Goal: Task Accomplishment & Management: Manage account settings

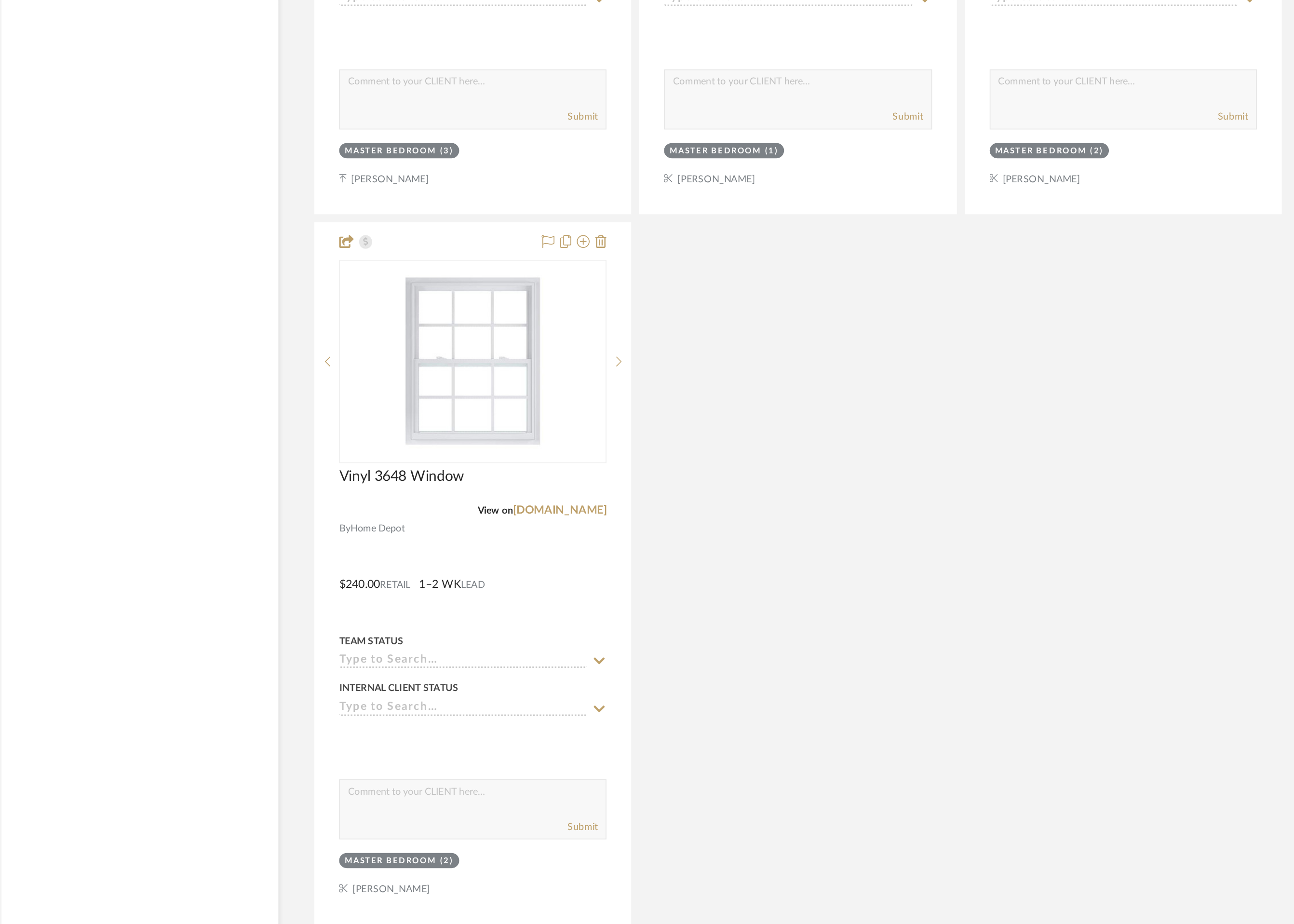
scroll to position [6204, 0]
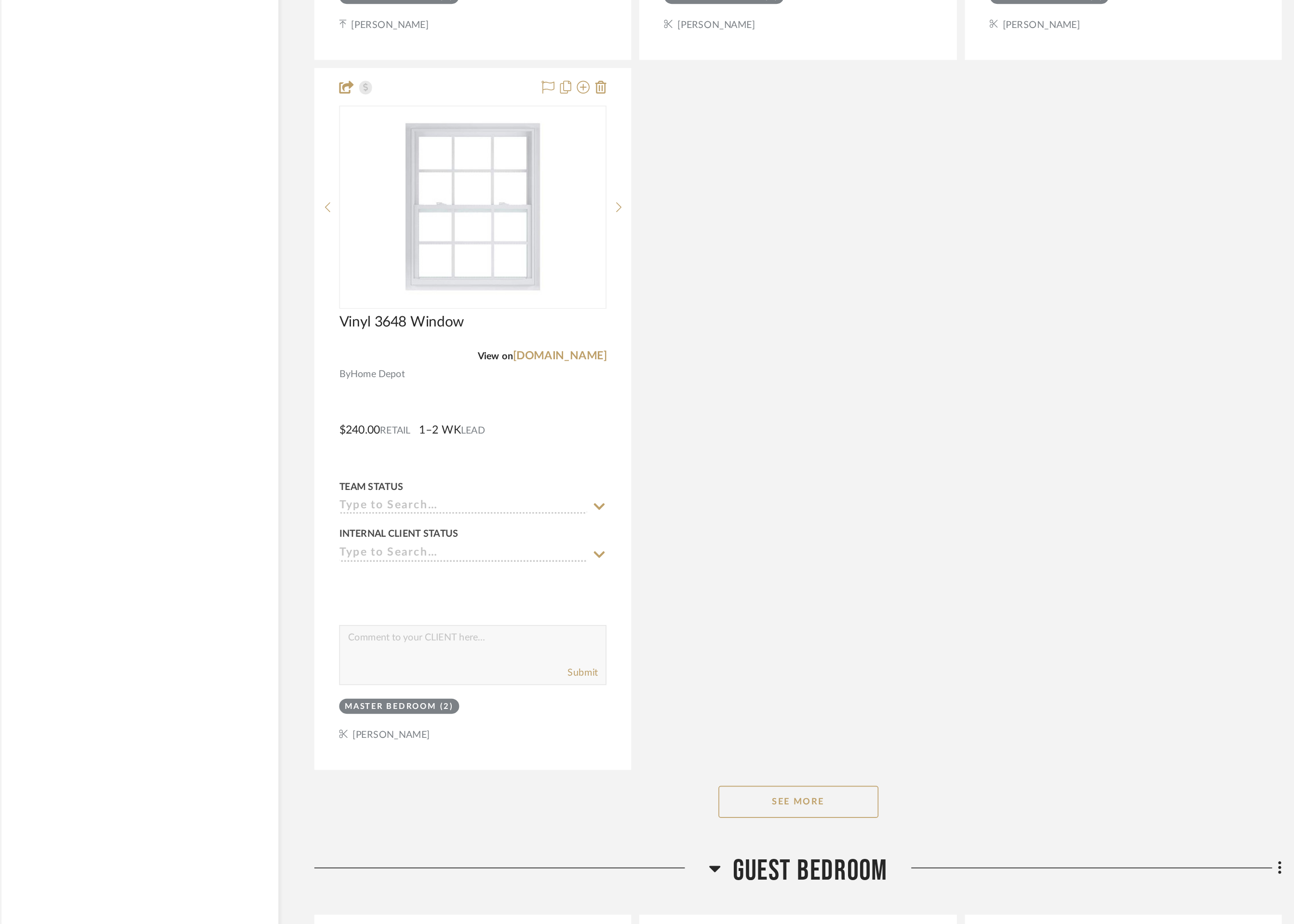
click at [743, 852] on button "See More" at bounding box center [742, 850] width 97 height 19
click at [743, 845] on button "See Less" at bounding box center [742, 850] width 97 height 19
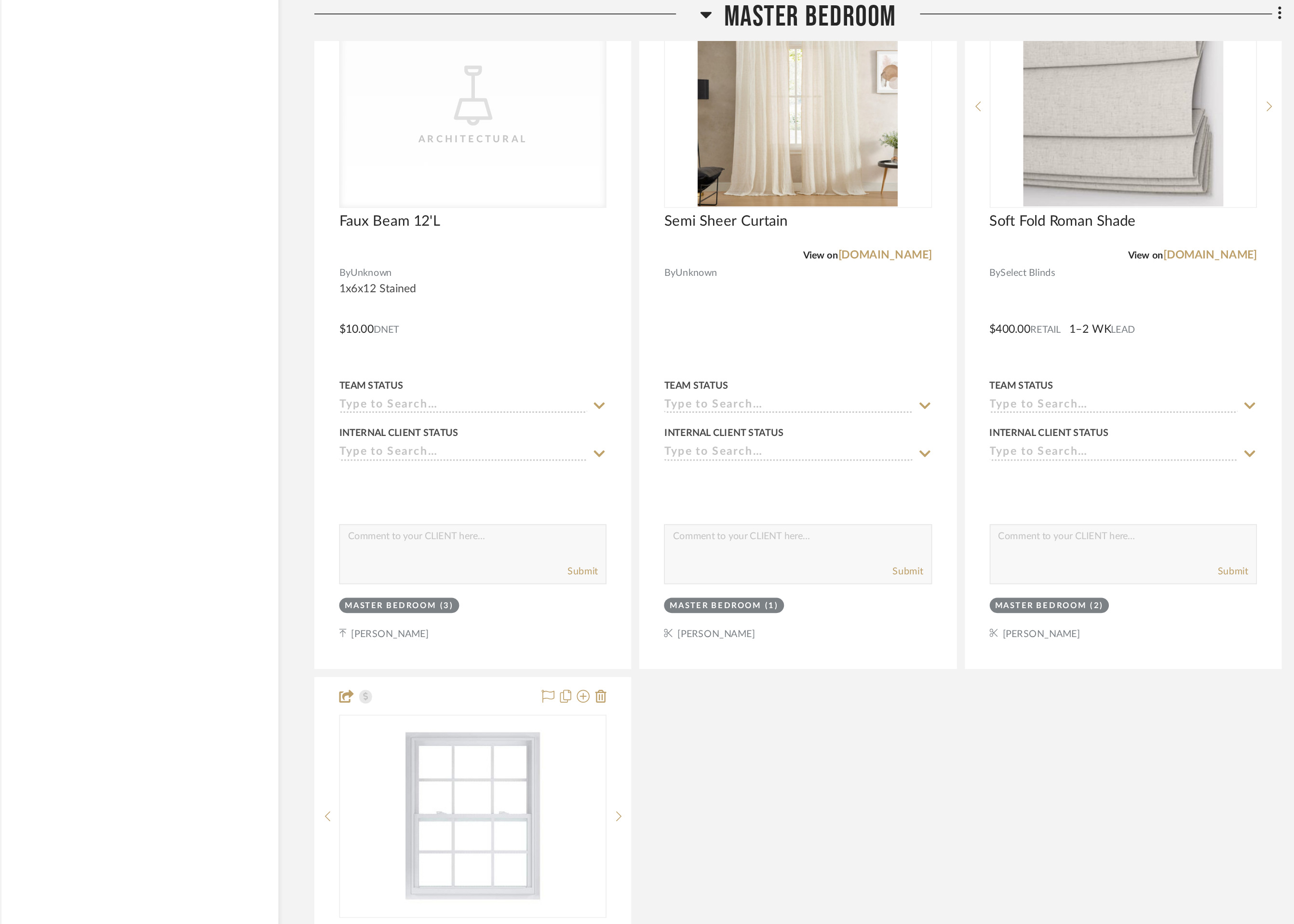
scroll to position [6144, 0]
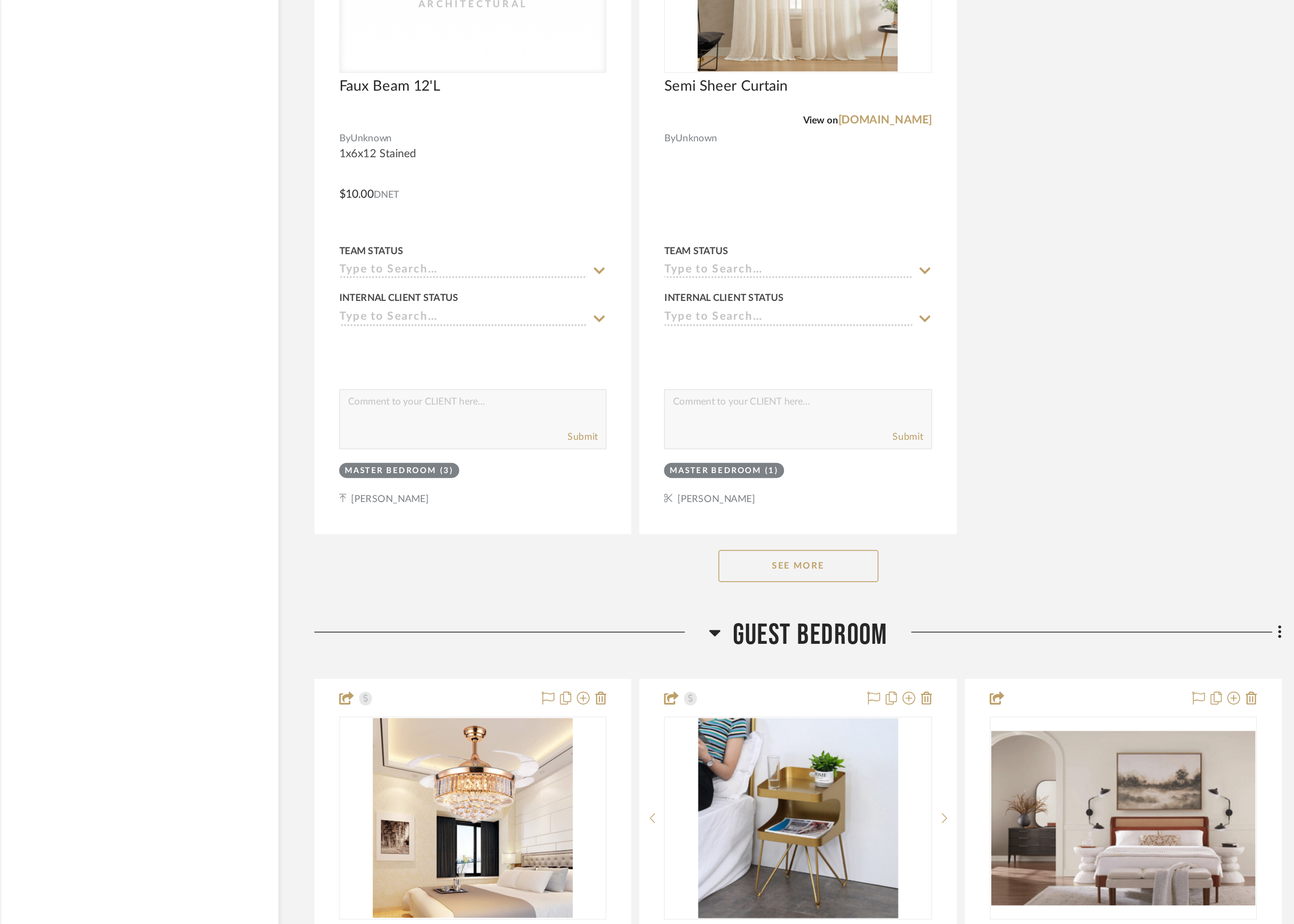
scroll to position [6352, 0]
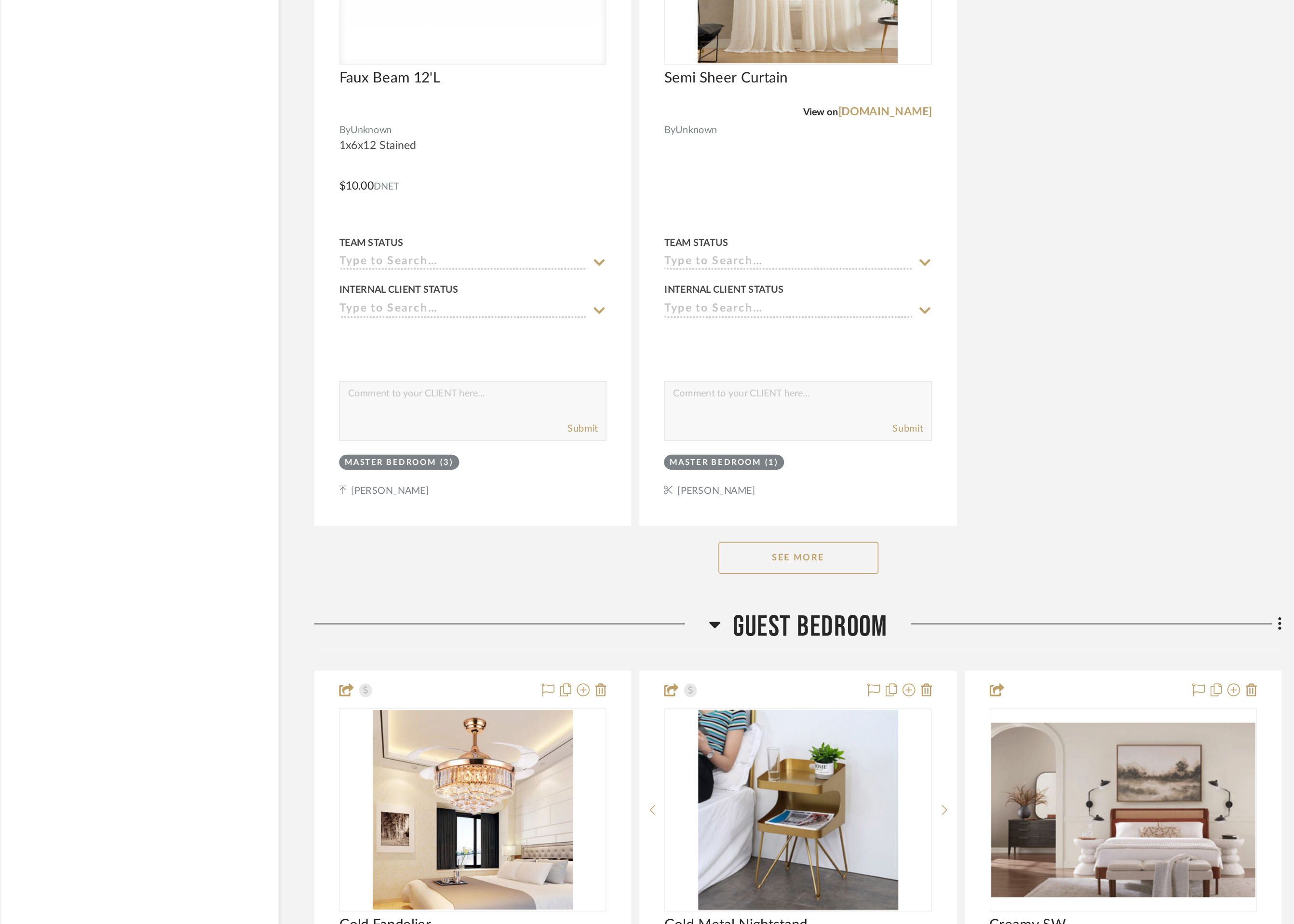
click at [736, 708] on button "See More" at bounding box center [742, 703] width 97 height 19
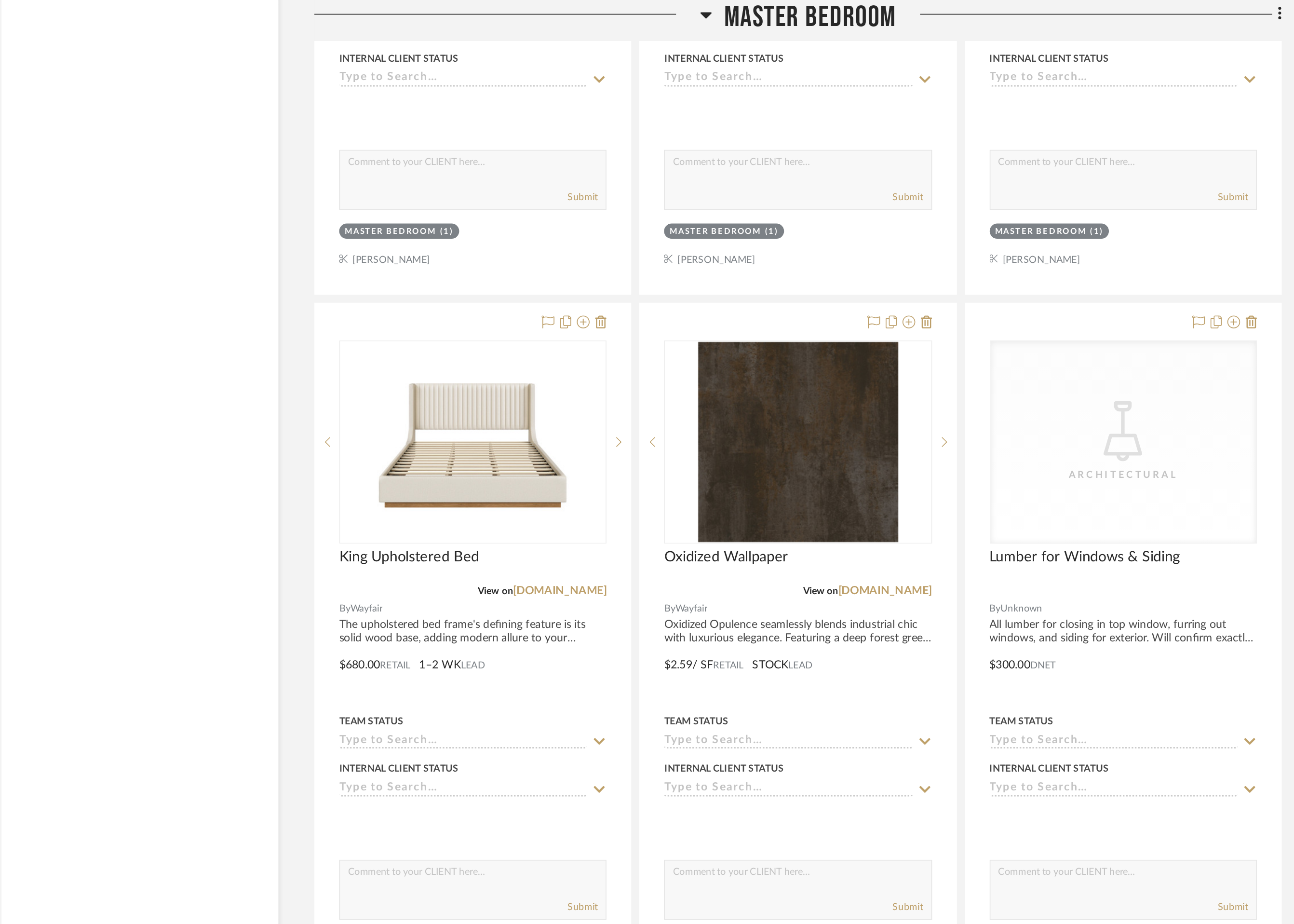
scroll to position [5777, 0]
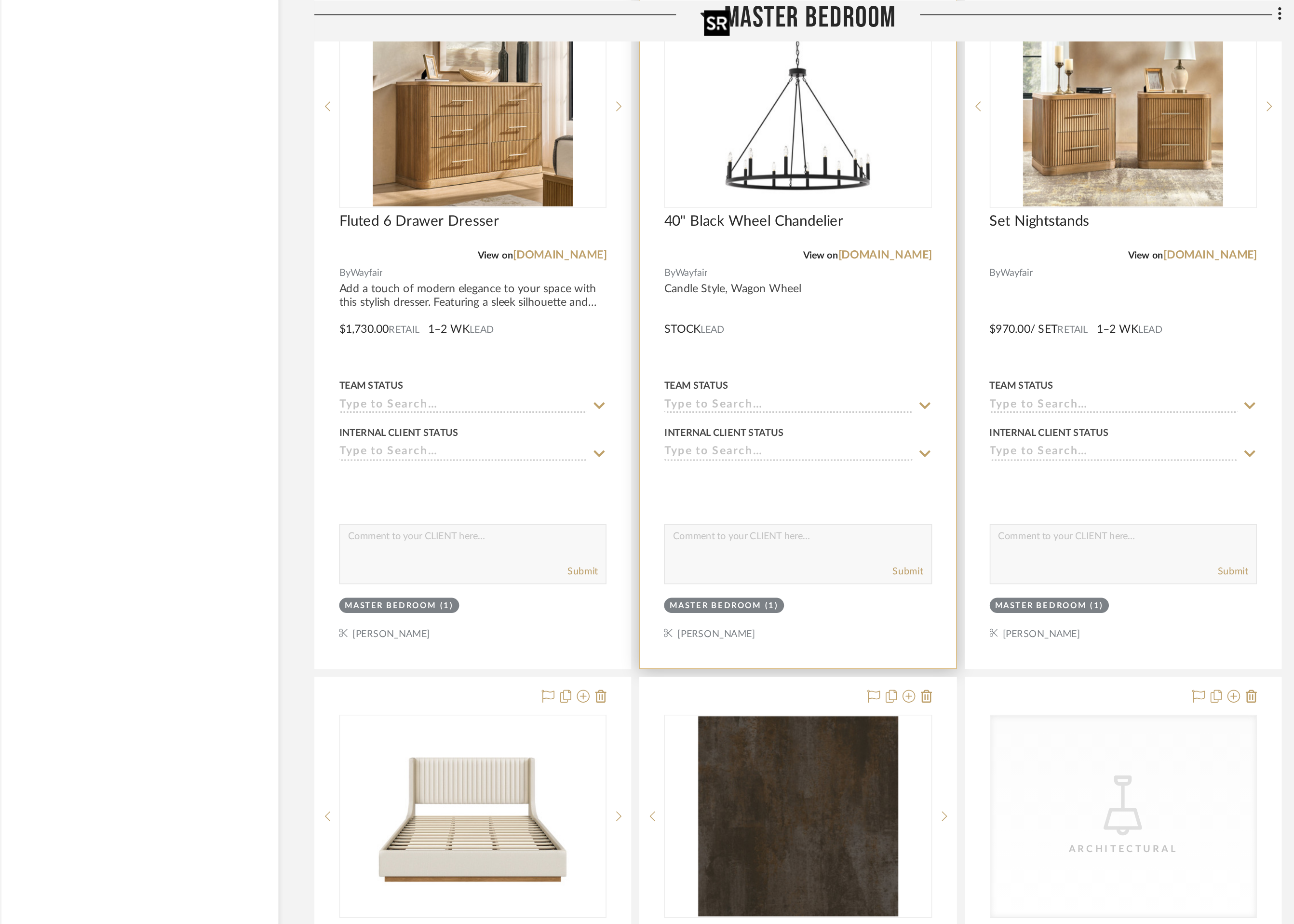
click at [732, 86] on img "0" at bounding box center [741, 64] width 120 height 120
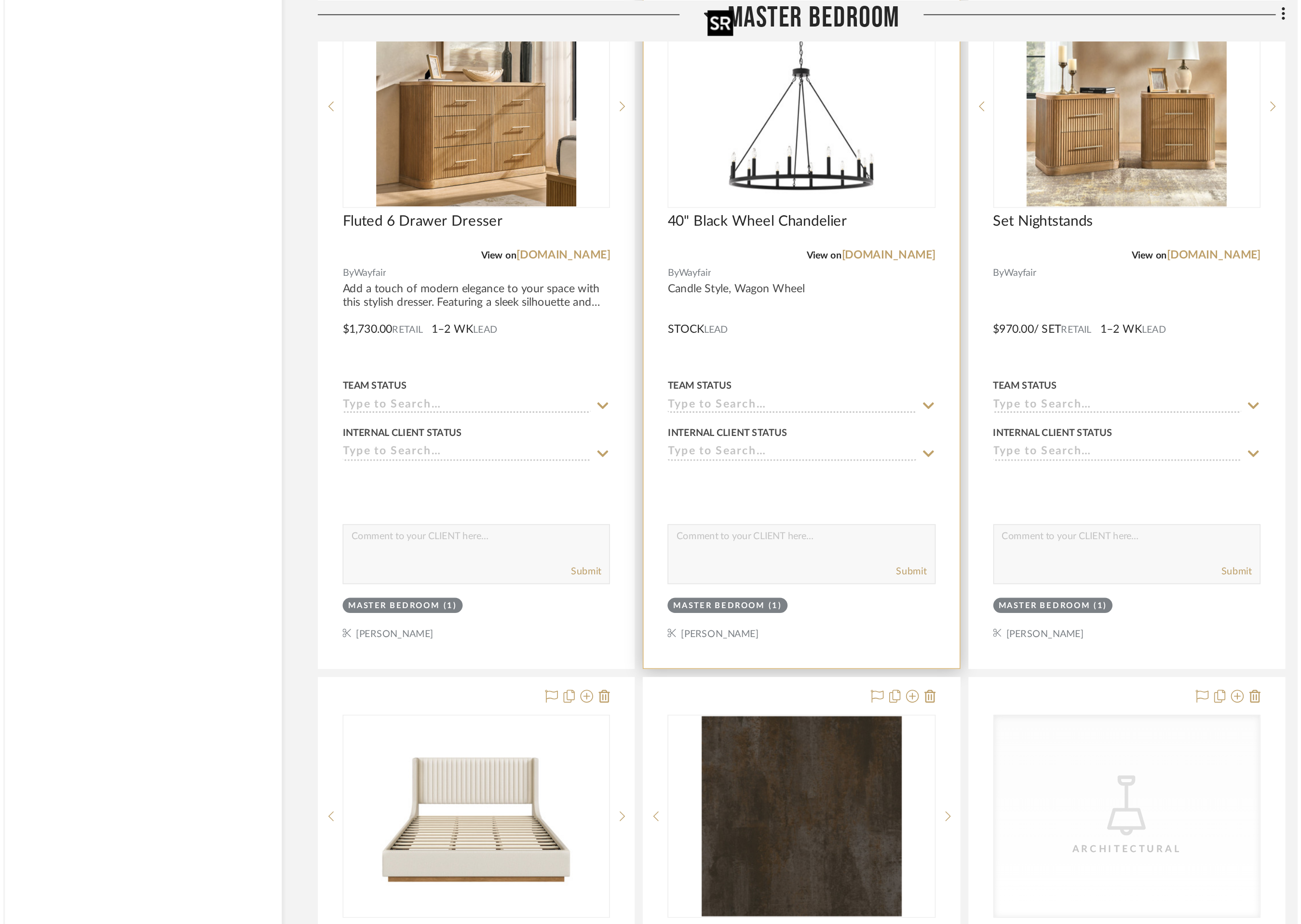
scroll to position [0, 0]
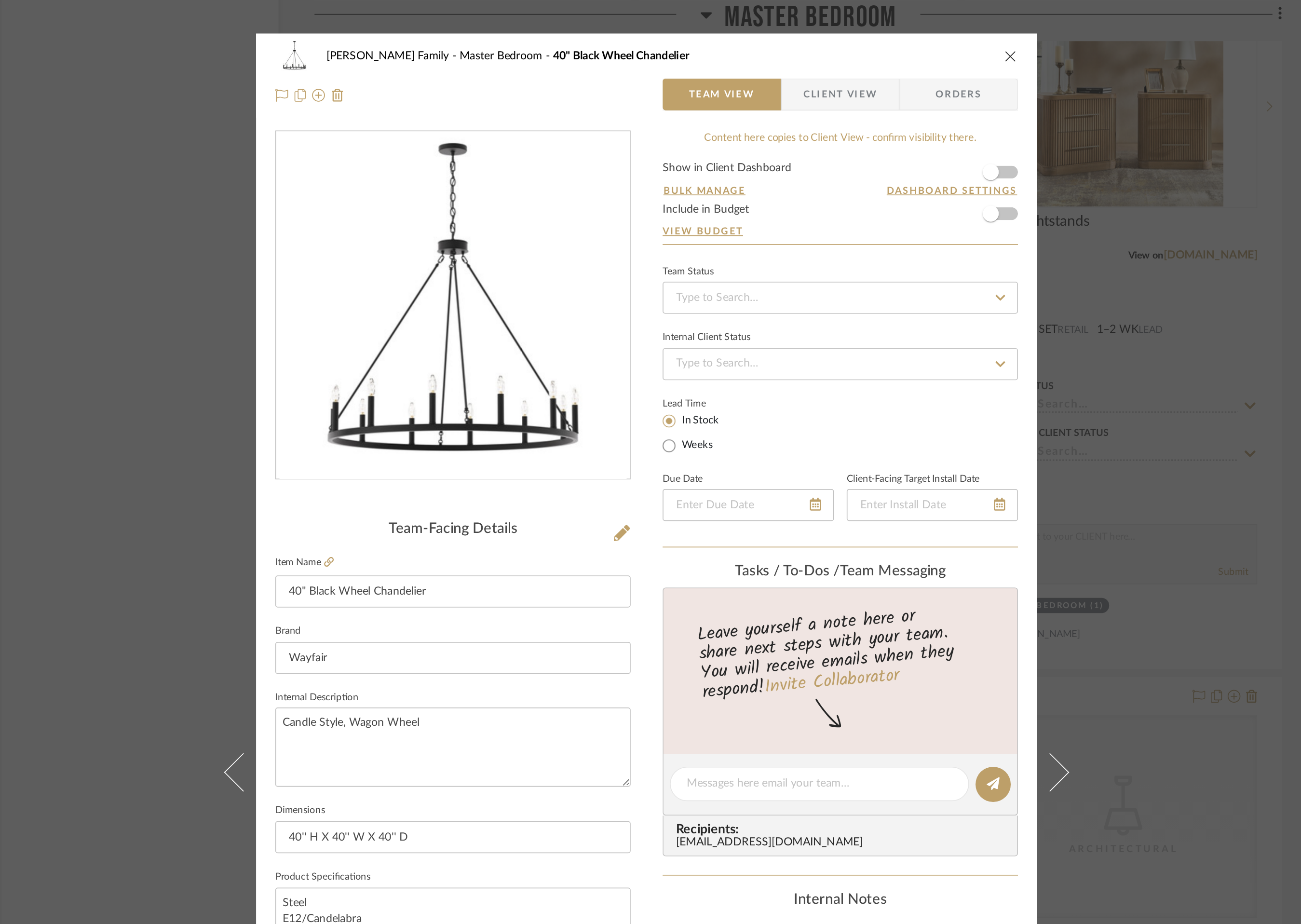
click at [866, 34] on icon "close" at bounding box center [869, 33] width 8 height 8
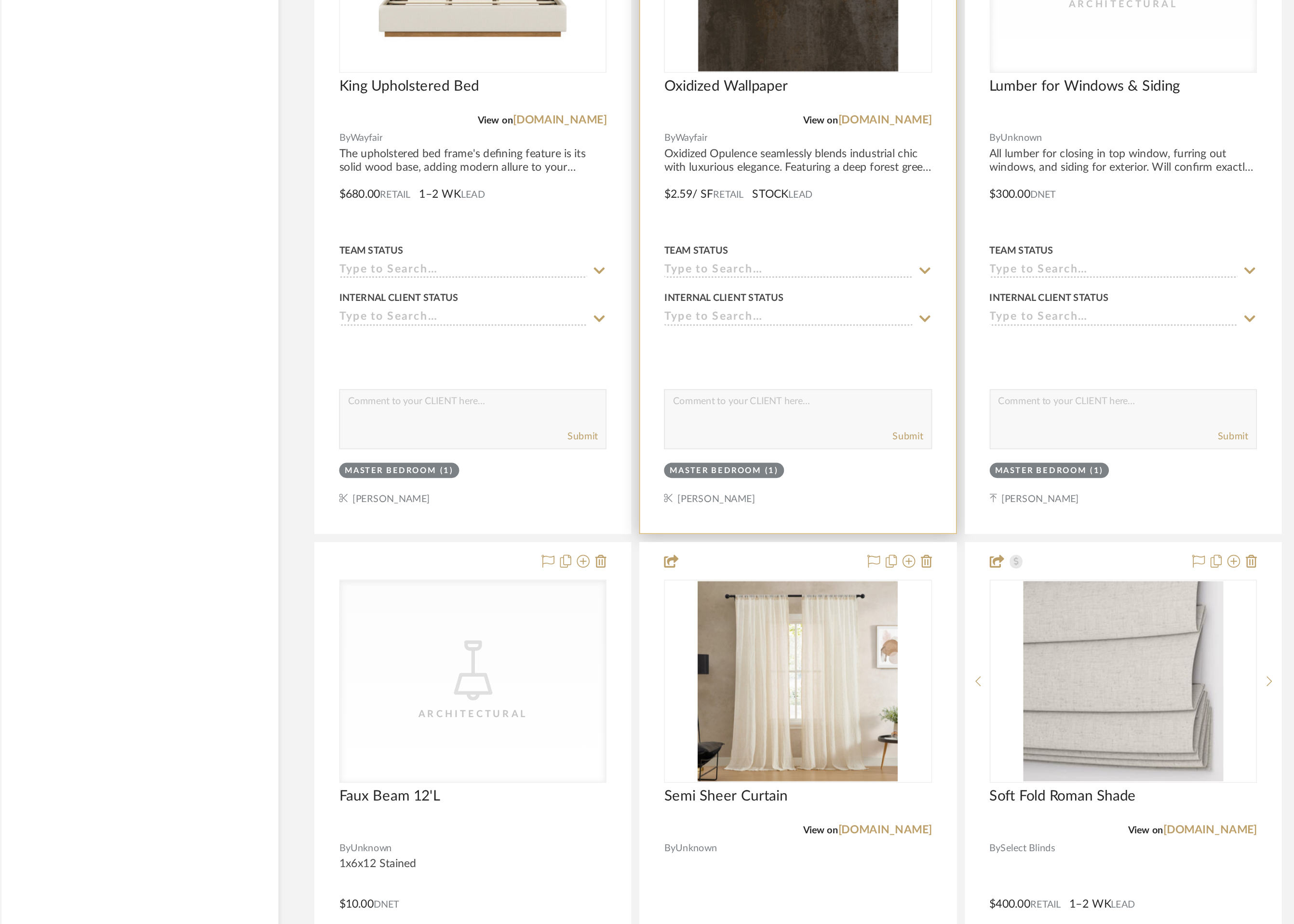
scroll to position [5922, 0]
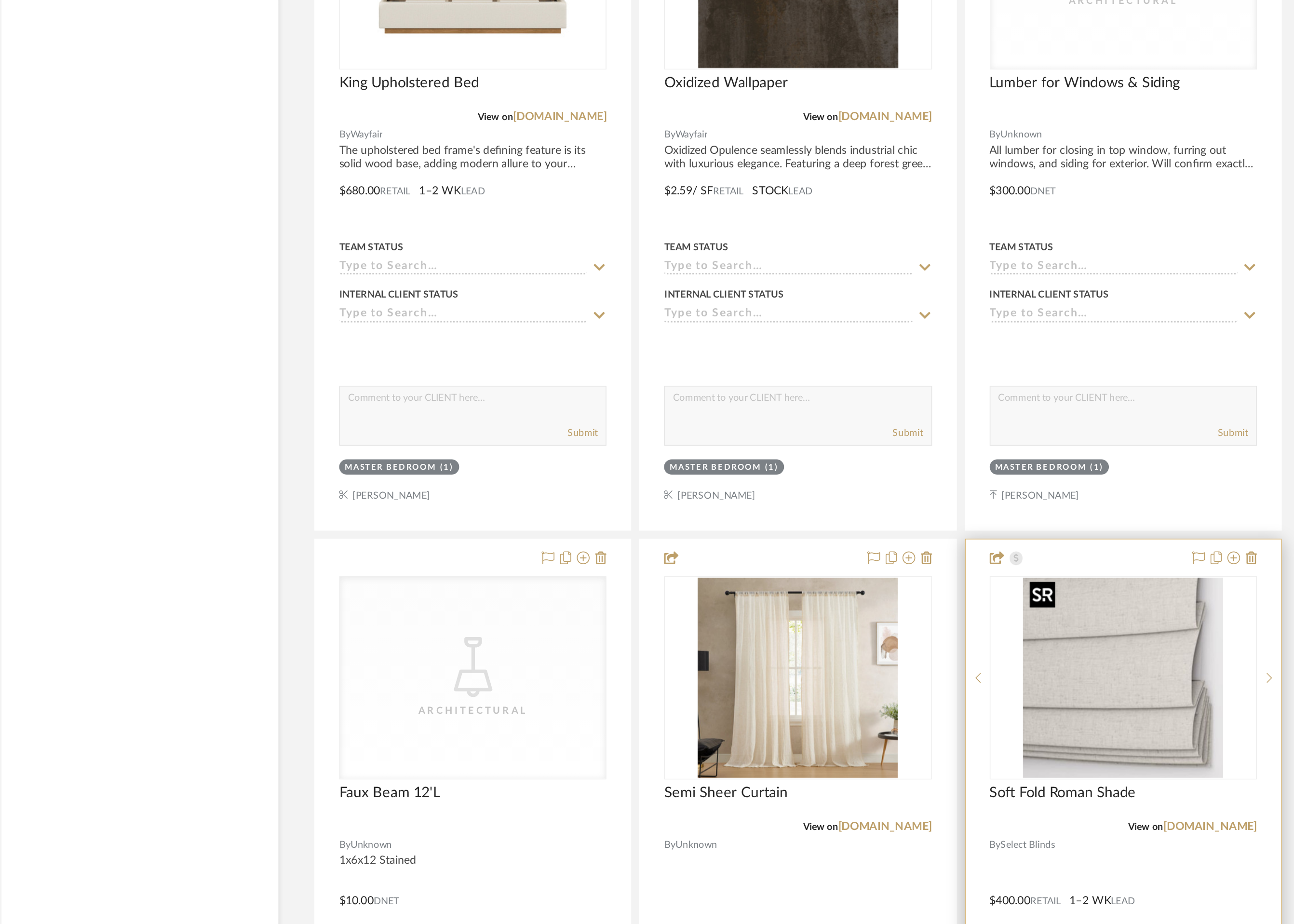
click at [954, 780] on img "0" at bounding box center [937, 775] width 120 height 120
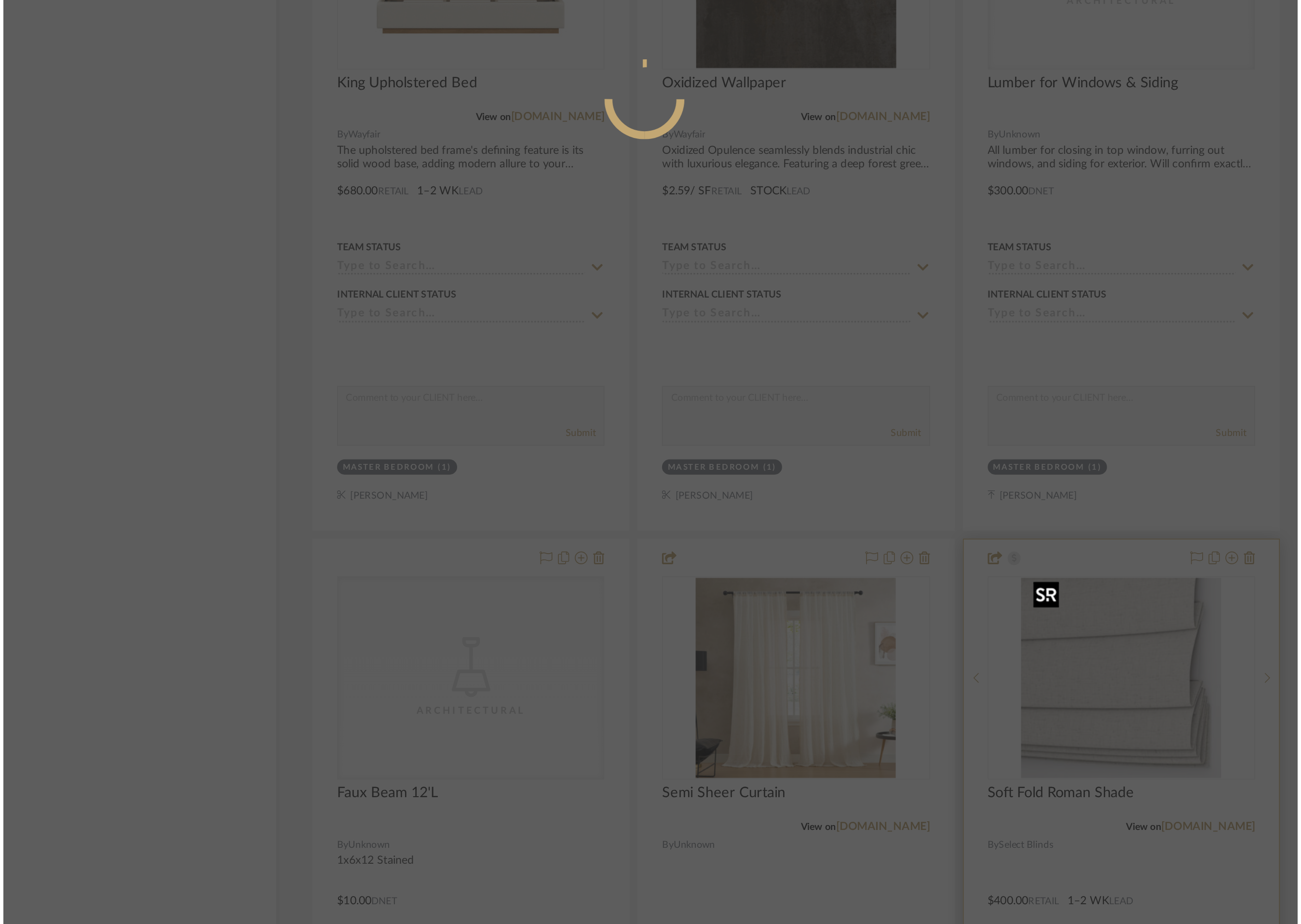
scroll to position [0, 0]
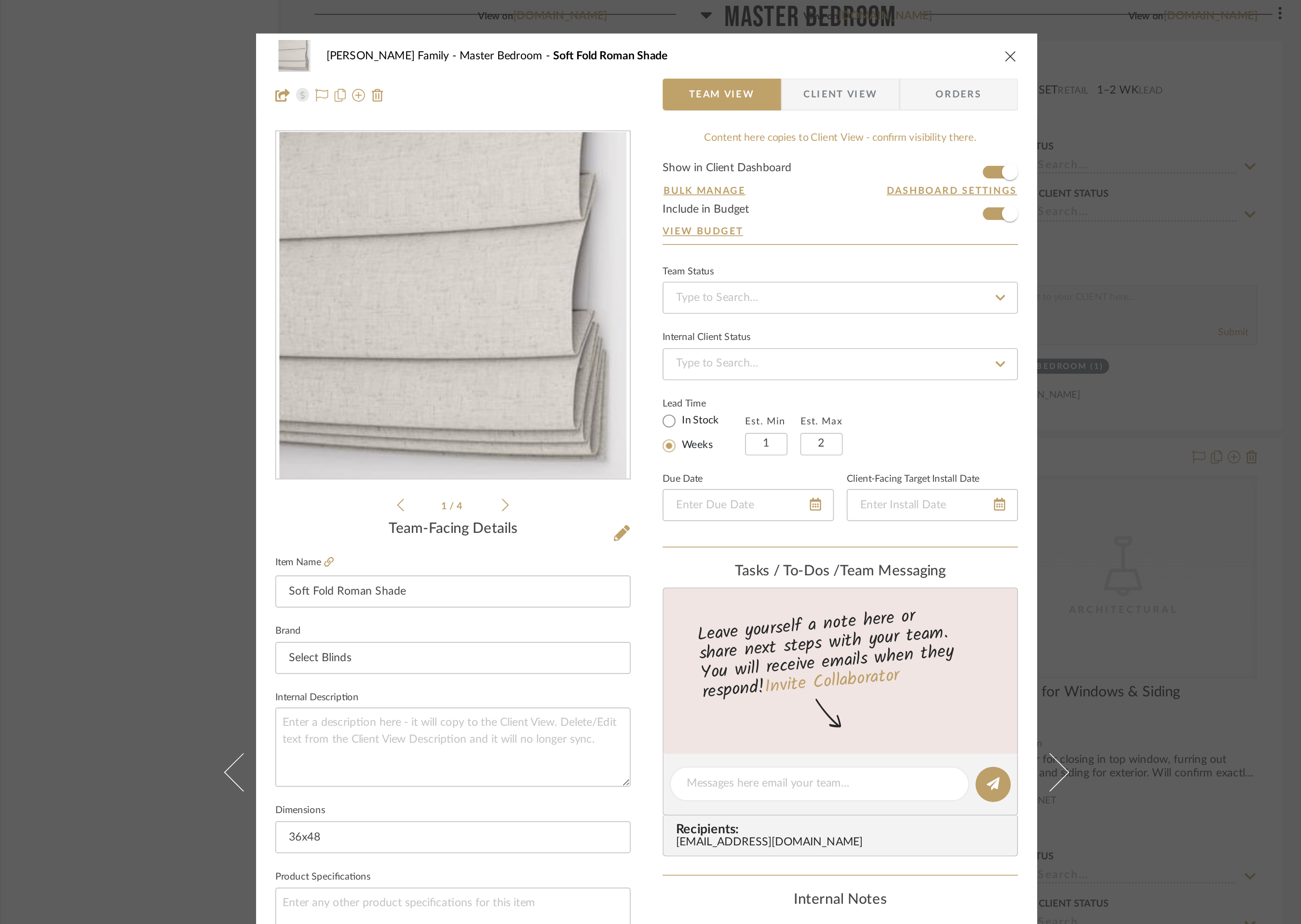
click at [563, 305] on icon at bounding box center [565, 304] width 4 height 8
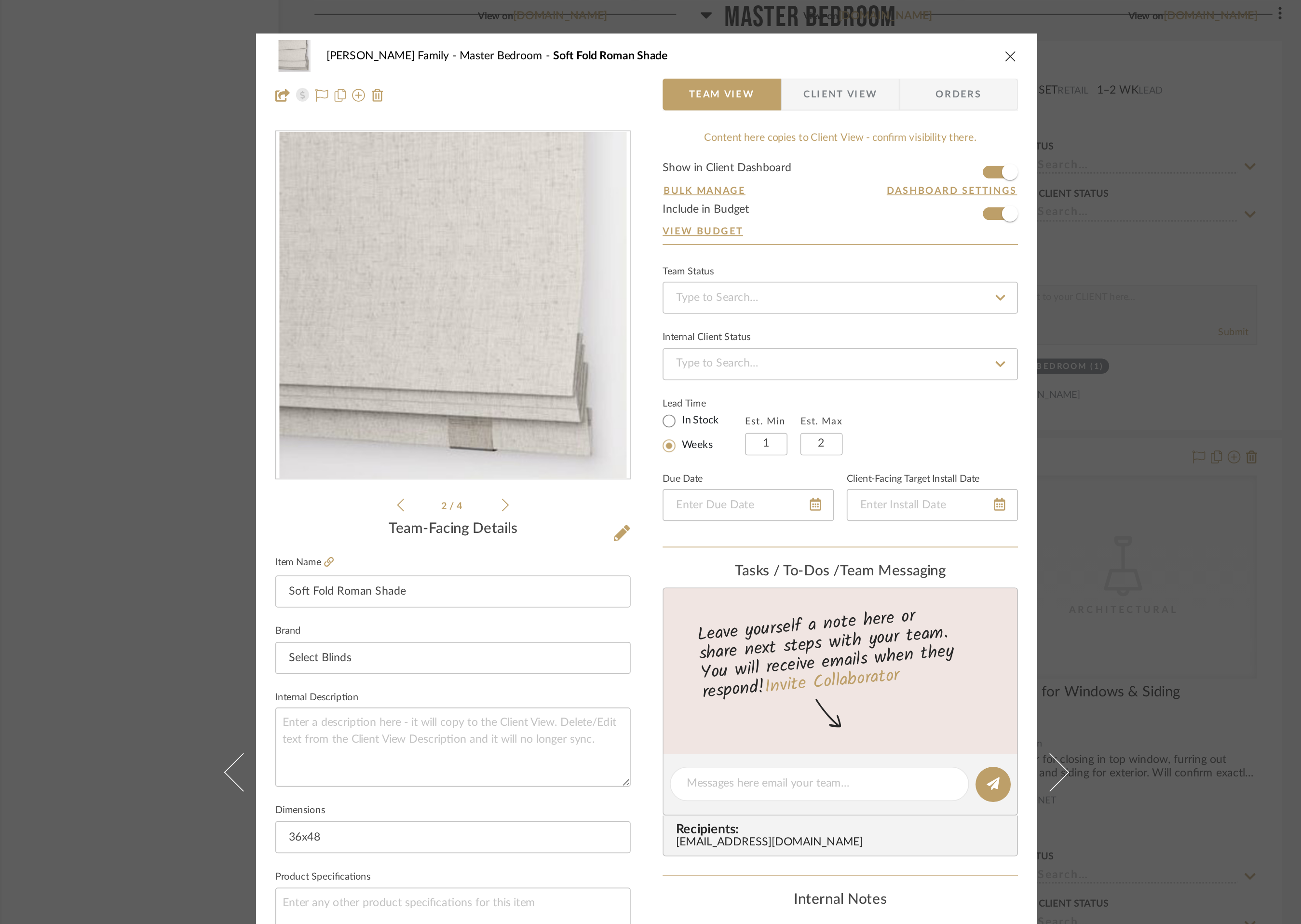
click at [867, 35] on icon "close" at bounding box center [869, 33] width 8 height 8
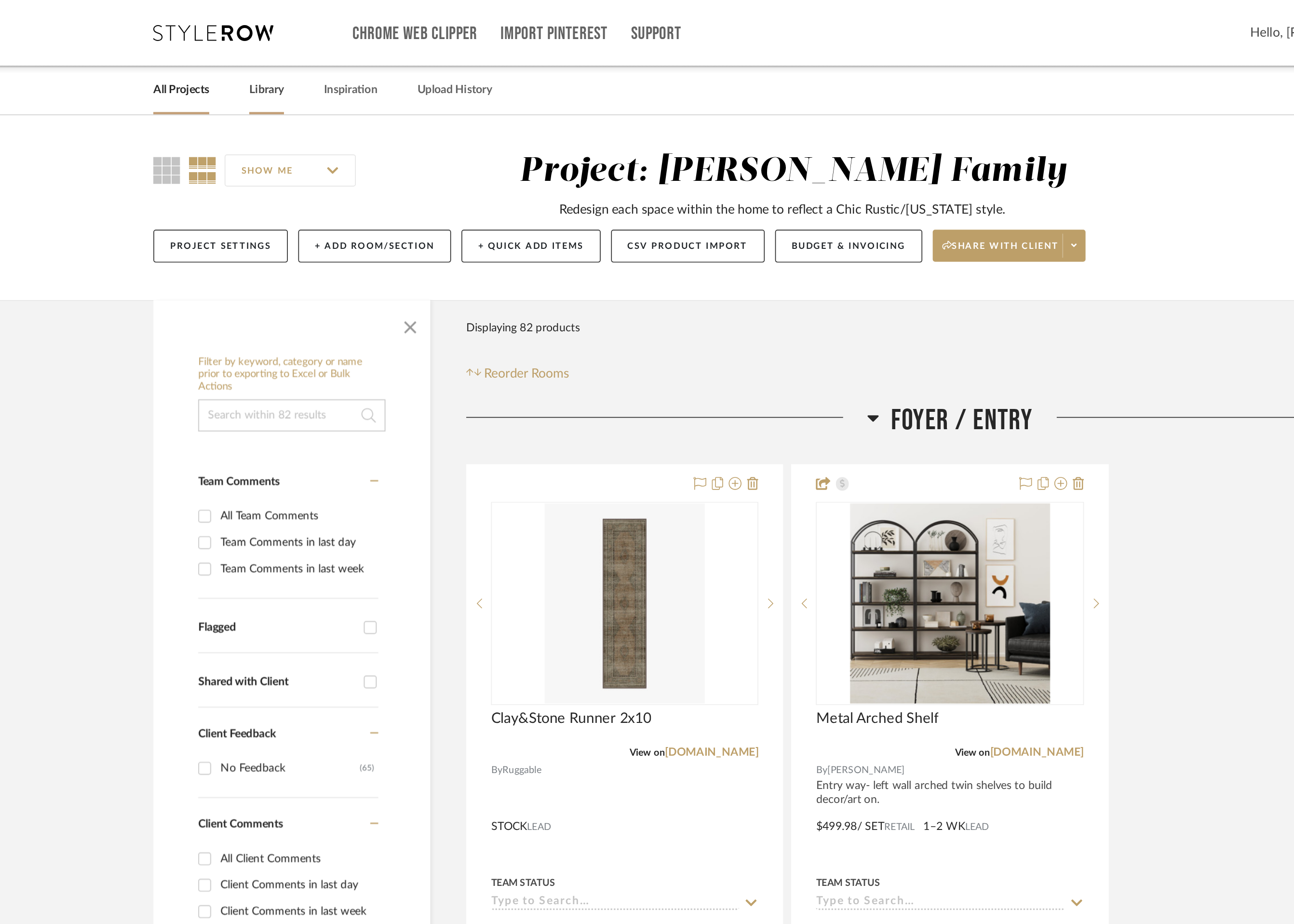
click at [331, 59] on link "Library" at bounding box center [330, 54] width 21 height 13
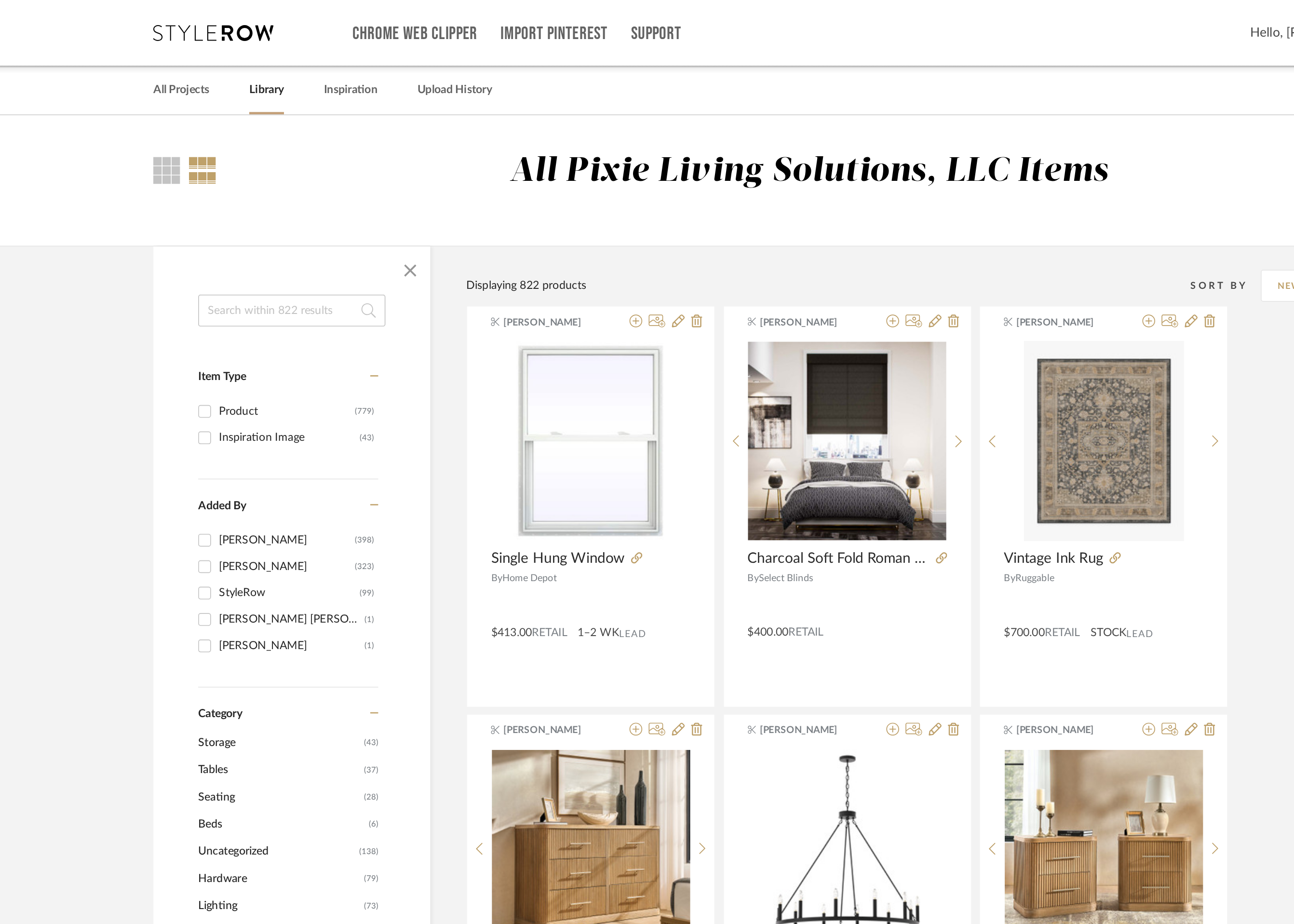
click at [352, 188] on input at bounding box center [345, 187] width 113 height 19
type input "black curtain rod"
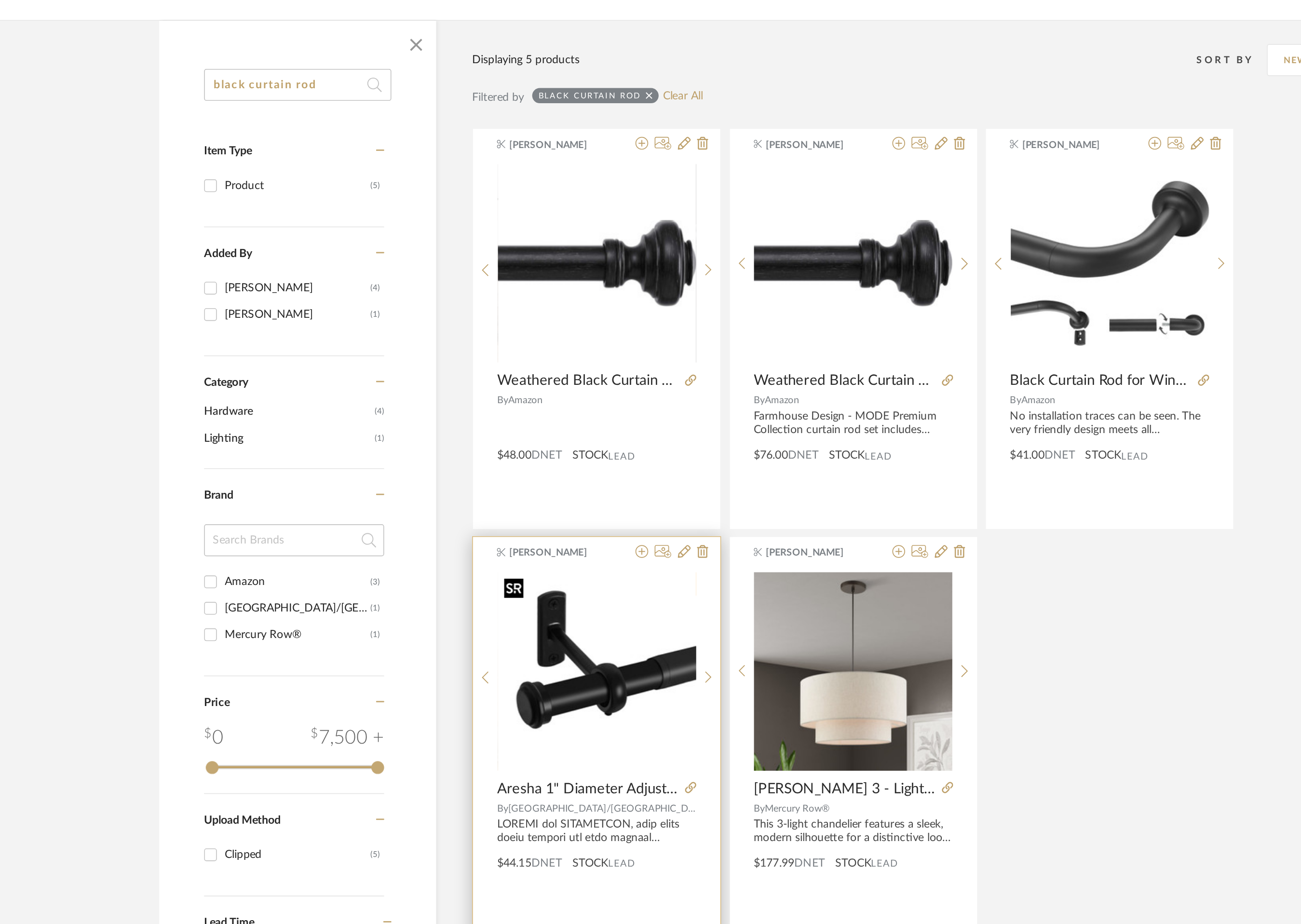
click at [533, 561] on img "0" at bounding box center [529, 540] width 120 height 120
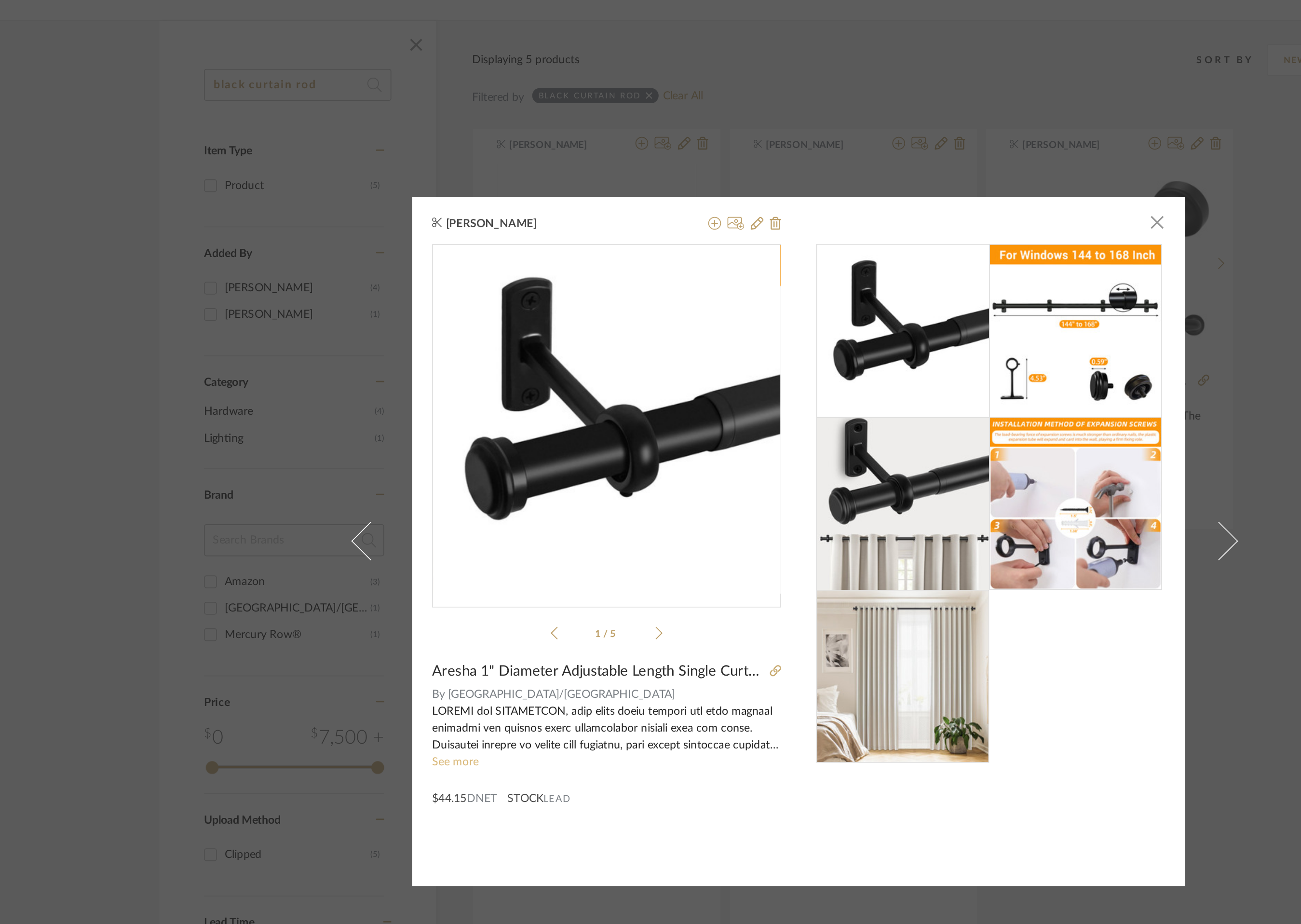
click at [437, 594] on link "See more" at bounding box center [444, 595] width 28 height 7
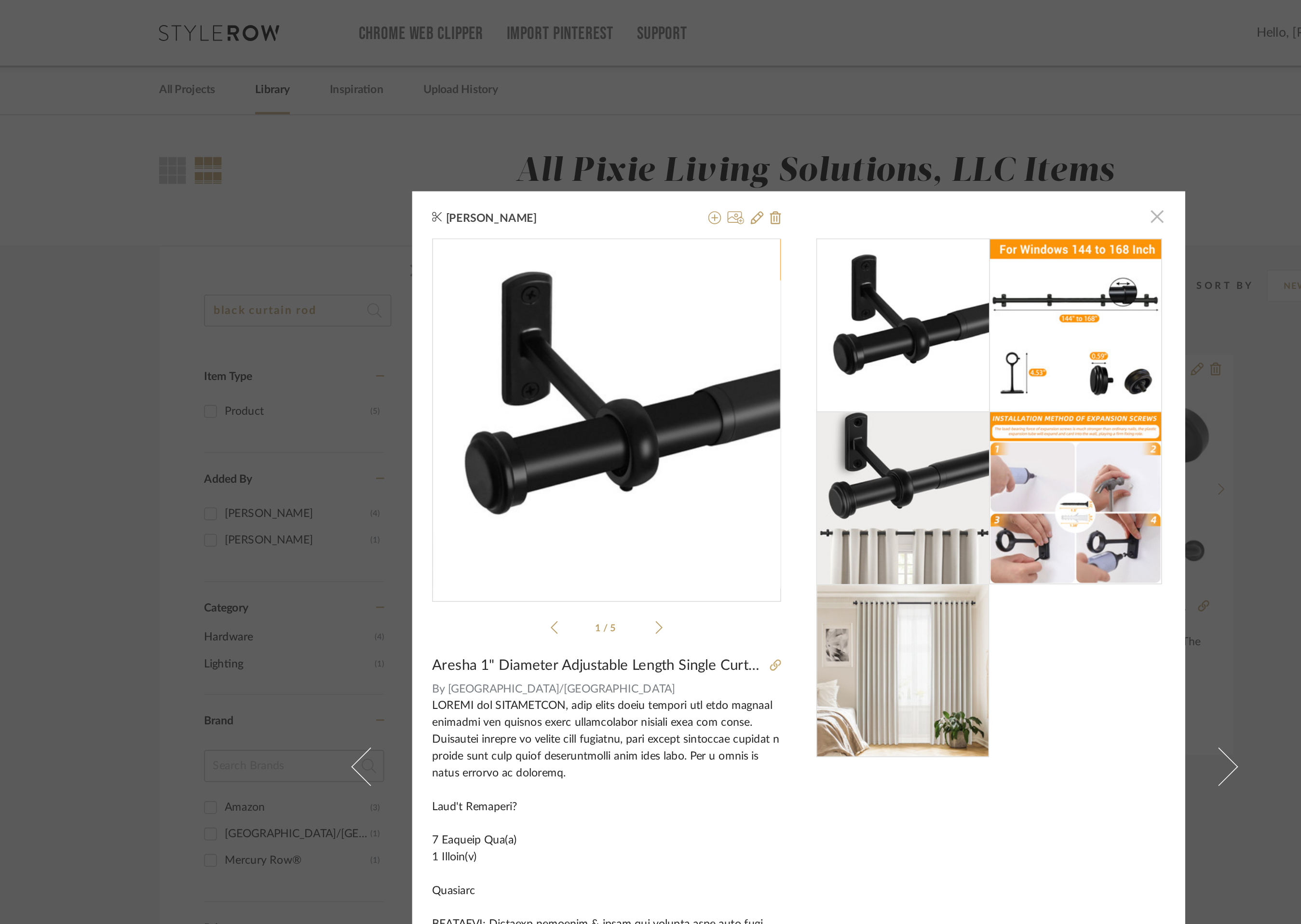
click at [861, 138] on span "button" at bounding box center [866, 131] width 19 height 19
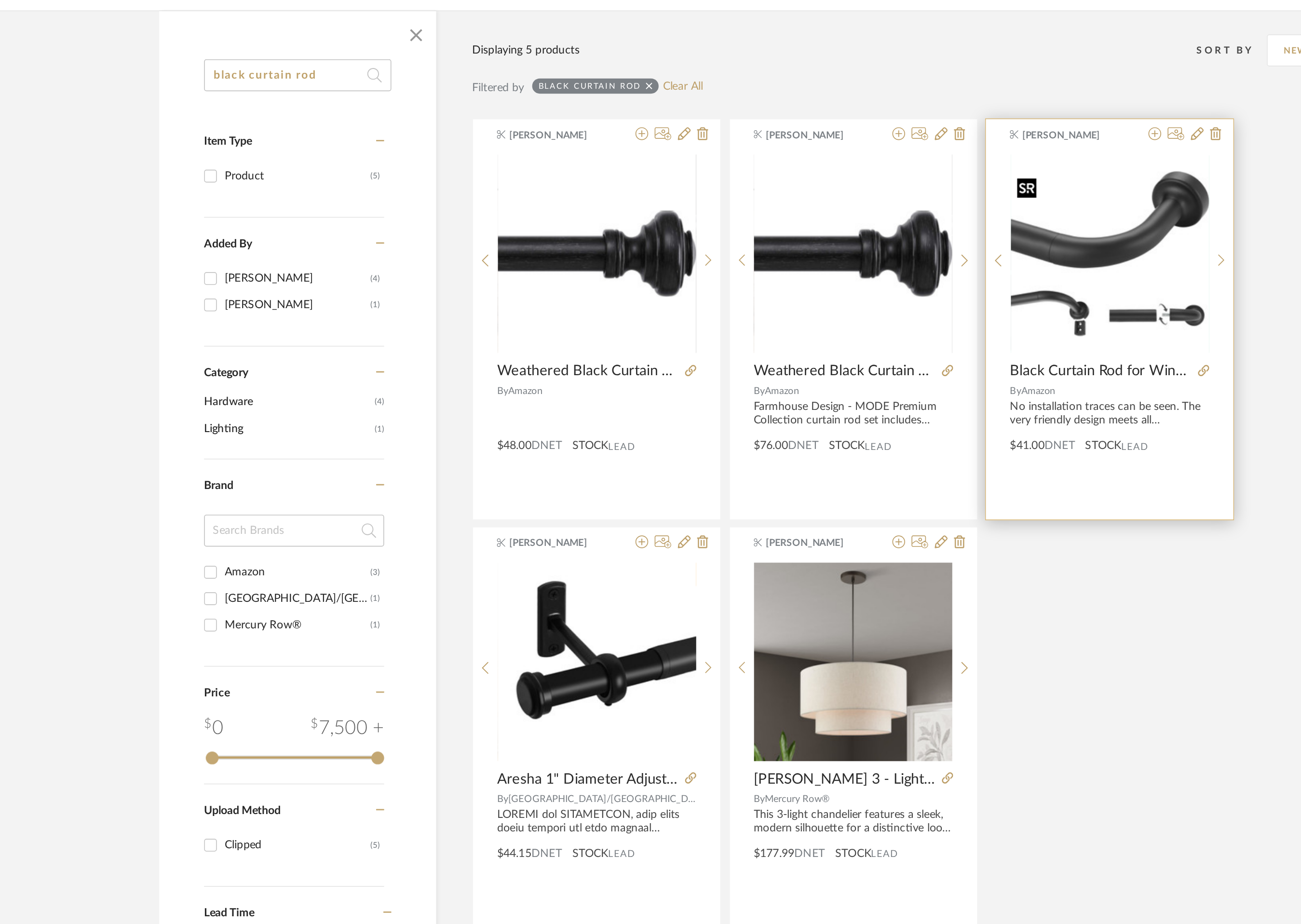
click at [843, 307] on img "0" at bounding box center [838, 294] width 120 height 99
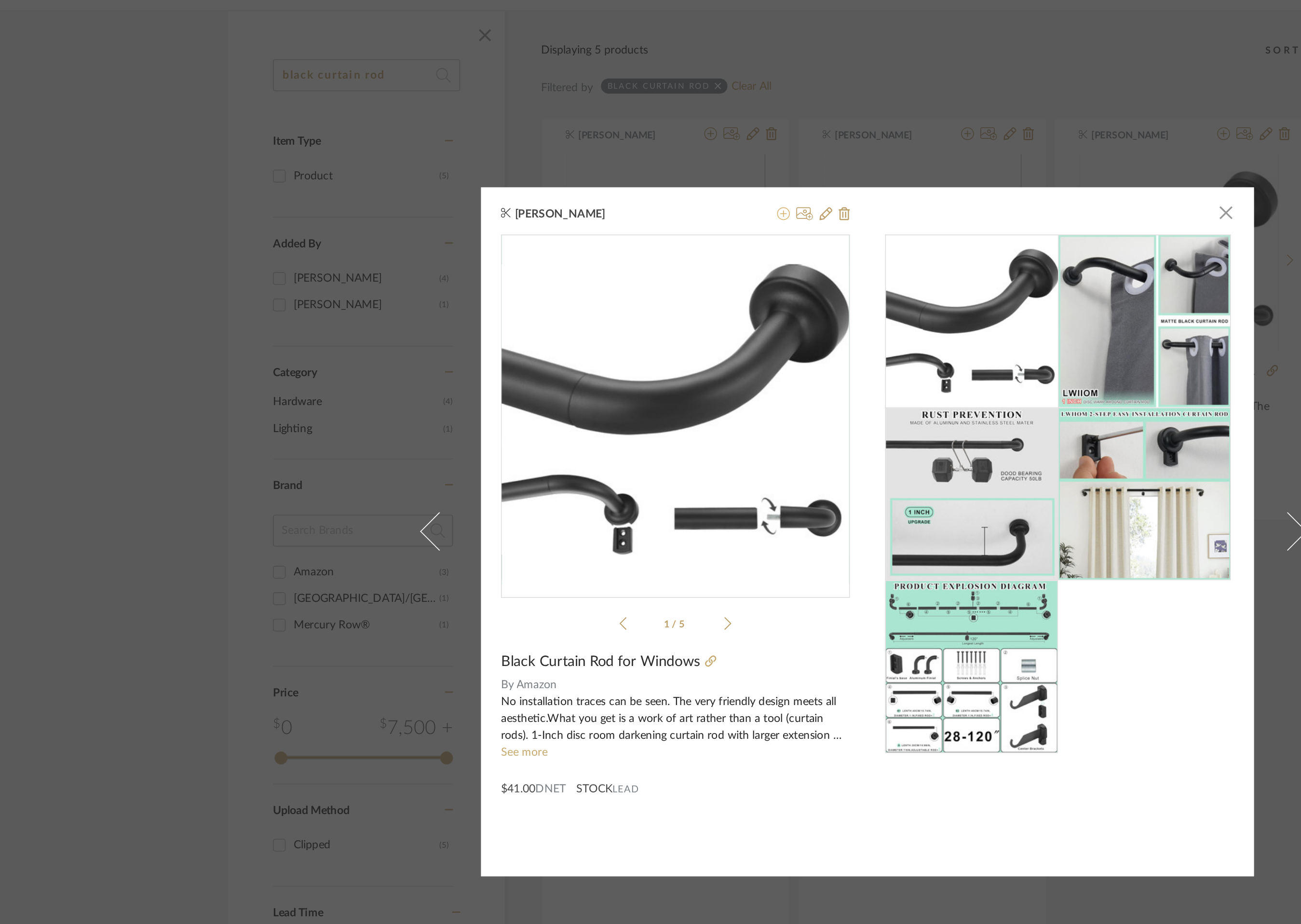
click at [596, 268] on icon at bounding box center [599, 270] width 8 height 8
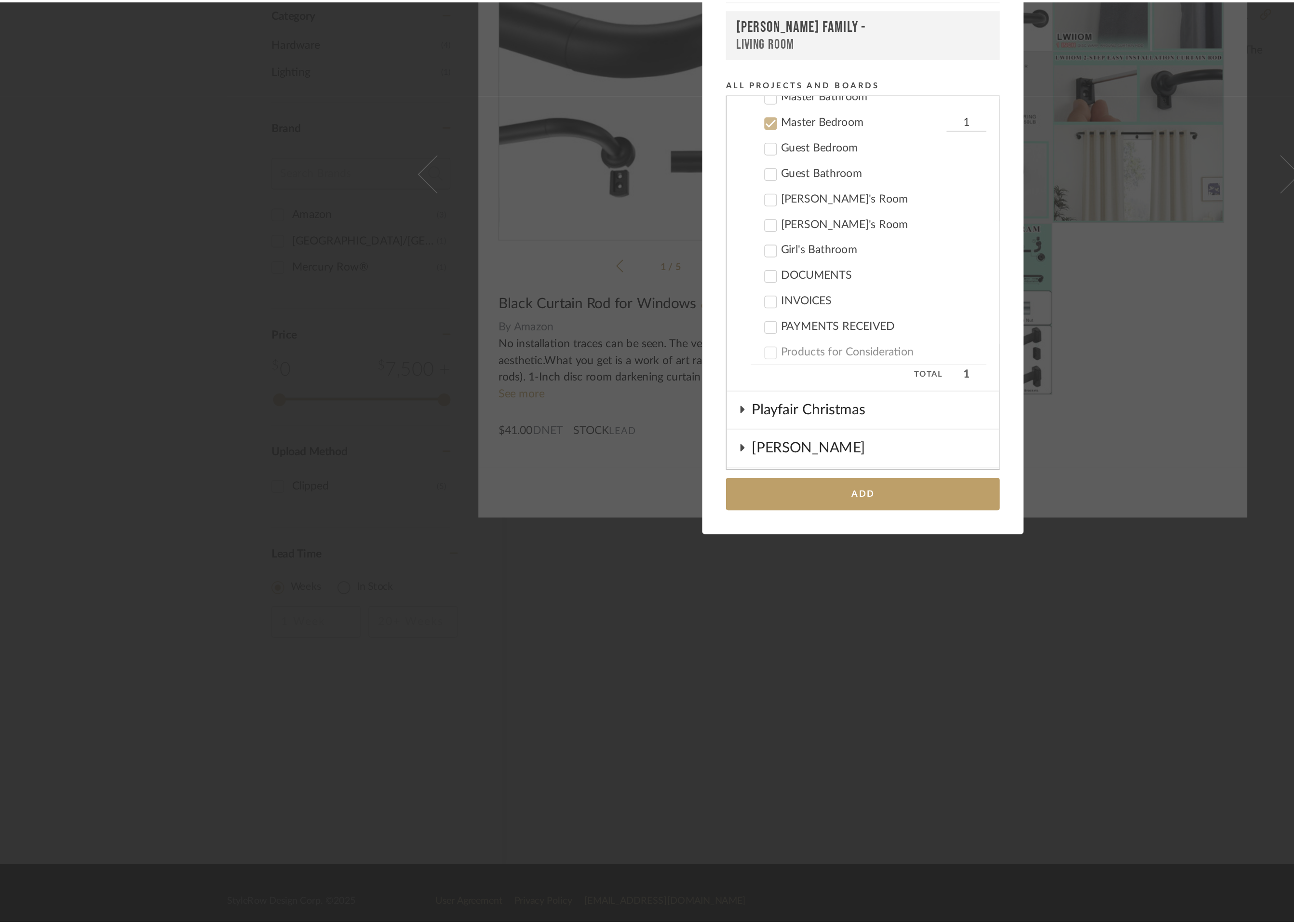
scroll to position [155, 0]
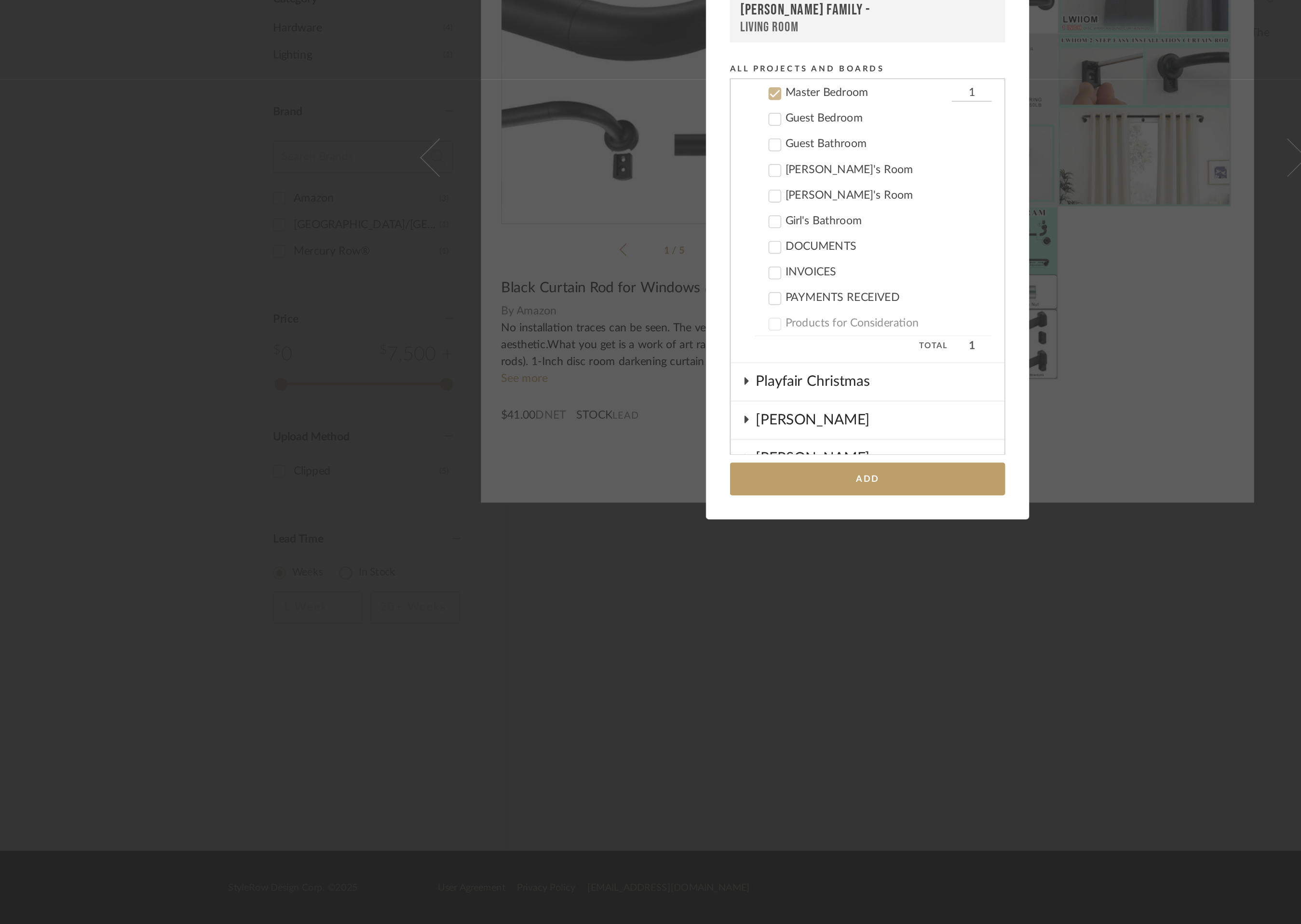
click at [705, 421] on input "1" at bounding box center [713, 423] width 24 height 10
type input "2"
click at [658, 654] on button "Add" at bounding box center [650, 655] width 166 height 19
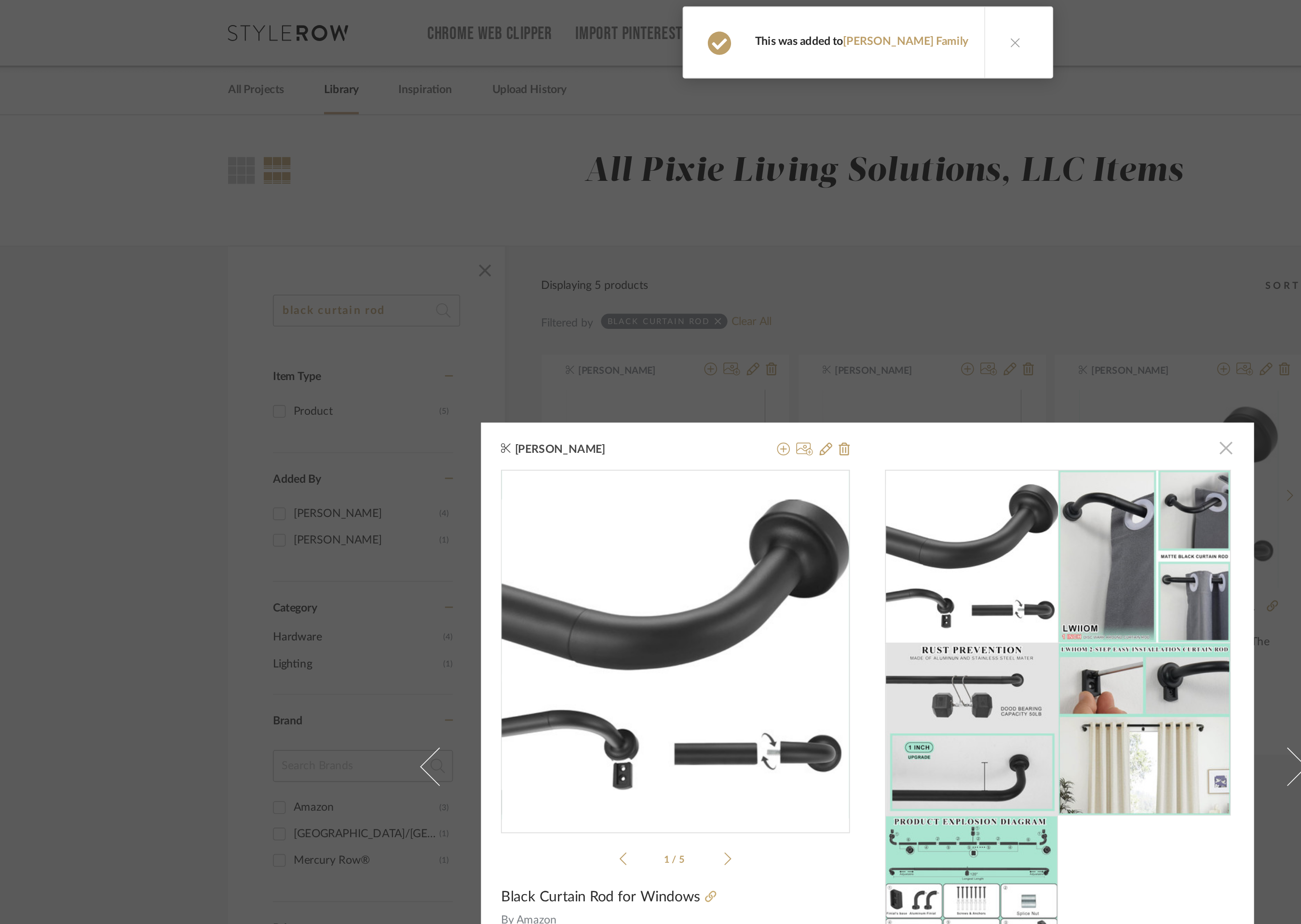
click at [866, 269] on span "button" at bounding box center [866, 270] width 19 height 19
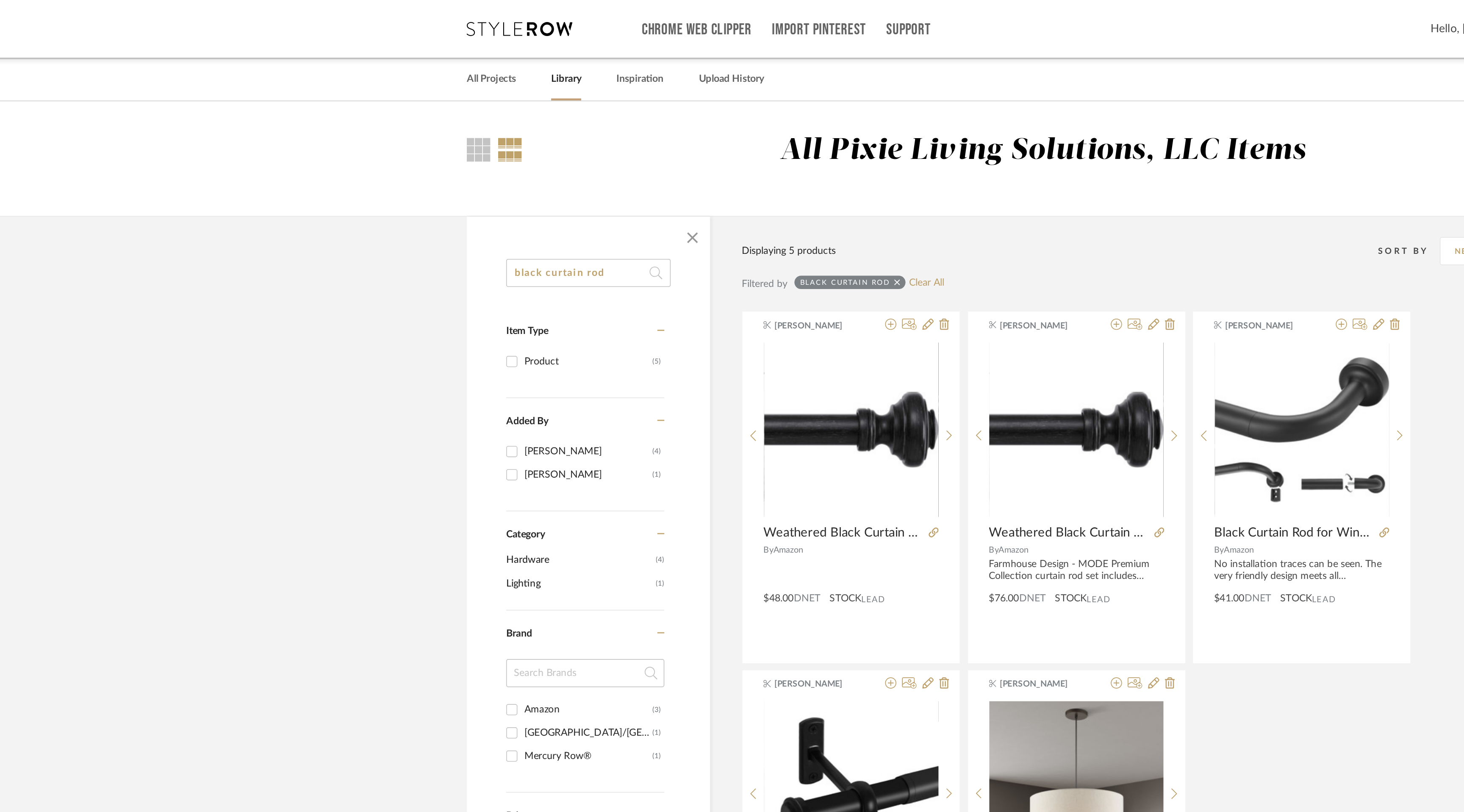
drag, startPoint x: 490, startPoint y: 165, endPoint x: 408, endPoint y: 159, distance: 82.2
click at [408, 159] on div "black curtain rod Item Type Product (5) Added By Laci Gescheidle (4) Melissa Wa…" at bounding box center [467, 415] width 147 height 519
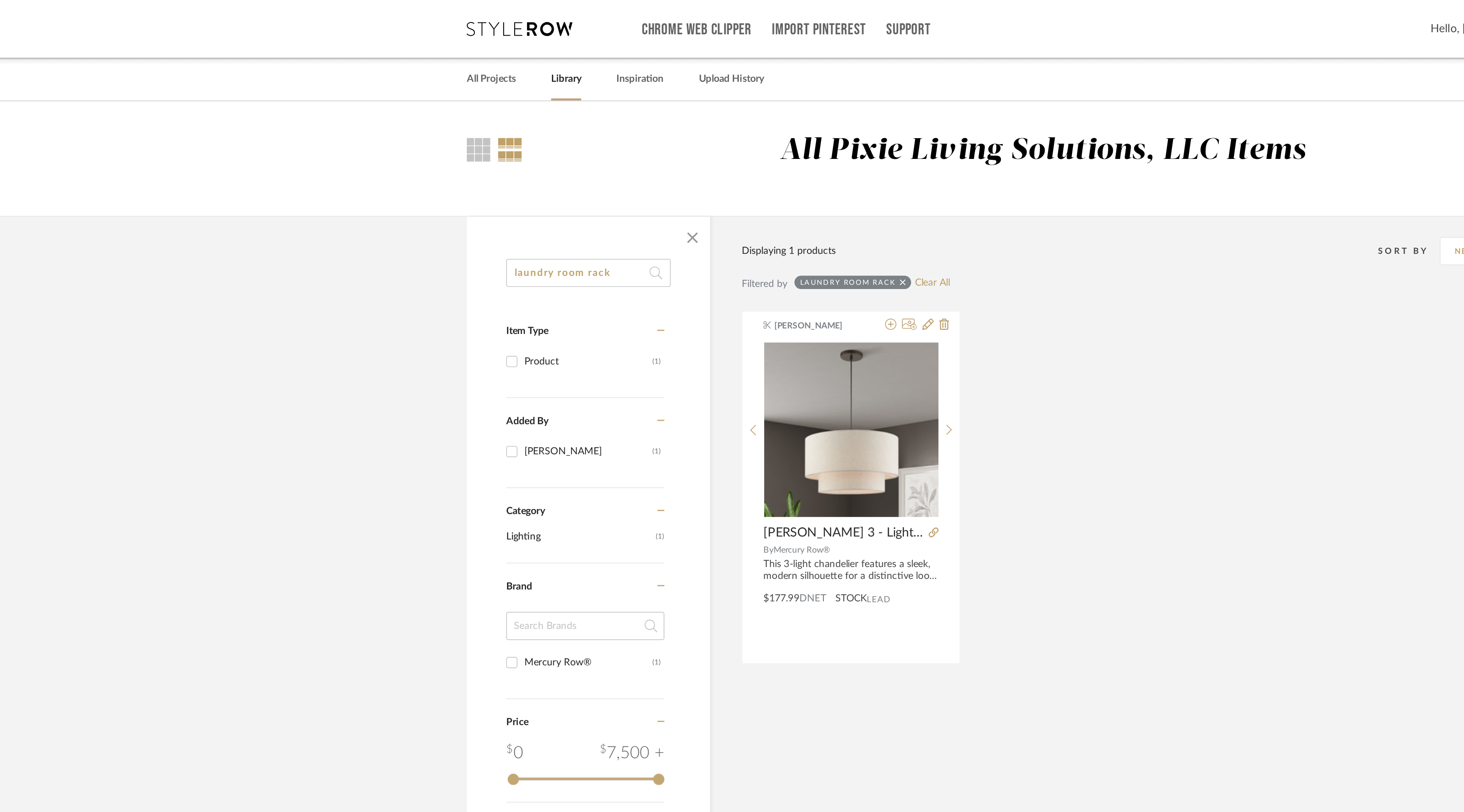
drag, startPoint x: 485, startPoint y: 164, endPoint x: 400, endPoint y: 163, distance: 85.0
click at [400, 163] on div "laundry room rack Item Type Product (1) Added By Melissa Walley (1) Category Li…" at bounding box center [467, 387] width 147 height 462
type input "ceiling mount"
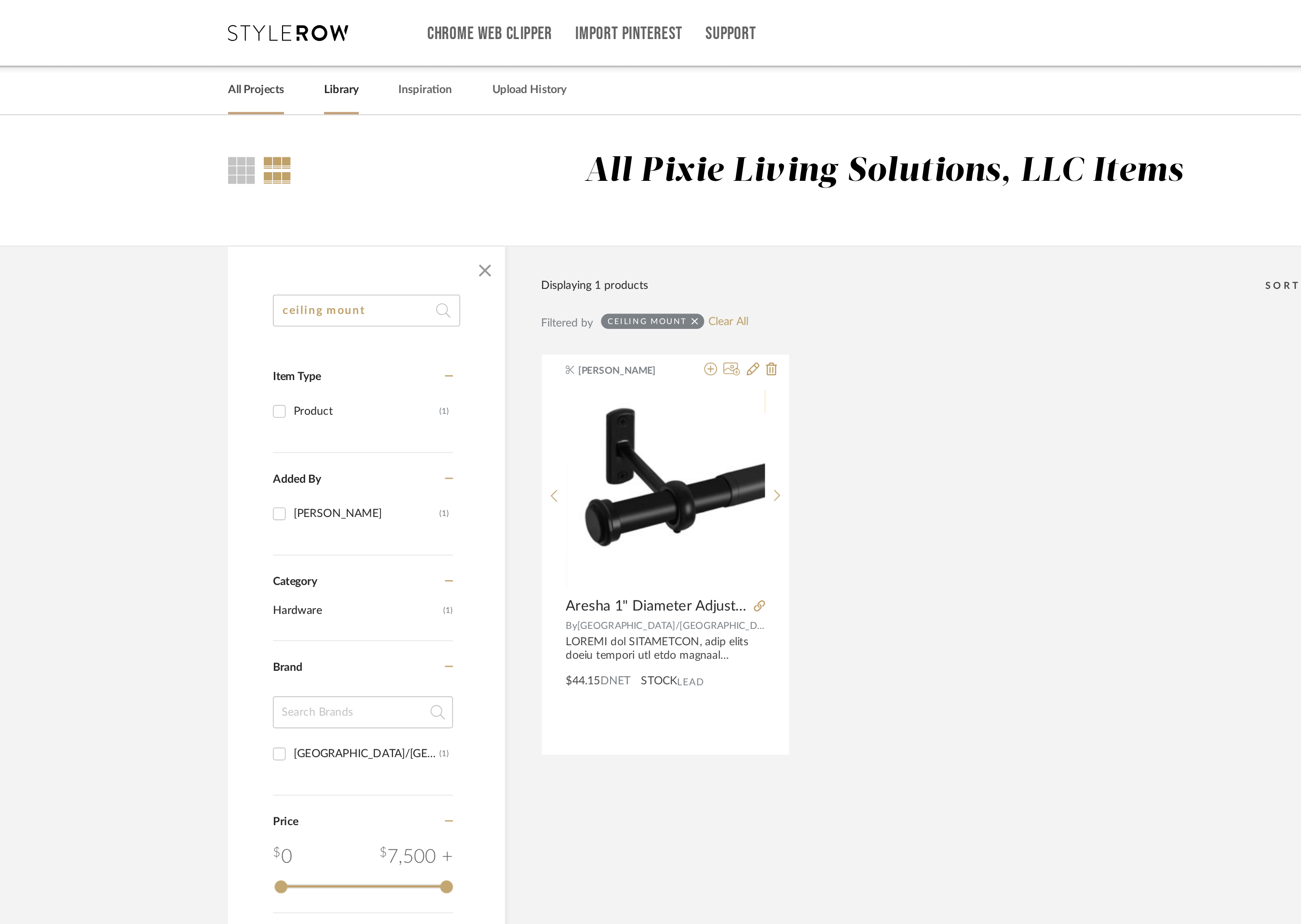
click at [284, 53] on link "All Projects" at bounding box center [282, 54] width 34 height 13
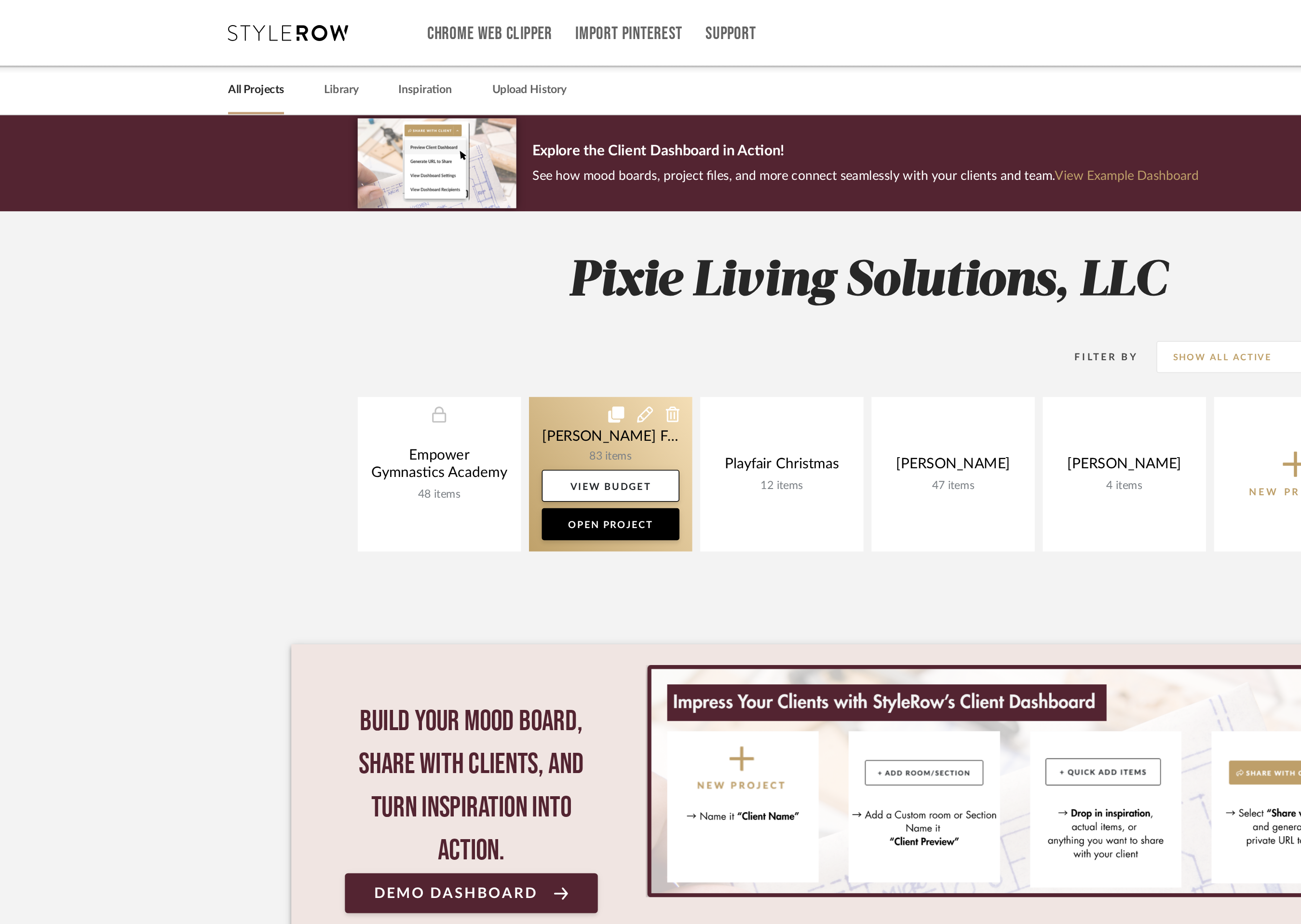
click at [506, 267] on link at bounding box center [495, 286] width 98 height 93
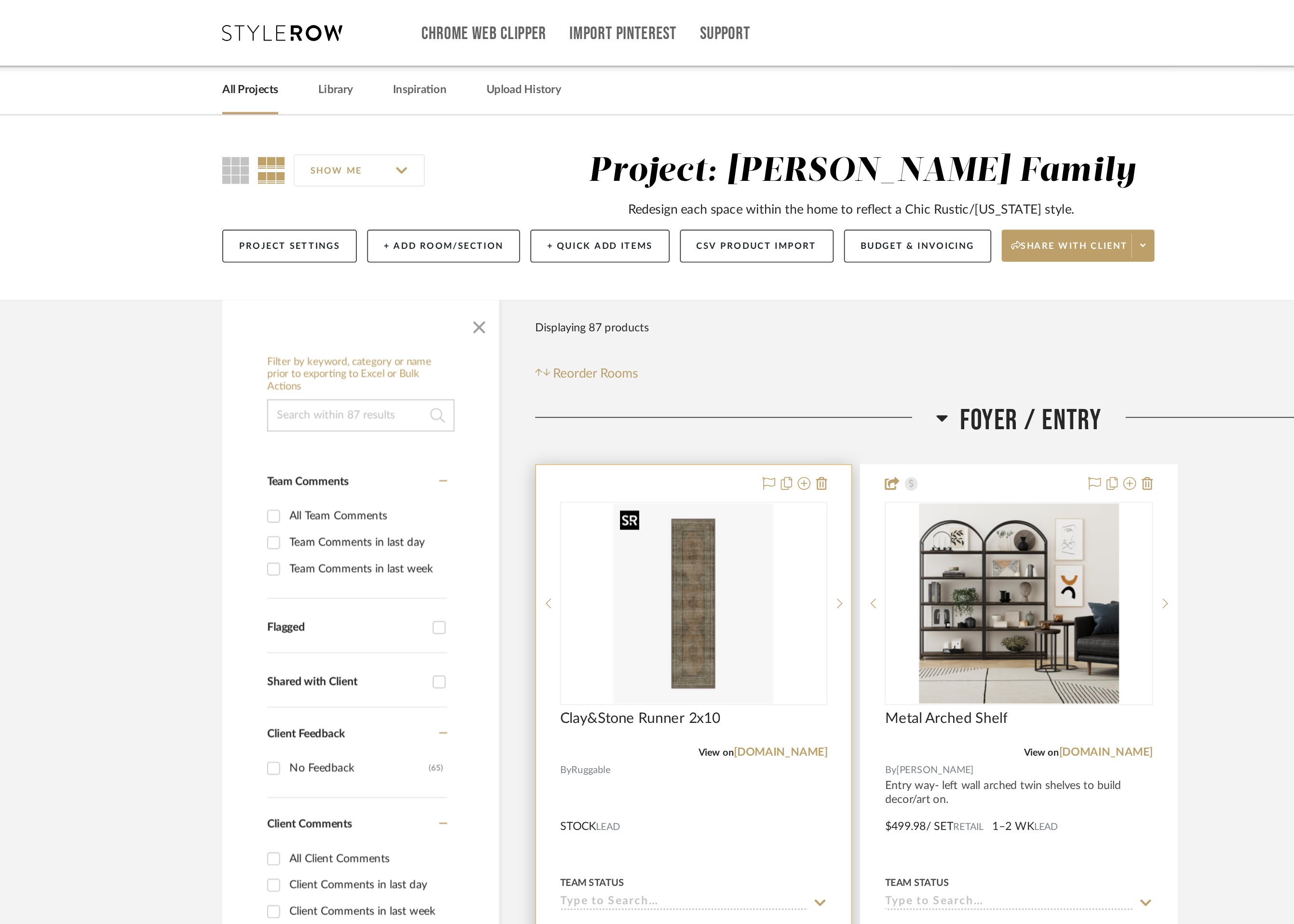
click at [540, 366] on img "0" at bounding box center [546, 363] width 97 height 120
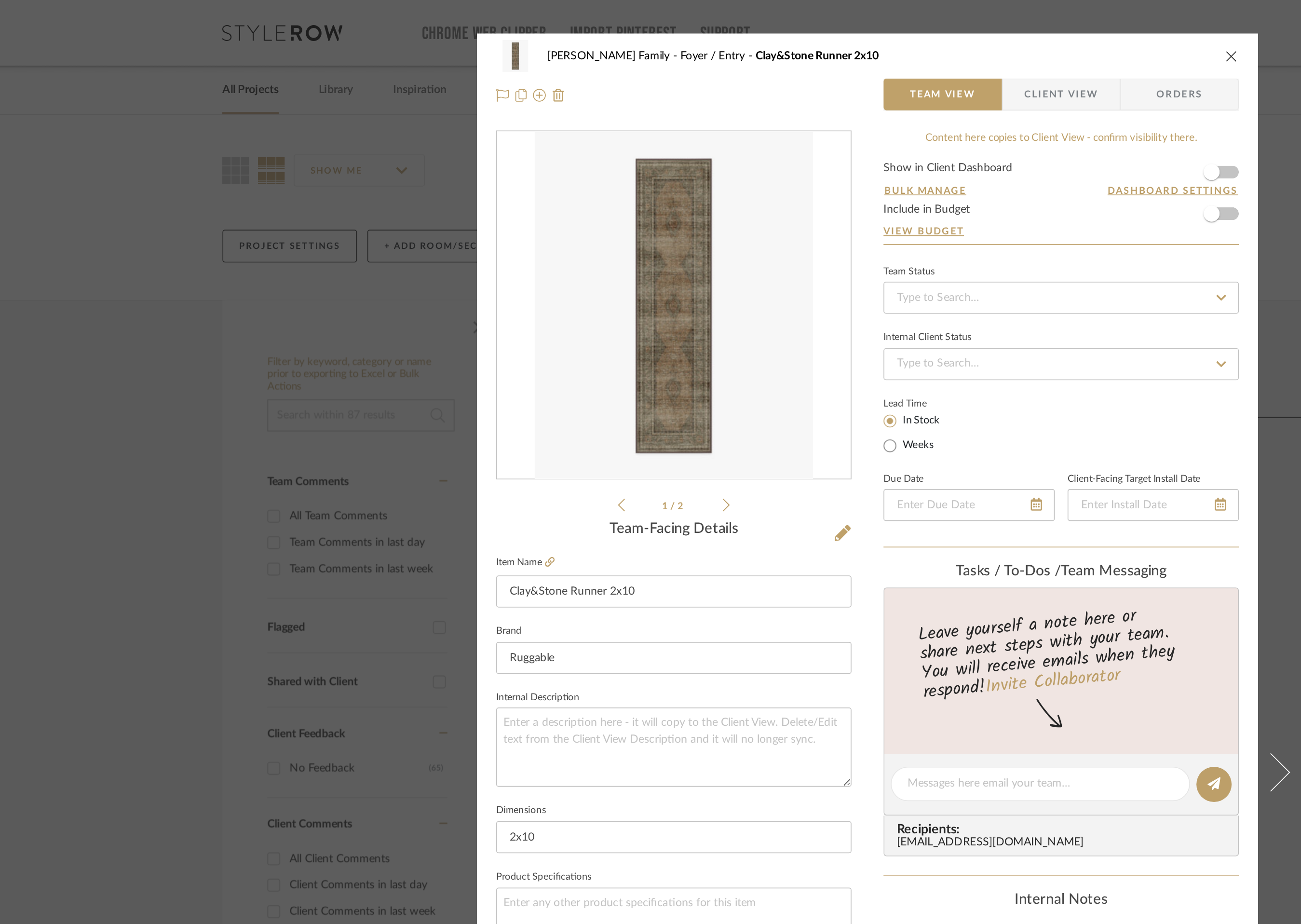
click at [870, 33] on icon "close" at bounding box center [869, 33] width 8 height 8
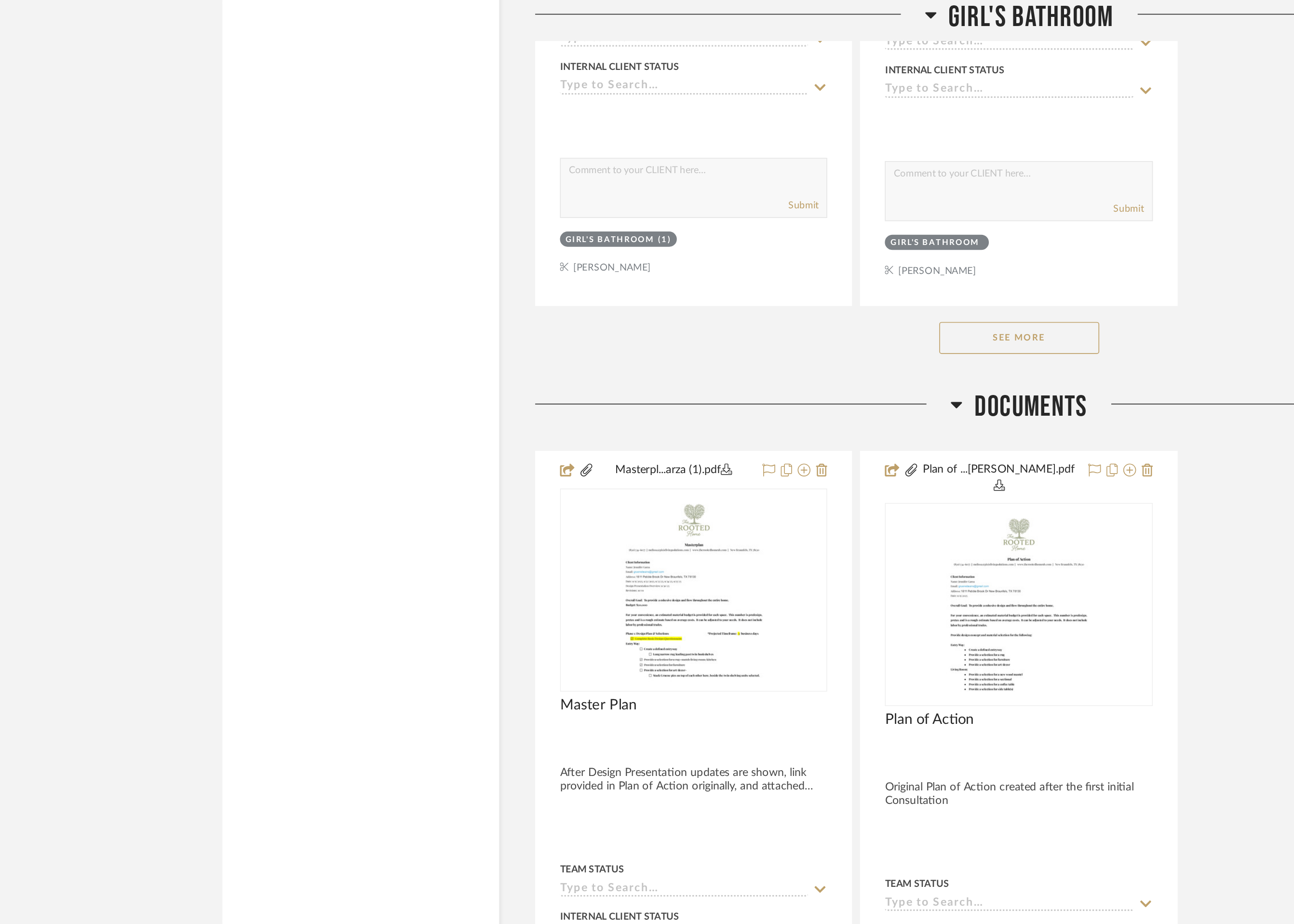
scroll to position [11812, 0]
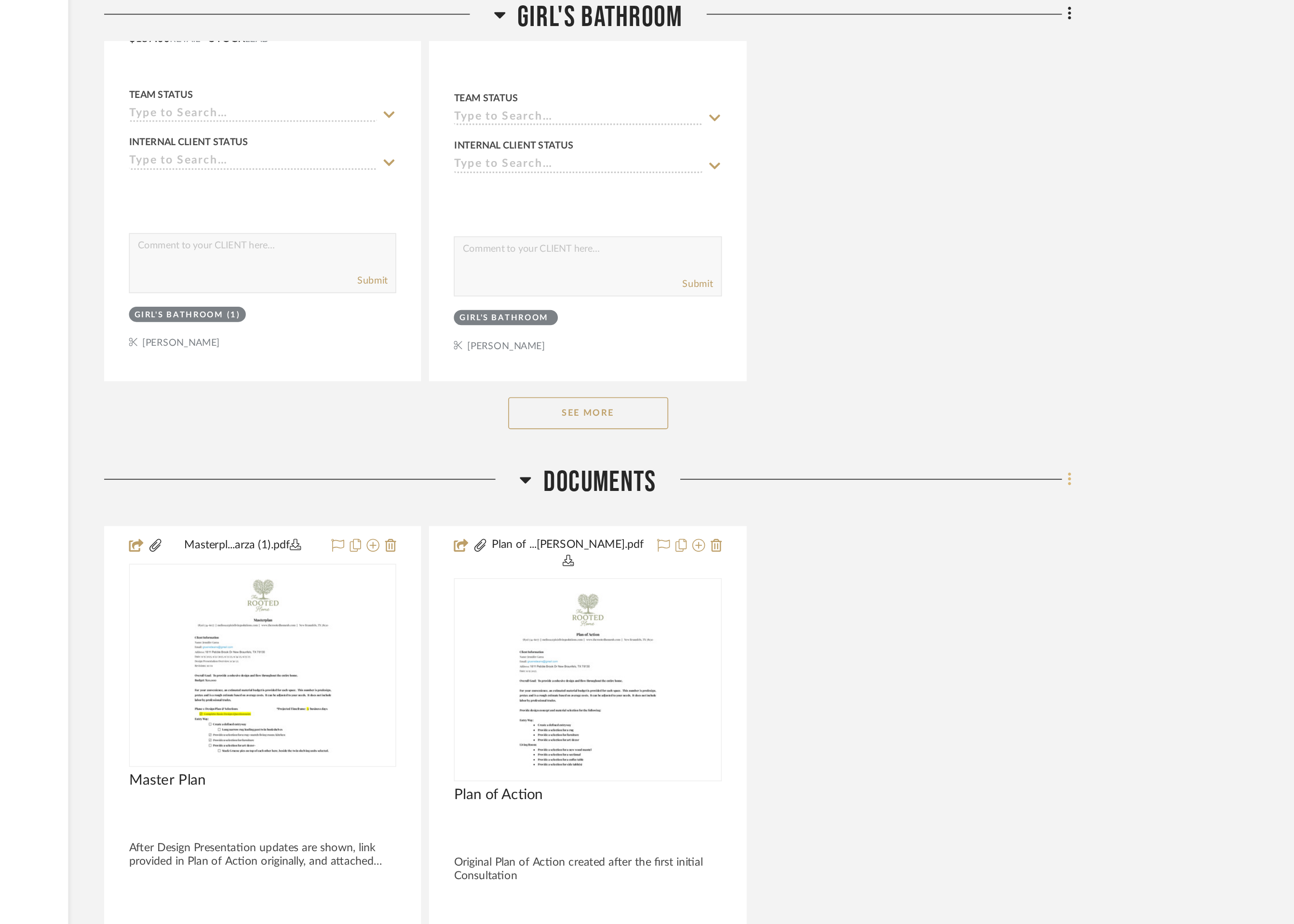
click at [1030, 288] on fa-icon at bounding box center [1030, 289] width 6 height 16
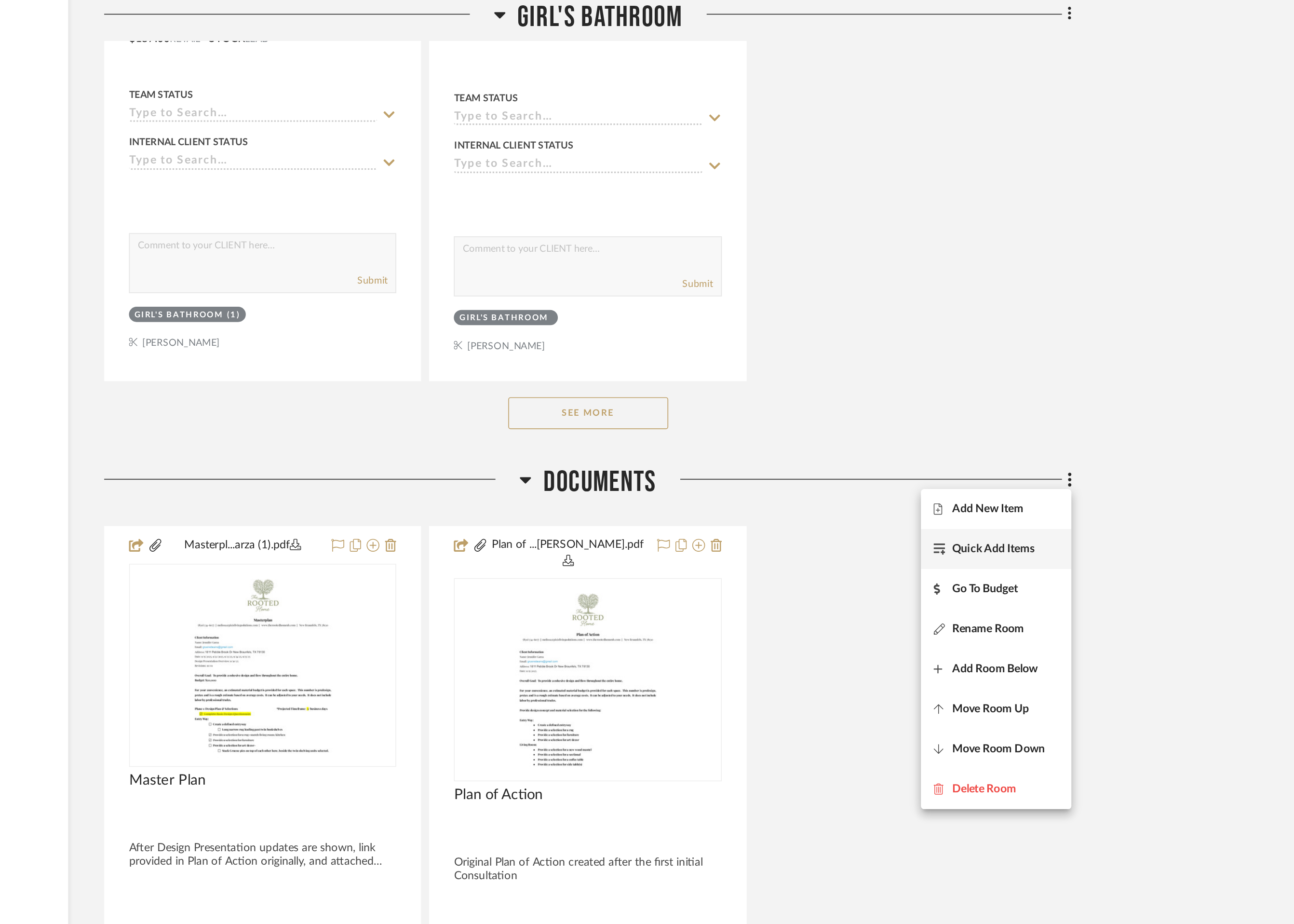
click at [992, 334] on span "Quick Add Items" at bounding box center [986, 330] width 49 height 8
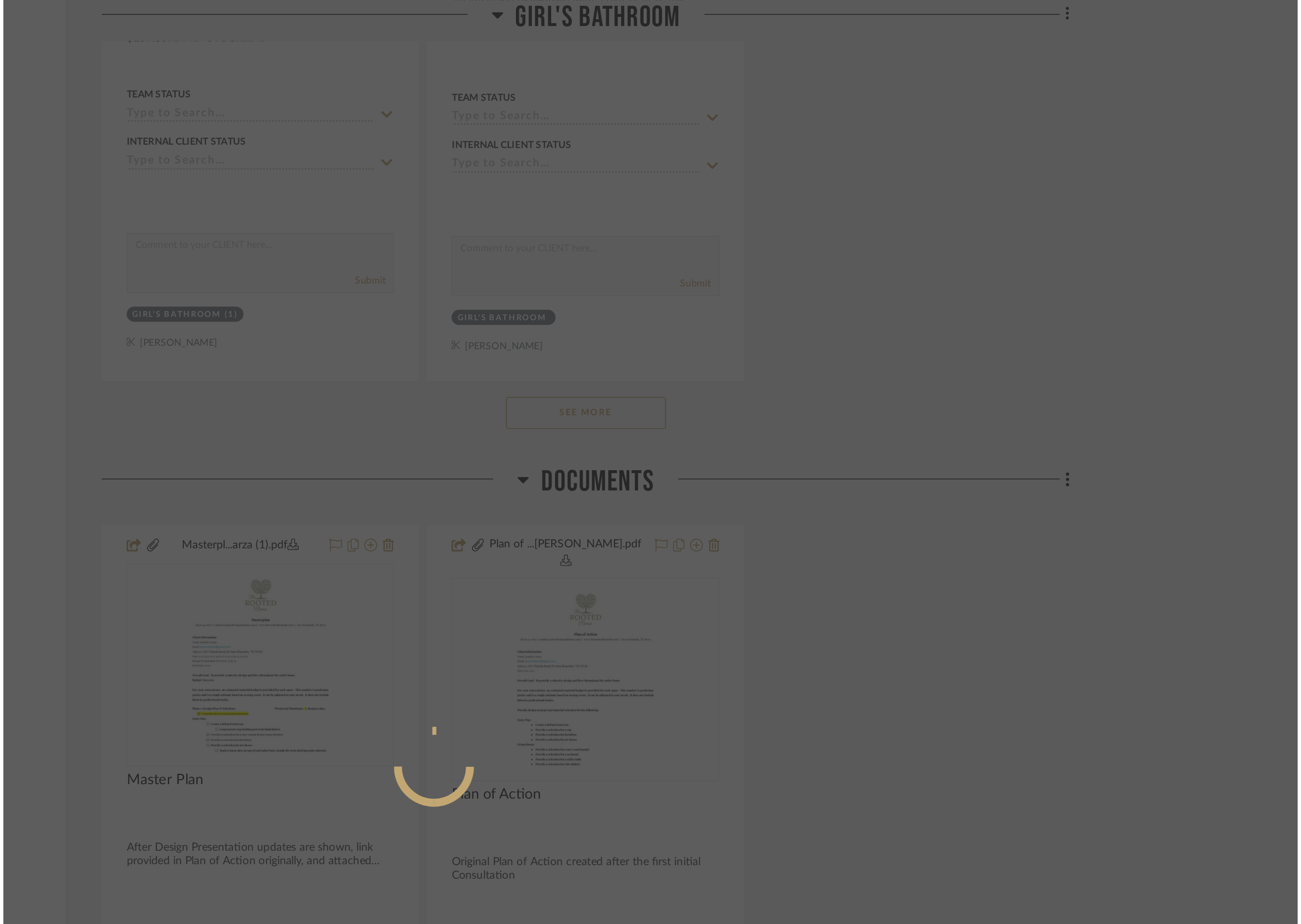
scroll to position [0, 0]
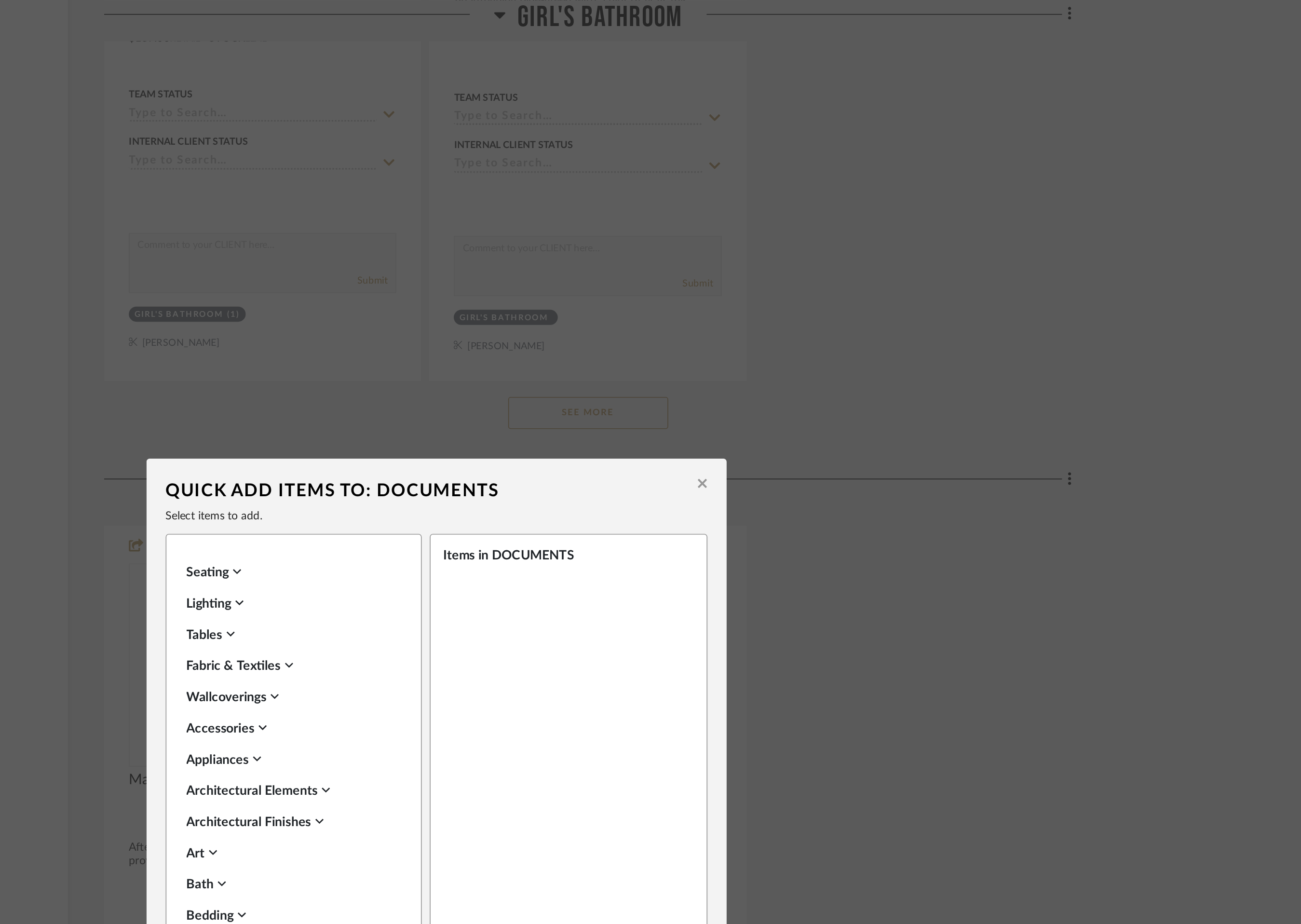
click at [808, 291] on icon at bounding box center [811, 291] width 6 height 8
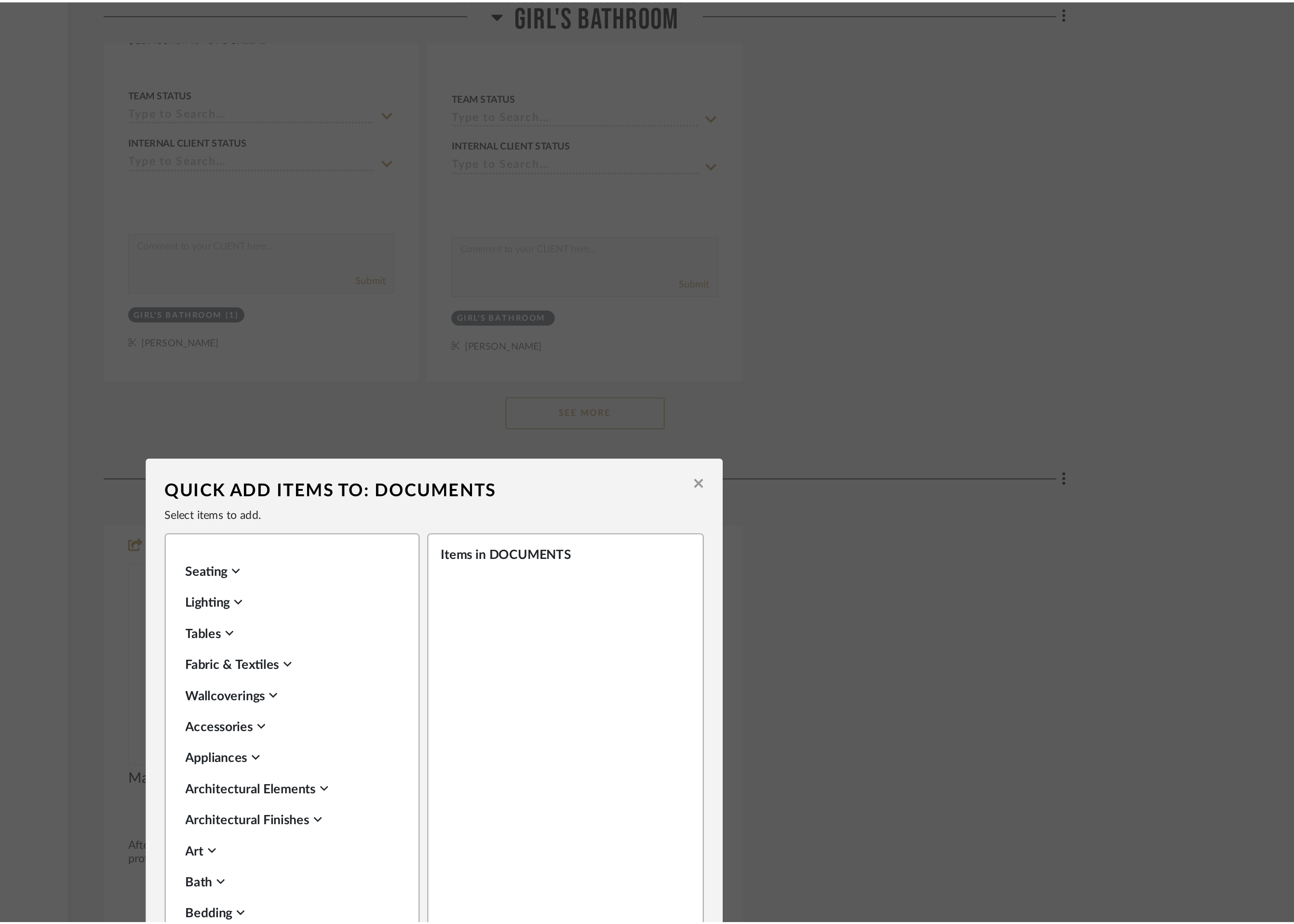
scroll to position [11812, 0]
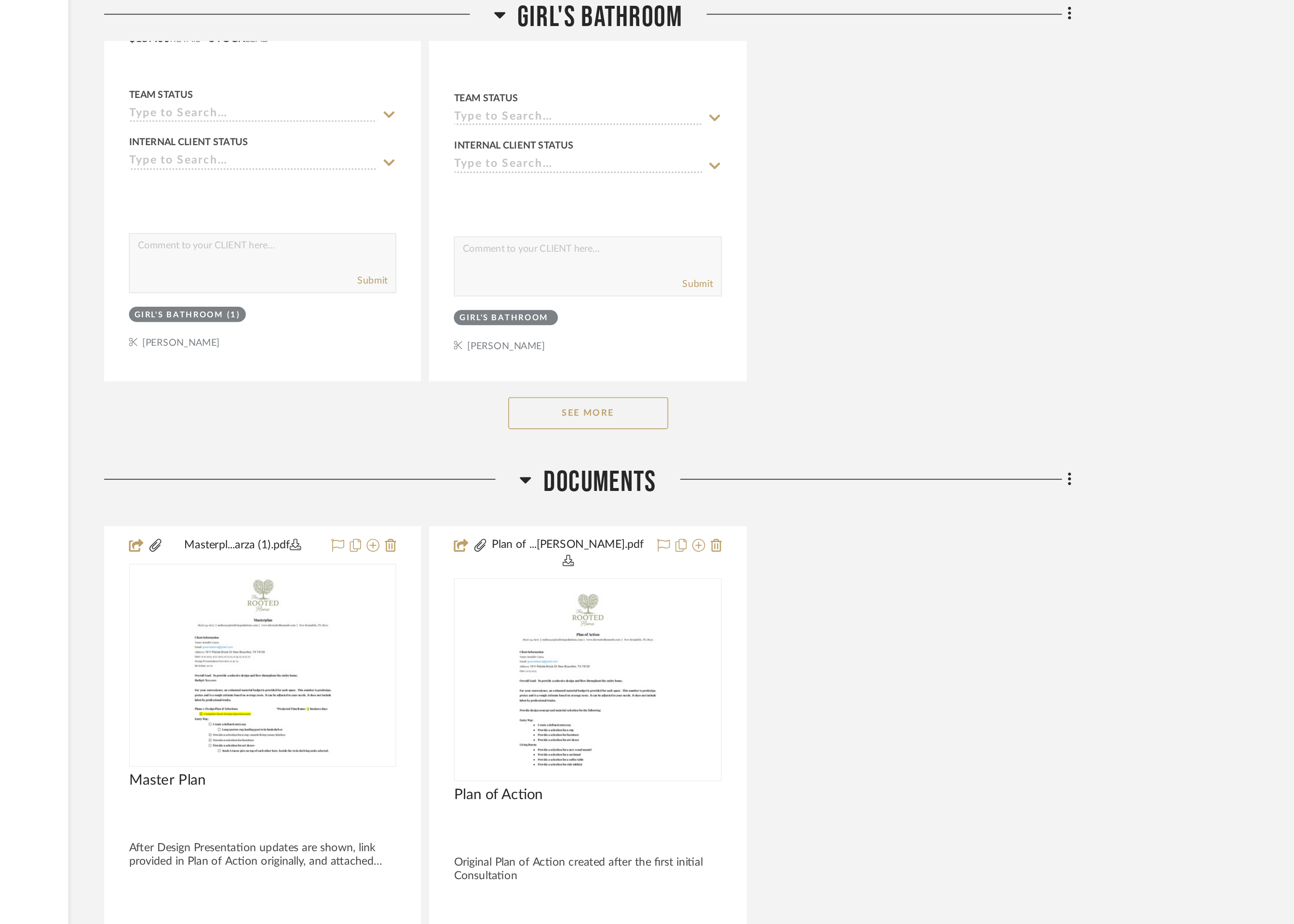
click at [1031, 287] on icon at bounding box center [1032, 289] width 3 height 10
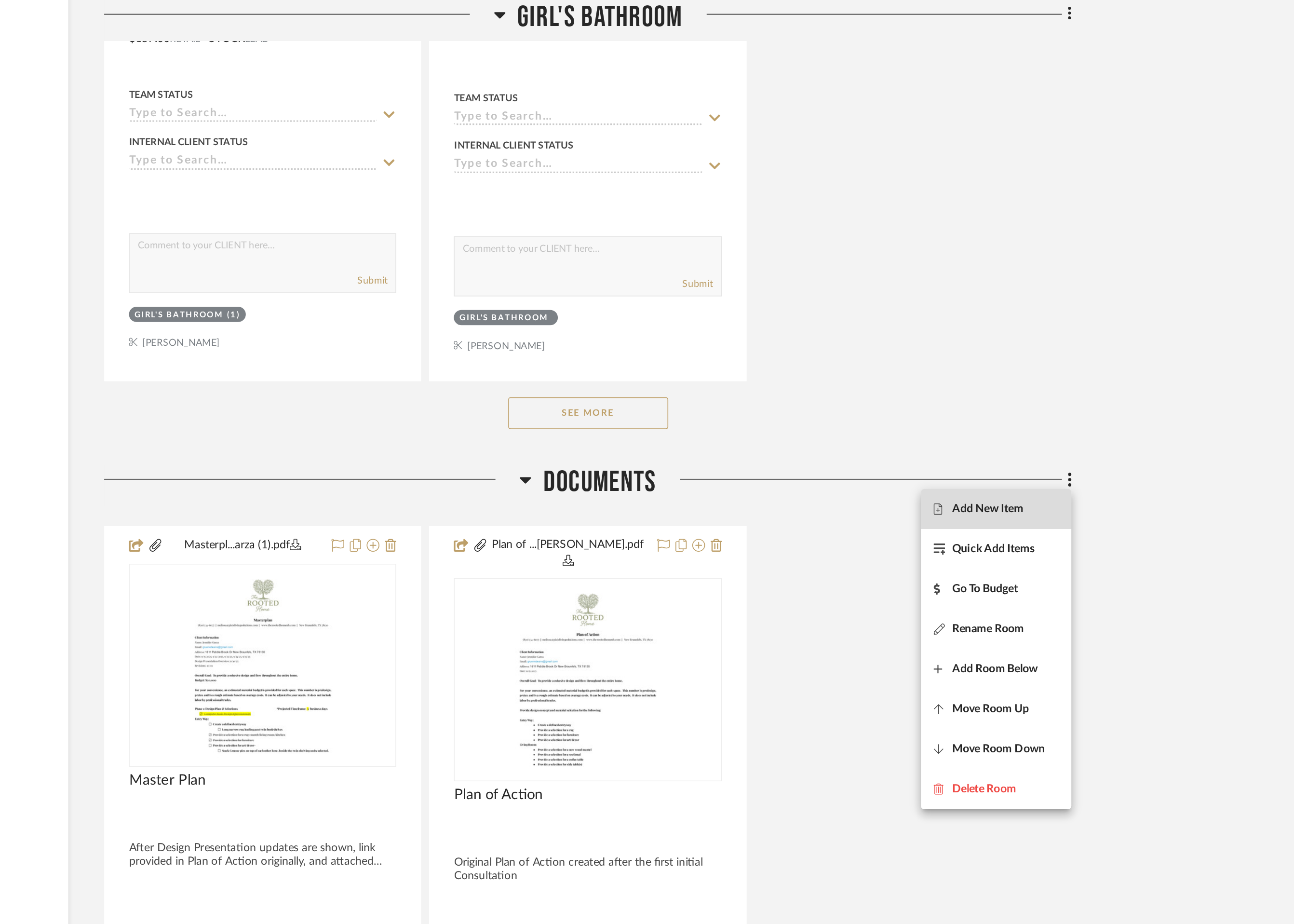
click at [997, 309] on span "Add New Item" at bounding box center [983, 307] width 43 height 8
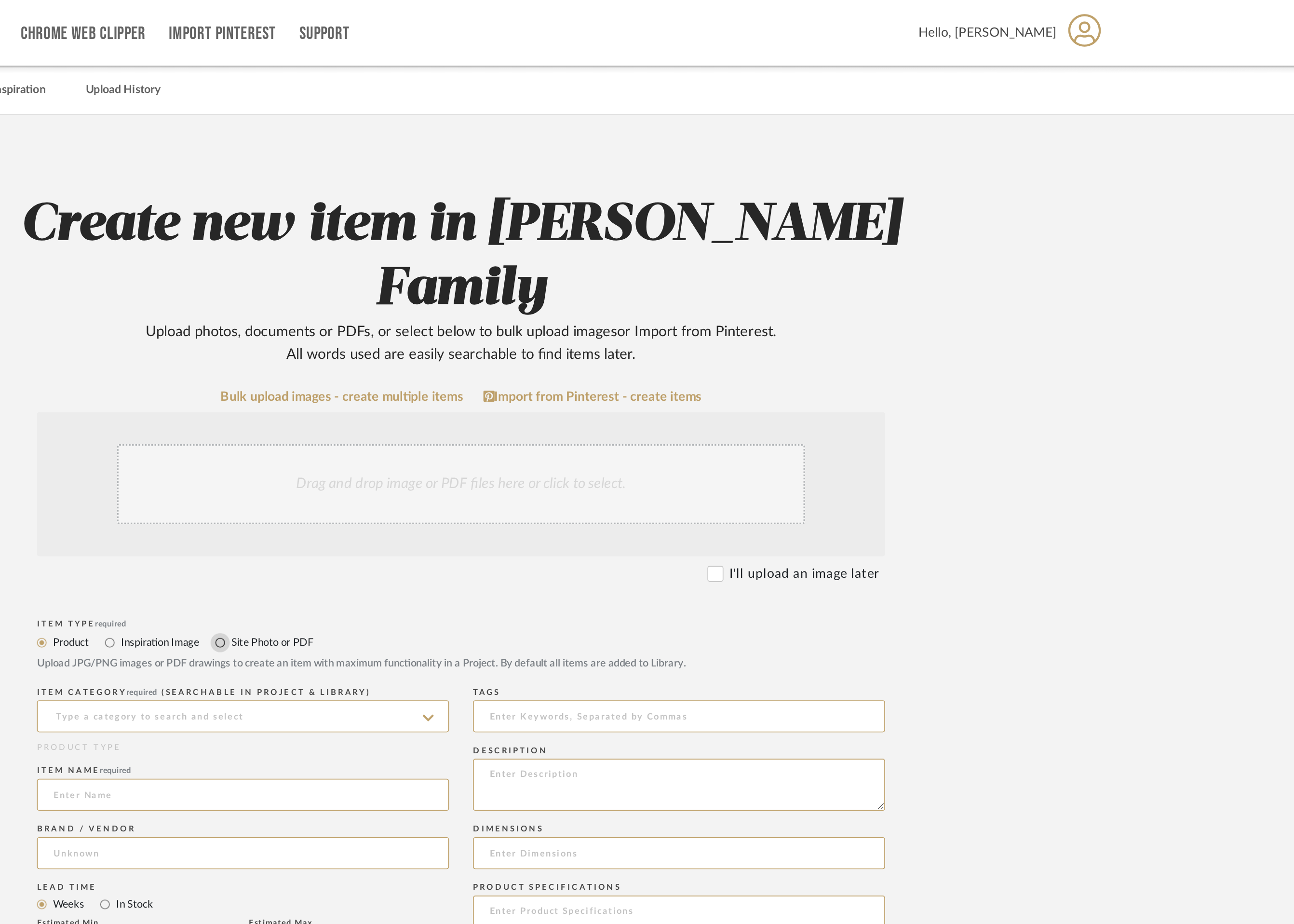
click at [503, 381] on input "Site Photo or PDF" at bounding box center [501, 387] width 12 height 12
radio input "true"
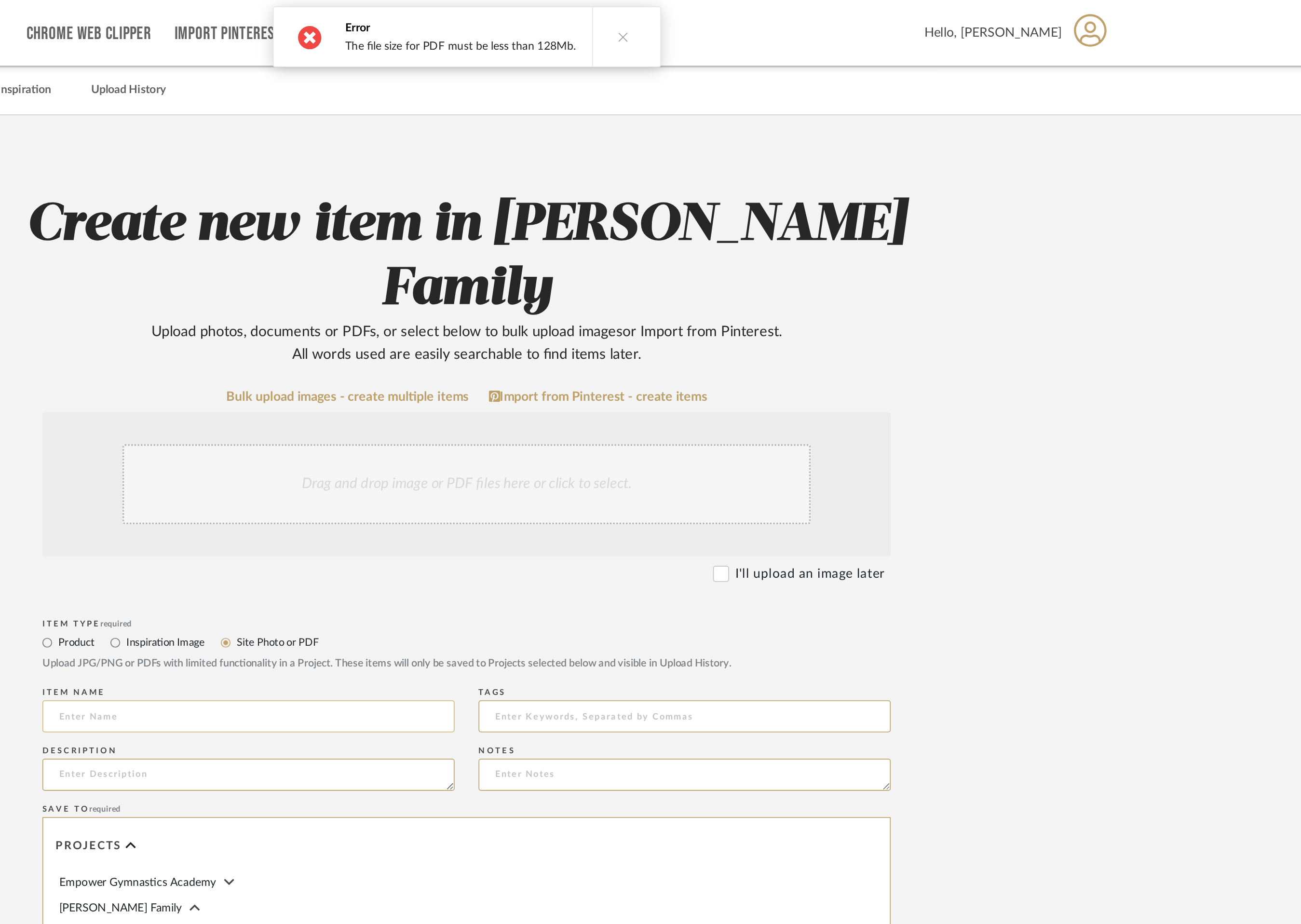
click at [497, 422] on input at bounding box center [519, 432] width 248 height 19
type input "R"
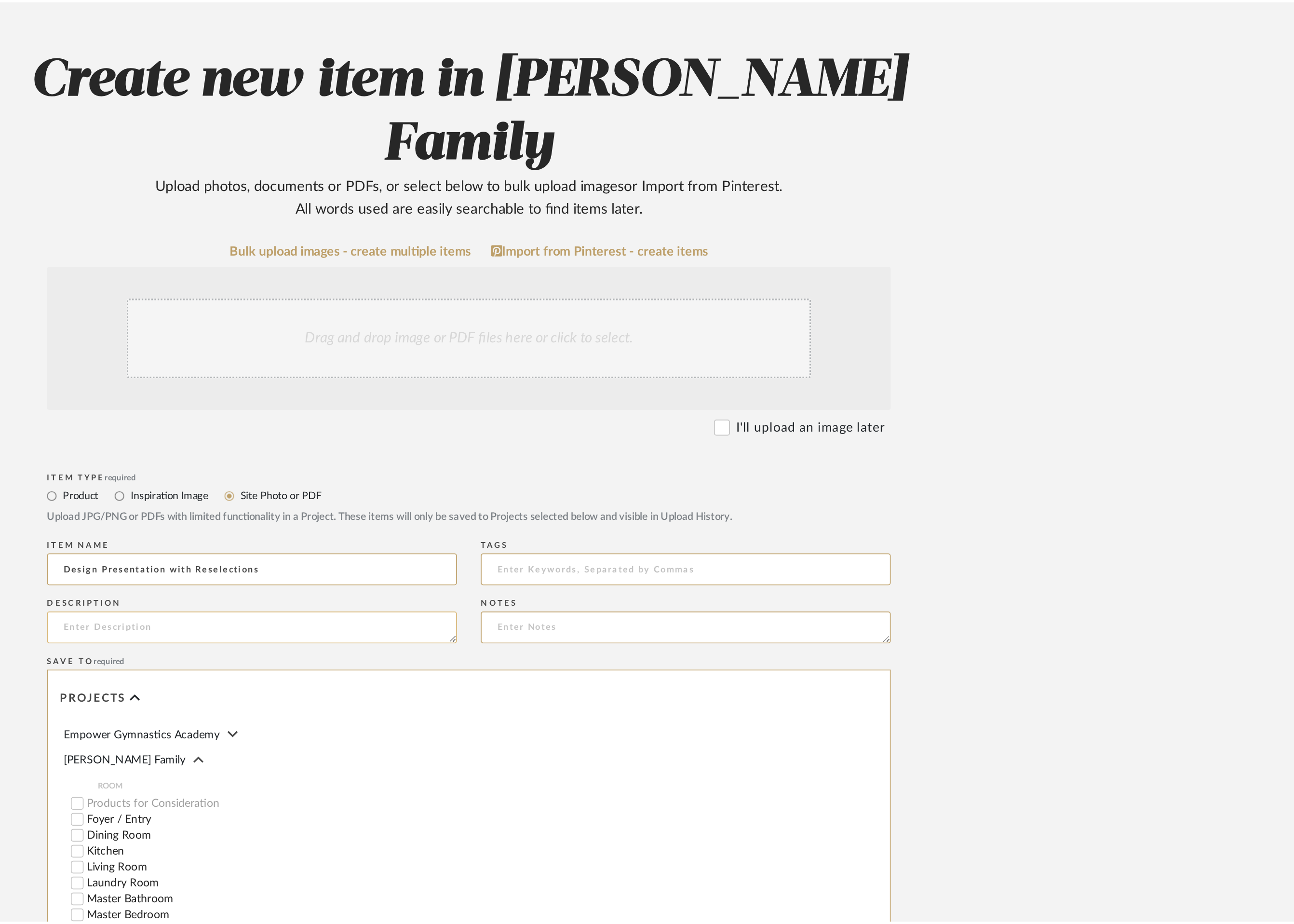
scroll to position [102, 0]
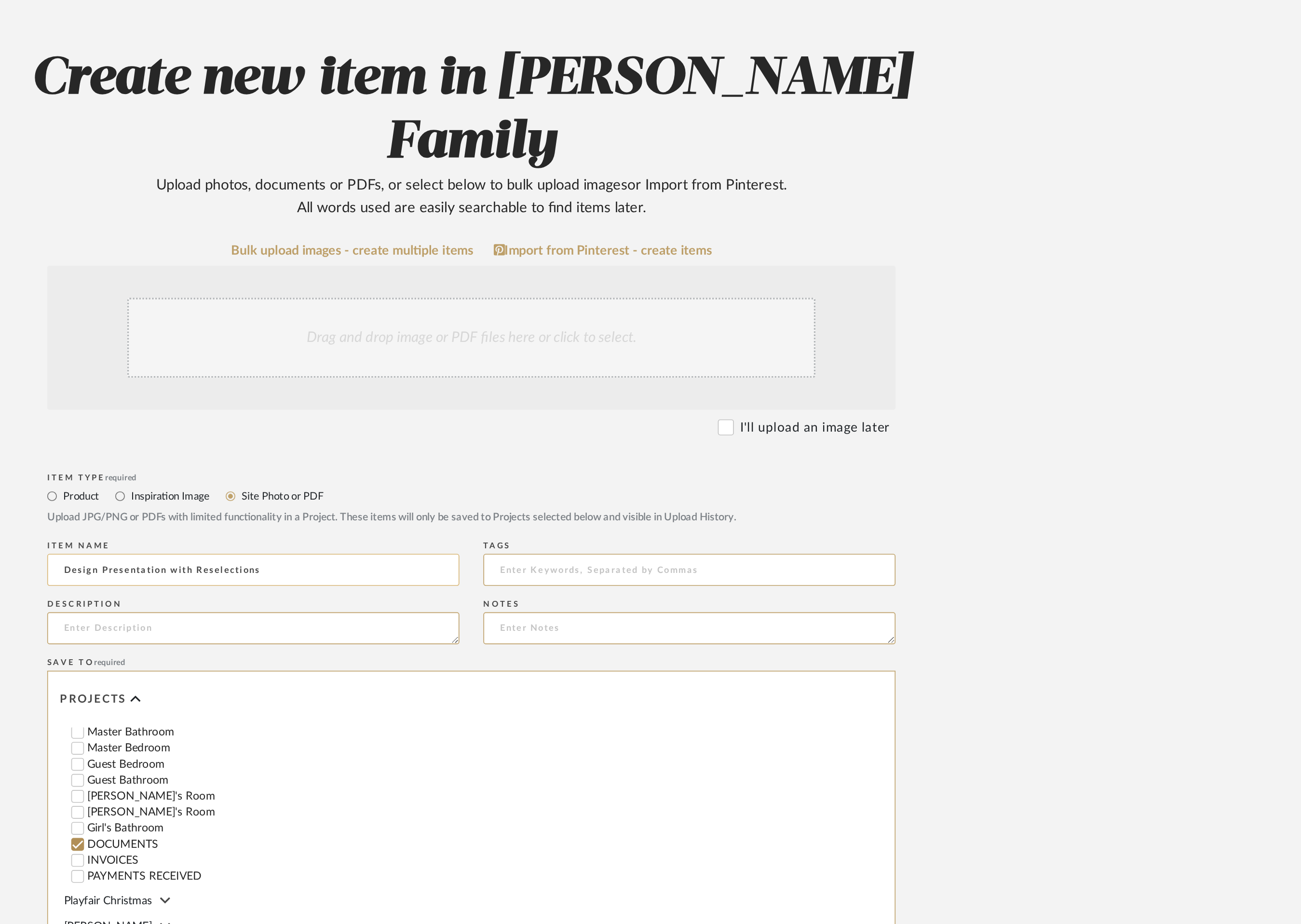
click at [491, 422] on input "Design Presentation with Reselections" at bounding box center [519, 432] width 248 height 19
click at [567, 422] on input "Design Presentation with Re-Selections" at bounding box center [519, 432] width 248 height 19
type input "Design Presentation with Re-Selections"
click at [606, 268] on div "Drag and drop image or PDF files here or click to select." at bounding box center [650, 291] width 414 height 48
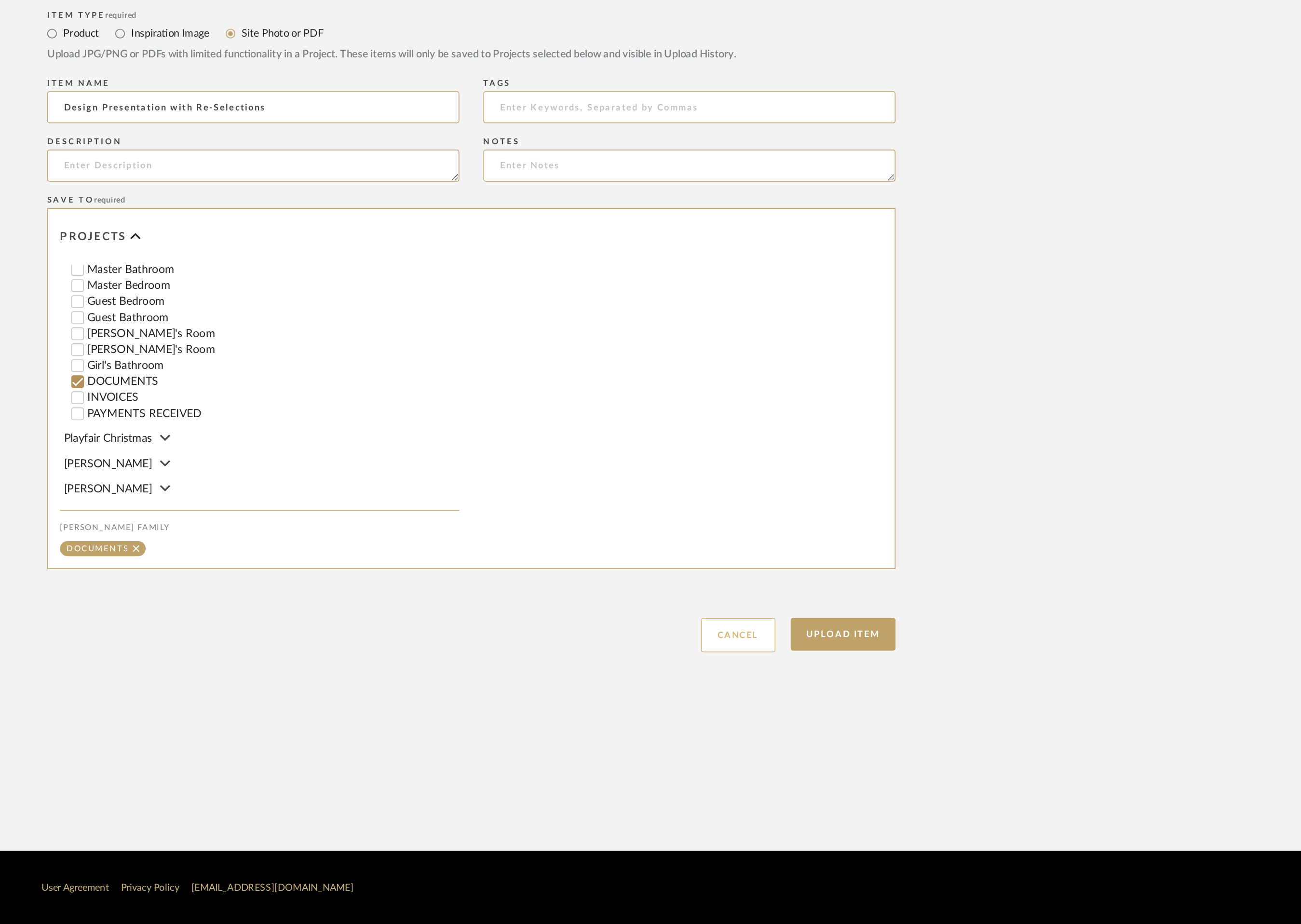
click at [802, 739] on button "Cancel" at bounding box center [811, 749] width 45 height 21
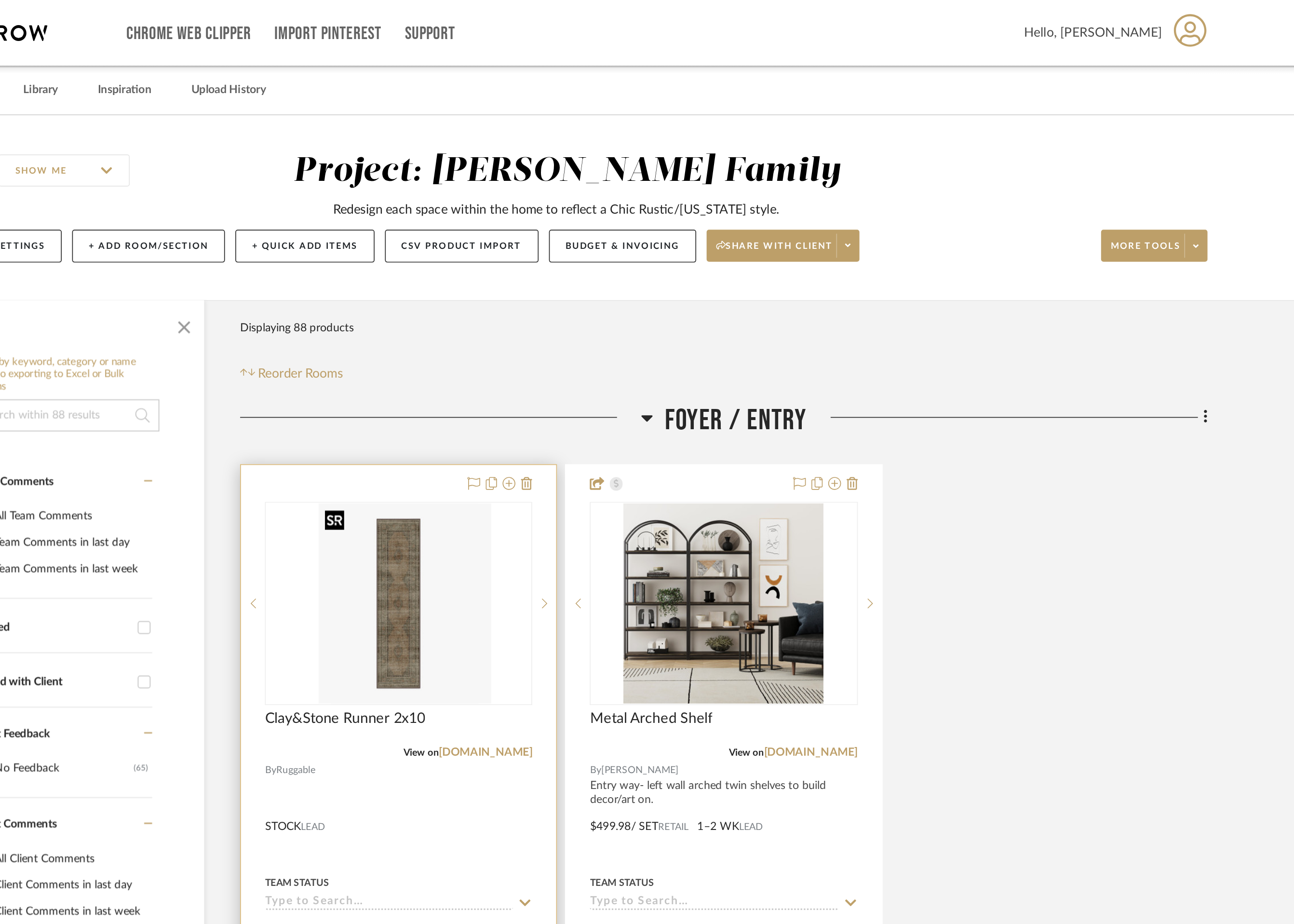
click at [565, 353] on div at bounding box center [546, 364] width 161 height 122
click at [565, 353] on img "0" at bounding box center [546, 363] width 97 height 120
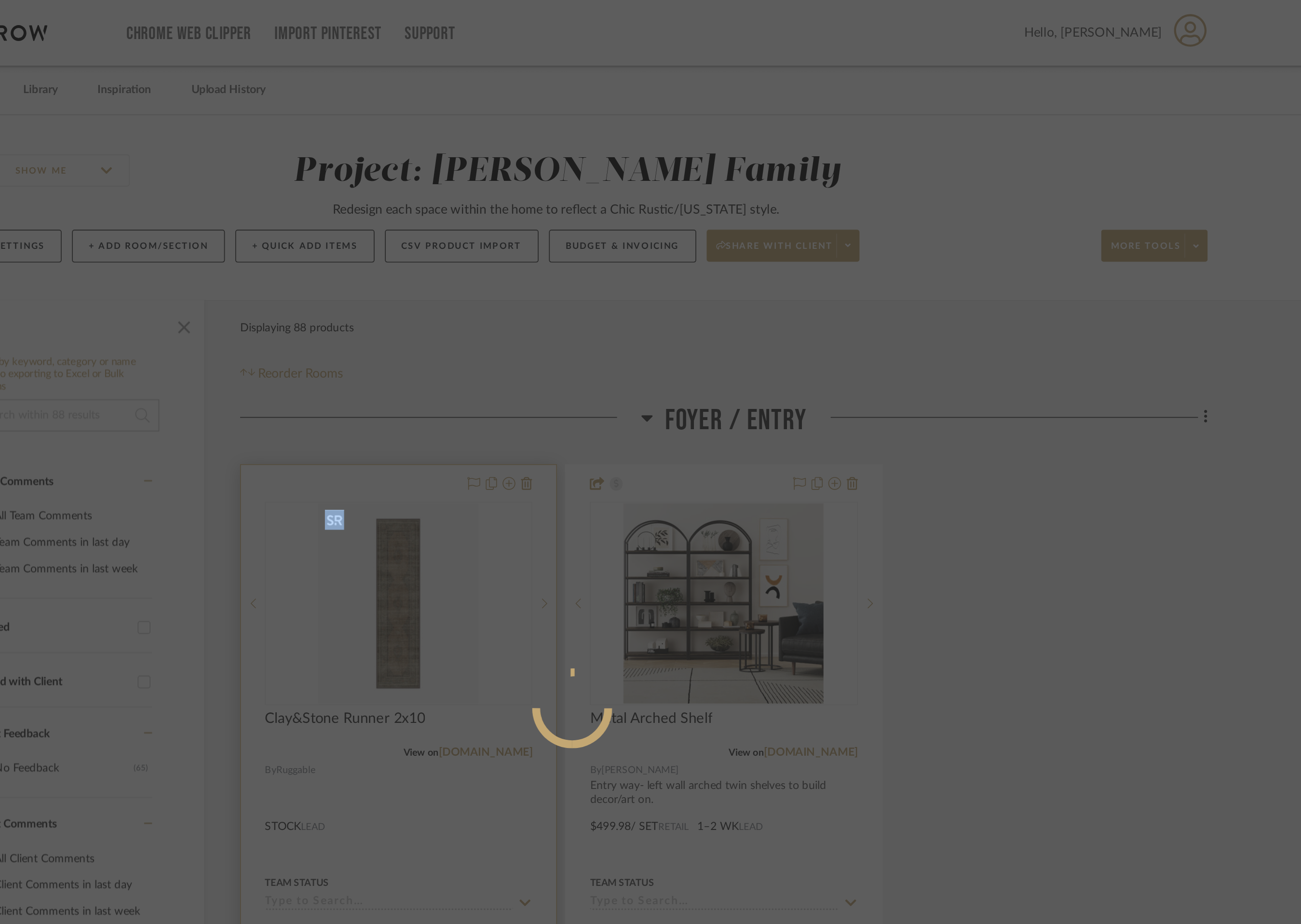
click at [565, 469] on div at bounding box center [650, 462] width 1301 height 924
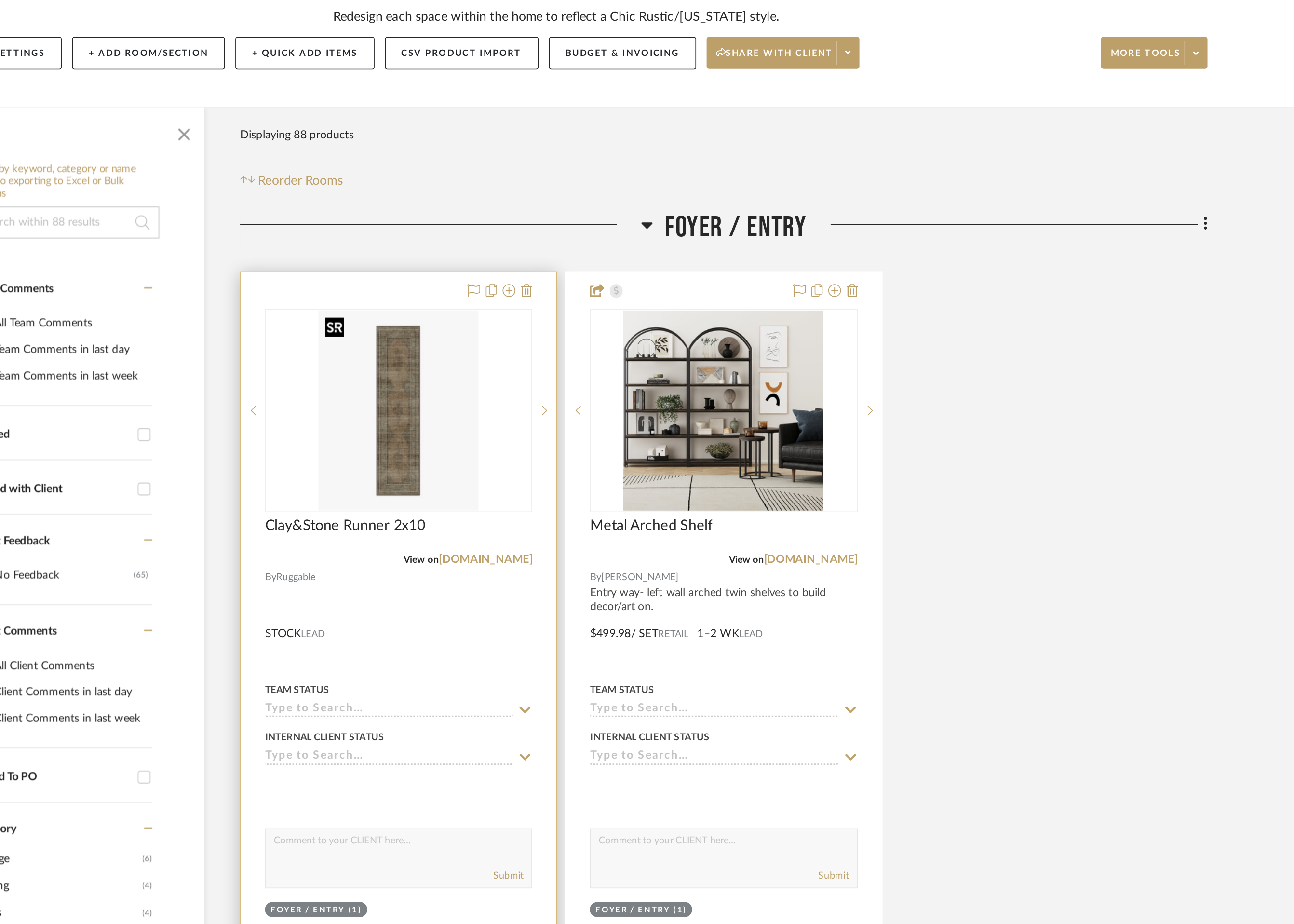
click at [569, 365] on img "0" at bounding box center [546, 363] width 97 height 120
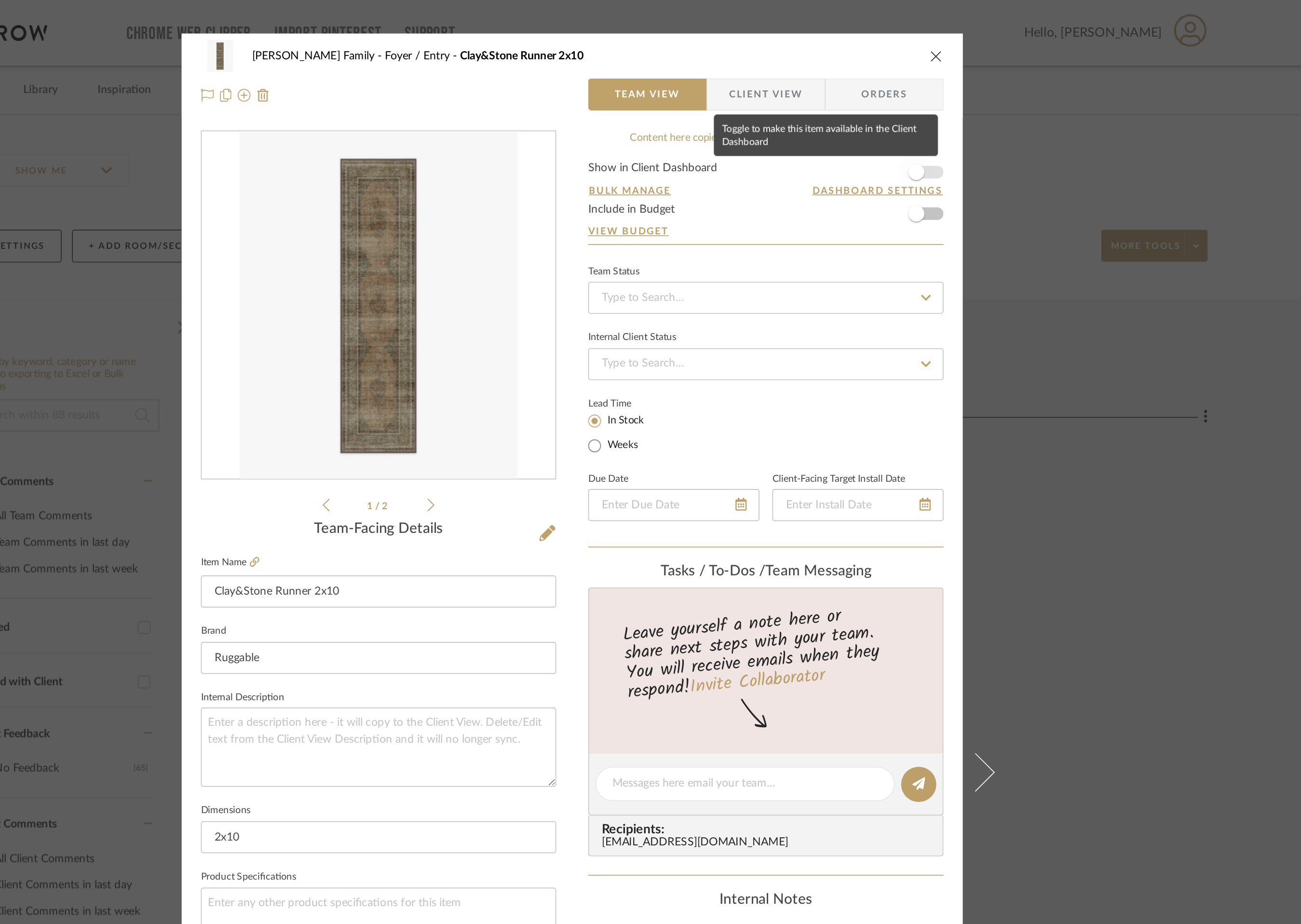
click at [862, 104] on span "button" at bounding box center [857, 104] width 22 height 22
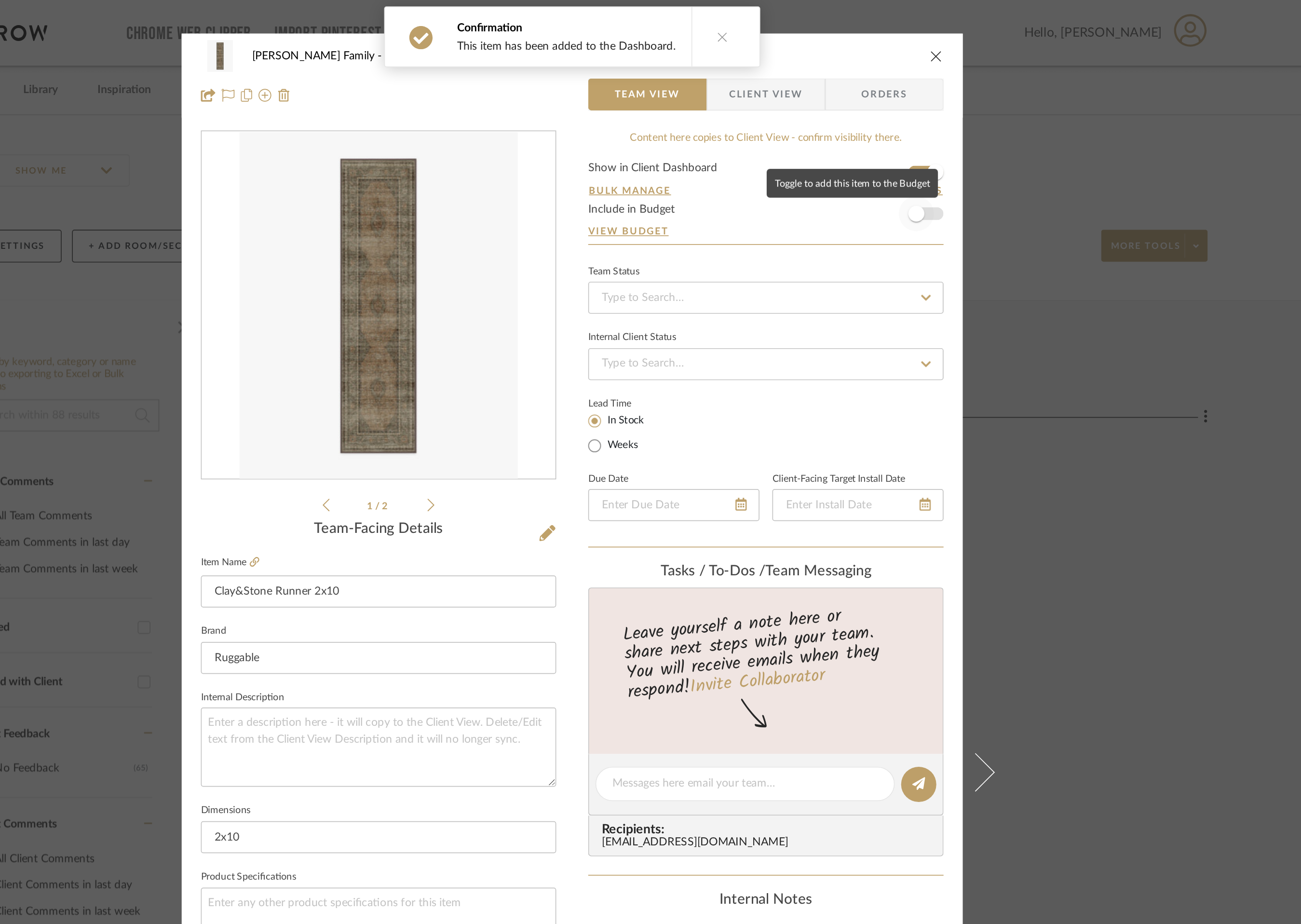
click at [862, 131] on span "button" at bounding box center [857, 129] width 22 height 22
click at [866, 36] on icon "close" at bounding box center [869, 33] width 8 height 8
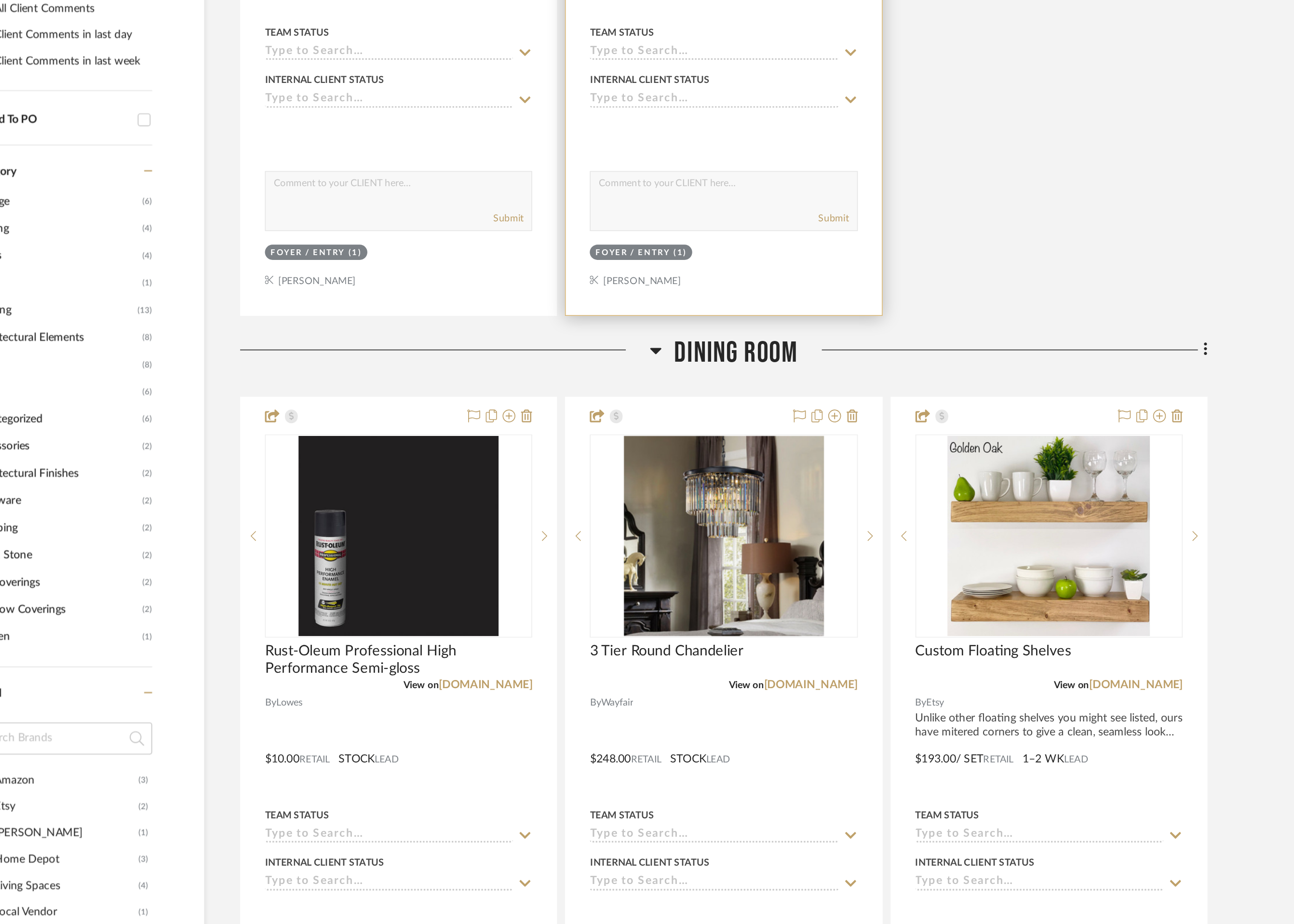
scroll to position [311, 0]
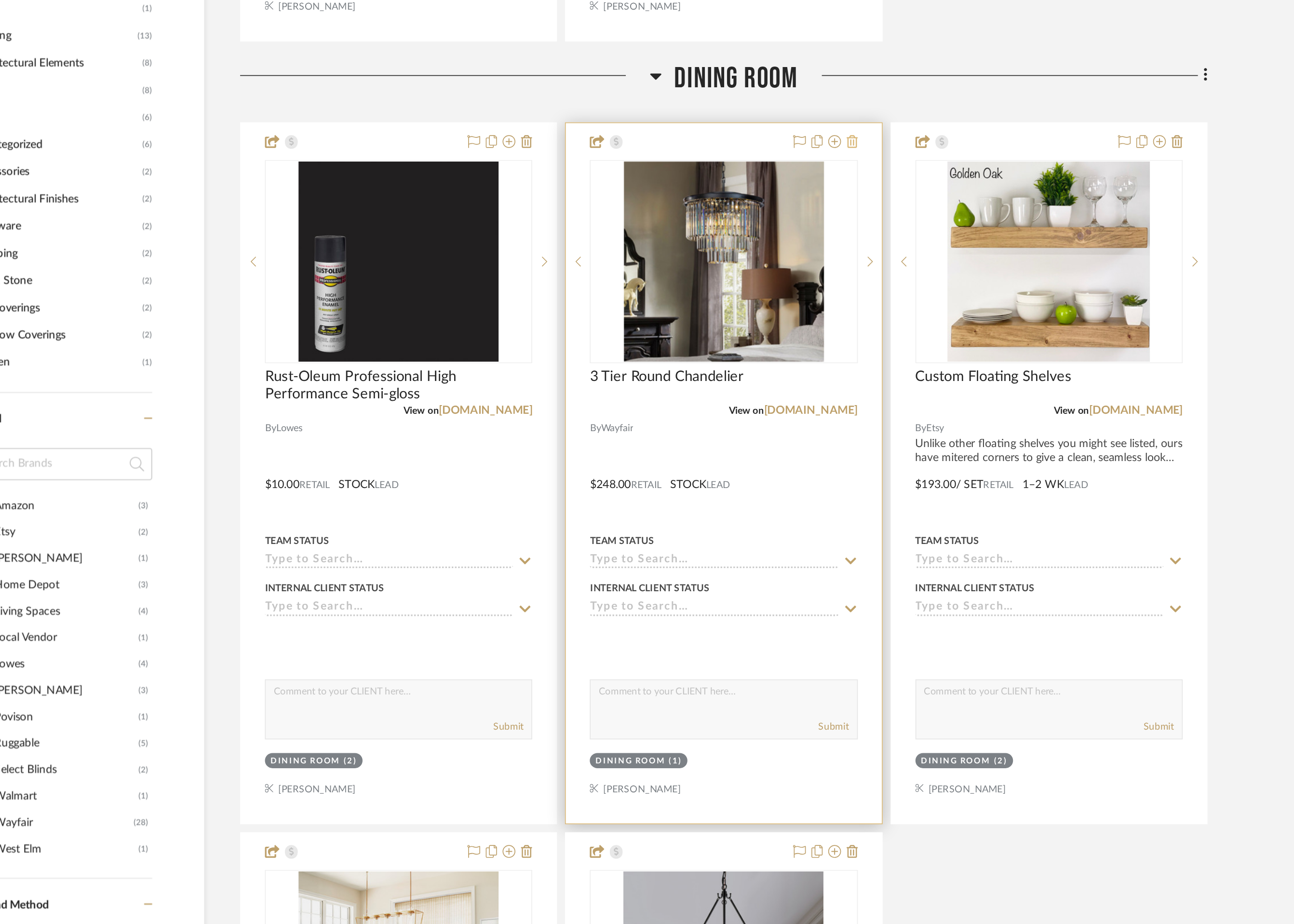
click at [818, 453] on icon at bounding box center [819, 452] width 7 height 8
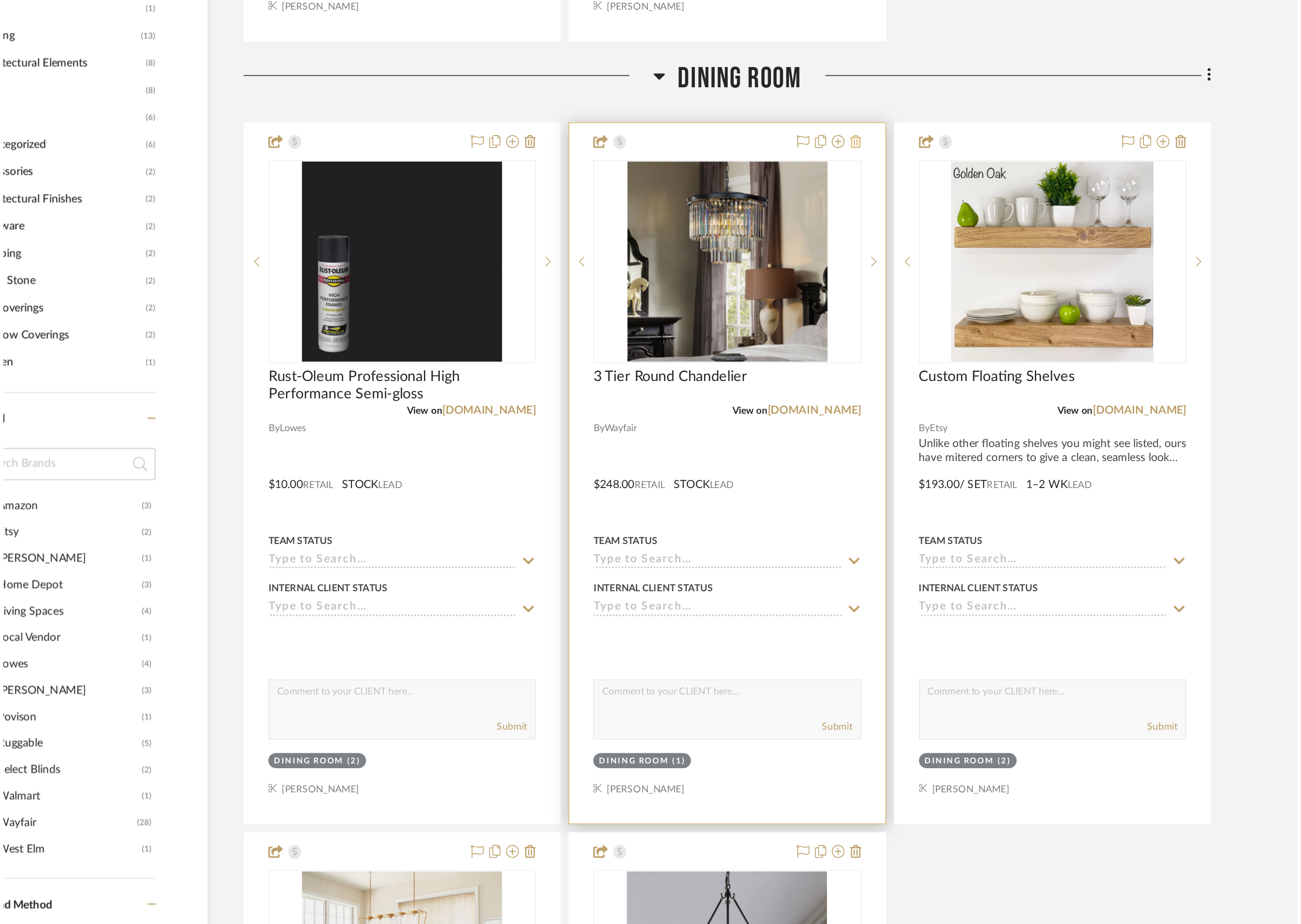
scroll to position [0, 0]
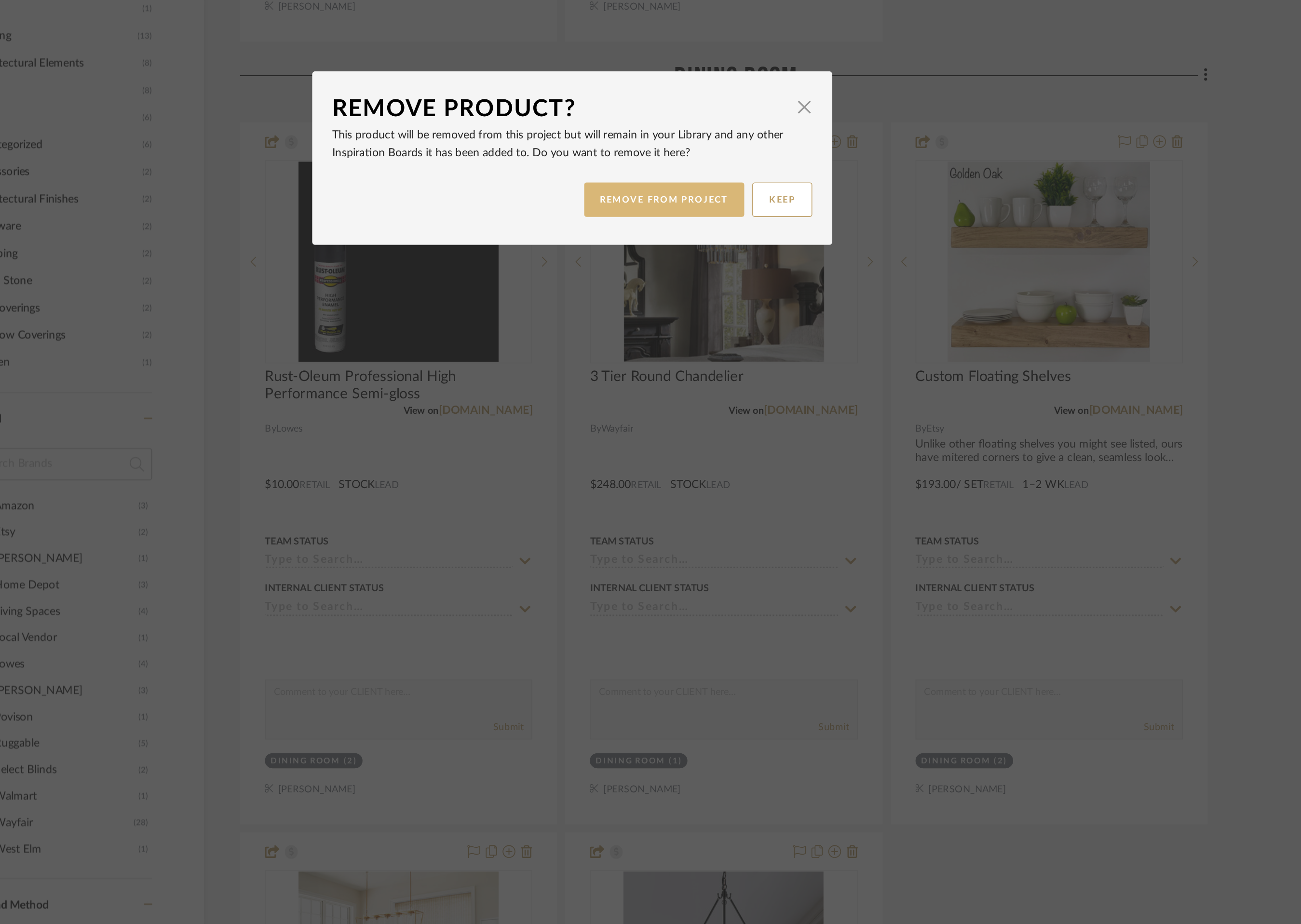
click at [720, 487] on button "REMOVE FROM PROJECT" at bounding box center [706, 487] width 97 height 21
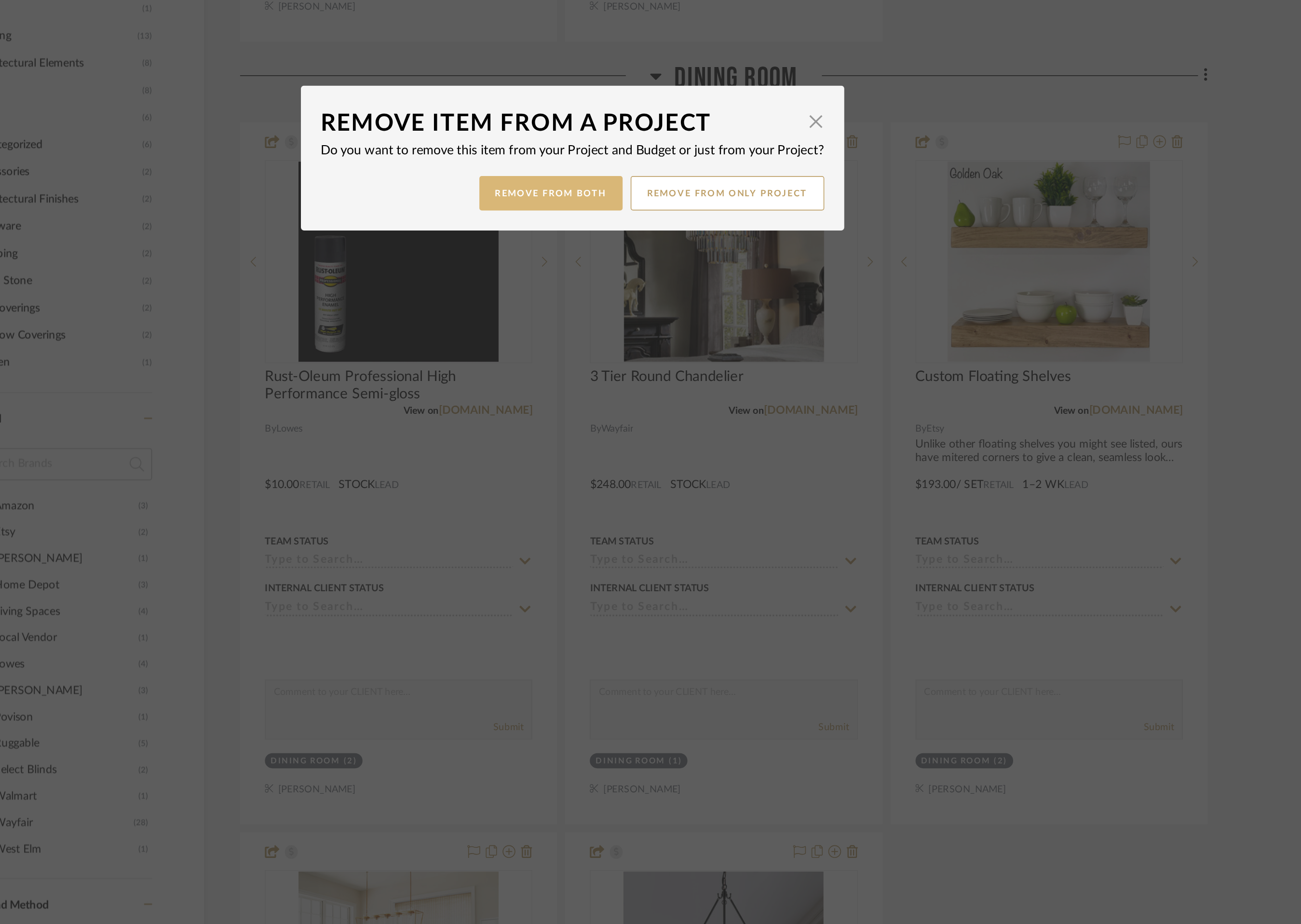
click at [638, 487] on button "Remove from Both" at bounding box center [638, 483] width 86 height 21
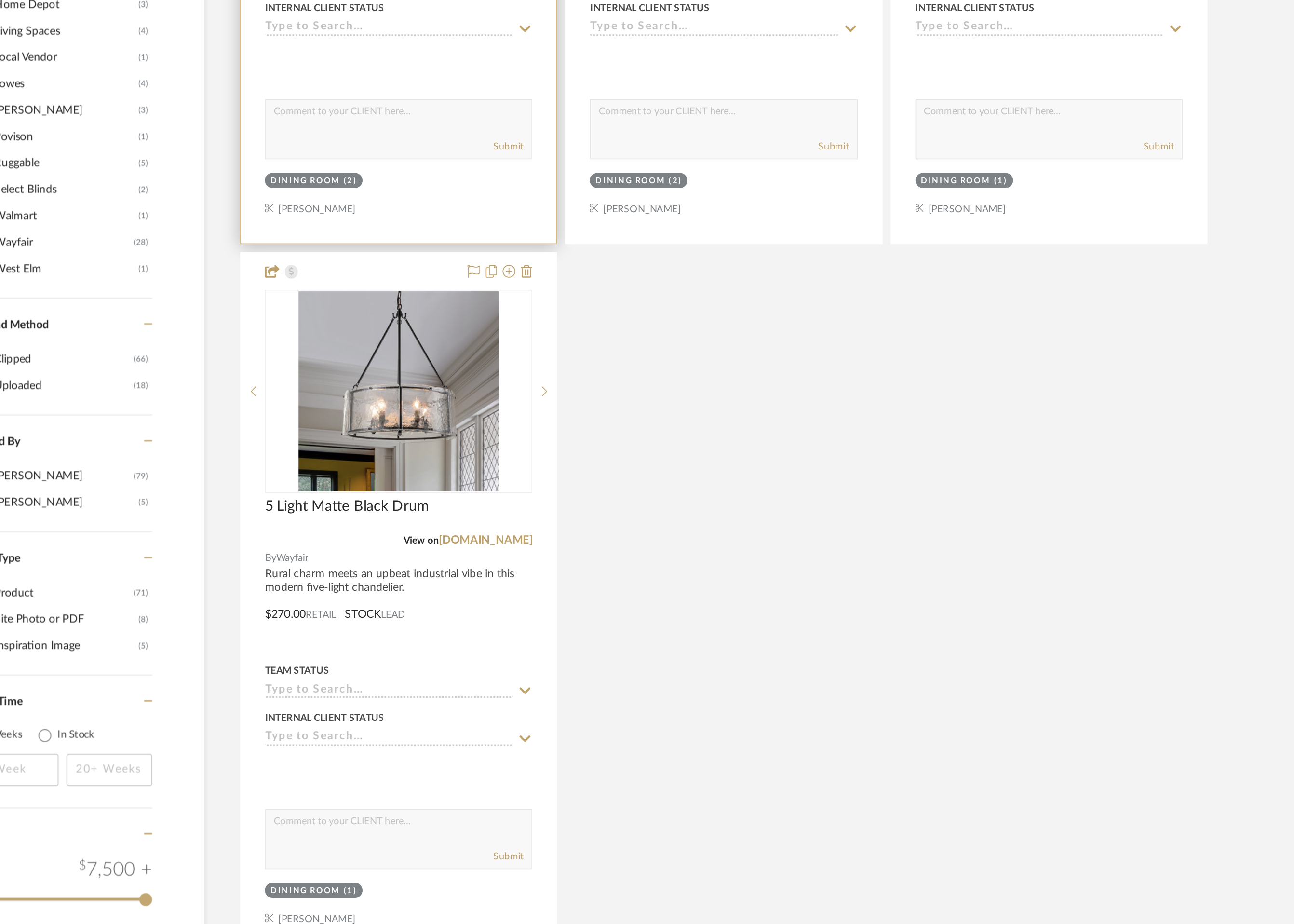
scroll to position [664, 0]
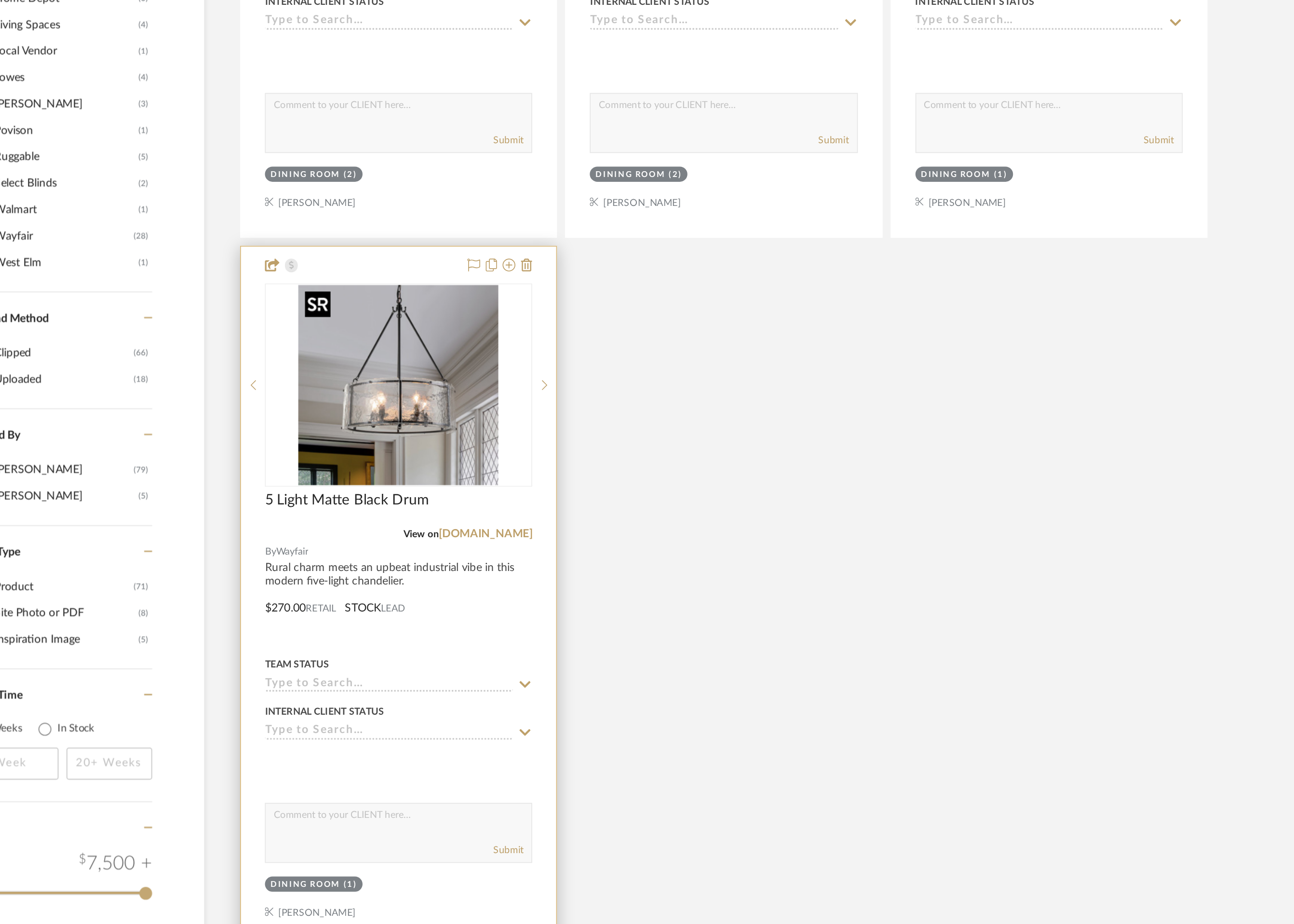
click at [0, 0] on img at bounding box center [0, 0] width 0 height 0
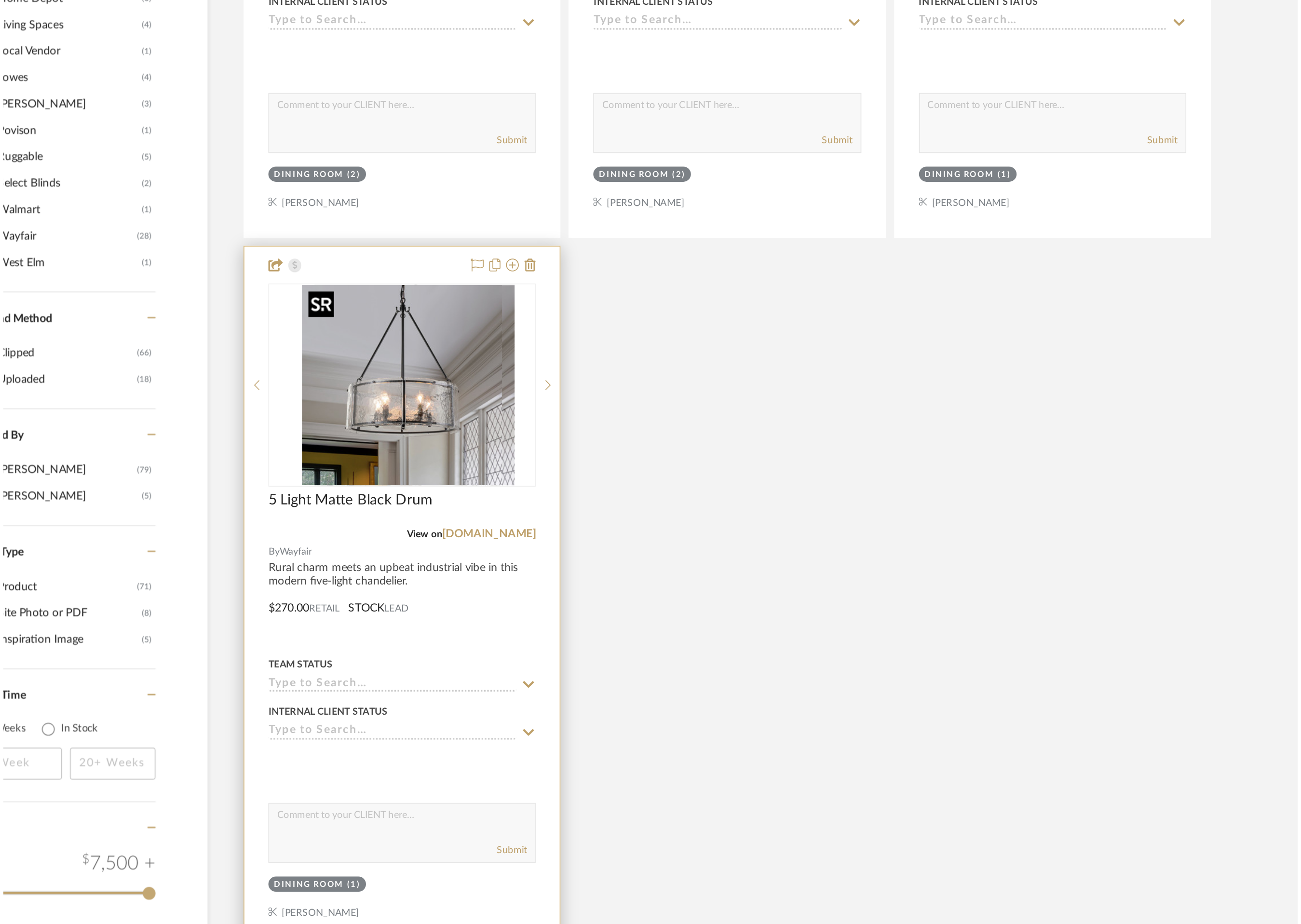
scroll to position [0, 0]
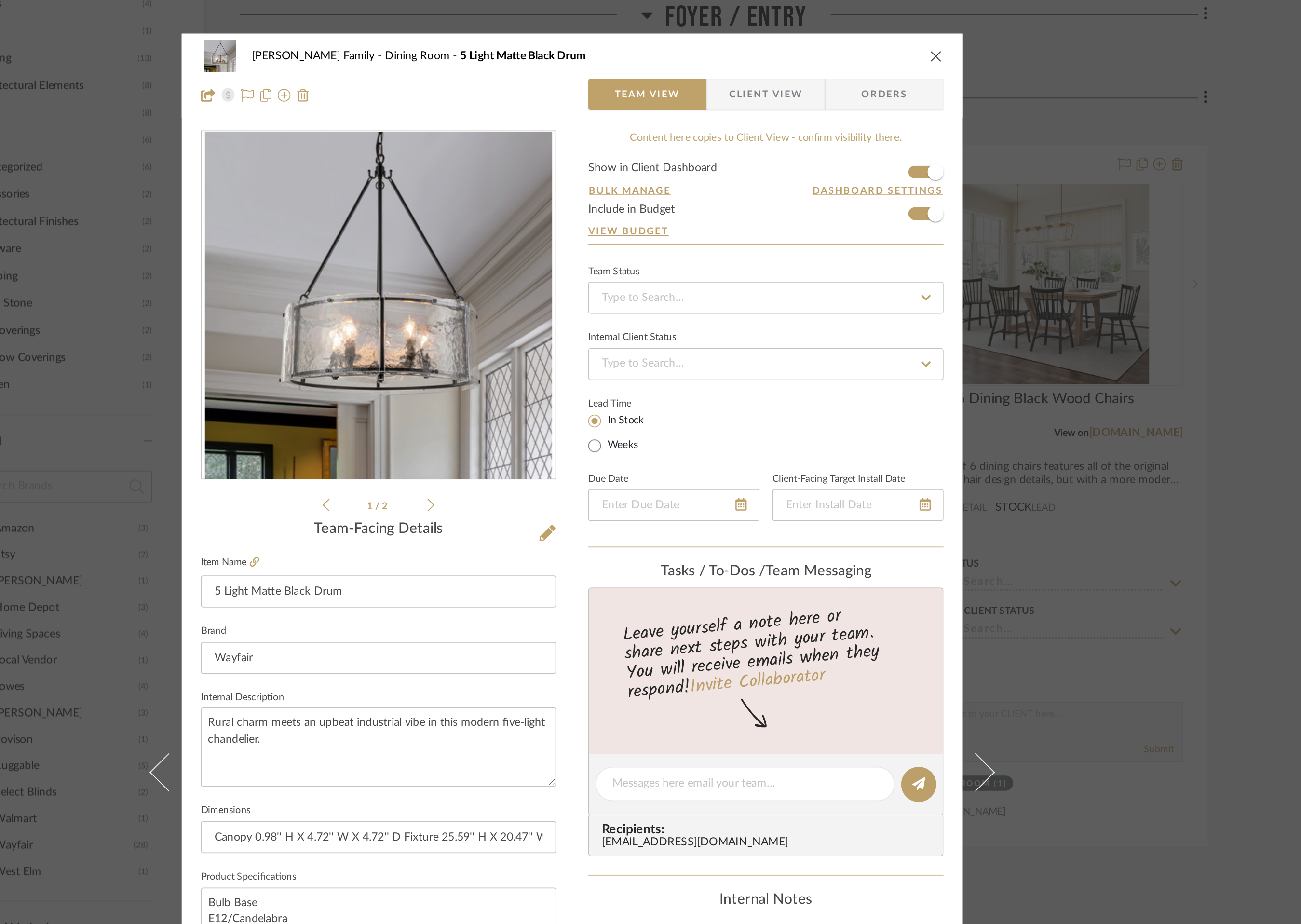
click at [866, 30] on icon "close" at bounding box center [869, 33] width 8 height 8
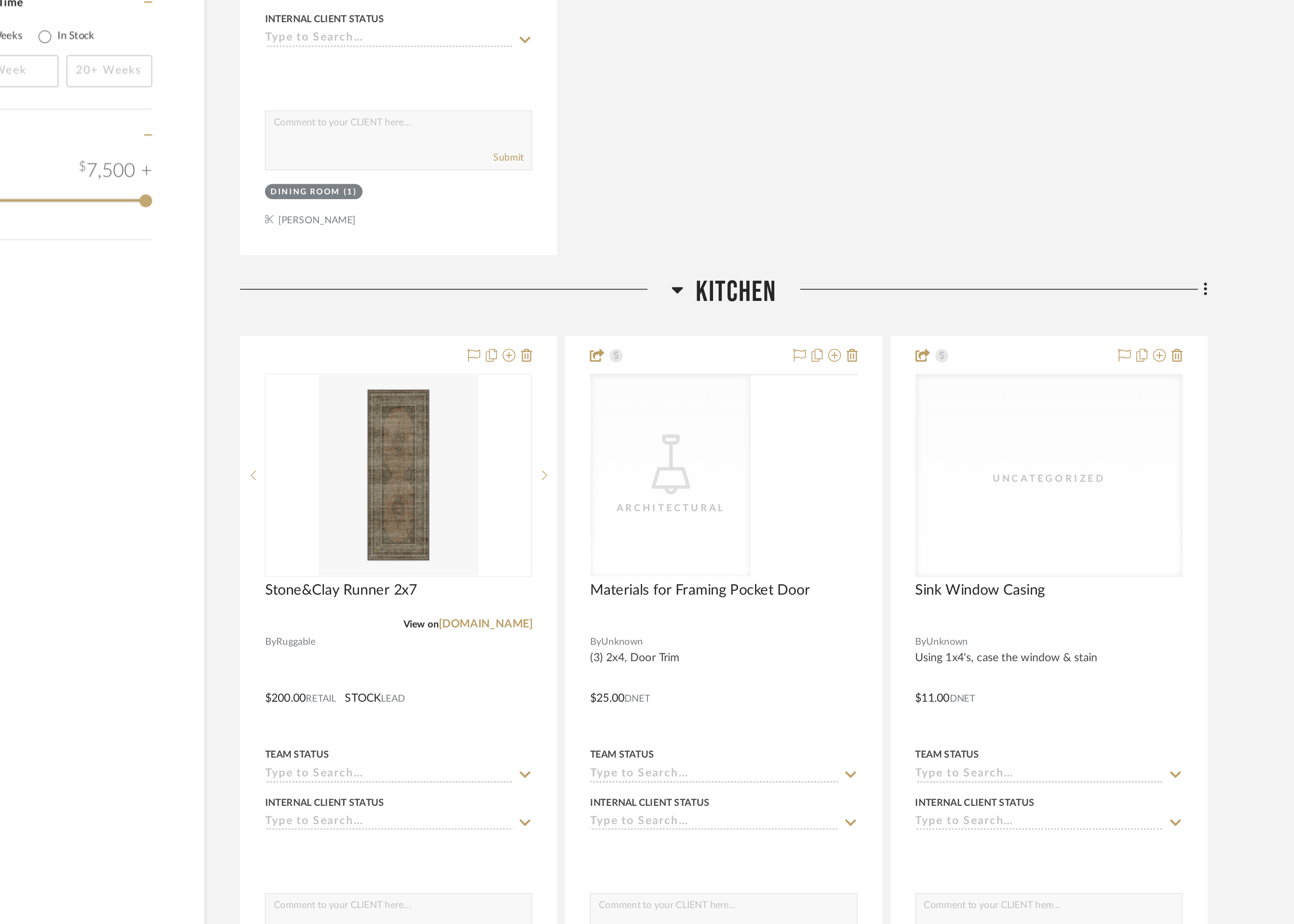
scroll to position [1107, 0]
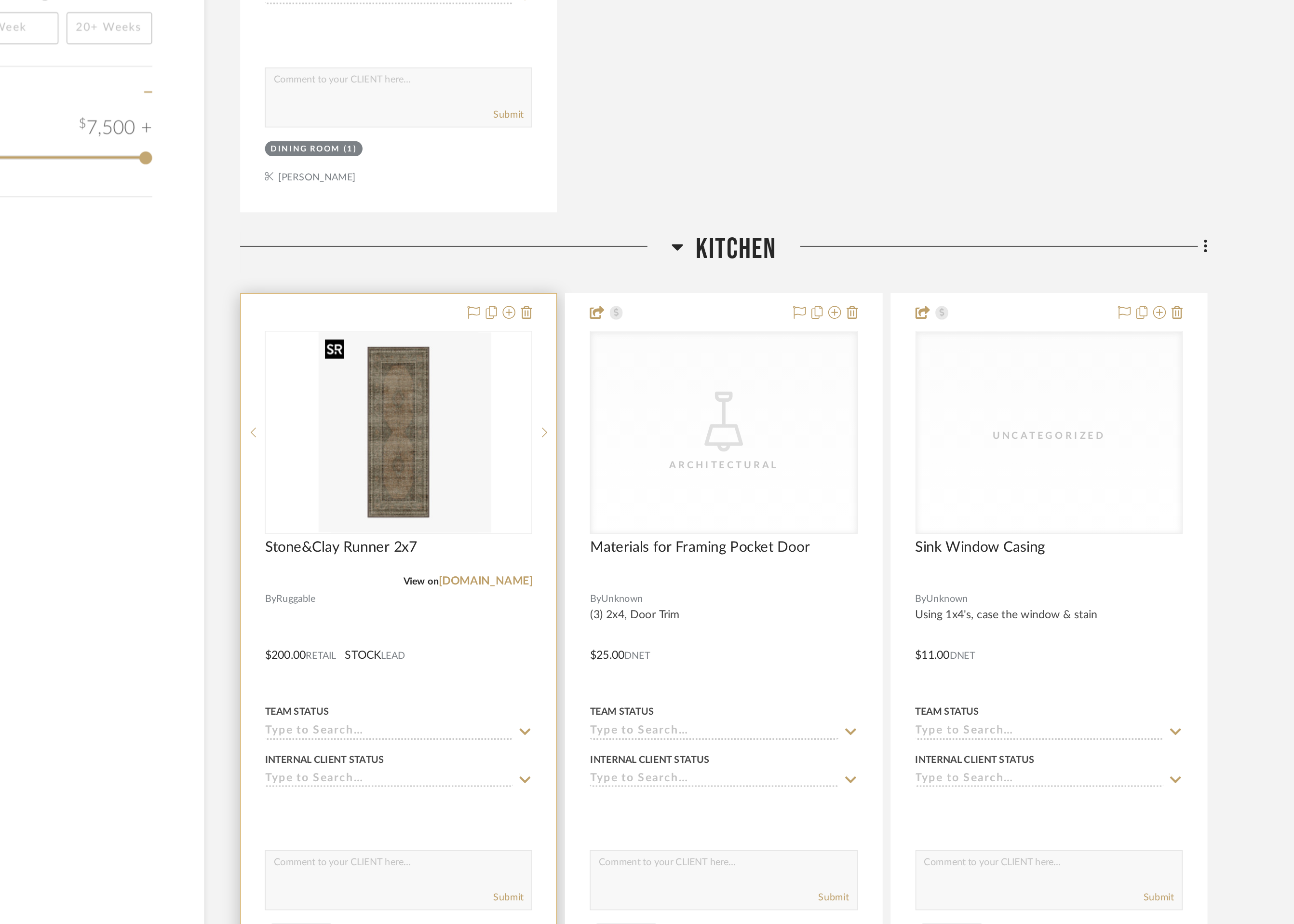
click at [551, 629] on div at bounding box center [546, 627] width 161 height 122
click at [533, 631] on img "0" at bounding box center [546, 626] width 97 height 120
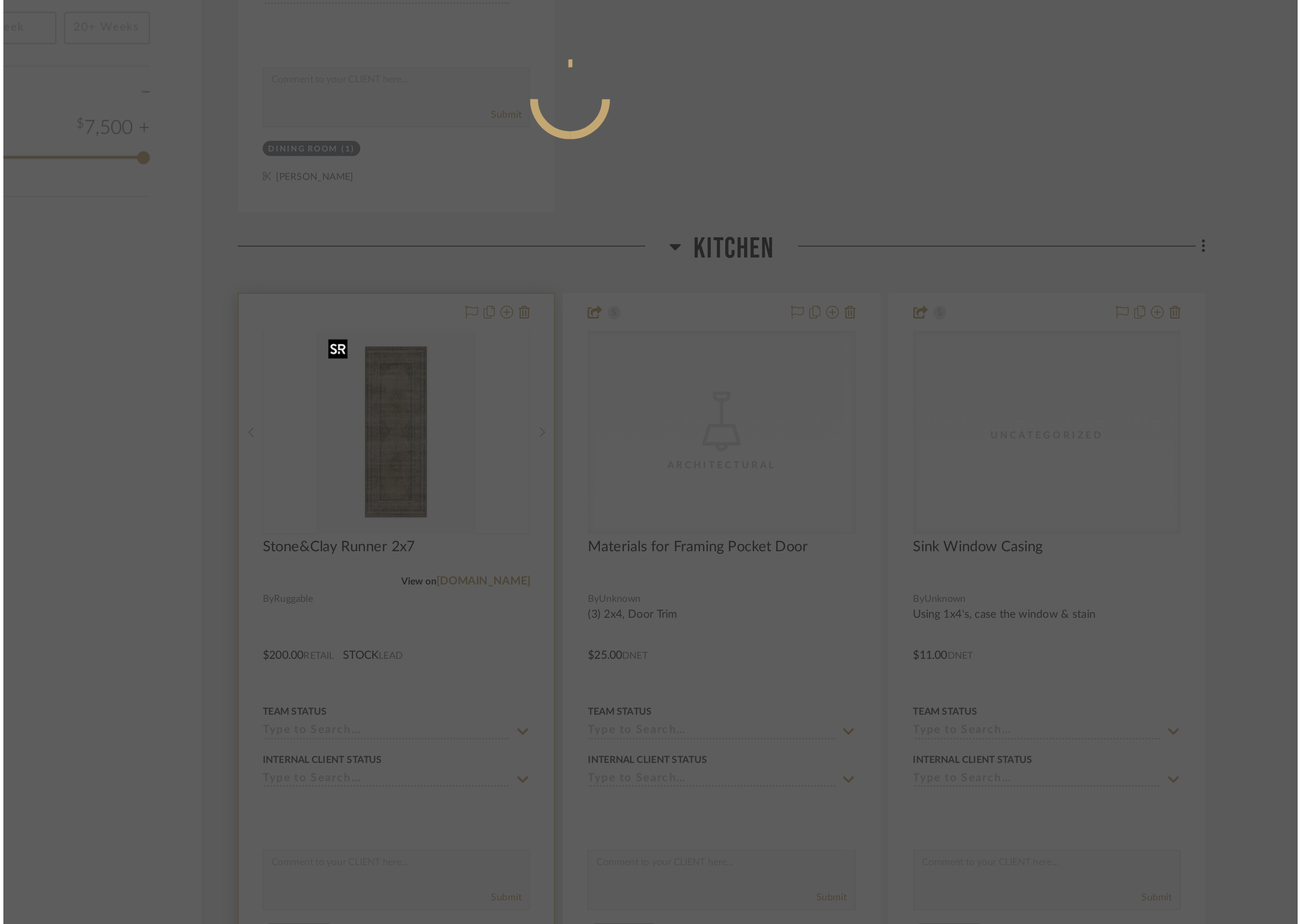
scroll to position [0, 0]
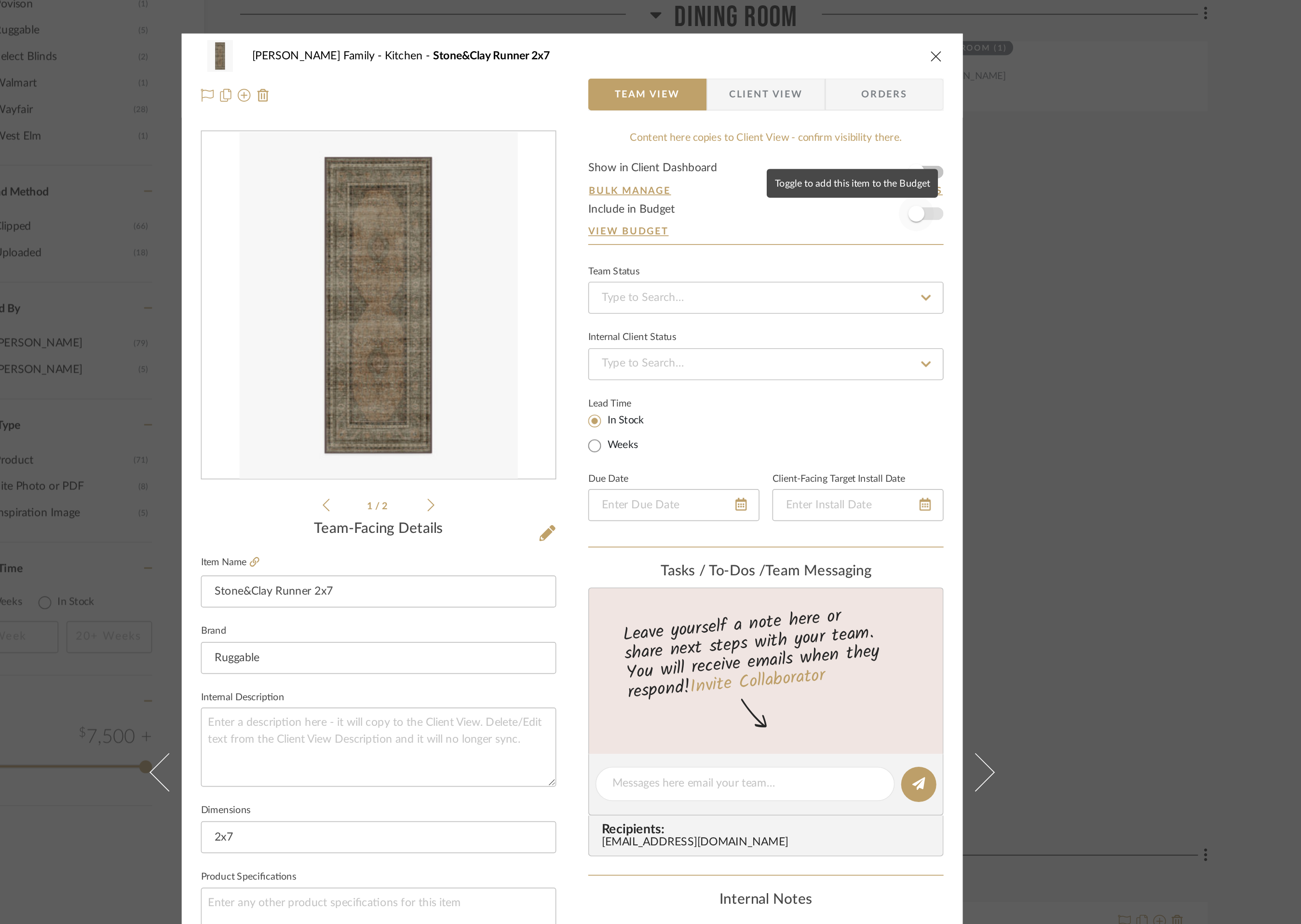
click at [862, 128] on span "button" at bounding box center [857, 129] width 22 height 22
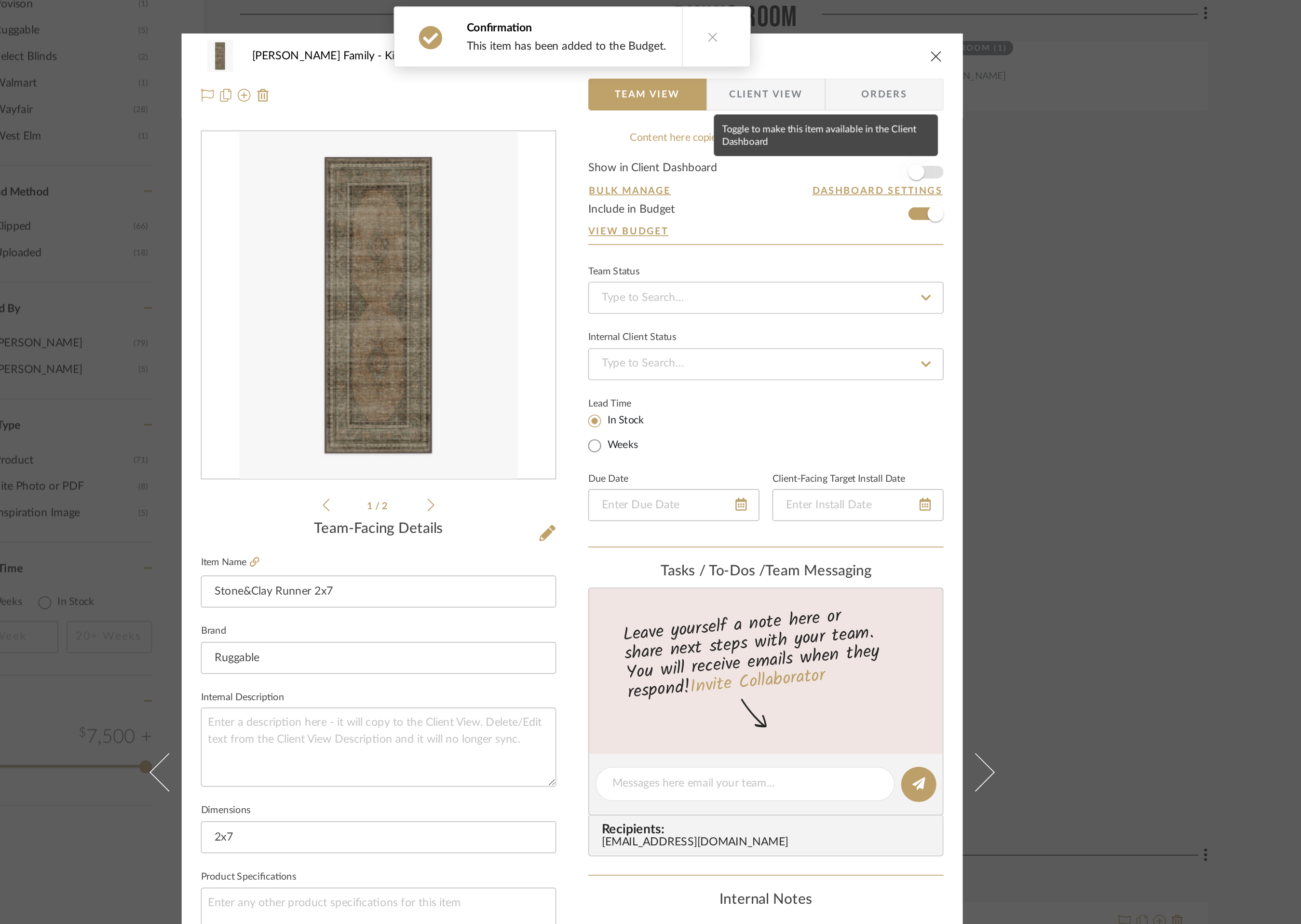
click at [863, 102] on span "button" at bounding box center [857, 104] width 22 height 22
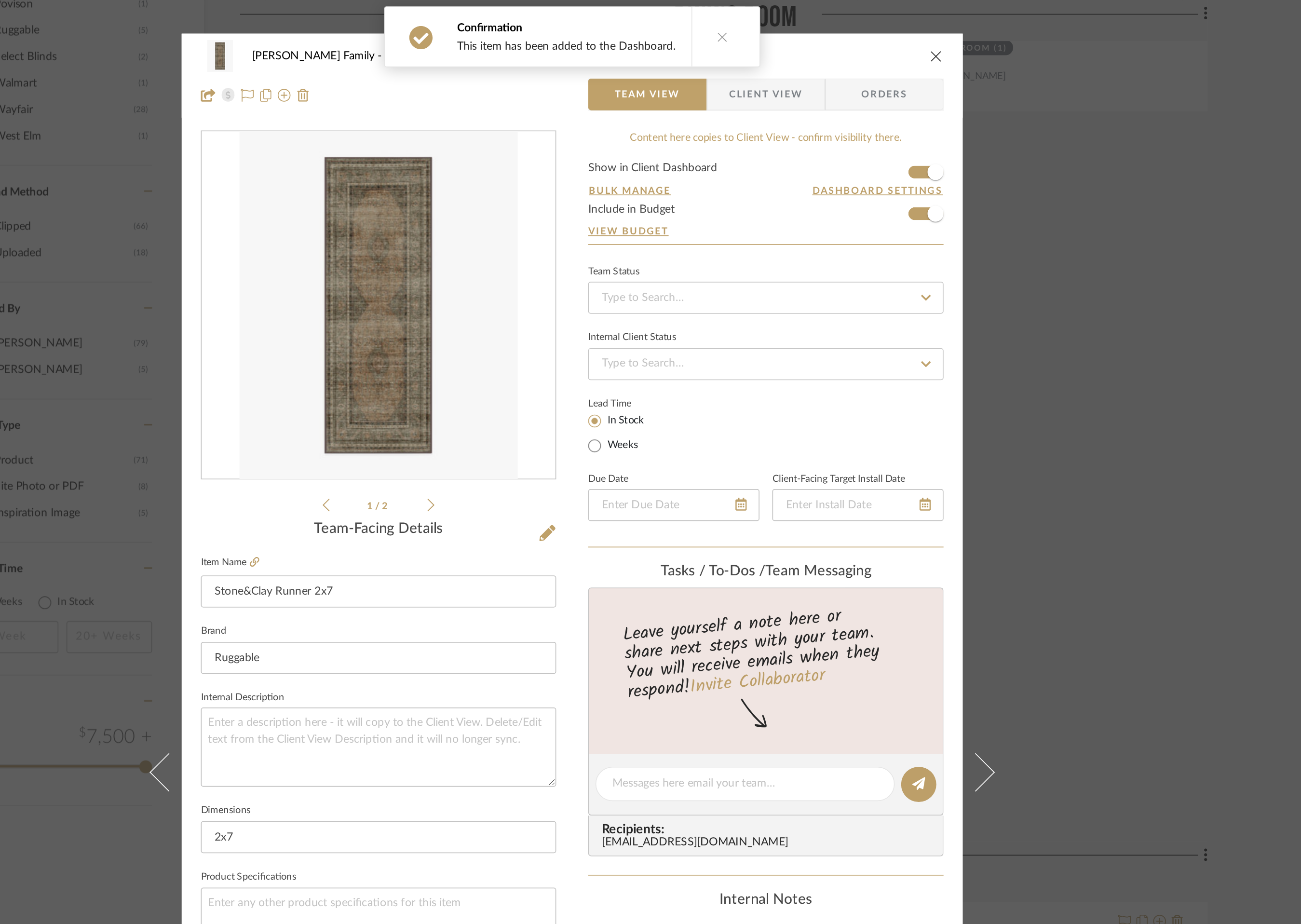
click at [866, 31] on icon "close" at bounding box center [869, 33] width 8 height 8
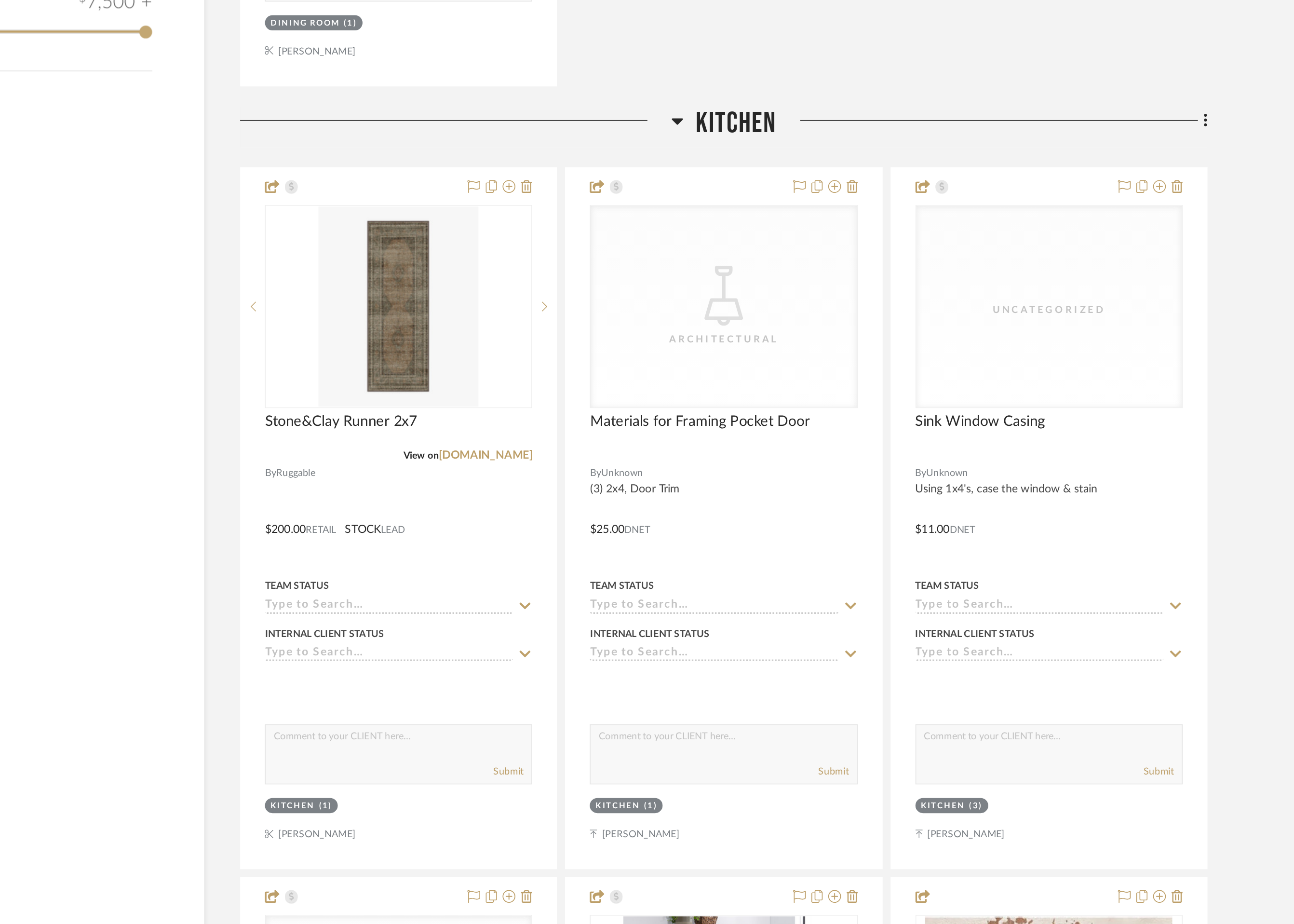
scroll to position [1185, 0]
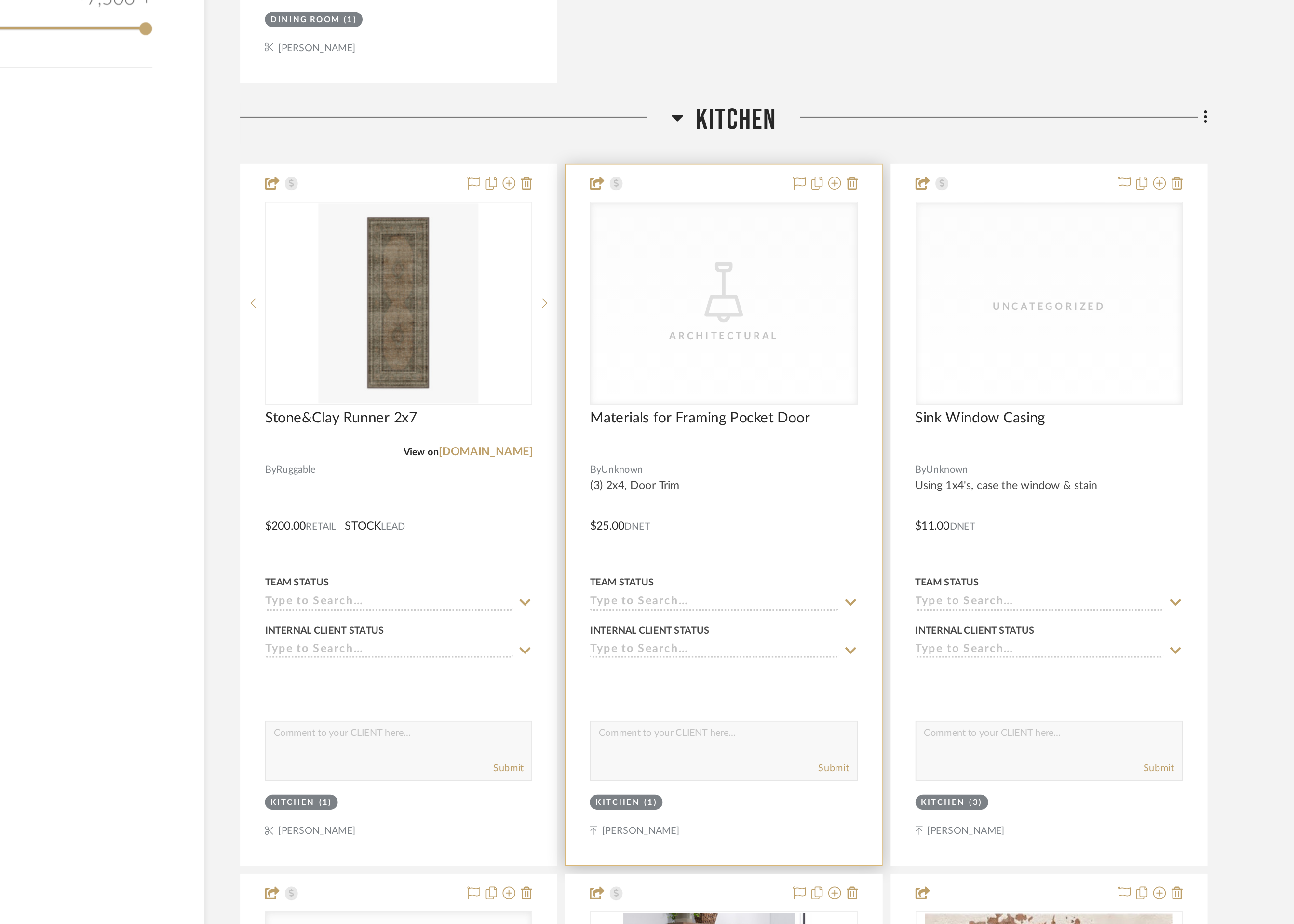
click at [727, 591] on div "CategoryIconLighting Created with Sketch. Architectural" at bounding box center [741, 549] width 160 height 122
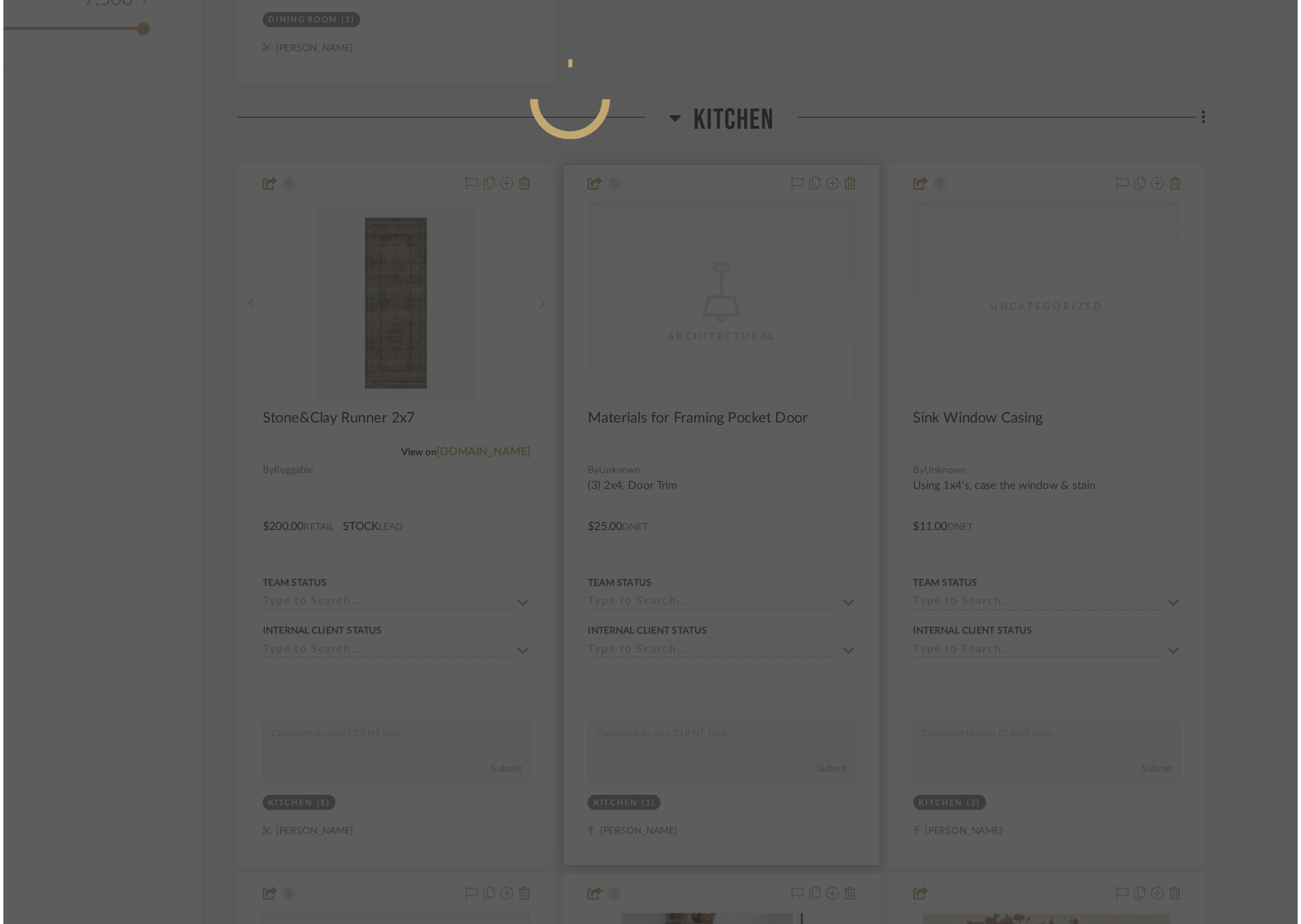
scroll to position [0, 0]
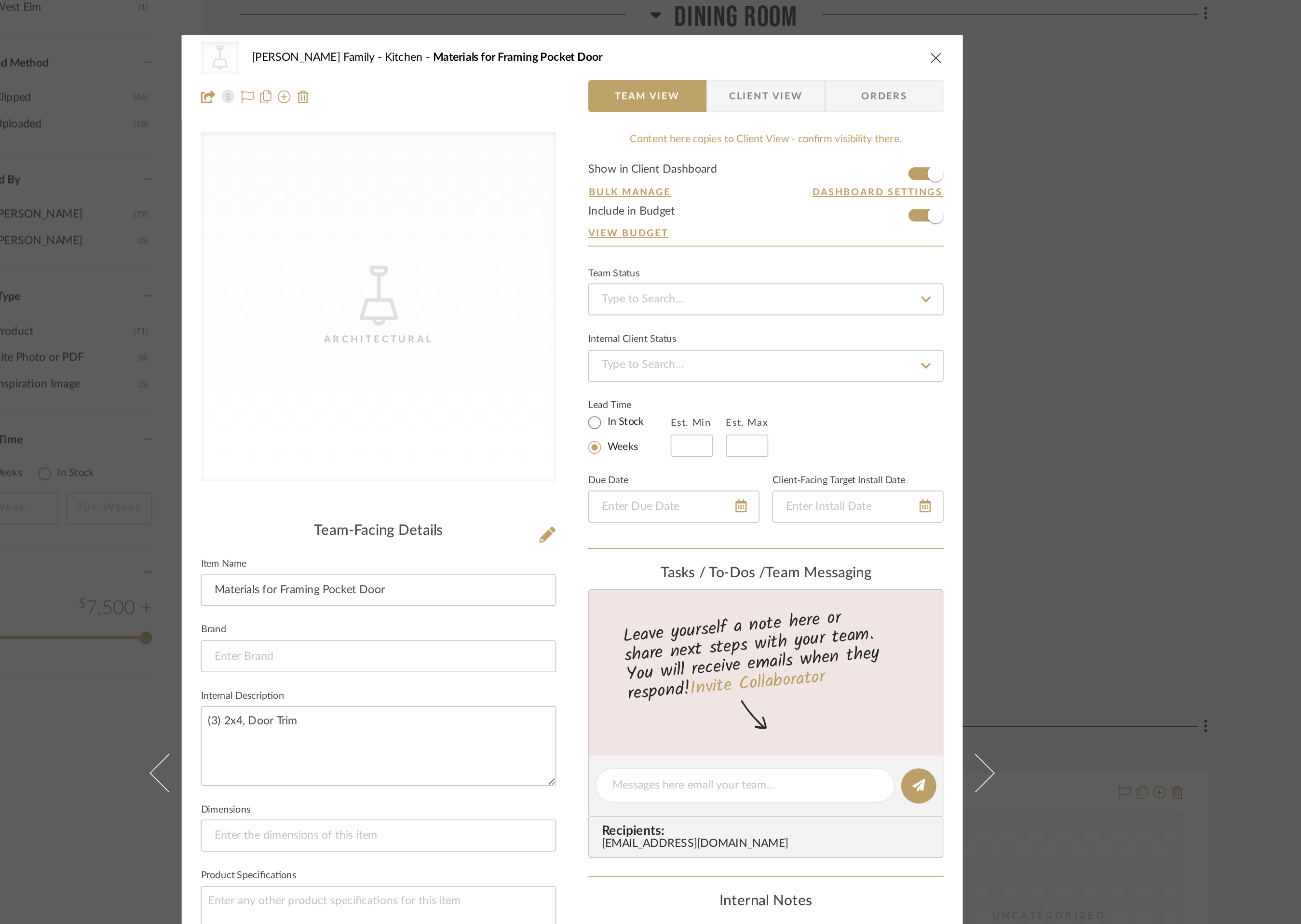
click at [866, 32] on icon "close" at bounding box center [869, 34] width 8 height 8
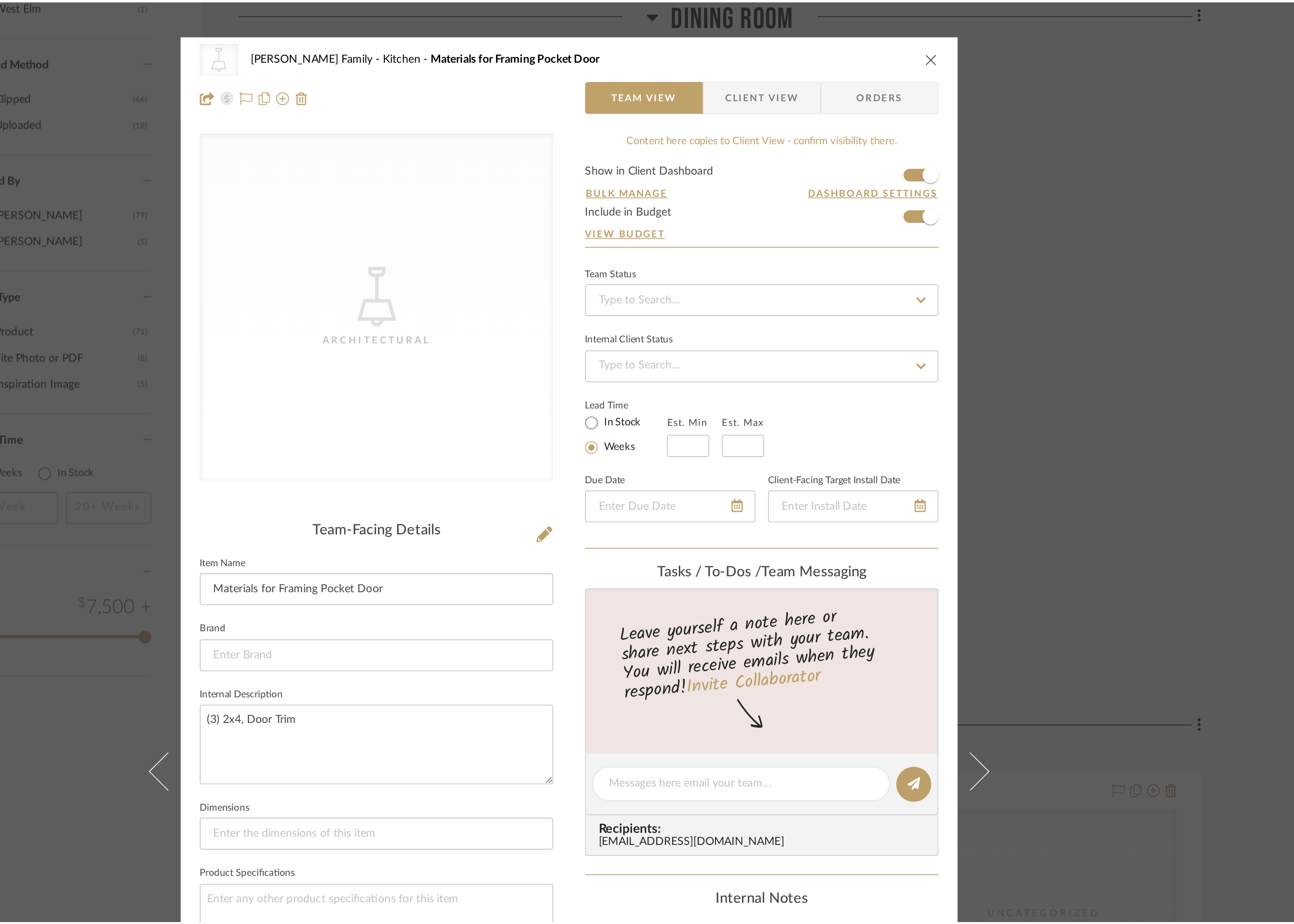
scroll to position [1185, 0]
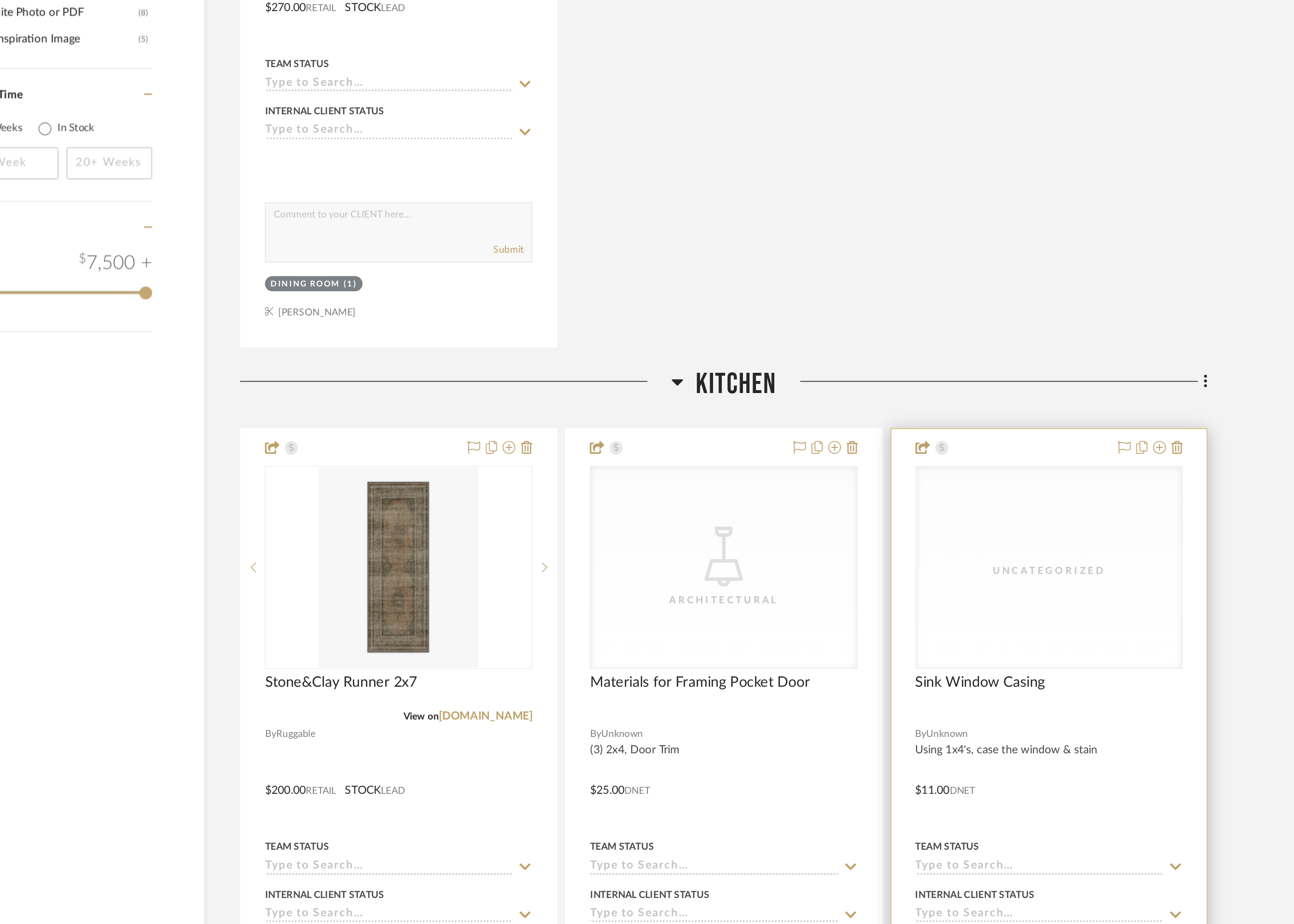
click at [905, 559] on div "Uncategorized Uncategorized" at bounding box center [938, 549] width 161 height 122
click at [937, 530] on div "Uncategorized" at bounding box center [938, 549] width 160 height 122
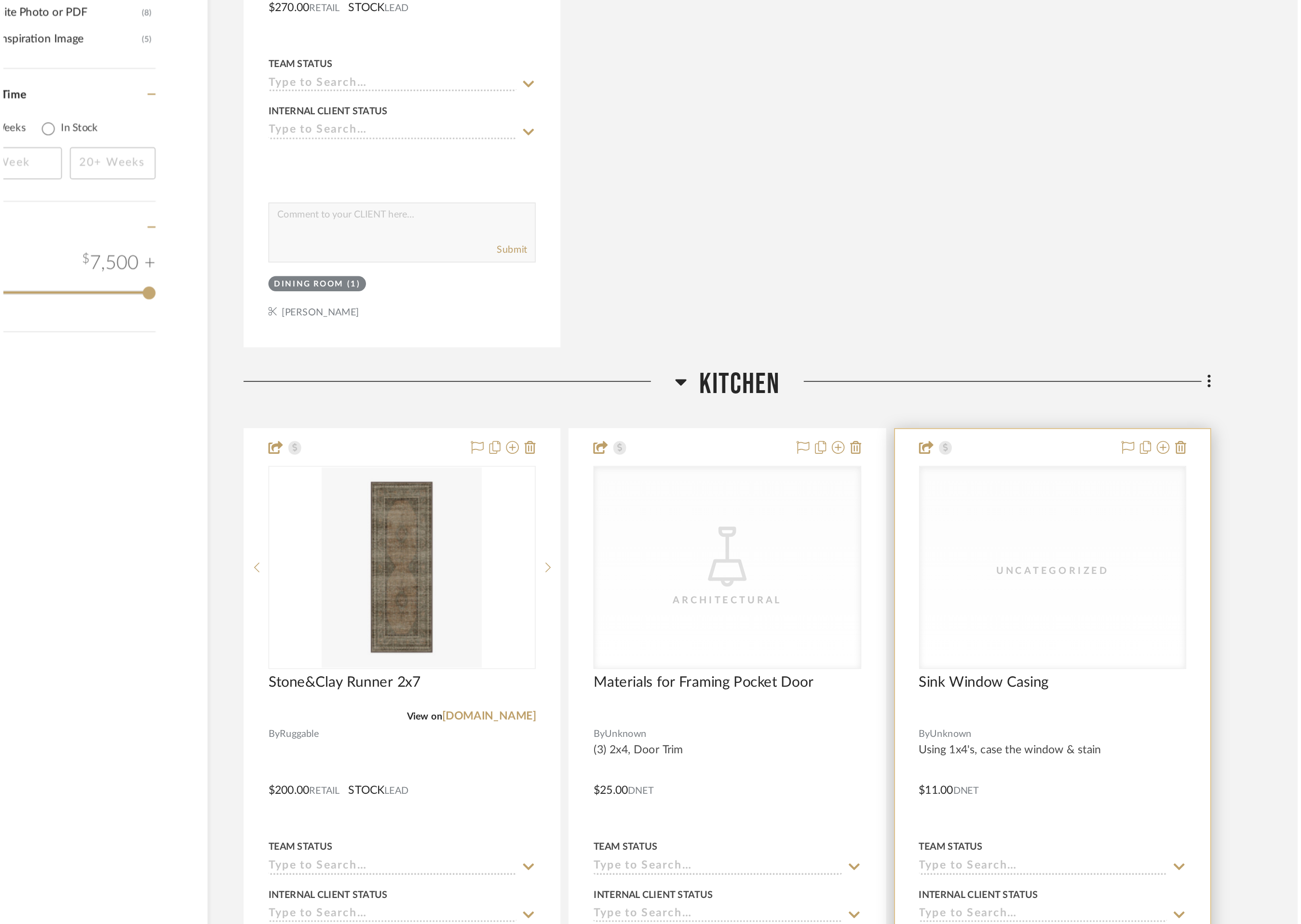
scroll to position [0, 0]
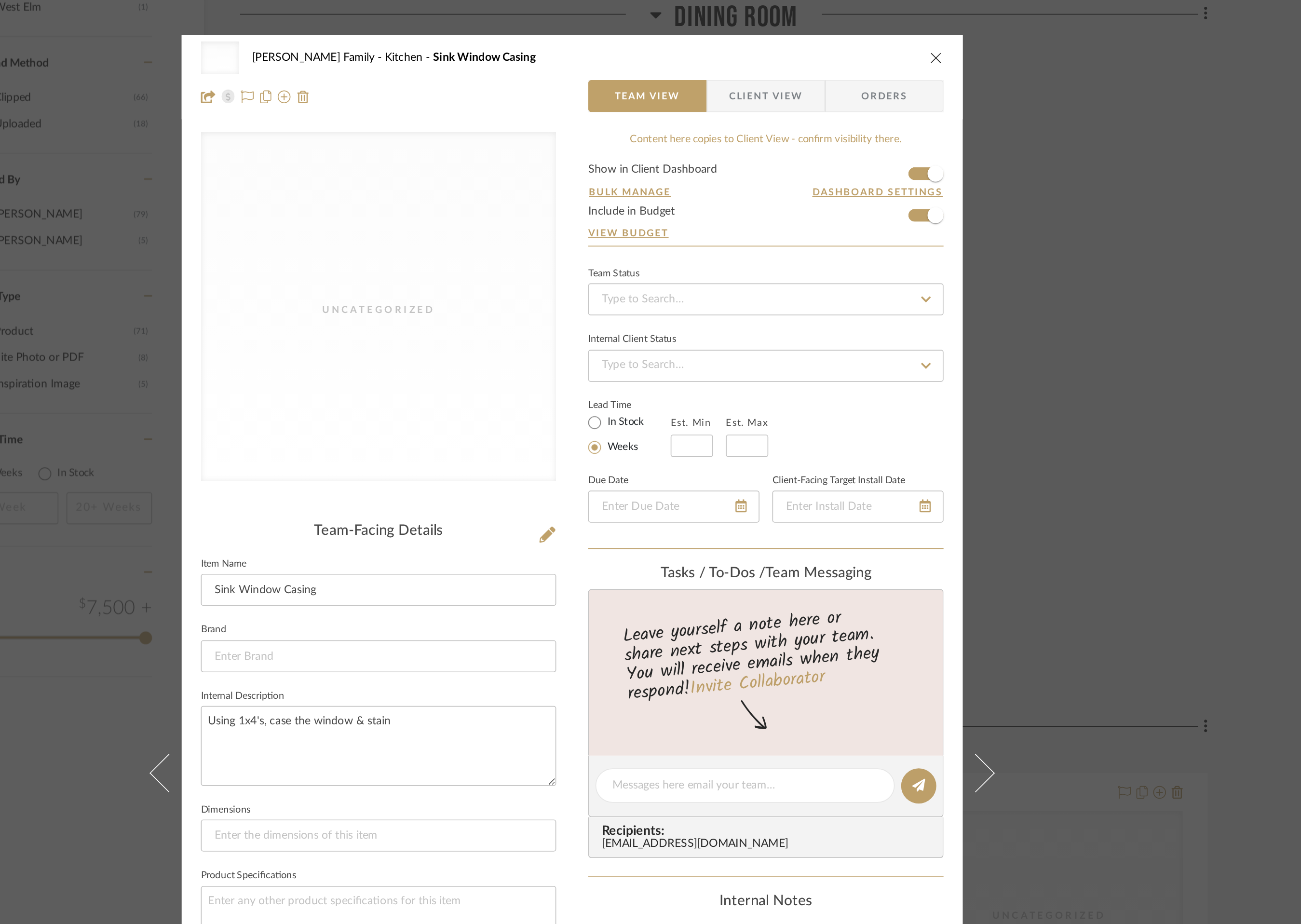
click at [866, 33] on icon "close" at bounding box center [869, 34] width 8 height 8
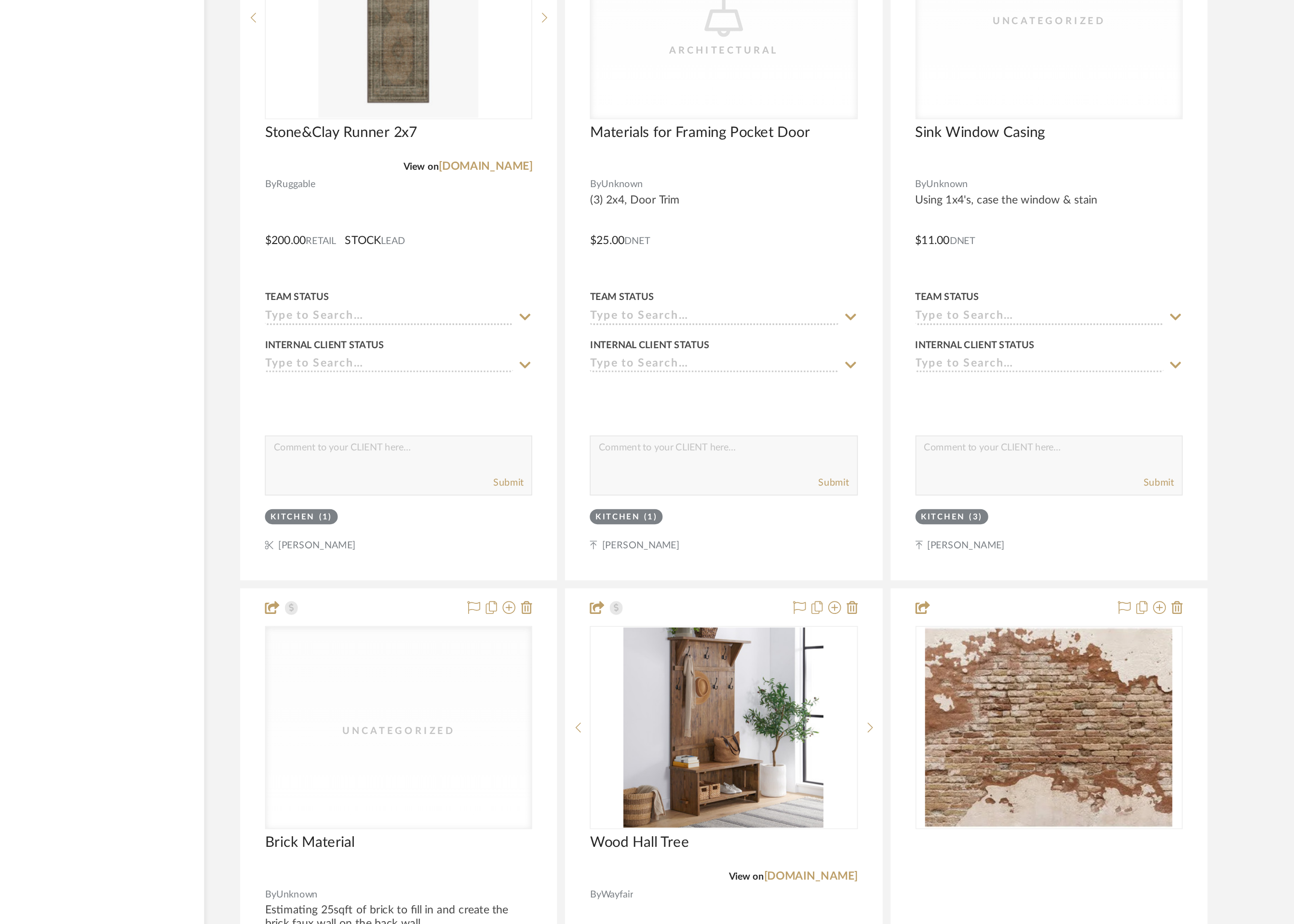
scroll to position [1388, 0]
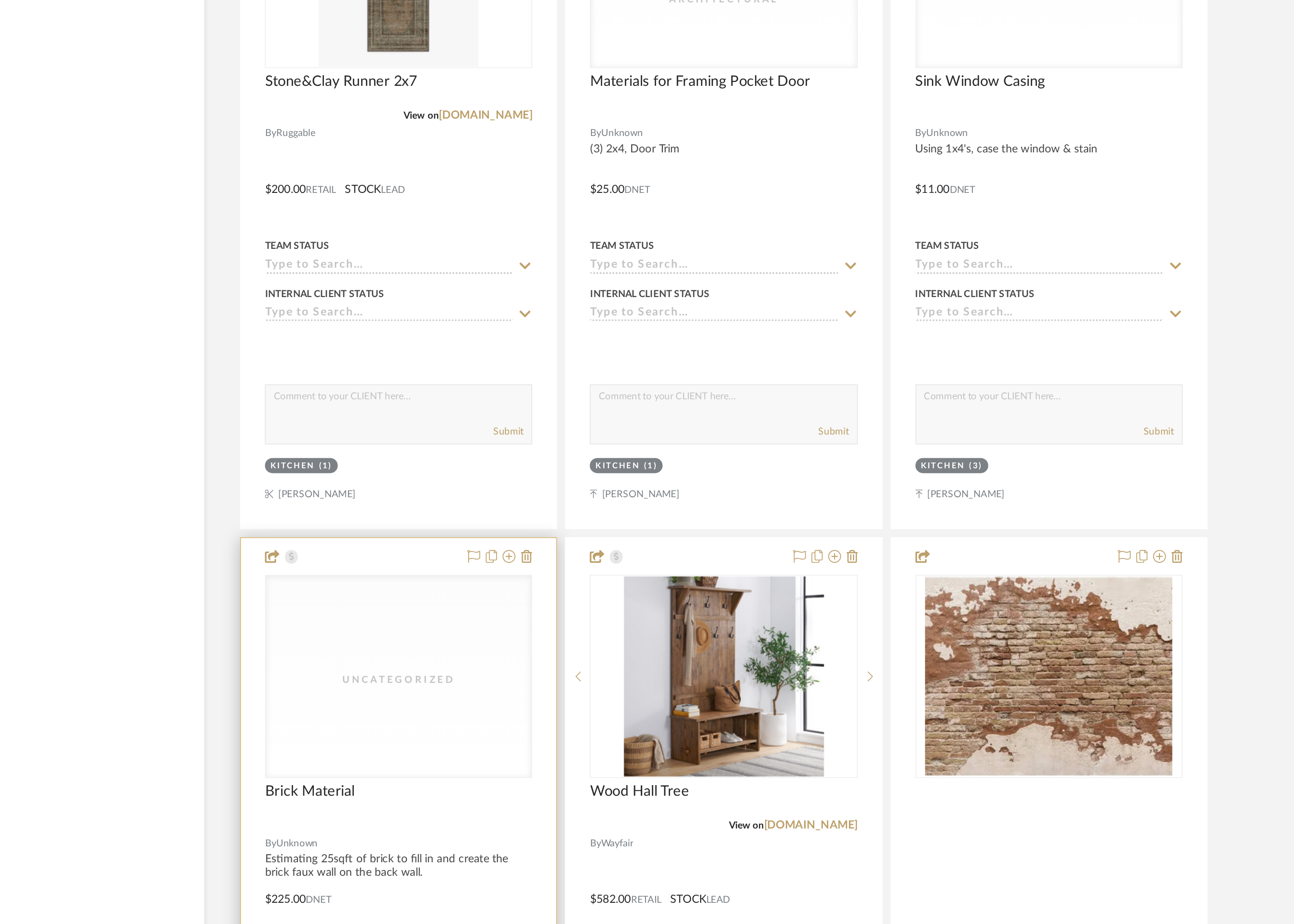
click at [0, 0] on div "Uncategorized" at bounding box center [0, 0] width 0 height 0
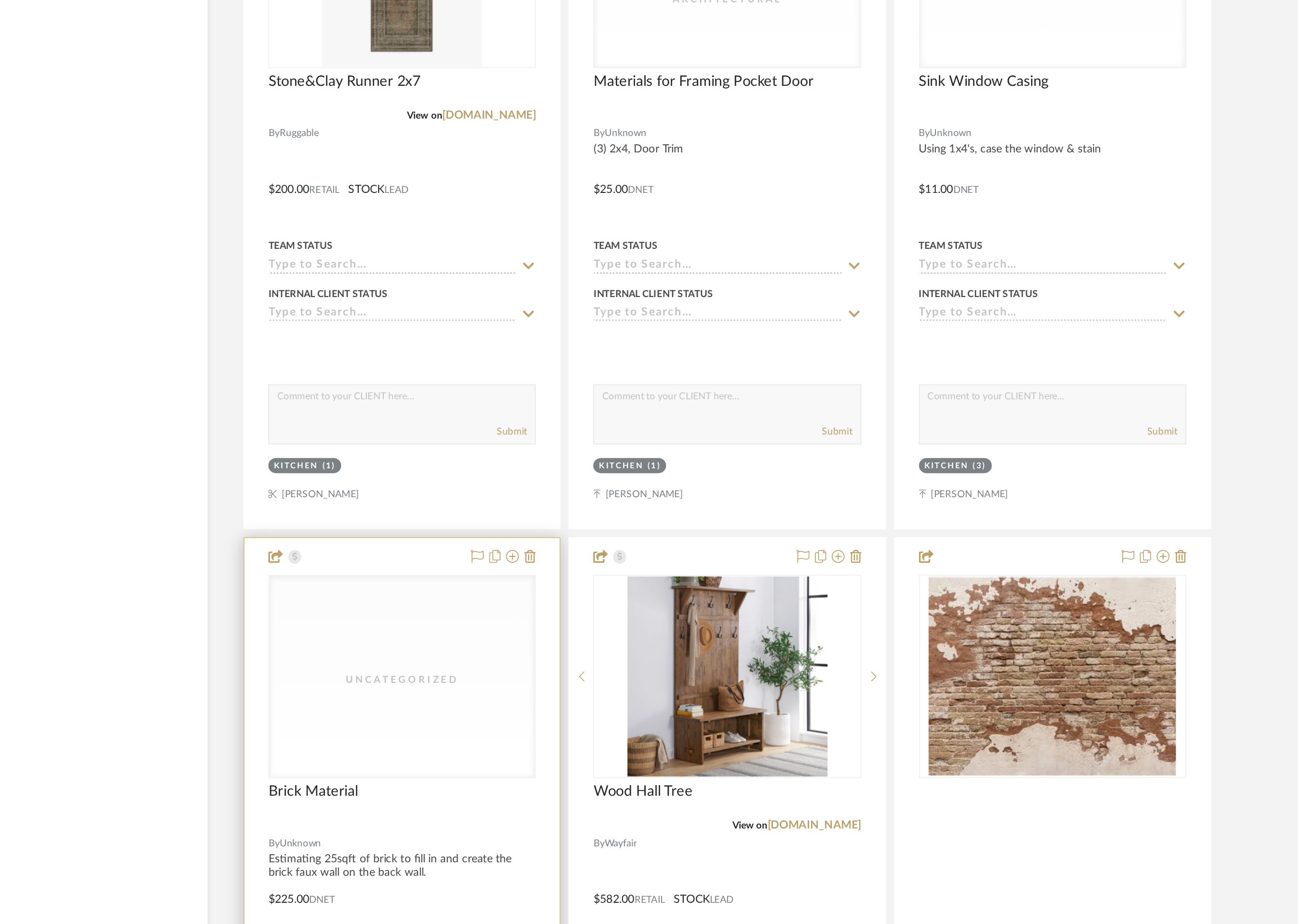
scroll to position [0, 0]
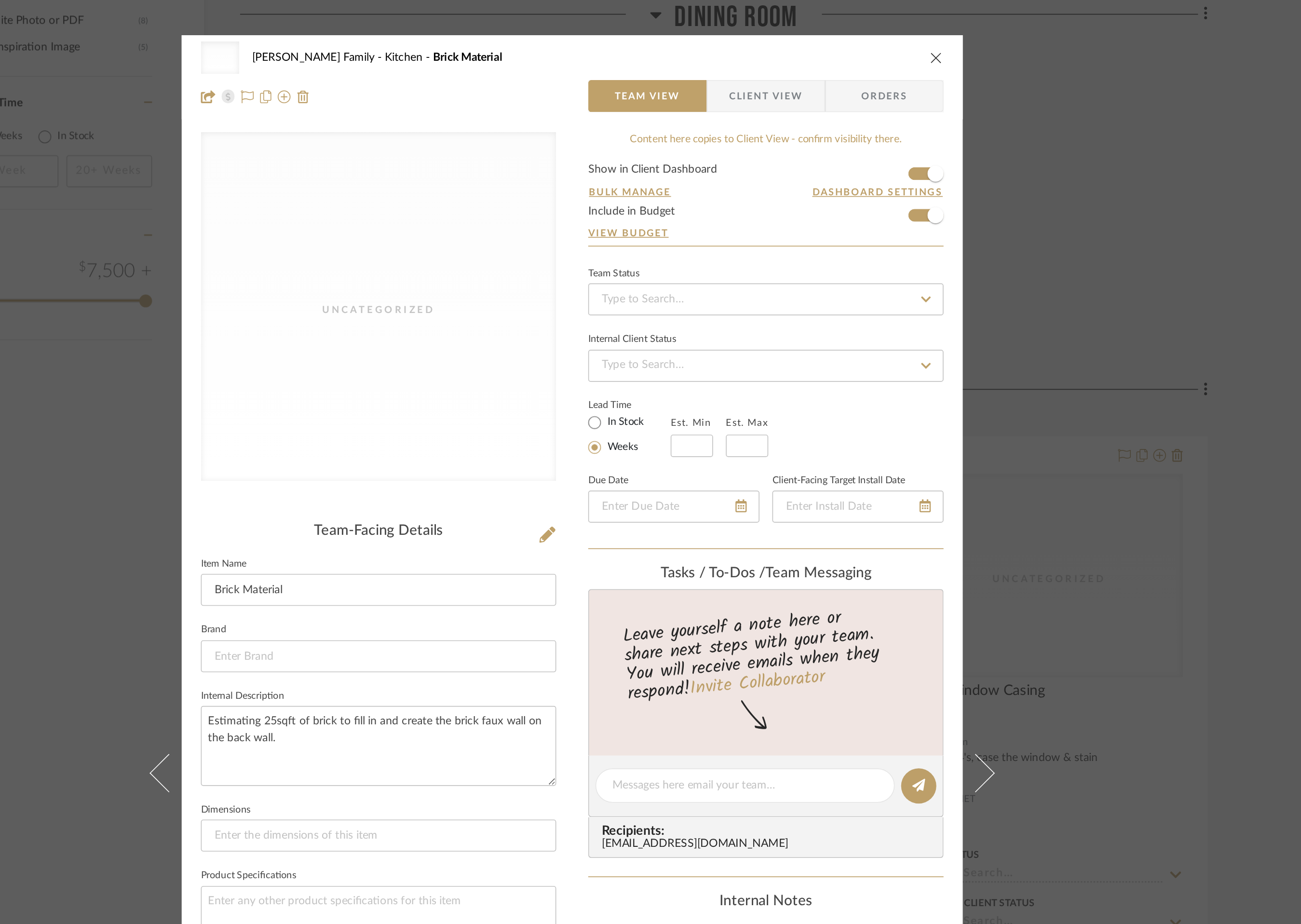
click at [866, 37] on icon "close" at bounding box center [869, 34] width 8 height 8
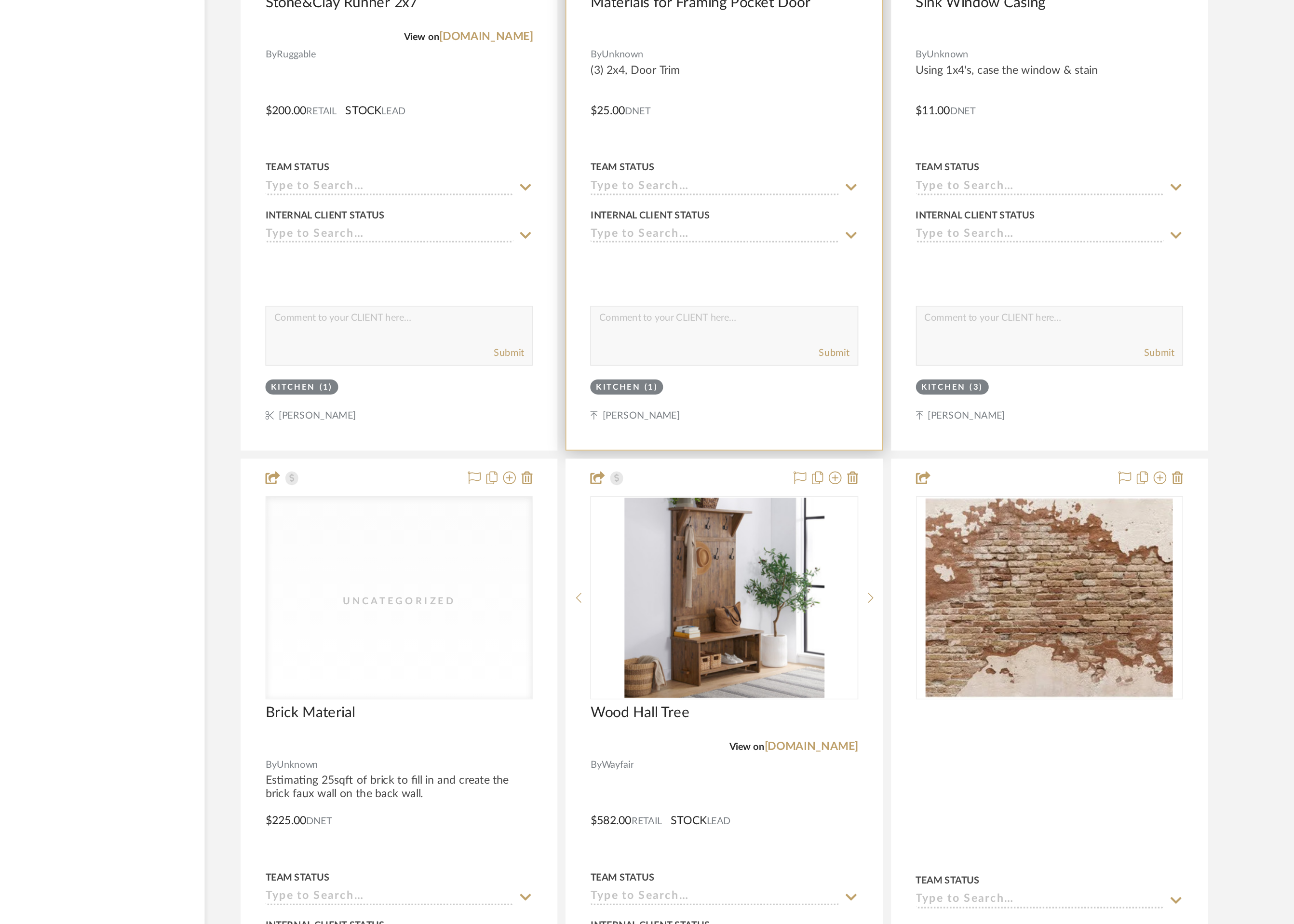
scroll to position [1439, 0]
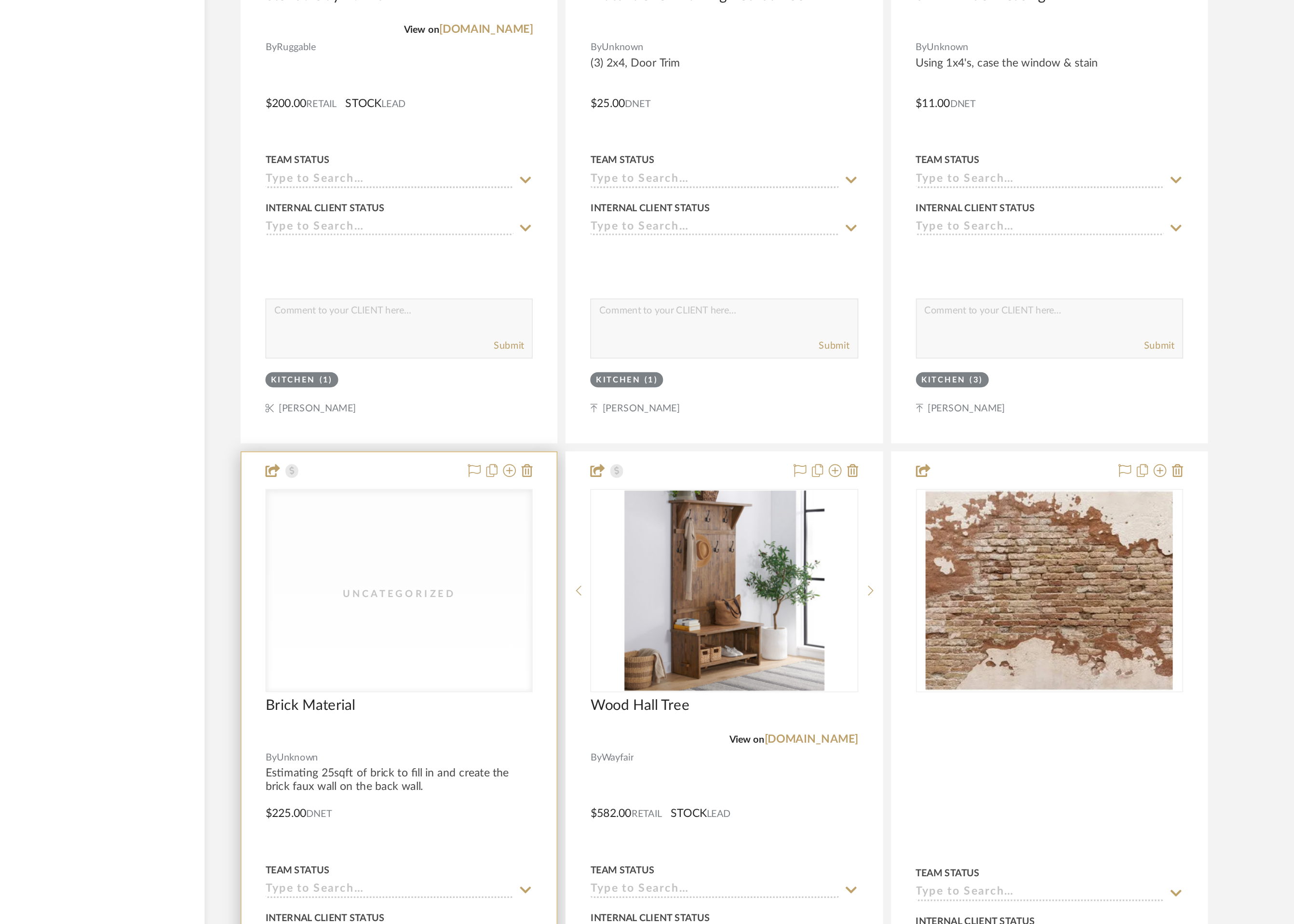
click at [563, 722] on div "Uncategorized" at bounding box center [546, 724] width 97 height 10
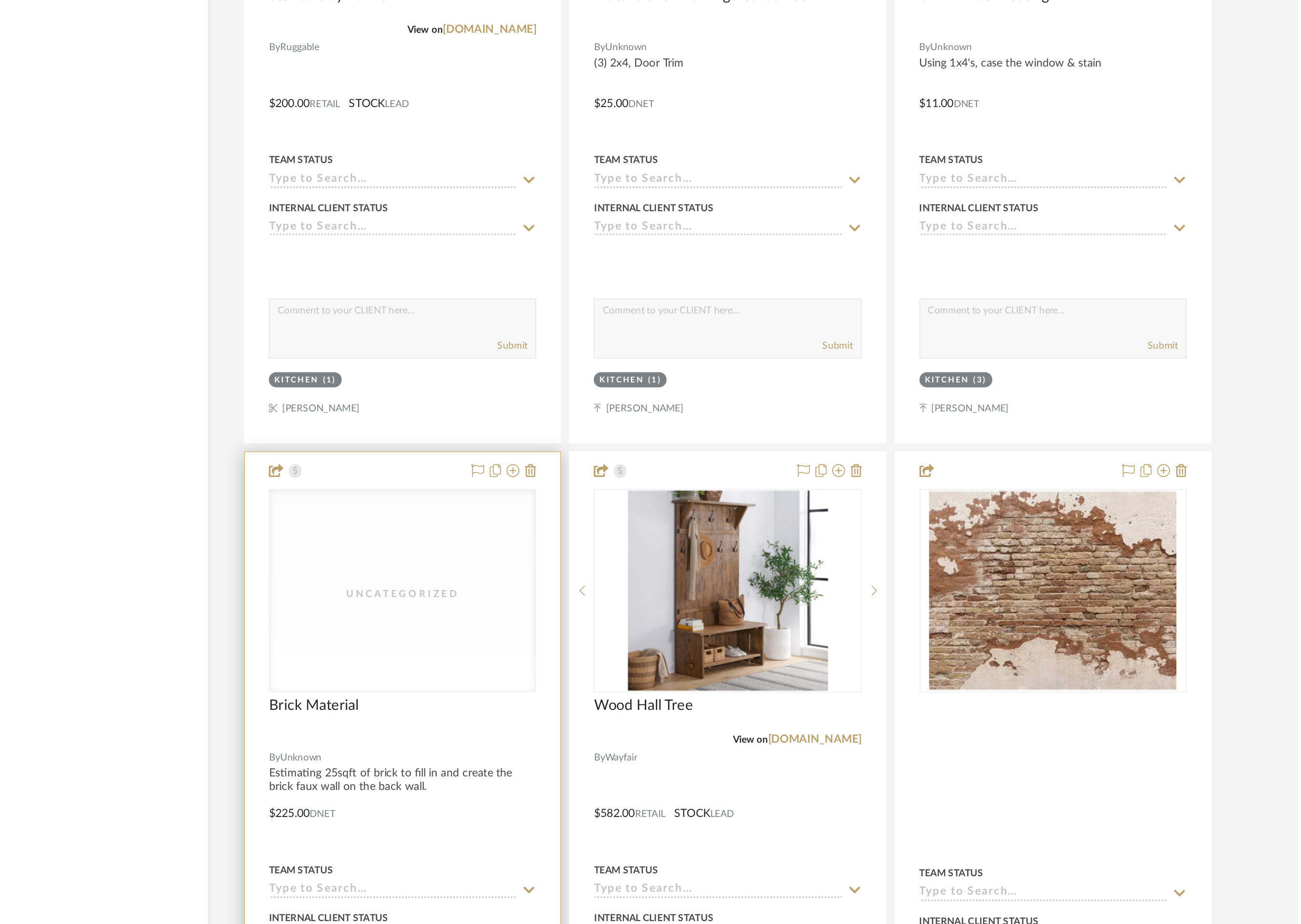
scroll to position [0, 0]
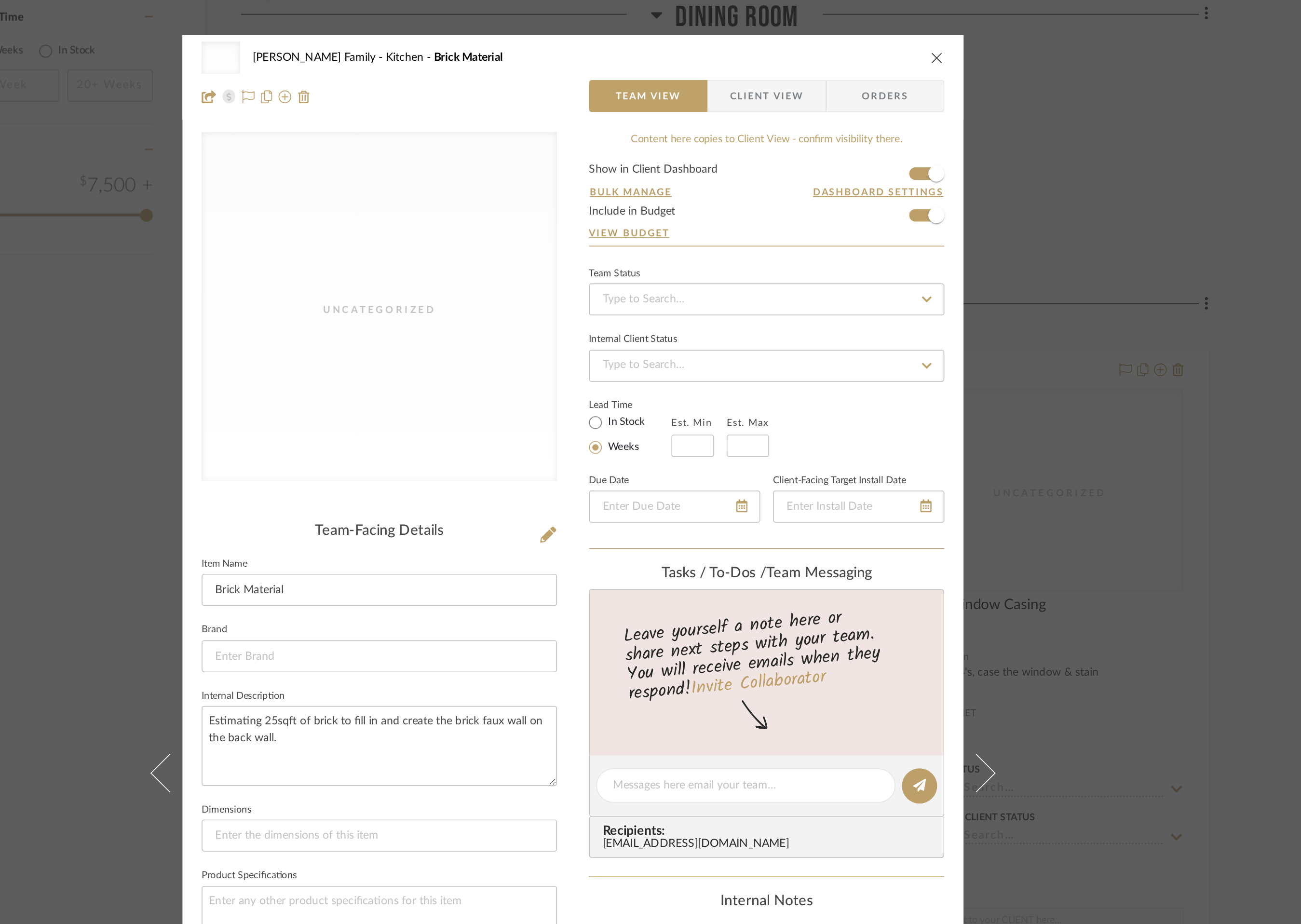
click at [866, 38] on icon "close" at bounding box center [869, 34] width 8 height 8
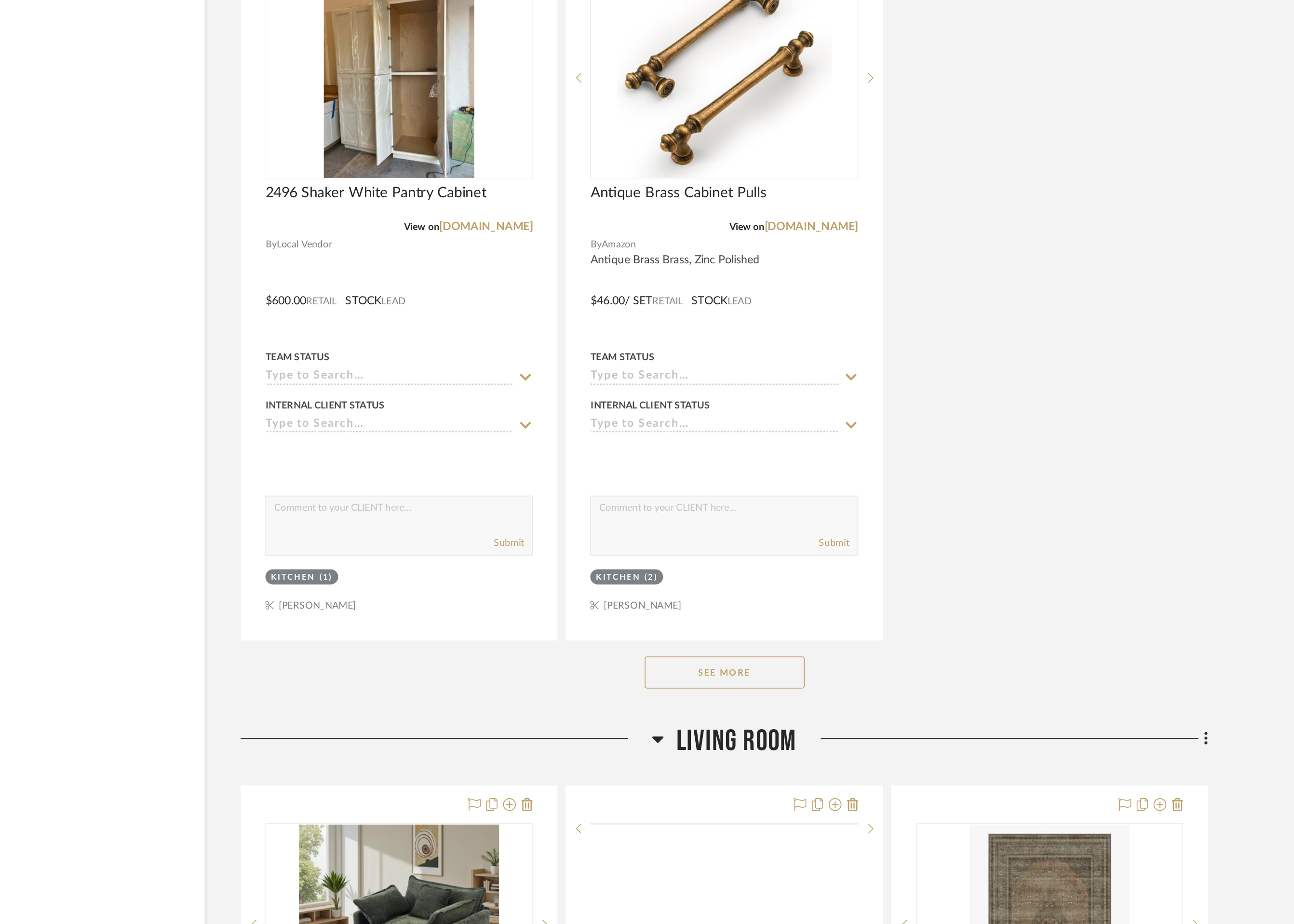
scroll to position [2298, 0]
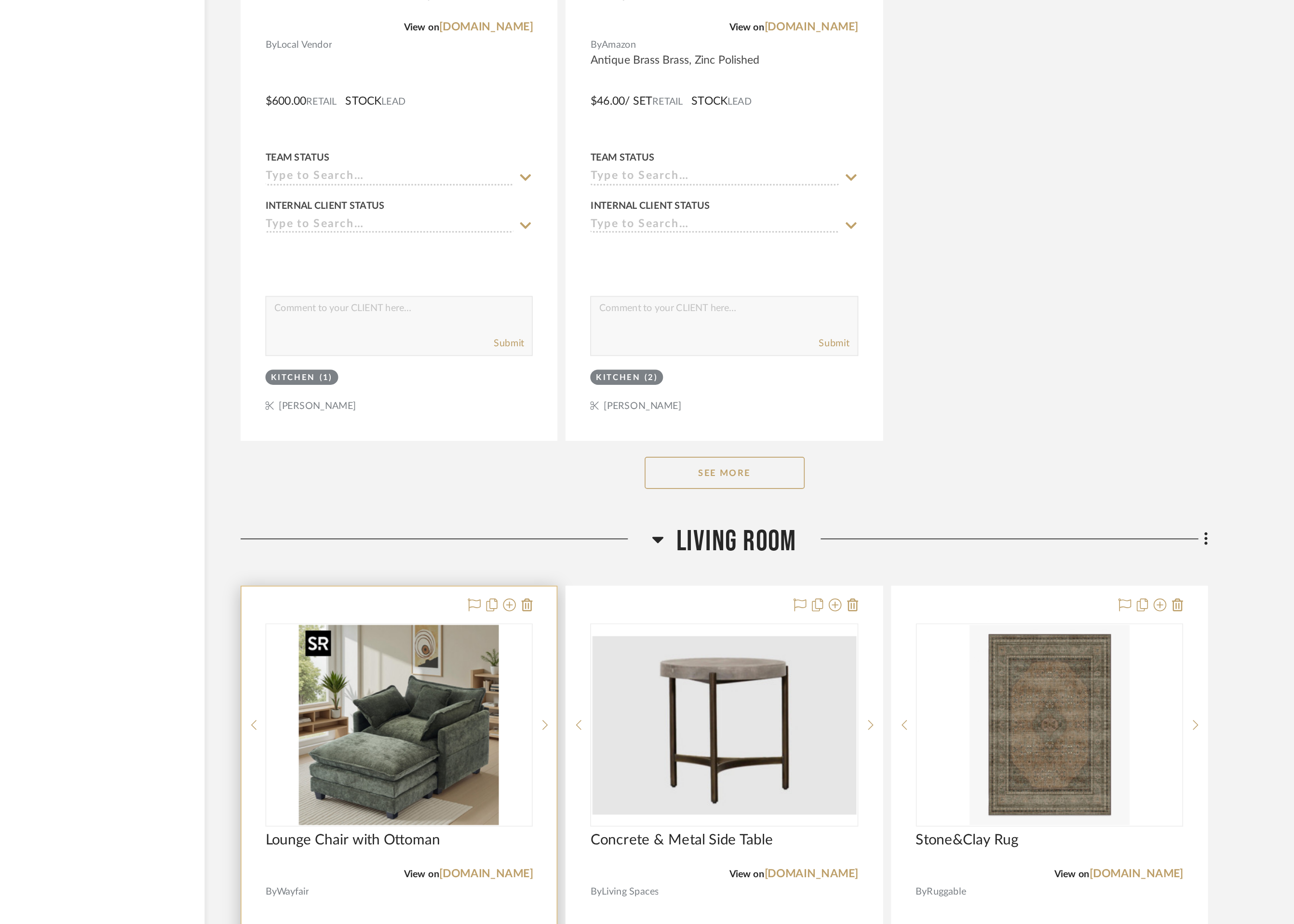
click at [585, 811] on img "0" at bounding box center [545, 803] width 120 height 120
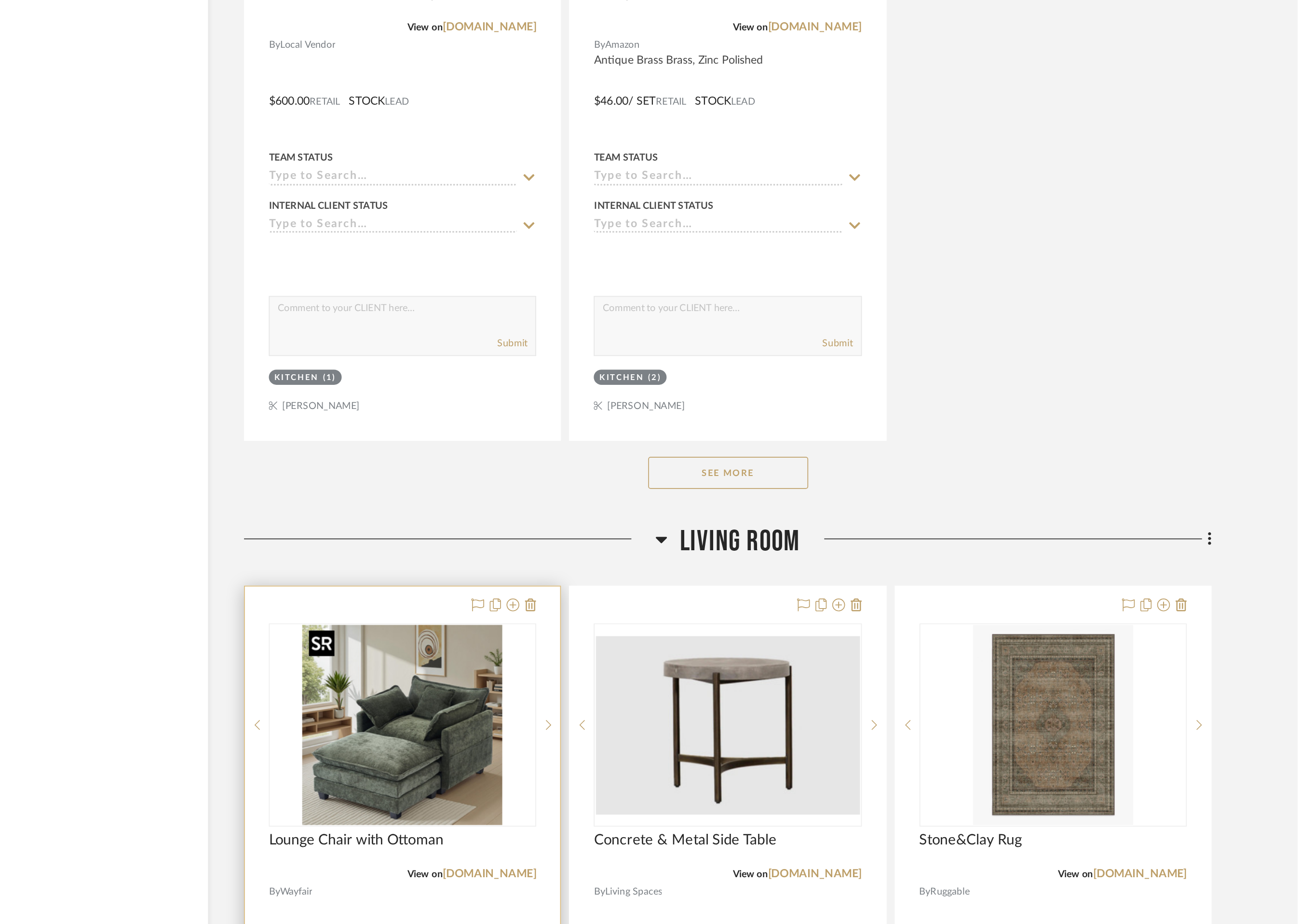
scroll to position [0, 0]
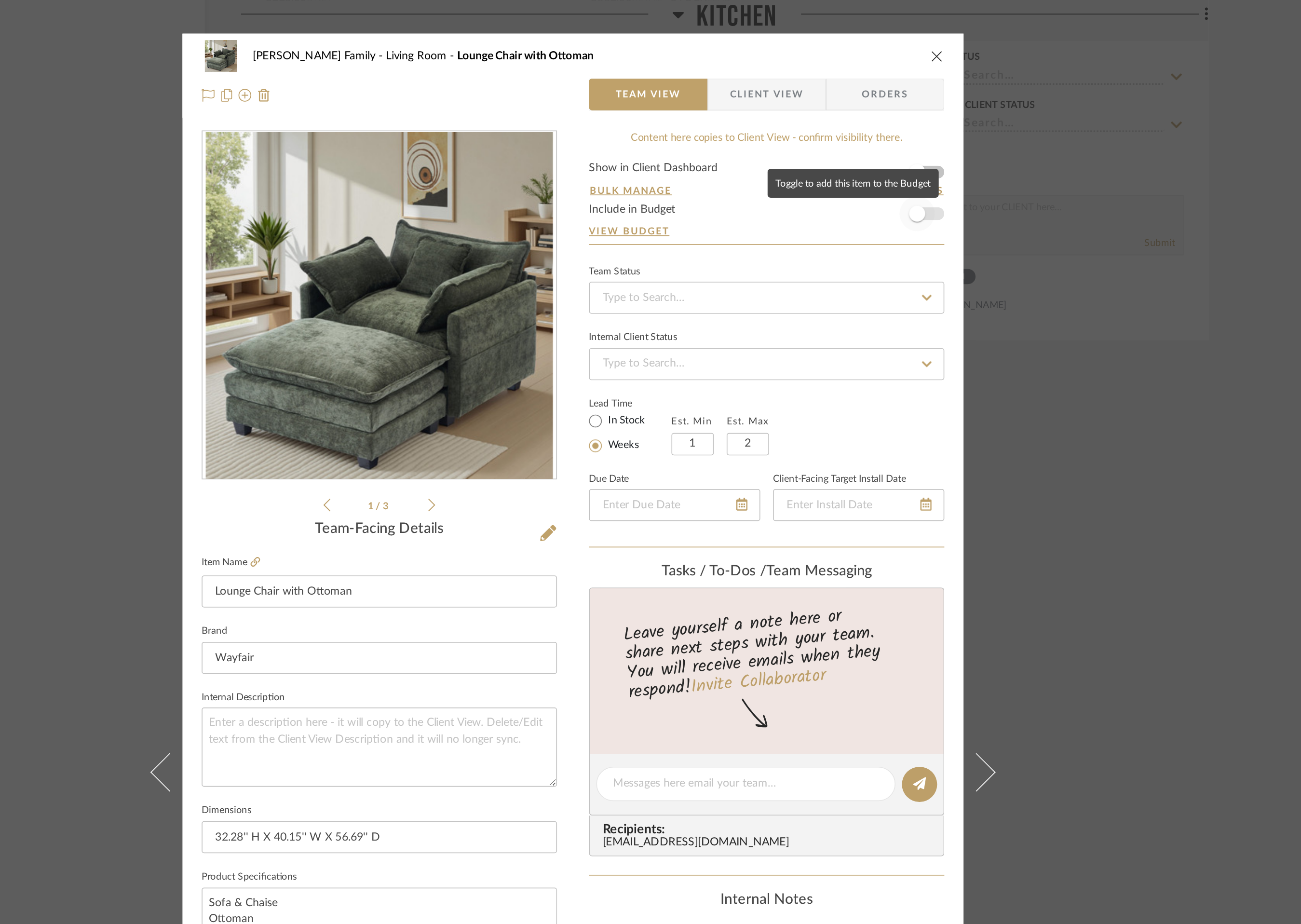
click at [862, 131] on span "button" at bounding box center [857, 129] width 22 height 22
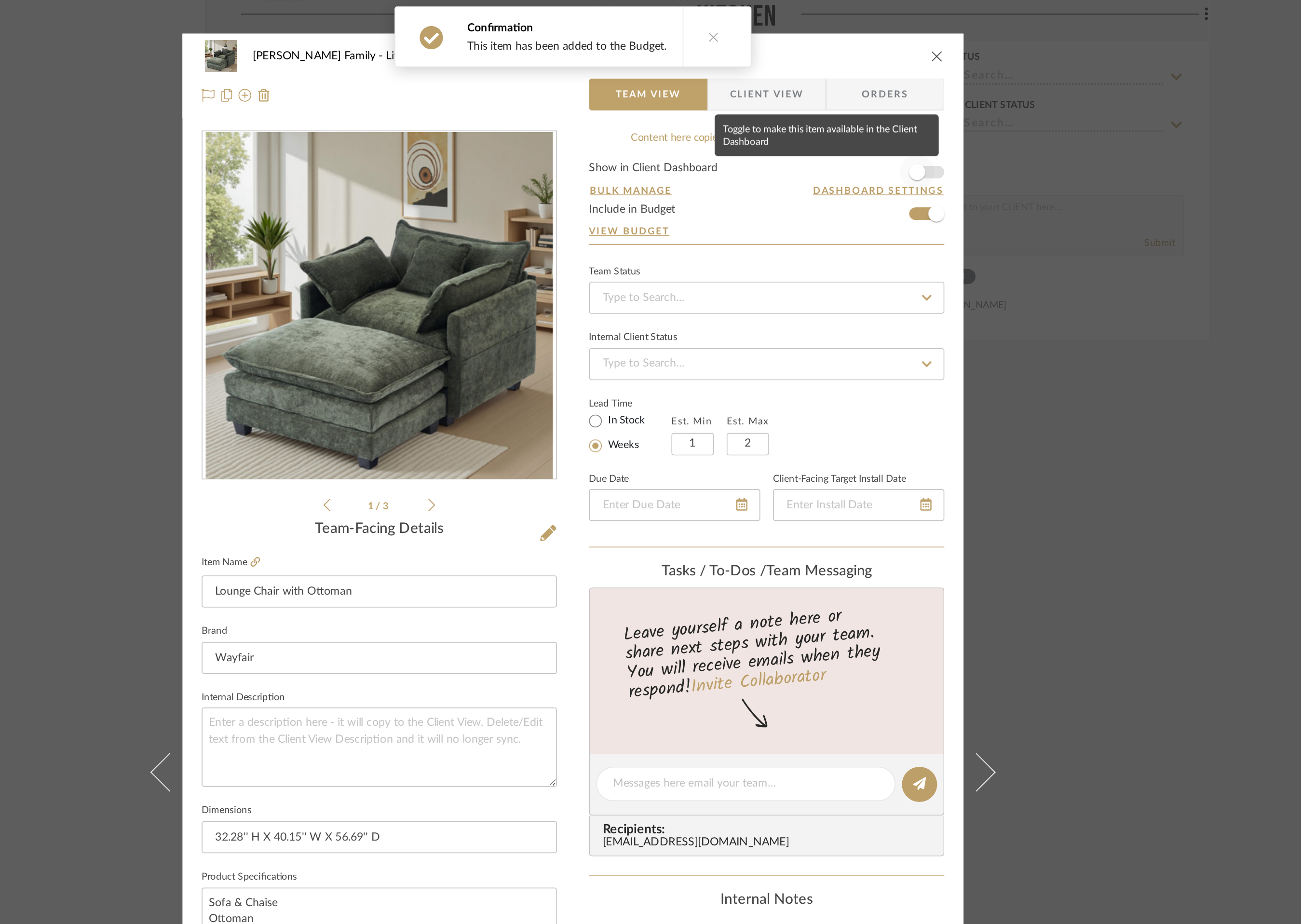
click at [859, 104] on span "button" at bounding box center [857, 104] width 22 height 22
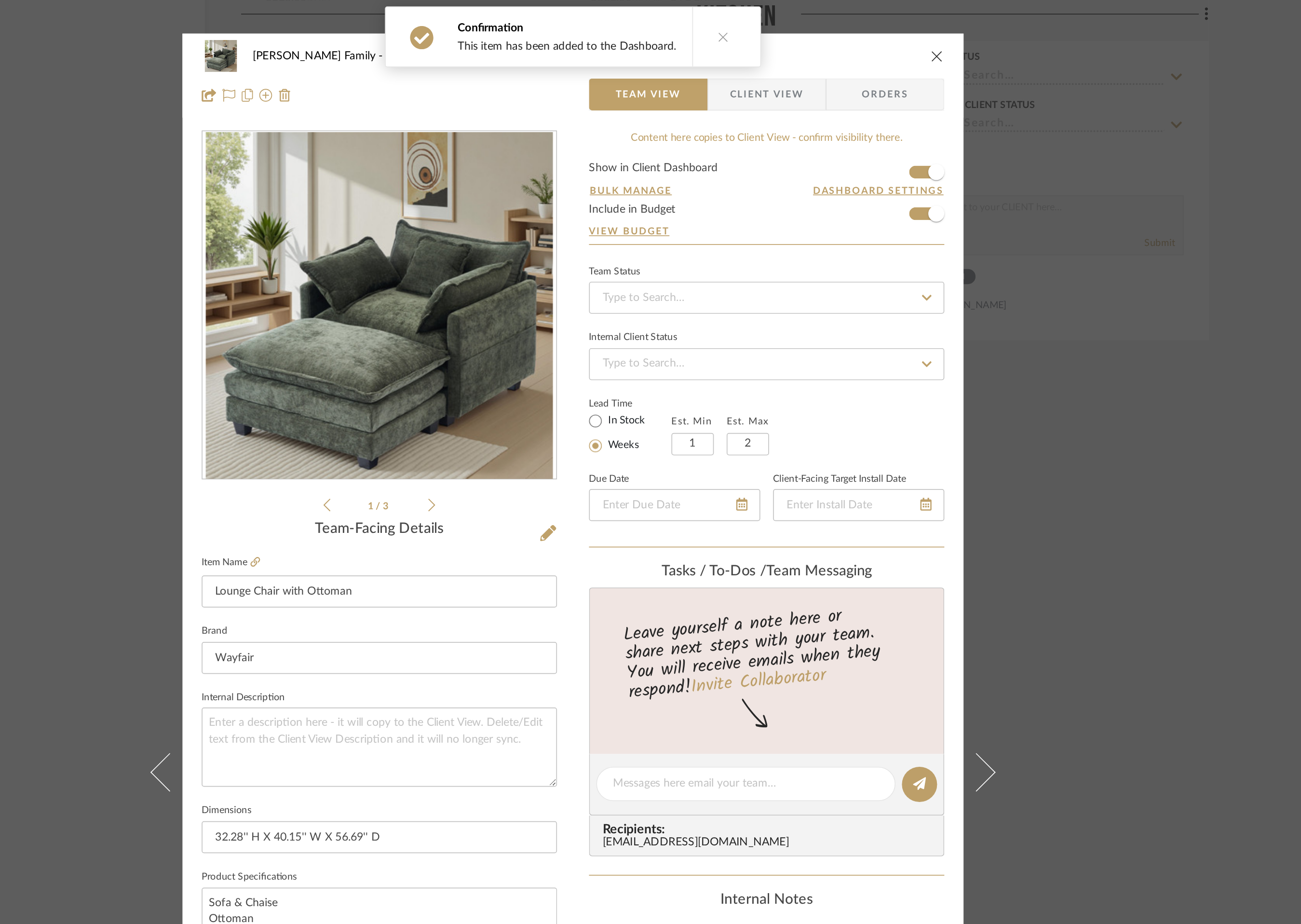
click at [866, 31] on icon "close" at bounding box center [869, 33] width 8 height 8
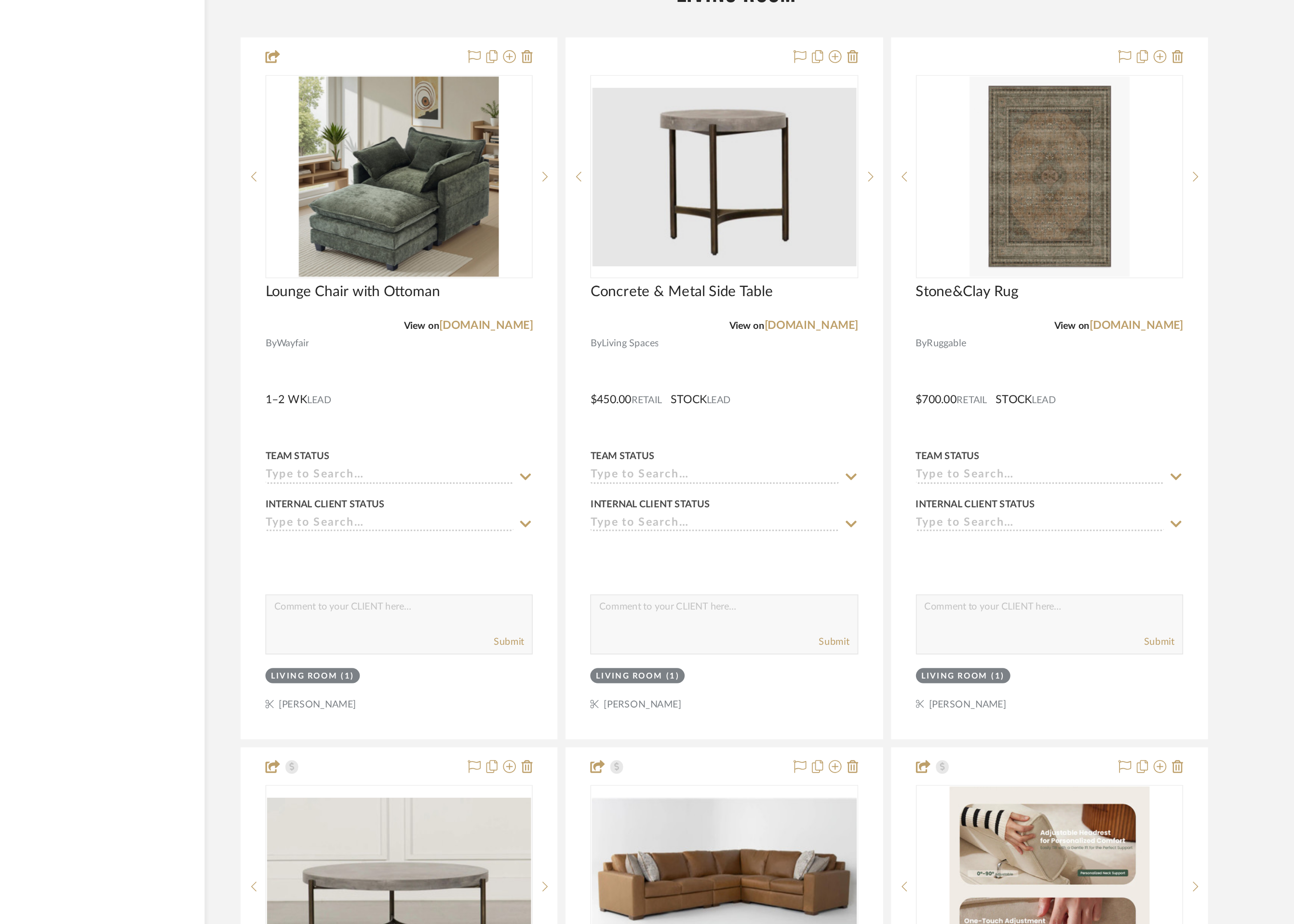
scroll to position [2670, 0]
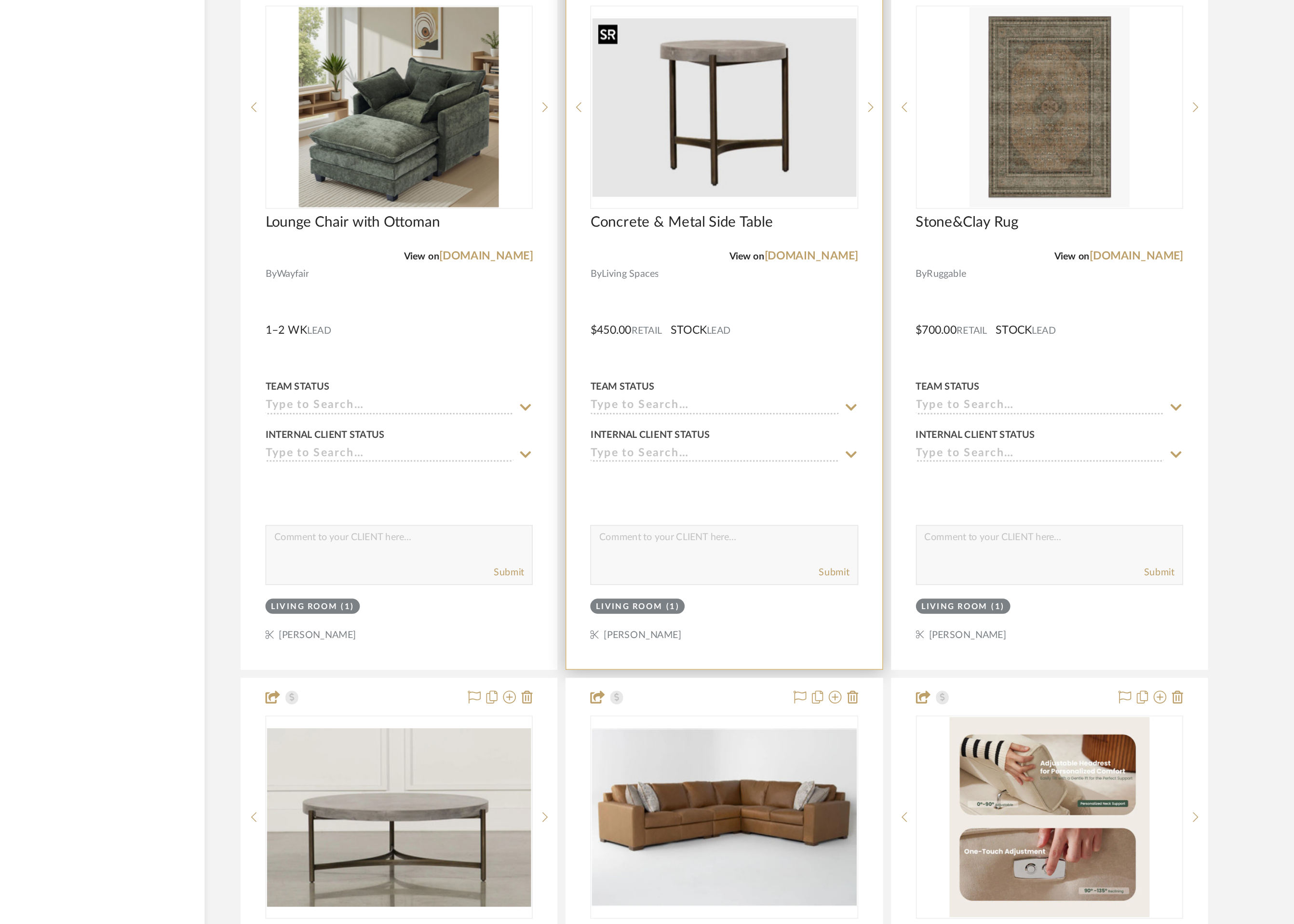
click at [747, 467] on img "0" at bounding box center [741, 432] width 159 height 108
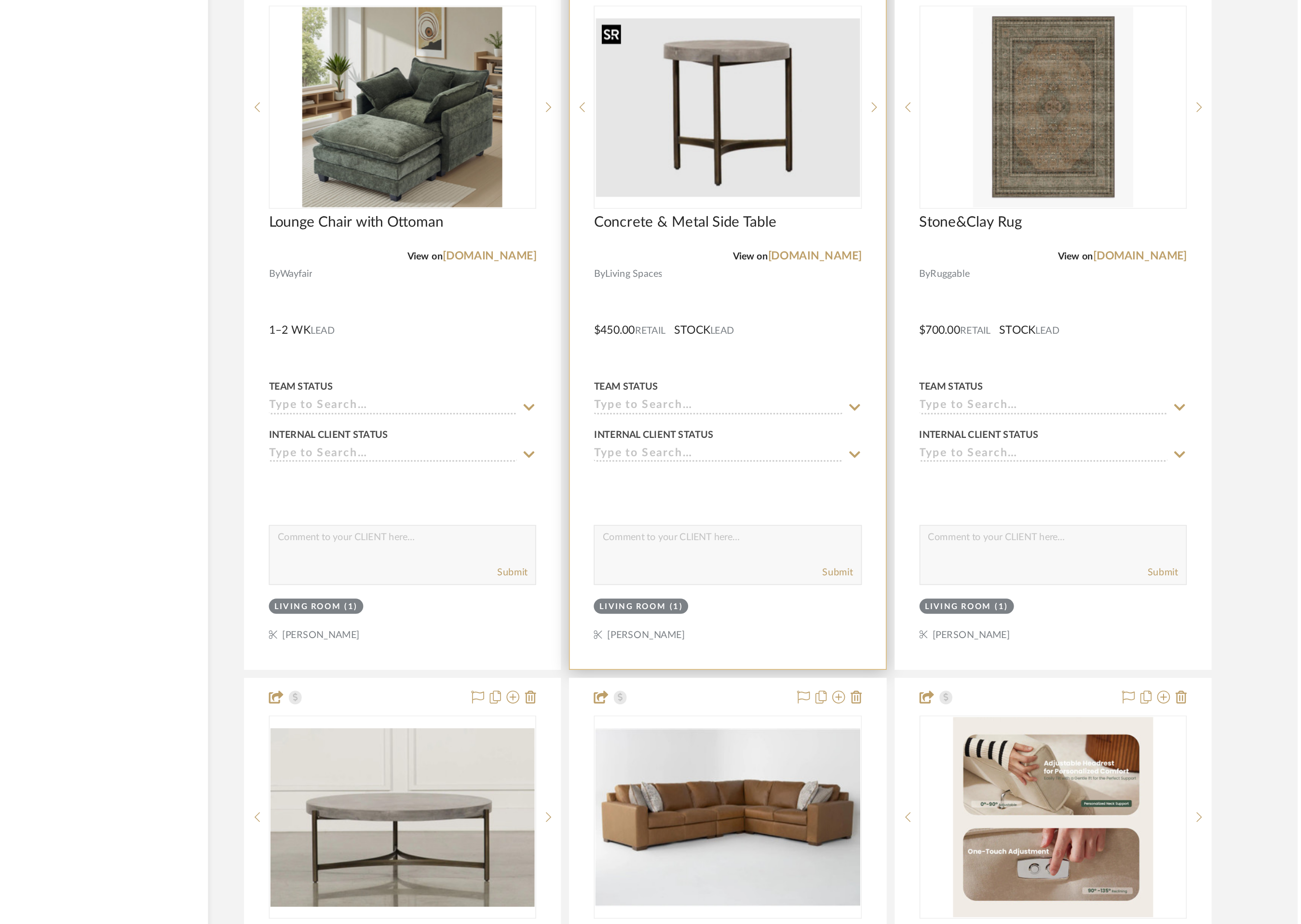
scroll to position [0, 0]
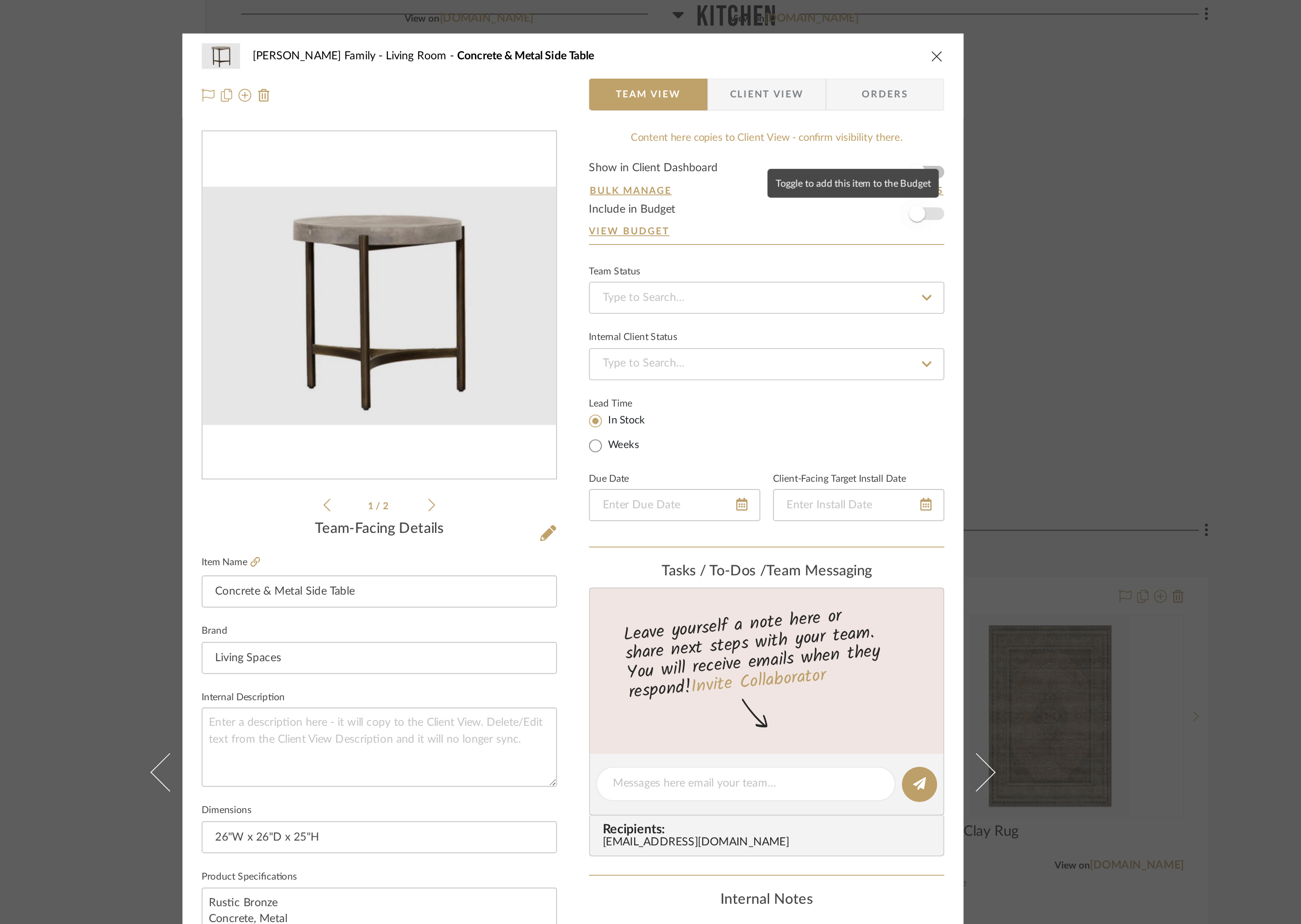
click at [858, 133] on span "button" at bounding box center [857, 129] width 22 height 22
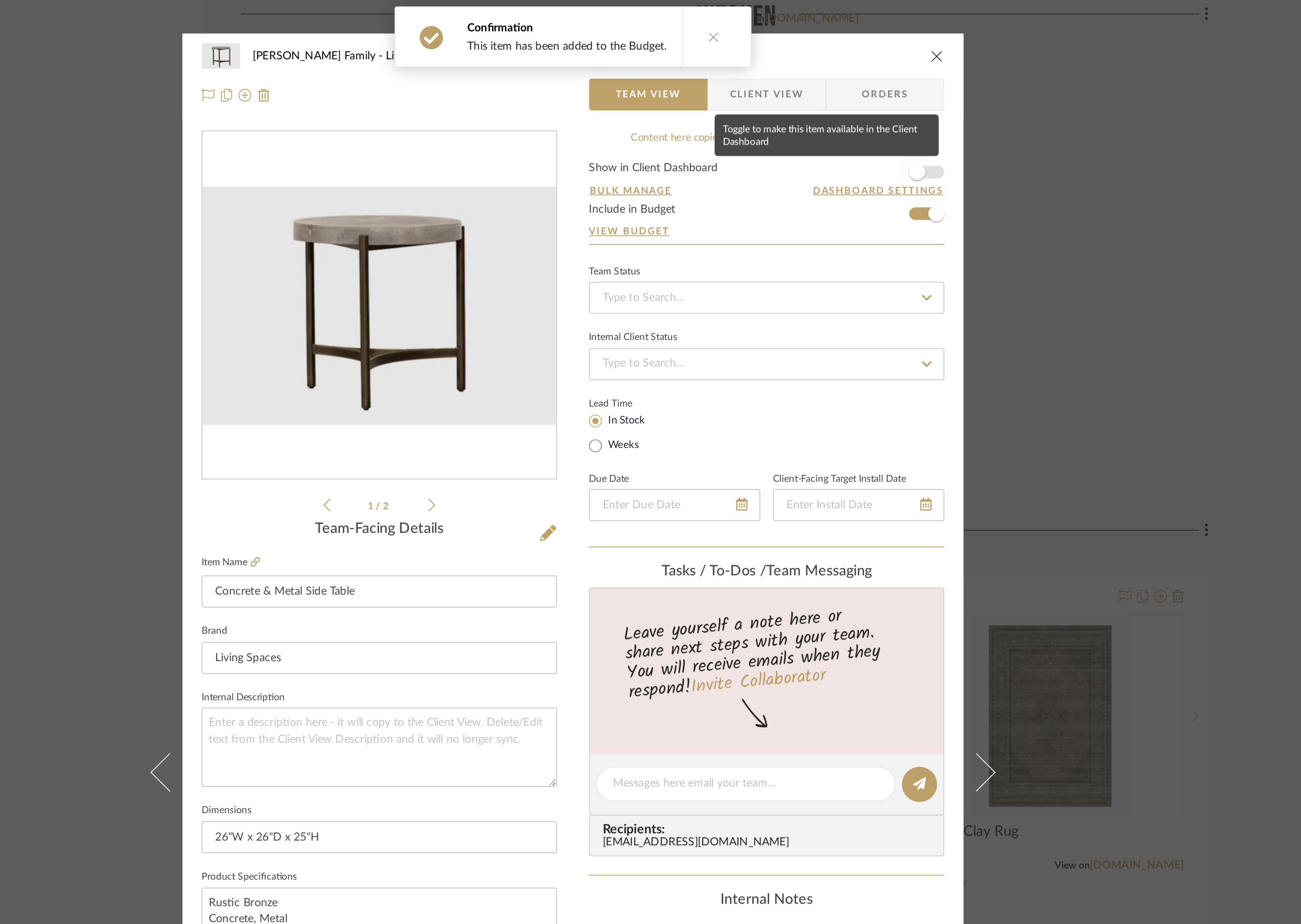
click at [862, 108] on span "button" at bounding box center [857, 104] width 22 height 22
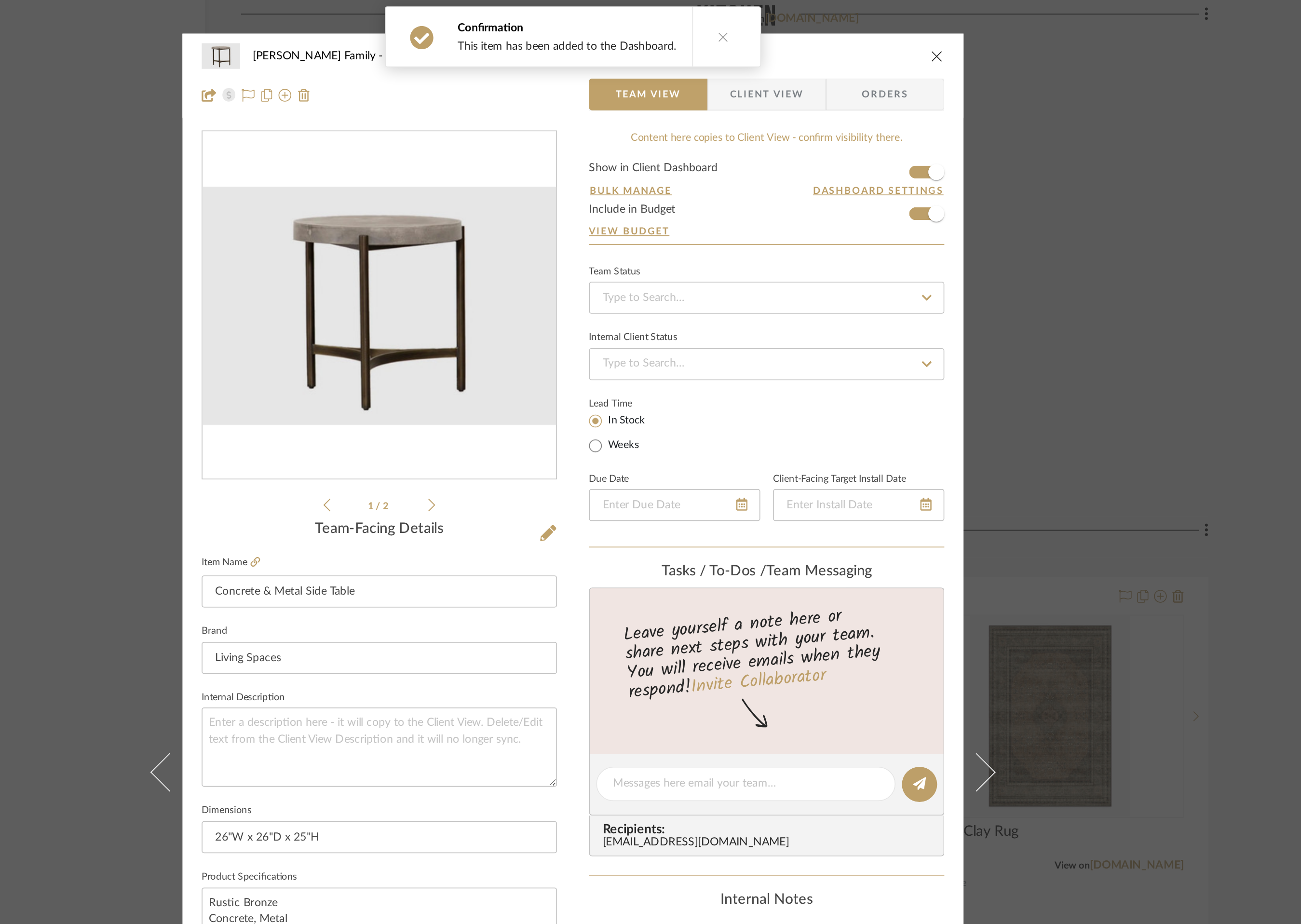
click at [866, 34] on icon "close" at bounding box center [869, 33] width 8 height 8
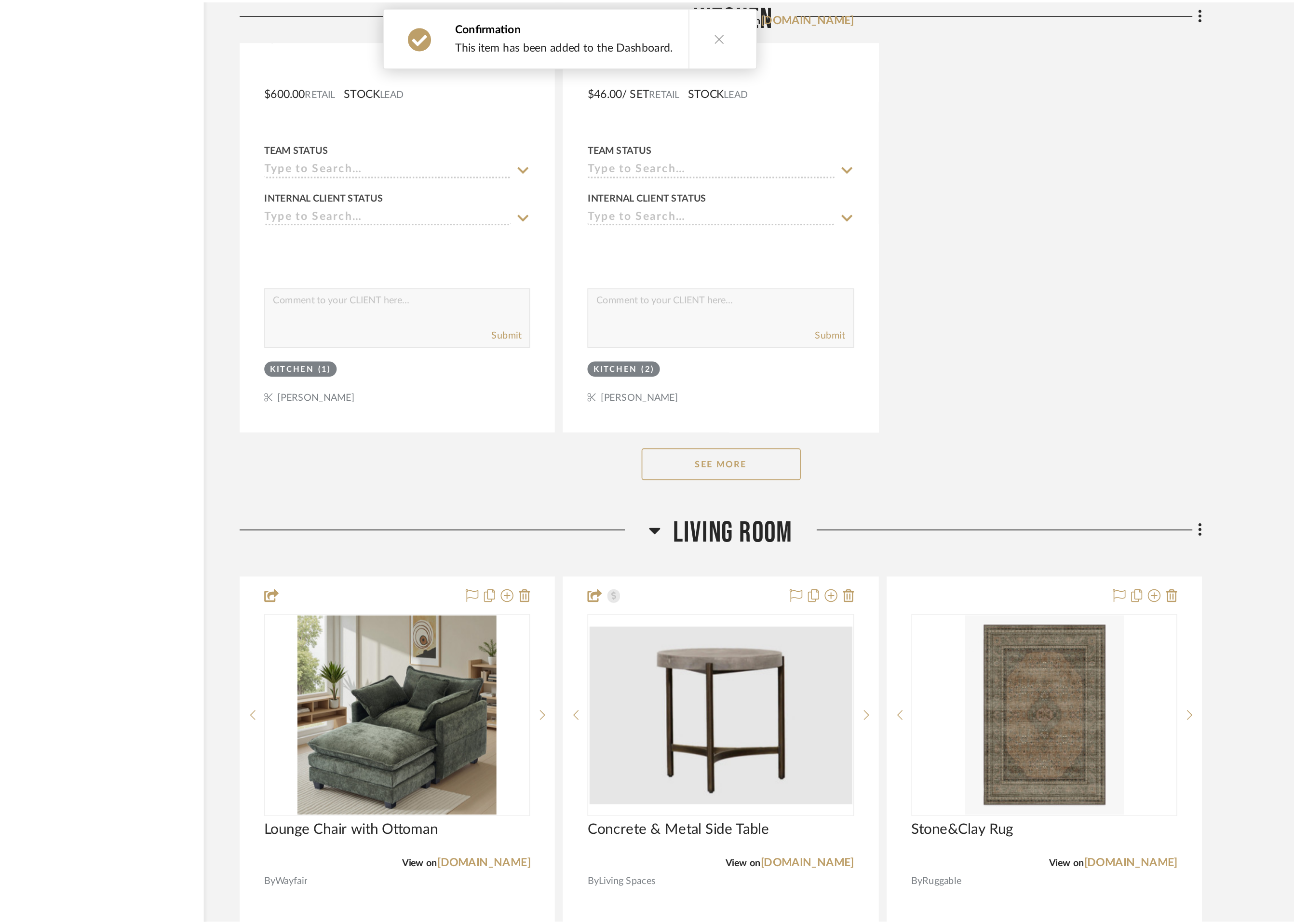
scroll to position [2670, 0]
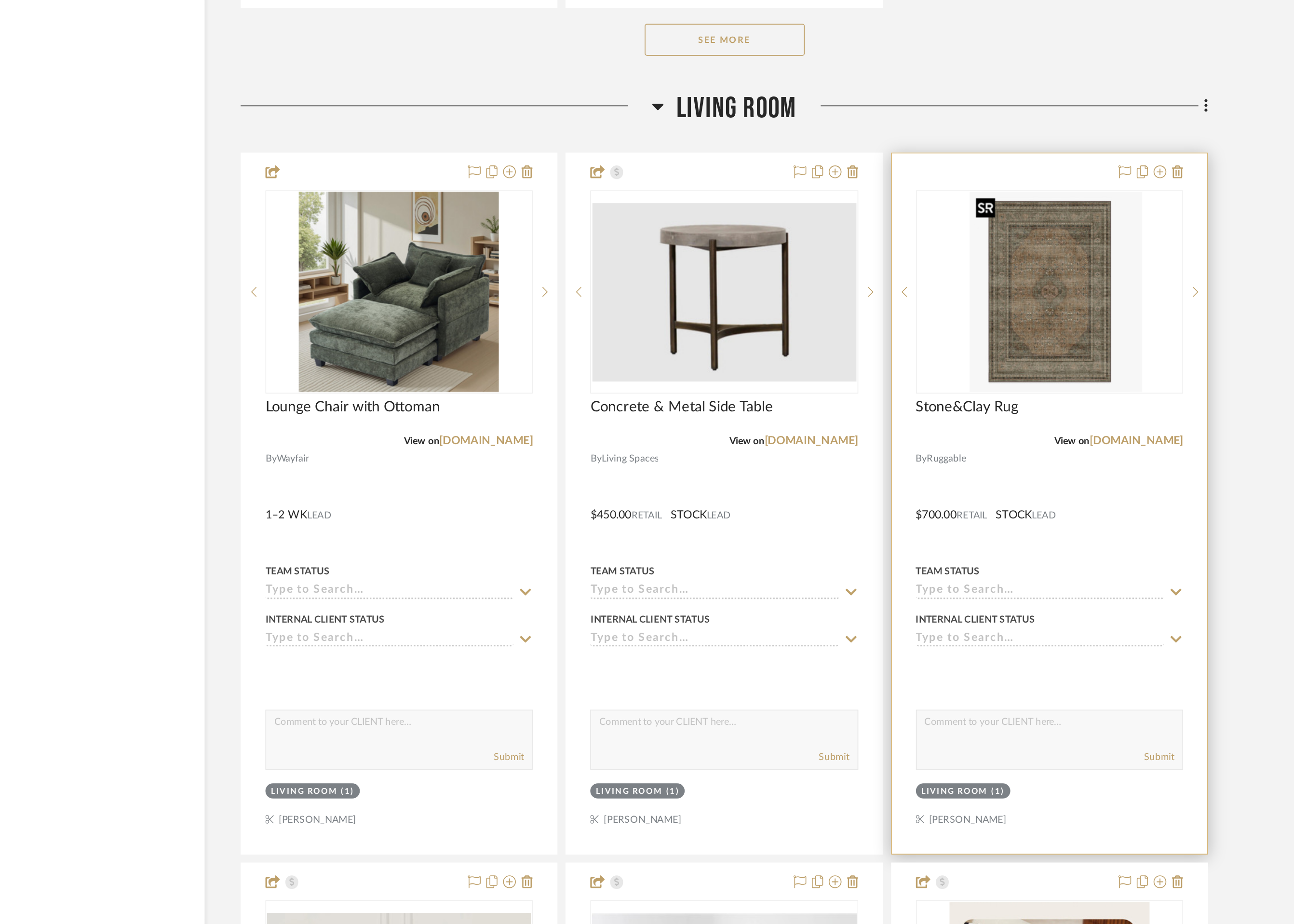
click at [938, 453] on img "0" at bounding box center [945, 431] width 97 height 120
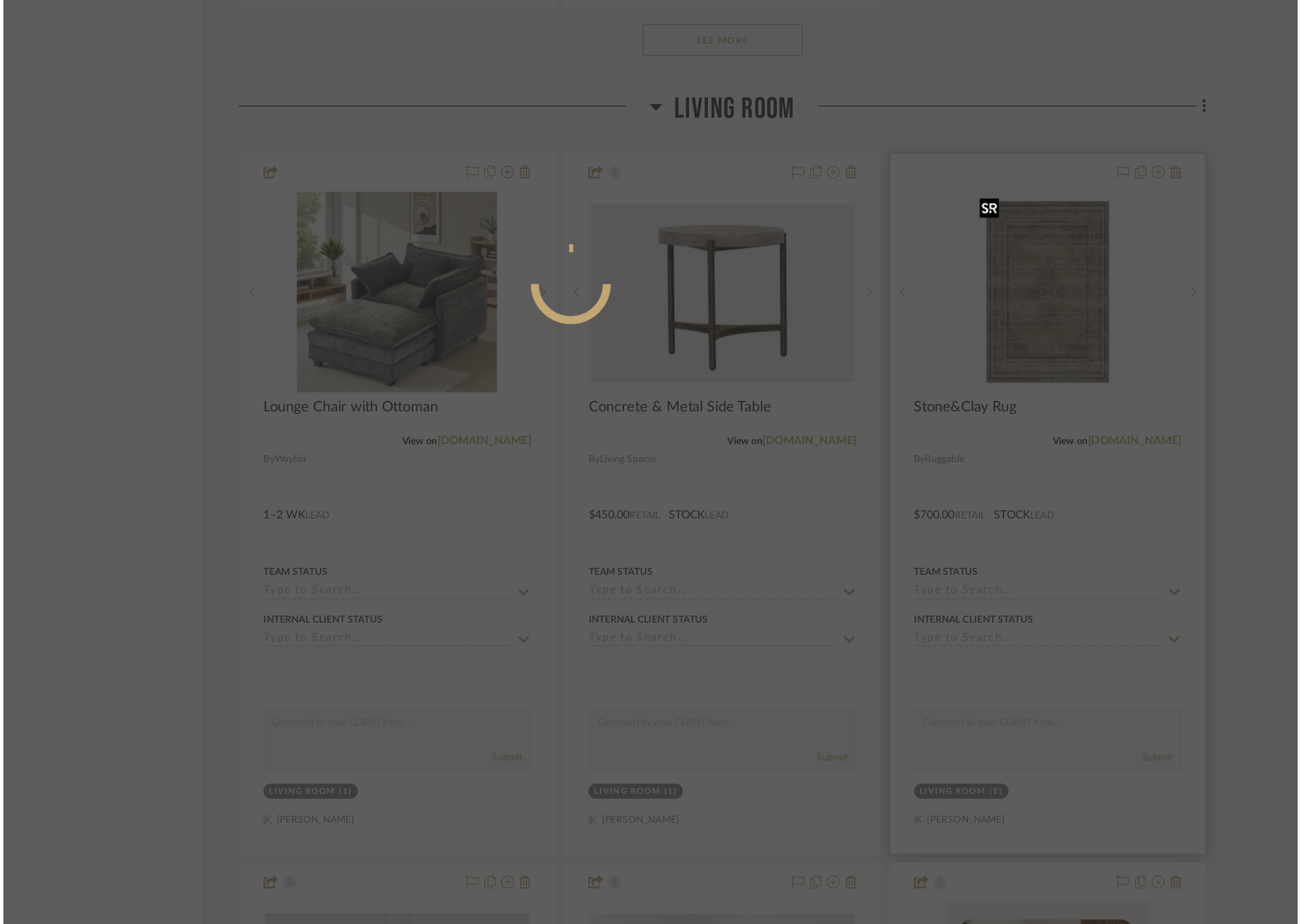
scroll to position [0, 0]
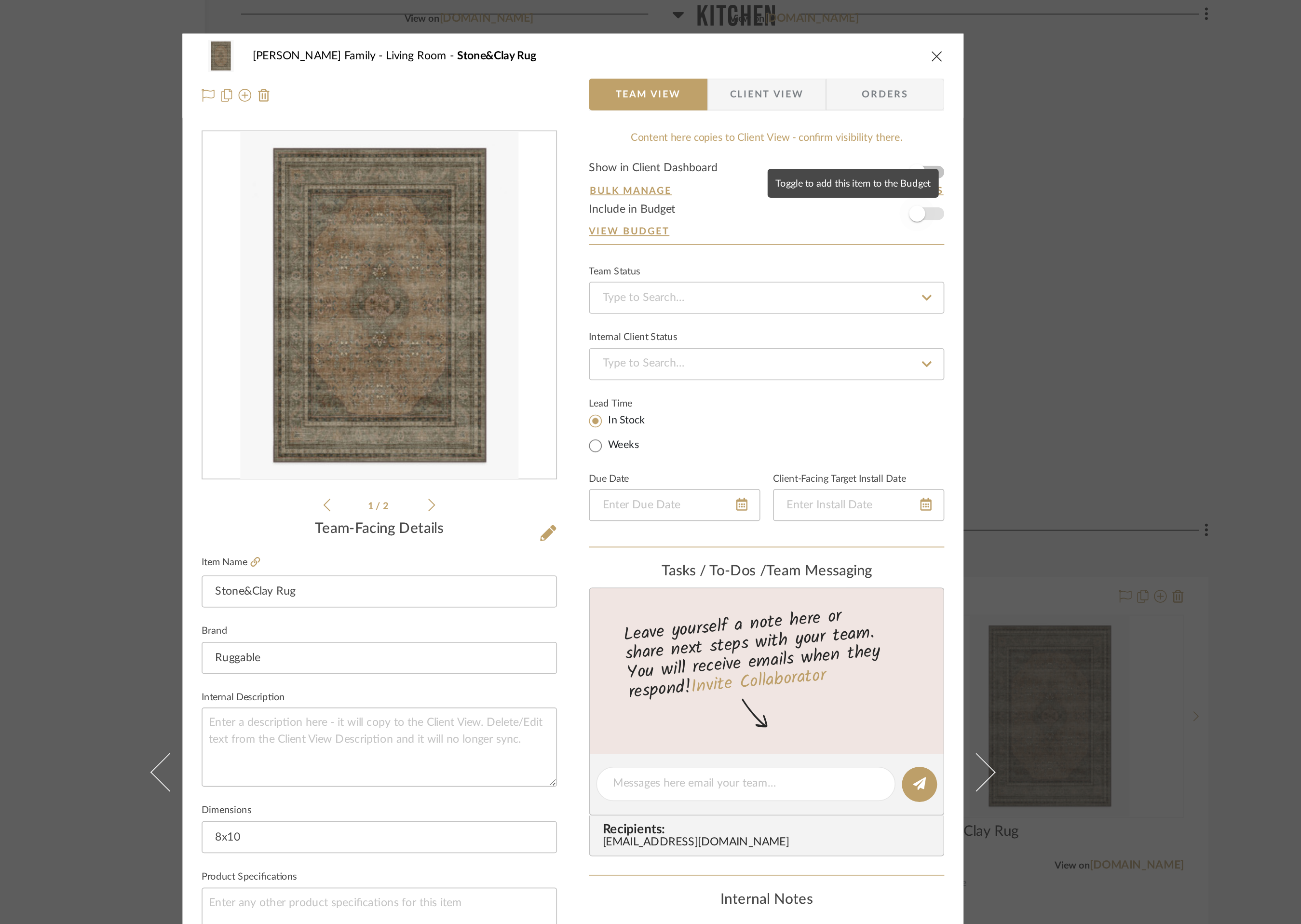
click at [858, 131] on span "button" at bounding box center [857, 129] width 22 height 22
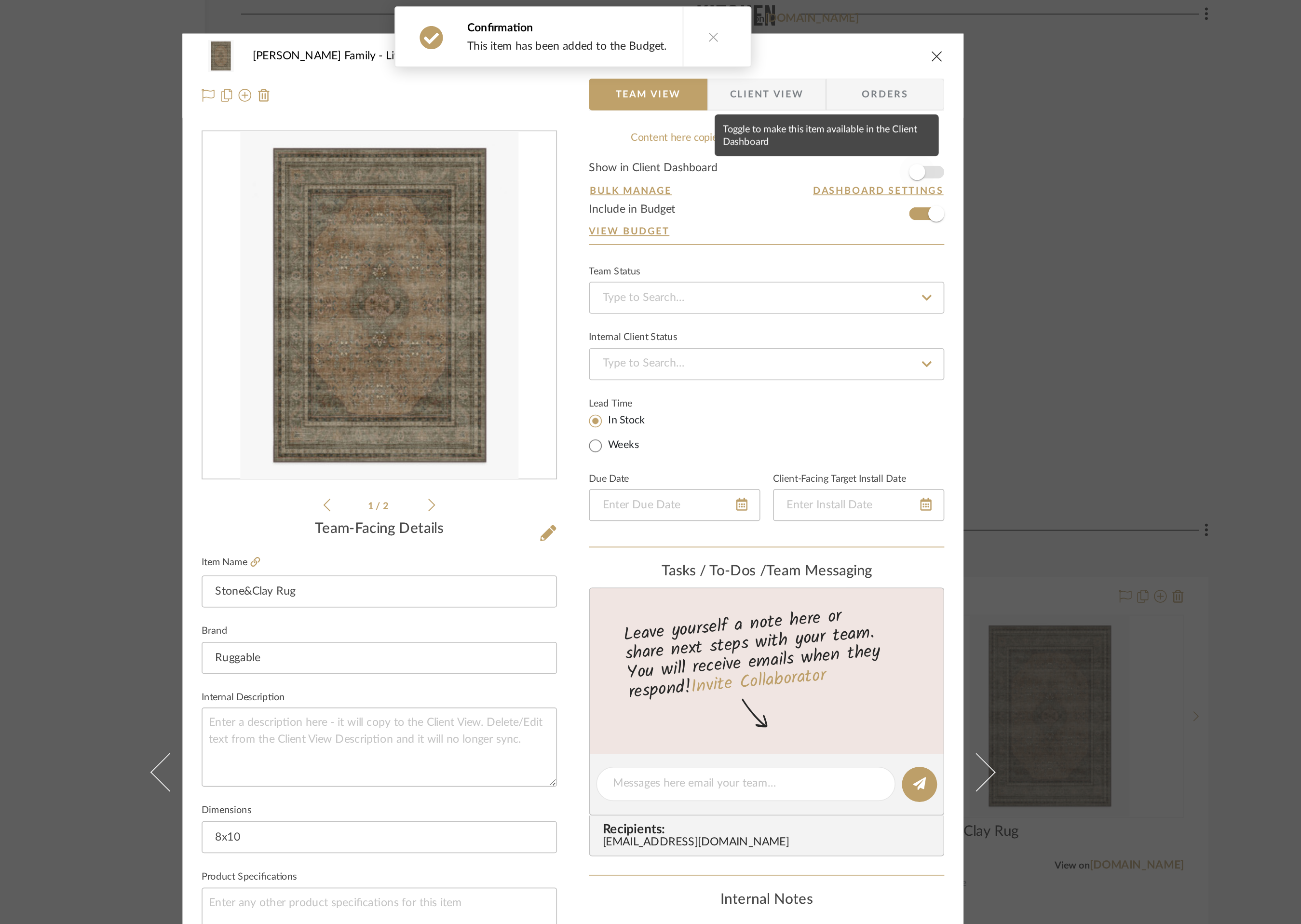
click at [862, 102] on span "button" at bounding box center [857, 104] width 22 height 22
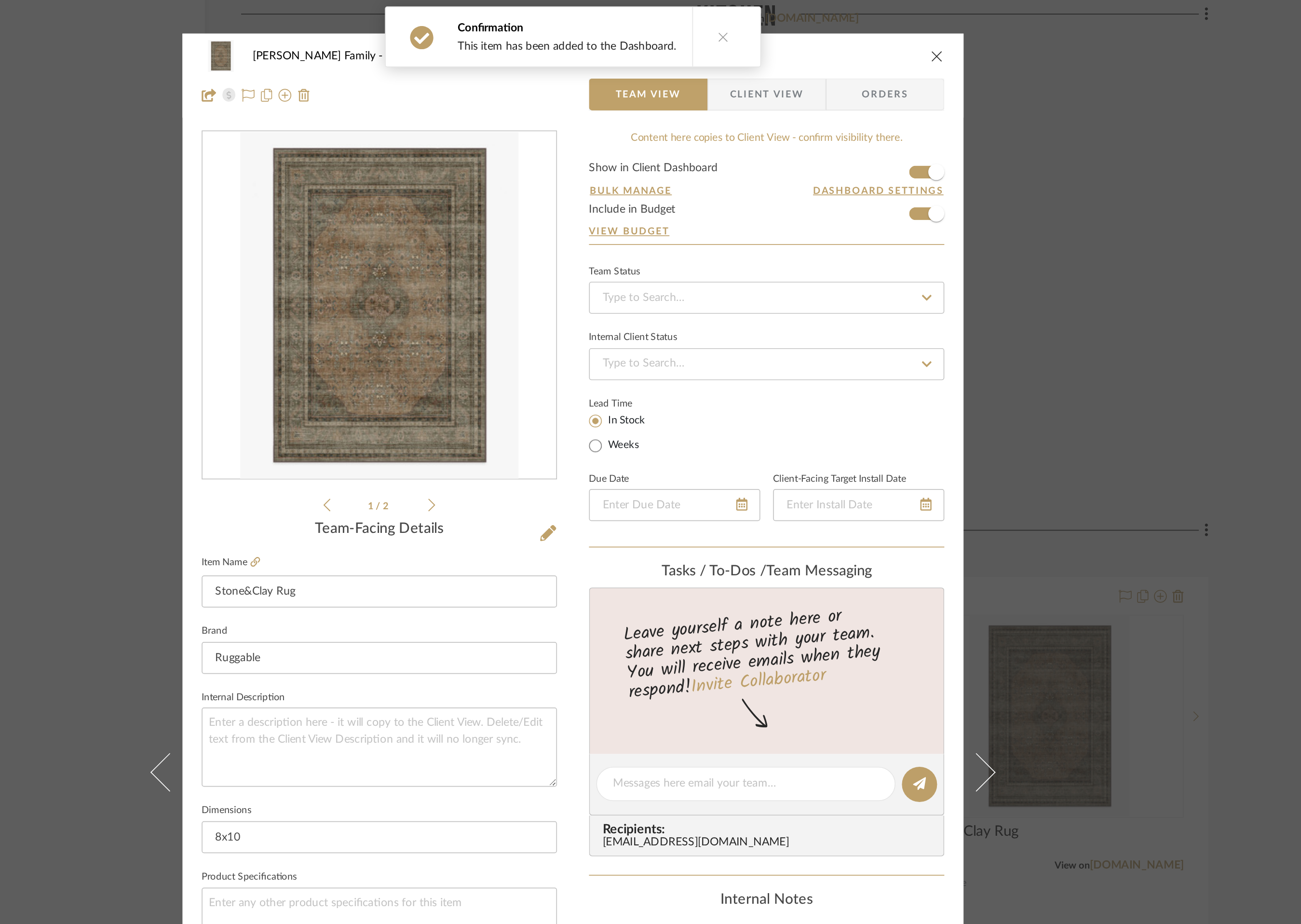
click at [866, 33] on icon "close" at bounding box center [869, 33] width 8 height 8
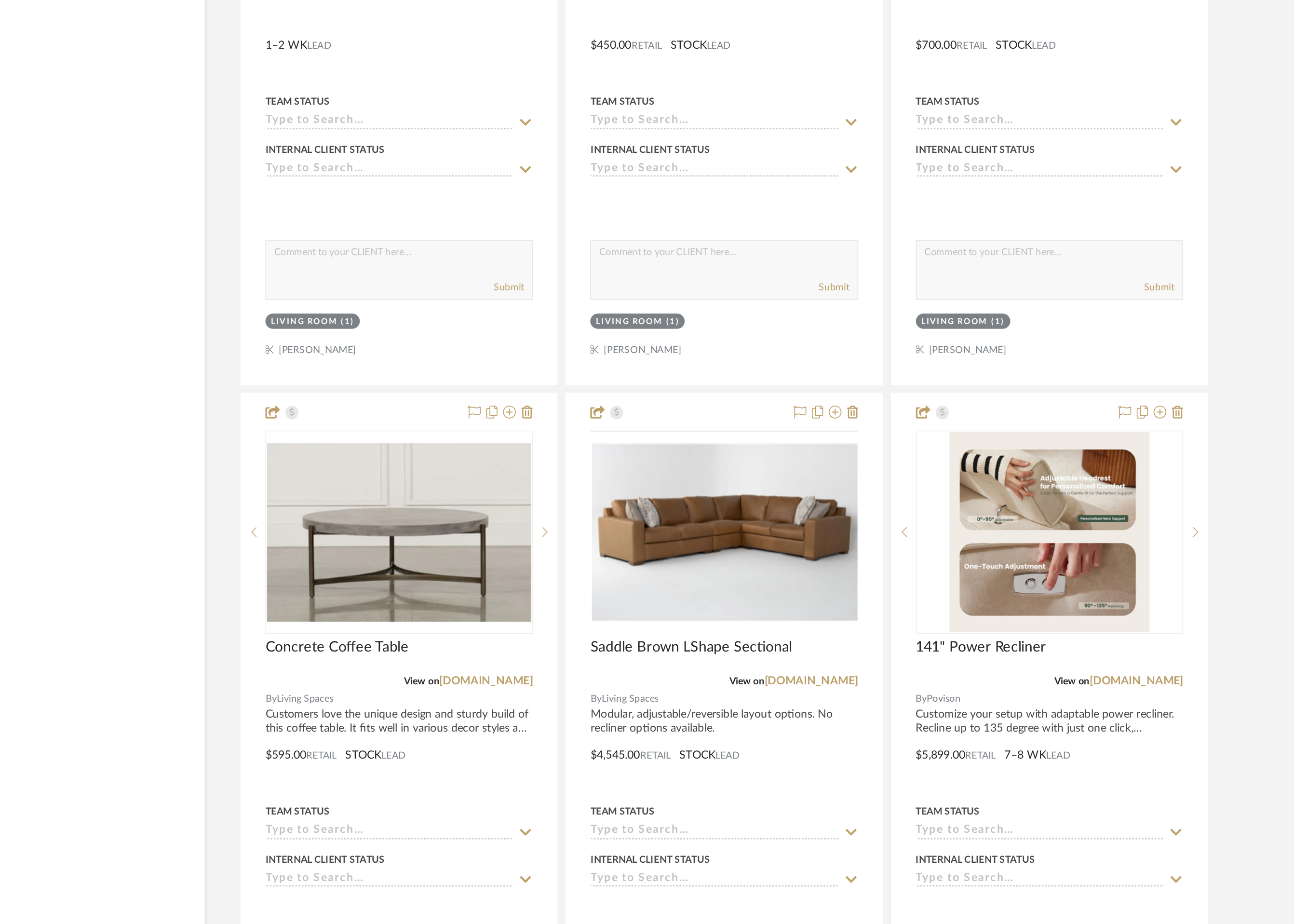
scroll to position [2872, 0]
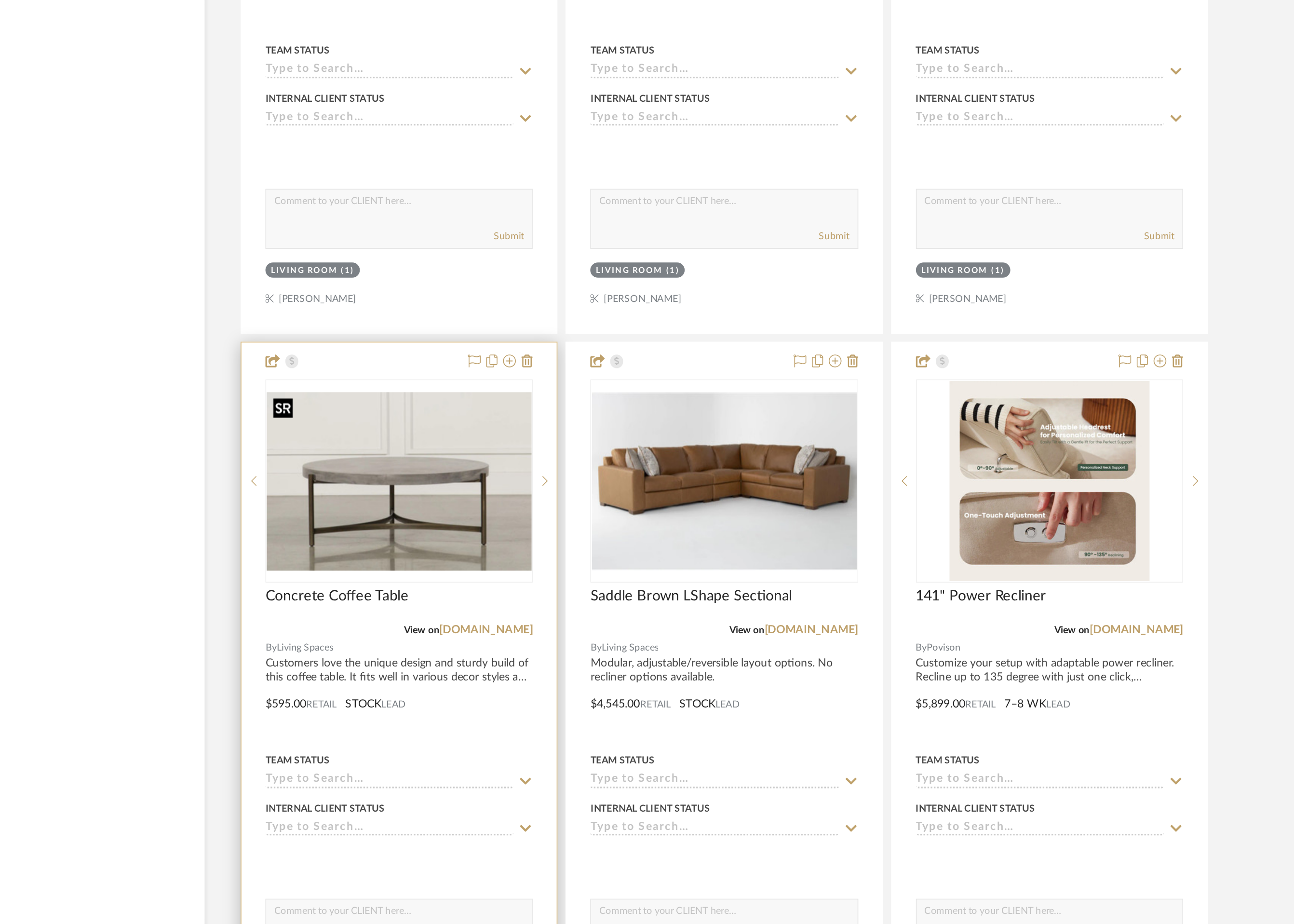
click at [554, 696] on div at bounding box center [546, 656] width 161 height 122
click at [570, 666] on img "0" at bounding box center [545, 656] width 159 height 108
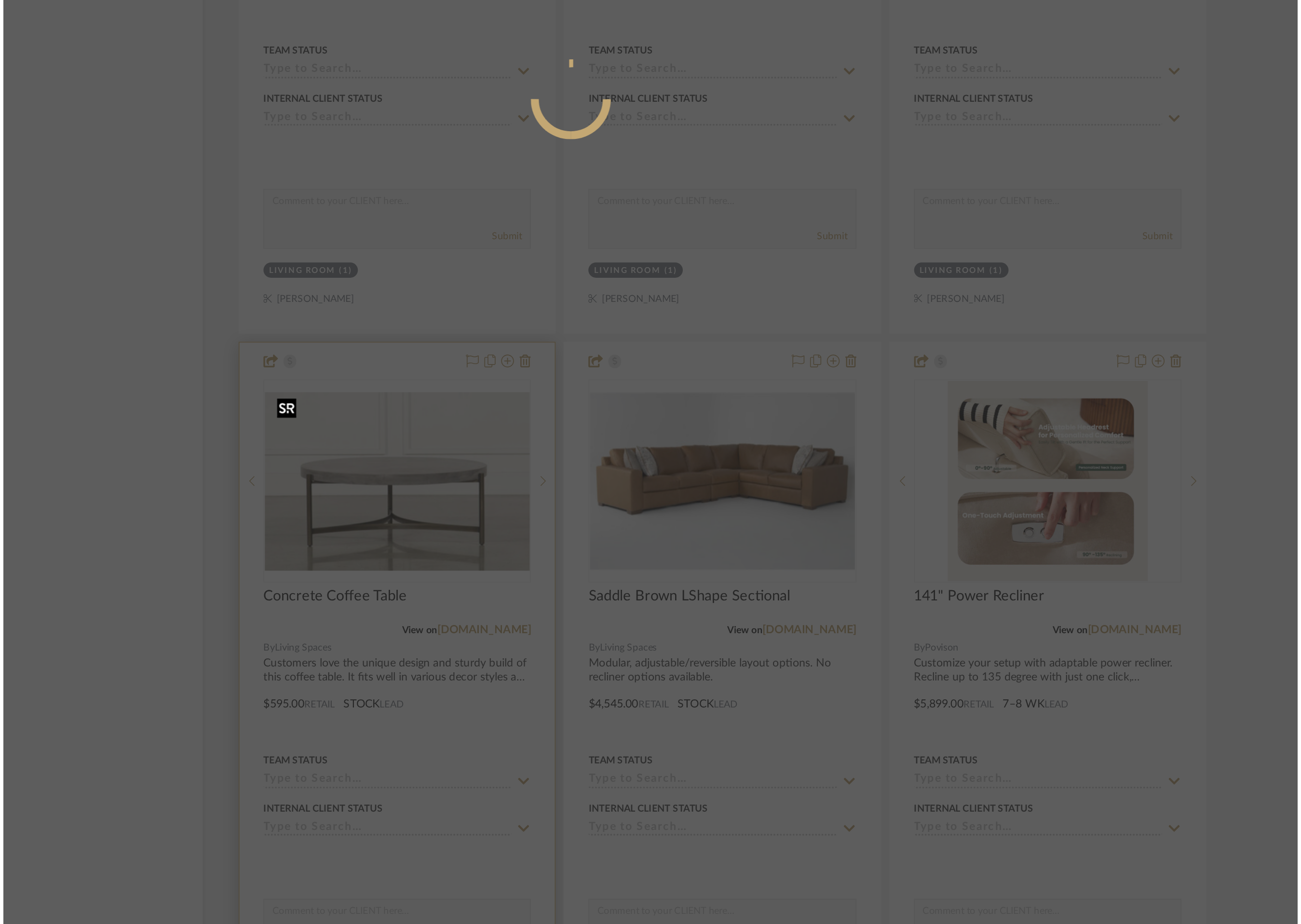
scroll to position [0, 0]
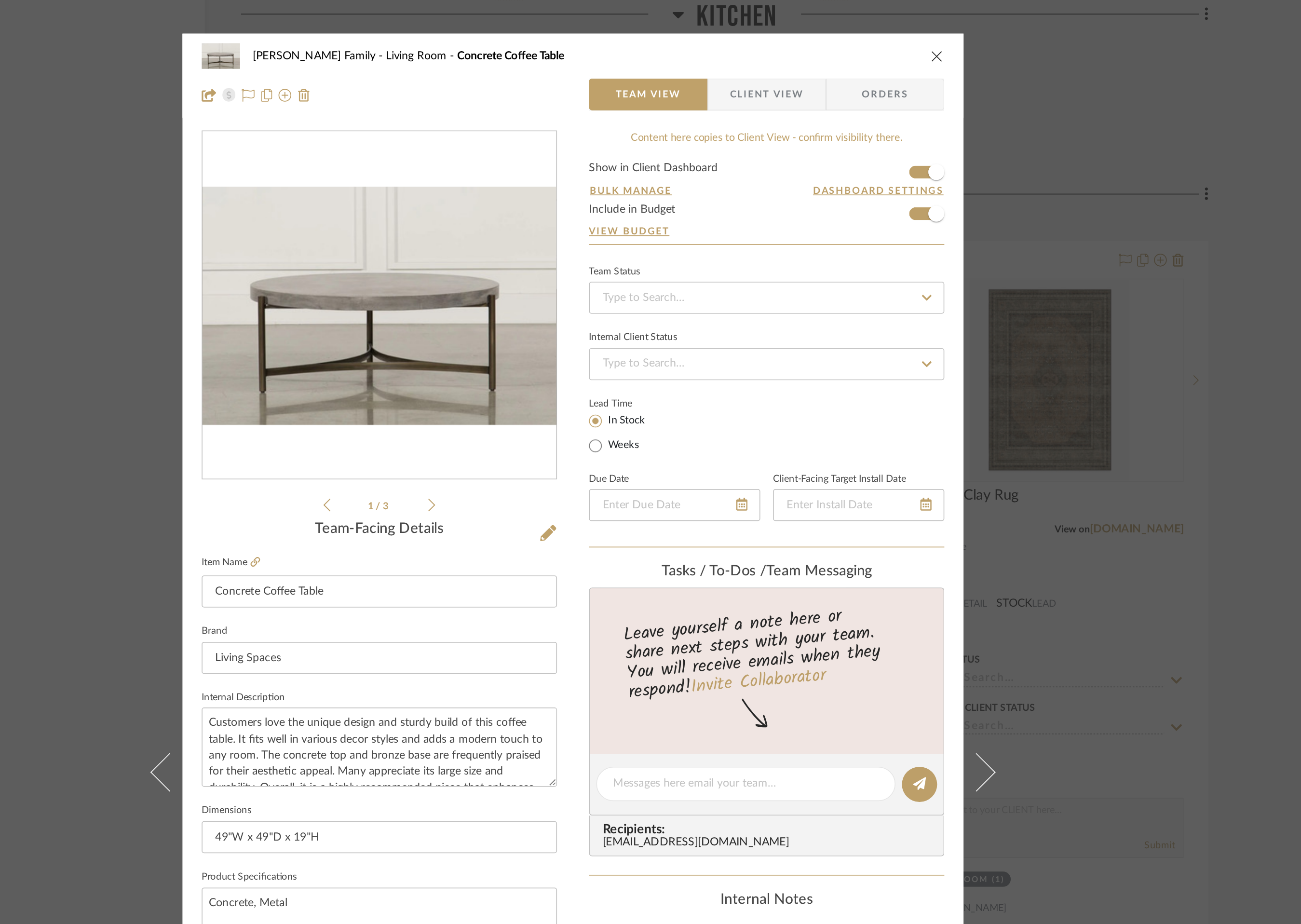
click at [866, 31] on icon "close" at bounding box center [869, 33] width 8 height 8
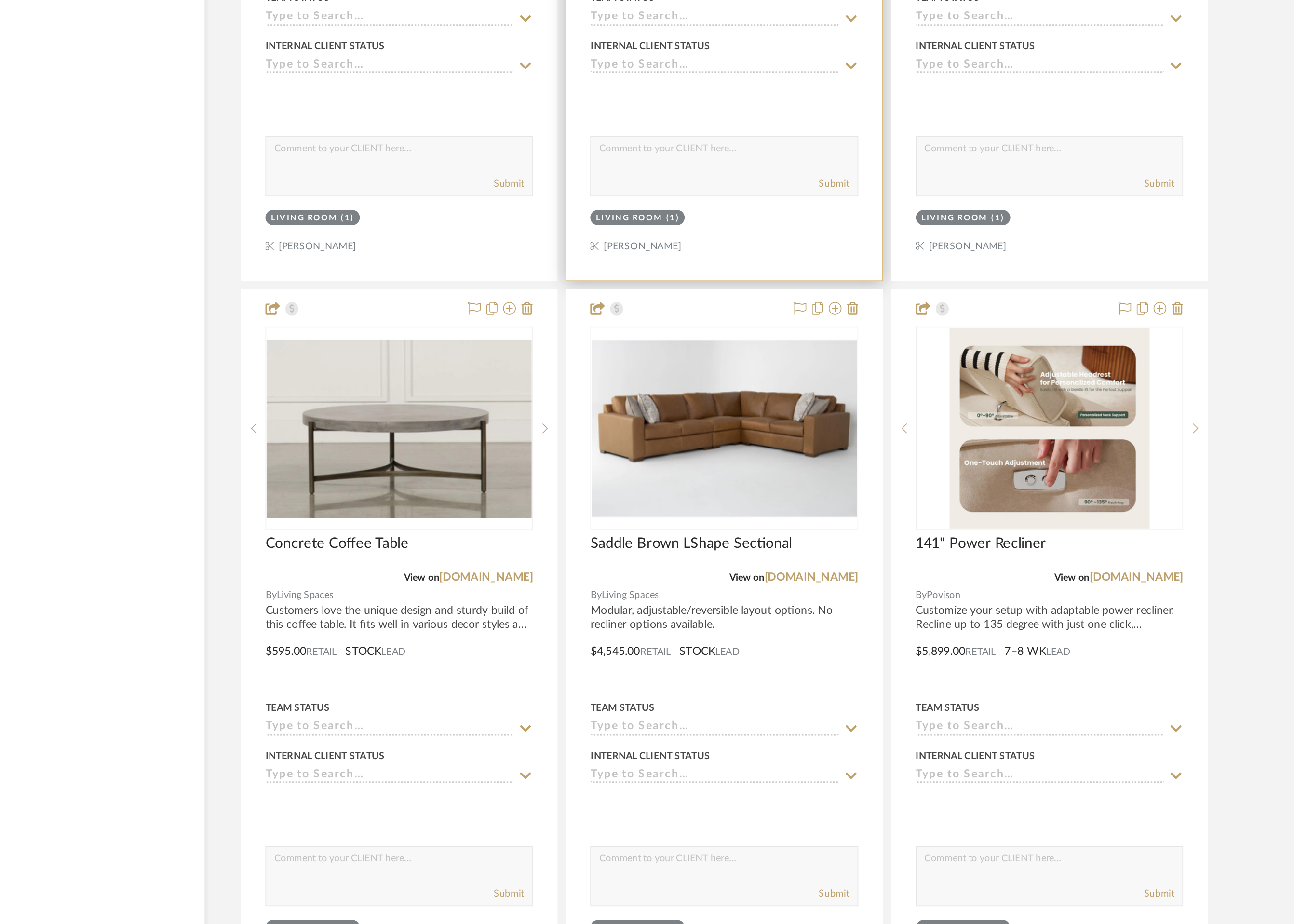
scroll to position [2908, 0]
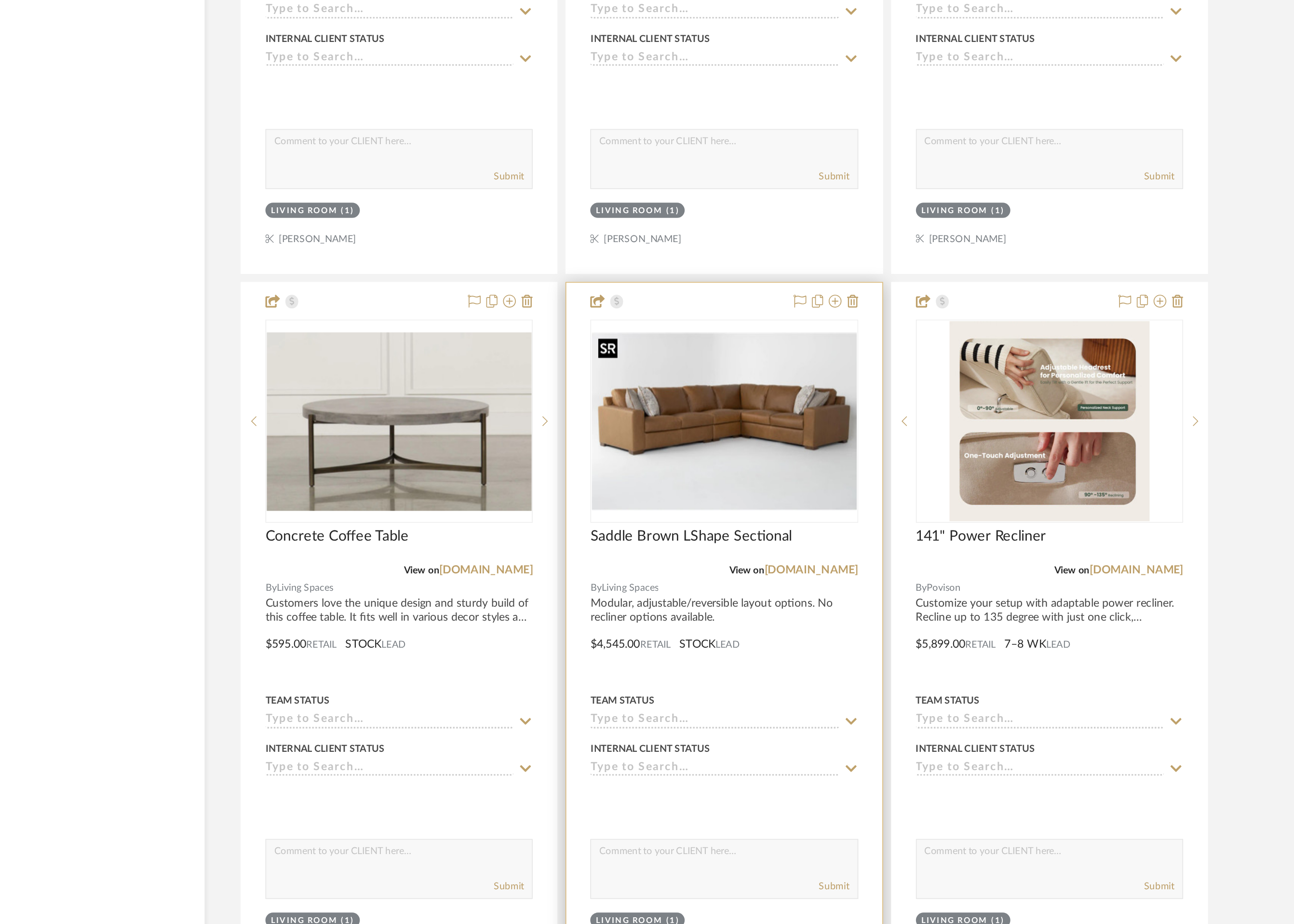
click at [750, 642] on img "0" at bounding box center [741, 620] width 159 height 108
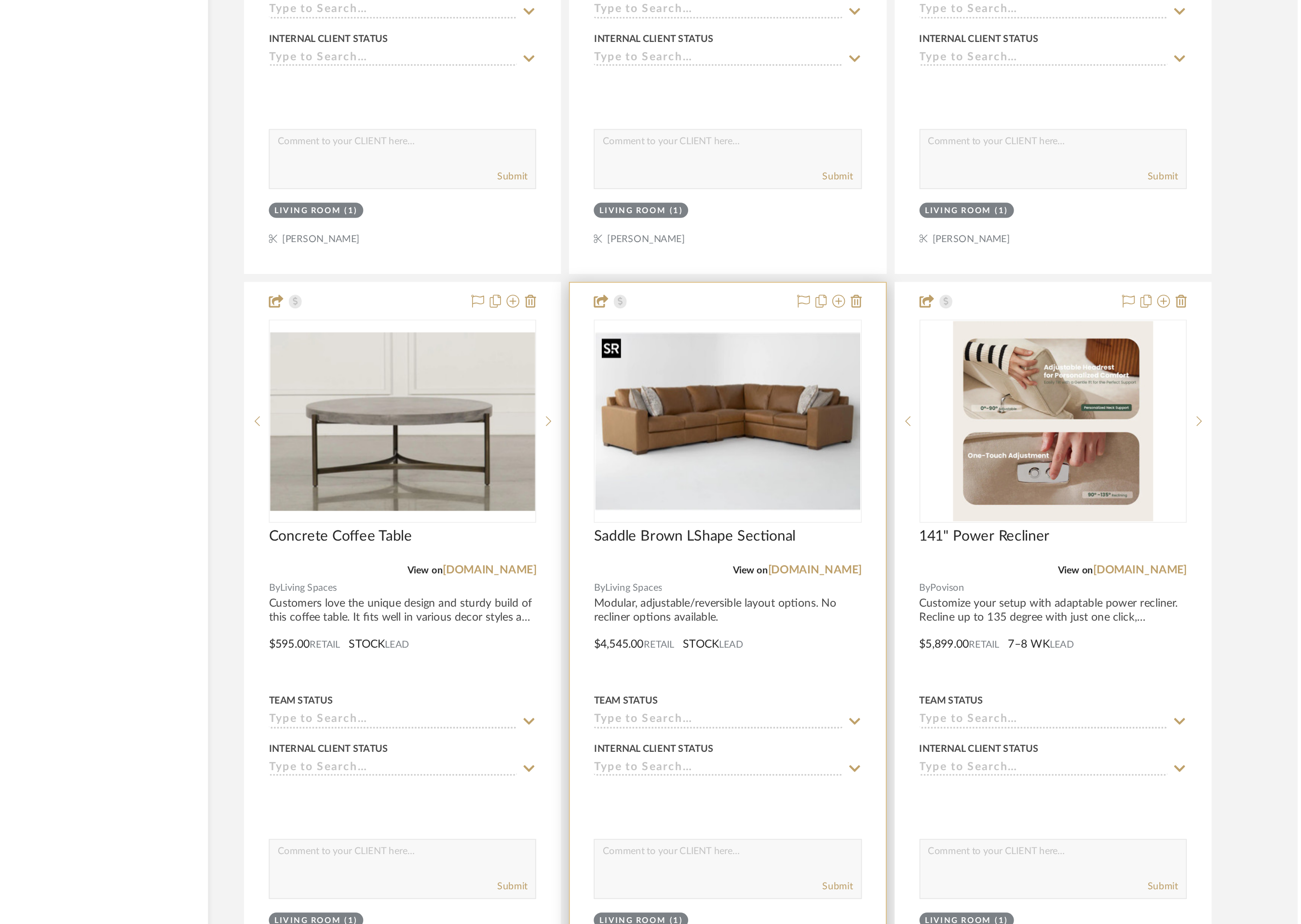
scroll to position [0, 0]
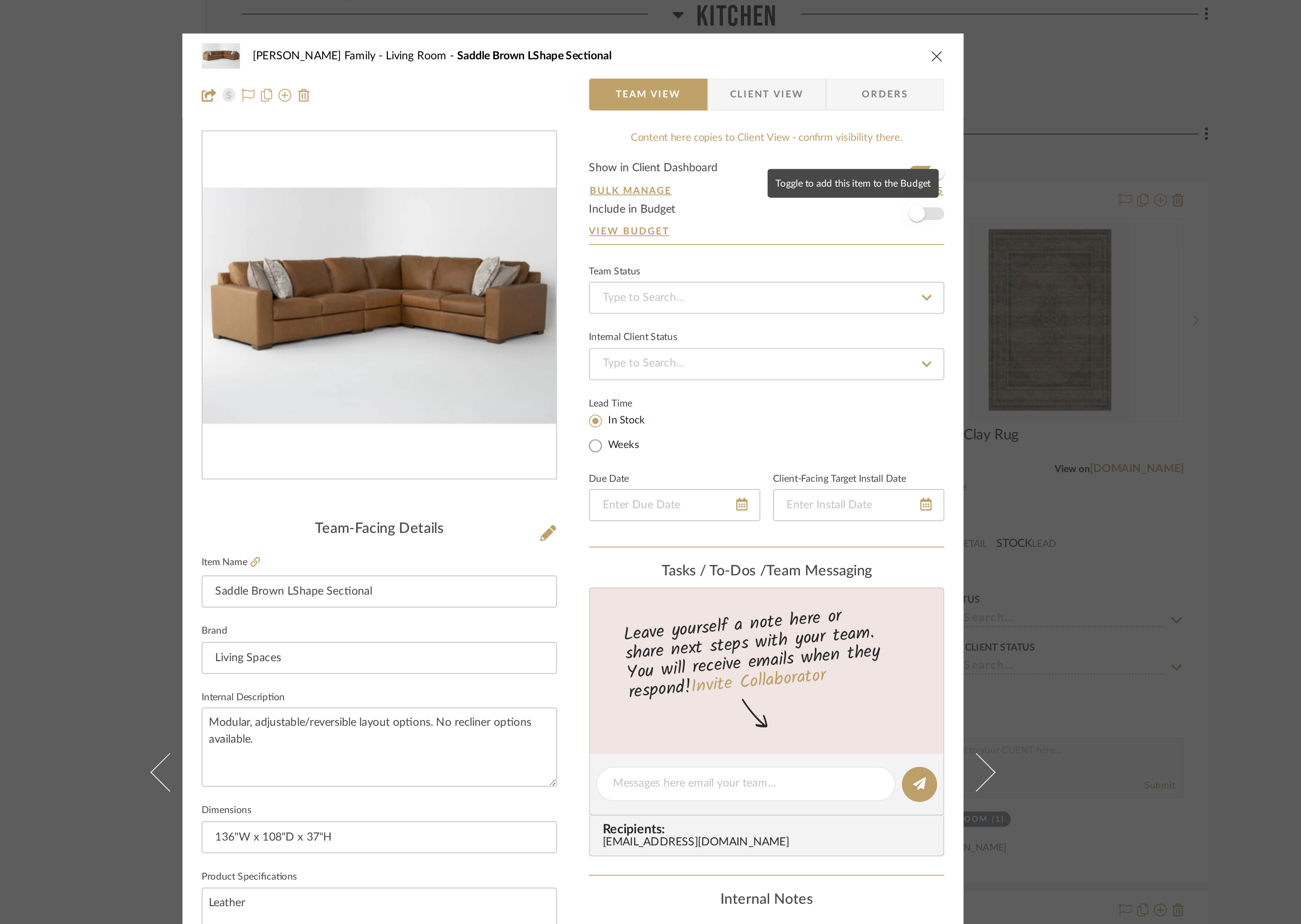
click at [861, 125] on span "button" at bounding box center [857, 129] width 22 height 22
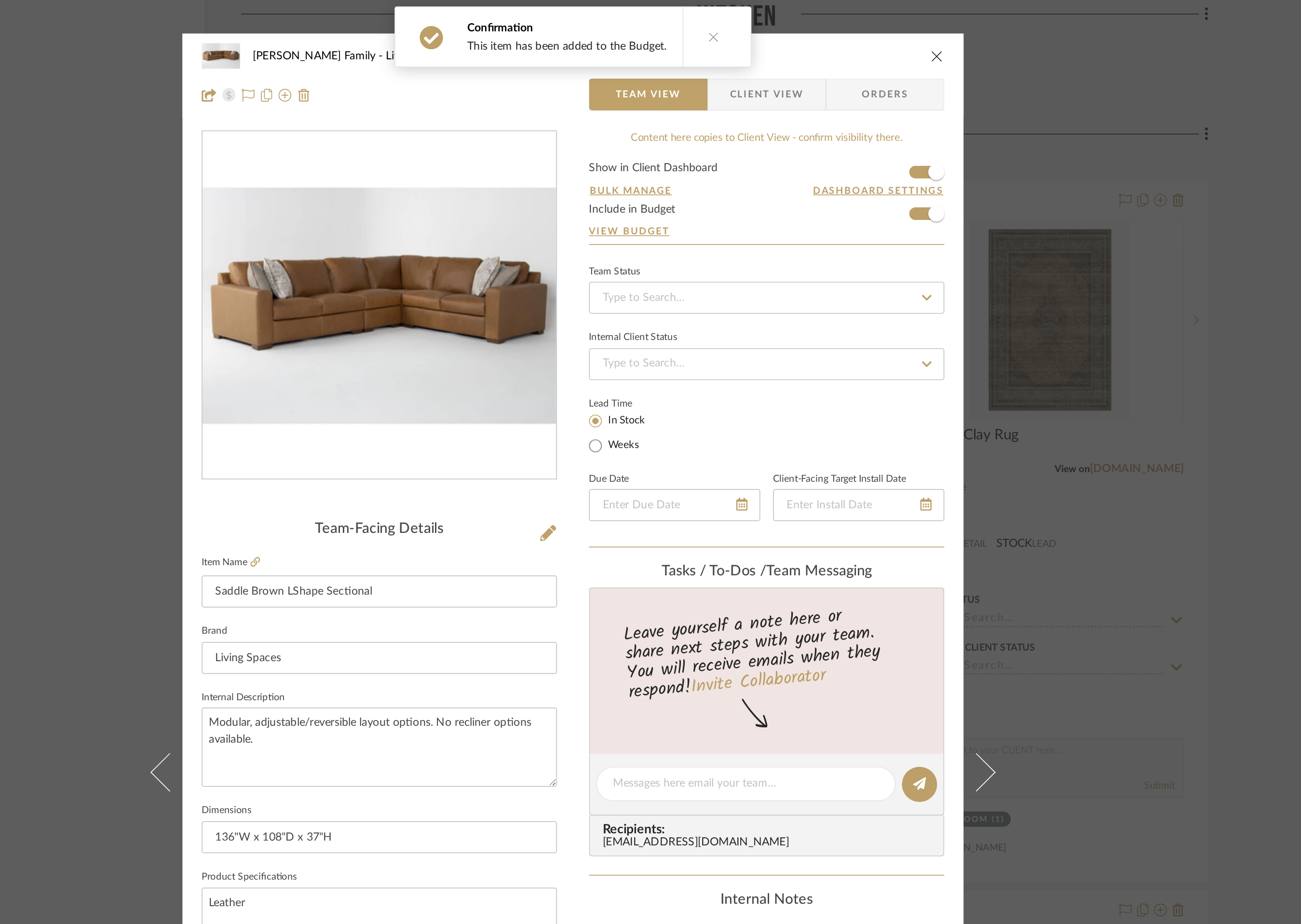
click at [866, 34] on icon "close" at bounding box center [869, 33] width 8 height 8
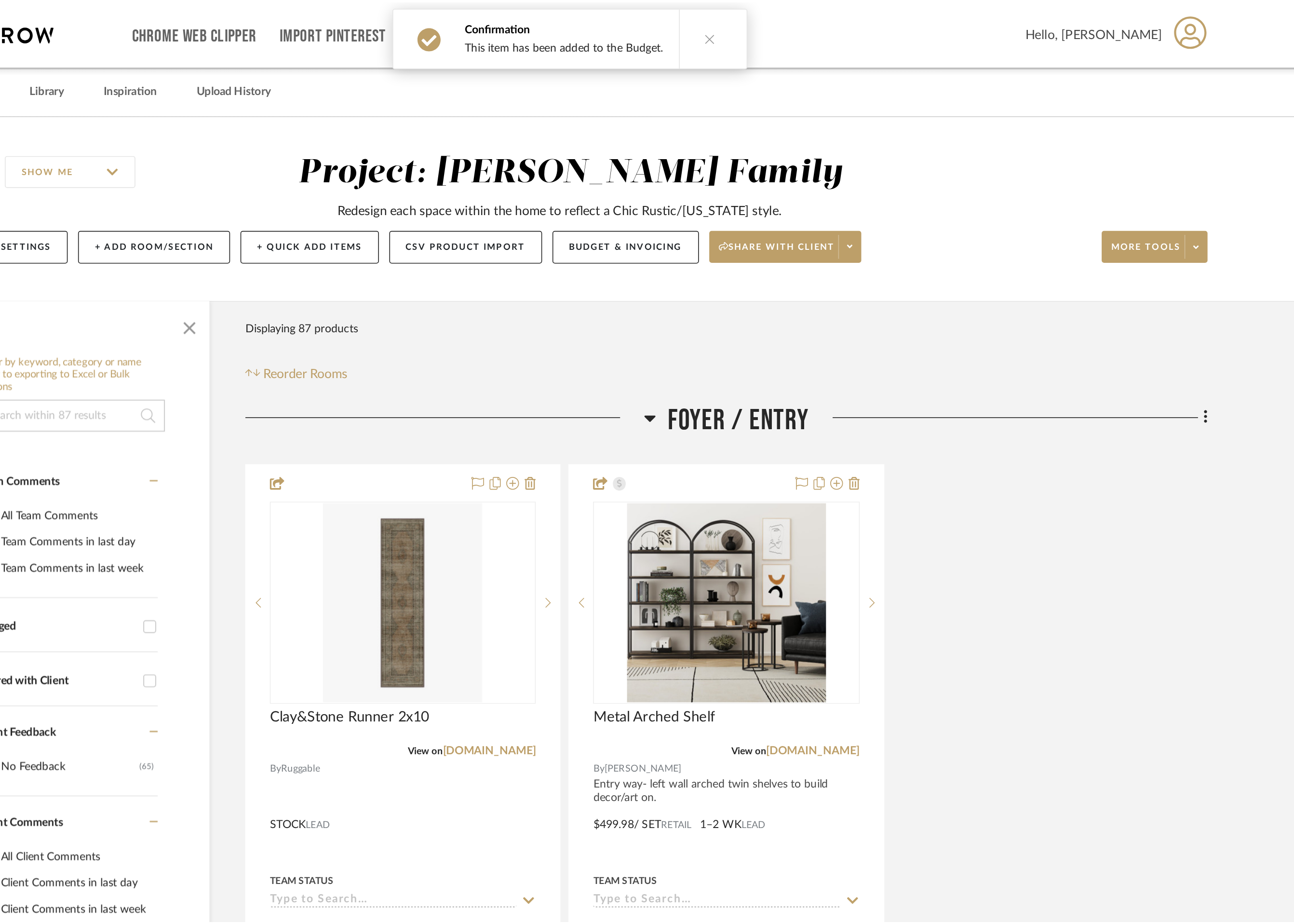
scroll to position [2908, 0]
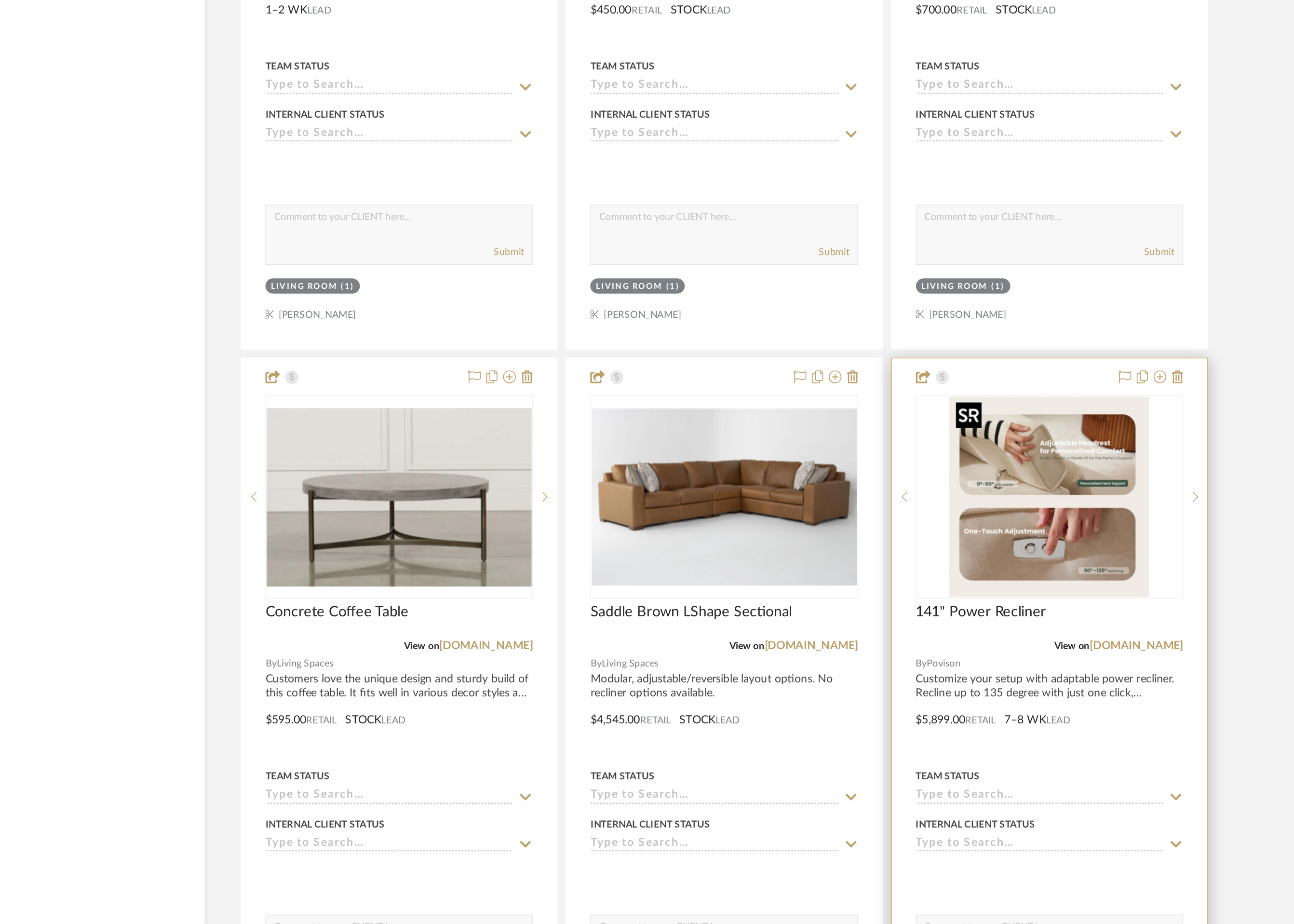
click at [0, 0] on img at bounding box center [0, 0] width 0 height 0
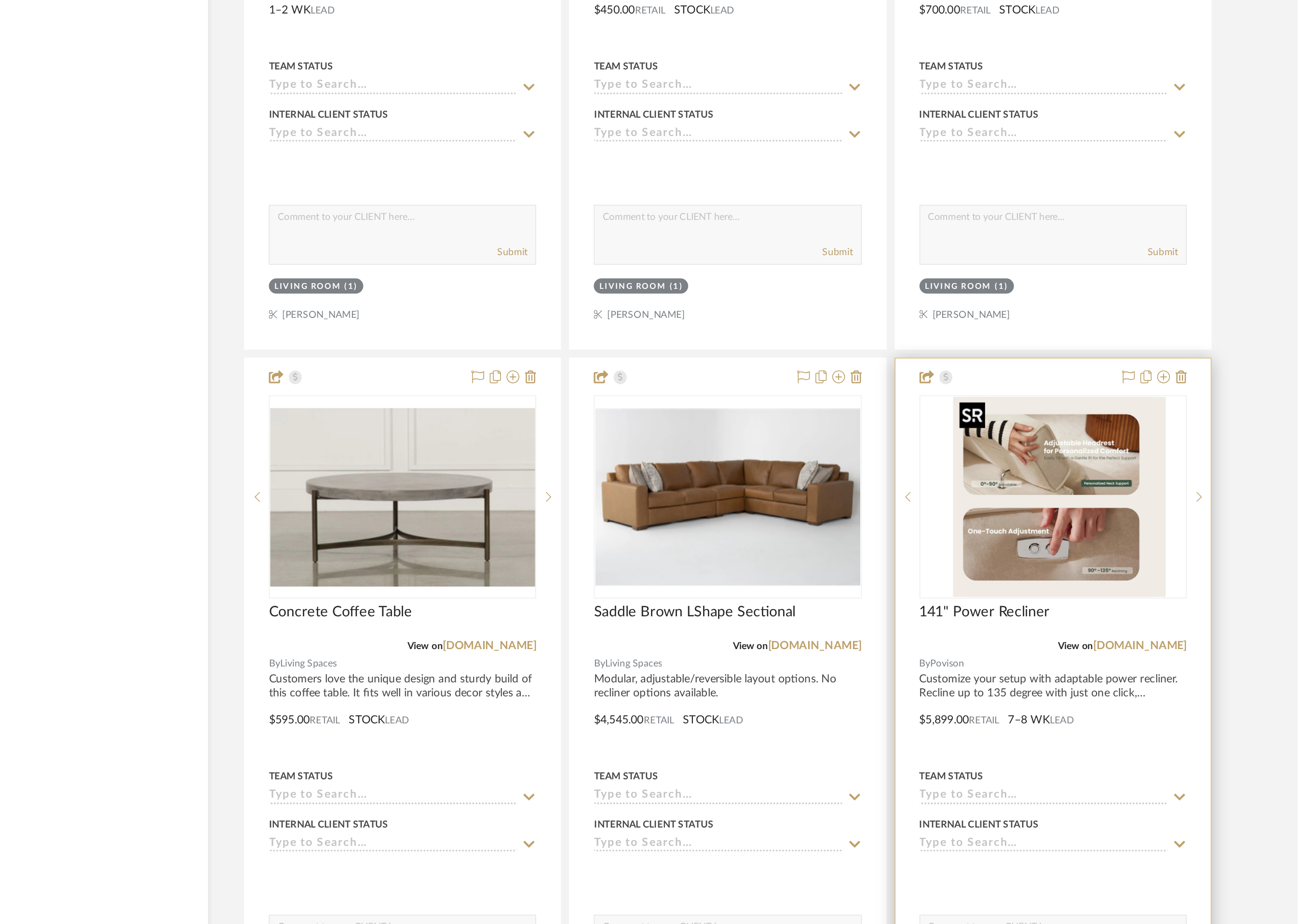
scroll to position [0, 0]
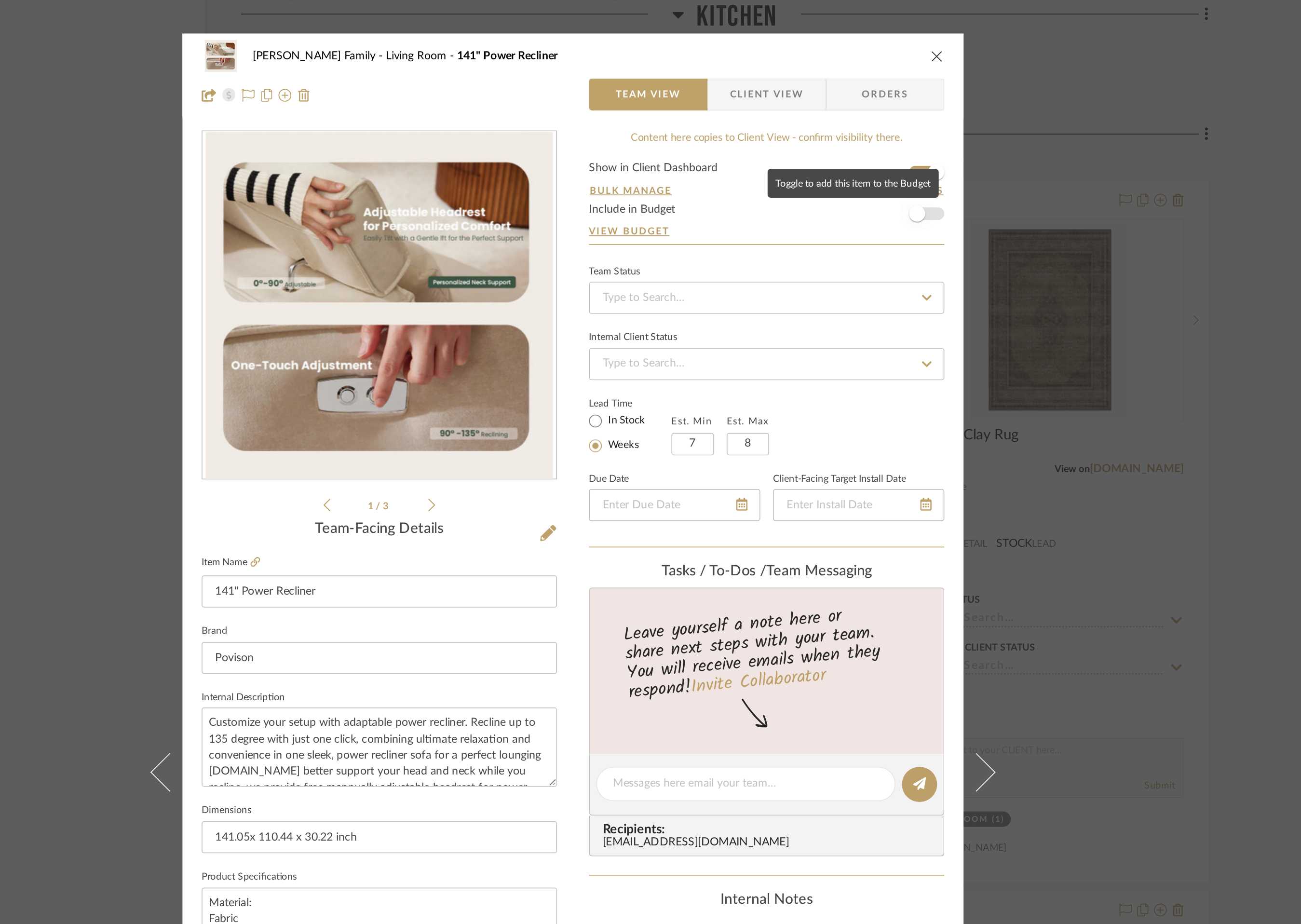
click at [858, 127] on span "button" at bounding box center [858, 129] width 10 height 10
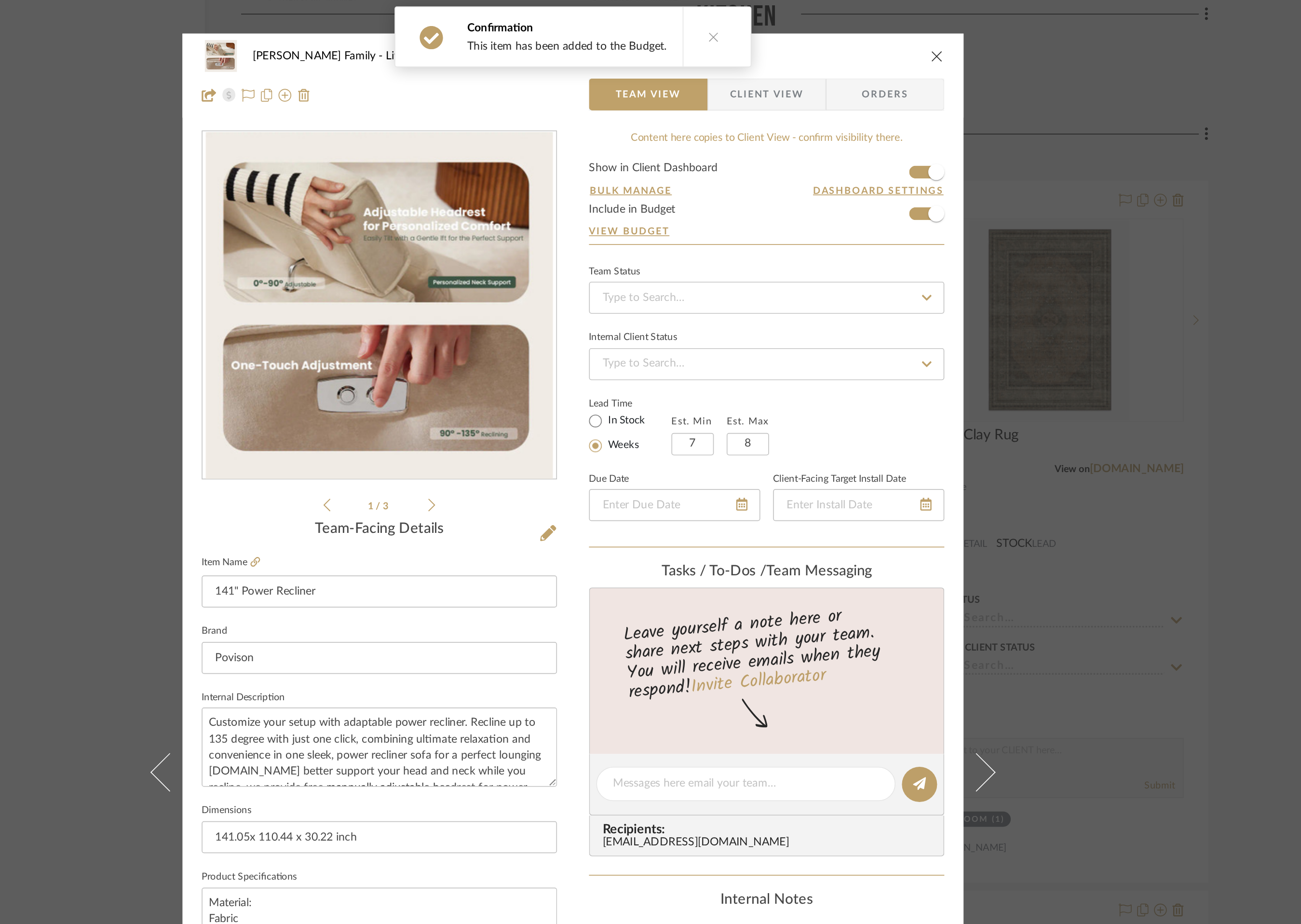
click at [867, 32] on icon "close" at bounding box center [869, 33] width 8 height 8
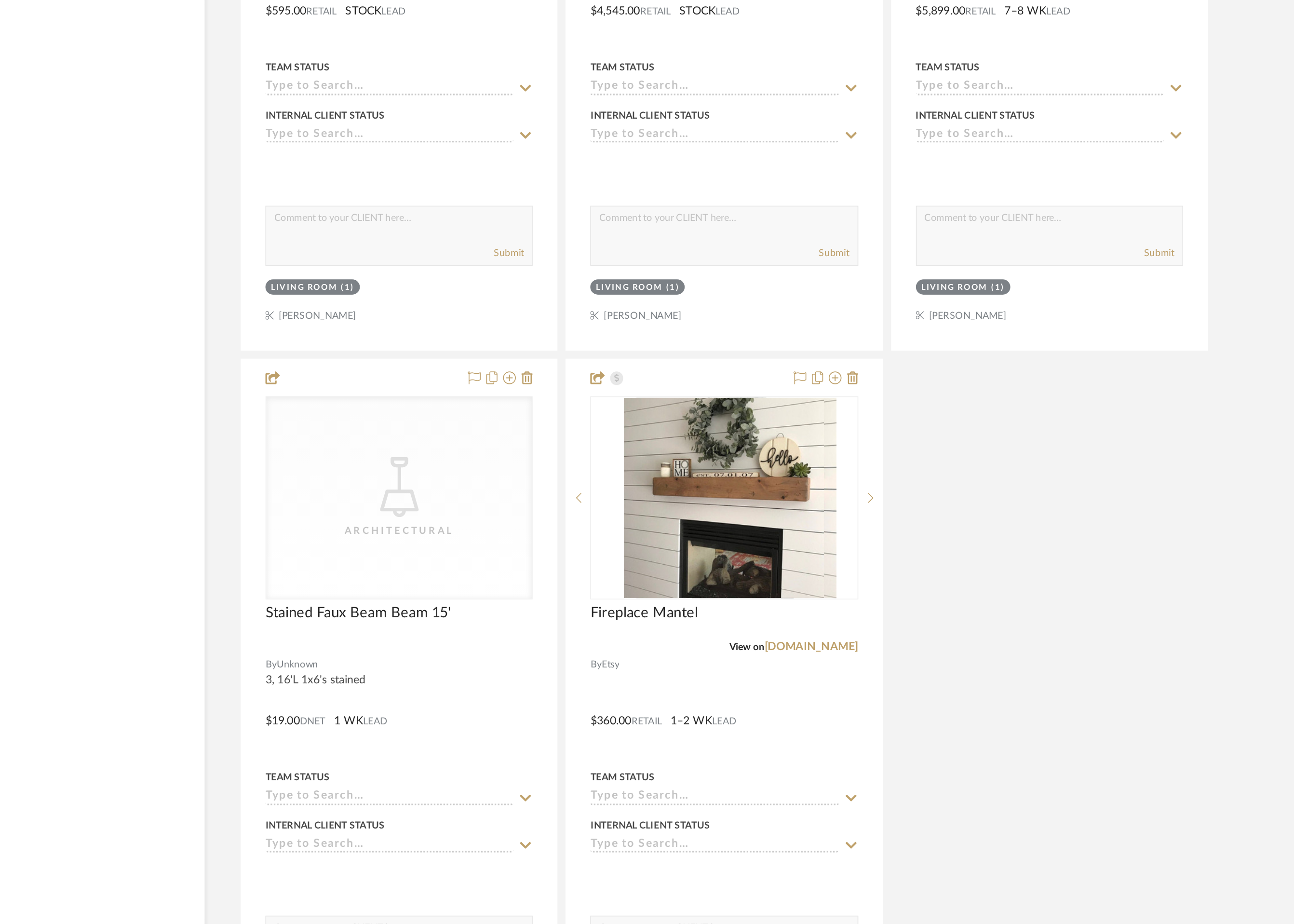
scroll to position [3378, 0]
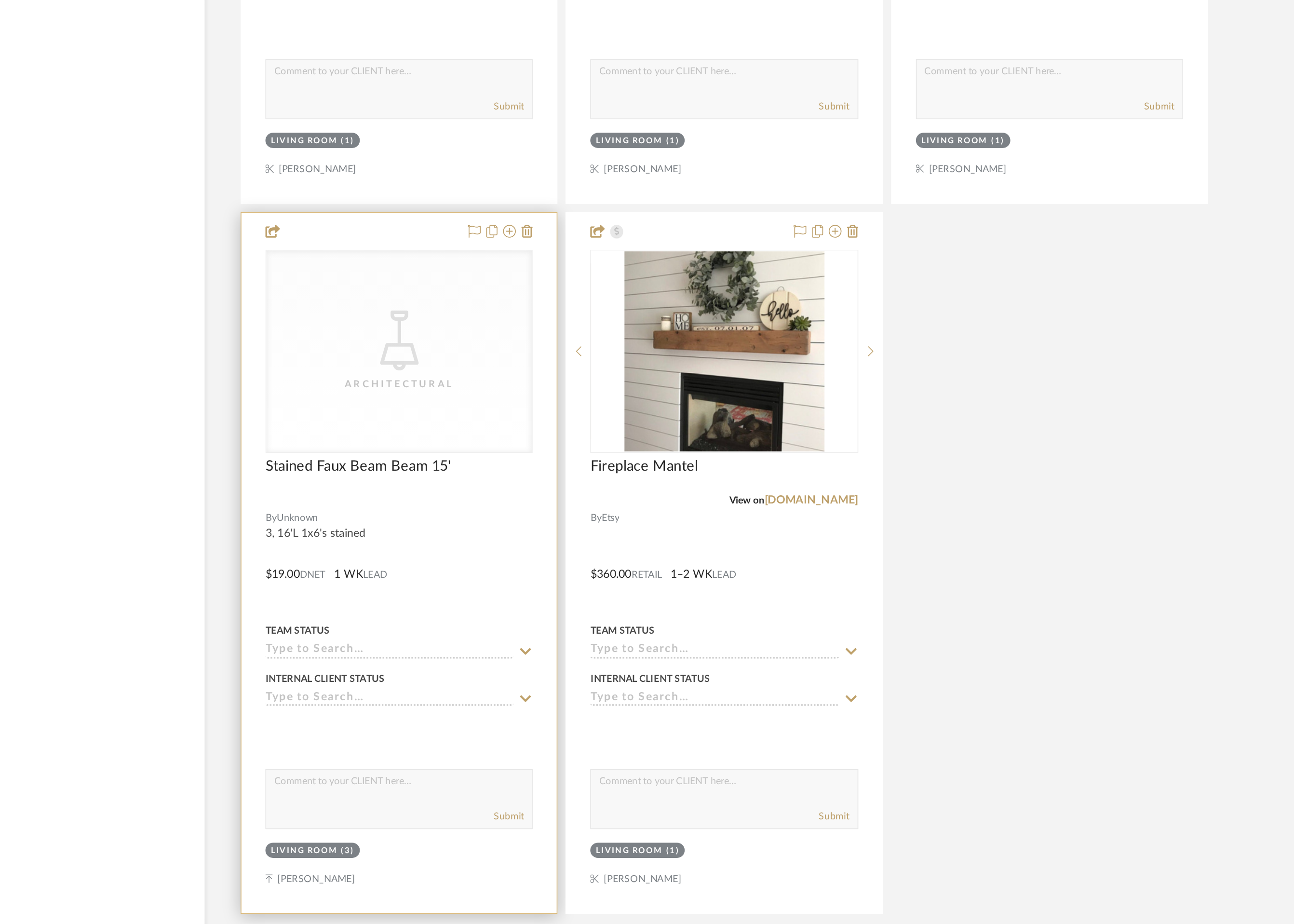
click at [590, 595] on div "CategoryIconLighting Created with Sketch. Architectural CategoryIconLighting Cr…" at bounding box center [546, 578] width 161 height 122
click at [551, 604] on div "CategoryIconLighting Created with Sketch. Architectural" at bounding box center [546, 578] width 160 height 122
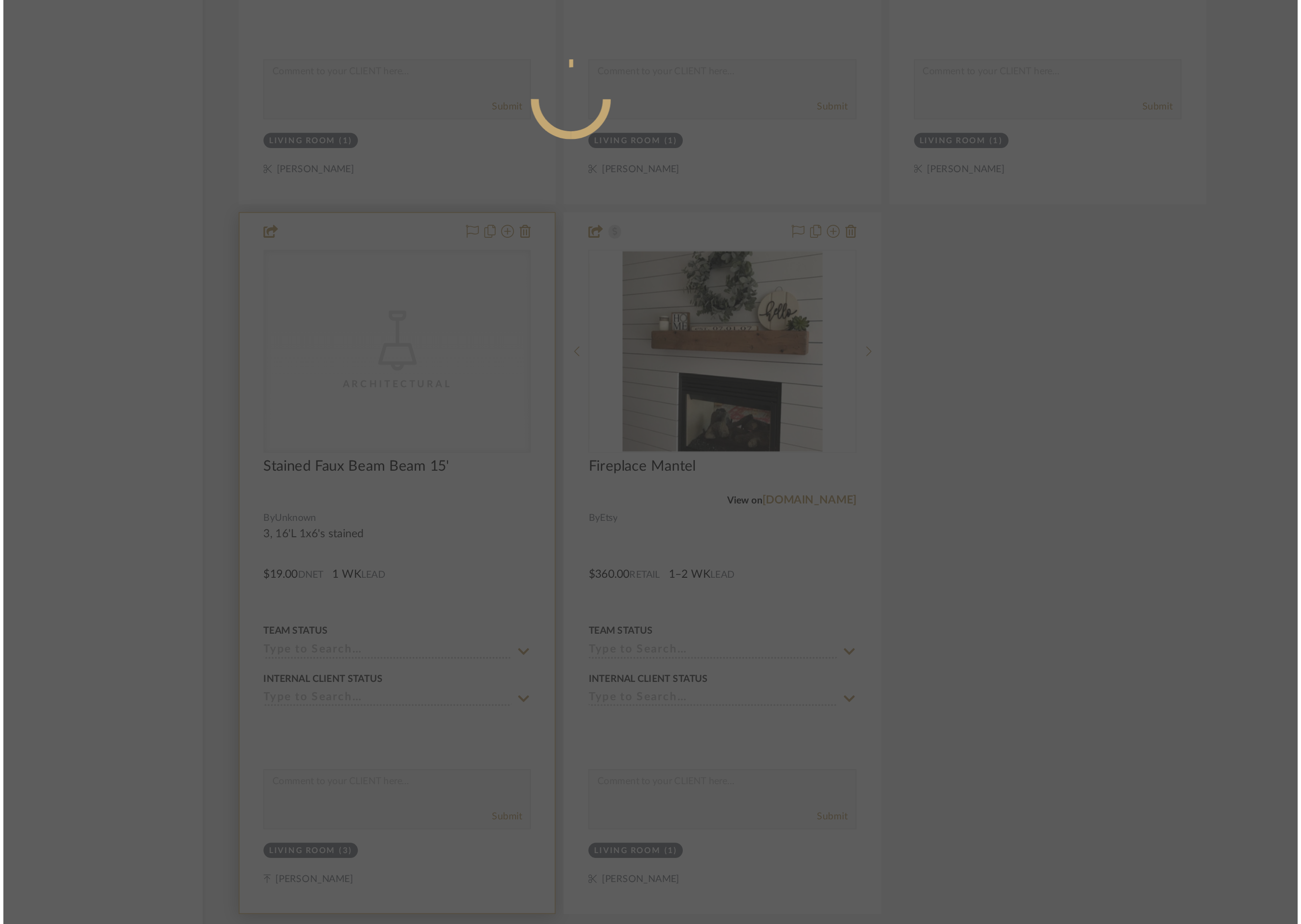
scroll to position [0, 0]
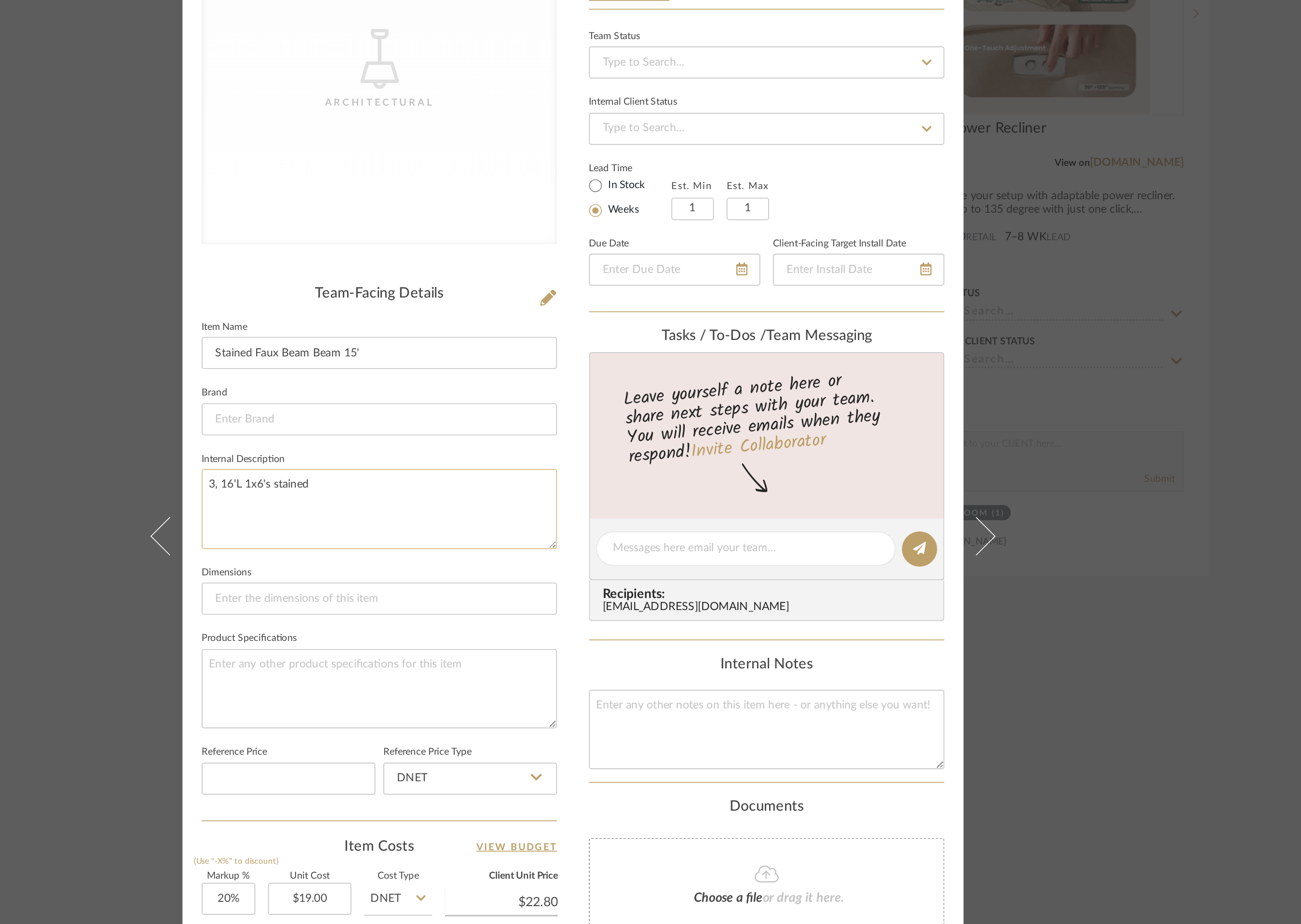
click at [431, 436] on textarea "3, 16'L 1x6's stained" at bounding box center [534, 449] width 214 height 48
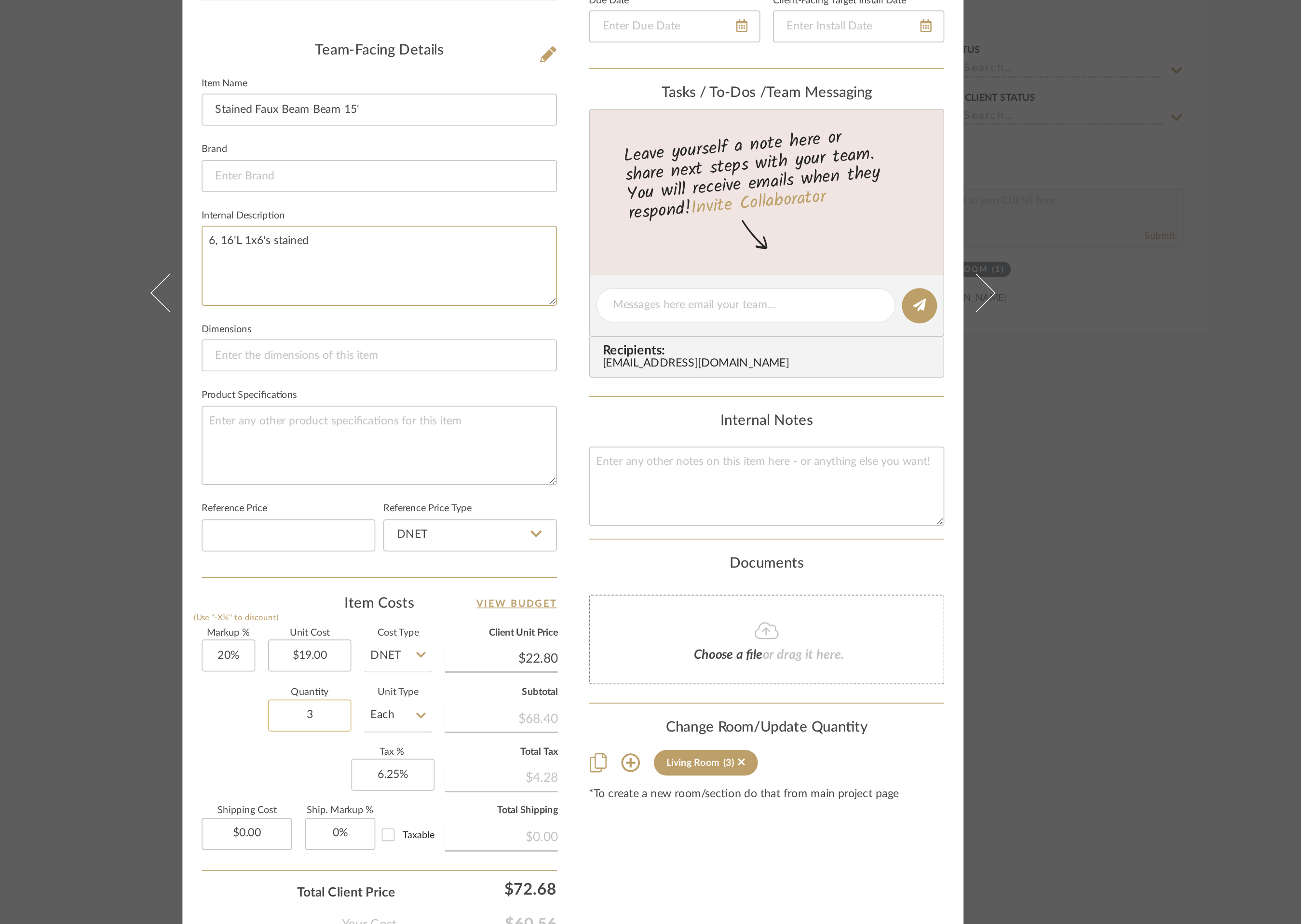
type textarea "6, 16'L 1x6's stained"
click at [488, 724] on input "3" at bounding box center [492, 720] width 50 height 19
type input "5"
type input "6"
click at [706, 797] on div "Content here copies to Client View - confirm visibility there. Show in Client D…" at bounding box center [767, 475] width 214 height 792
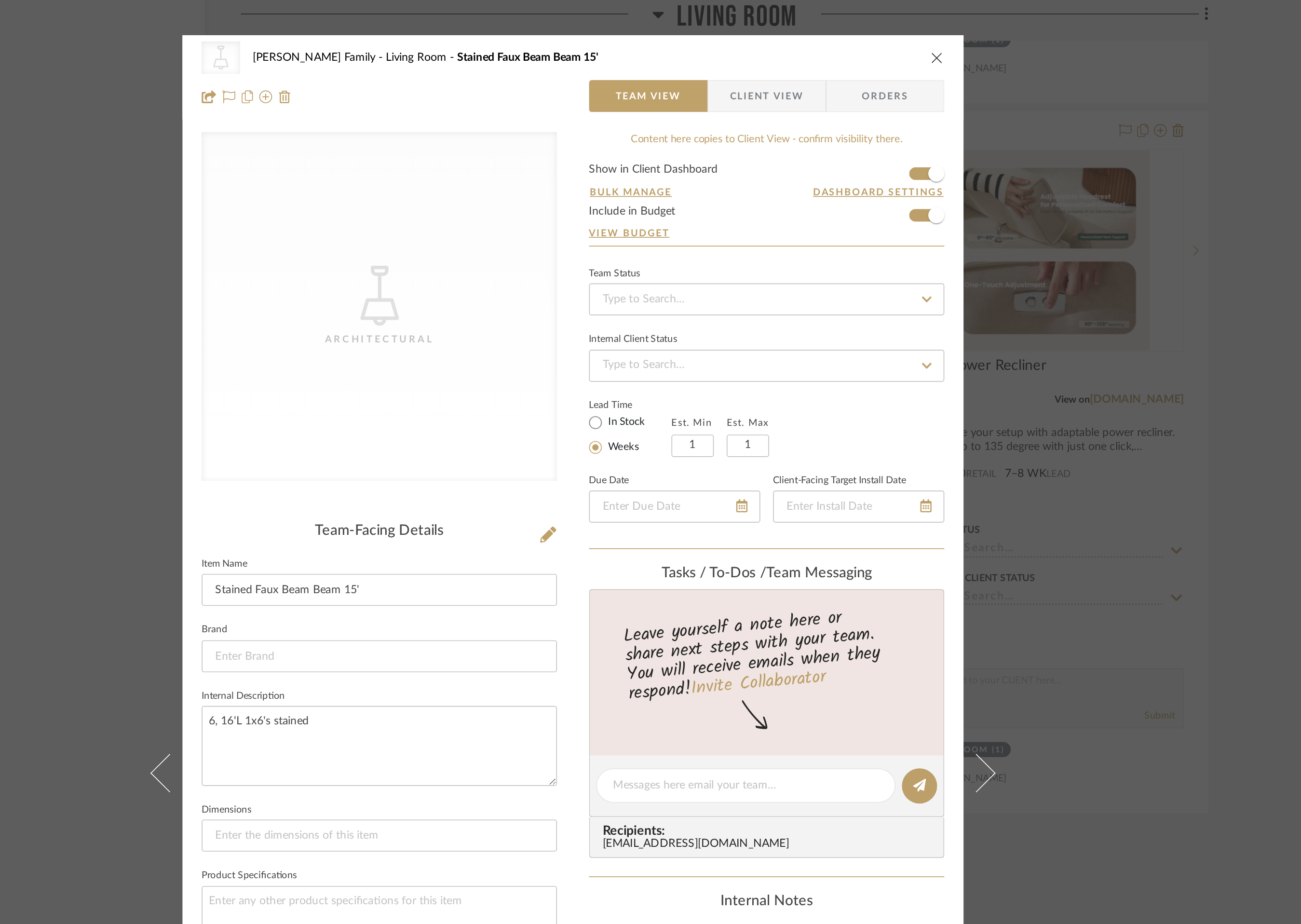
click at [870, 33] on icon "close" at bounding box center [869, 34] width 8 height 8
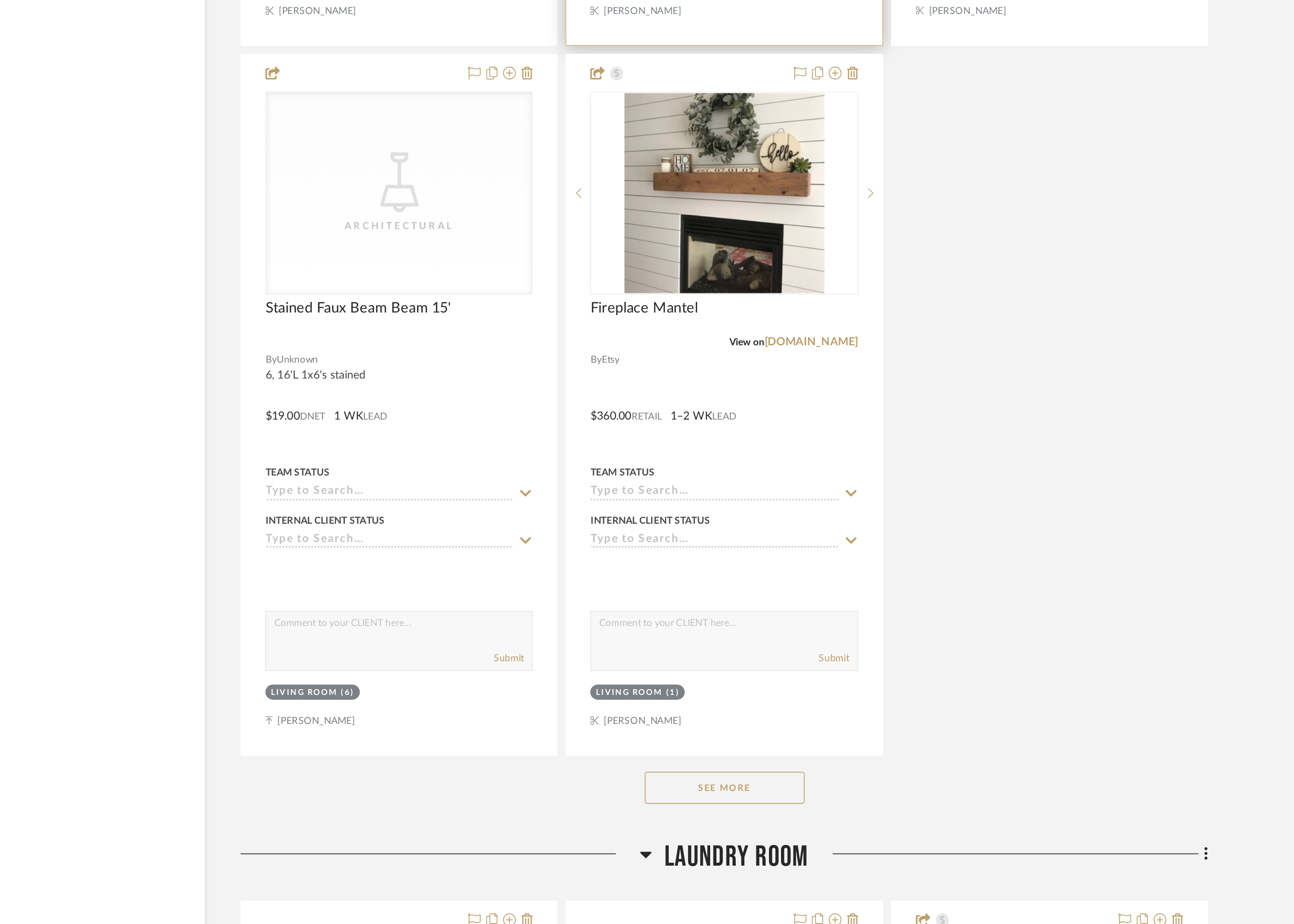
scroll to position [3629, 0]
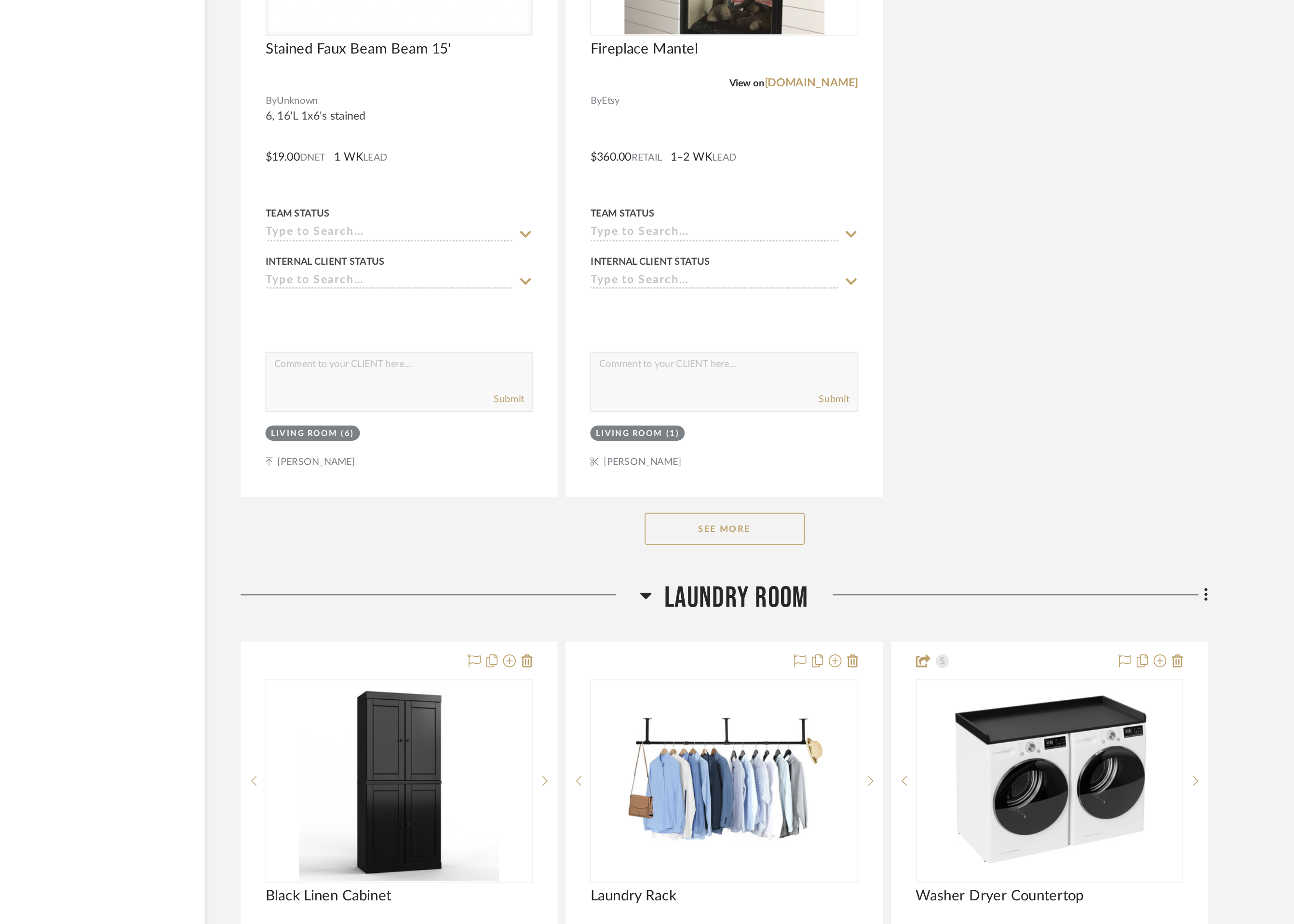
click at [746, 681] on button "See More" at bounding box center [742, 686] width 97 height 19
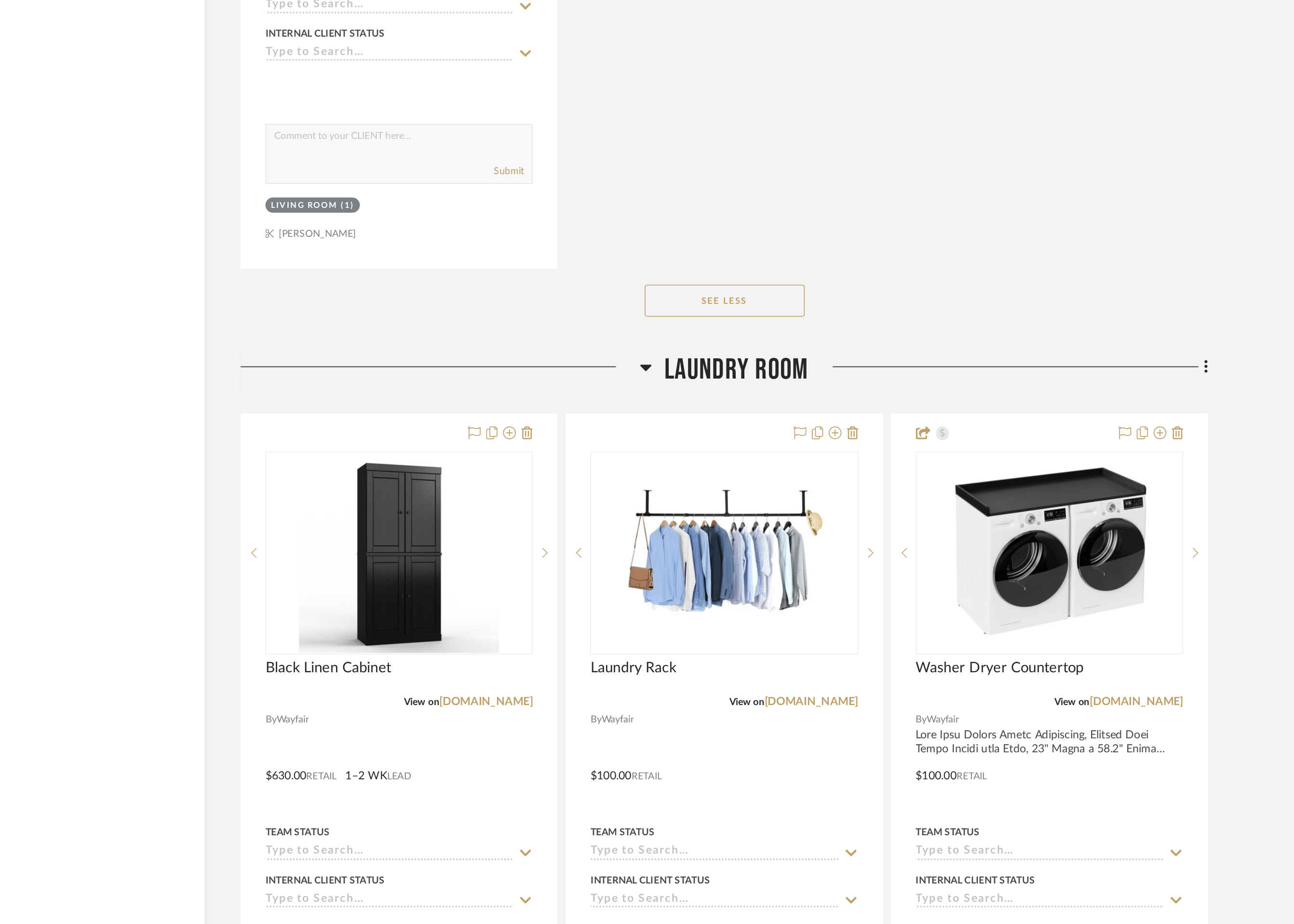
scroll to position [4371, 0]
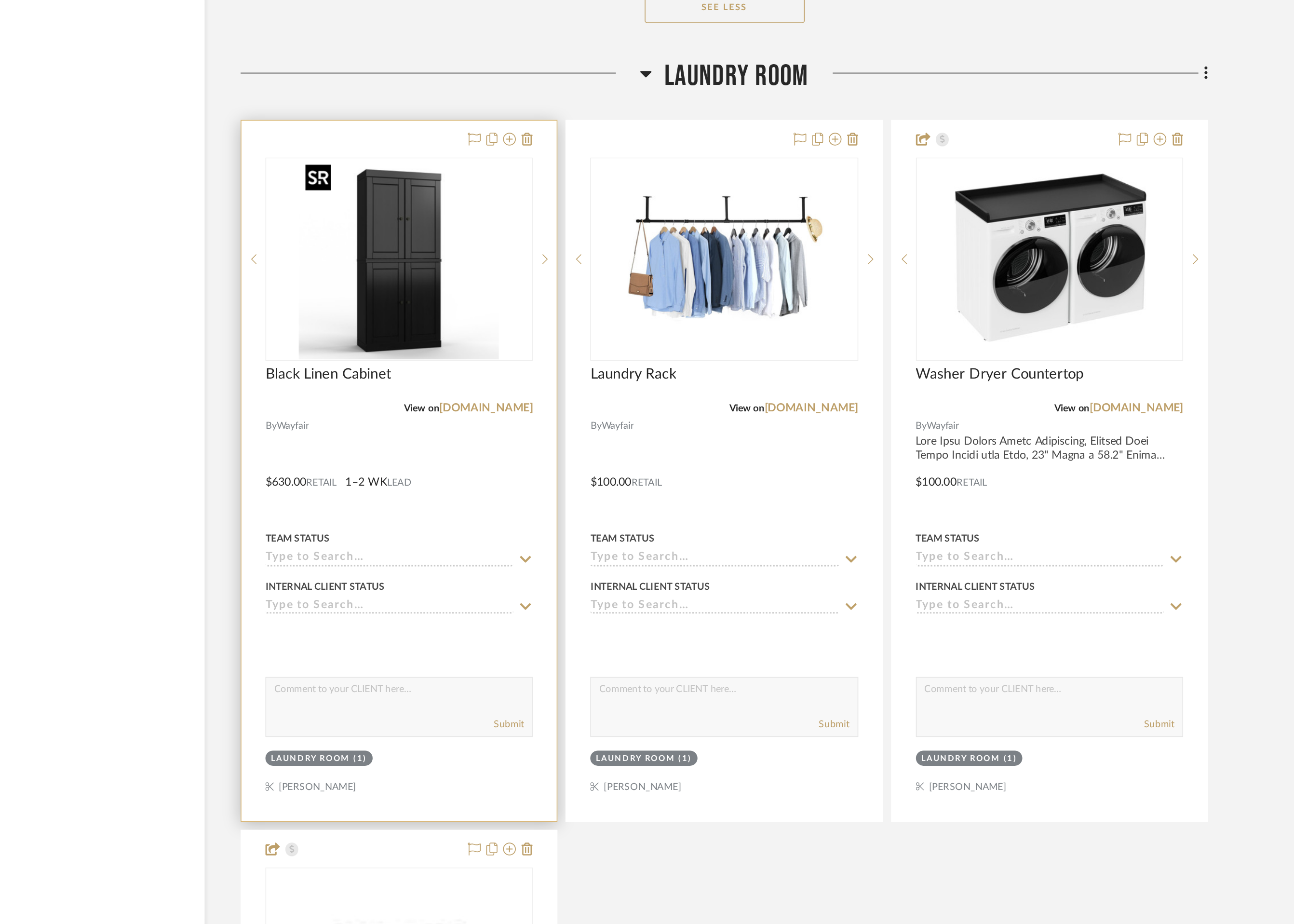
click at [0, 0] on img at bounding box center [0, 0] width 0 height 0
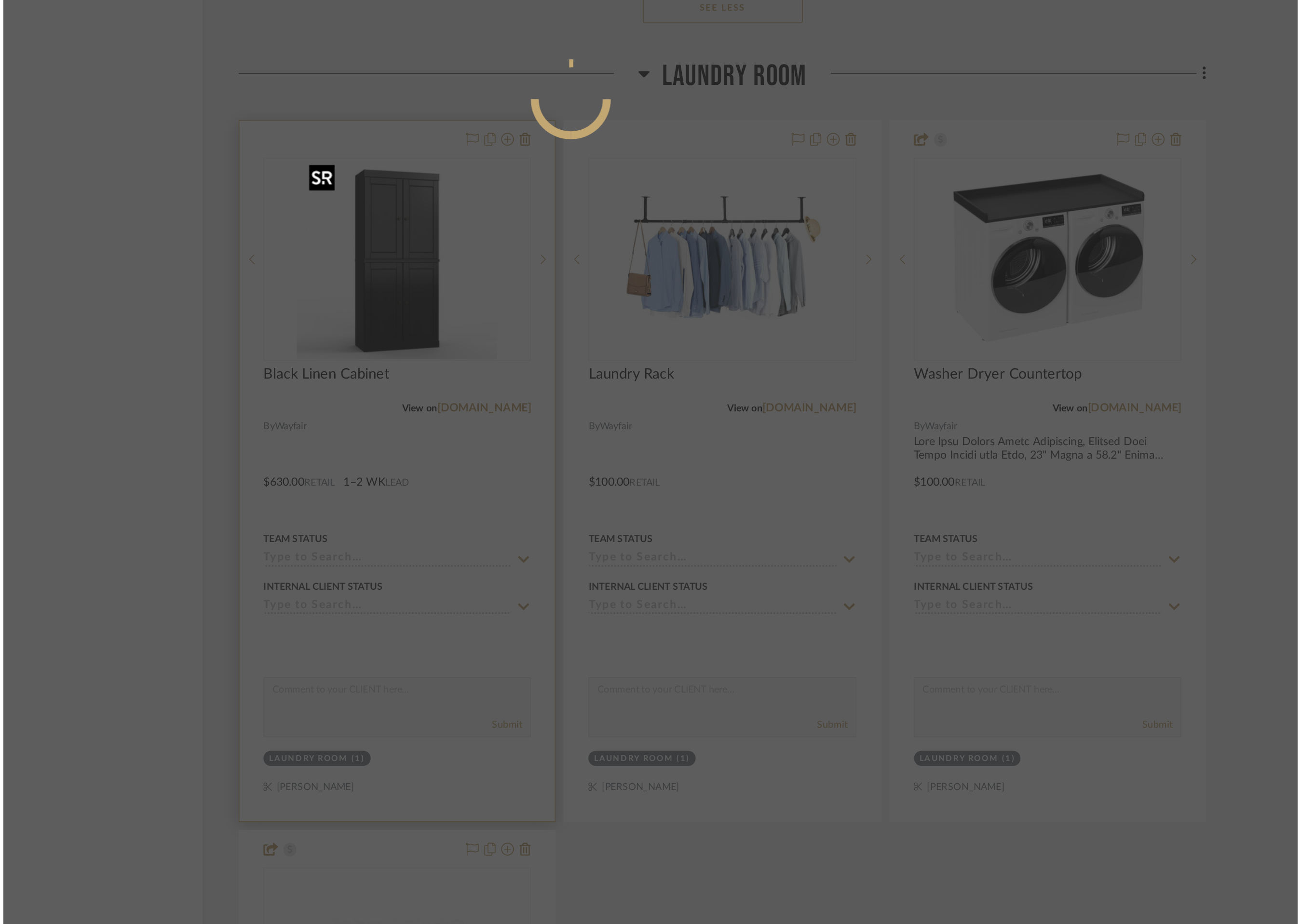
scroll to position [0, 0]
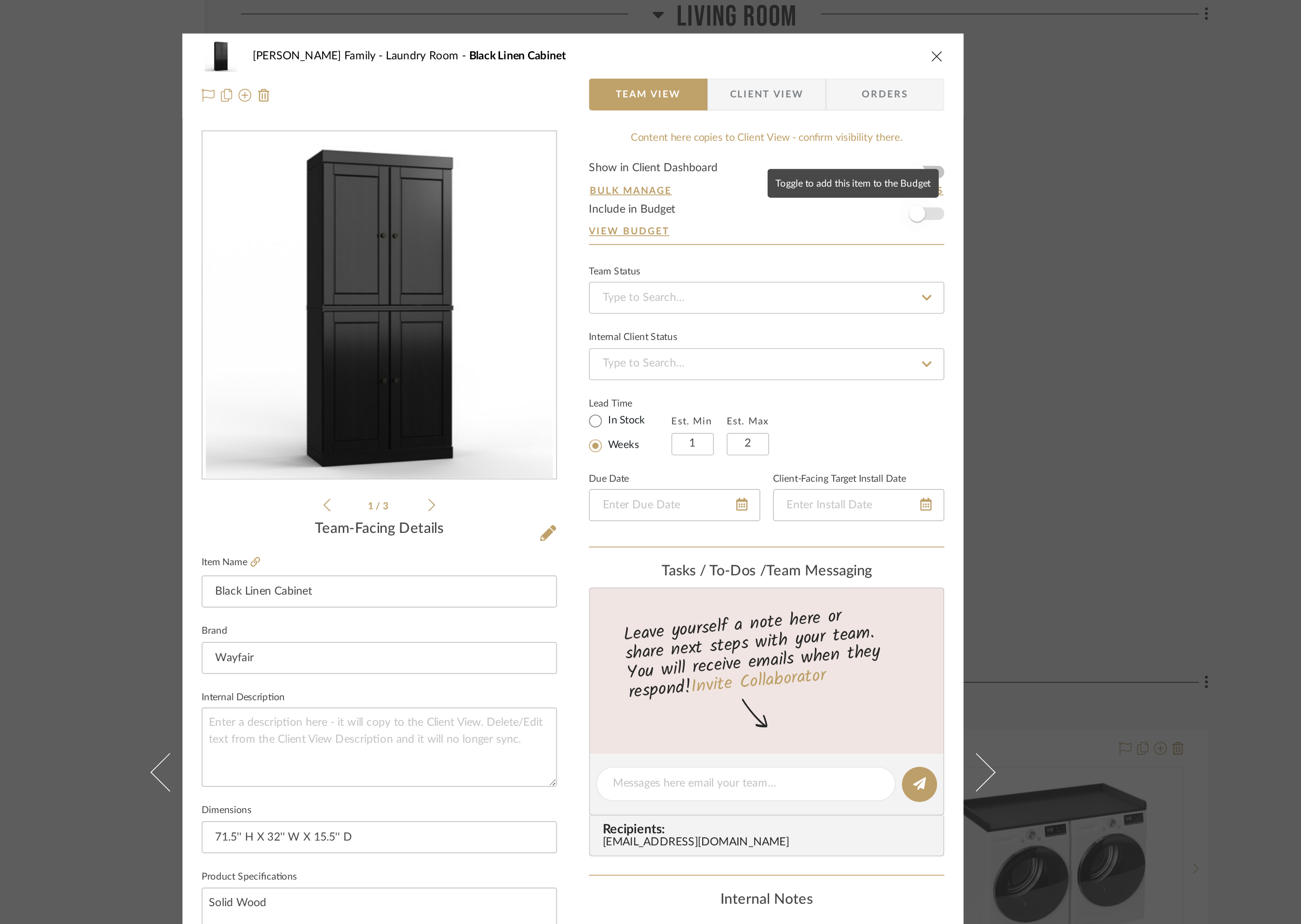
click at [861, 130] on span "button" at bounding box center [857, 129] width 22 height 22
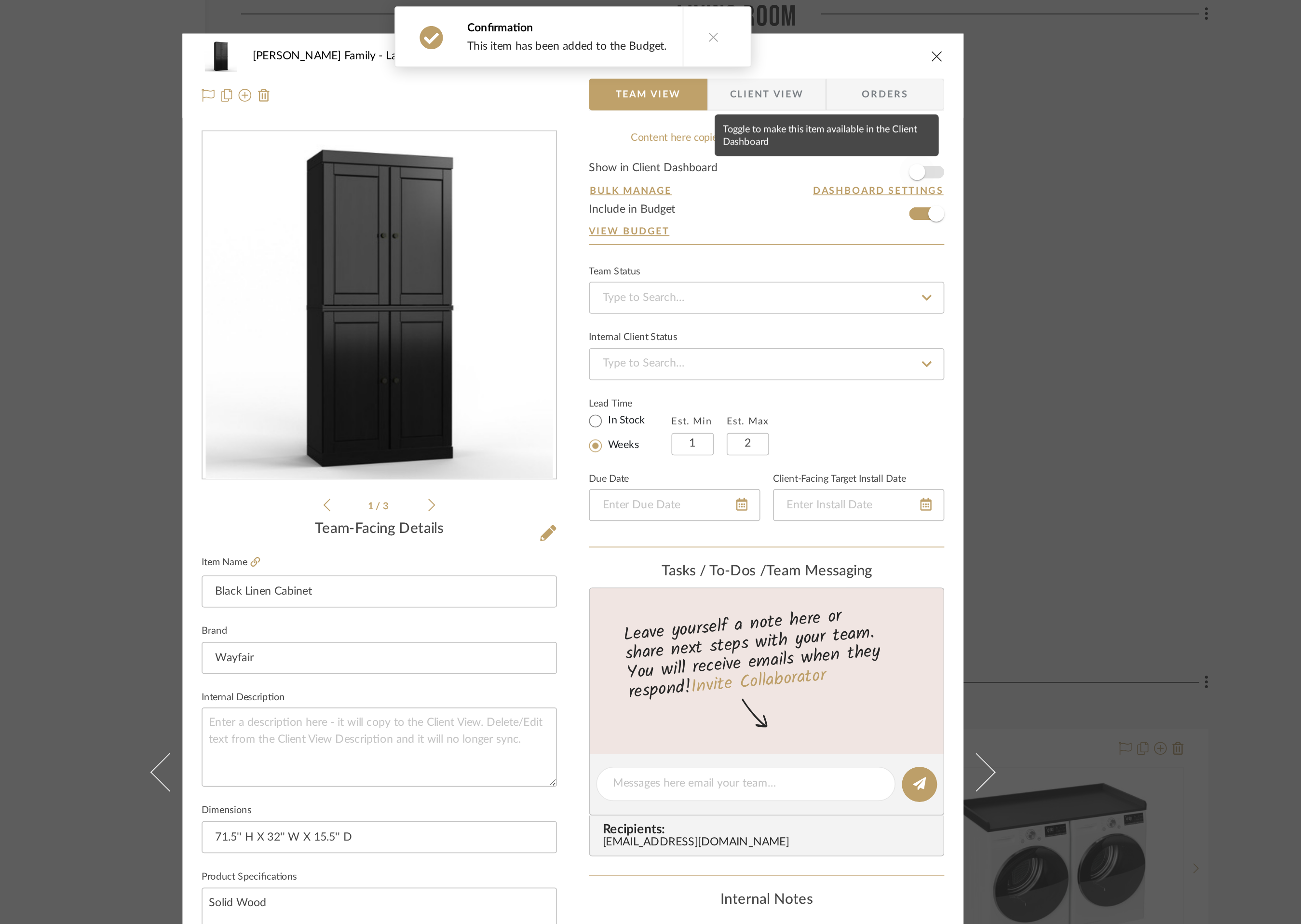
click at [859, 107] on span "button" at bounding box center [857, 104] width 22 height 22
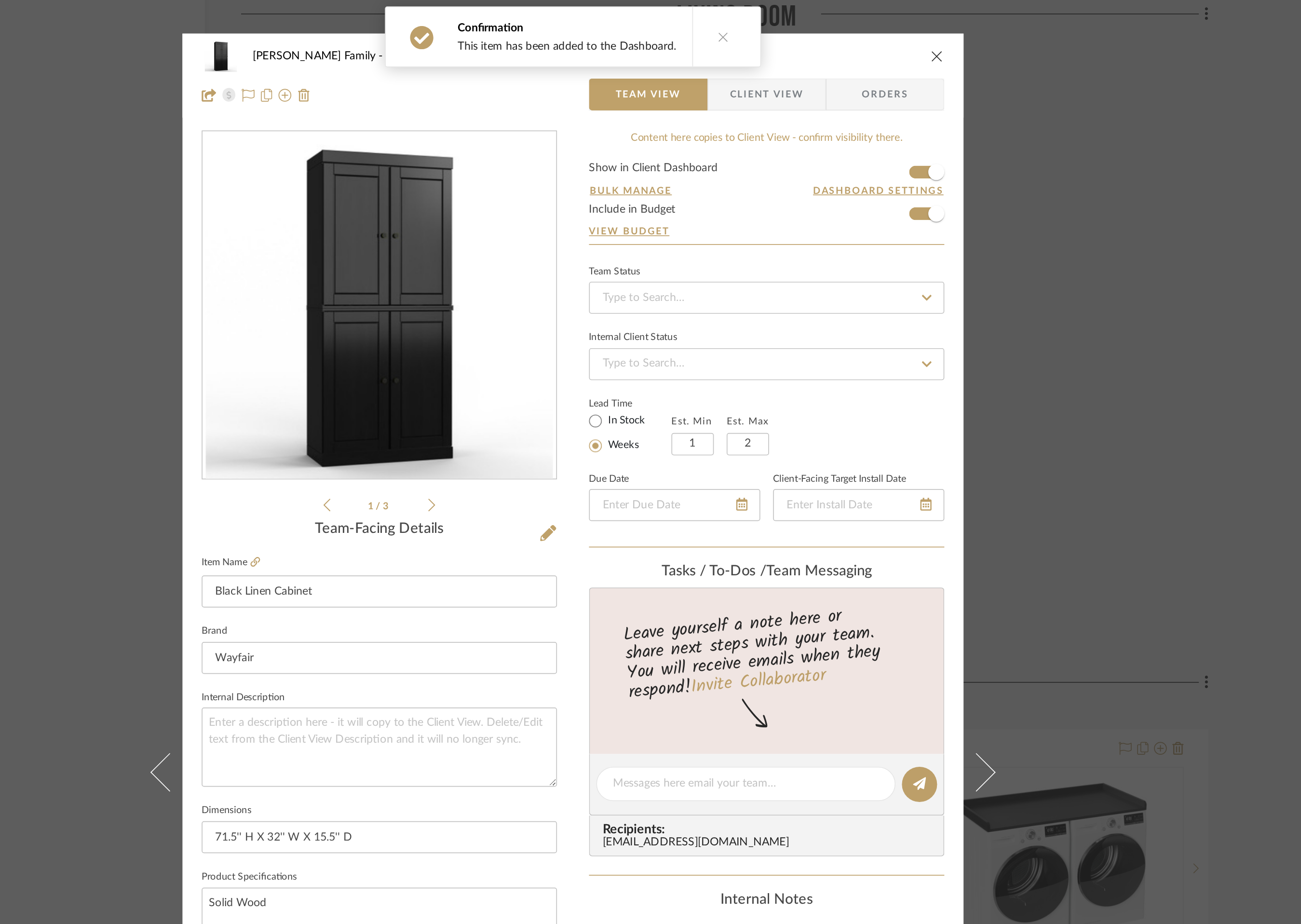
click at [867, 34] on icon "close" at bounding box center [869, 33] width 8 height 8
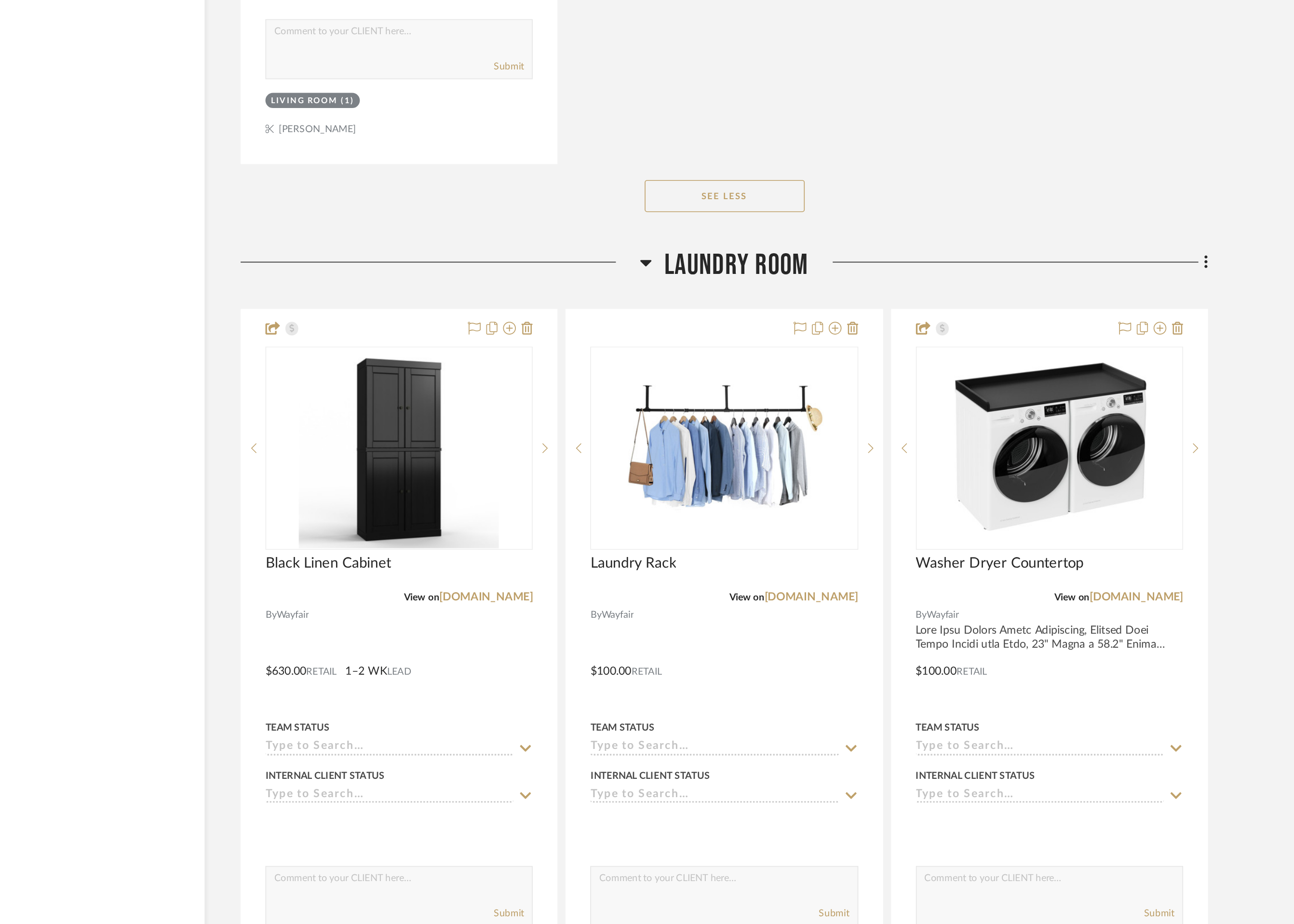
scroll to position [4406, 0]
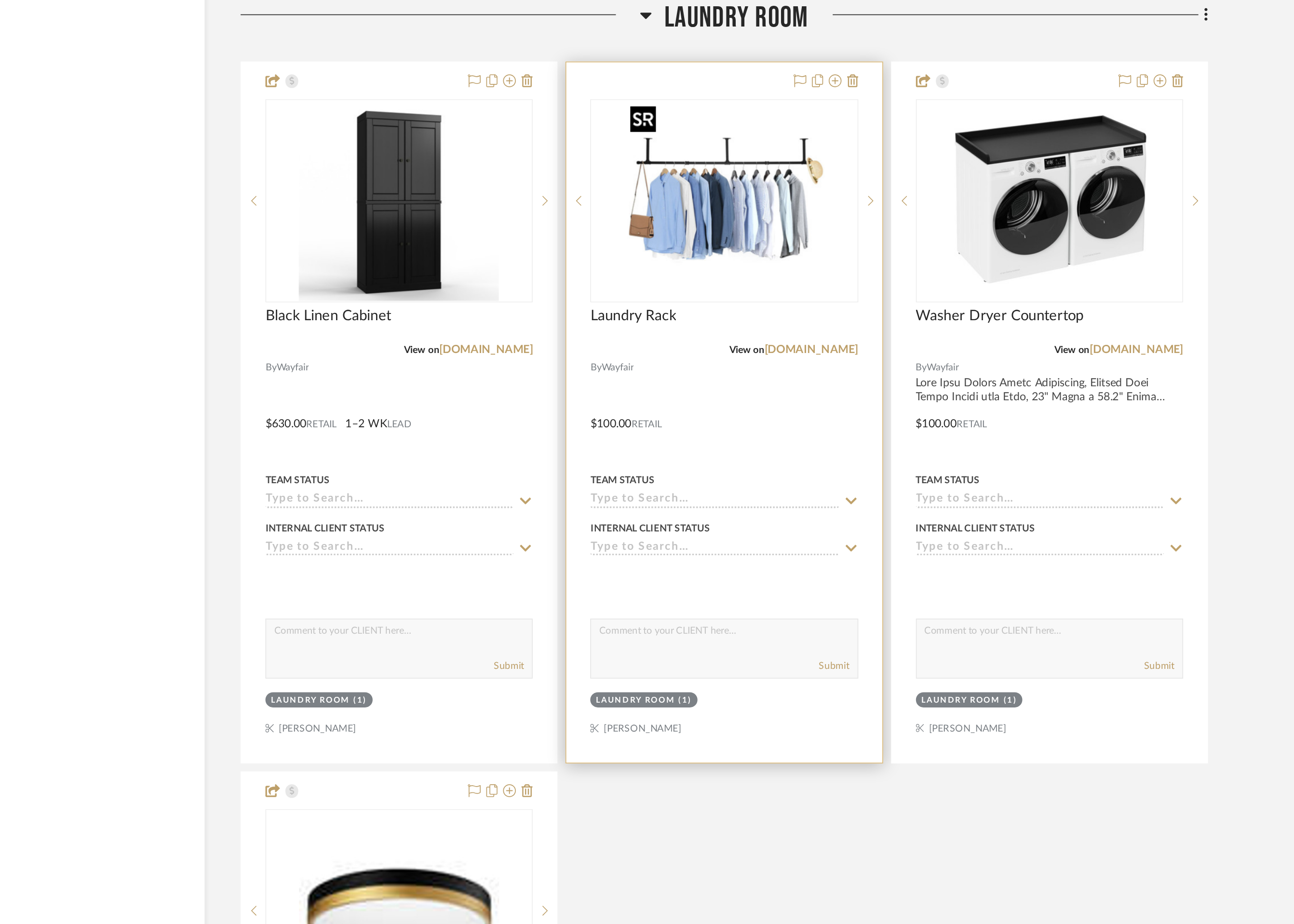
click at [0, 0] on img at bounding box center [0, 0] width 0 height 0
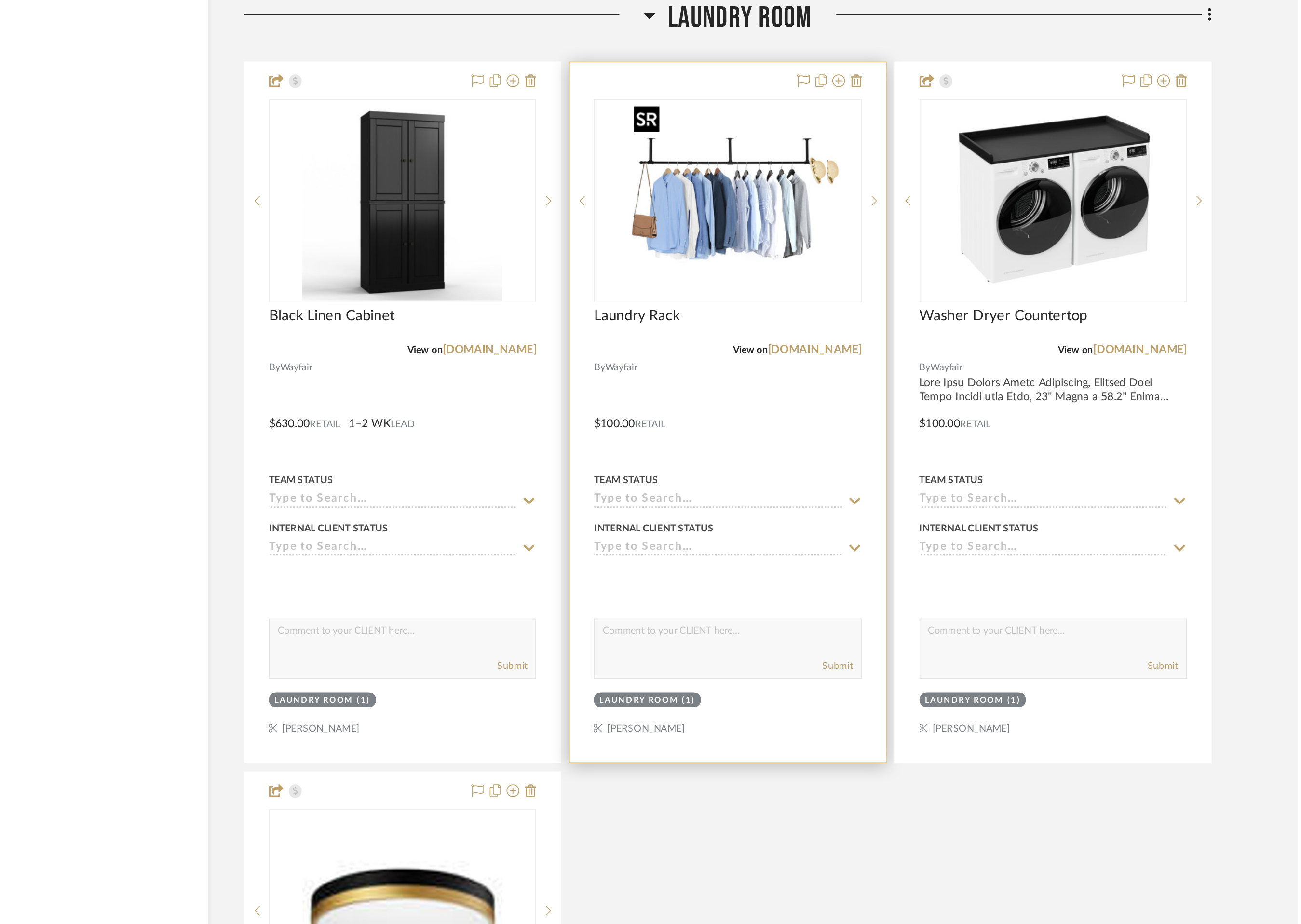
scroll to position [0, 0]
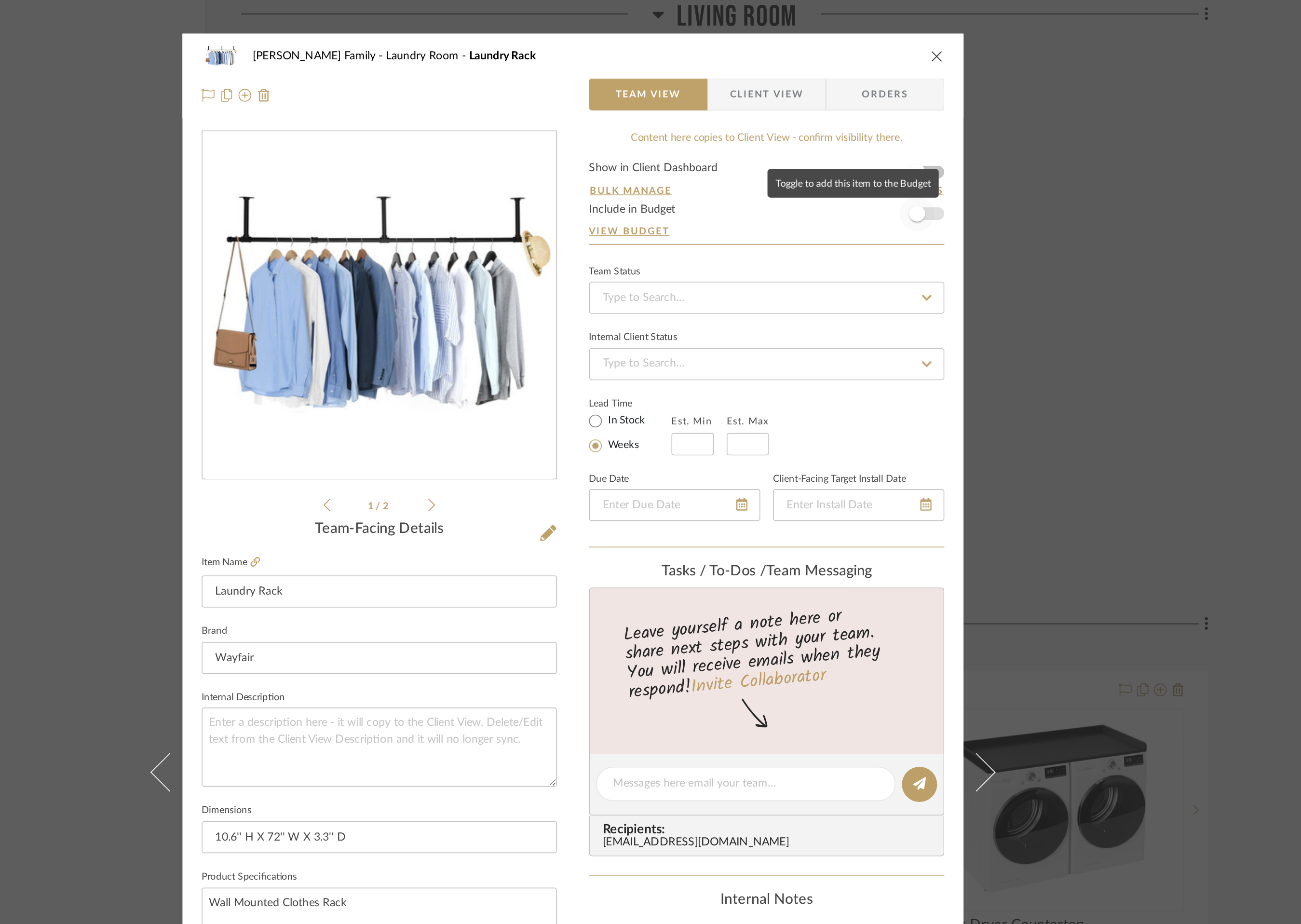
click at [860, 131] on span "button" at bounding box center [857, 129] width 22 height 22
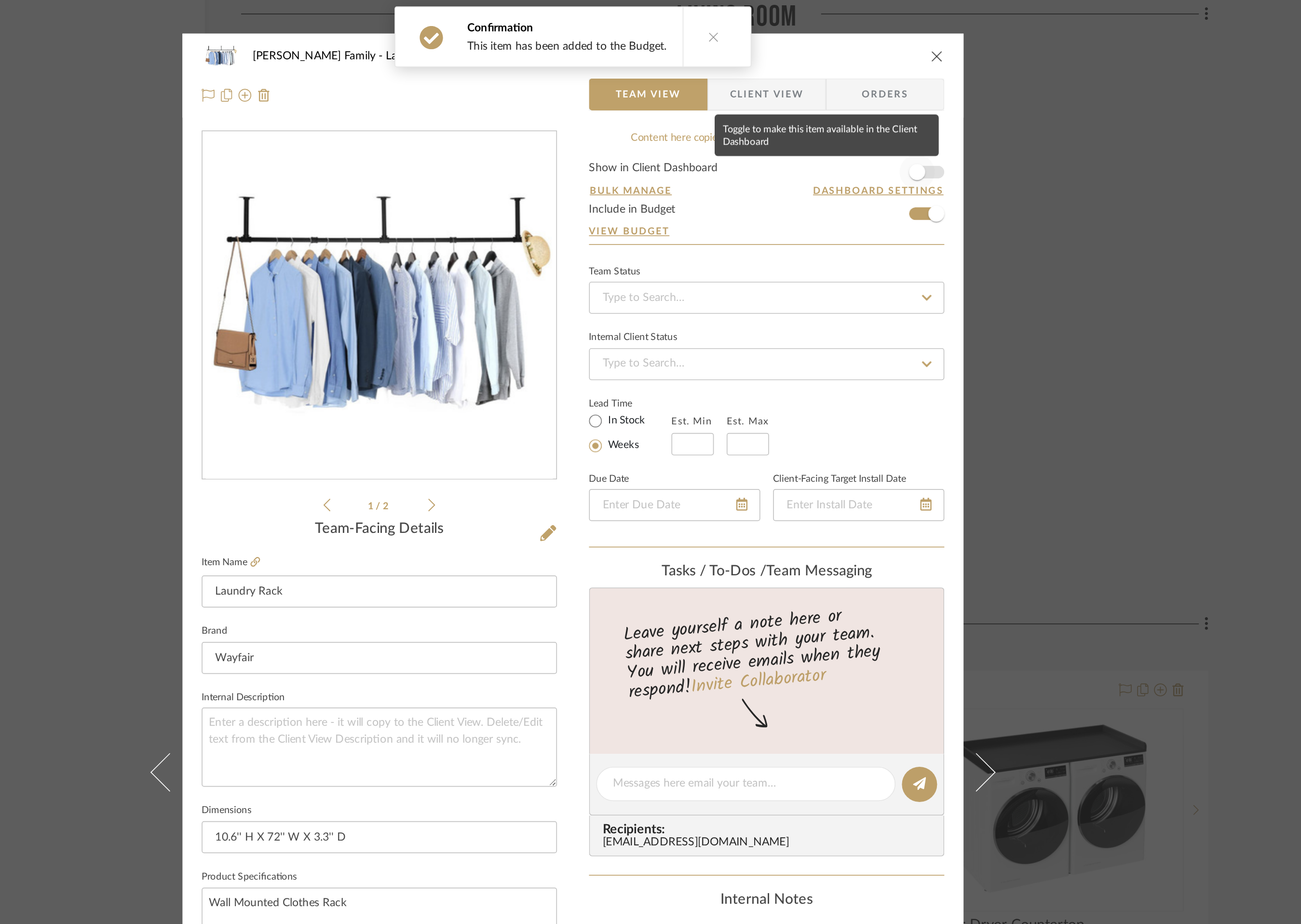
click at [861, 104] on span "button" at bounding box center [857, 104] width 22 height 22
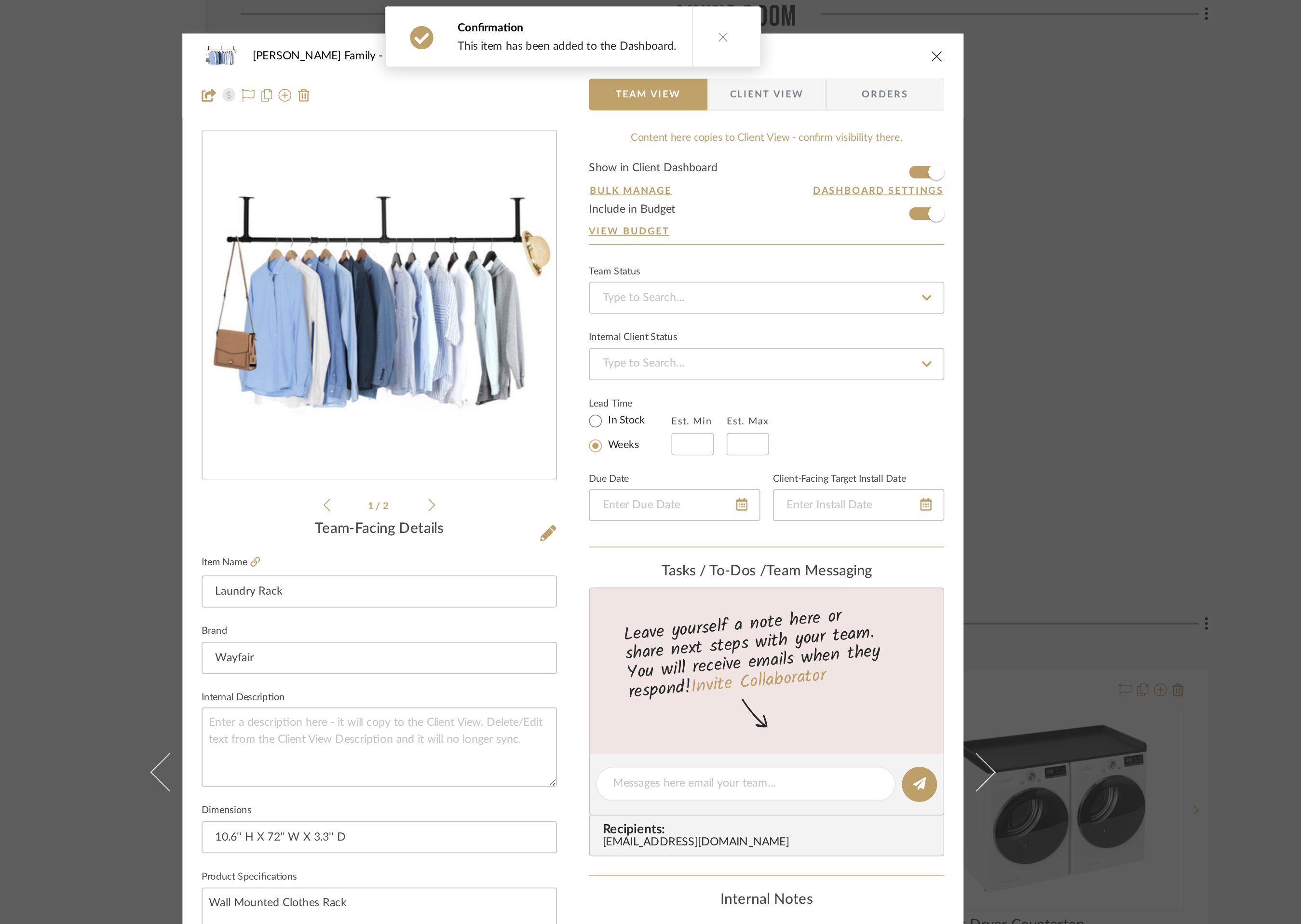
click at [866, 33] on icon "close" at bounding box center [869, 33] width 8 height 8
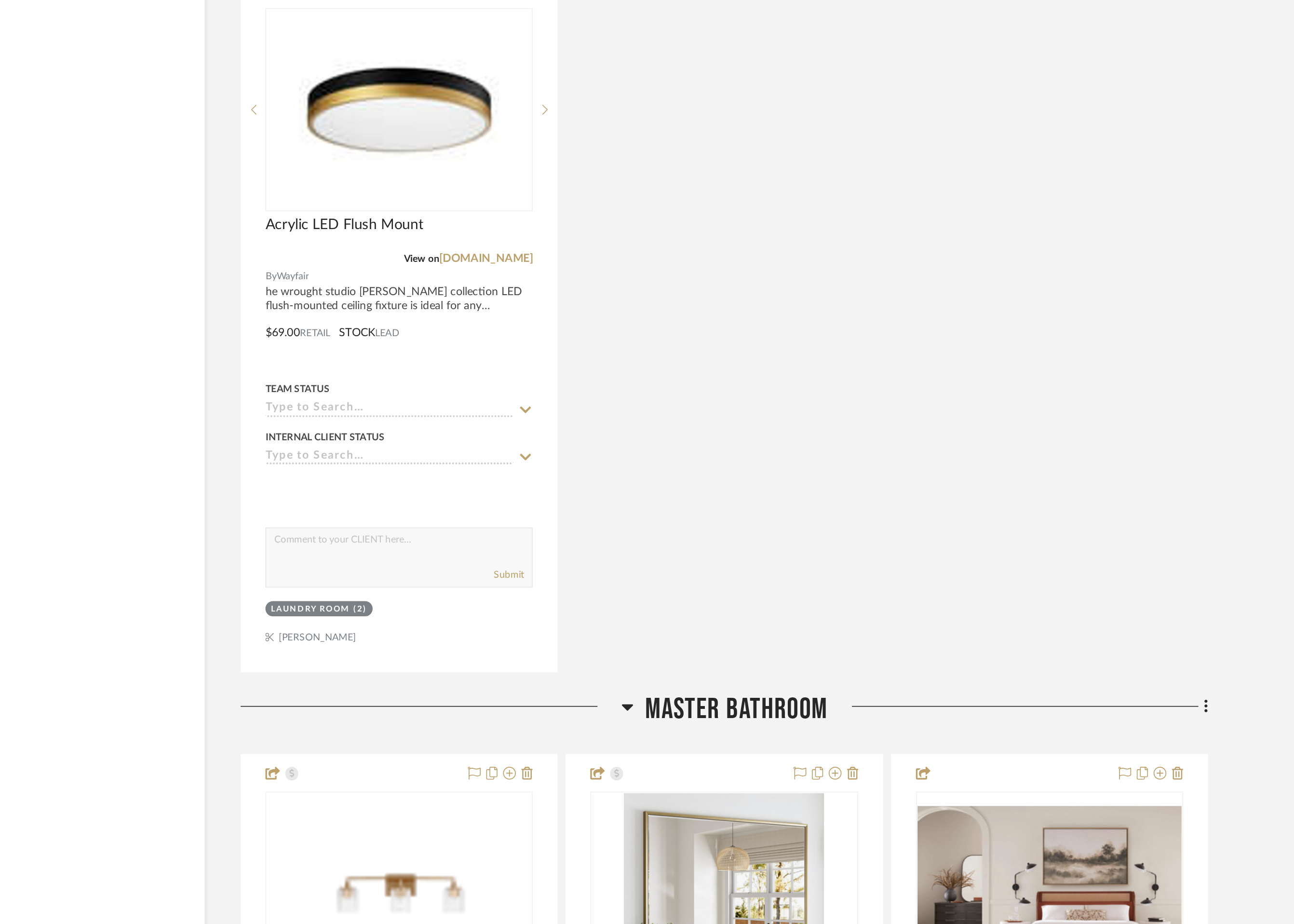
scroll to position [4890, 0]
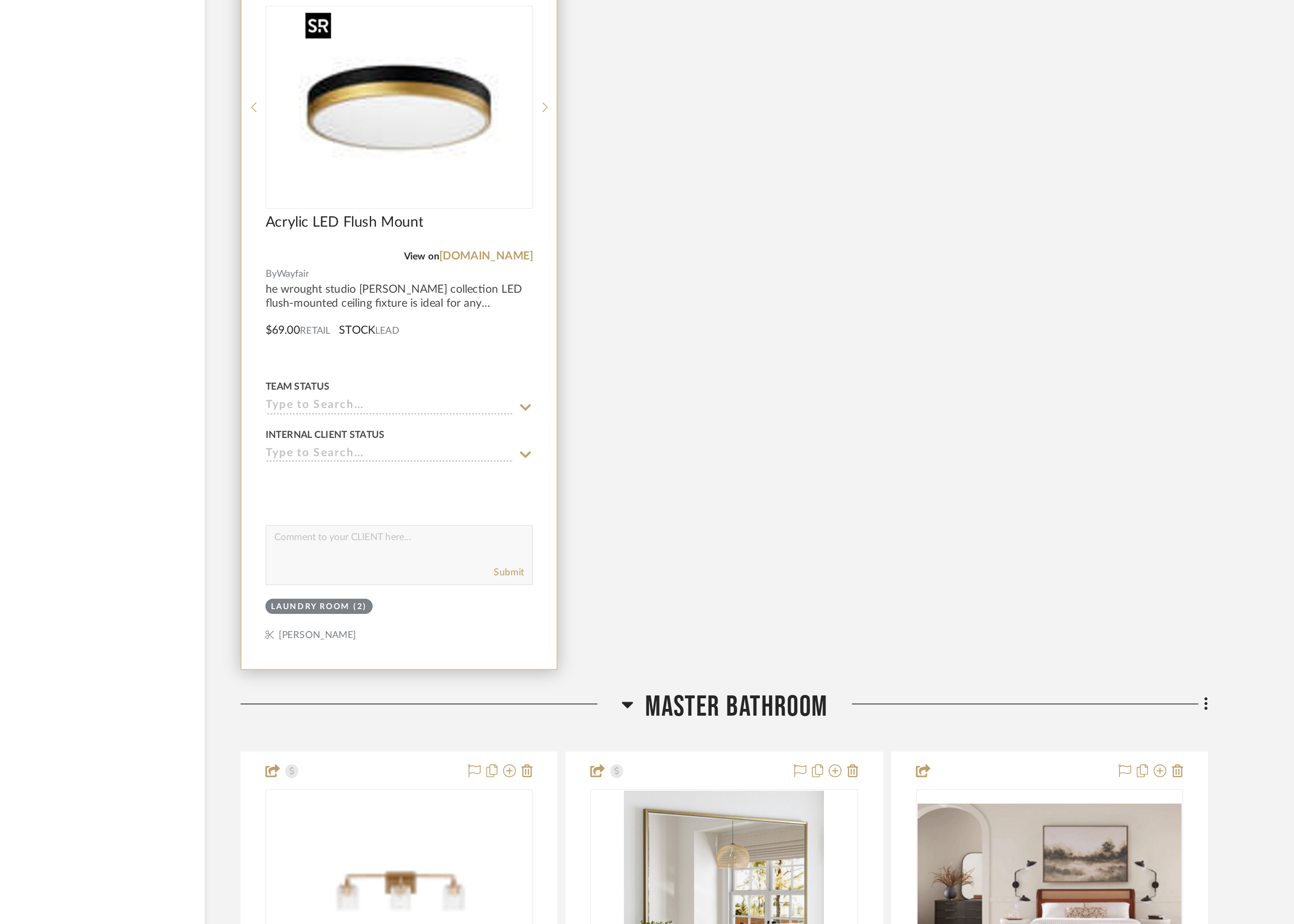
click at [565, 446] on div at bounding box center [546, 432] width 161 height 122
click at [578, 469] on img "0" at bounding box center [545, 431] width 120 height 120
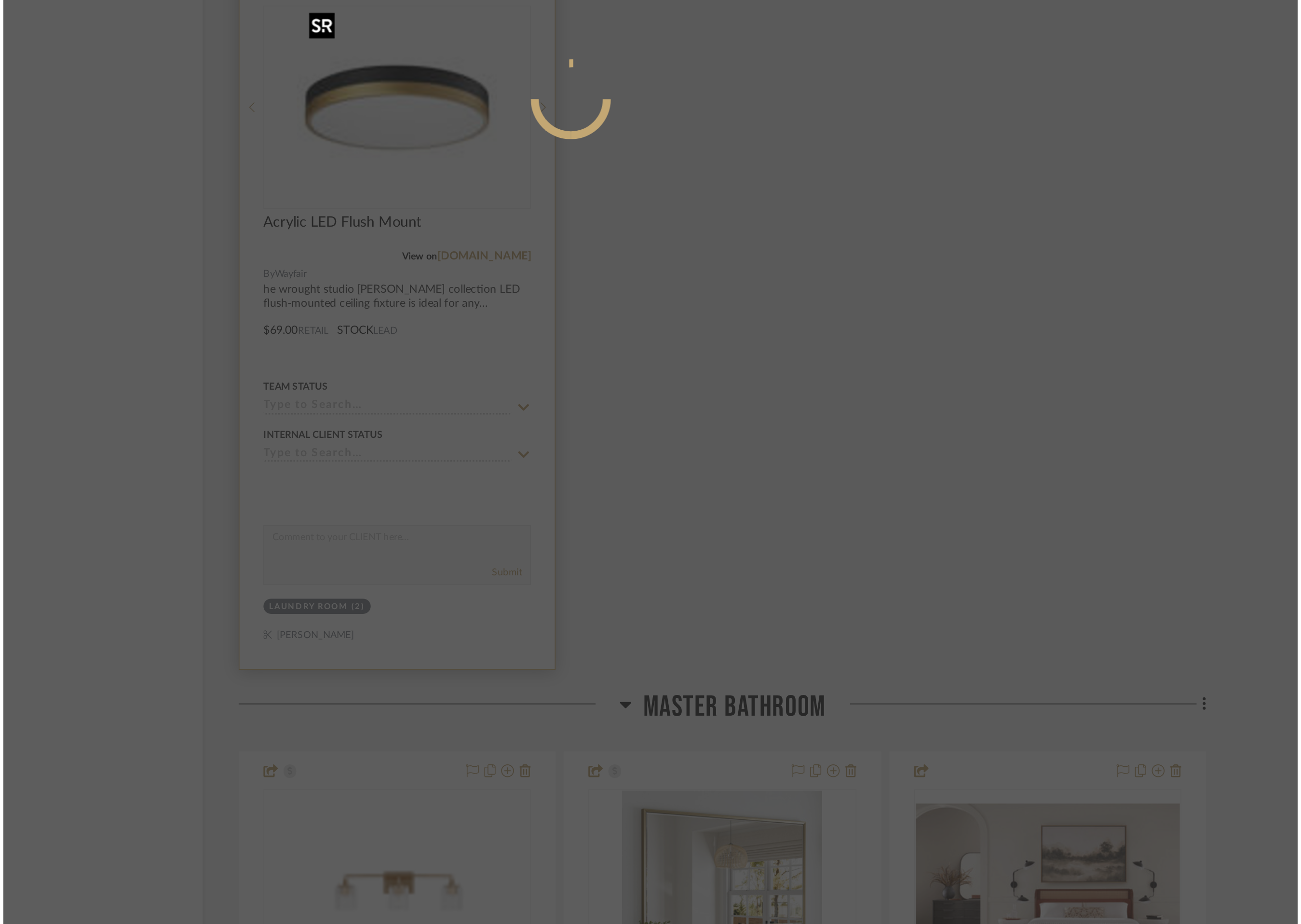
scroll to position [0, 0]
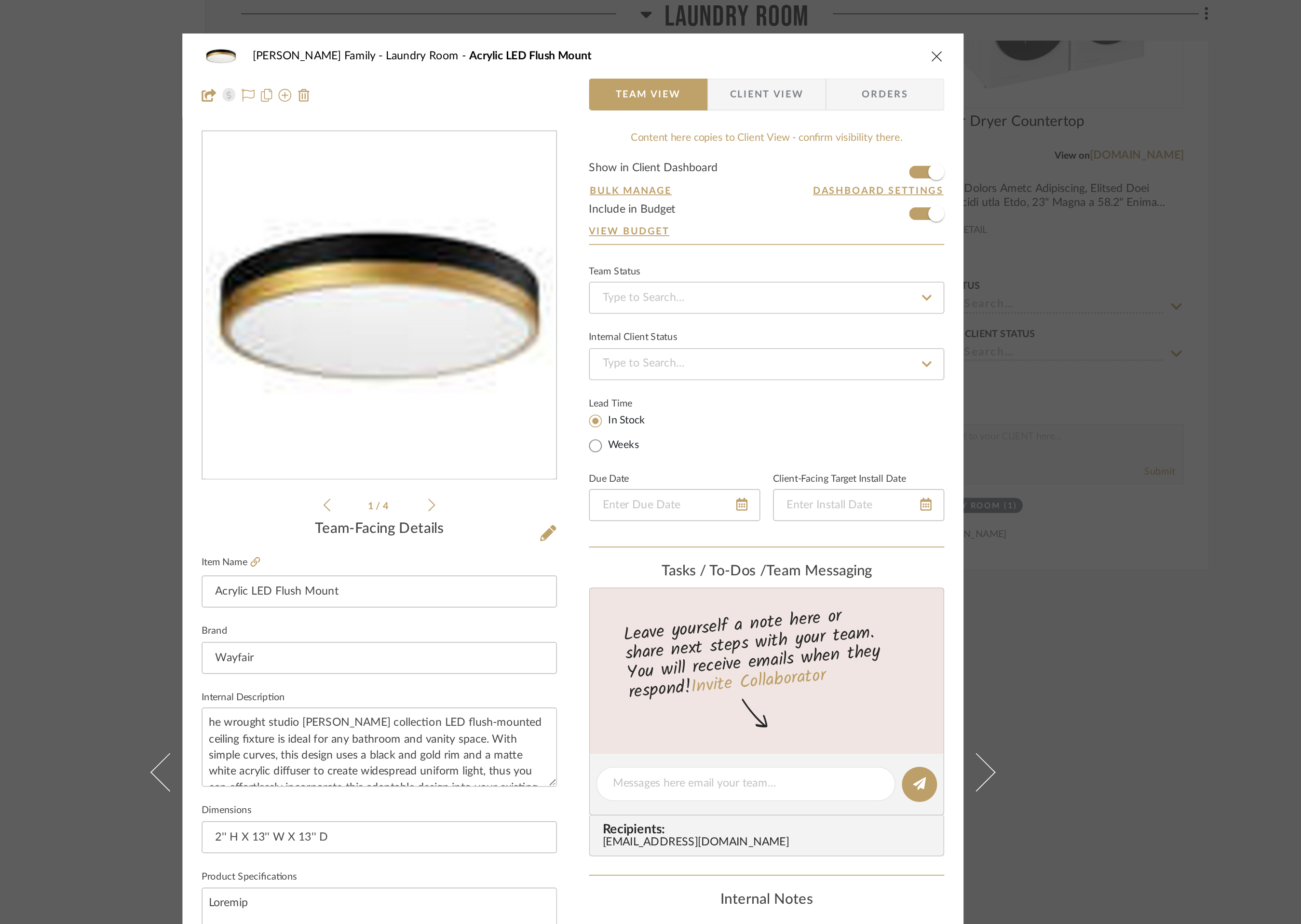
click at [866, 34] on icon "close" at bounding box center [869, 33] width 8 height 8
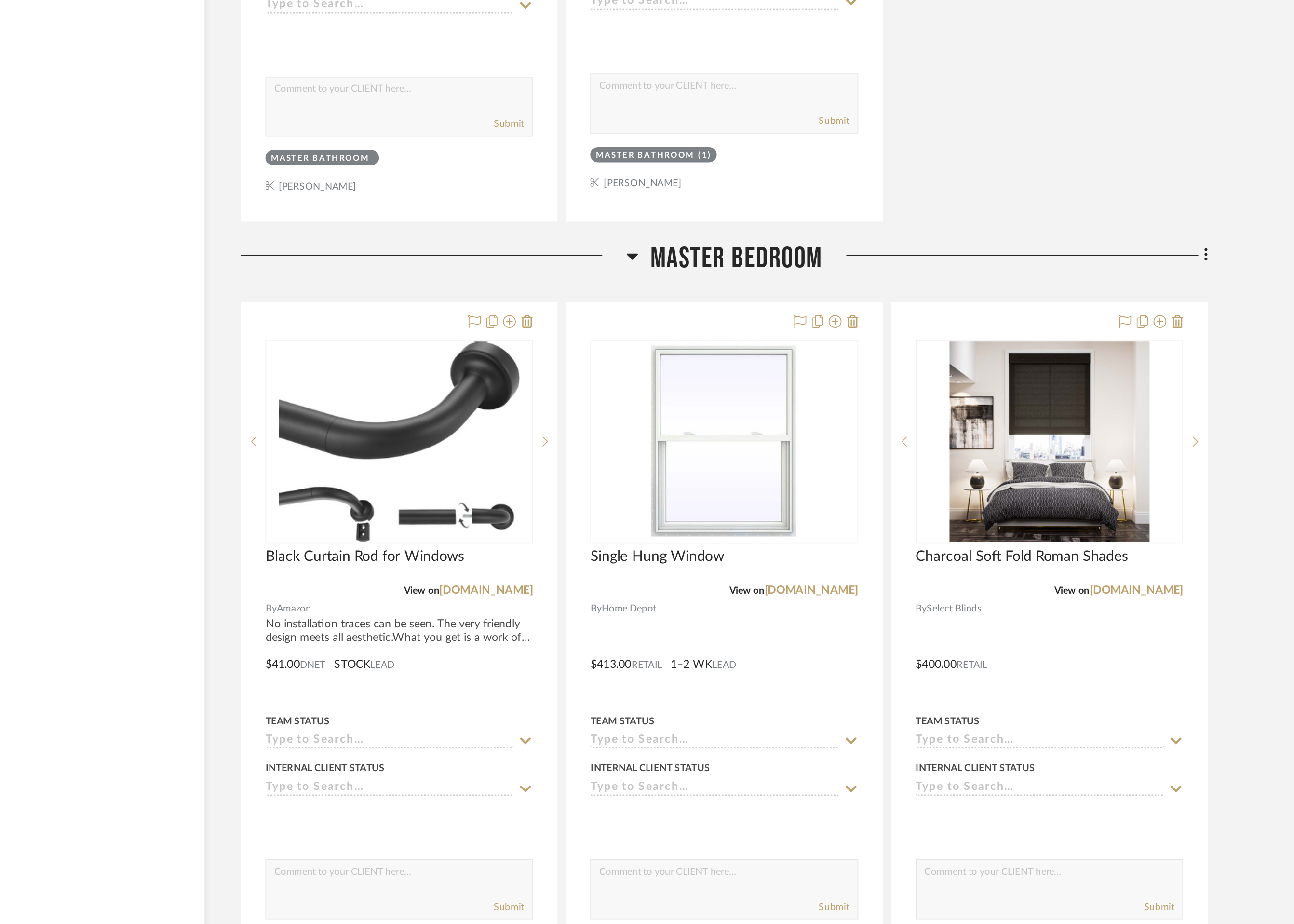
scroll to position [6067, 0]
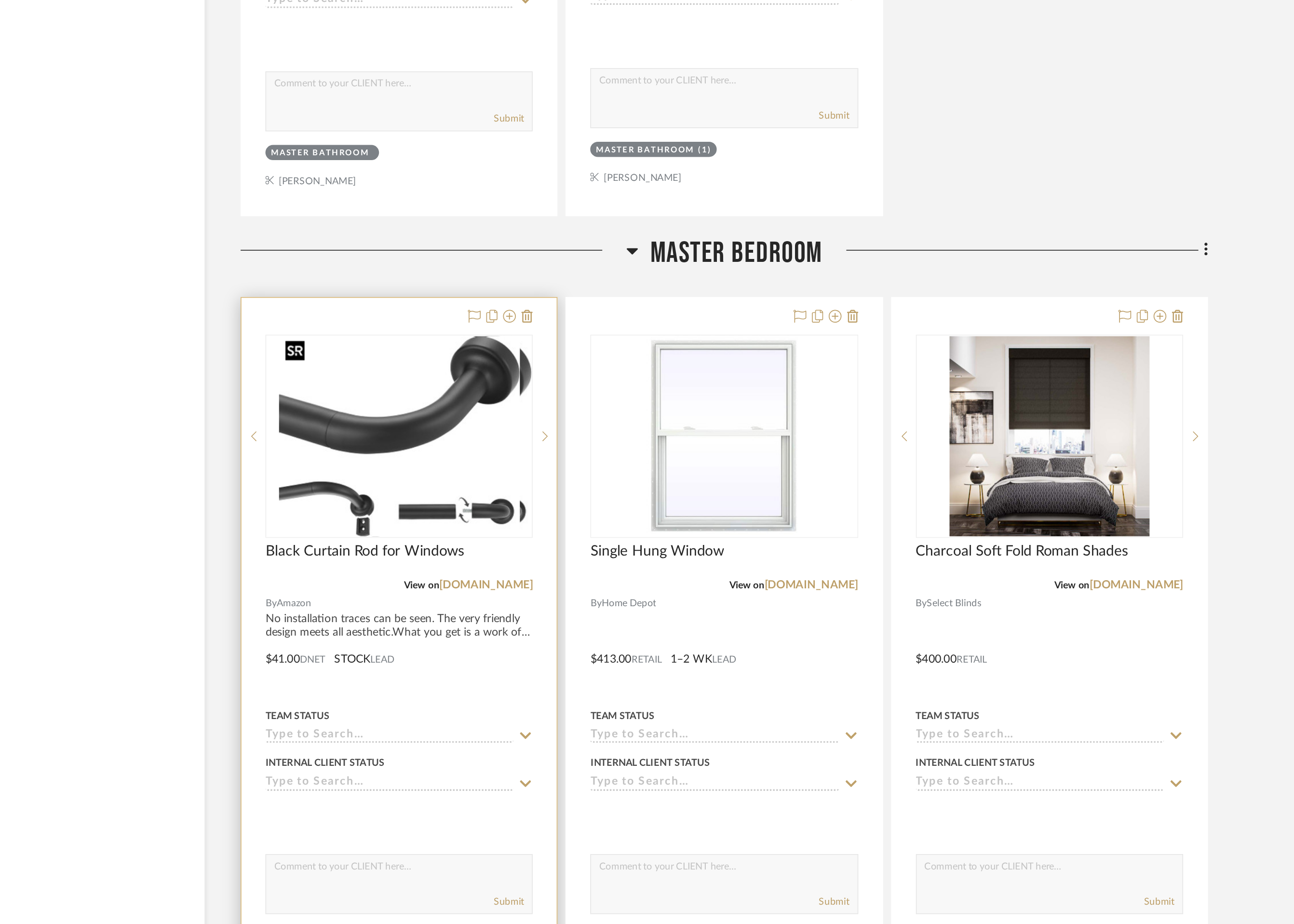
click at [539, 644] on div at bounding box center [546, 629] width 161 height 122
click at [544, 641] on img "0" at bounding box center [546, 629] width 145 height 120
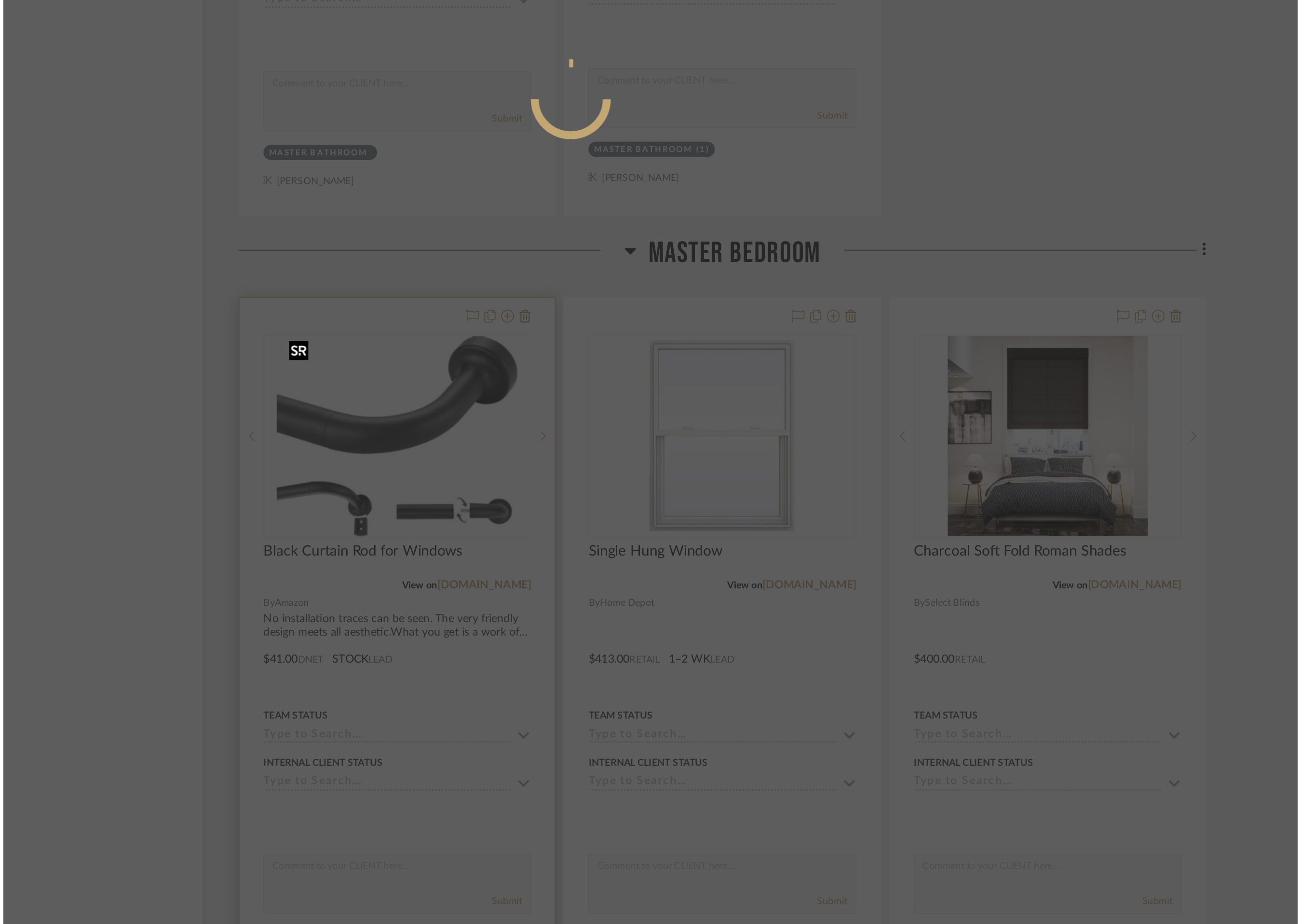
scroll to position [0, 0]
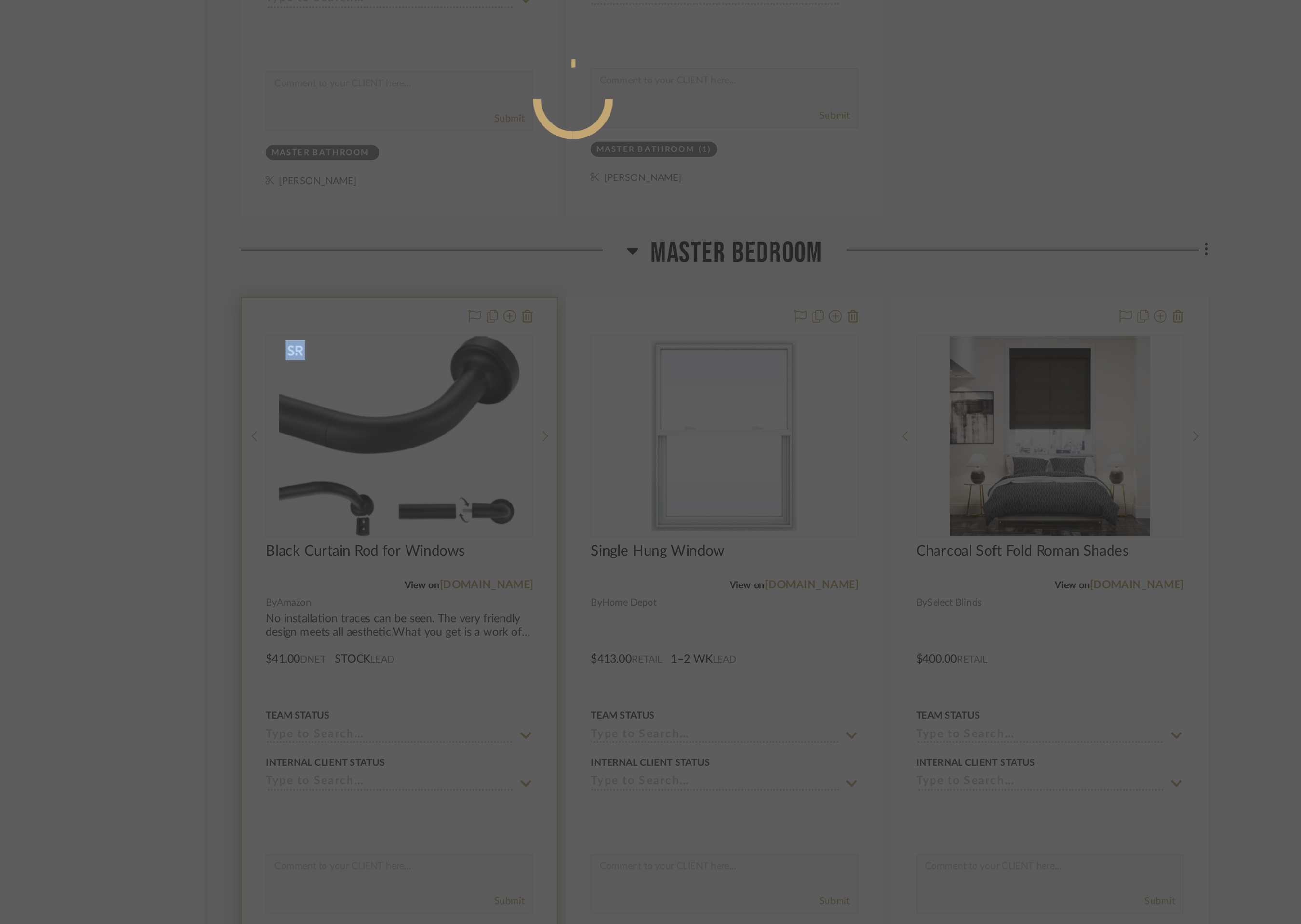
click at [544, 524] on div at bounding box center [650, 462] width 1301 height 924
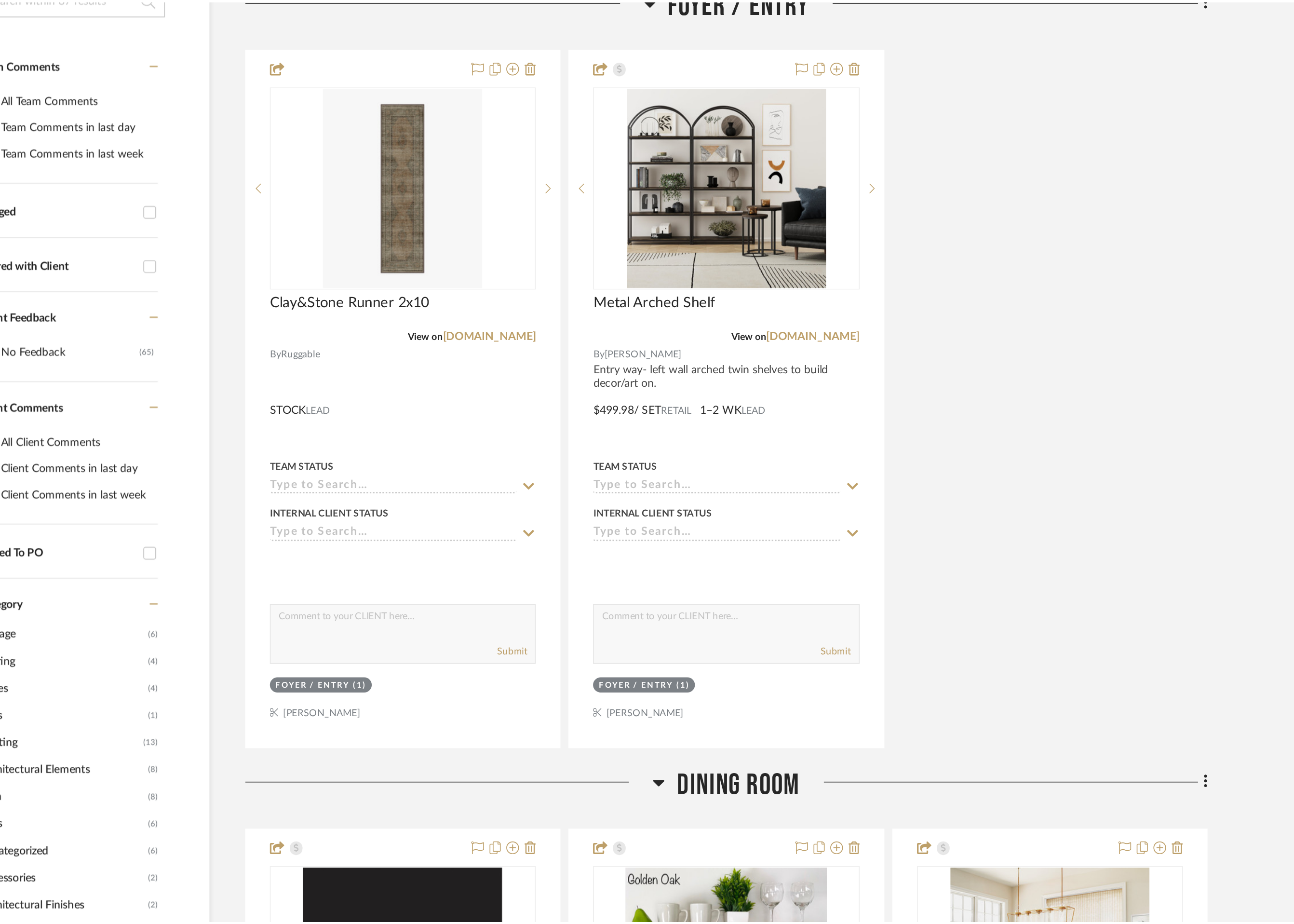
scroll to position [6067, 0]
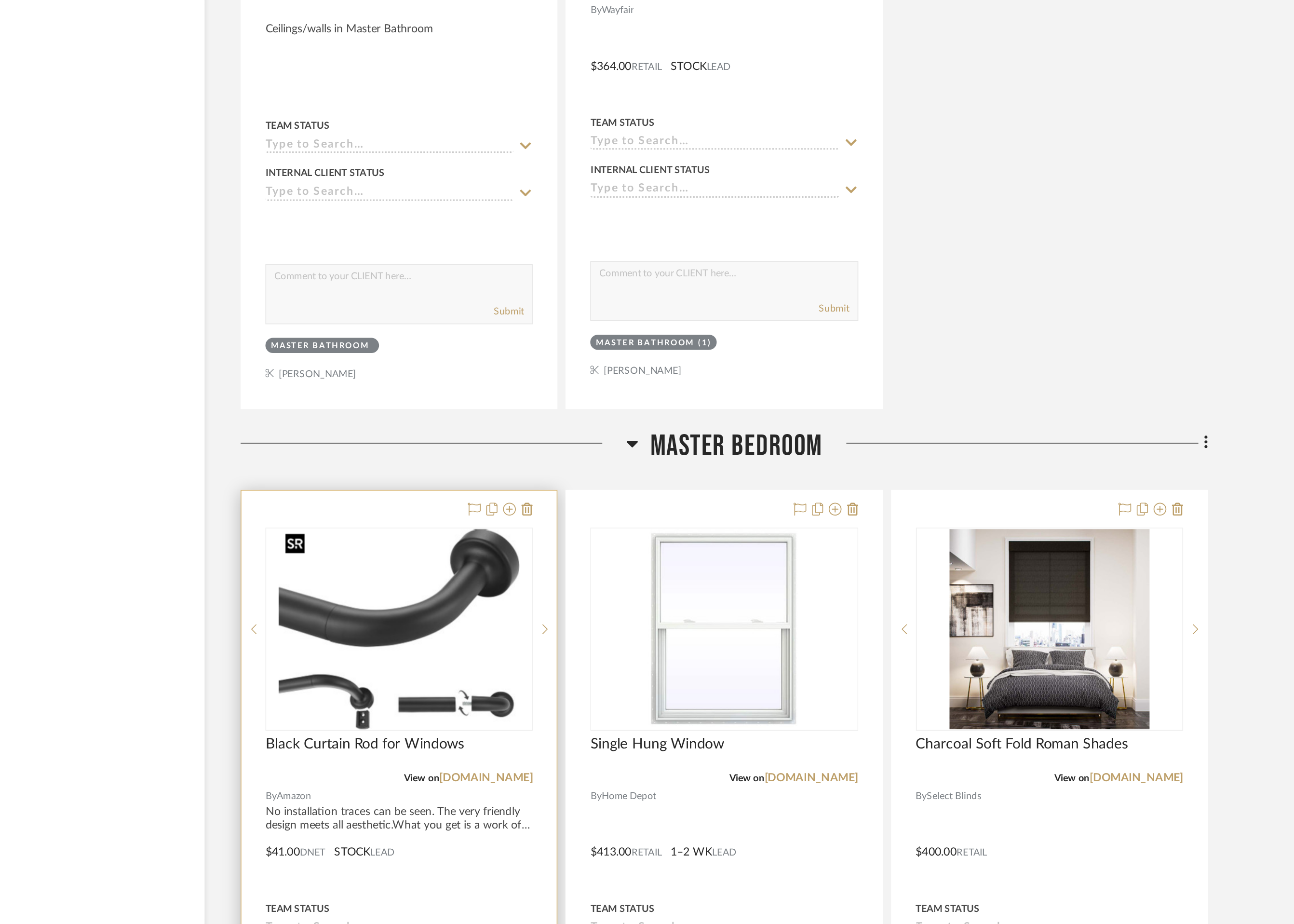
click at [549, 608] on img "0" at bounding box center [546, 629] width 145 height 120
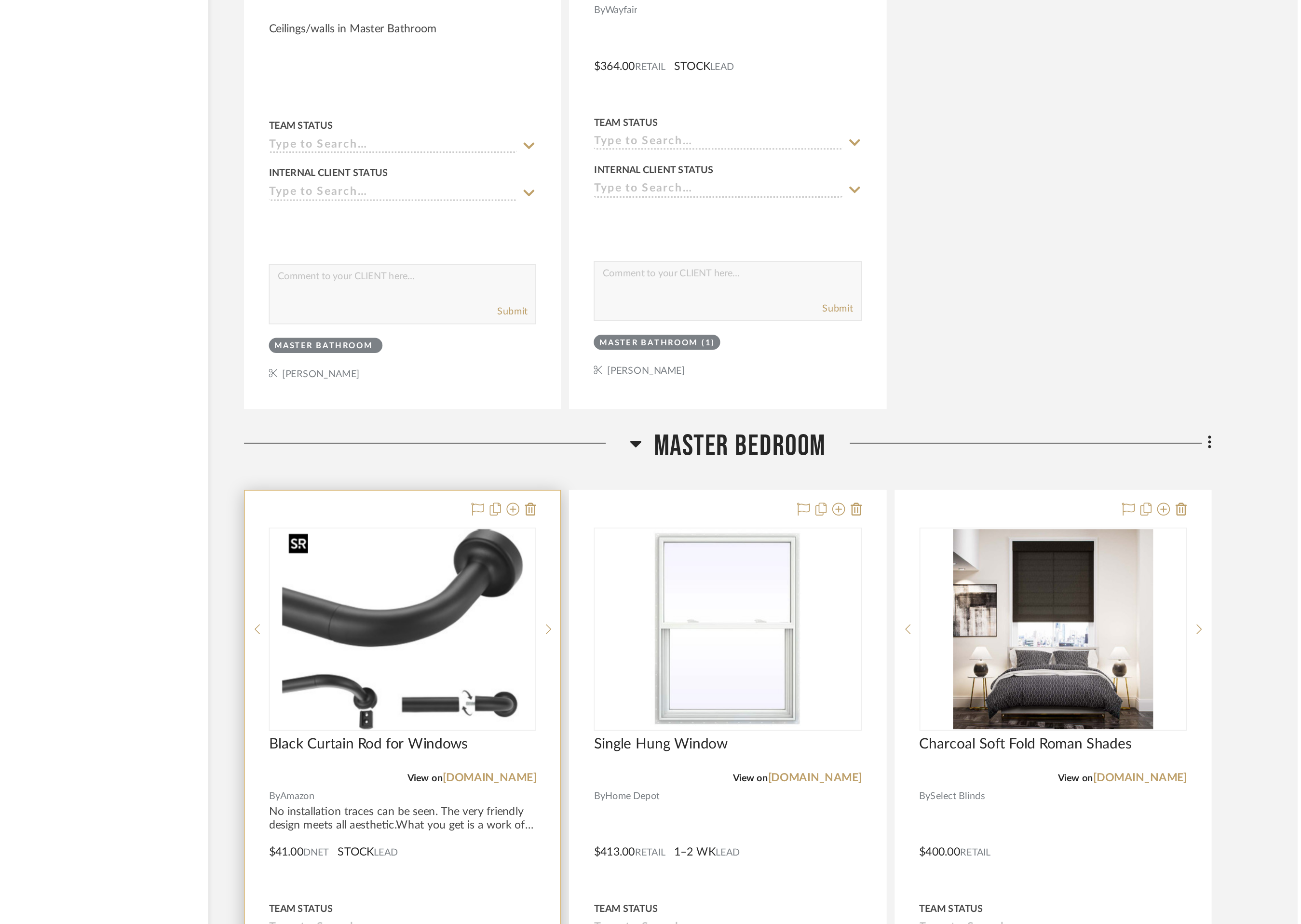
scroll to position [0, 0]
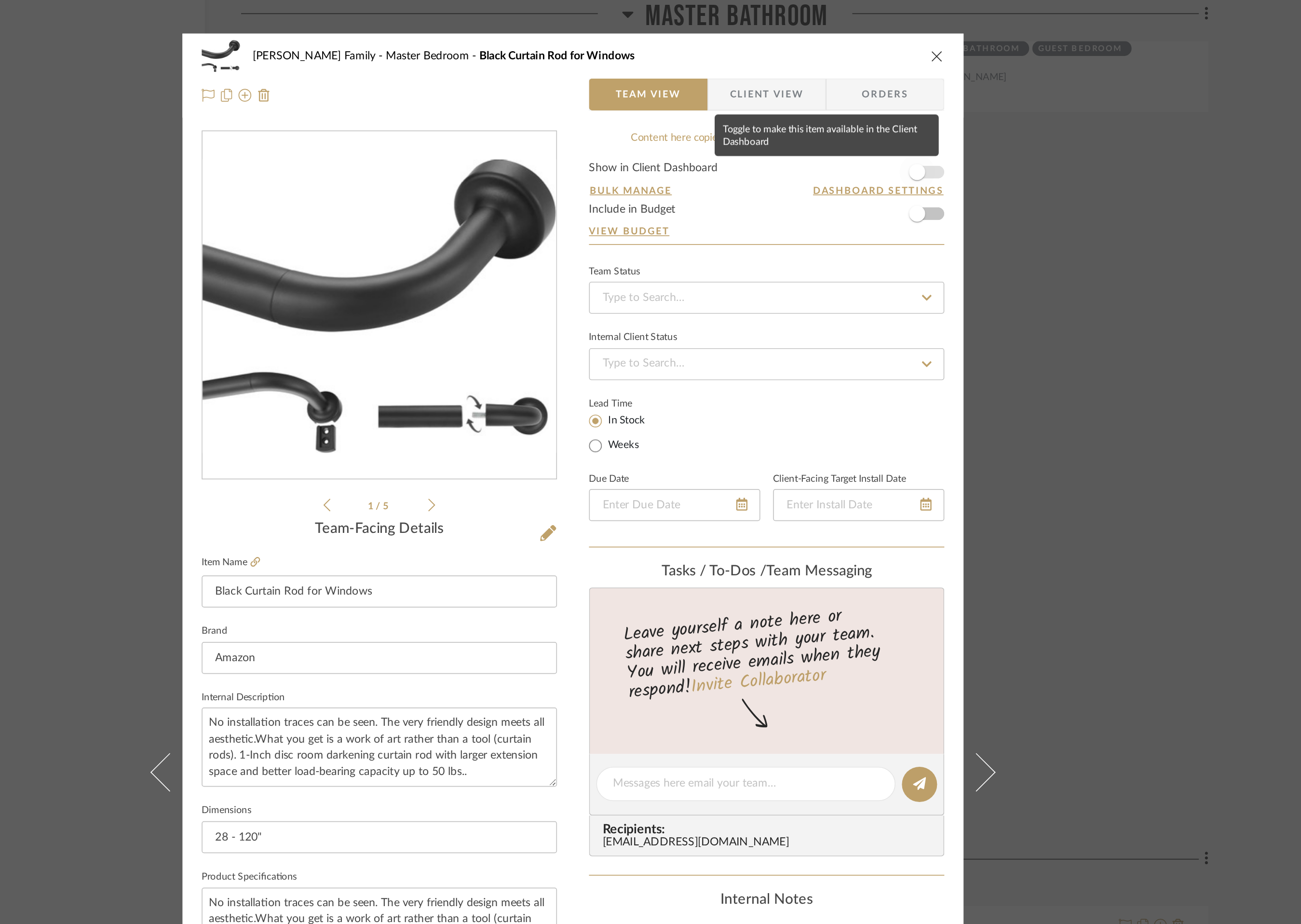
click at [862, 106] on span "button" at bounding box center [857, 104] width 22 height 22
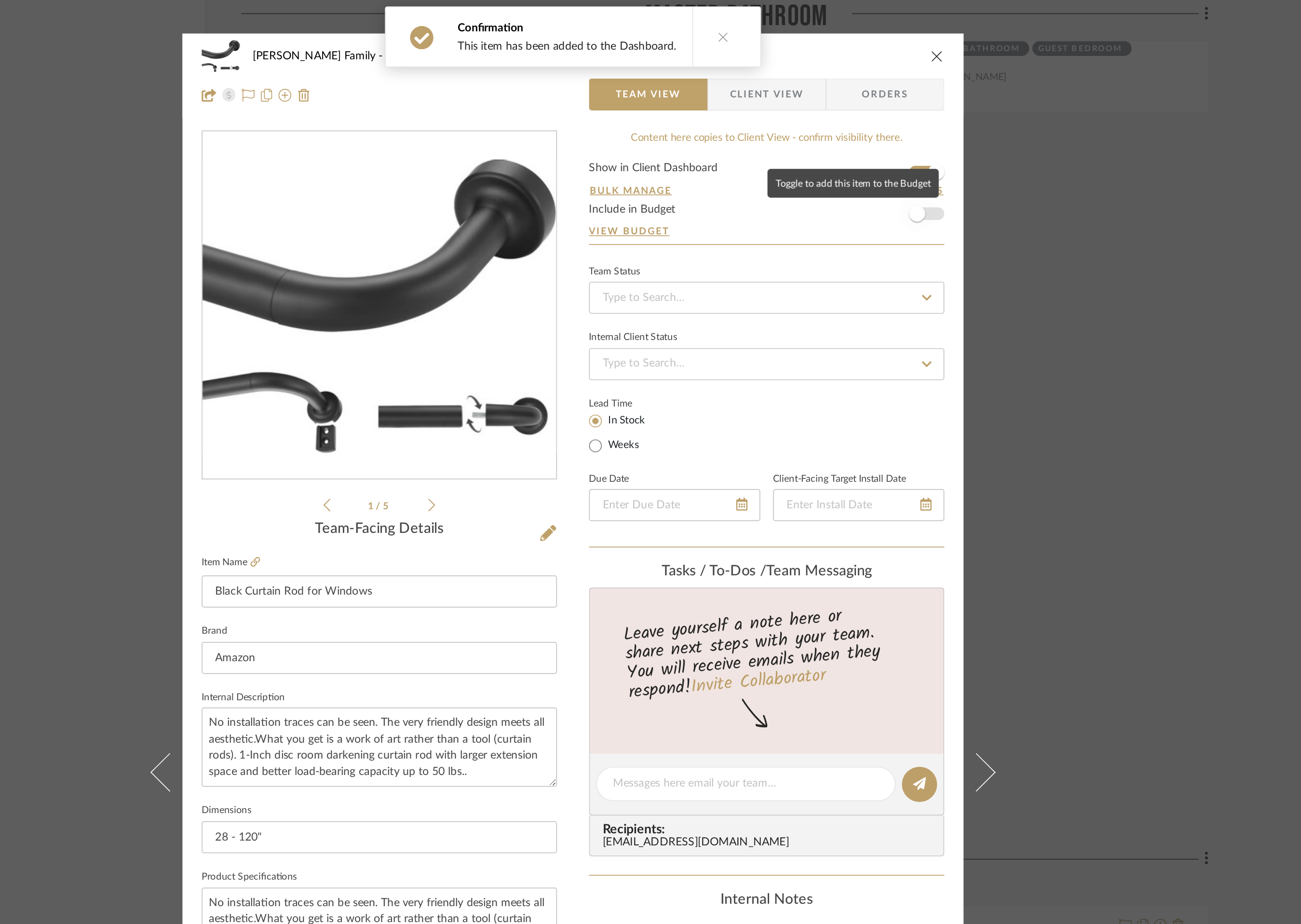
click at [864, 130] on span "button" at bounding box center [857, 129] width 22 height 22
click at [866, 35] on icon "close" at bounding box center [869, 33] width 8 height 8
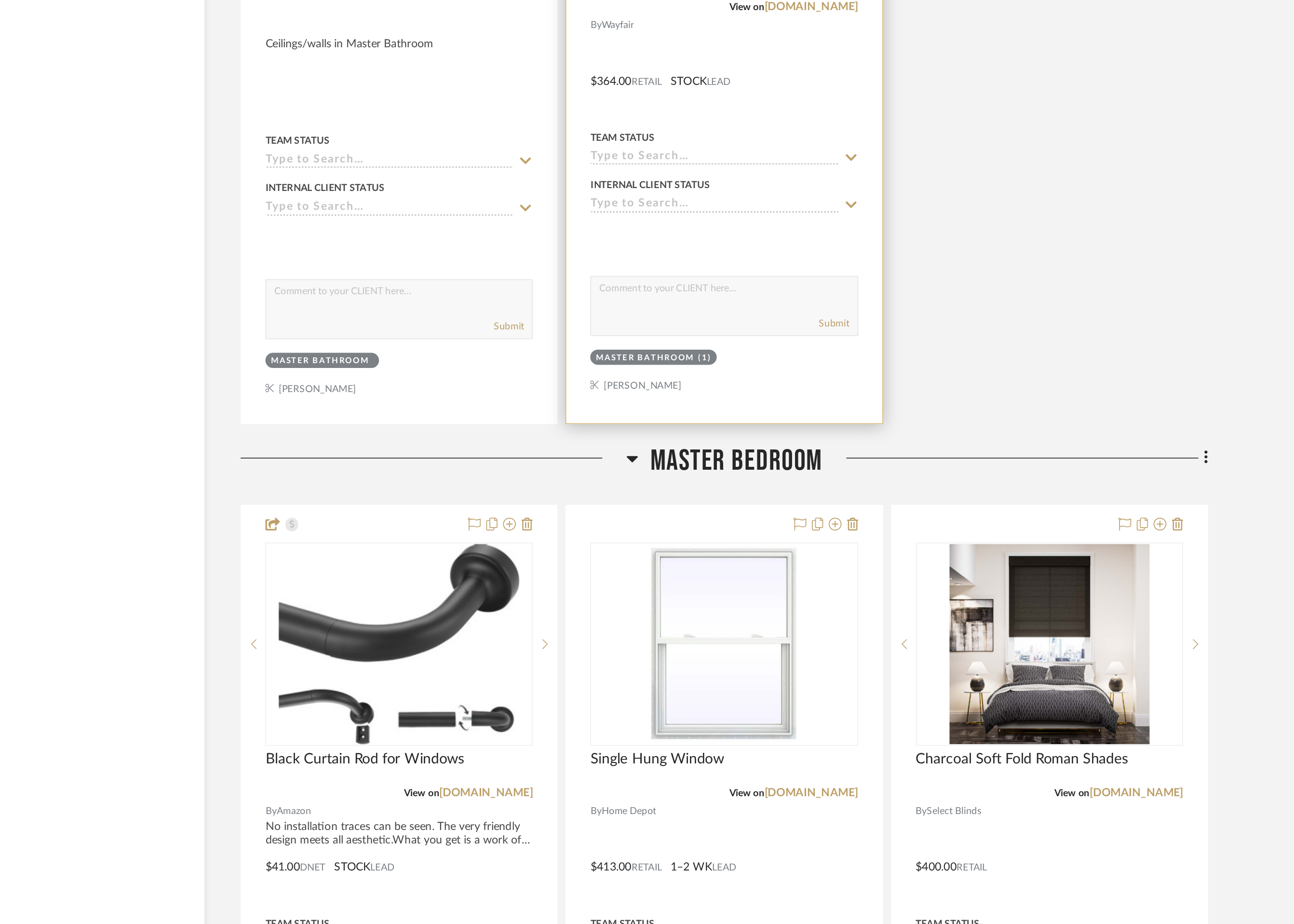
scroll to position [6106, 0]
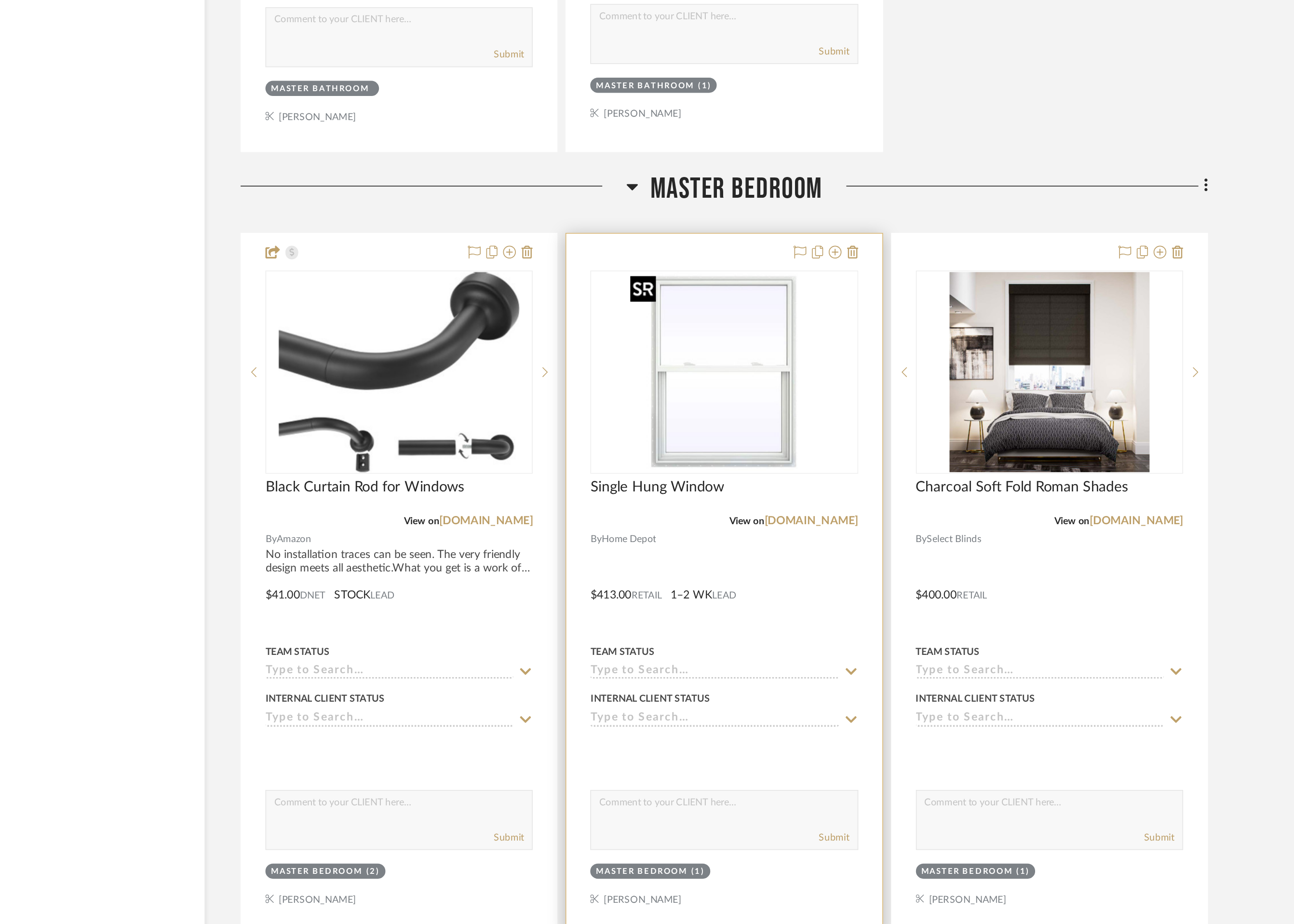
click at [0, 0] on img at bounding box center [0, 0] width 0 height 0
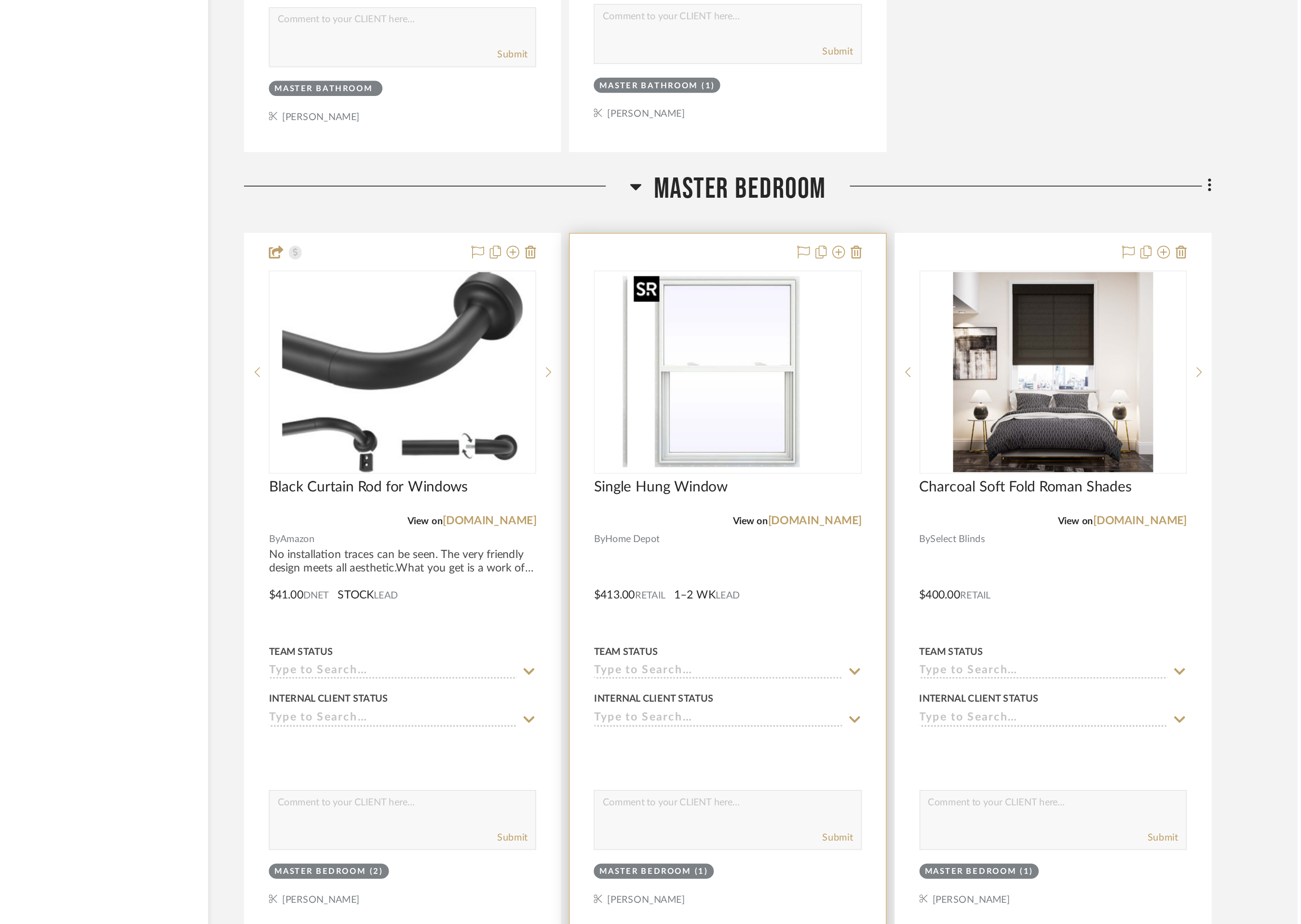
scroll to position [0, 0]
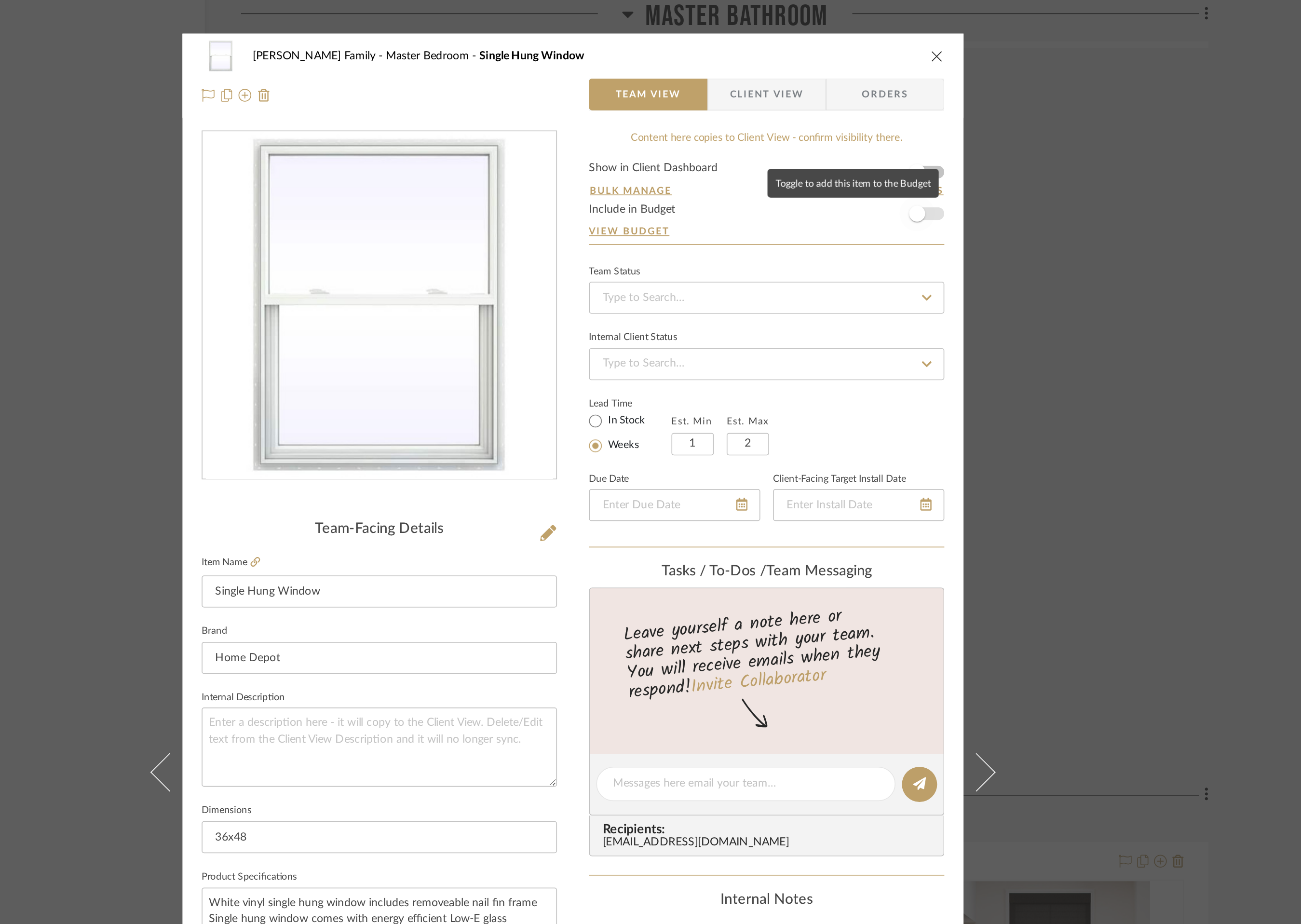
click at [862, 131] on span "button" at bounding box center [857, 129] width 22 height 22
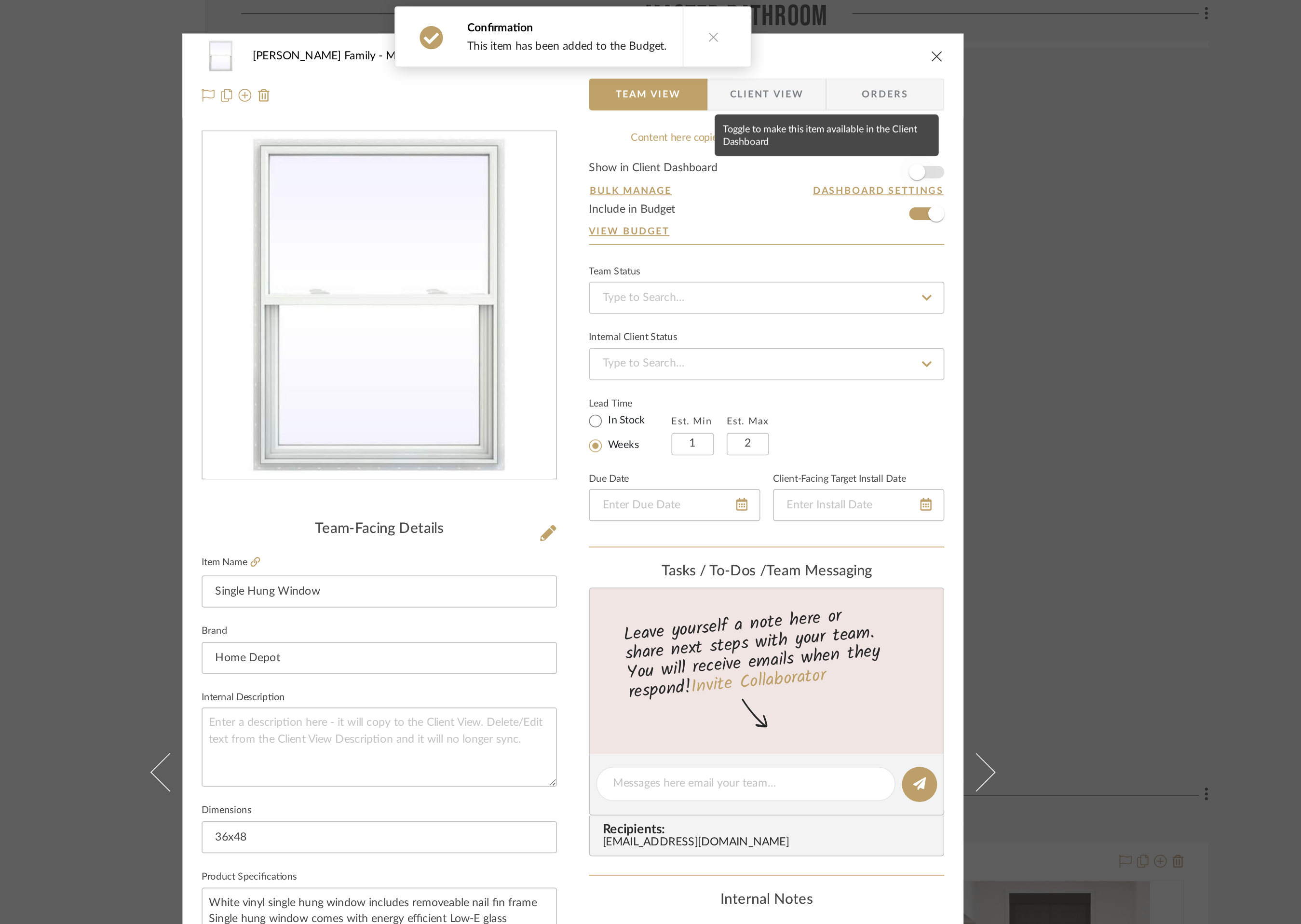
click at [863, 105] on span "button" at bounding box center [857, 104] width 22 height 22
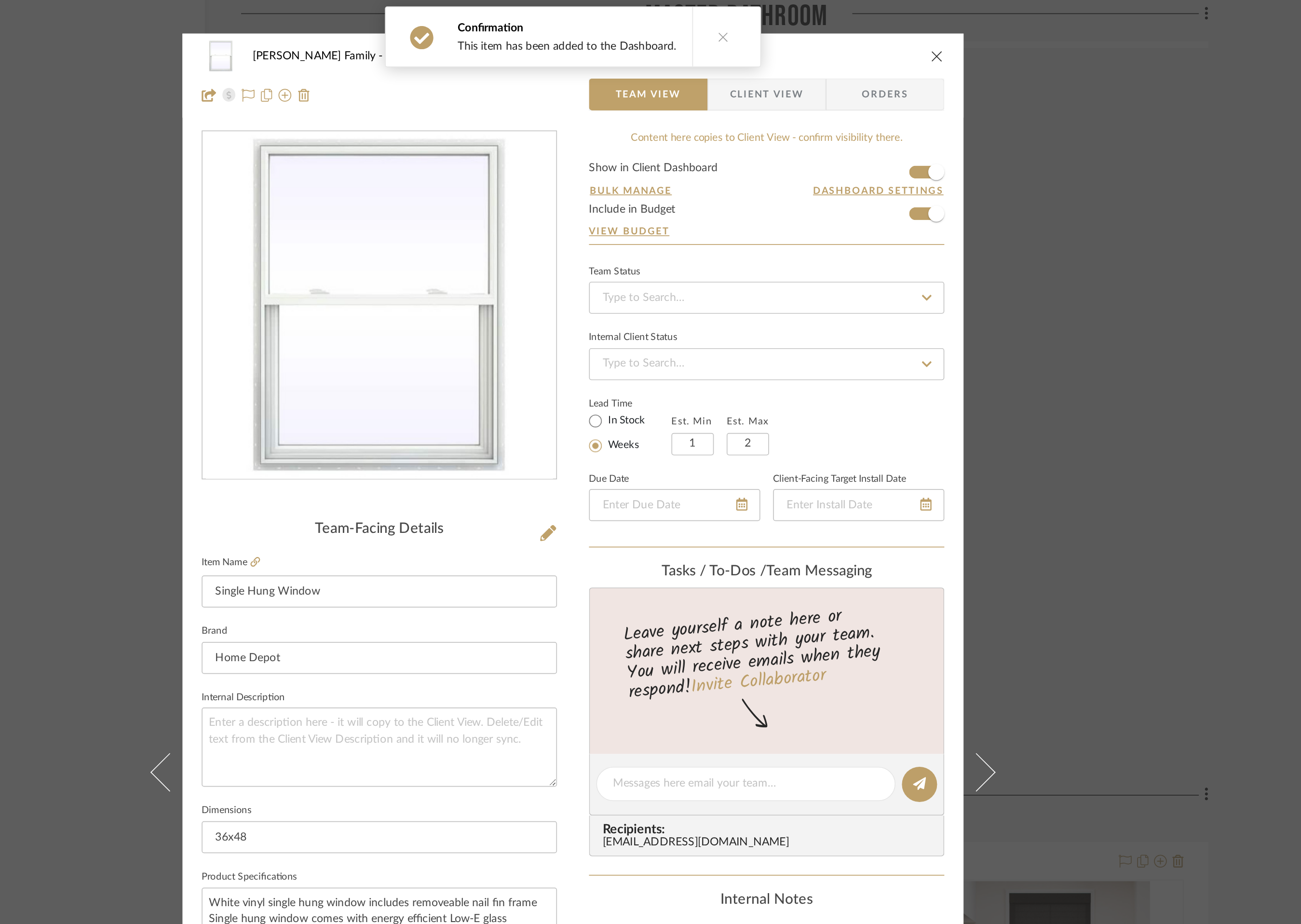
click at [866, 33] on icon "close" at bounding box center [869, 33] width 8 height 8
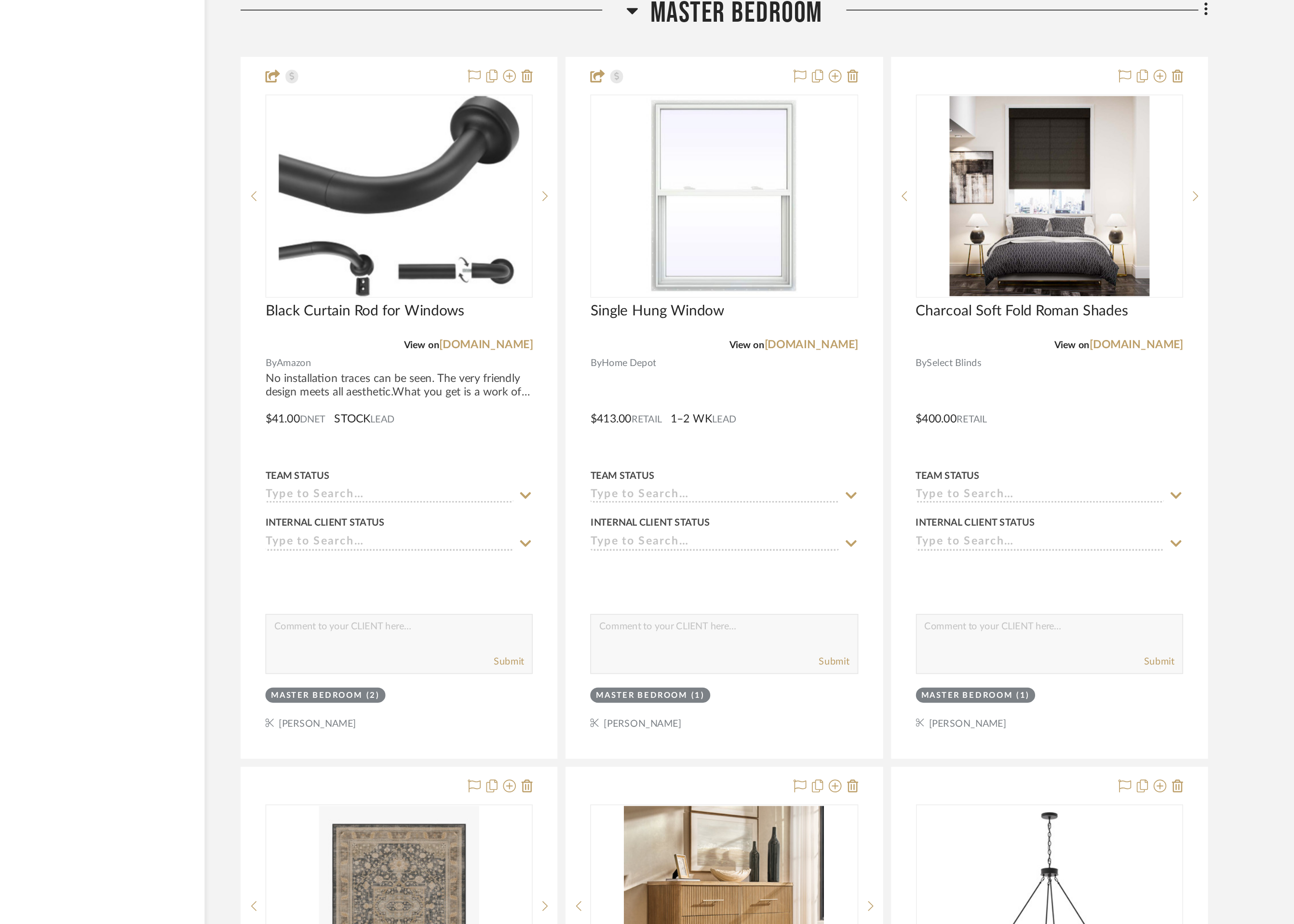
scroll to position [6223, 0]
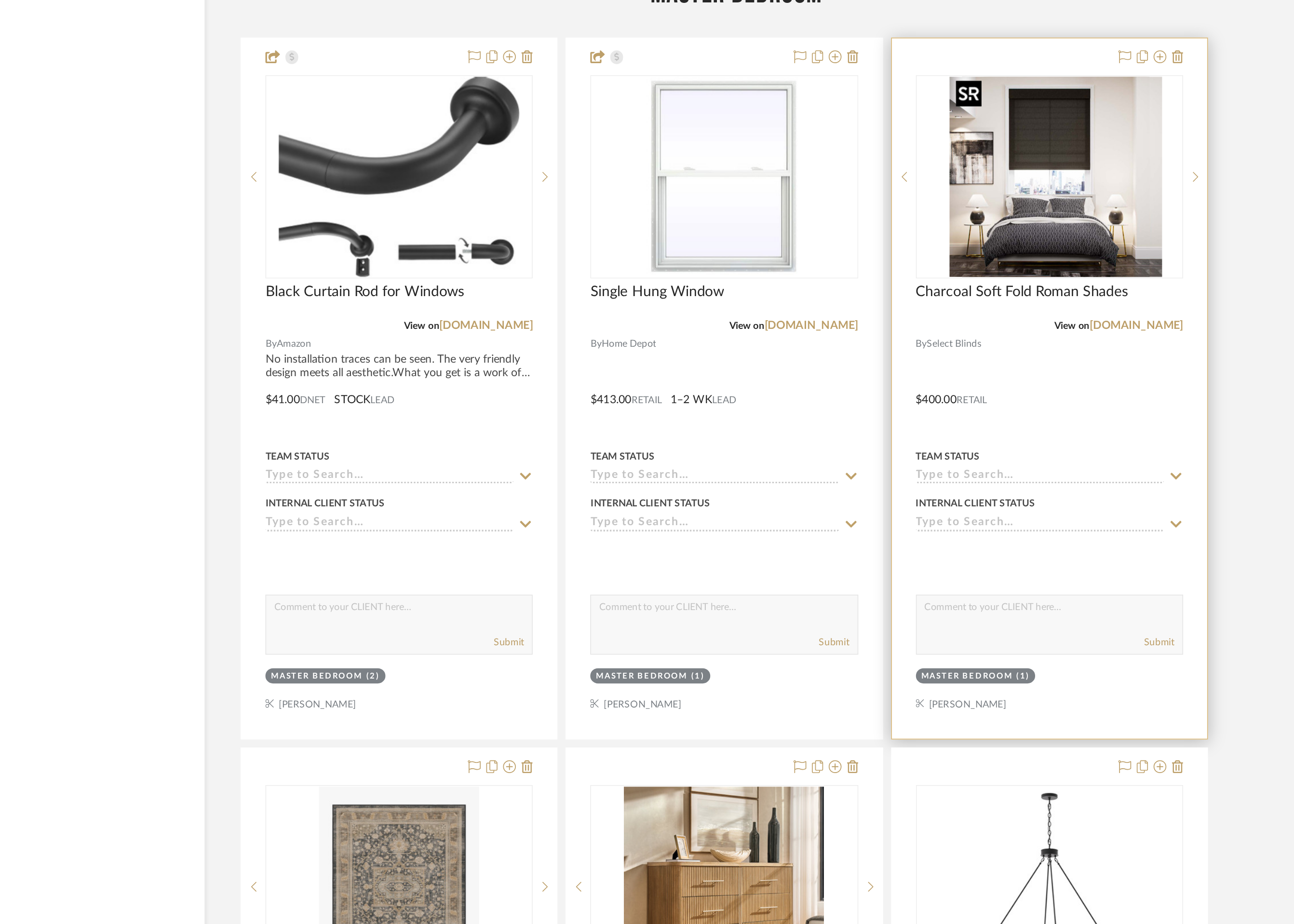
click at [955, 463] on img "0" at bounding box center [944, 473] width 120 height 120
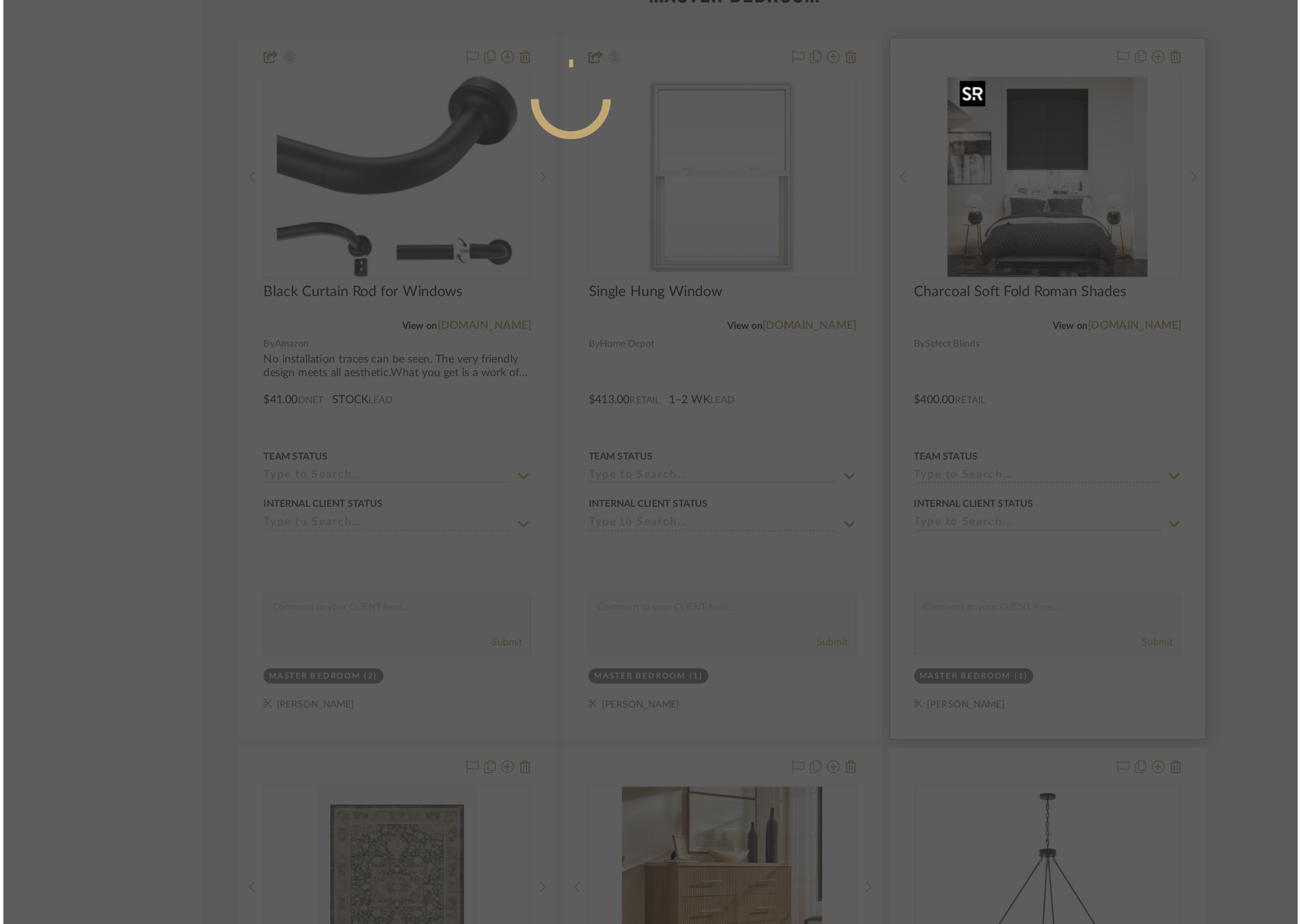
scroll to position [0, 0]
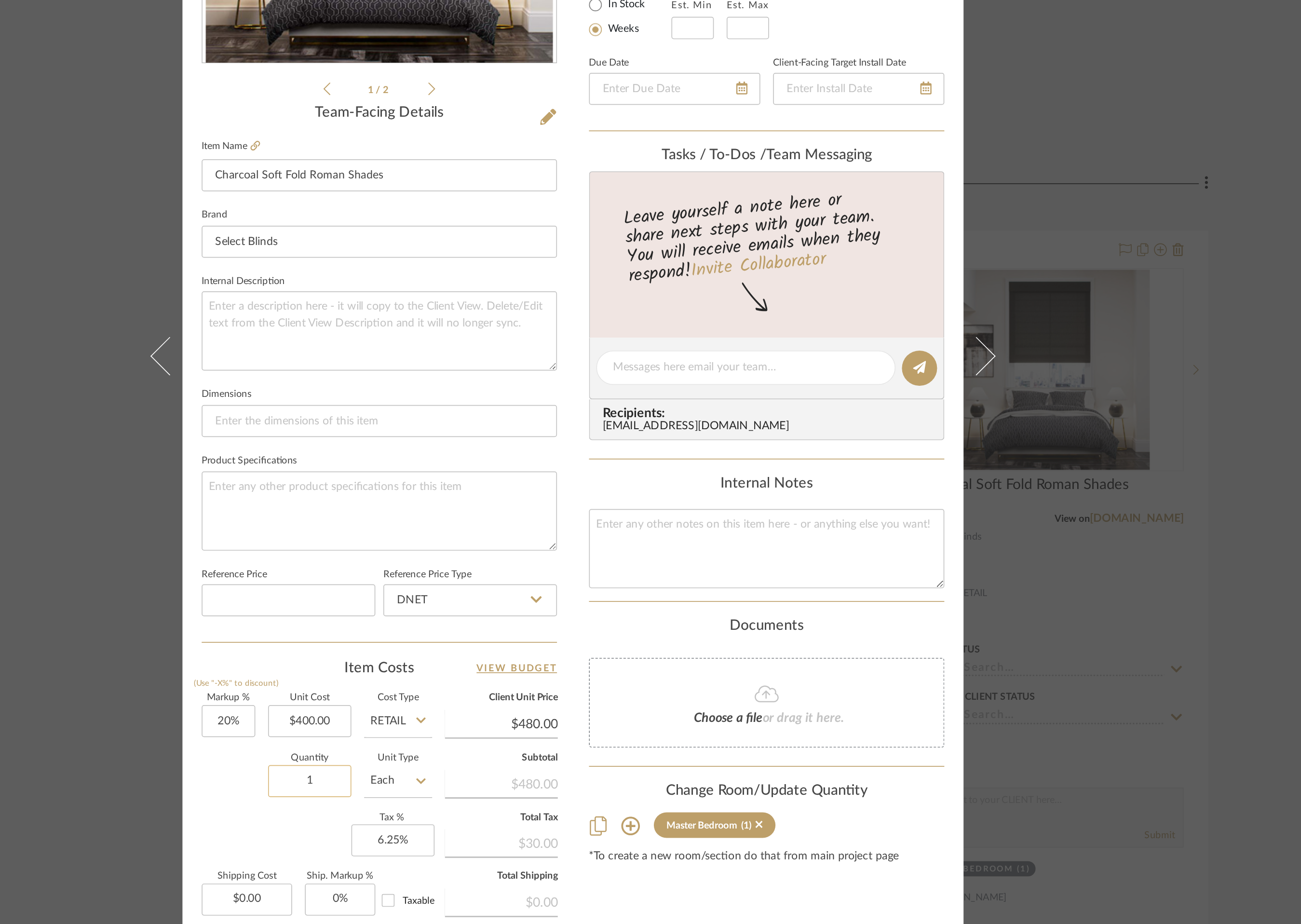
click at [497, 720] on input "1" at bounding box center [492, 721] width 50 height 19
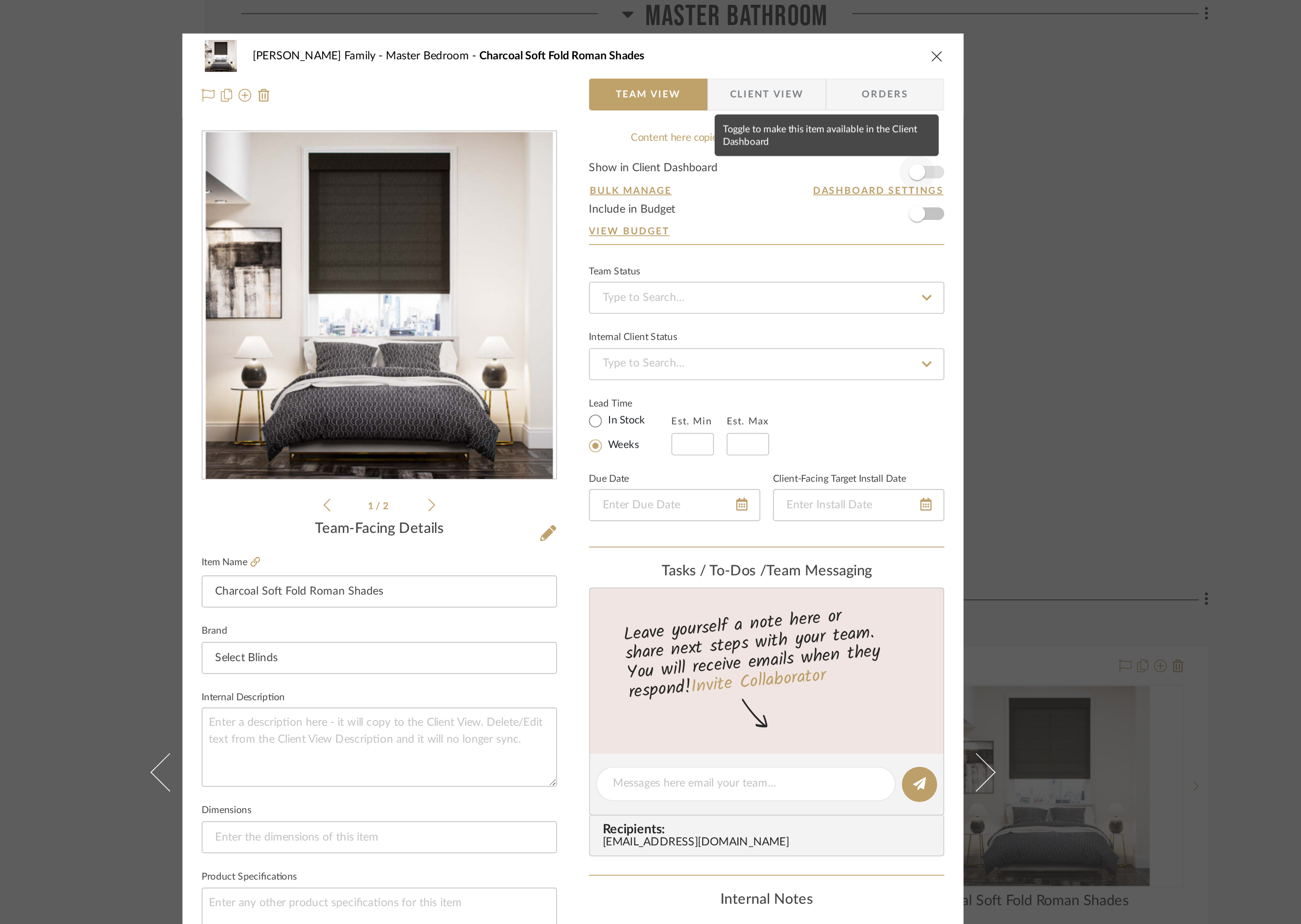
type input "2"
click at [861, 104] on span "button" at bounding box center [857, 104] width 22 height 22
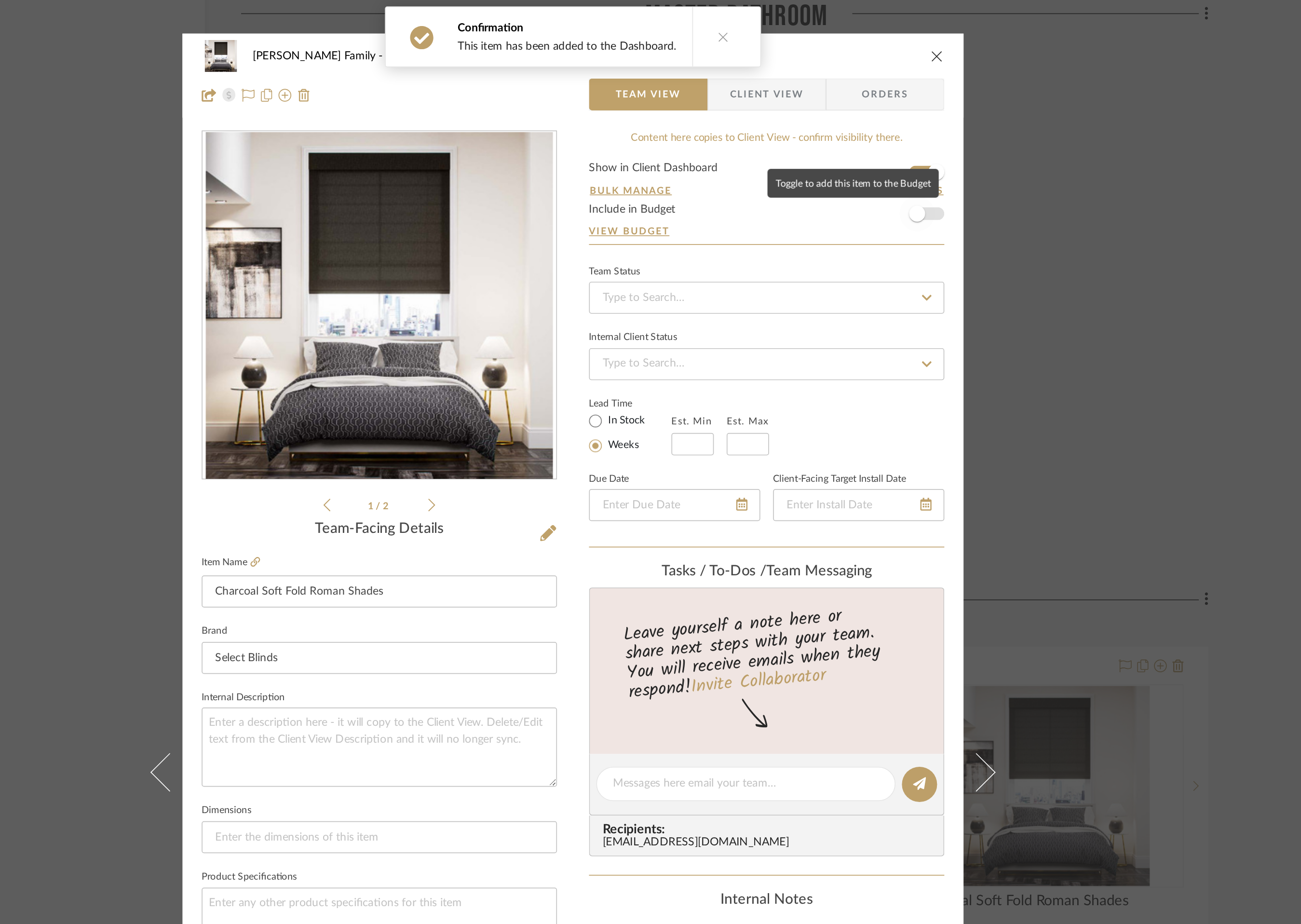
click at [857, 131] on span "button" at bounding box center [858, 129] width 10 height 10
click at [866, 36] on icon "close" at bounding box center [869, 33] width 8 height 8
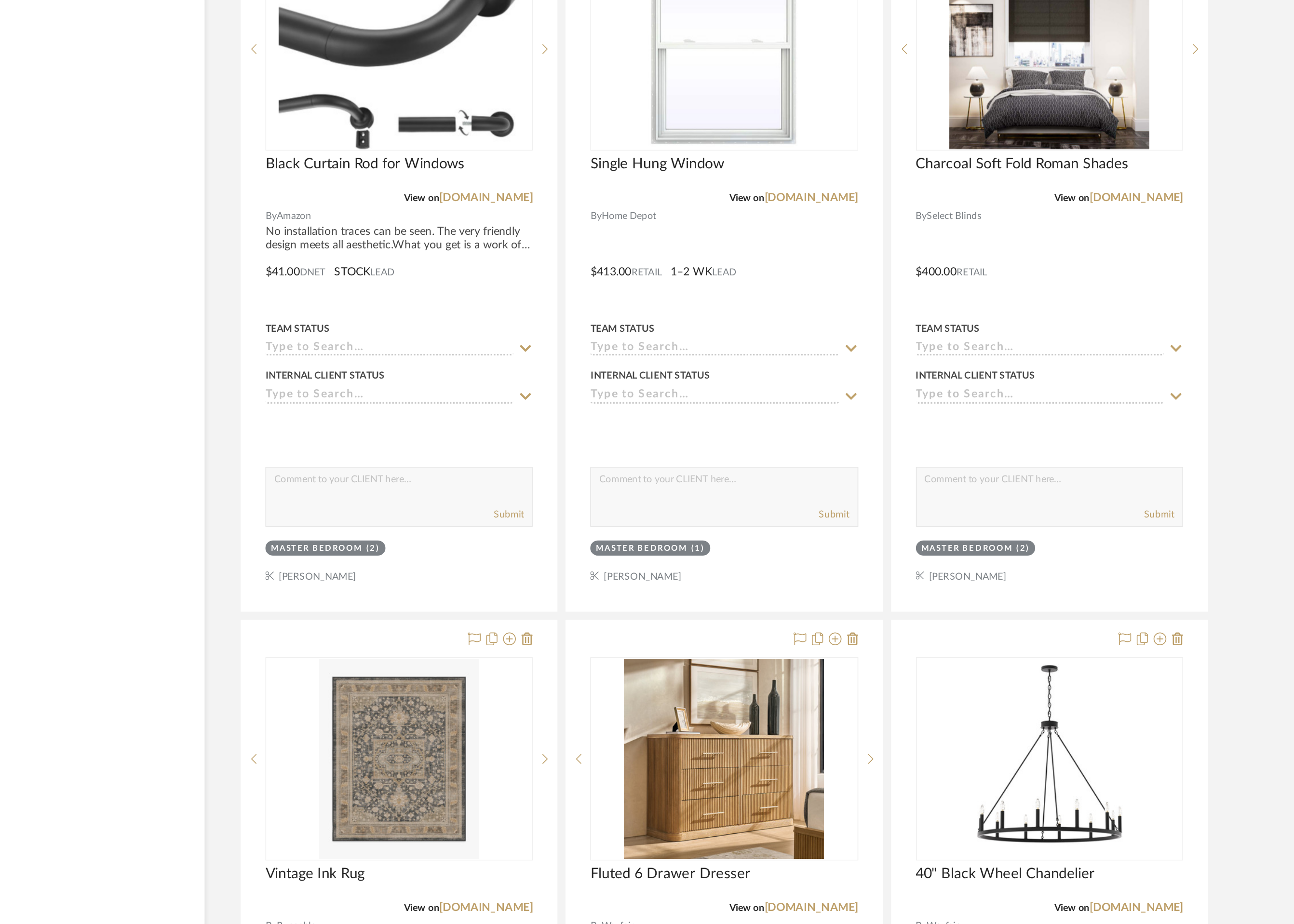
scroll to position [6439, 0]
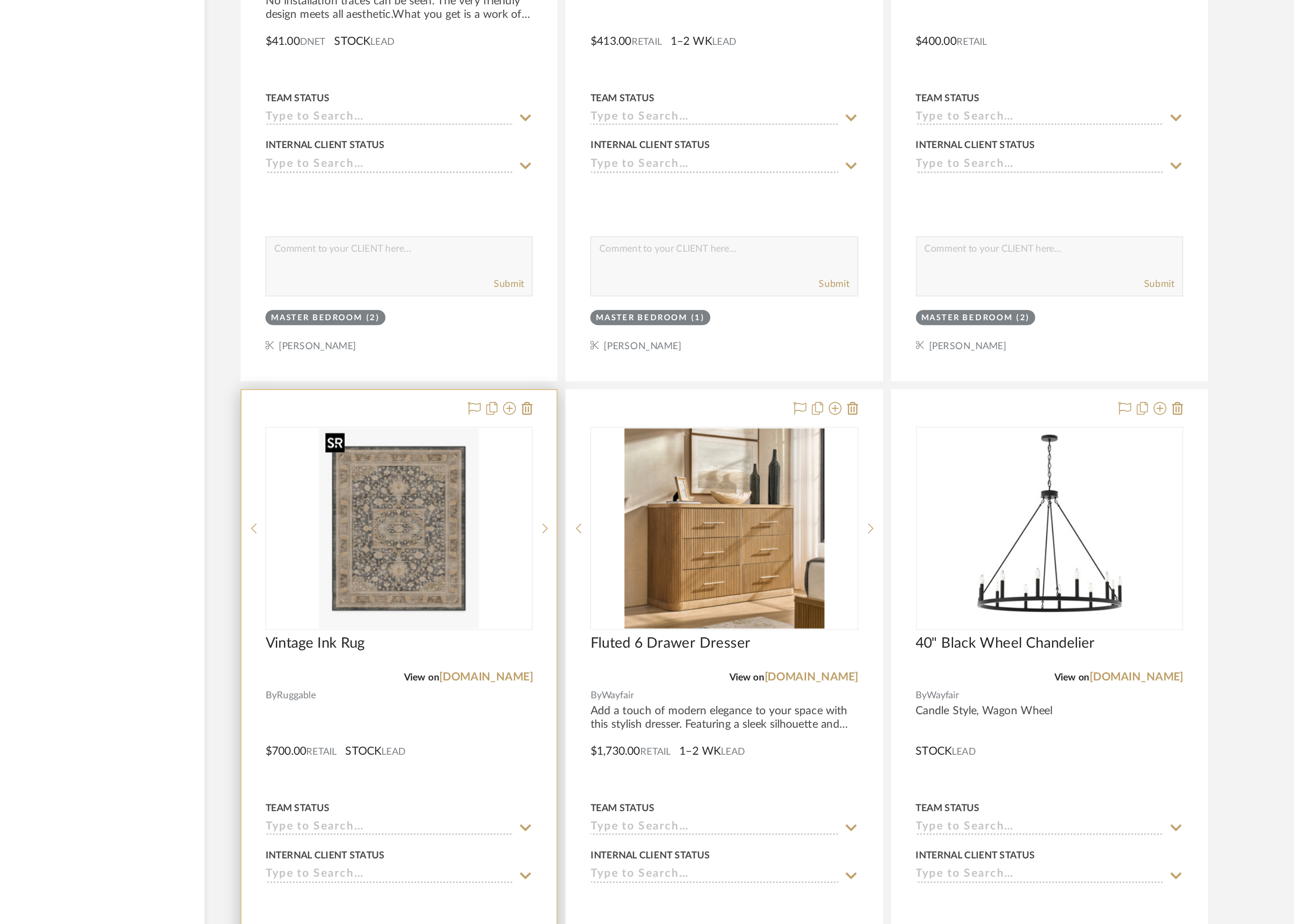
click at [0, 0] on img at bounding box center [0, 0] width 0 height 0
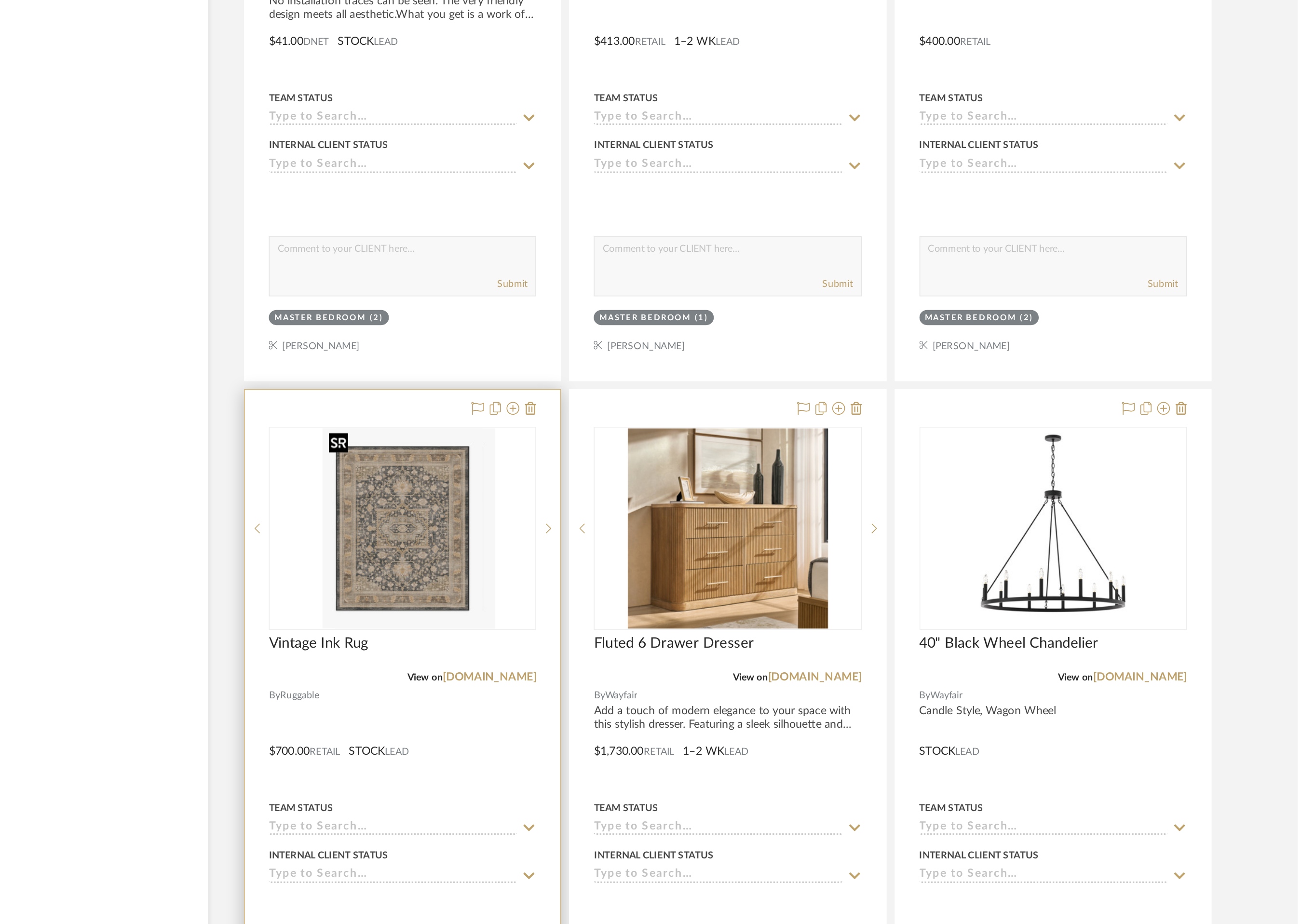
scroll to position [0, 0]
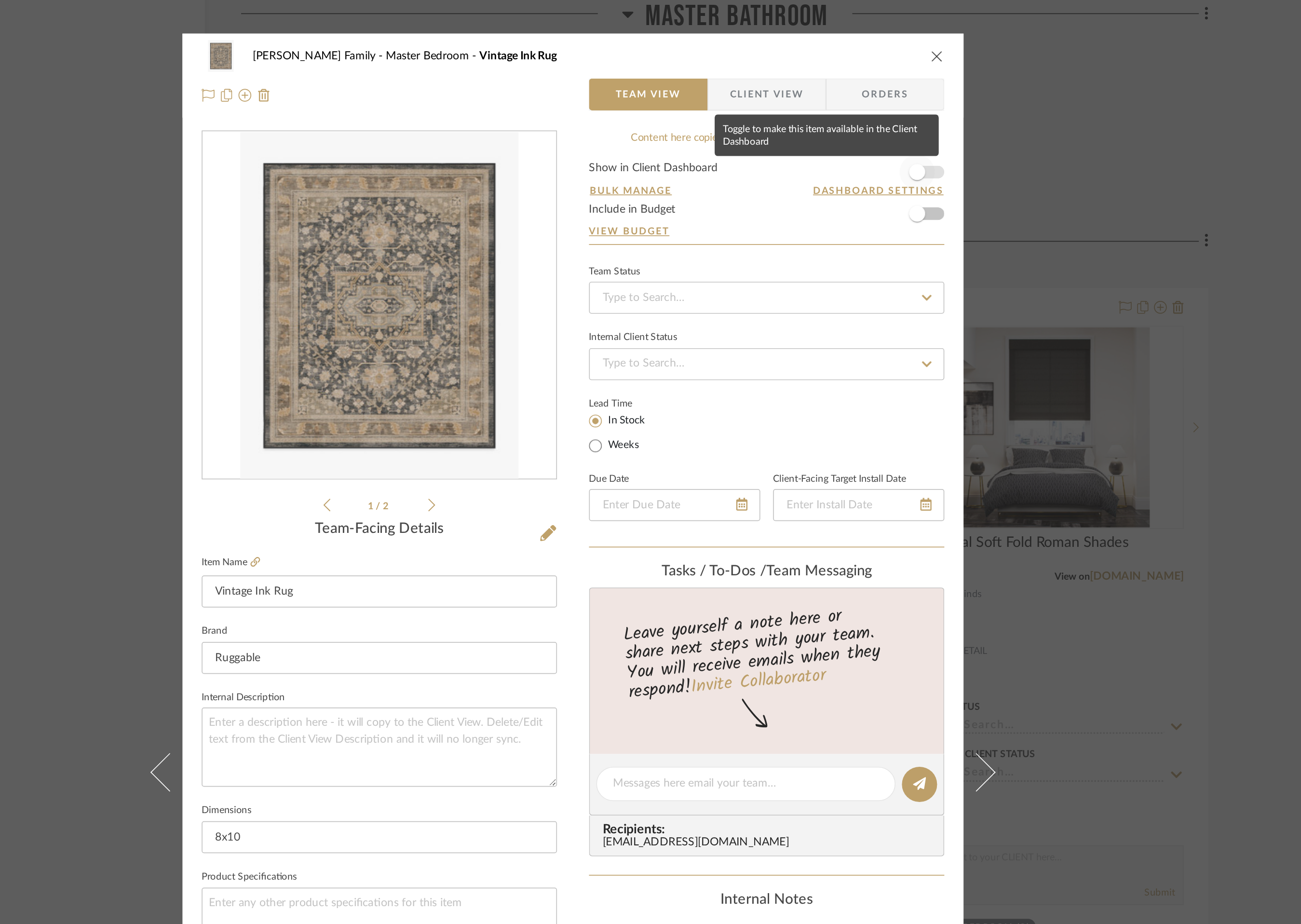
click at [861, 103] on span "button" at bounding box center [857, 104] width 22 height 22
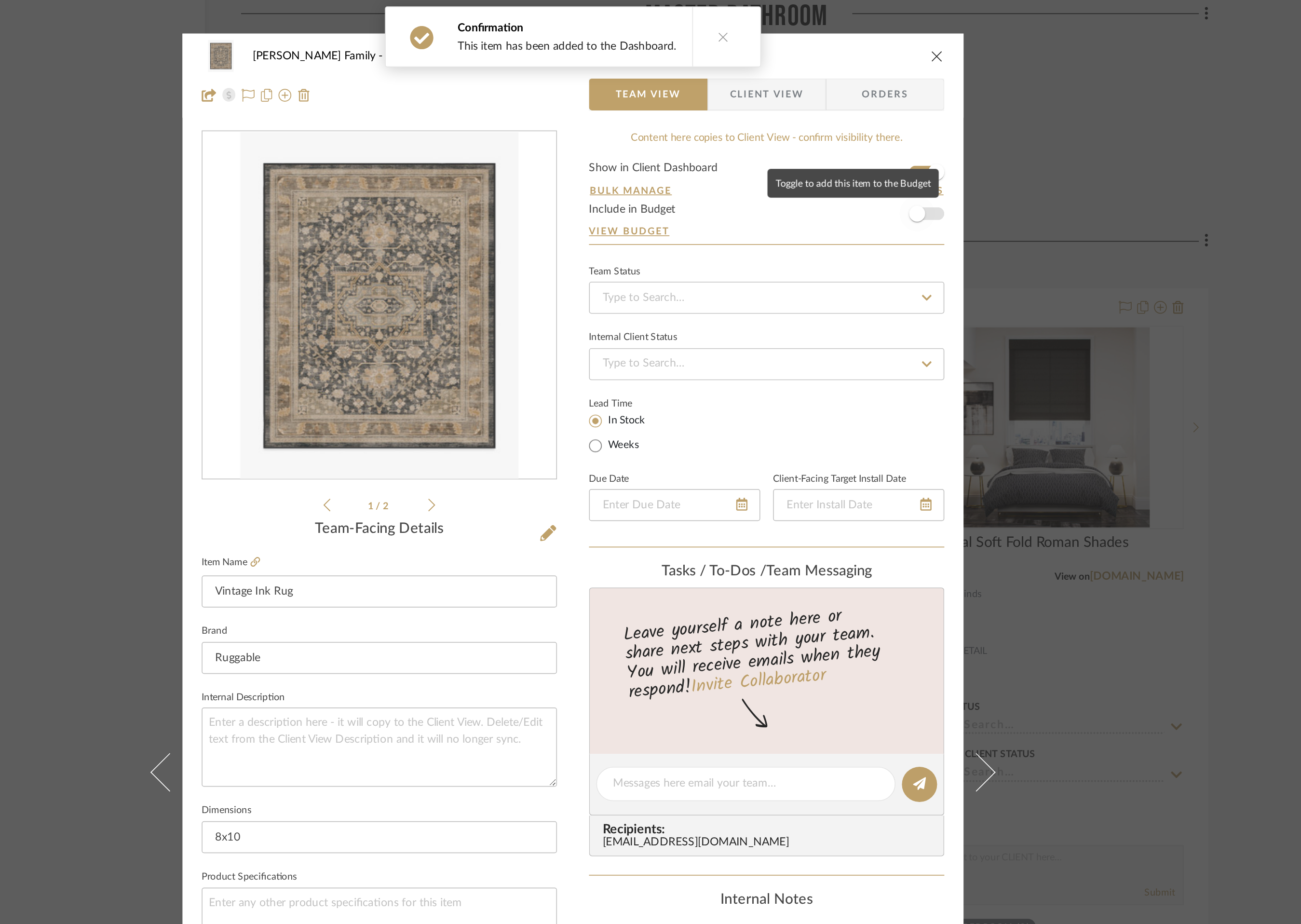
click at [864, 127] on span "button" at bounding box center [857, 129] width 22 height 22
click at [866, 35] on icon "close" at bounding box center [869, 33] width 8 height 8
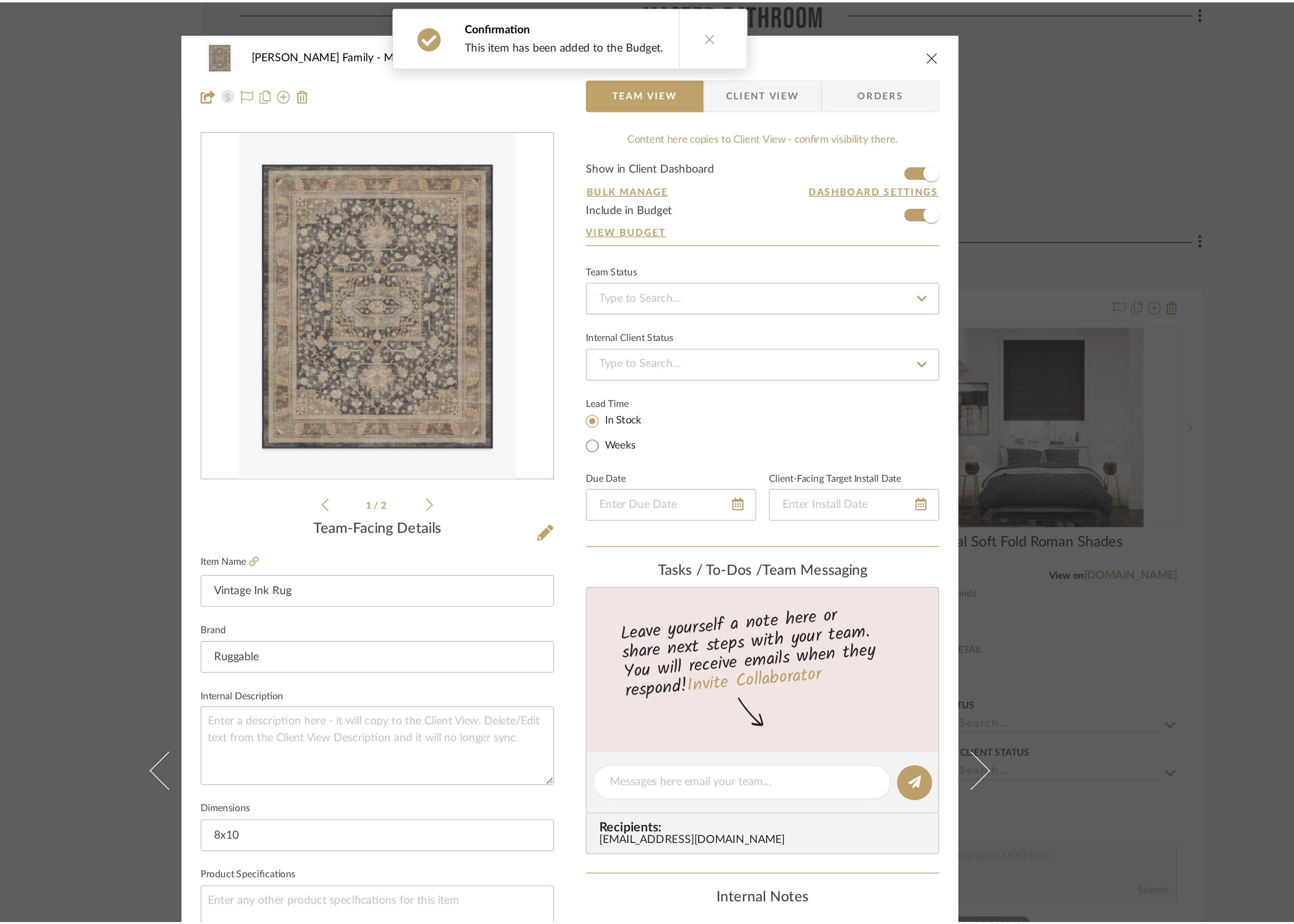
scroll to position [6439, 0]
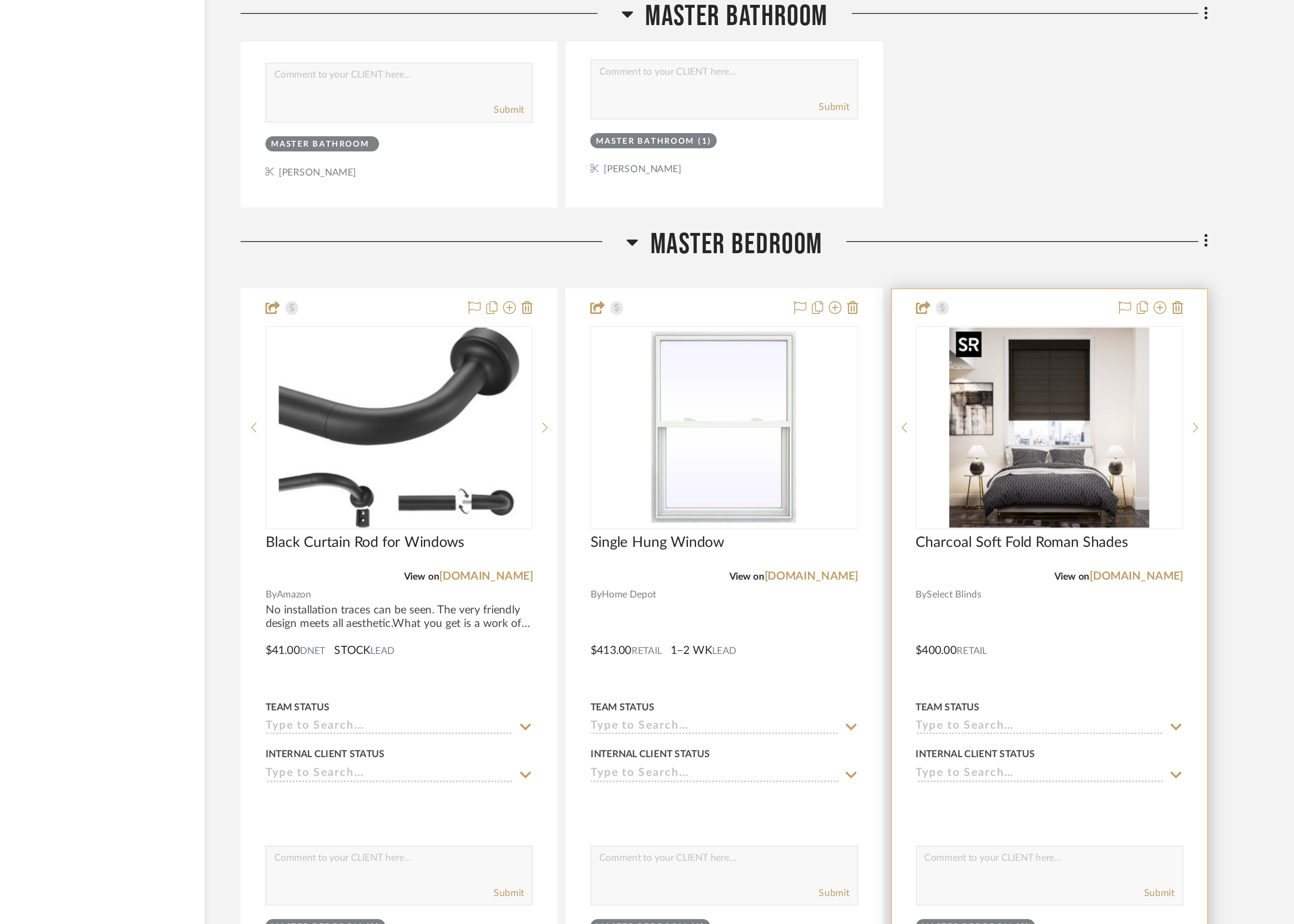
click at [939, 259] on img "0" at bounding box center [937, 257] width 120 height 120
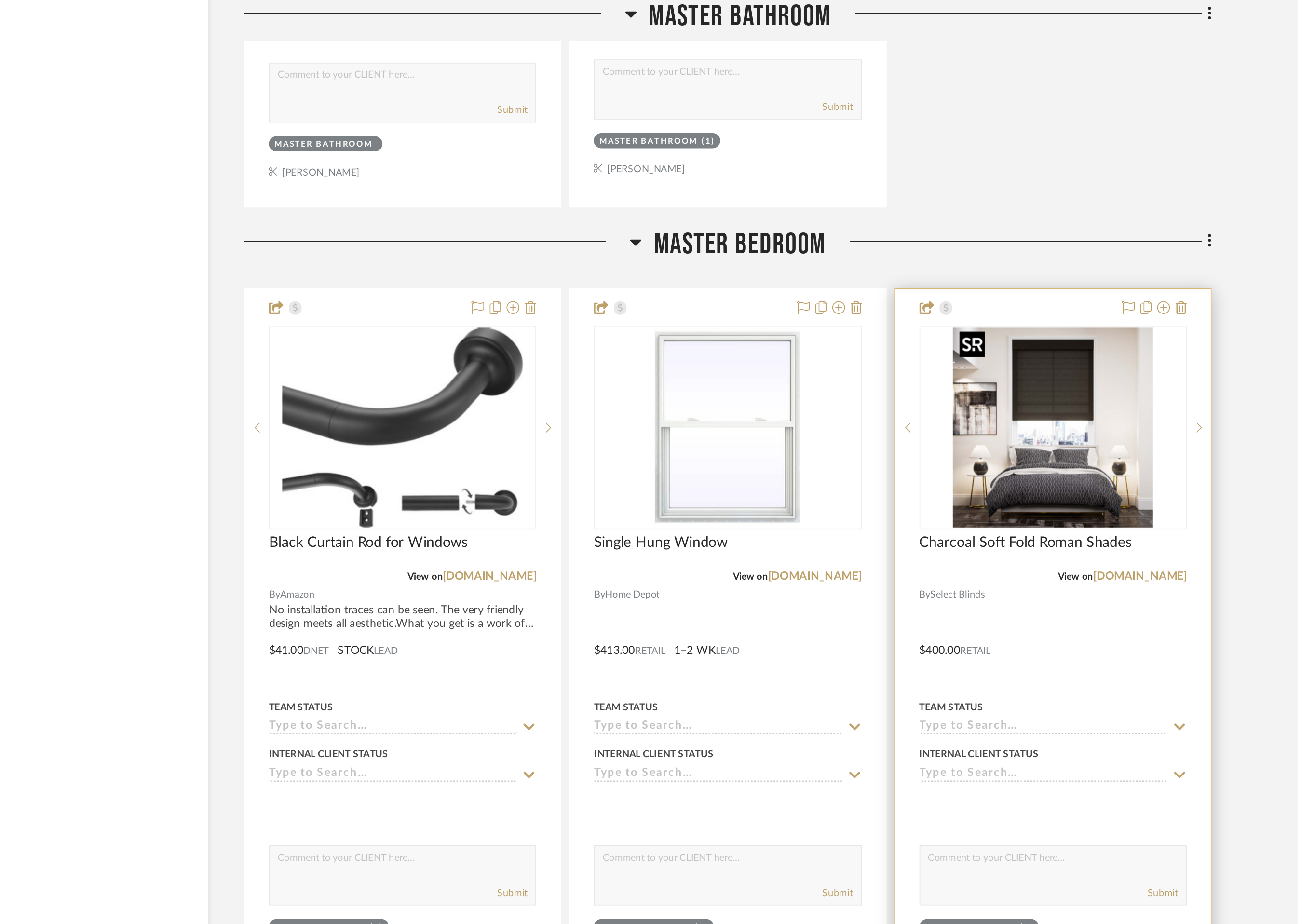
scroll to position [0, 0]
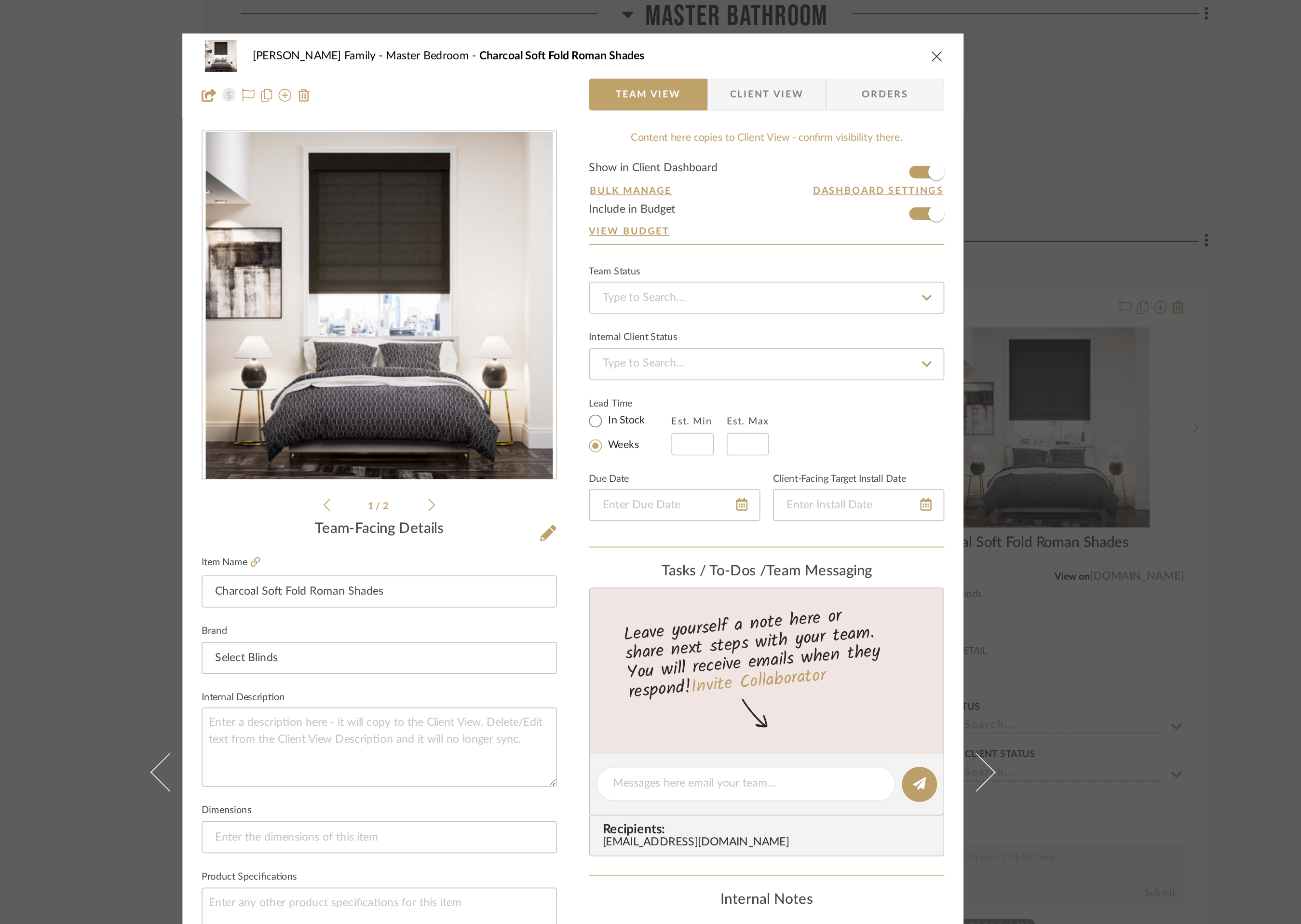
click at [866, 34] on icon "close" at bounding box center [869, 33] width 8 height 8
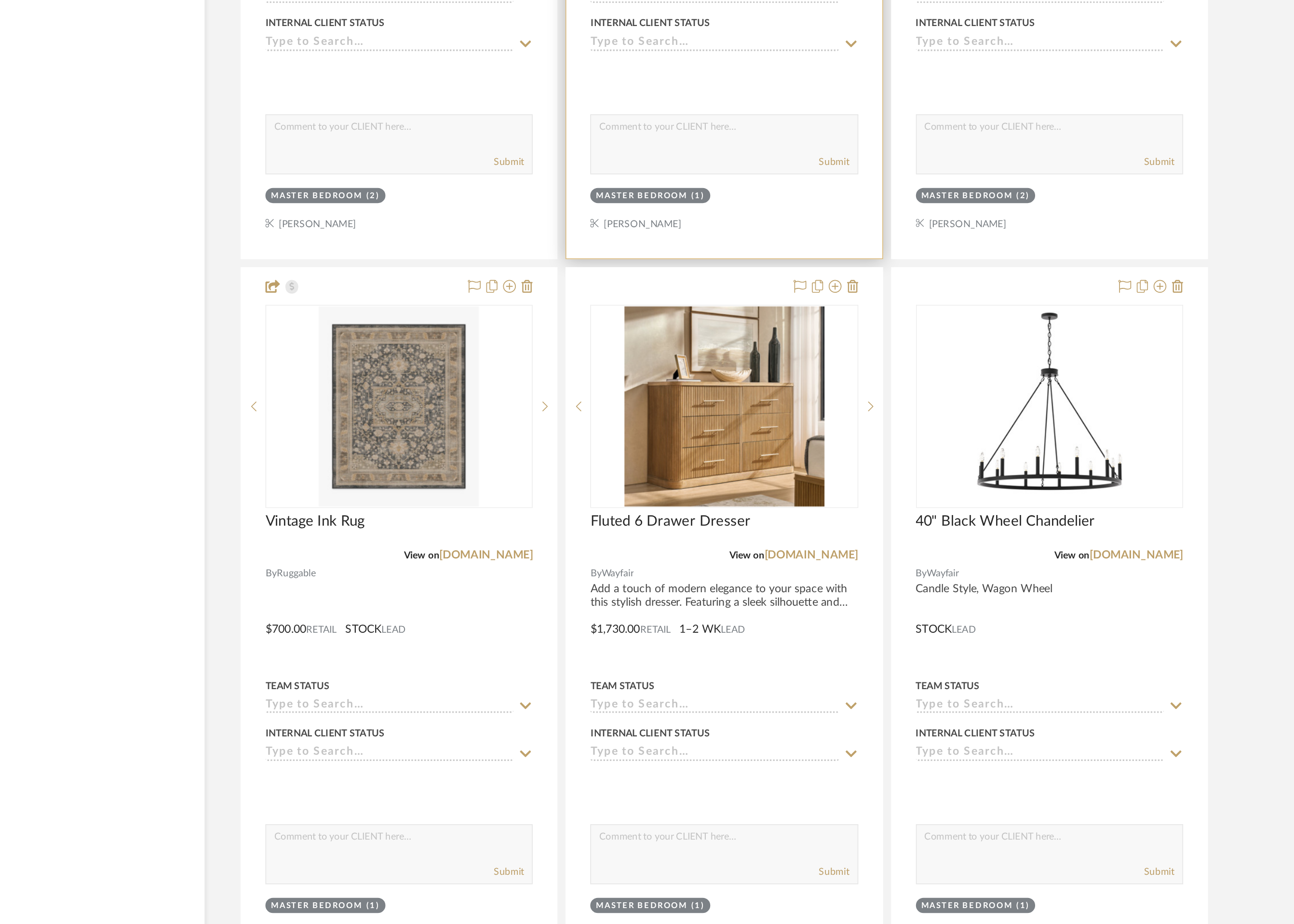
scroll to position [6554, 0]
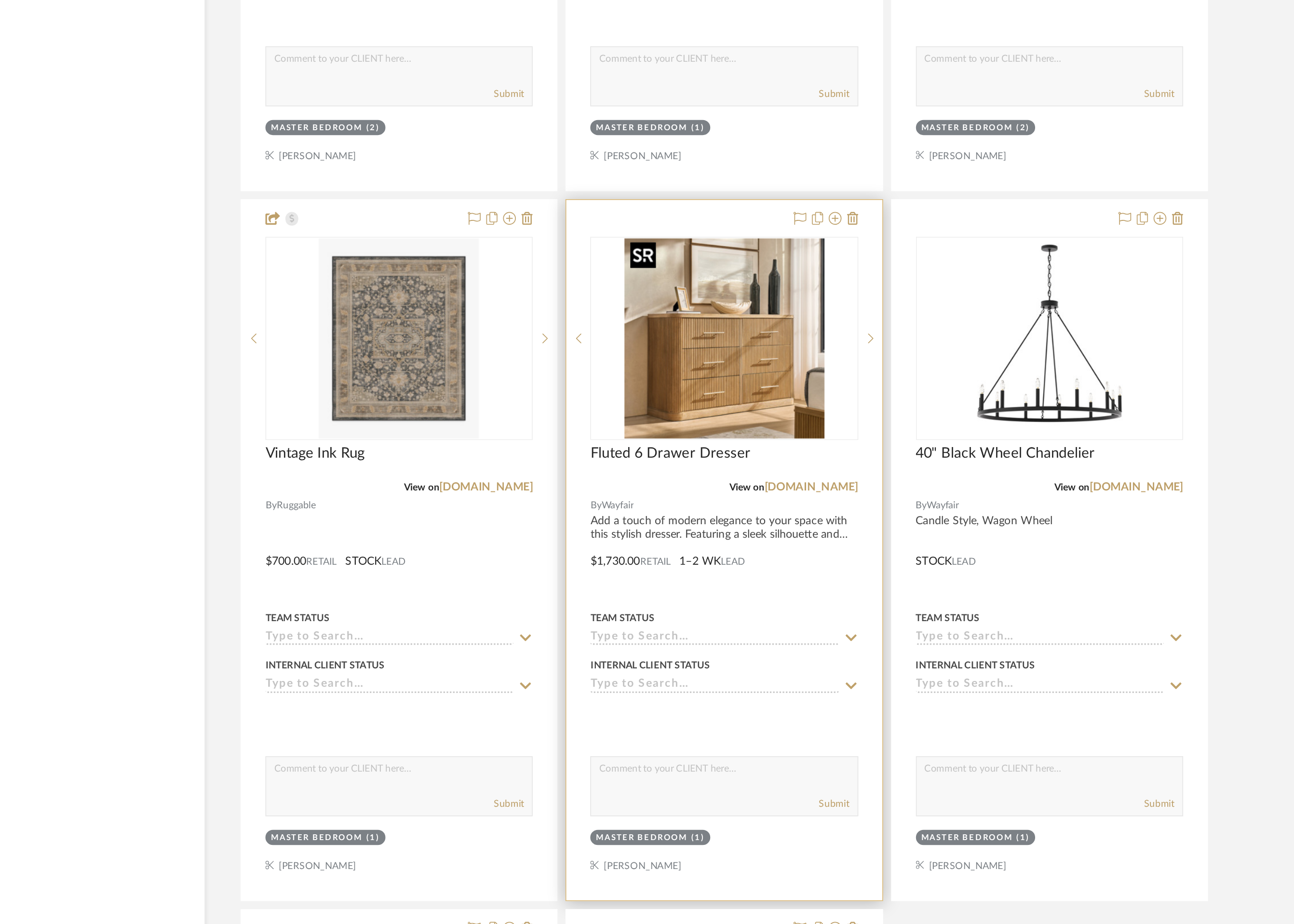
click at [738, 586] on img "0" at bounding box center [741, 570] width 120 height 120
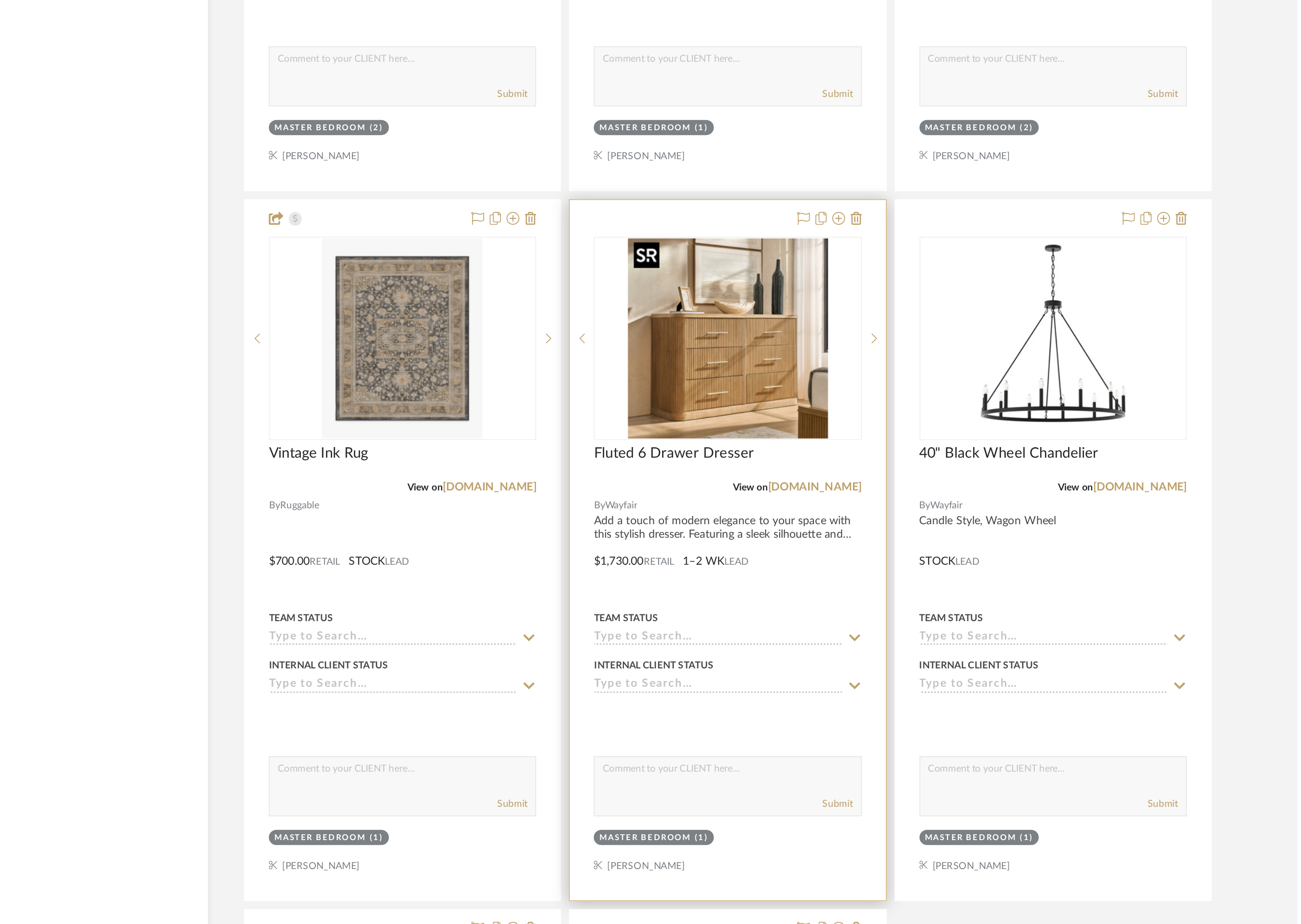
scroll to position [0, 0]
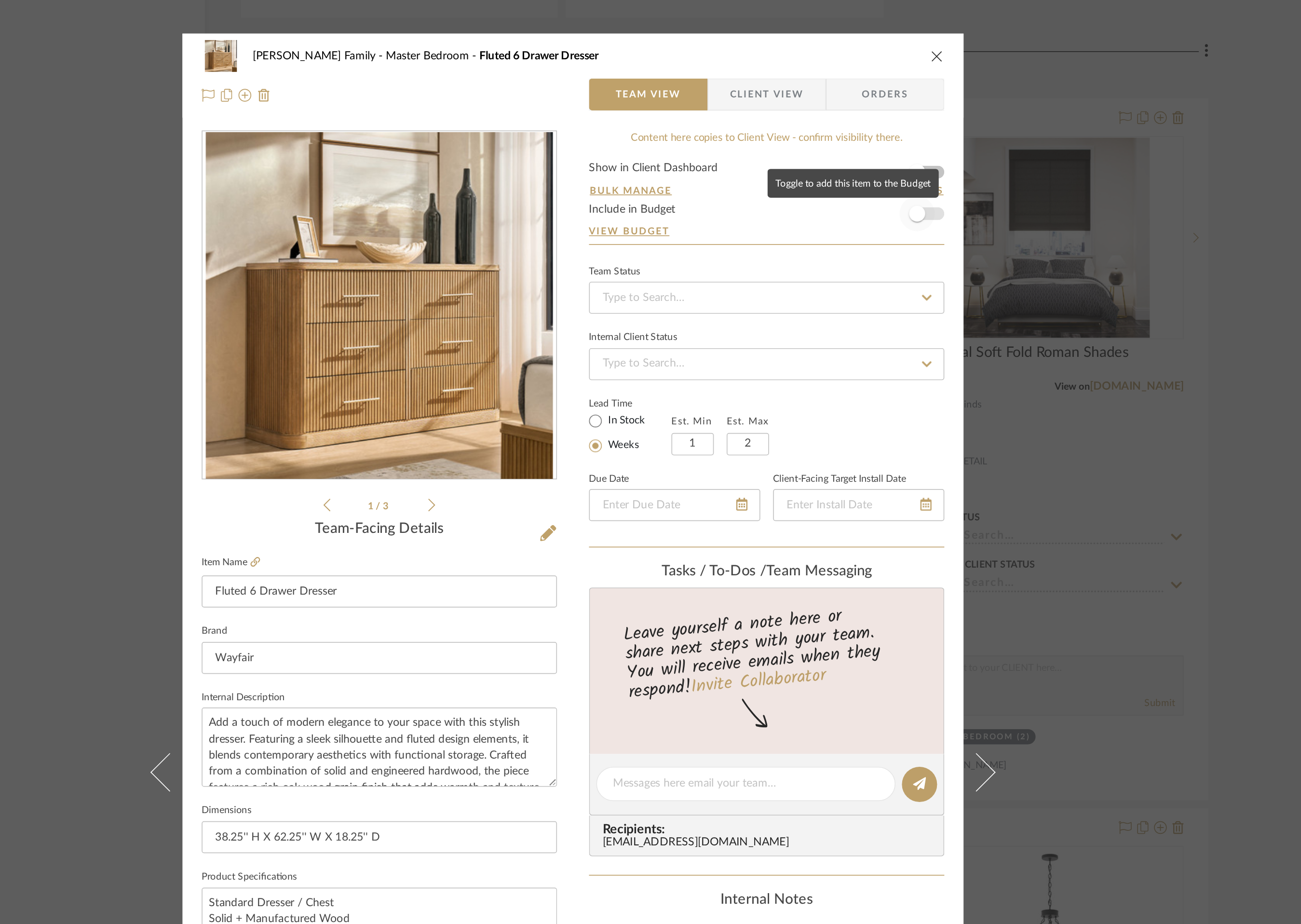
click at [858, 128] on span "button" at bounding box center [858, 129] width 10 height 10
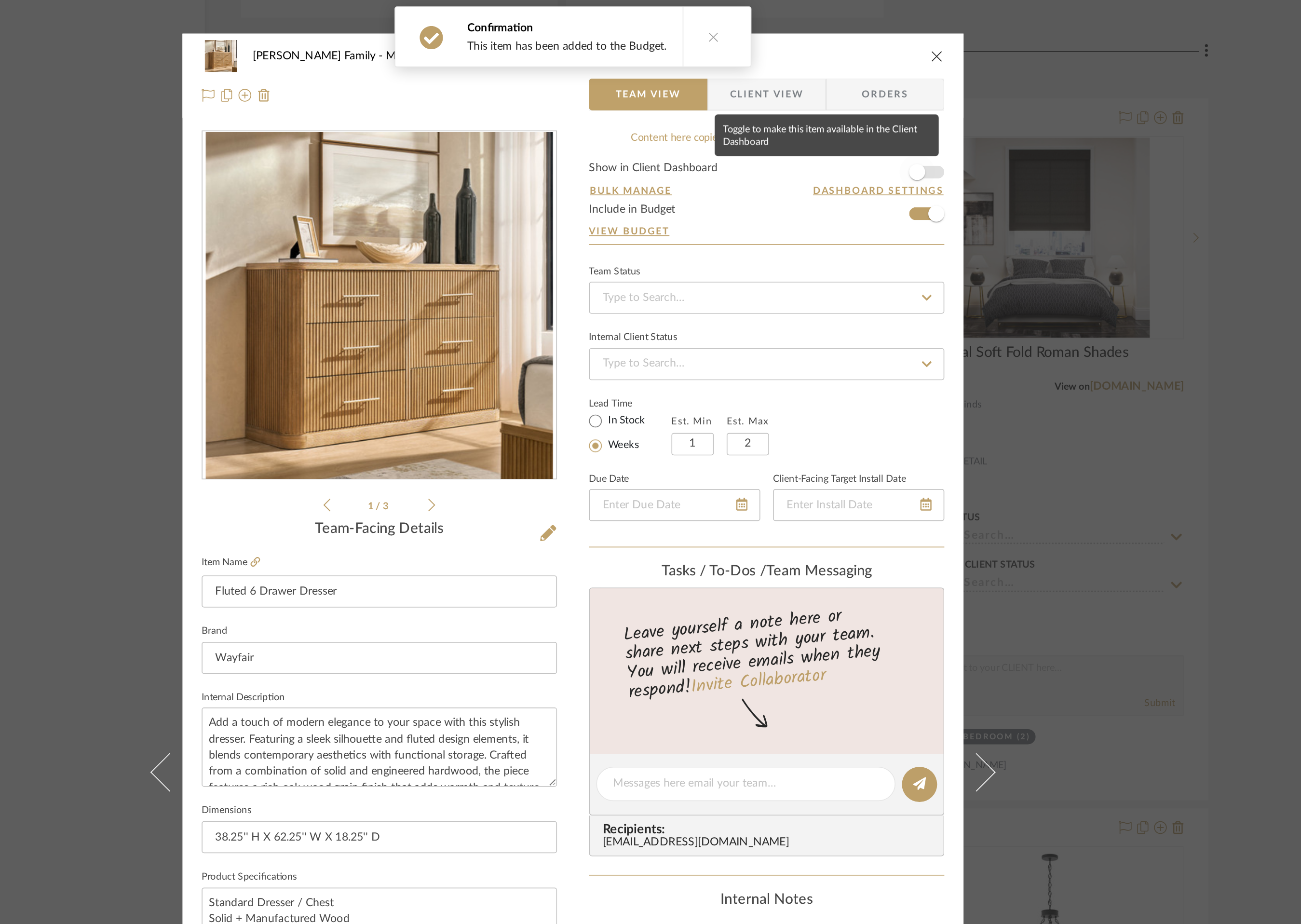
click at [861, 99] on span "button" at bounding box center [857, 104] width 22 height 22
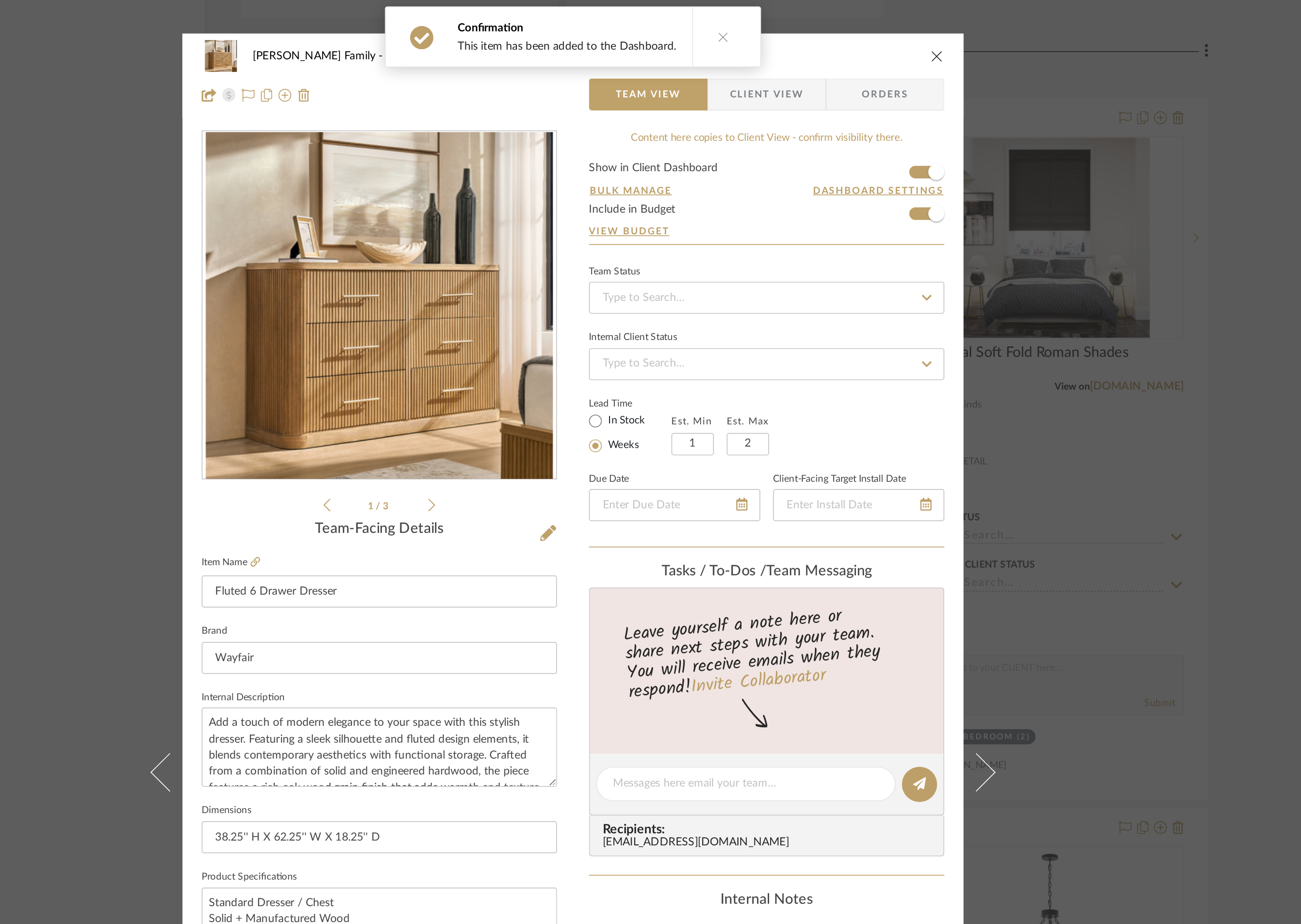
click at [867, 31] on icon "close" at bounding box center [869, 33] width 8 height 8
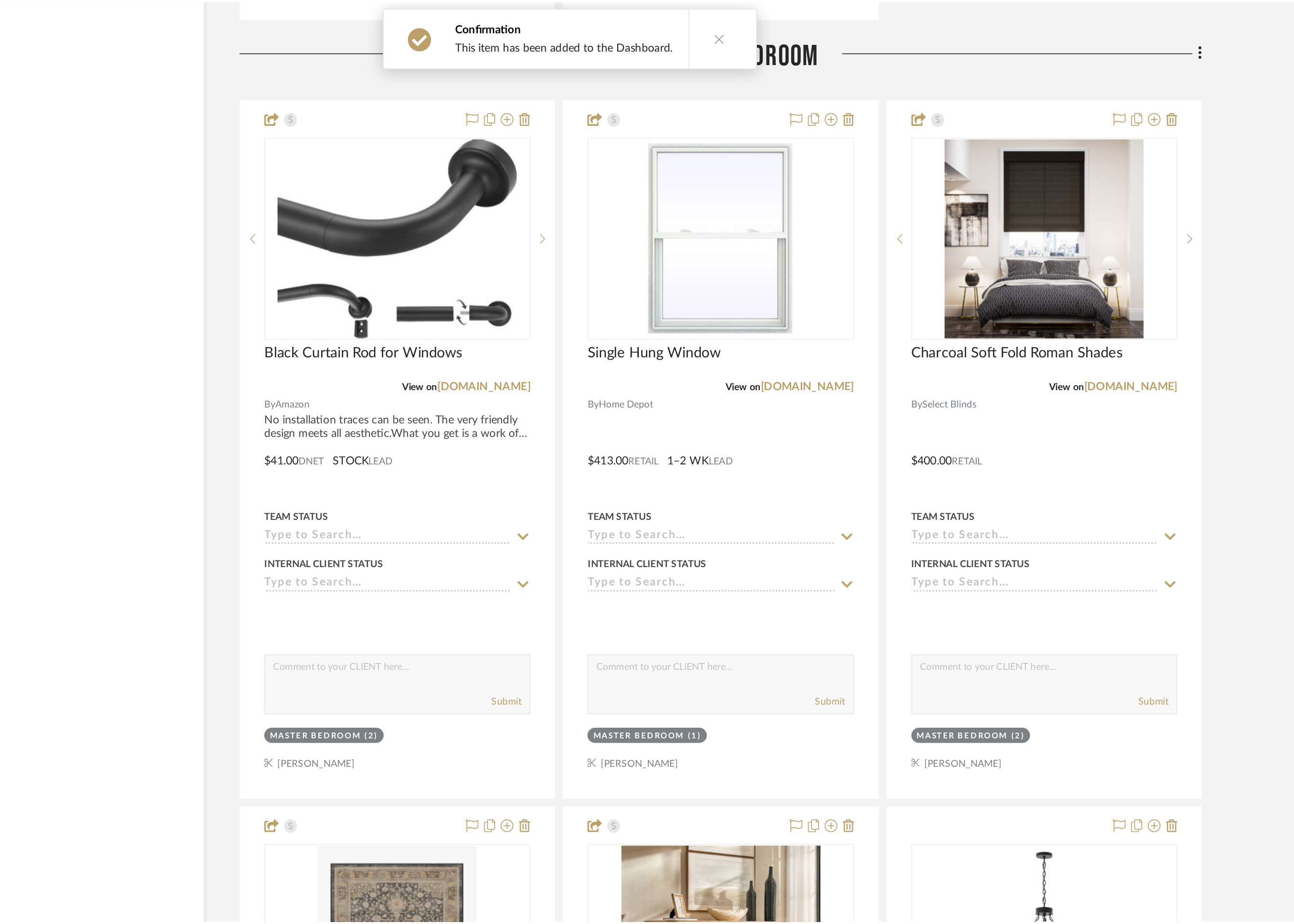
scroll to position [6554, 0]
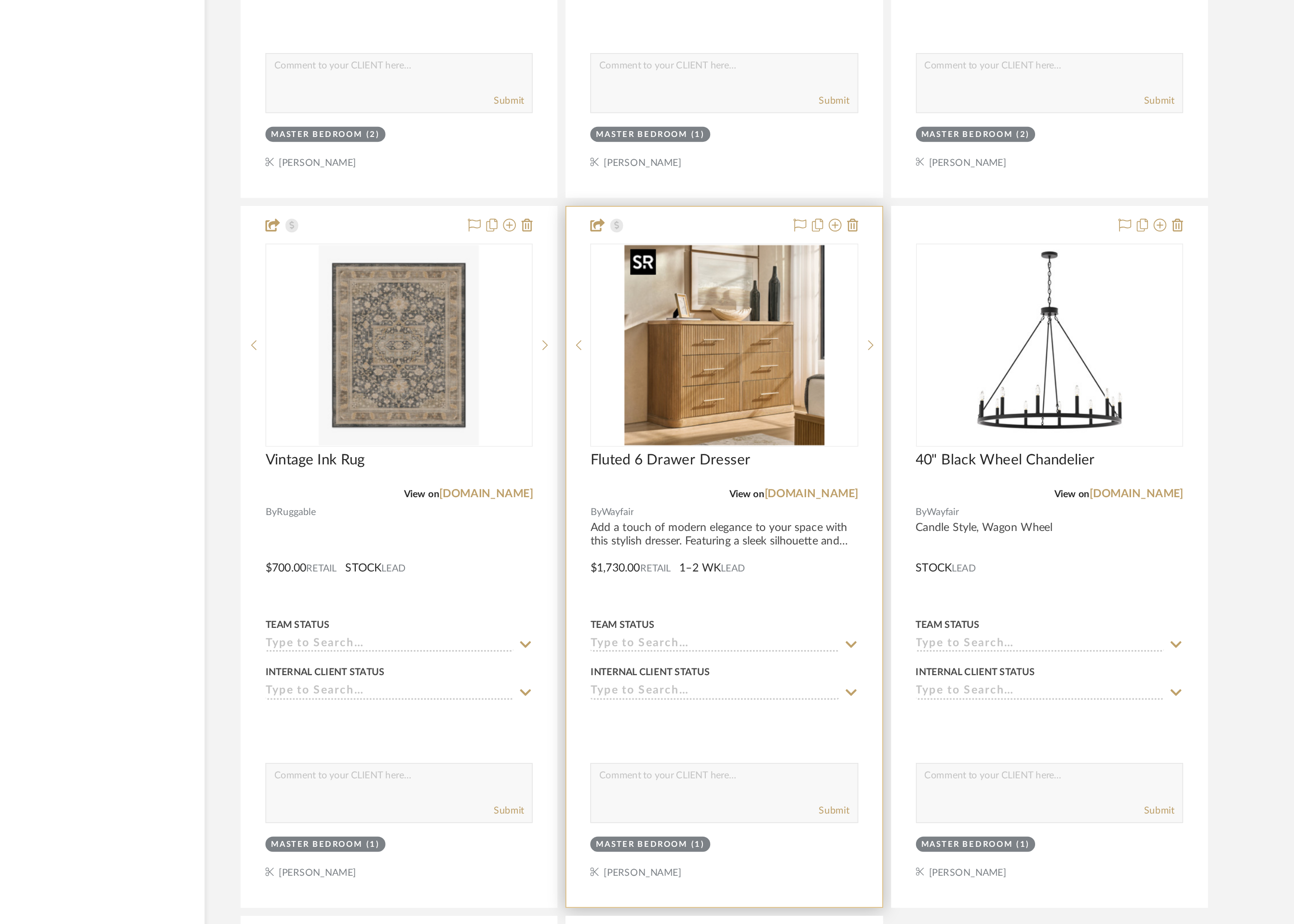
click at [756, 588] on img "0" at bounding box center [741, 570] width 120 height 120
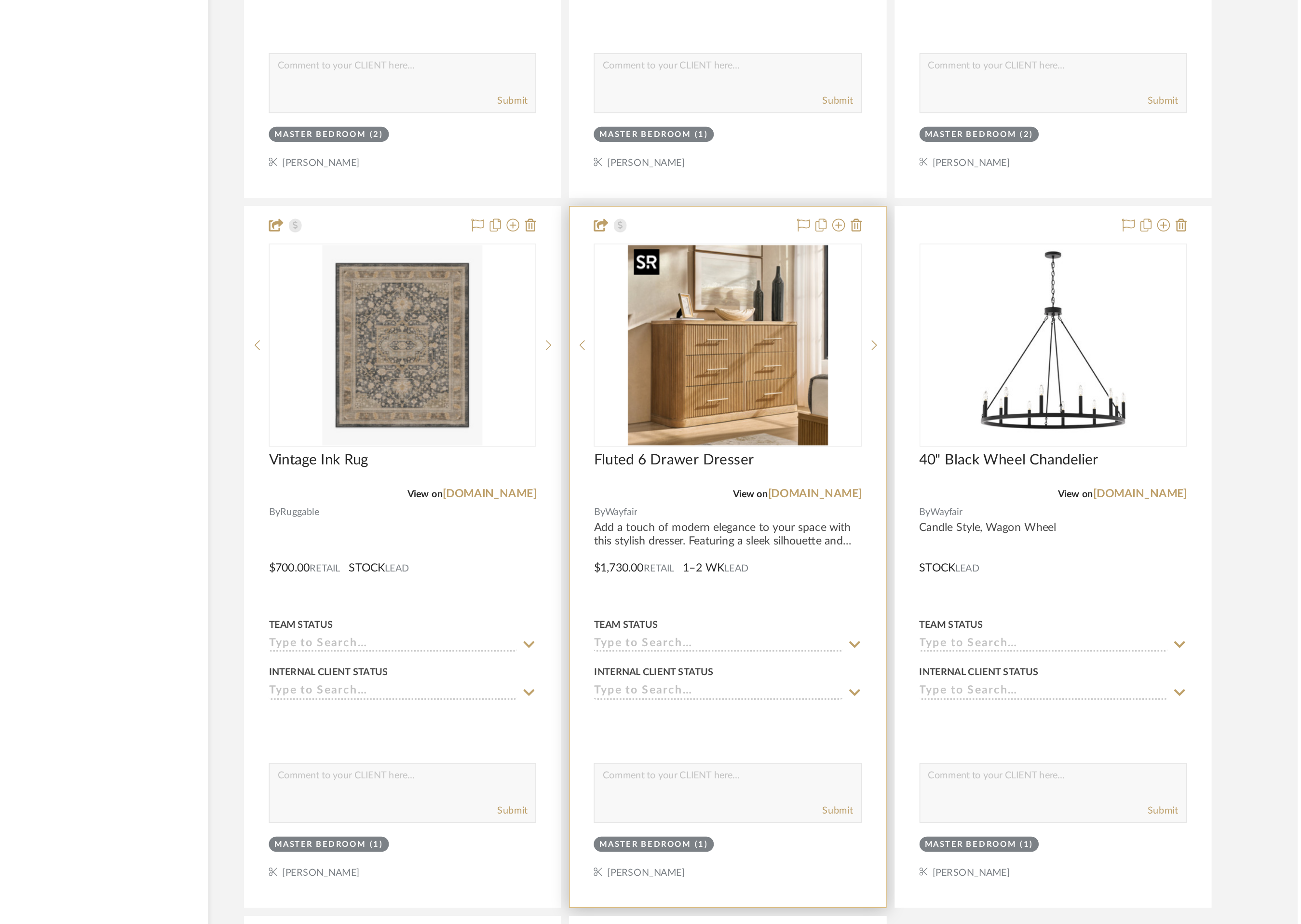
scroll to position [0, 0]
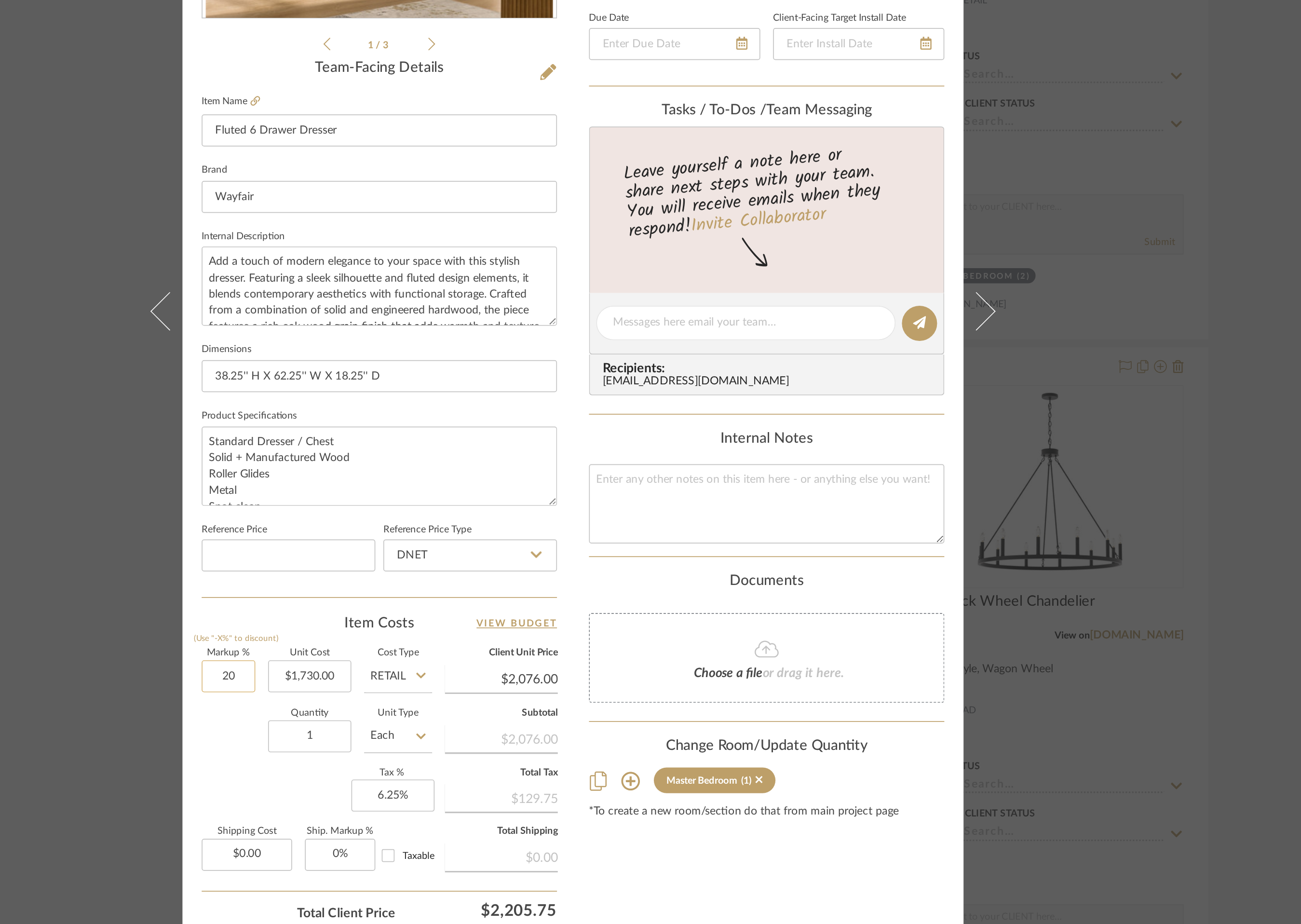
click at [442, 682] on input "20" at bounding box center [443, 685] width 32 height 19
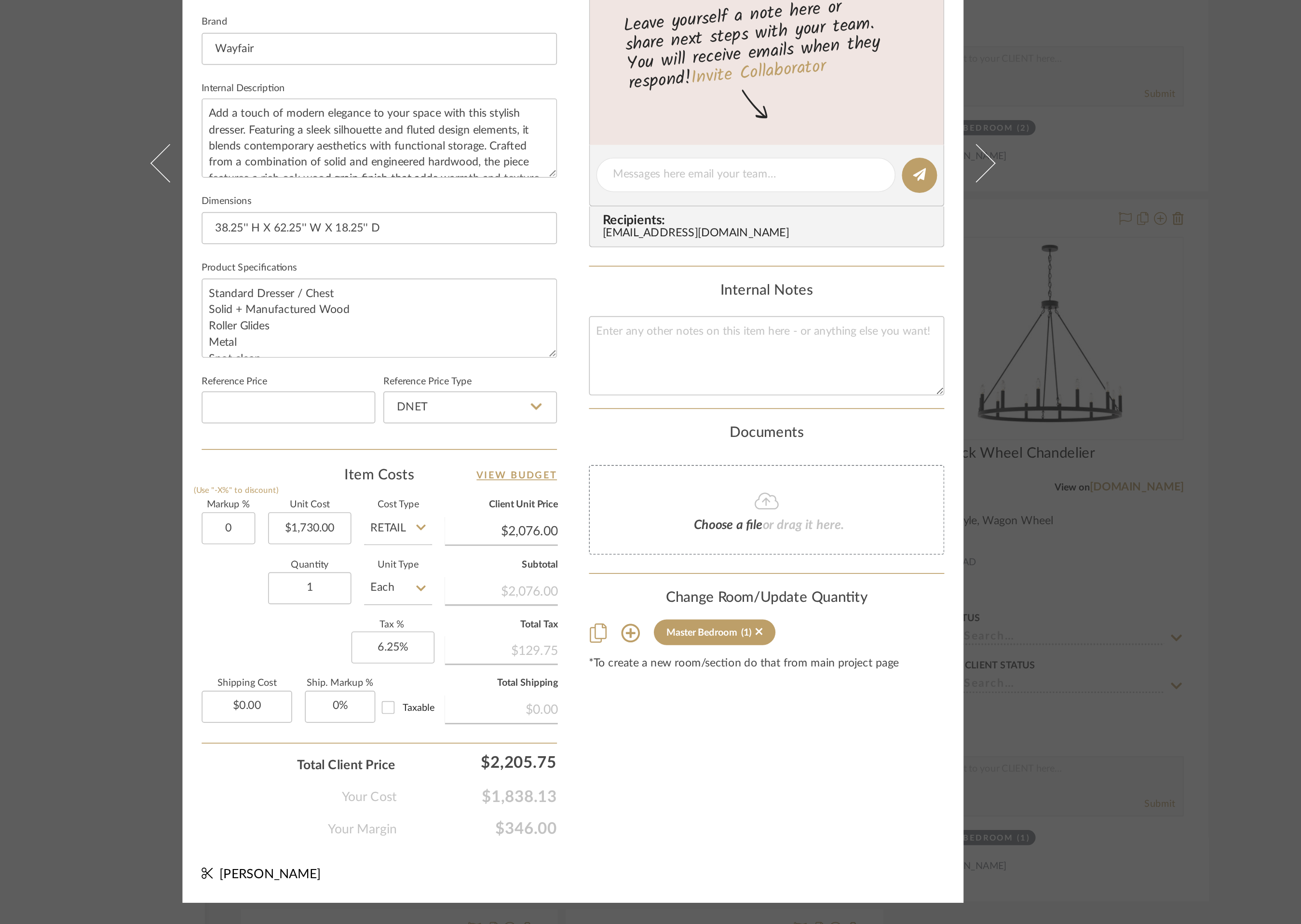
type input "0%"
click at [720, 853] on div "Content here copies to Client View - confirm visibility there. Show in Client D…" at bounding box center [767, 475] width 214 height 793
type input "$1,730.00"
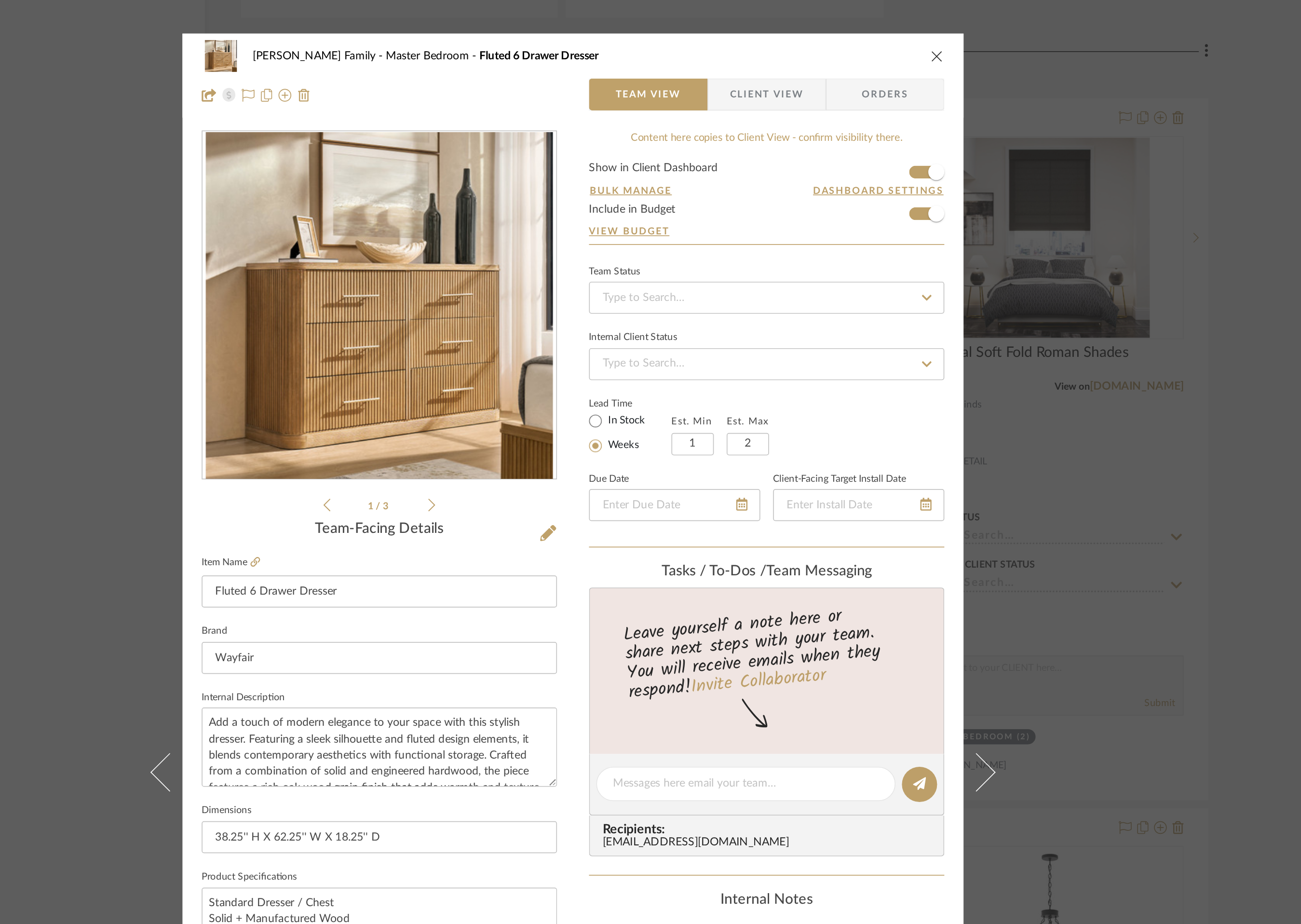
click at [867, 32] on icon "close" at bounding box center [869, 33] width 8 height 8
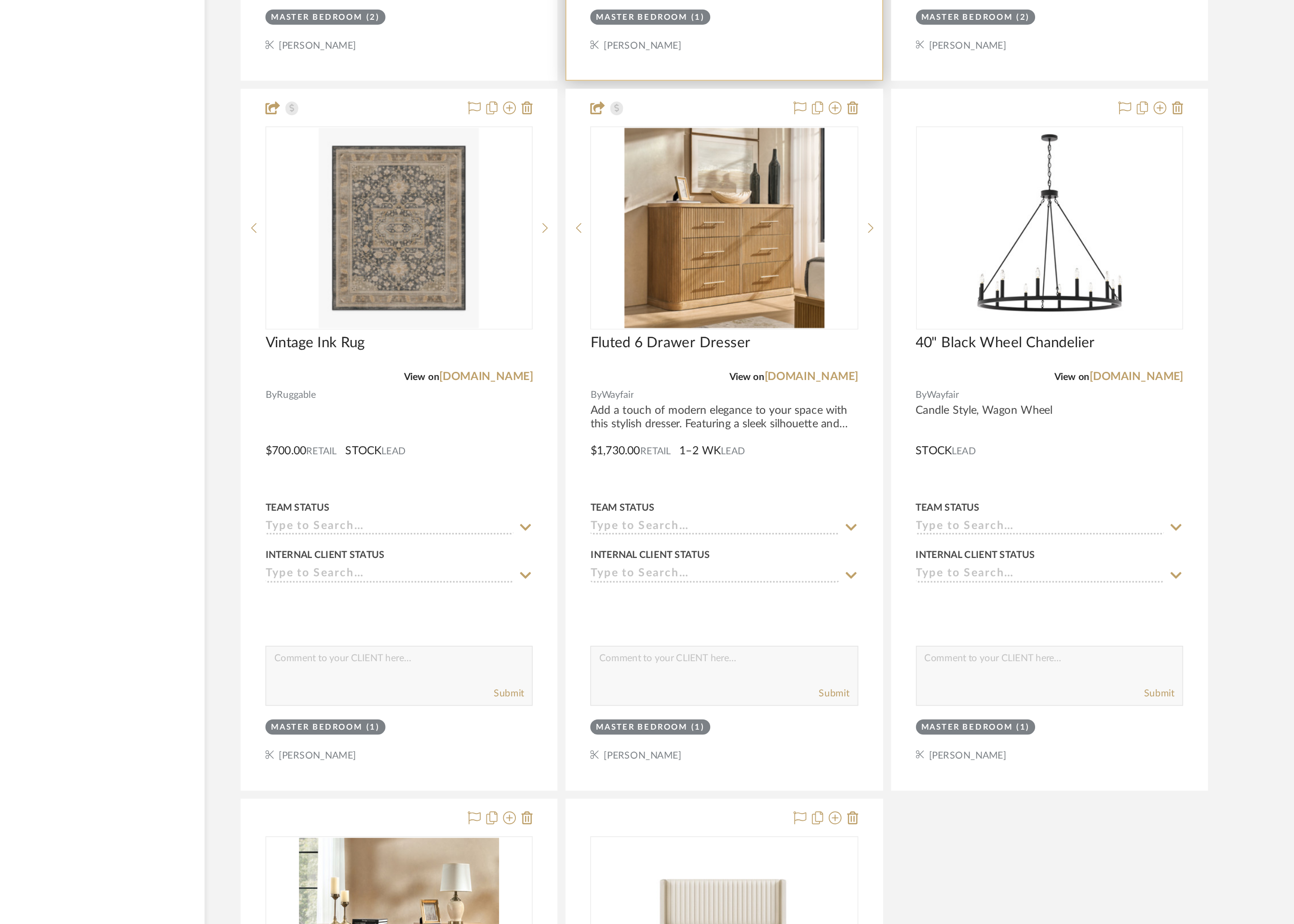
scroll to position [6634, 0]
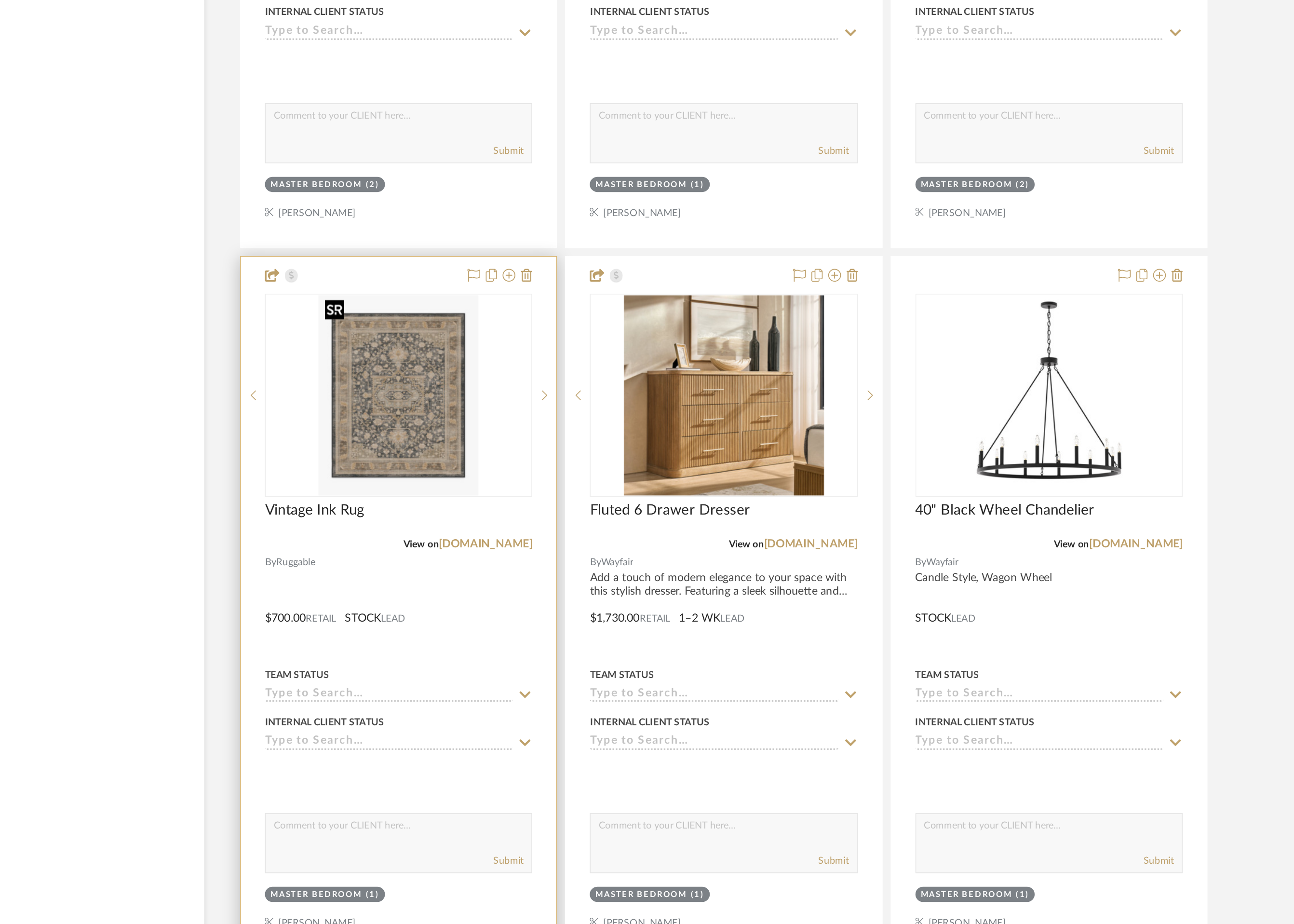
click at [559, 505] on img "0" at bounding box center [546, 489] width 97 height 120
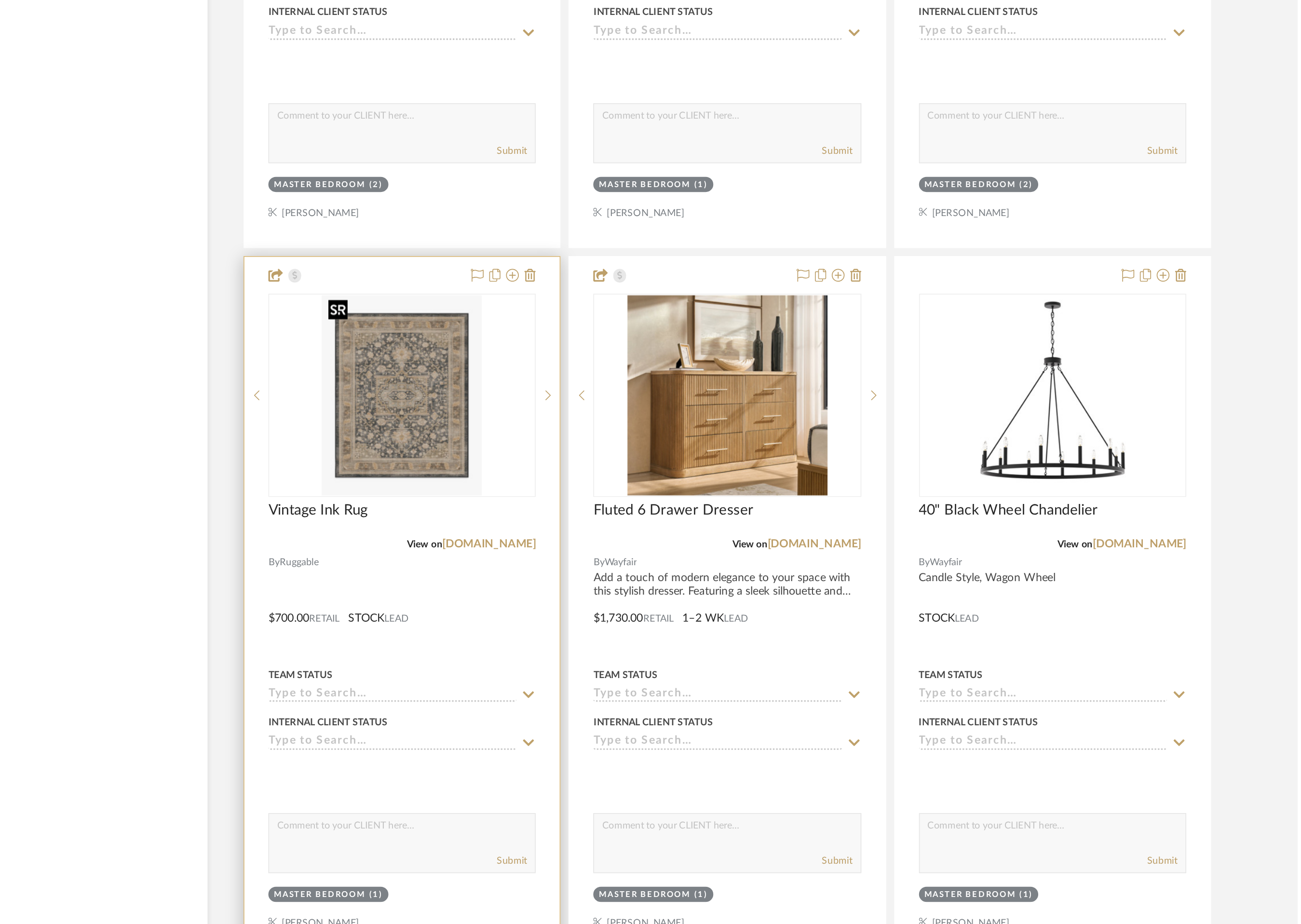
scroll to position [0, 0]
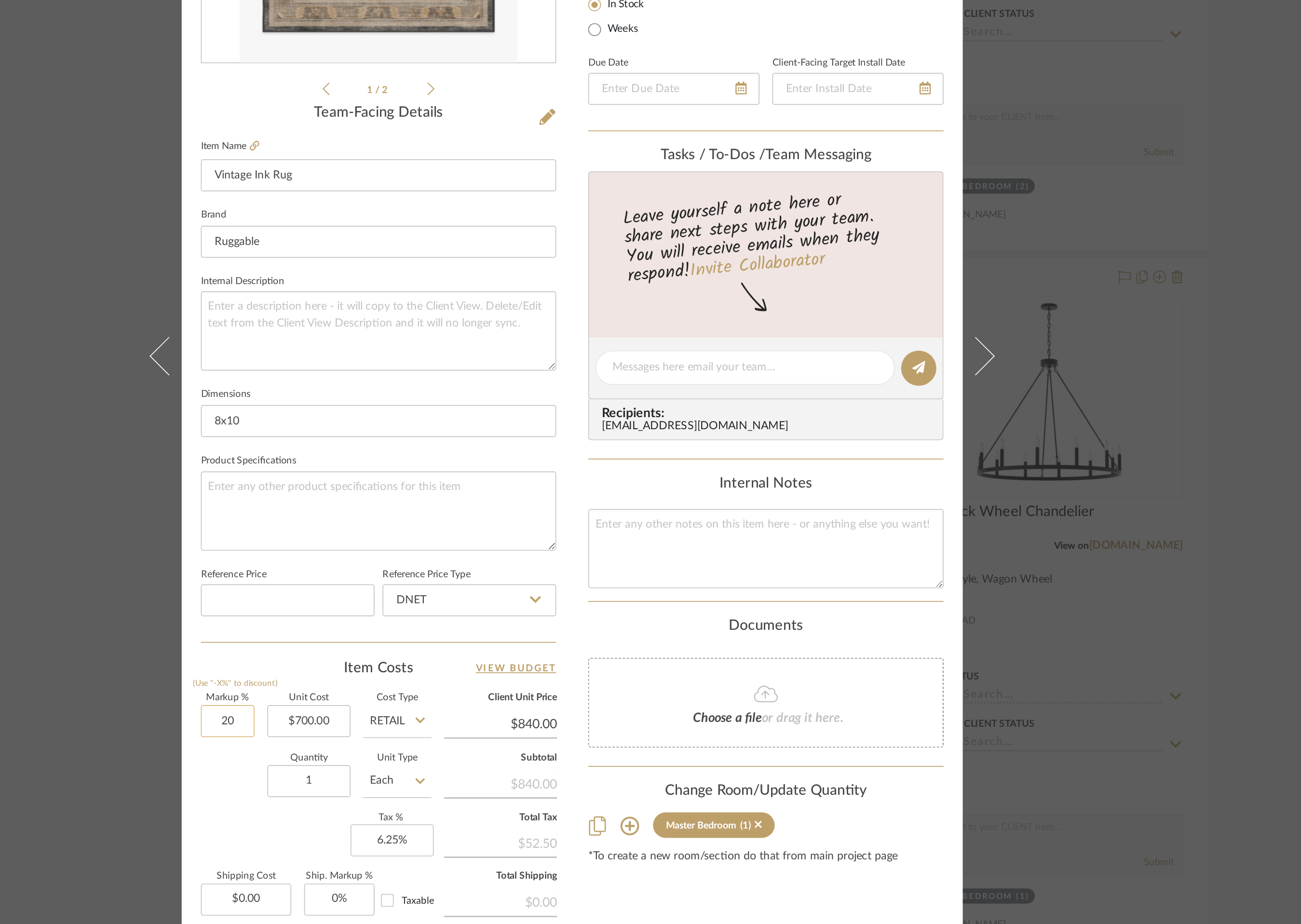
click at [438, 682] on input "20" at bounding box center [443, 685] width 32 height 19
type input "0%"
click at [743, 790] on div "Content here copies to Client View - confirm visibility there. Show in Client D…" at bounding box center [767, 475] width 214 height 793
type input "$700.00"
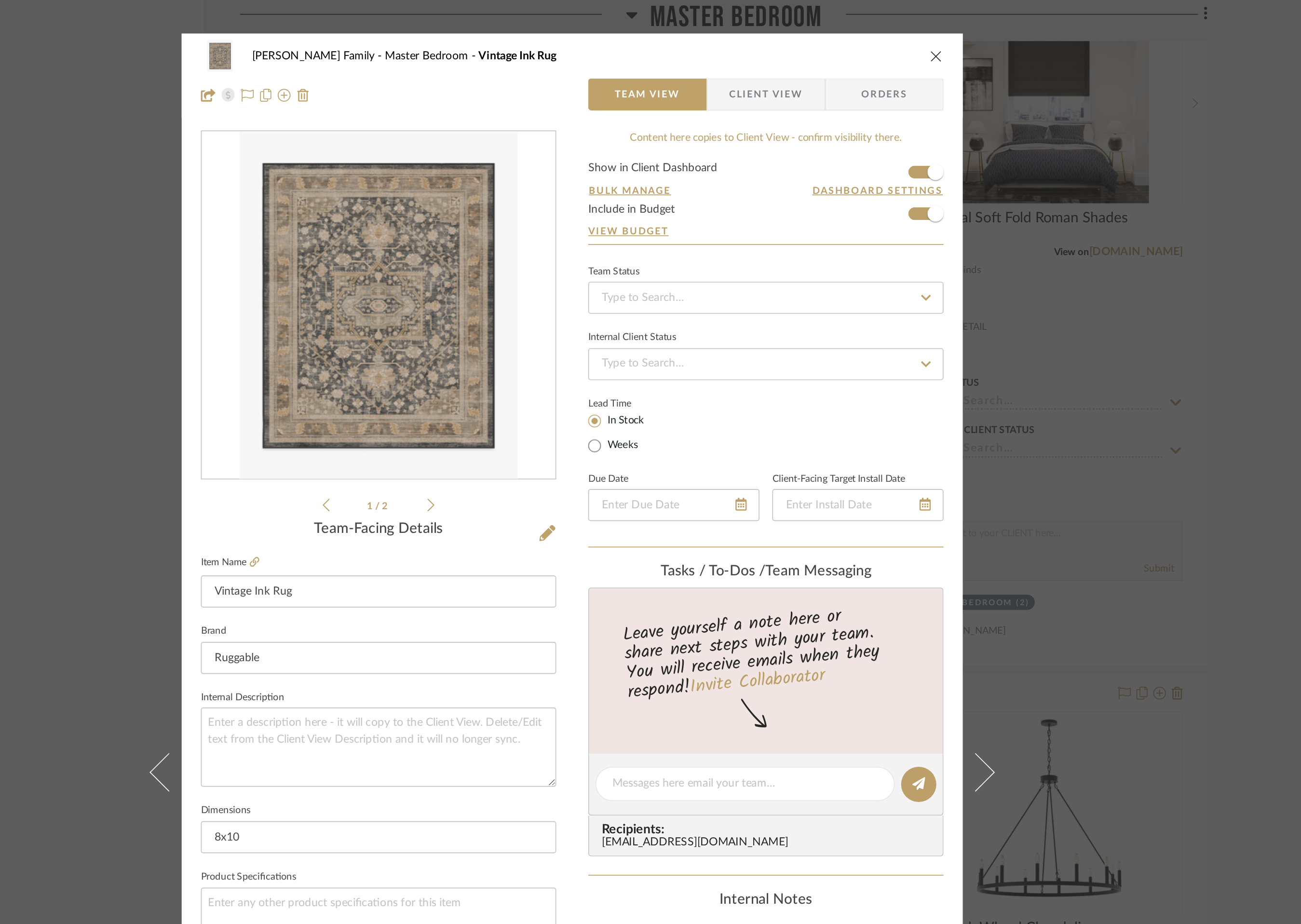
click at [866, 34] on icon "close" at bounding box center [869, 33] width 8 height 8
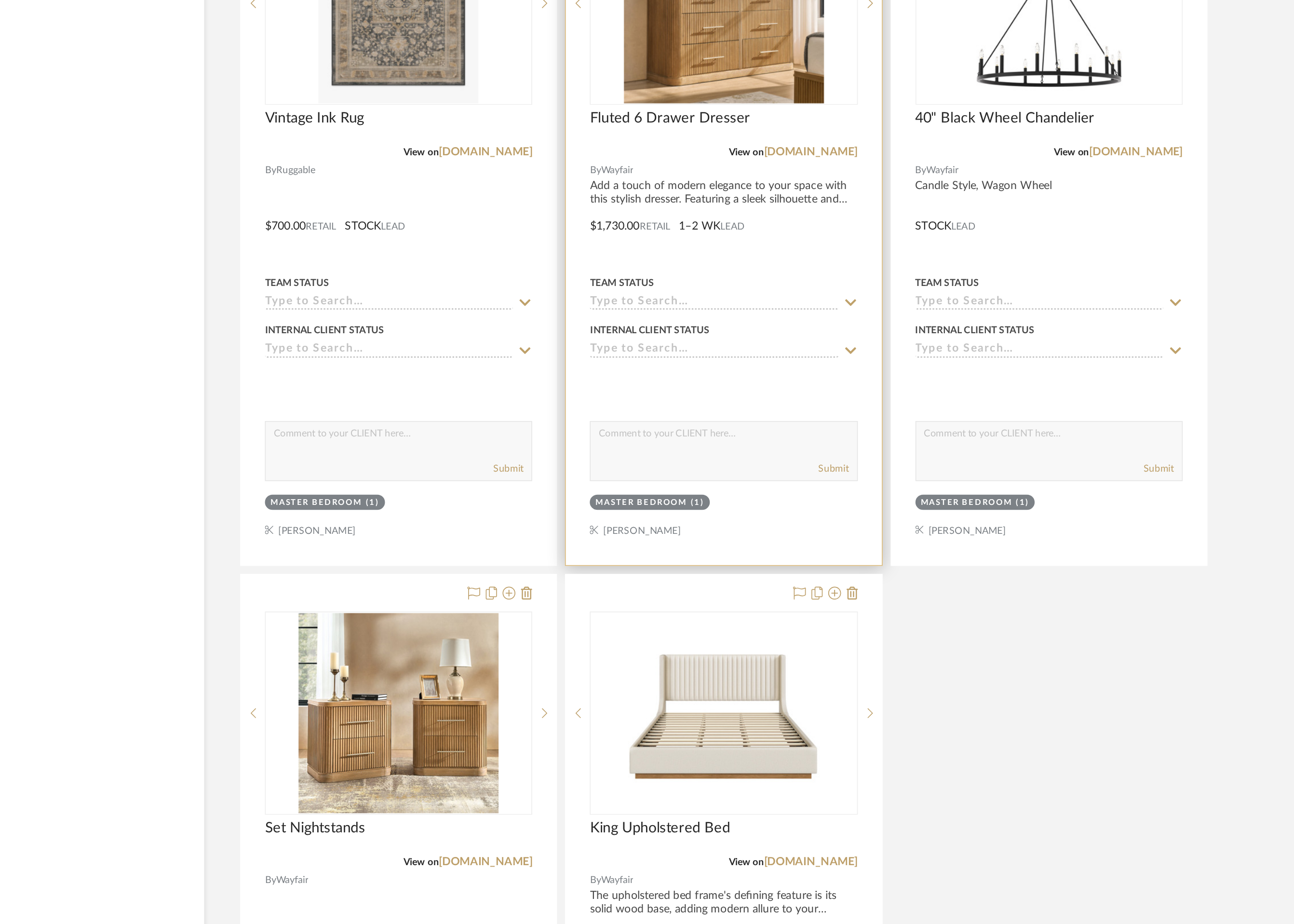
scroll to position [6757, 0]
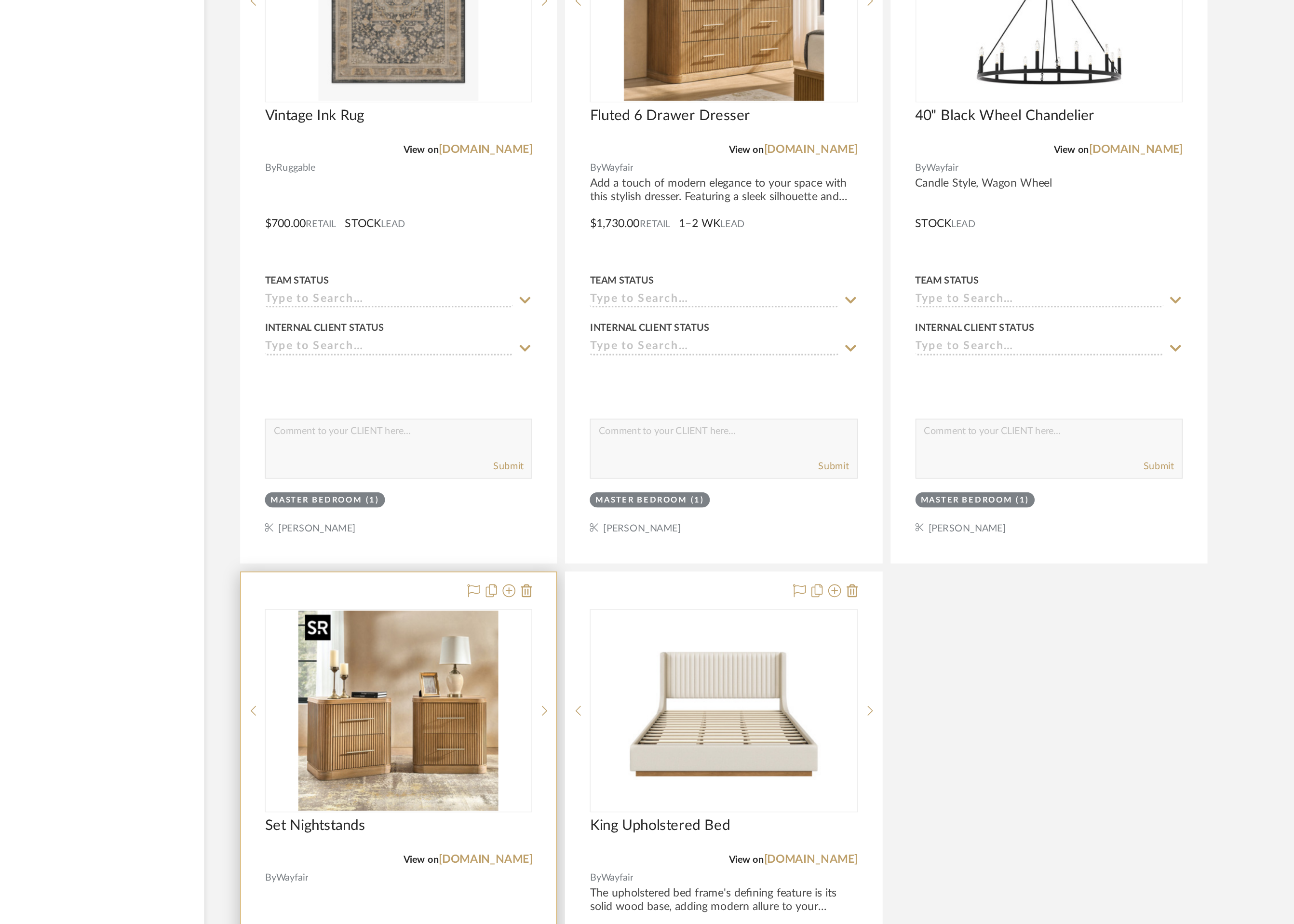
click at [572, 809] on img "0" at bounding box center [545, 795] width 120 height 120
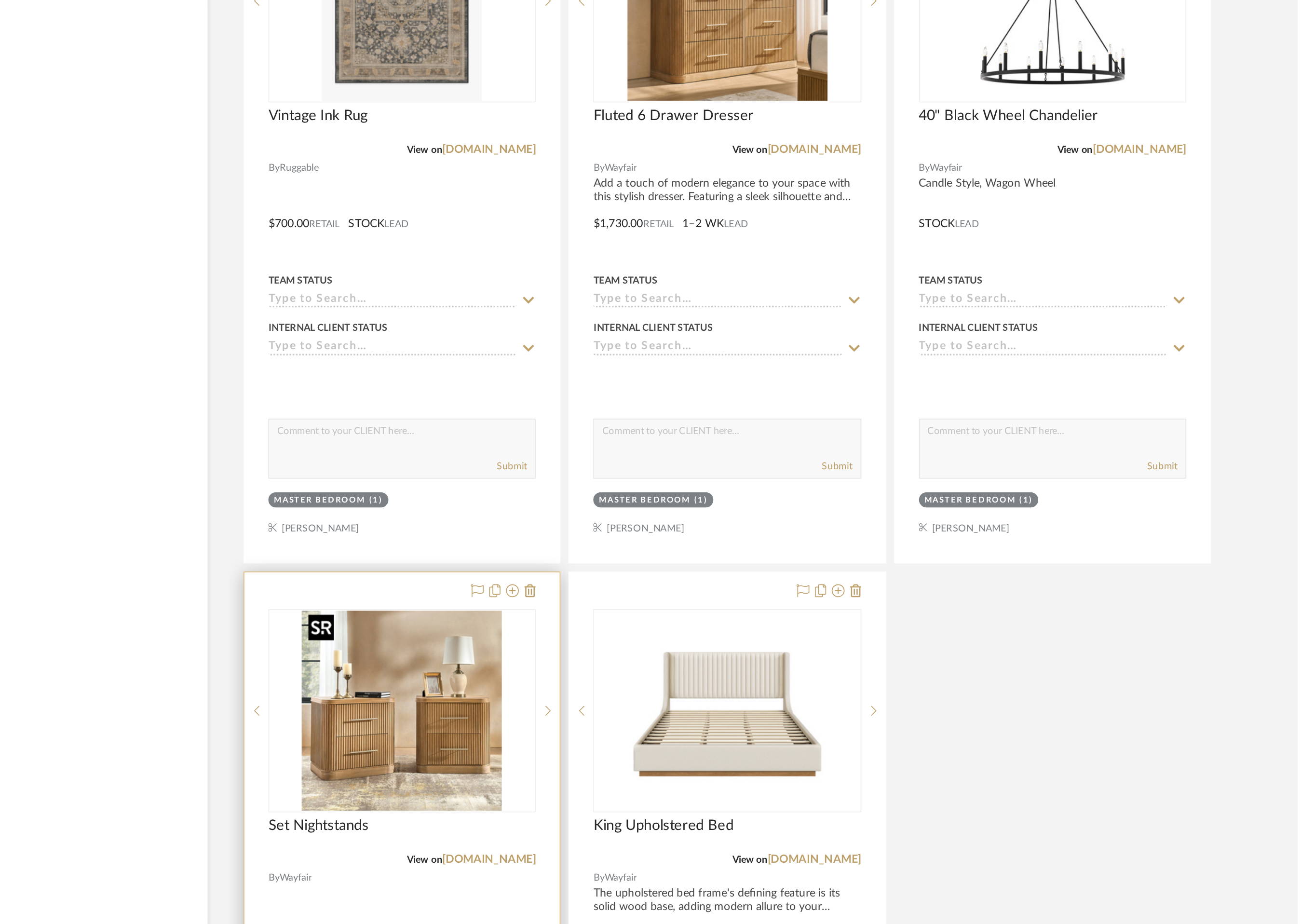
scroll to position [0, 0]
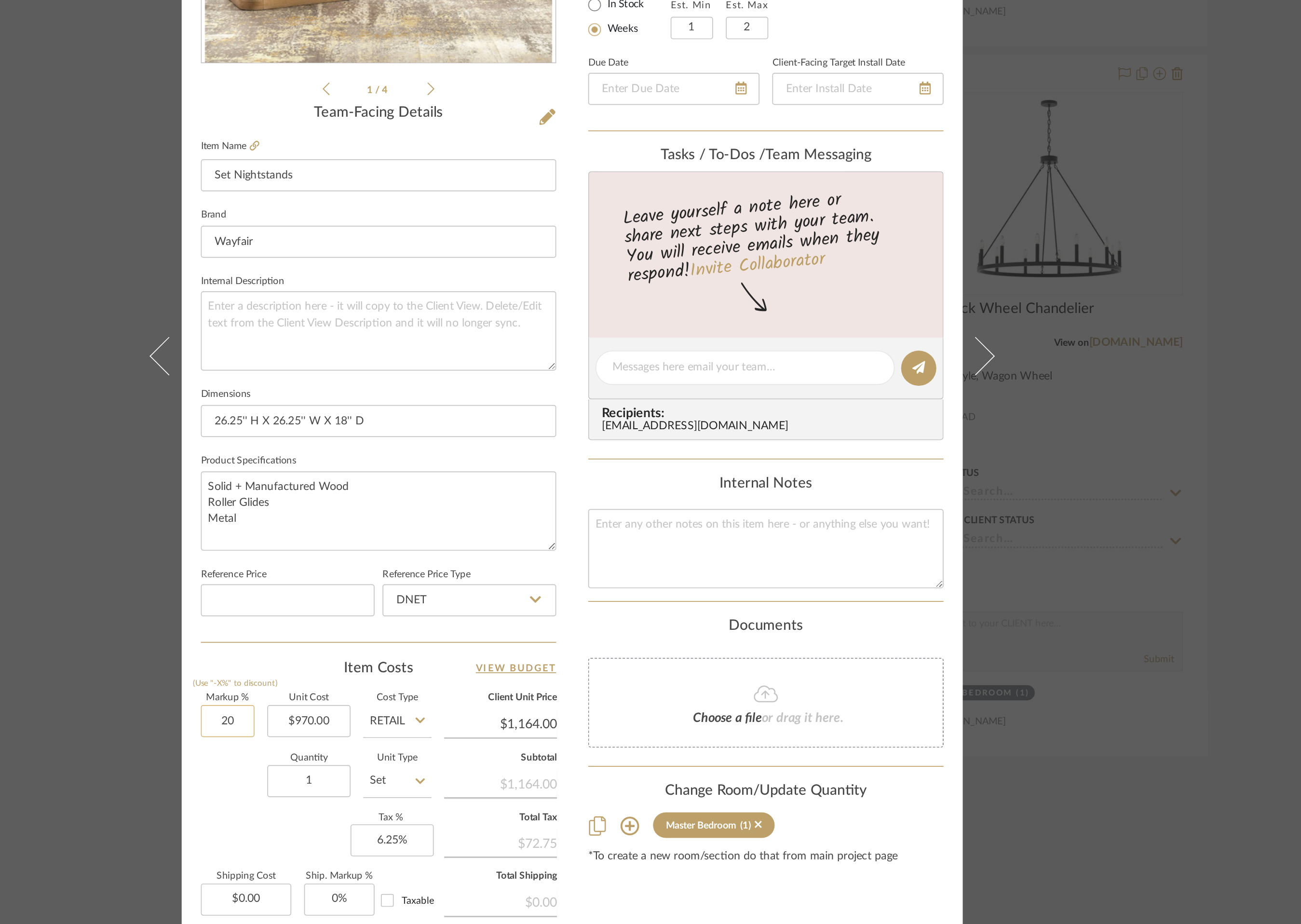
click at [438, 681] on input "20" at bounding box center [443, 685] width 32 height 19
type input "0%"
click at [628, 609] on input "DNET" at bounding box center [588, 613] width 104 height 19
type input "$970.00"
click at [618, 654] on div "Retail" at bounding box center [592, 660] width 119 height 24
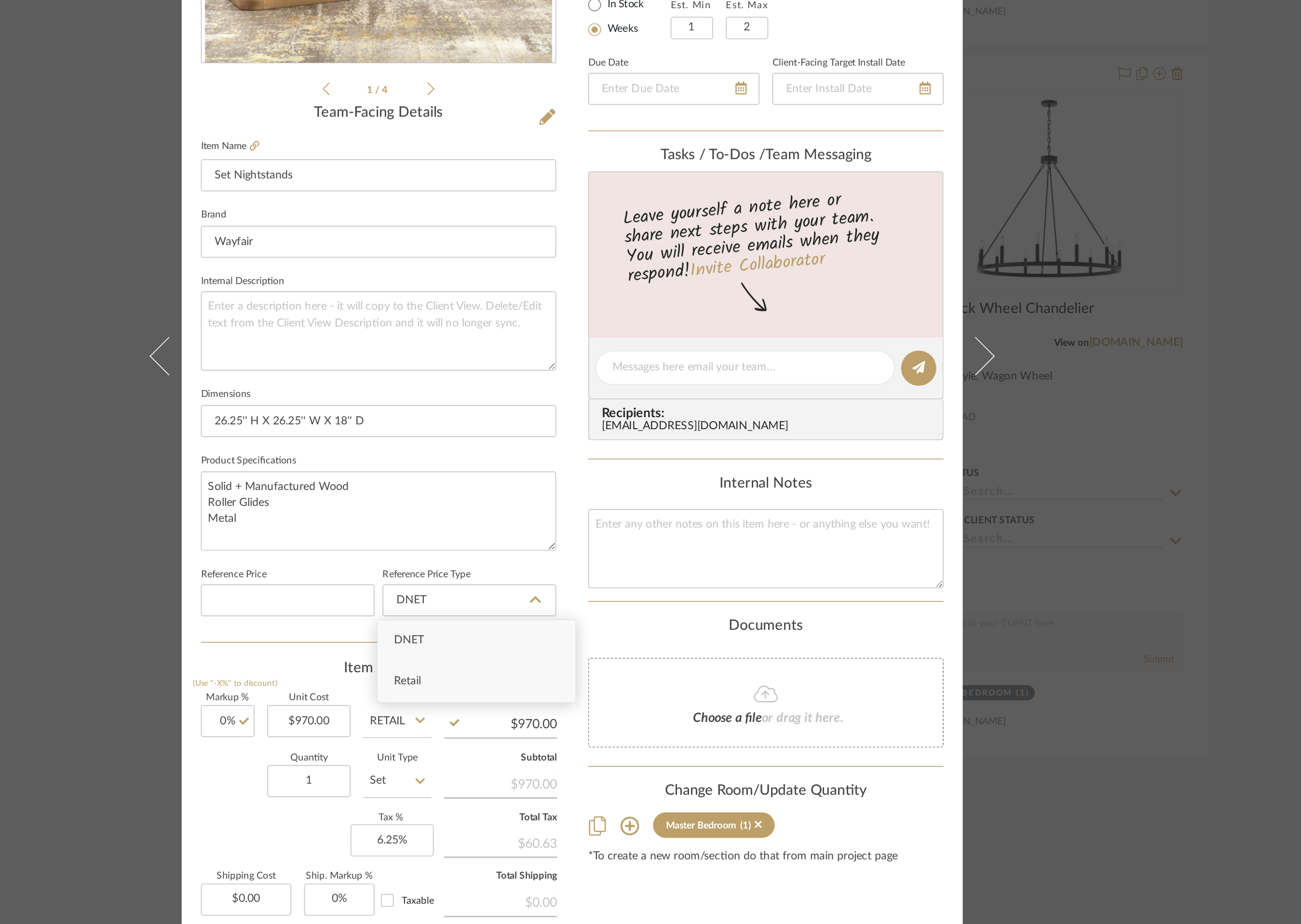
type input "Retail"
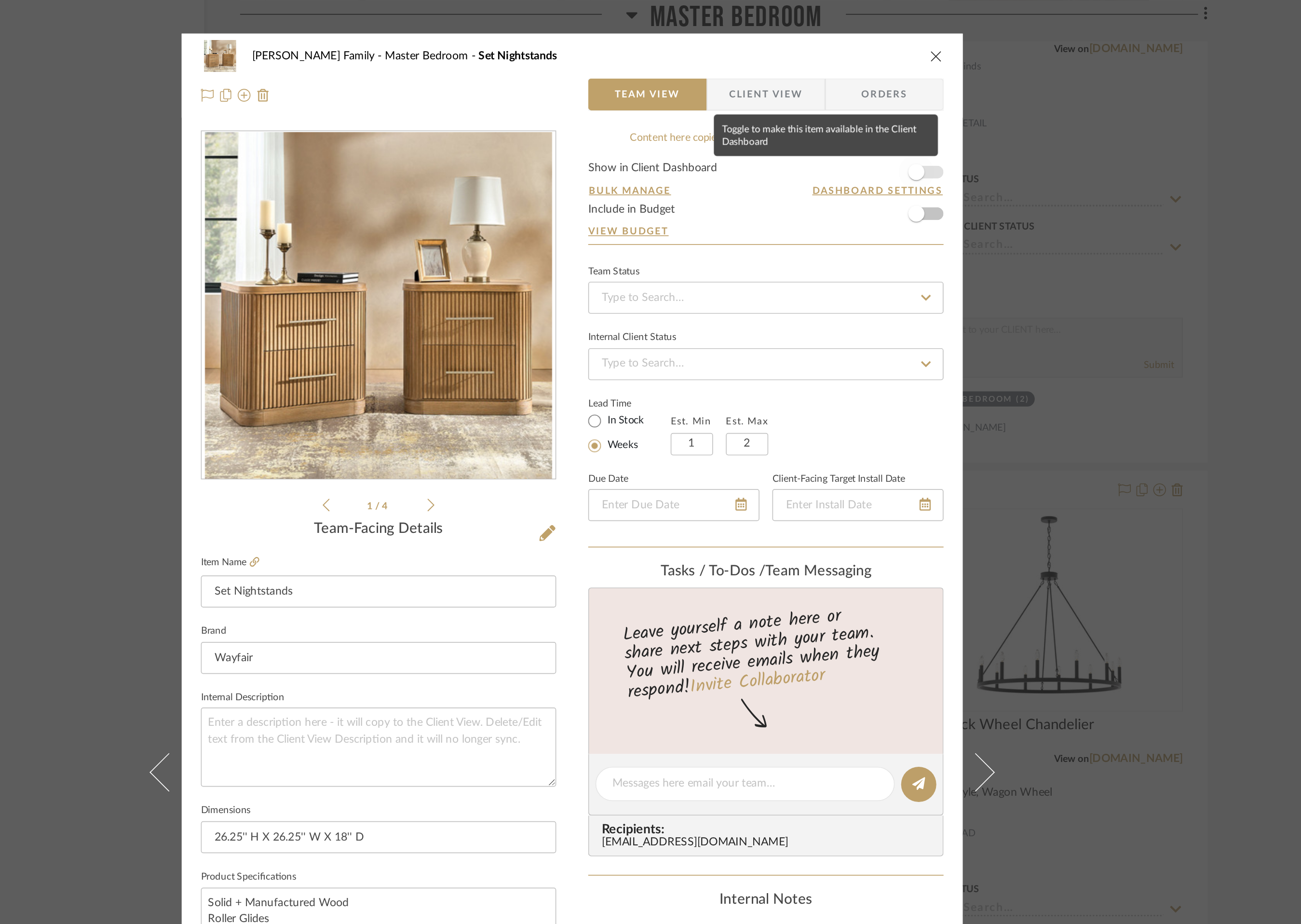
click at [862, 103] on span "button" at bounding box center [857, 104] width 22 height 22
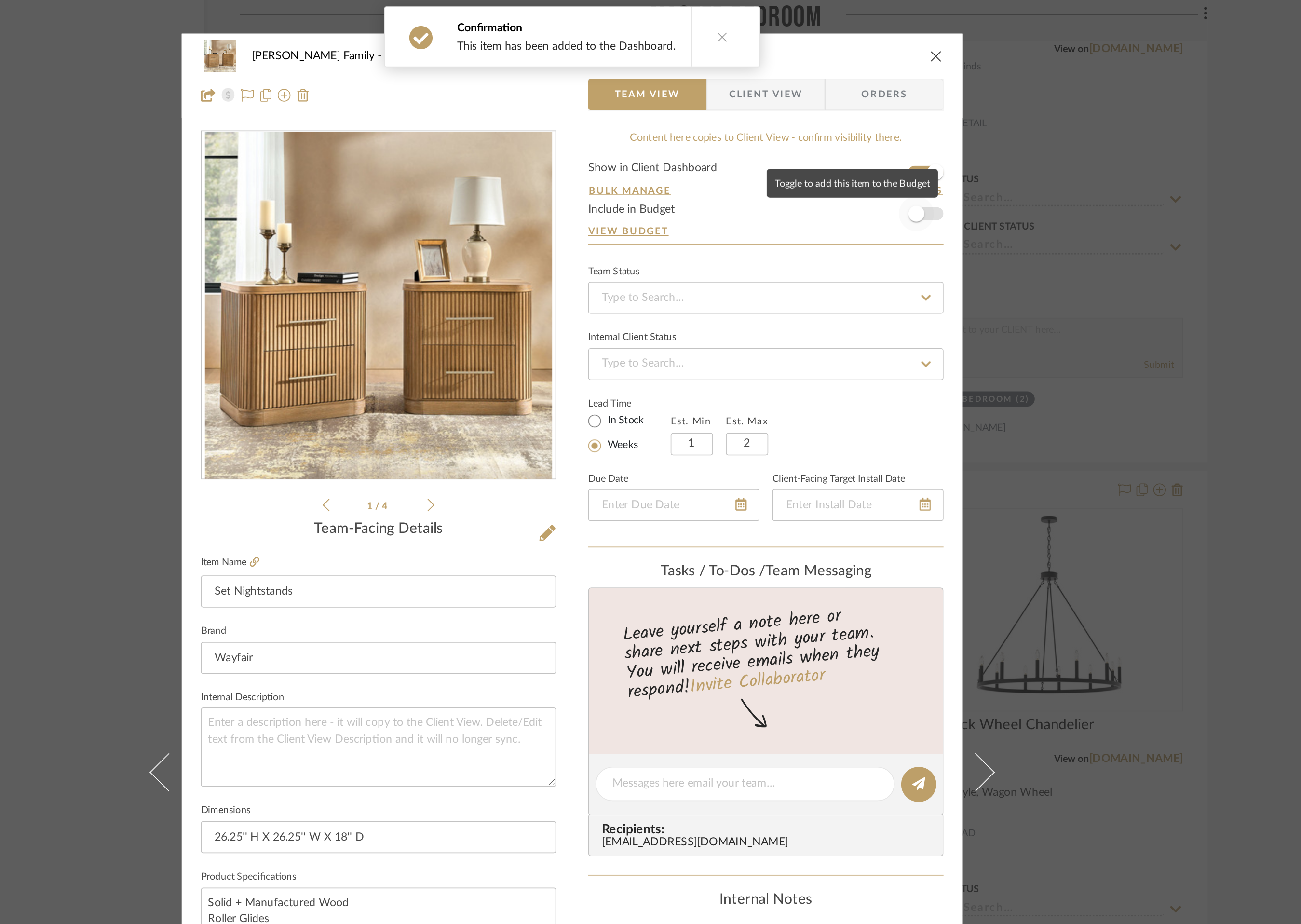
click at [862, 131] on span "button" at bounding box center [857, 129] width 22 height 22
click at [868, 31] on icon "close" at bounding box center [869, 33] width 8 height 8
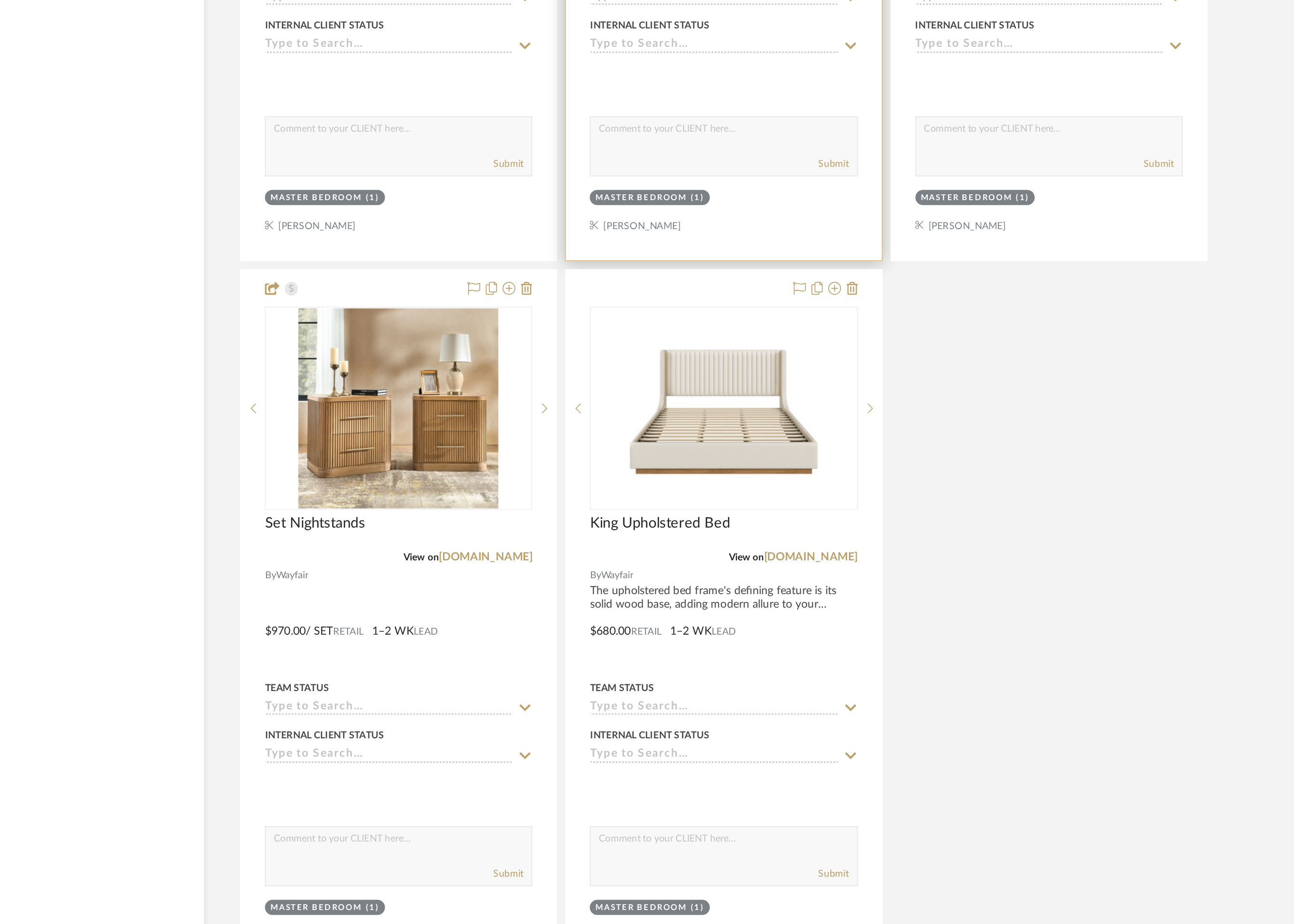
scroll to position [6941, 0]
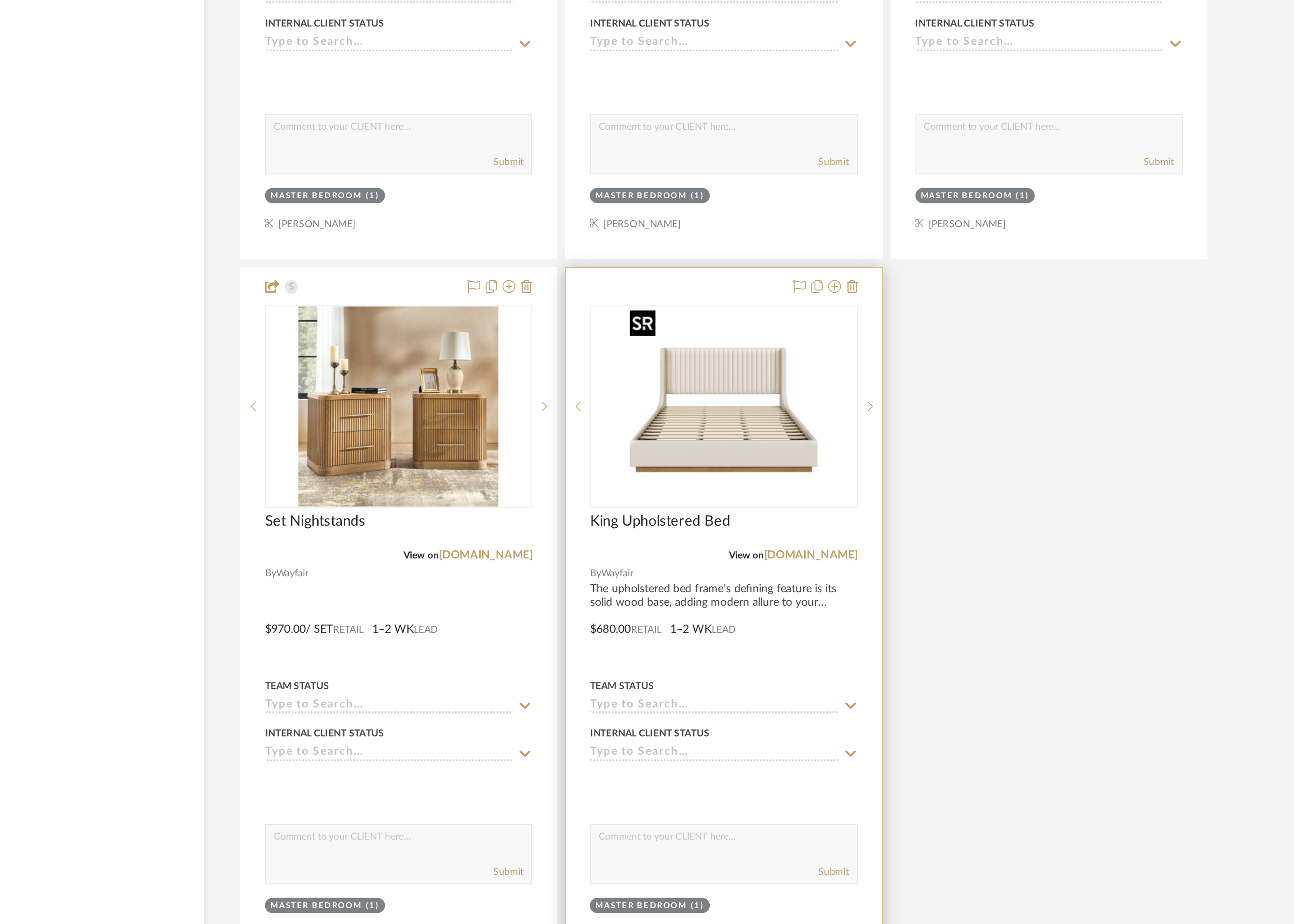
click at [734, 607] on img "0" at bounding box center [741, 611] width 120 height 120
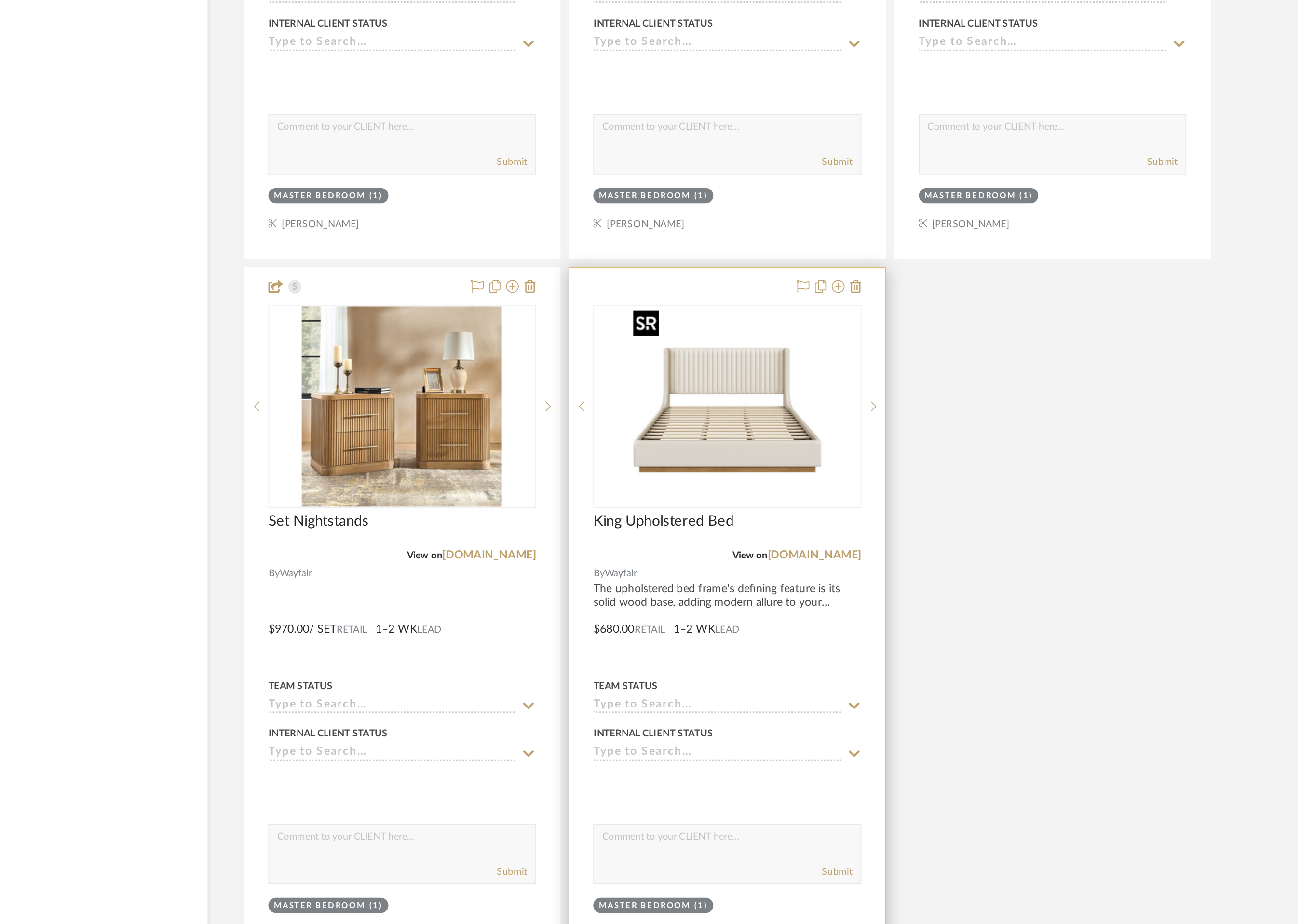
scroll to position [0, 0]
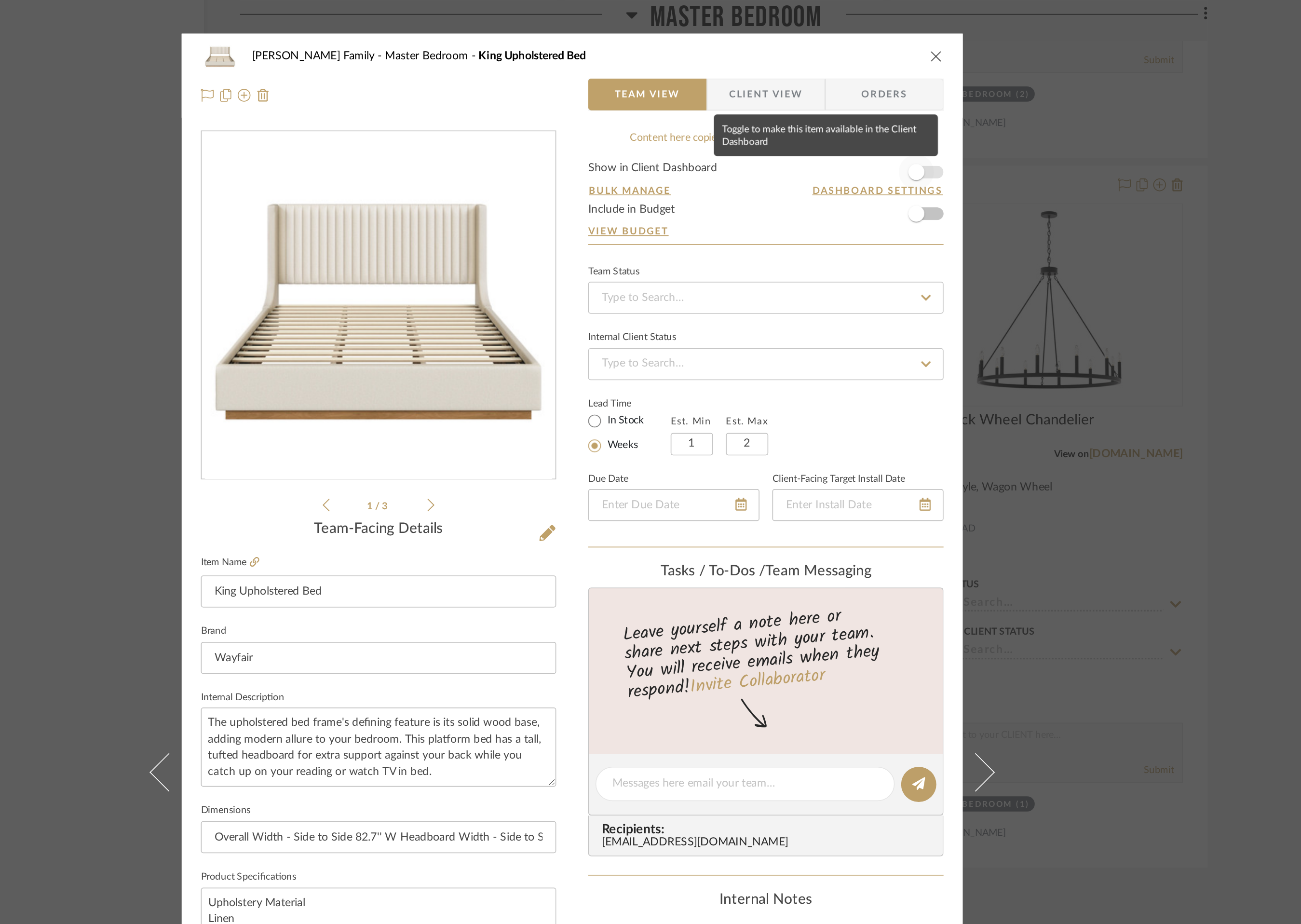
click at [859, 104] on span "button" at bounding box center [858, 104] width 10 height 10
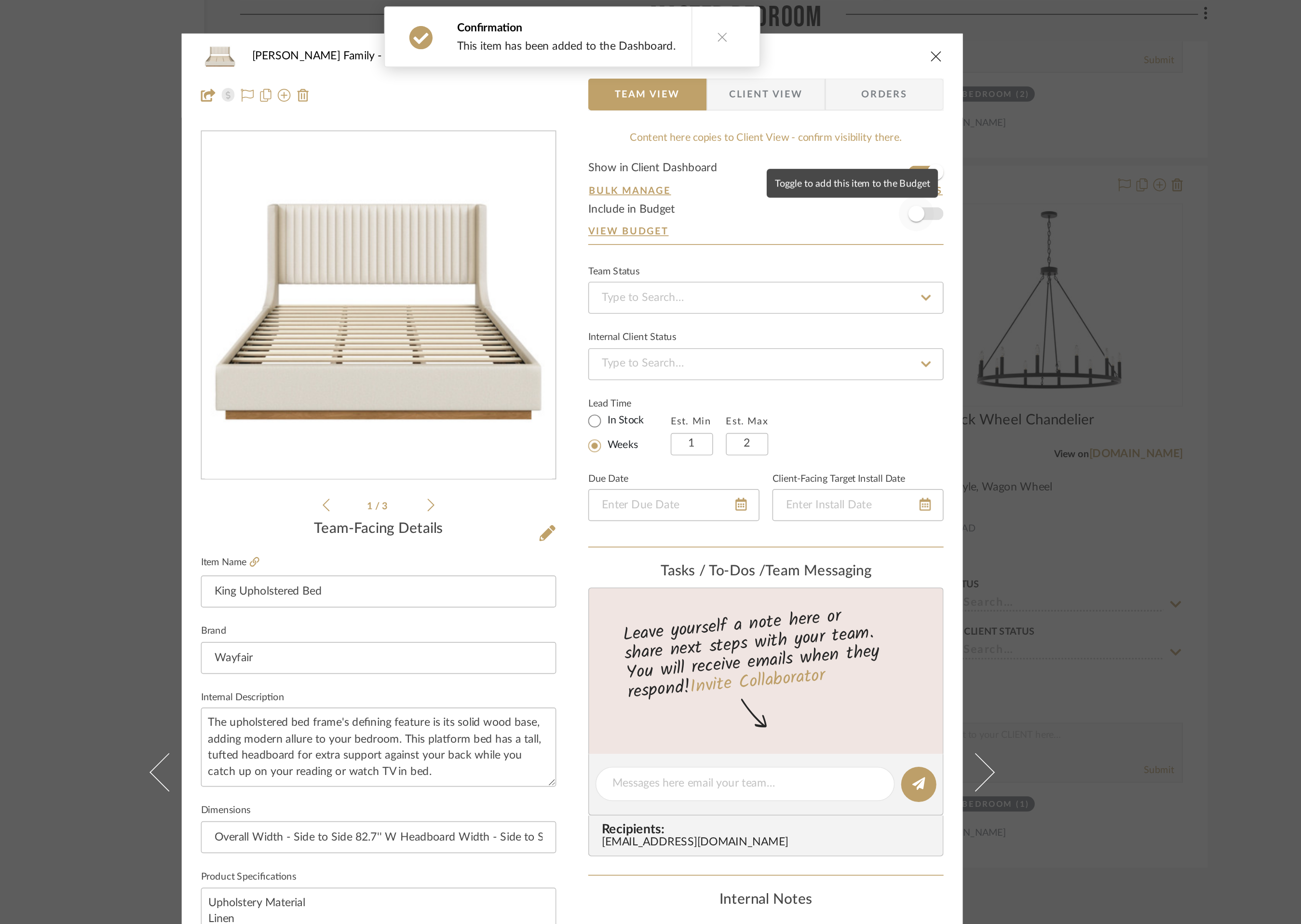
click at [861, 130] on span "button" at bounding box center [857, 129] width 22 height 22
click at [868, 31] on icon "close" at bounding box center [869, 33] width 8 height 8
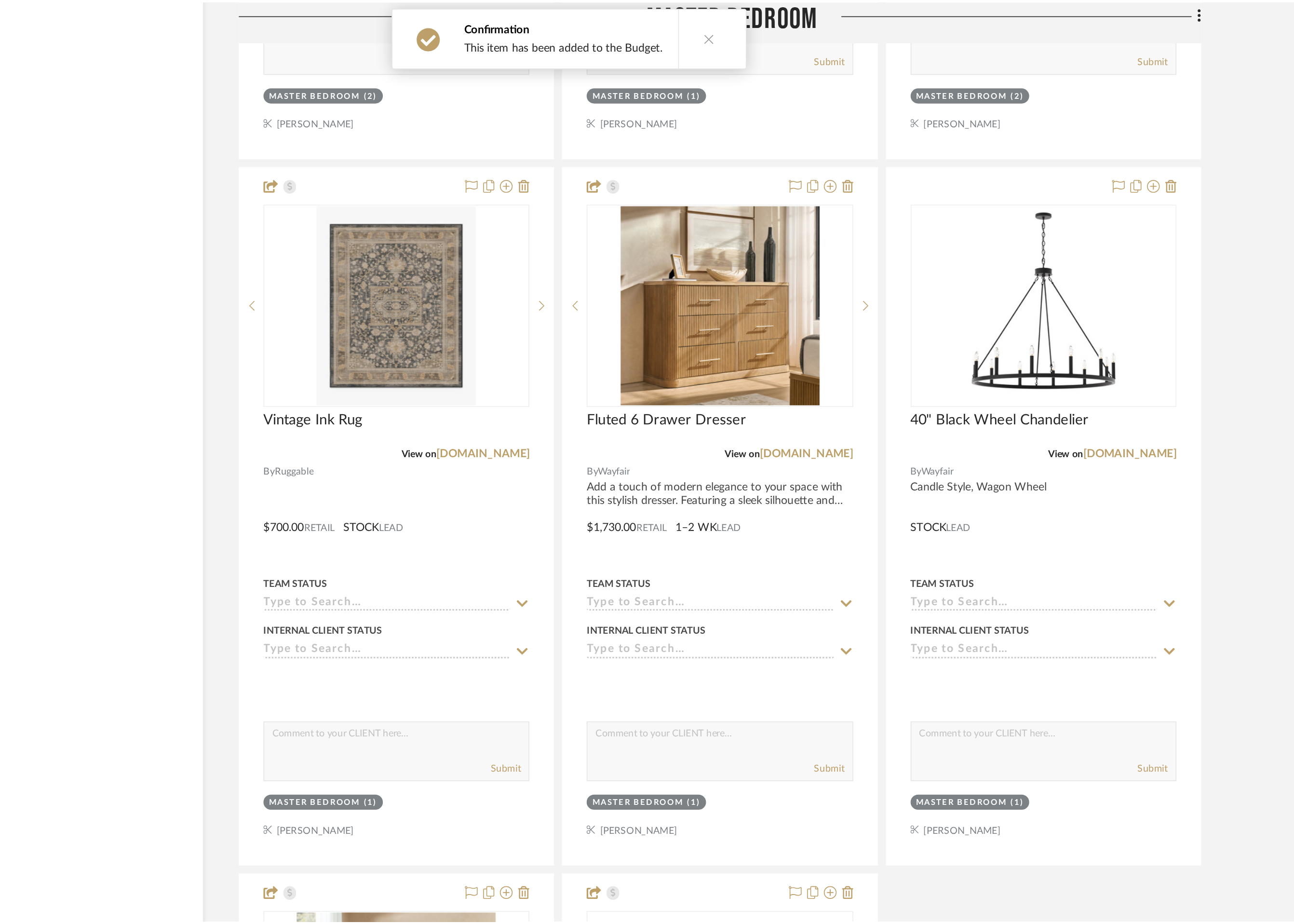
scroll to position [6941, 0]
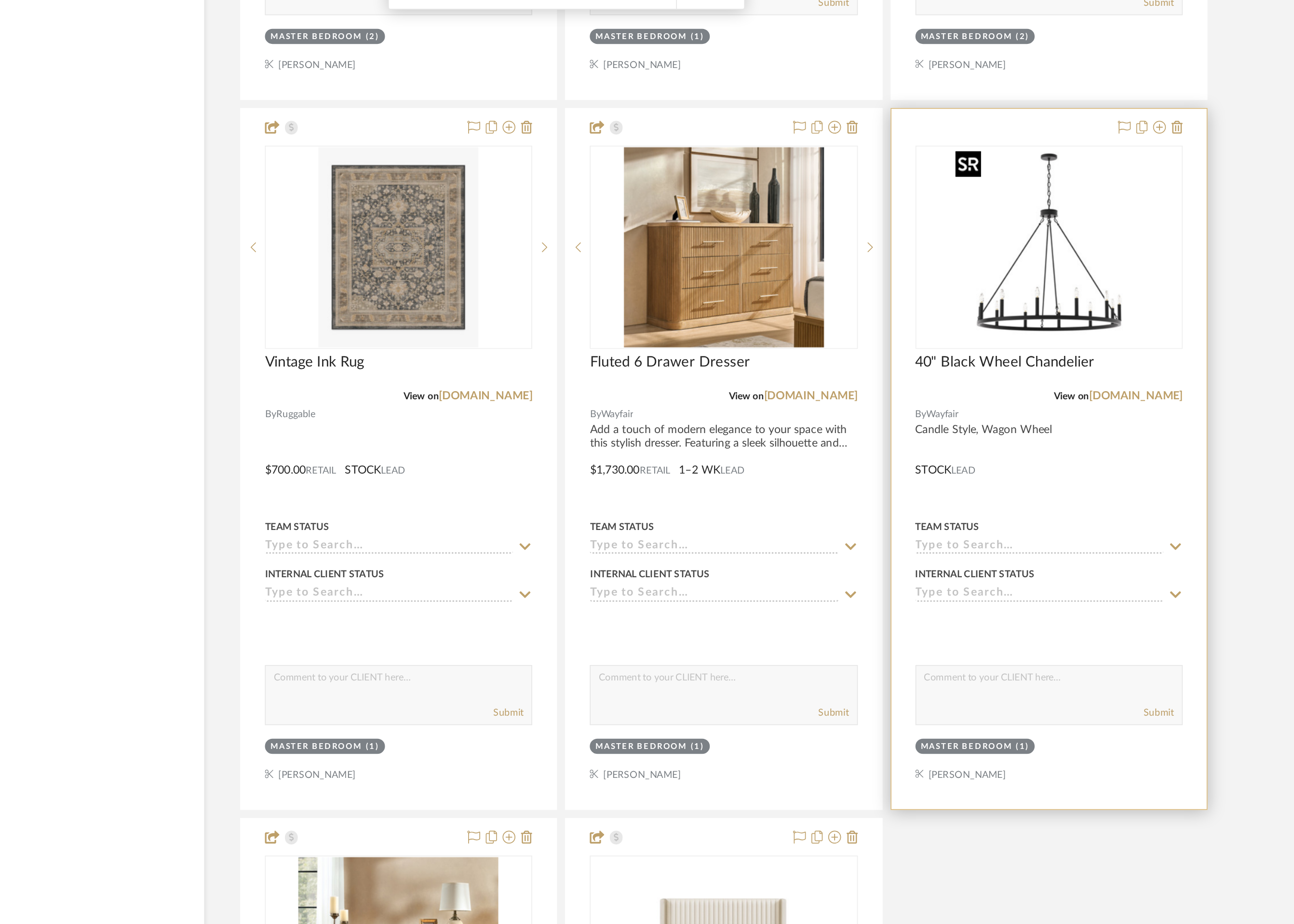
click at [916, 205] on img "0" at bounding box center [937, 184] width 120 height 120
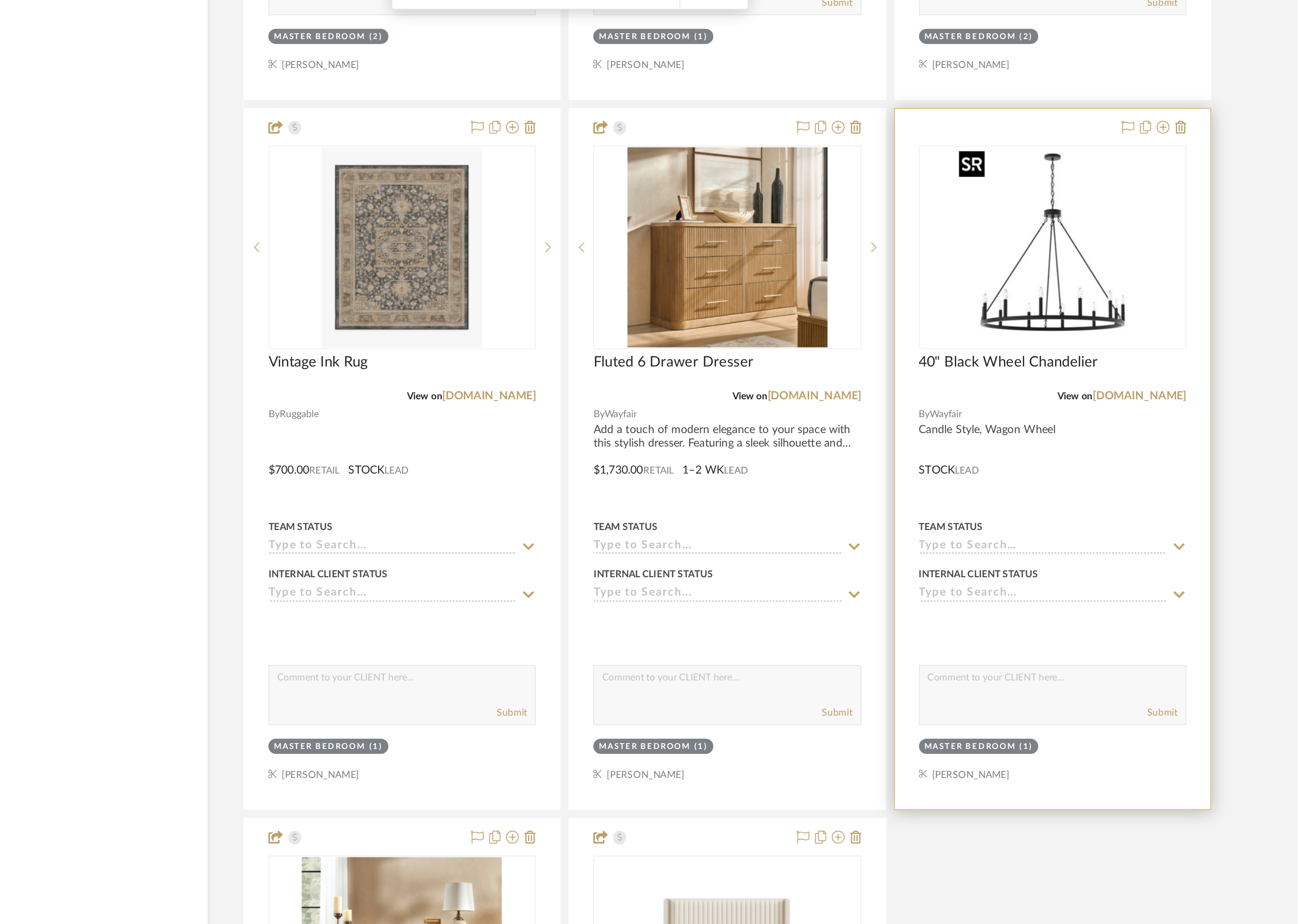
scroll to position [0, 0]
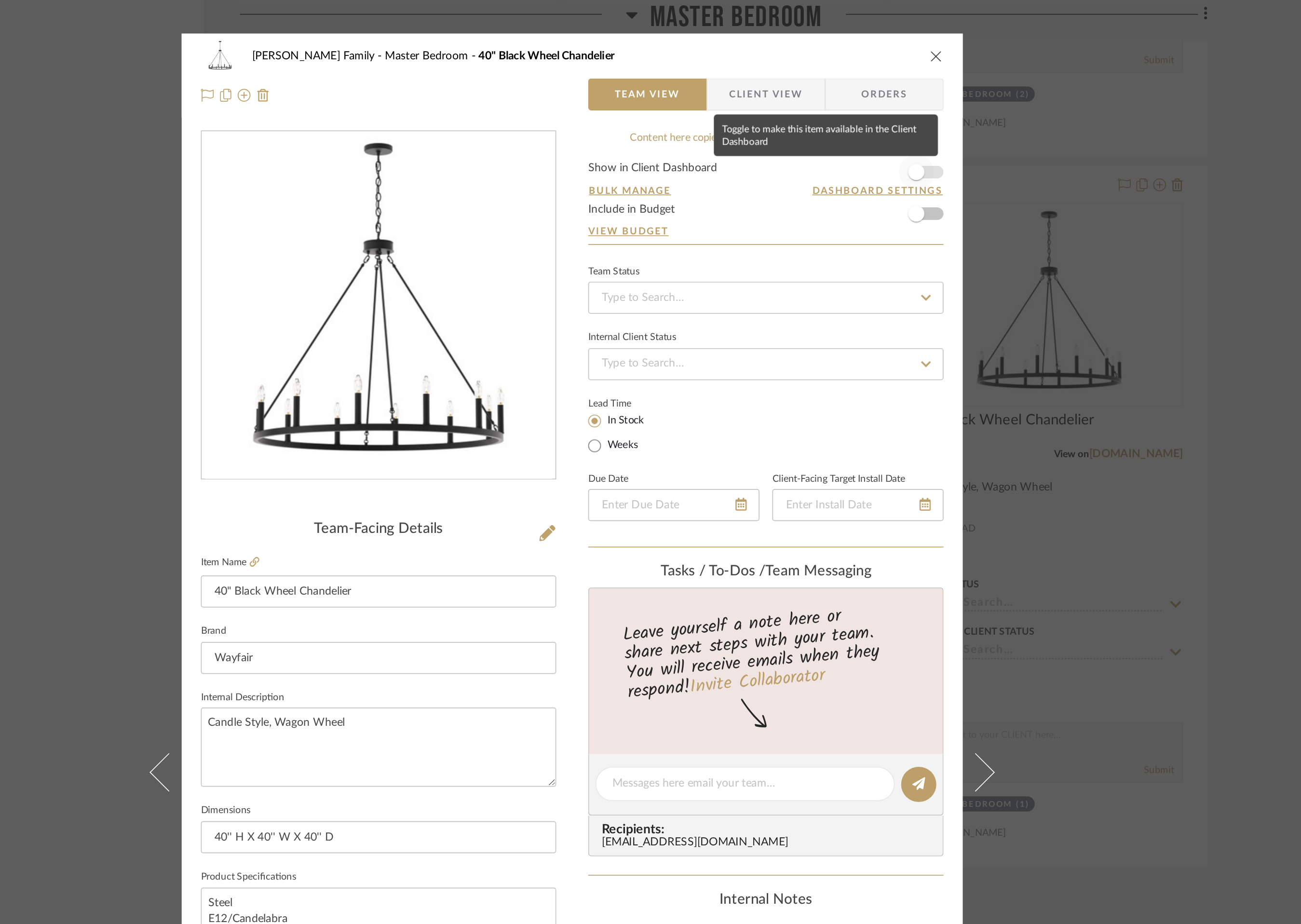
click at [860, 106] on span "button" at bounding box center [857, 104] width 22 height 22
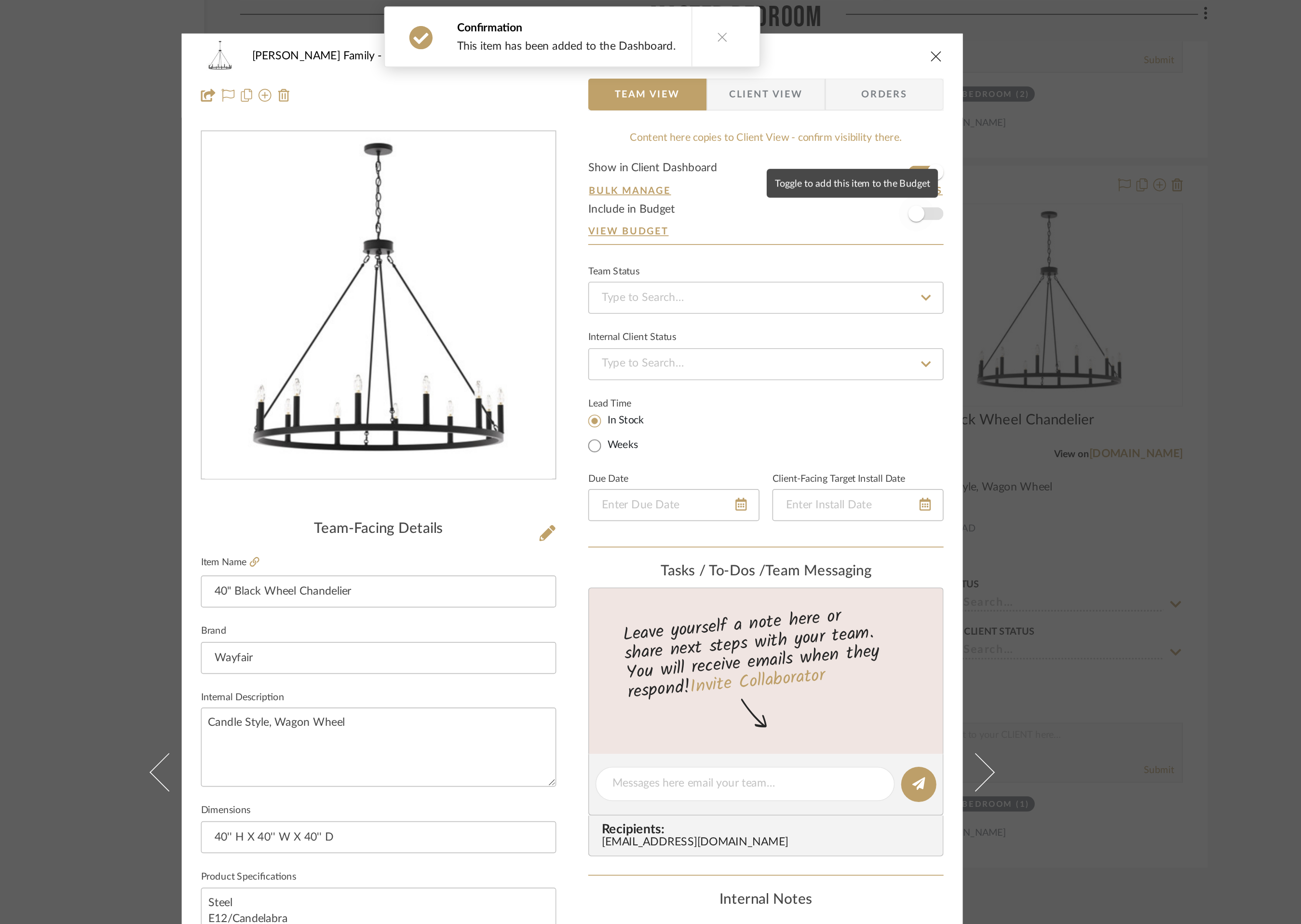
click at [862, 125] on span "button" at bounding box center [857, 129] width 22 height 22
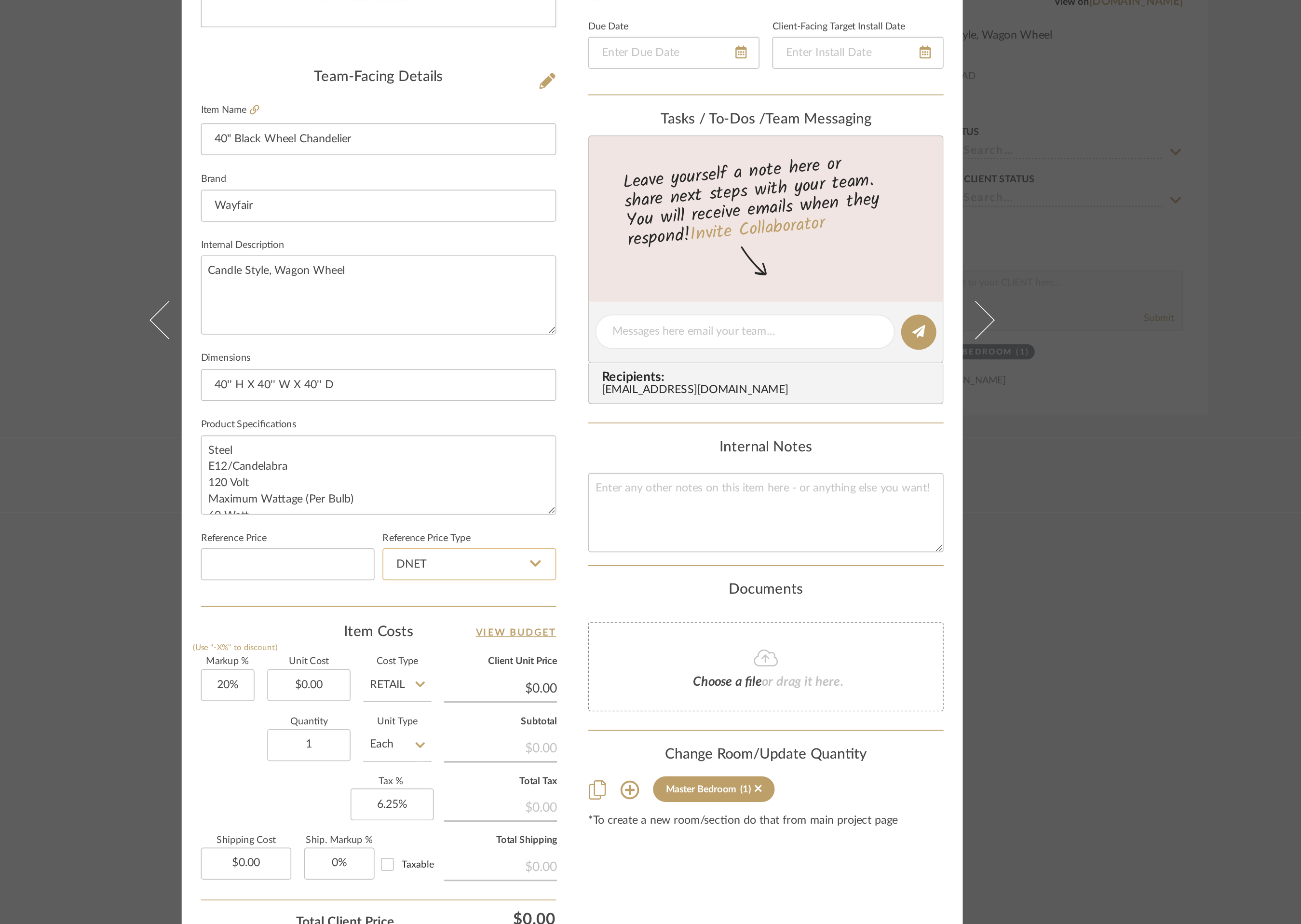
click at [600, 610] on input "DNET" at bounding box center [588, 613] width 104 height 19
click at [599, 663] on div "Retail" at bounding box center [592, 660] width 119 height 24
type input "Retail"
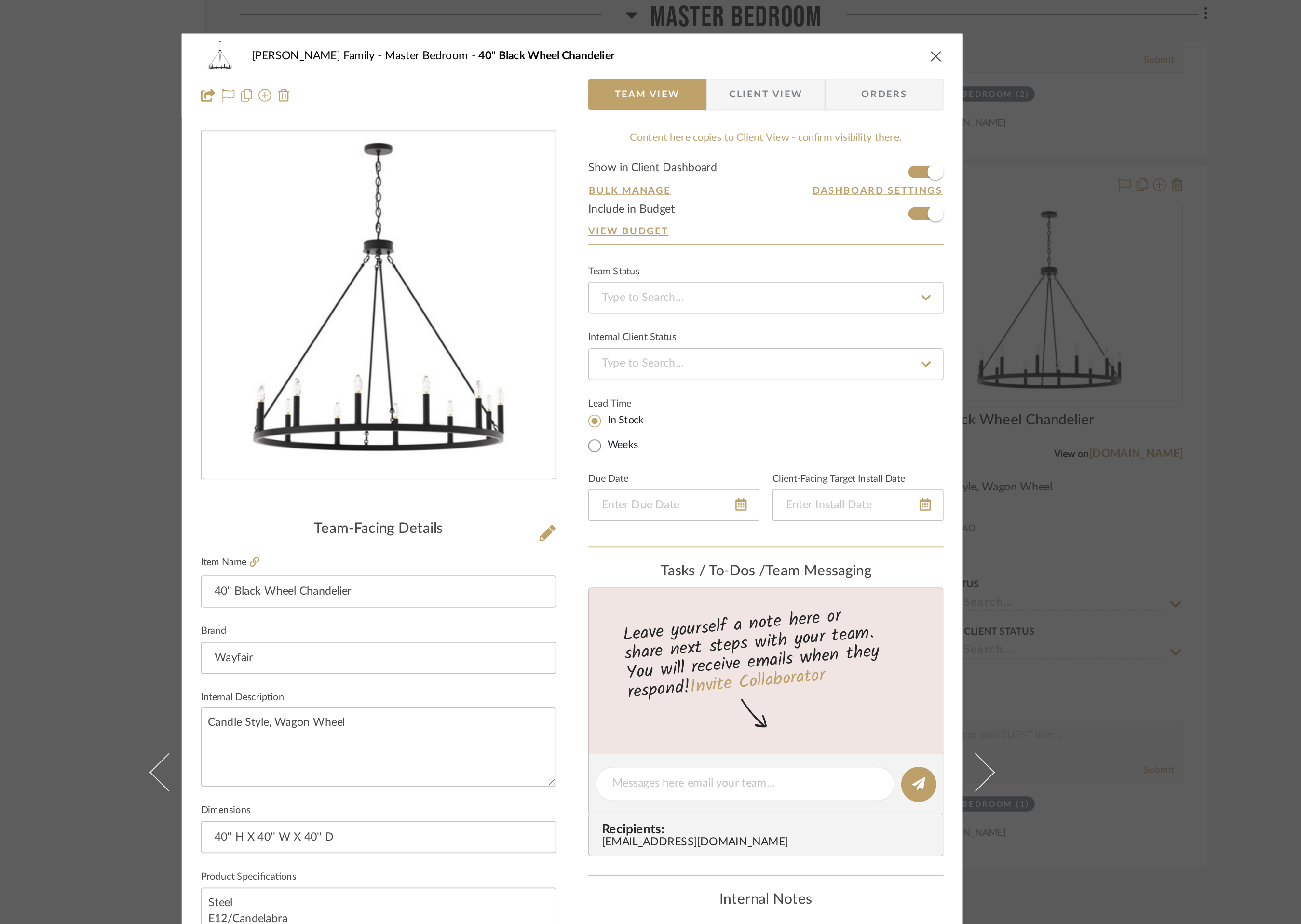
click at [866, 31] on icon "close" at bounding box center [869, 33] width 8 height 8
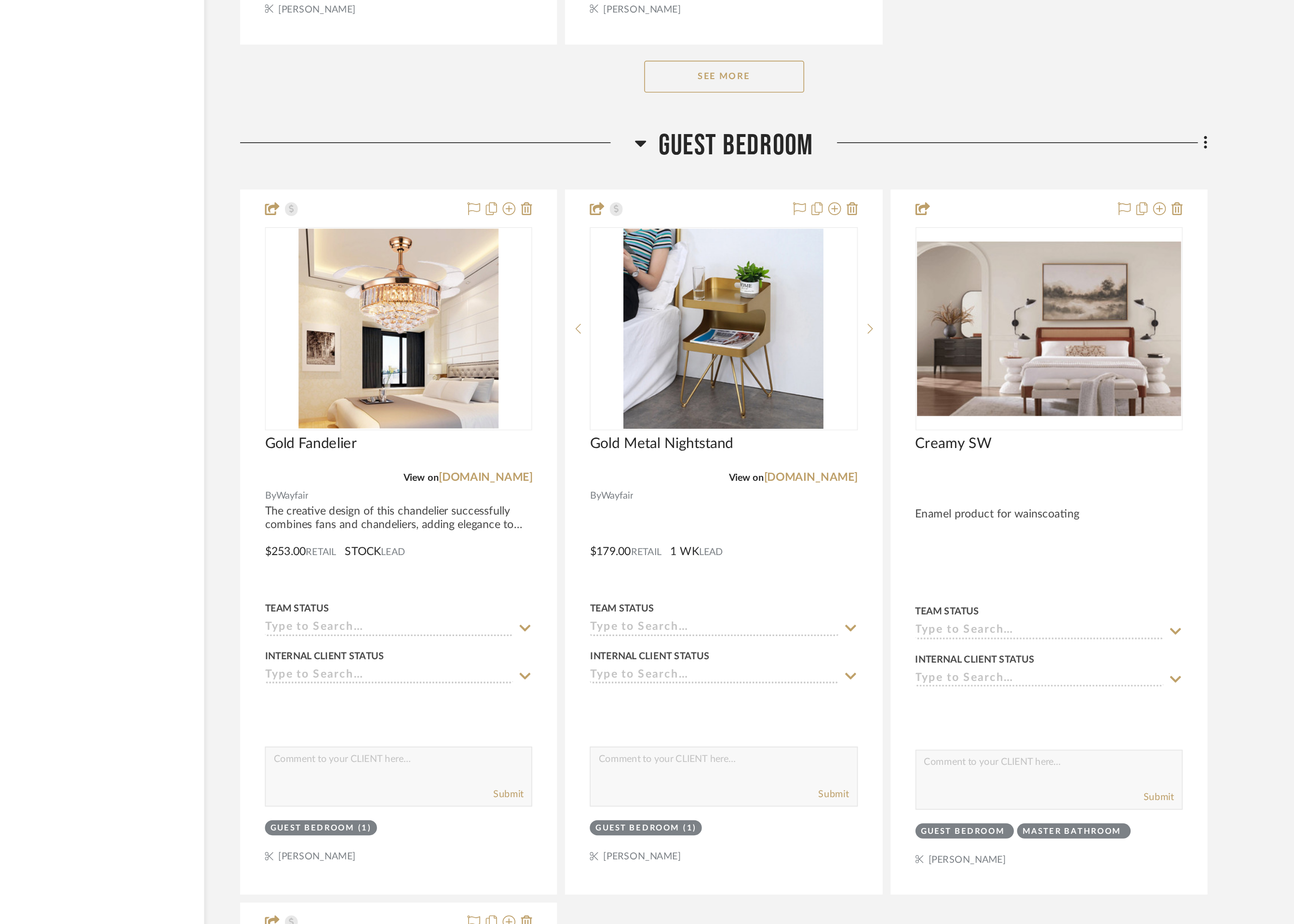
scroll to position [7500, 0]
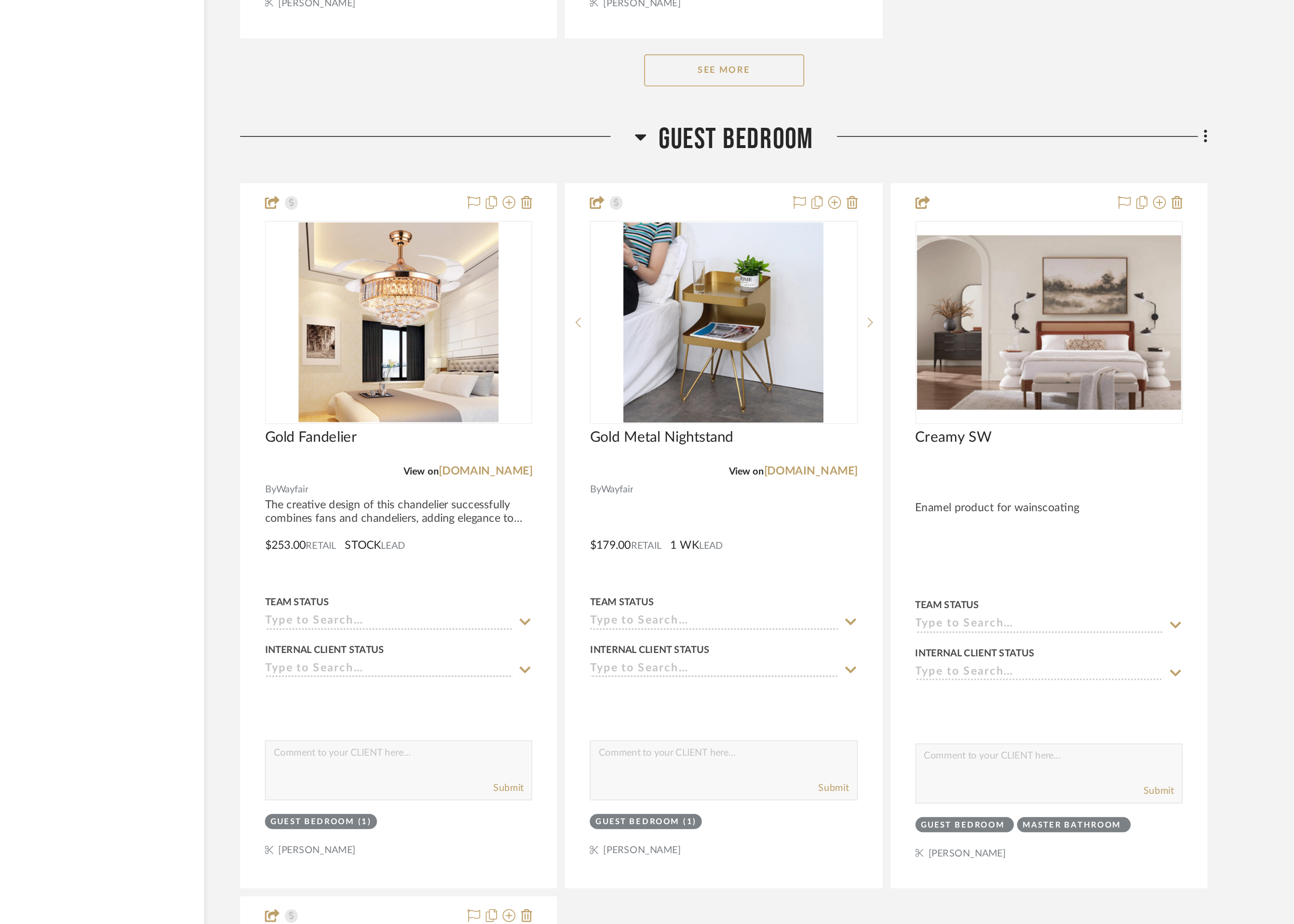
click at [762, 409] on button "See More" at bounding box center [742, 410] width 97 height 19
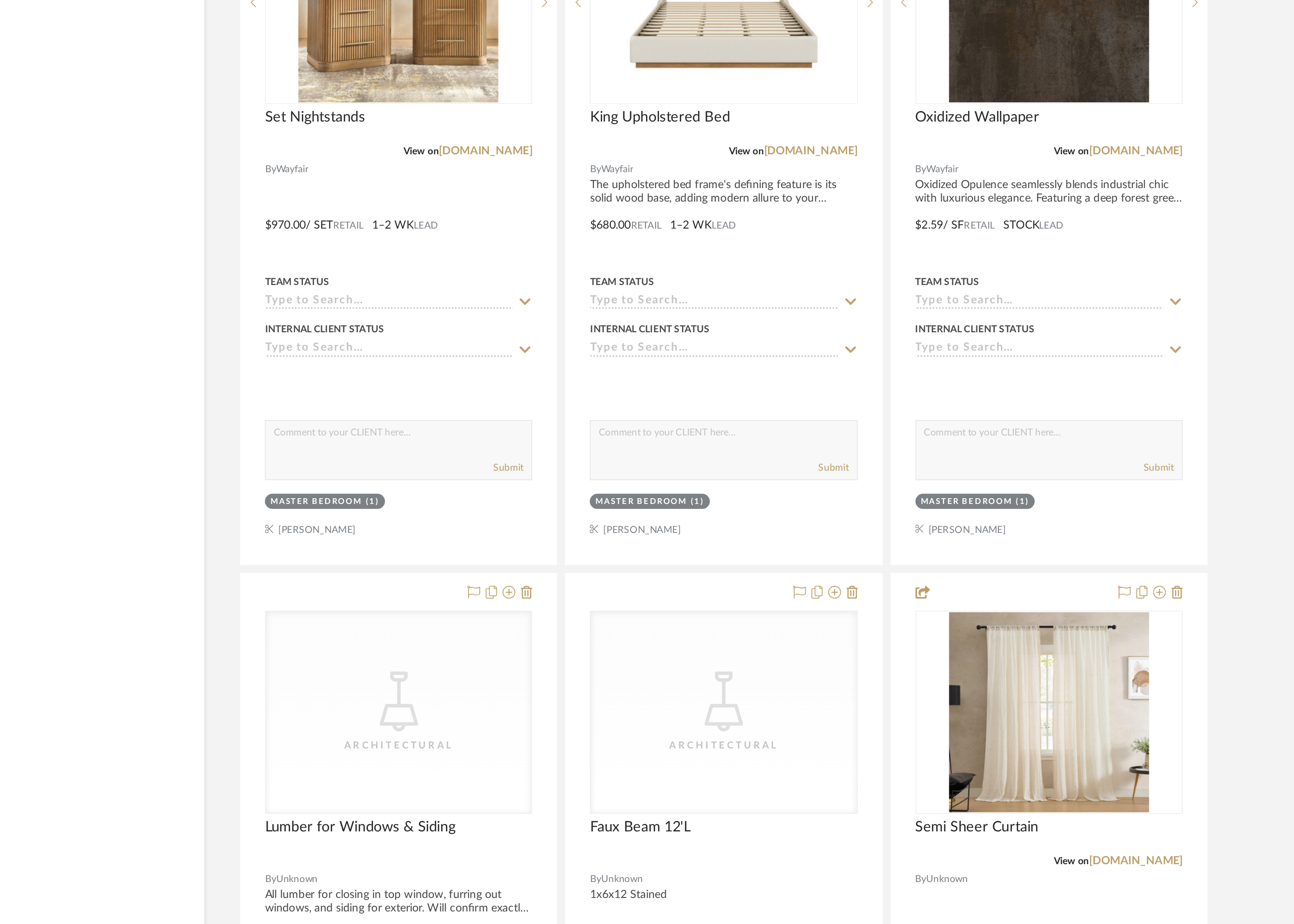
scroll to position [7468, 0]
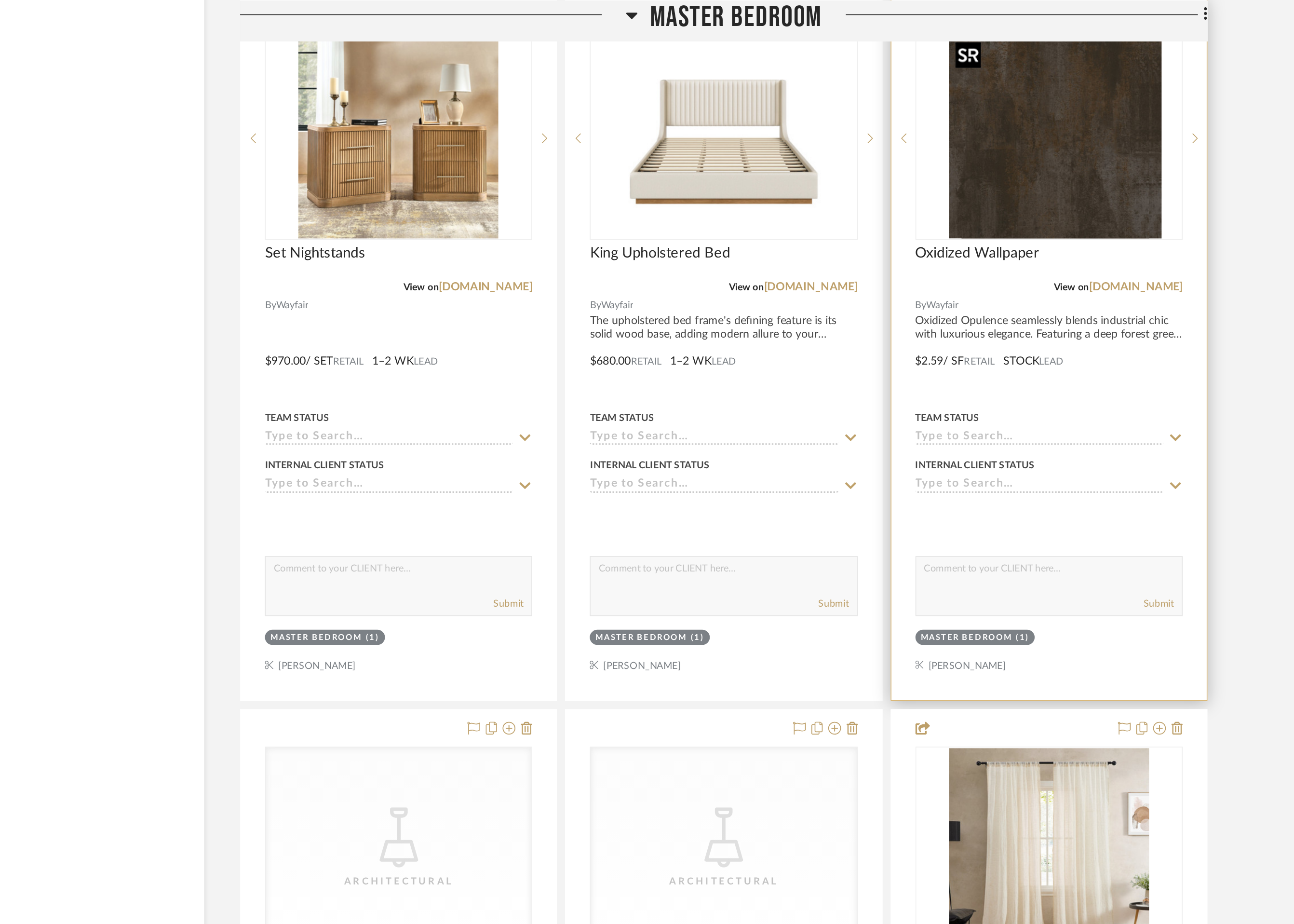
click at [916, 124] on div at bounding box center [938, 83] width 161 height 122
click at [915, 107] on img "0" at bounding box center [937, 83] width 120 height 120
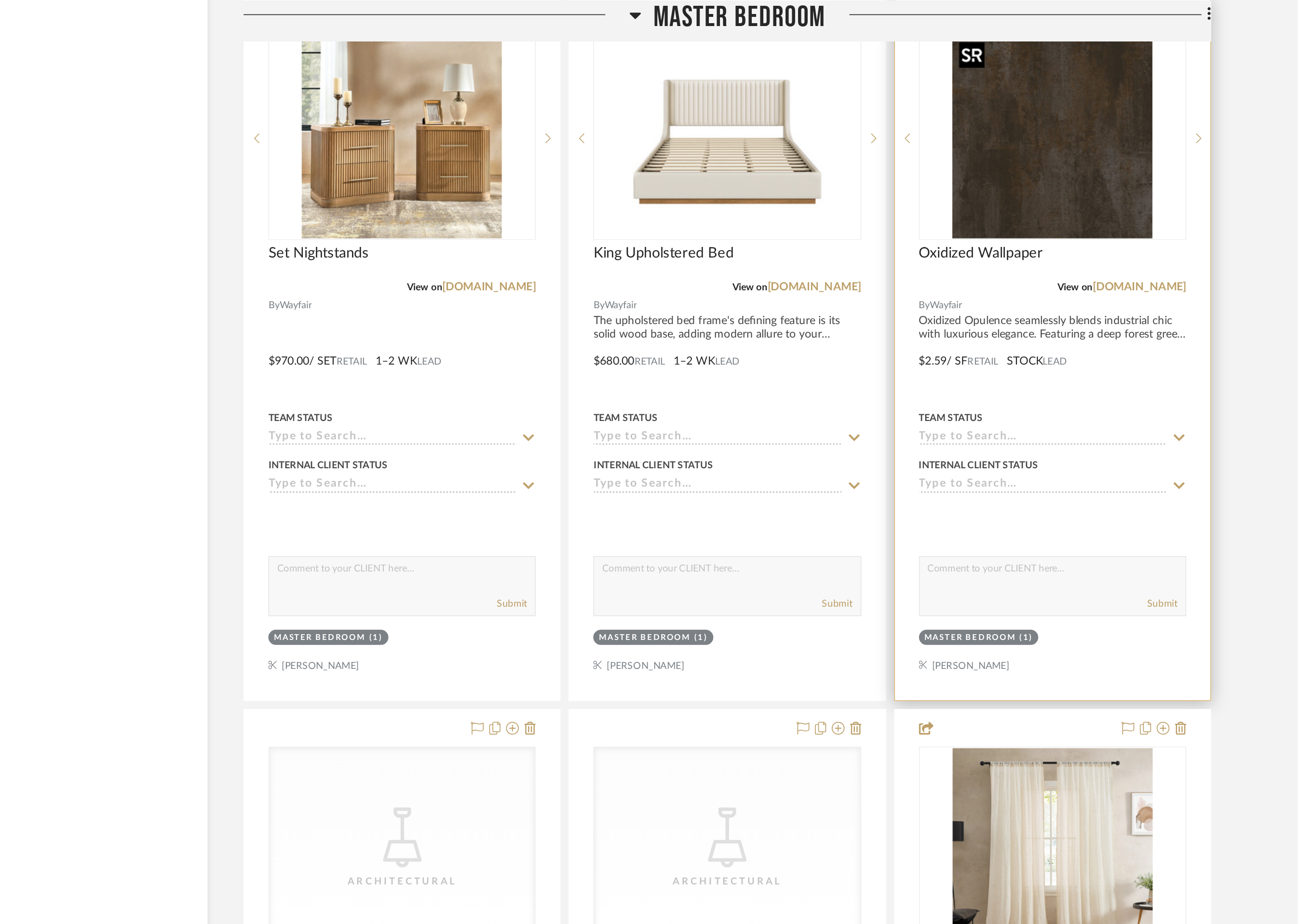
scroll to position [0, 0]
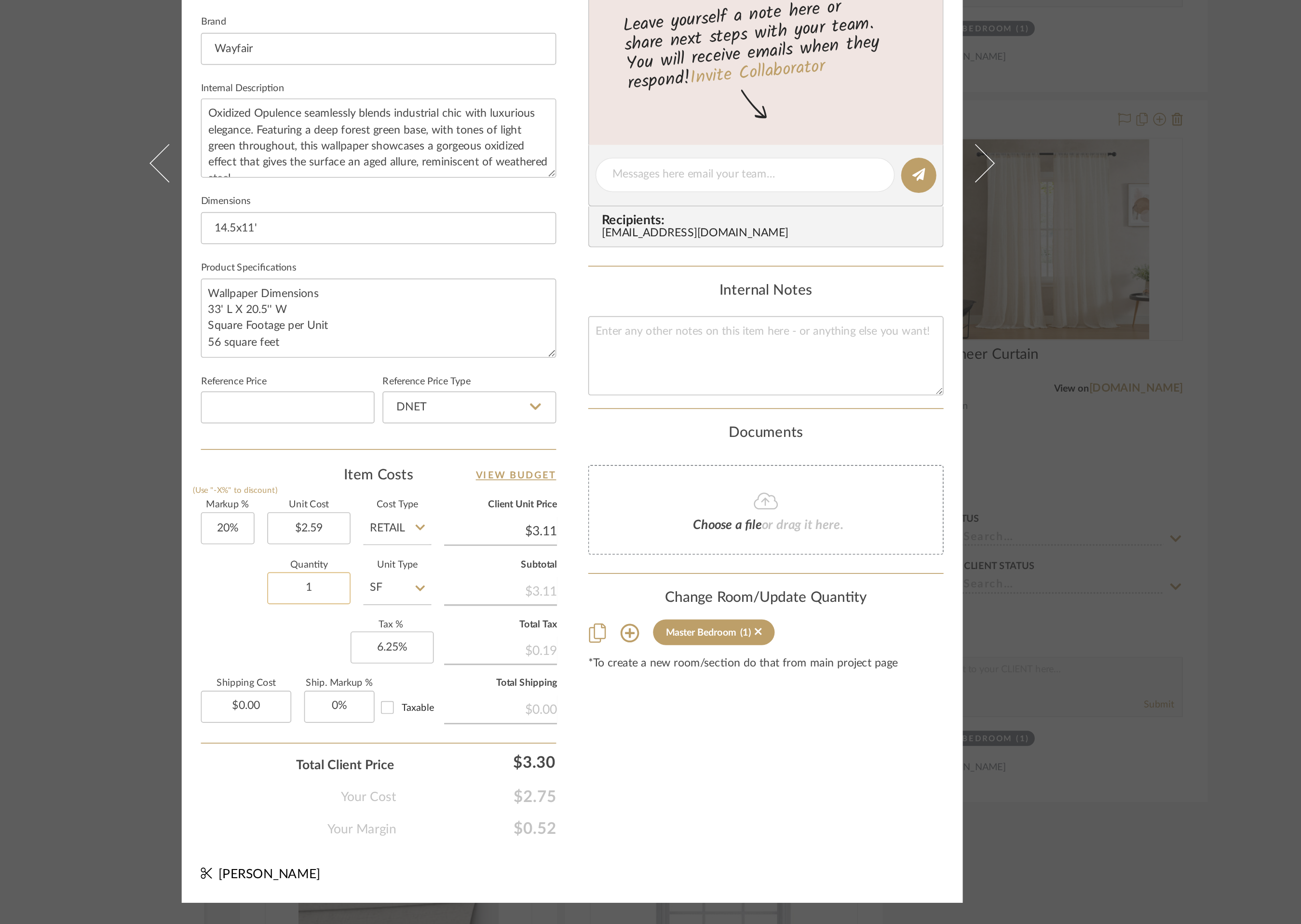
click at [492, 720] on input "1" at bounding box center [492, 721] width 50 height 19
type input "175"
click at [726, 837] on div "Content here copies to Client View - confirm visibility there. Show in Client D…" at bounding box center [767, 475] width 214 height 793
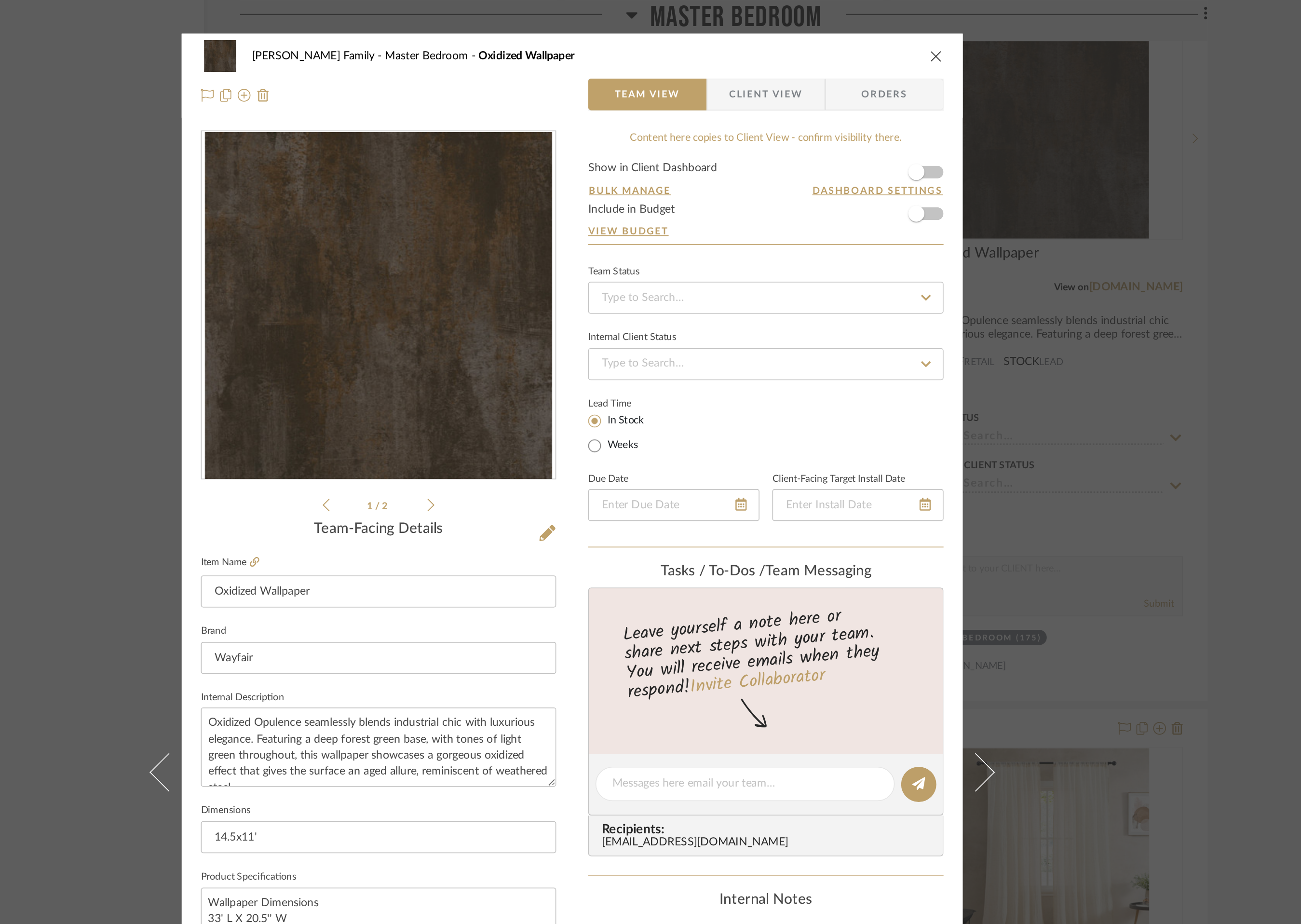
click at [866, 105] on form "Show in Client Dashboard Bulk Manage Dashboard Settings Include in Budget View …" at bounding box center [767, 122] width 214 height 49
click at [856, 104] on span "button" at bounding box center [858, 104] width 10 height 10
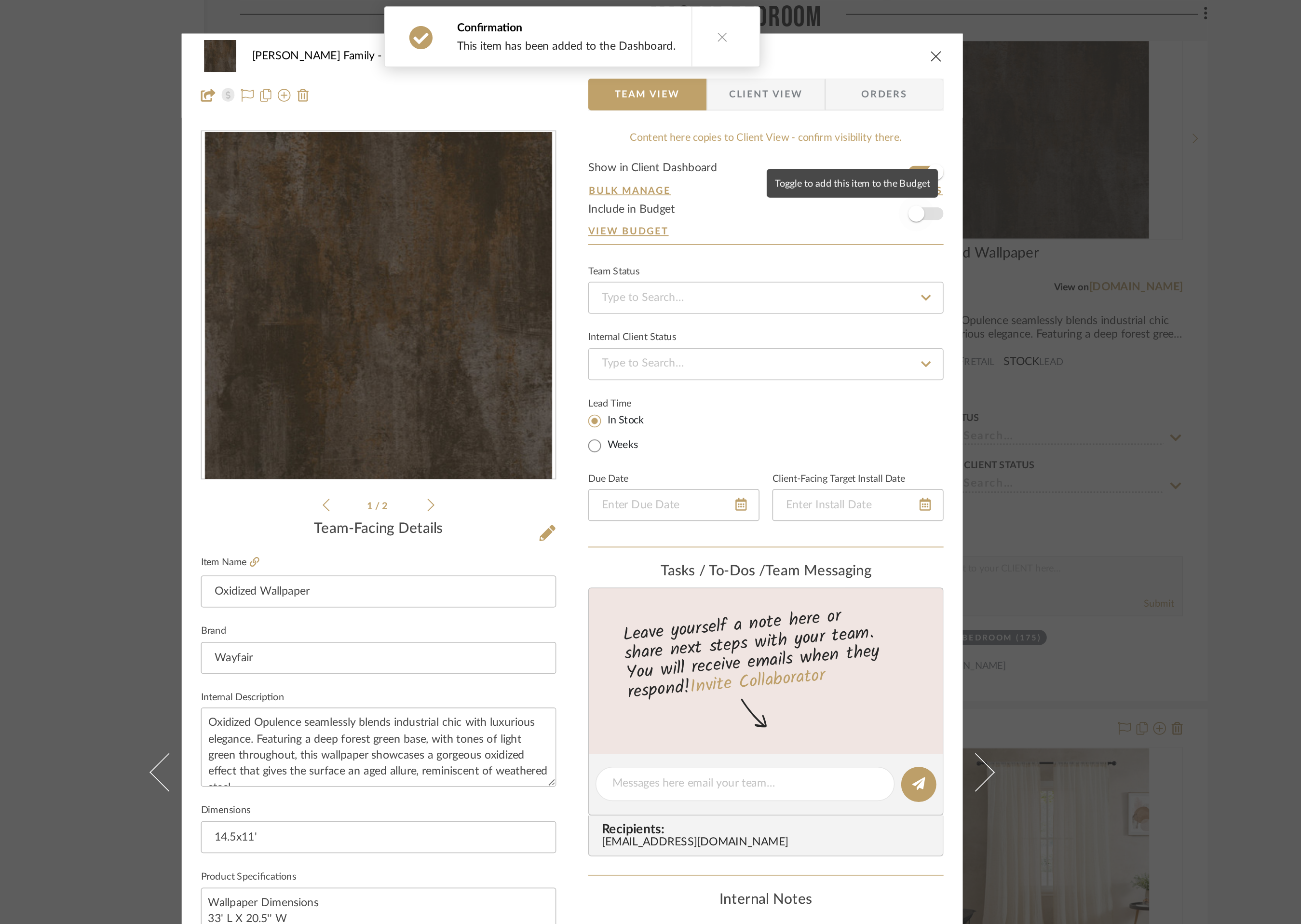
click at [860, 126] on span "button" at bounding box center [857, 129] width 22 height 22
click at [867, 34] on icon "close" at bounding box center [869, 33] width 8 height 8
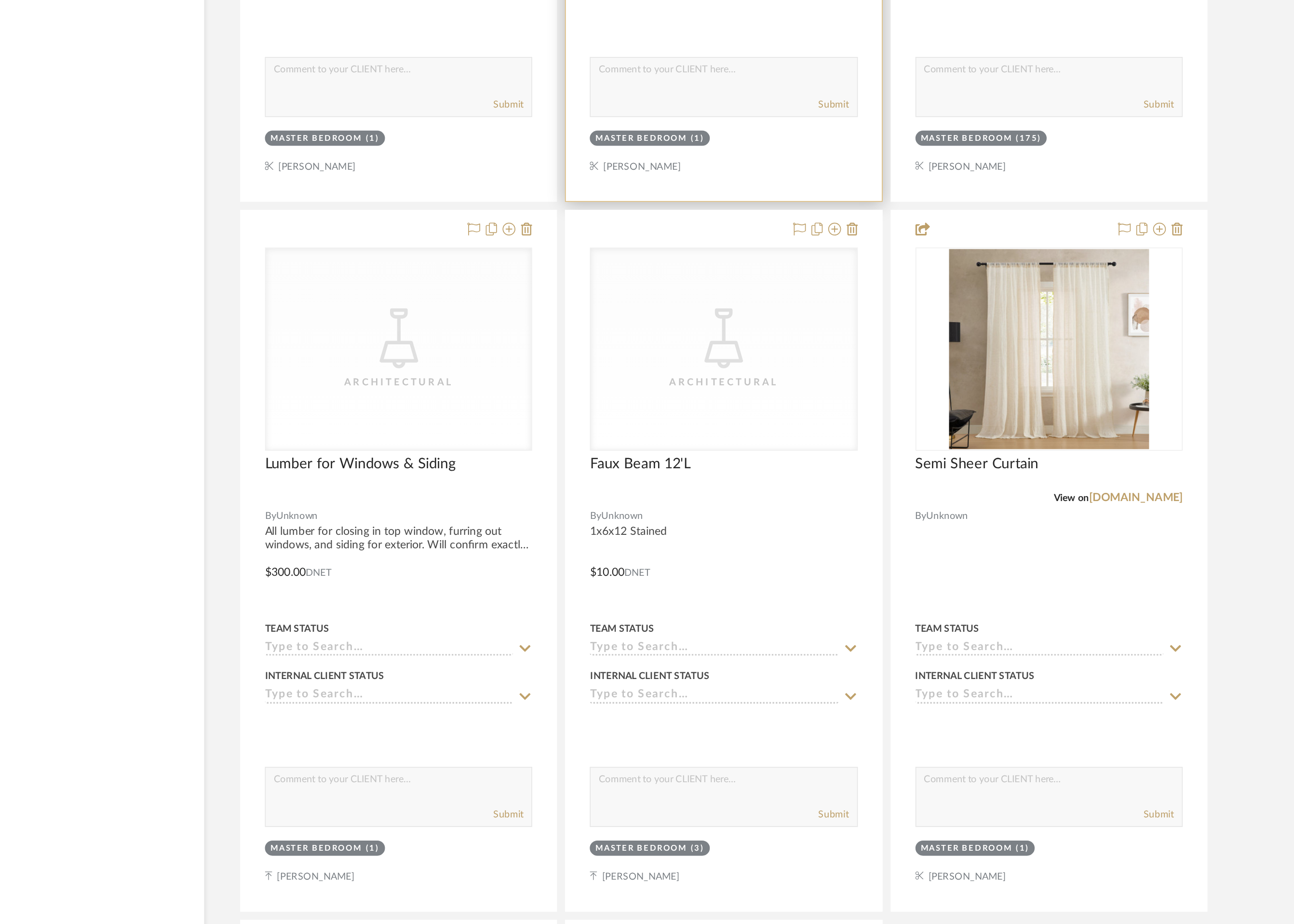
scroll to position [7471, 0]
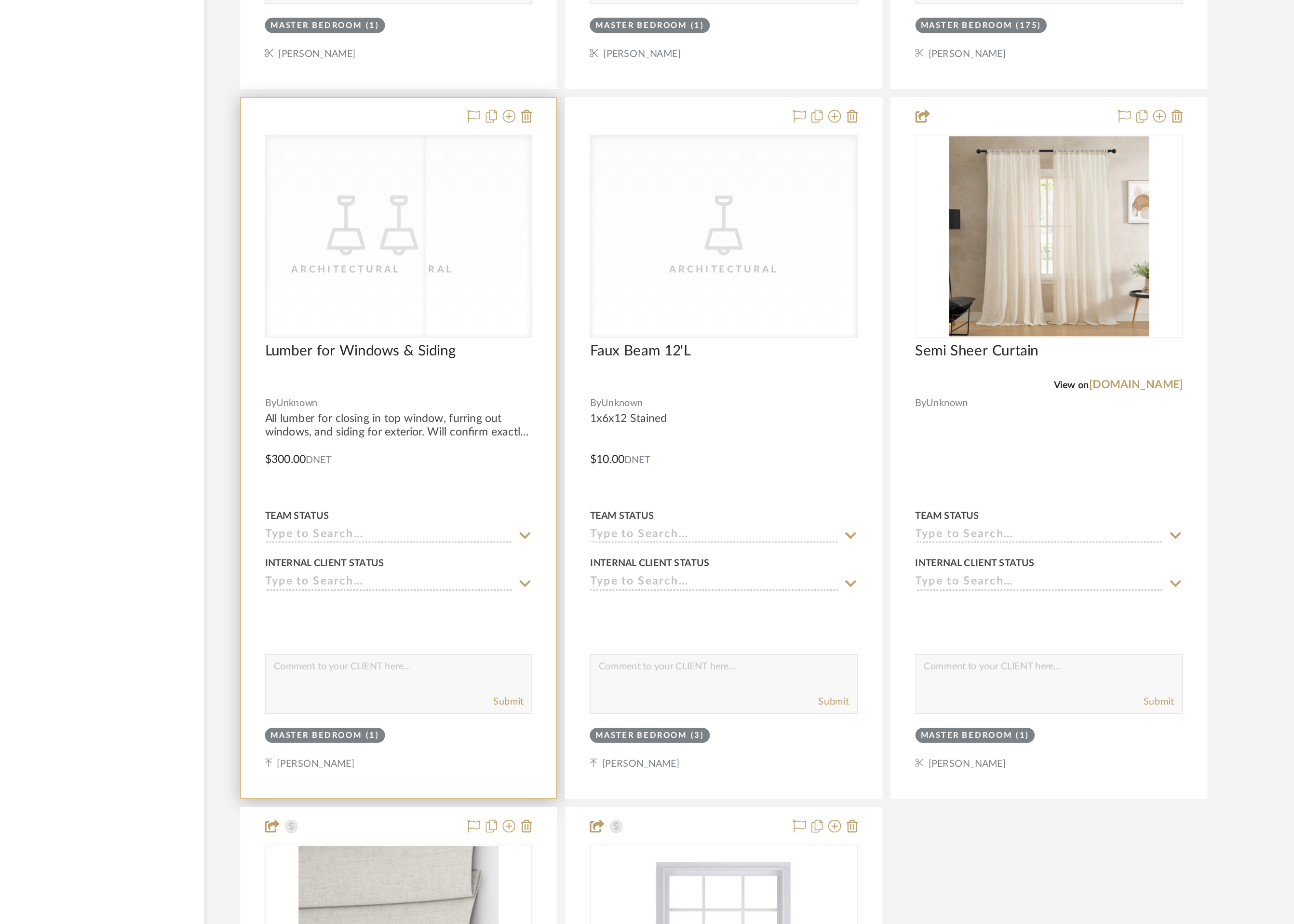
click at [567, 535] on div "CategoryIconLighting Created with Sketch. Architectural CategoryIconLighting Cr…" at bounding box center [546, 509] width 161 height 122
click at [567, 535] on div "CategoryIconLighting Created with Sketch. Architectural" at bounding box center [546, 509] width 160 height 122
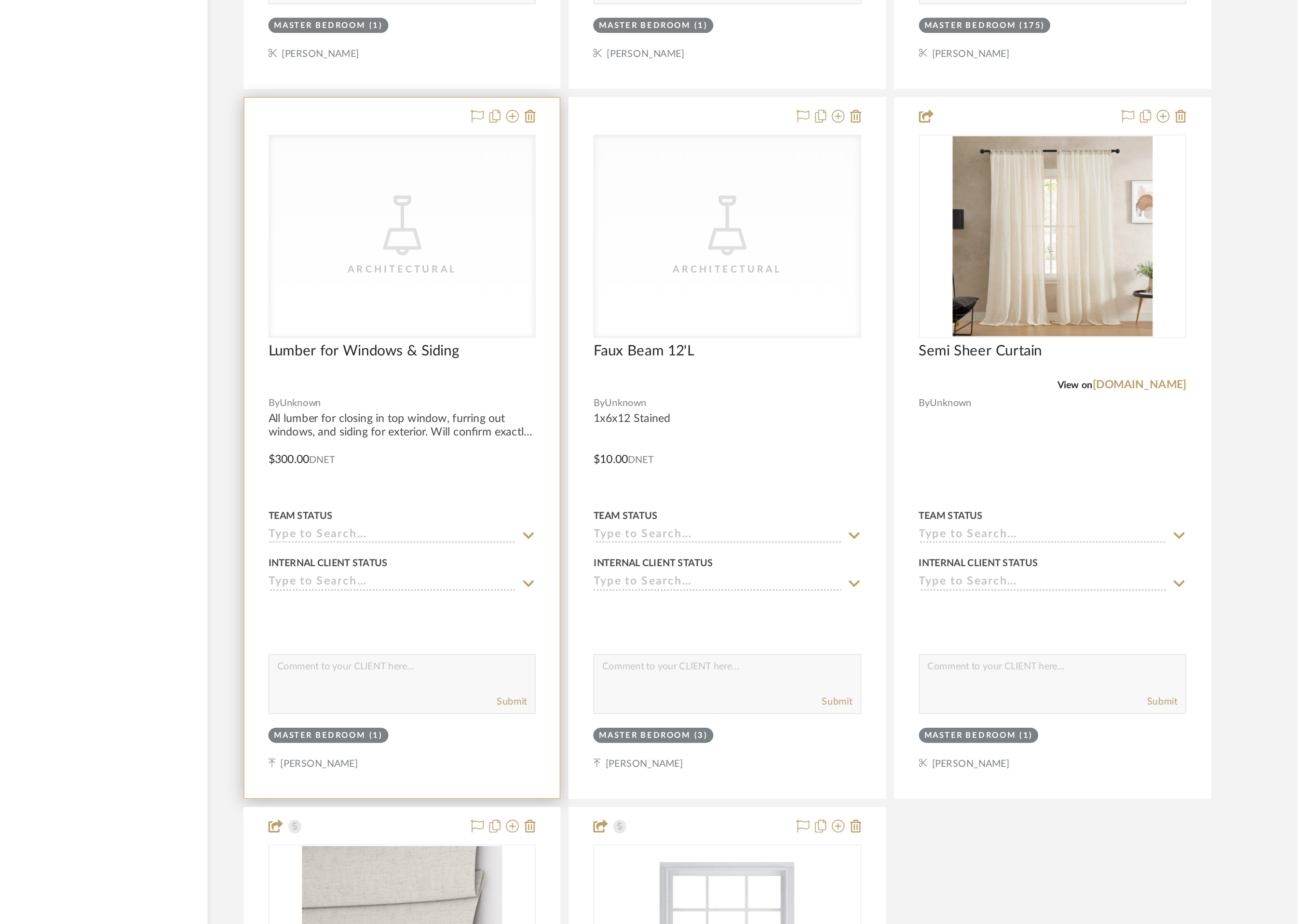
scroll to position [0, 0]
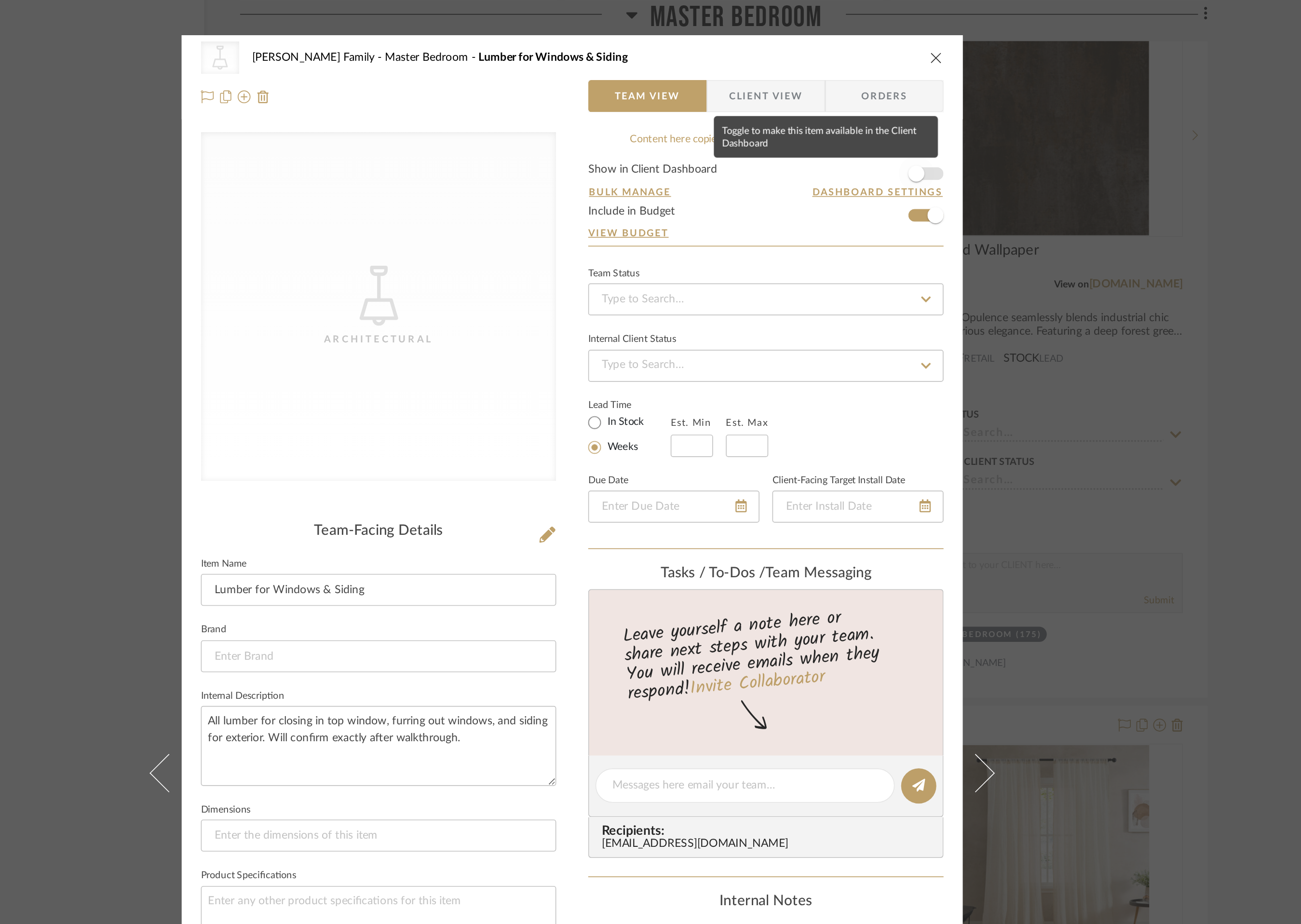
click at [863, 104] on span "button" at bounding box center [857, 104] width 22 height 22
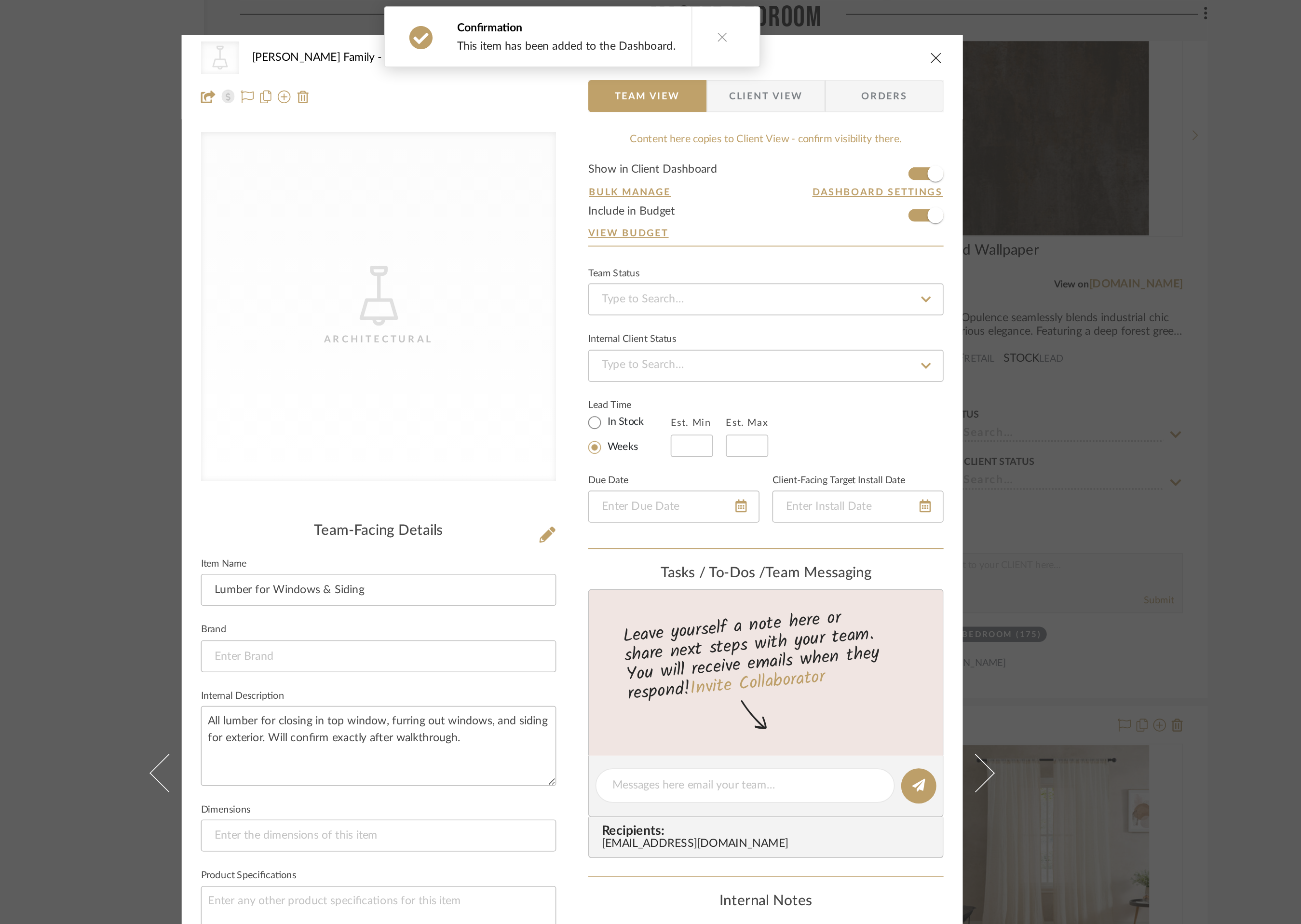
click at [867, 34] on icon "close" at bounding box center [869, 34] width 8 height 8
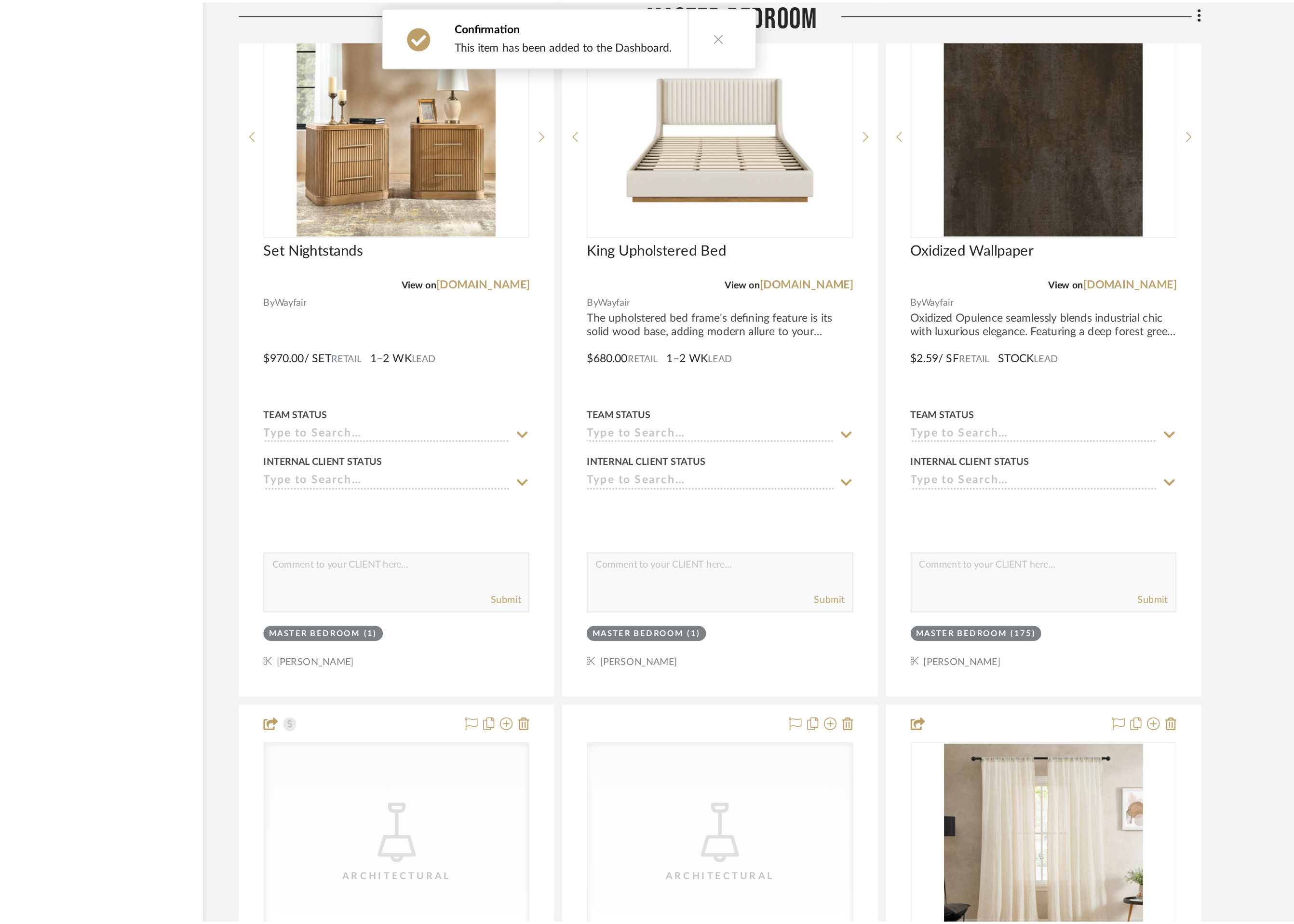
scroll to position [7471, 0]
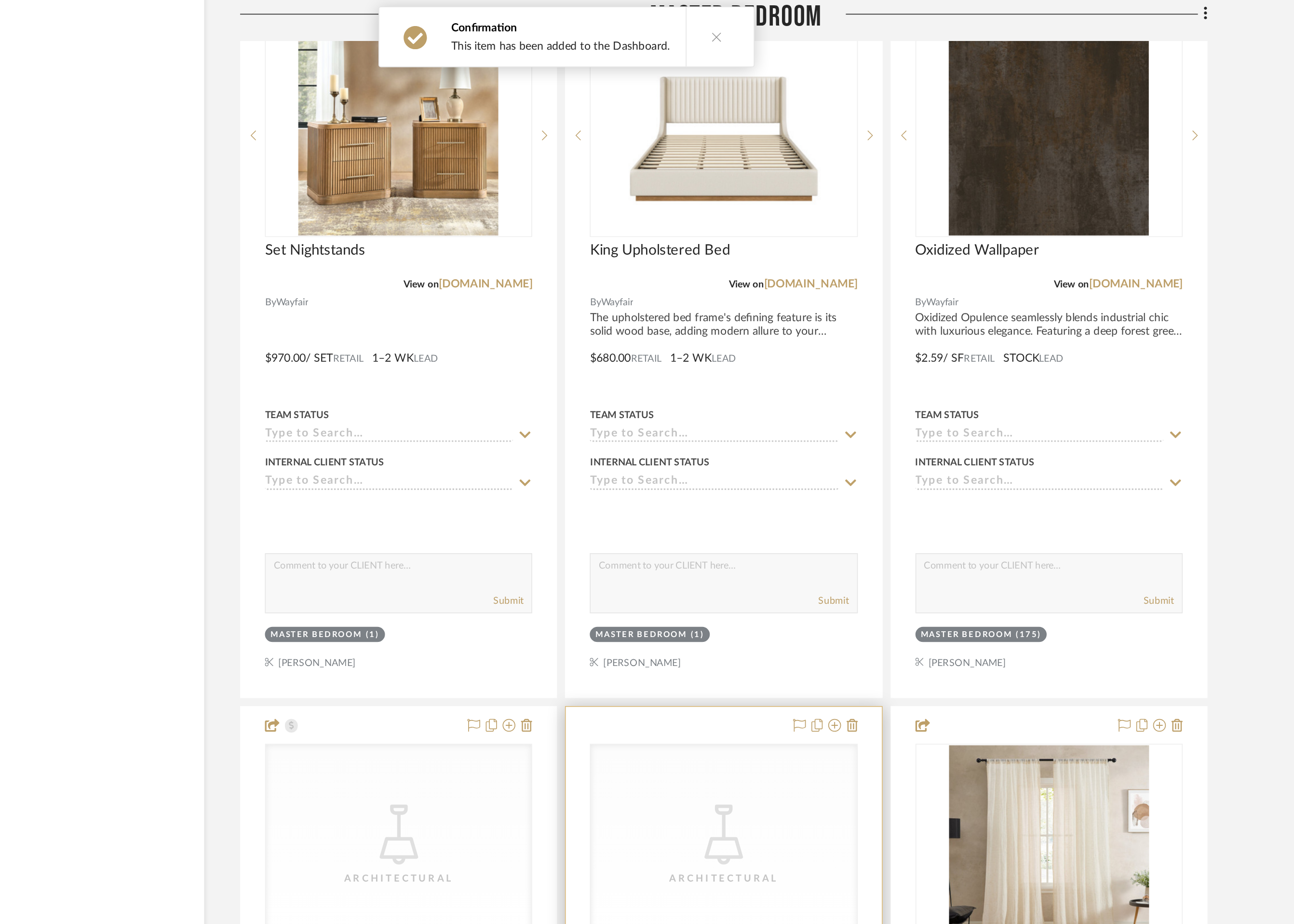
click at [782, 476] on div "CategoryIconLighting Created with Sketch. Architectural" at bounding box center [741, 509] width 160 height 122
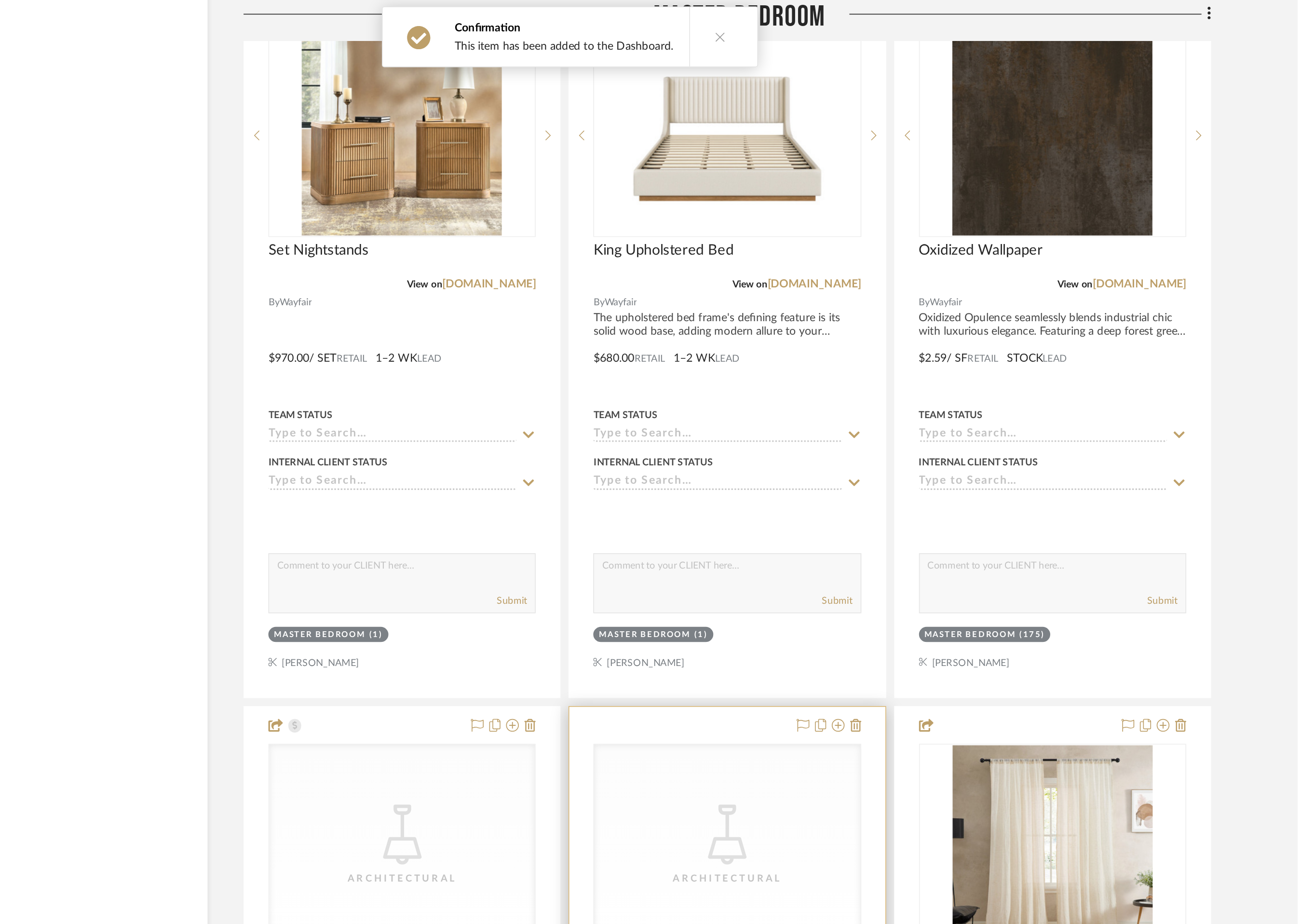
scroll to position [0, 0]
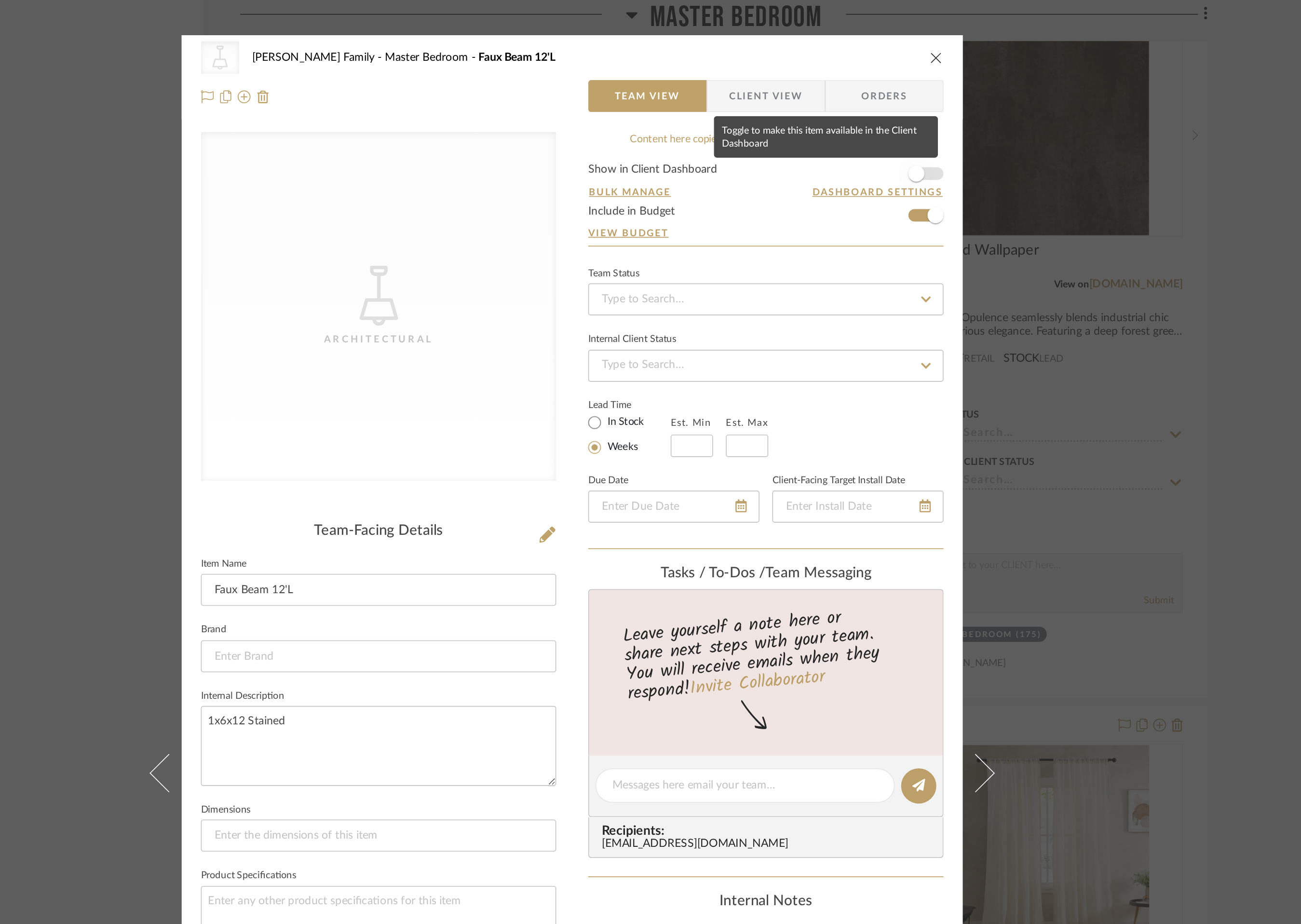
click at [859, 102] on span "button" at bounding box center [857, 104] width 22 height 22
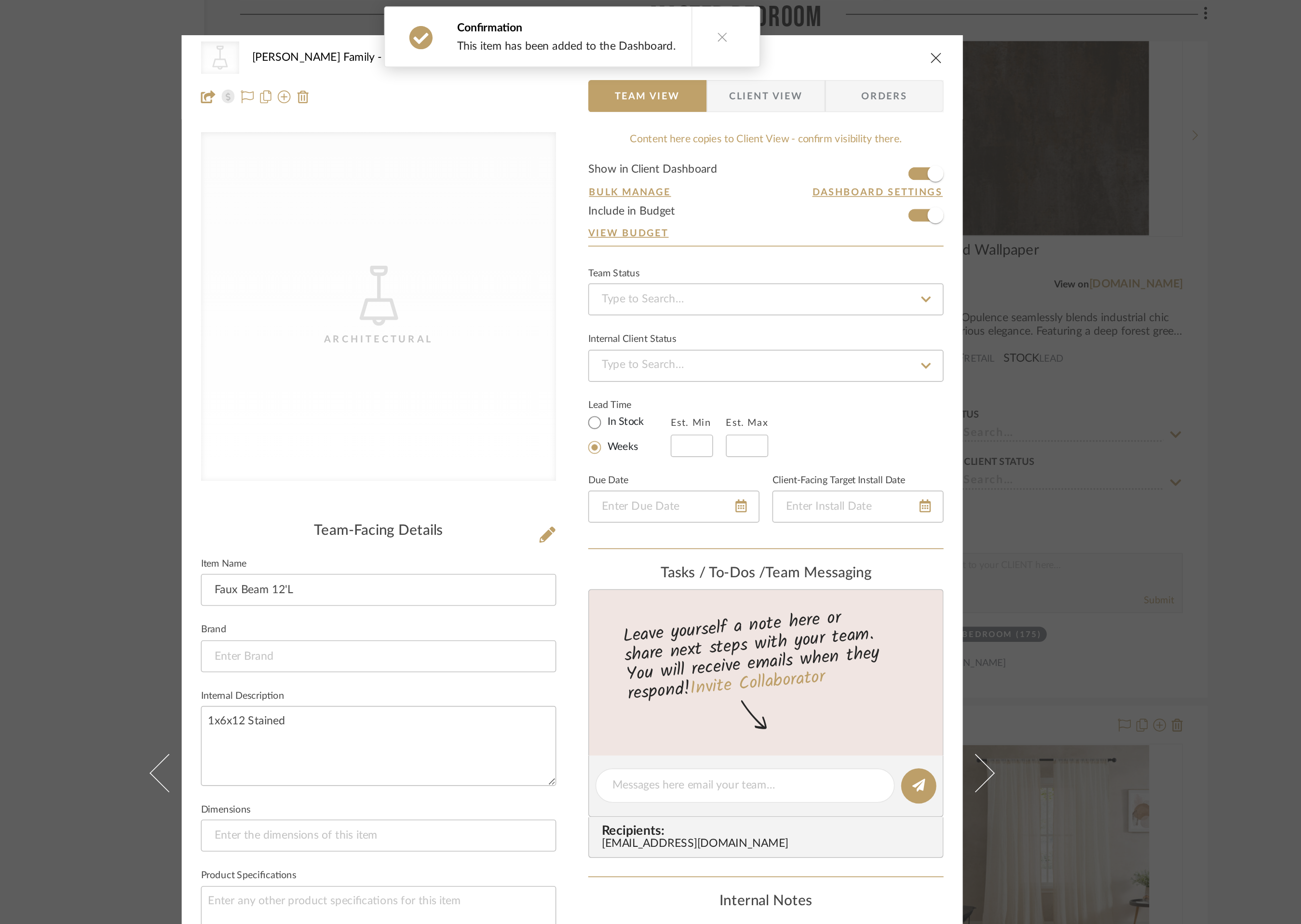
click at [866, 37] on icon "close" at bounding box center [869, 34] width 8 height 8
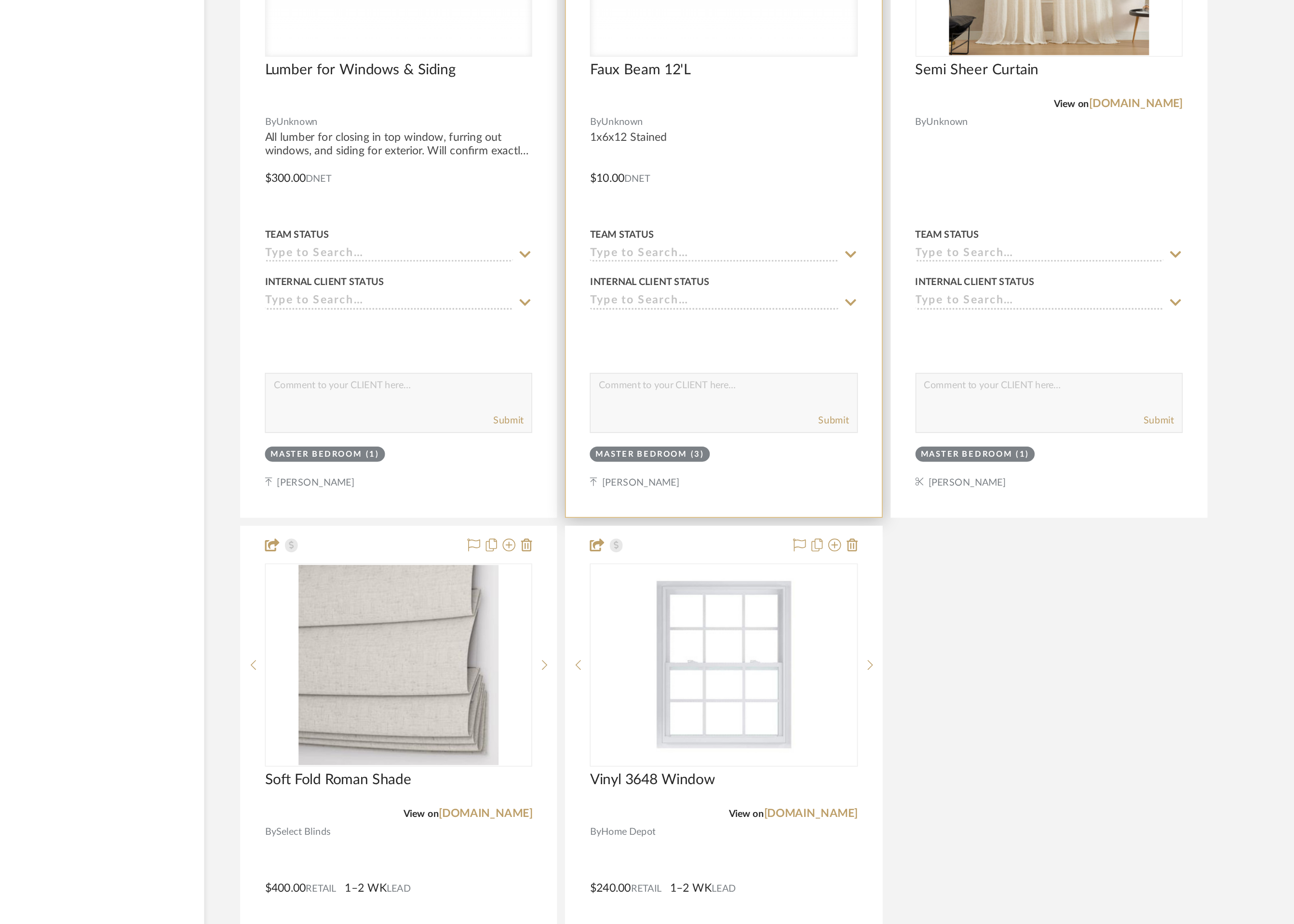
scroll to position [7801, 0]
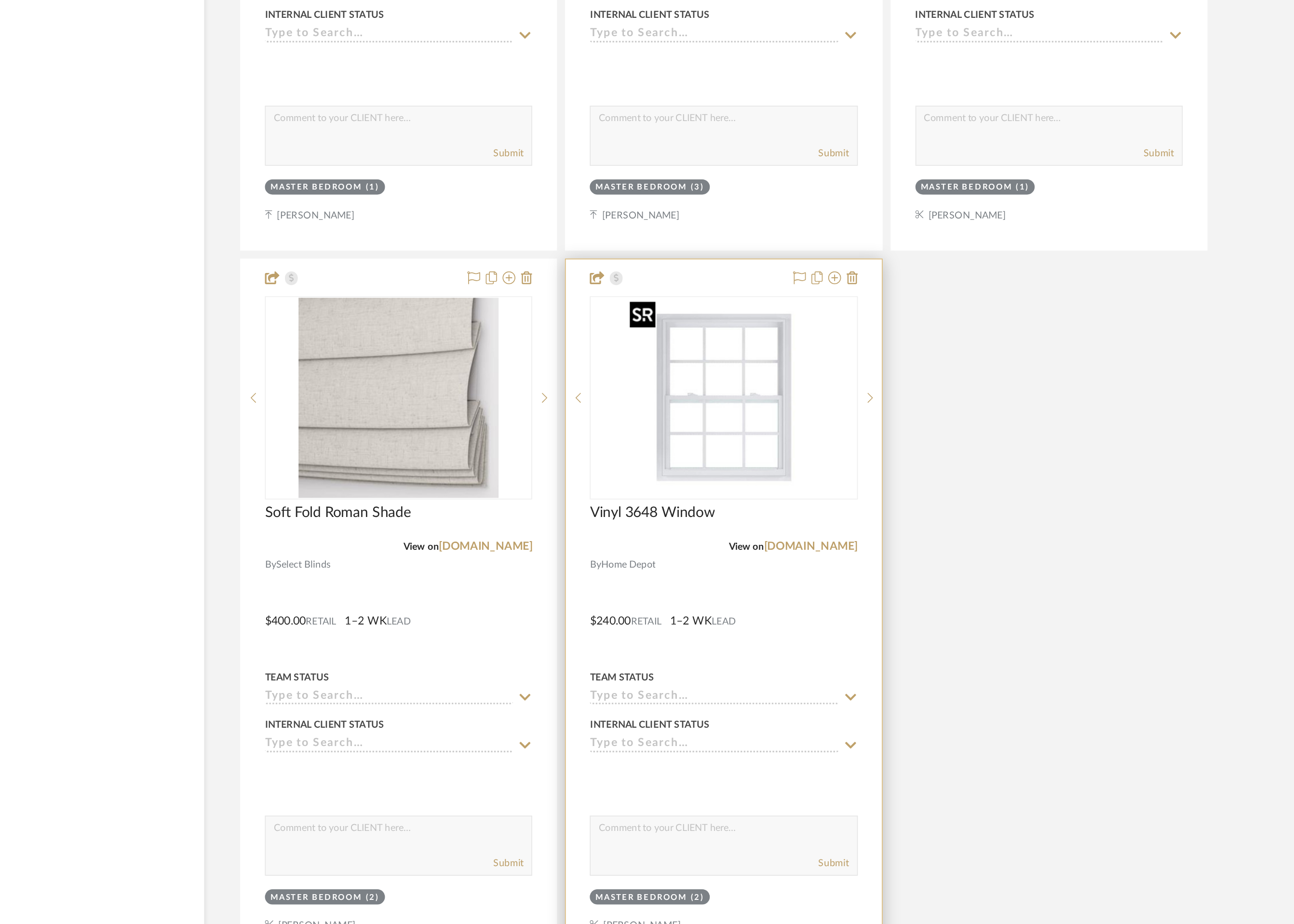
click at [739, 629] on img "0" at bounding box center [741, 606] width 120 height 120
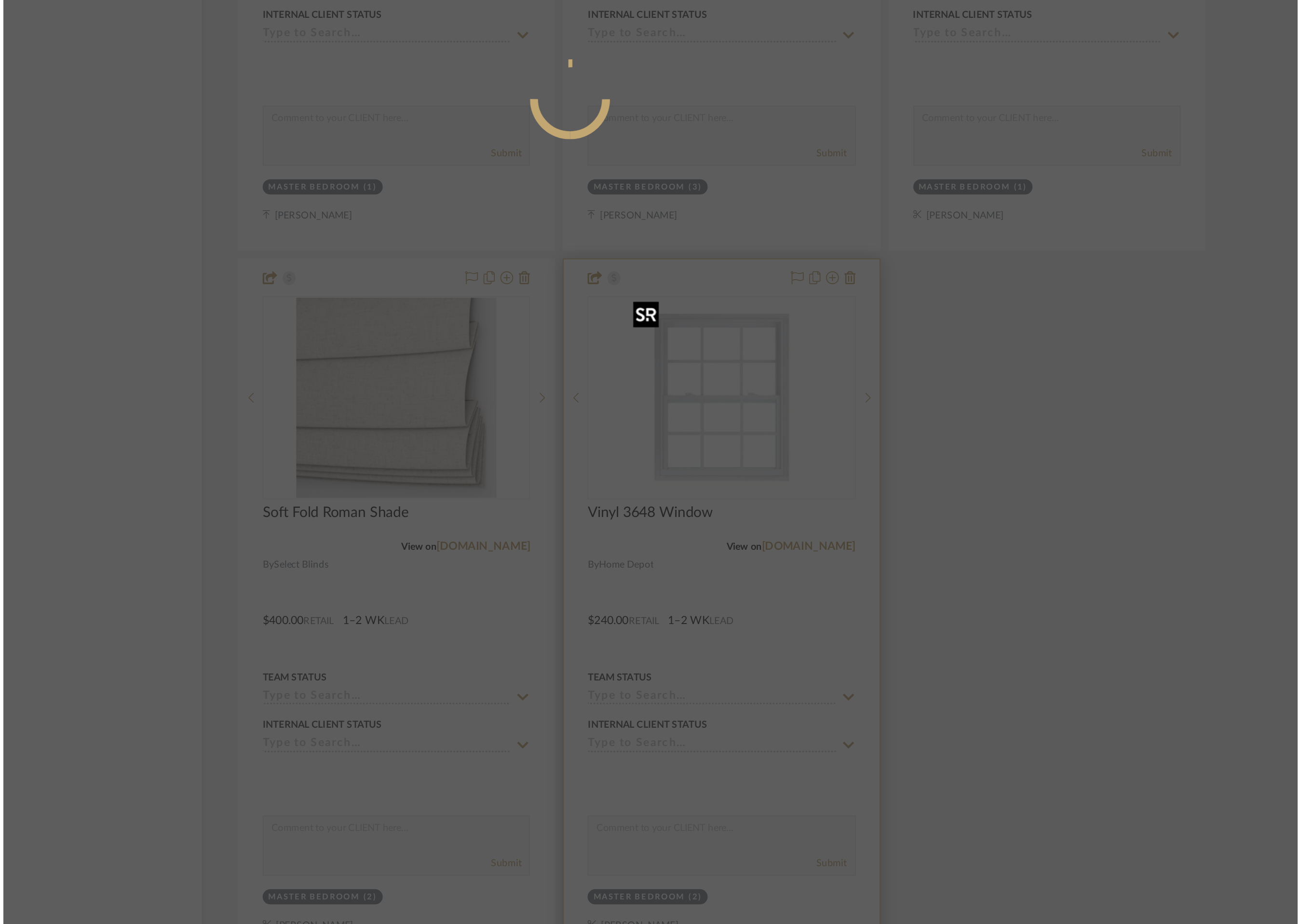
scroll to position [0, 0]
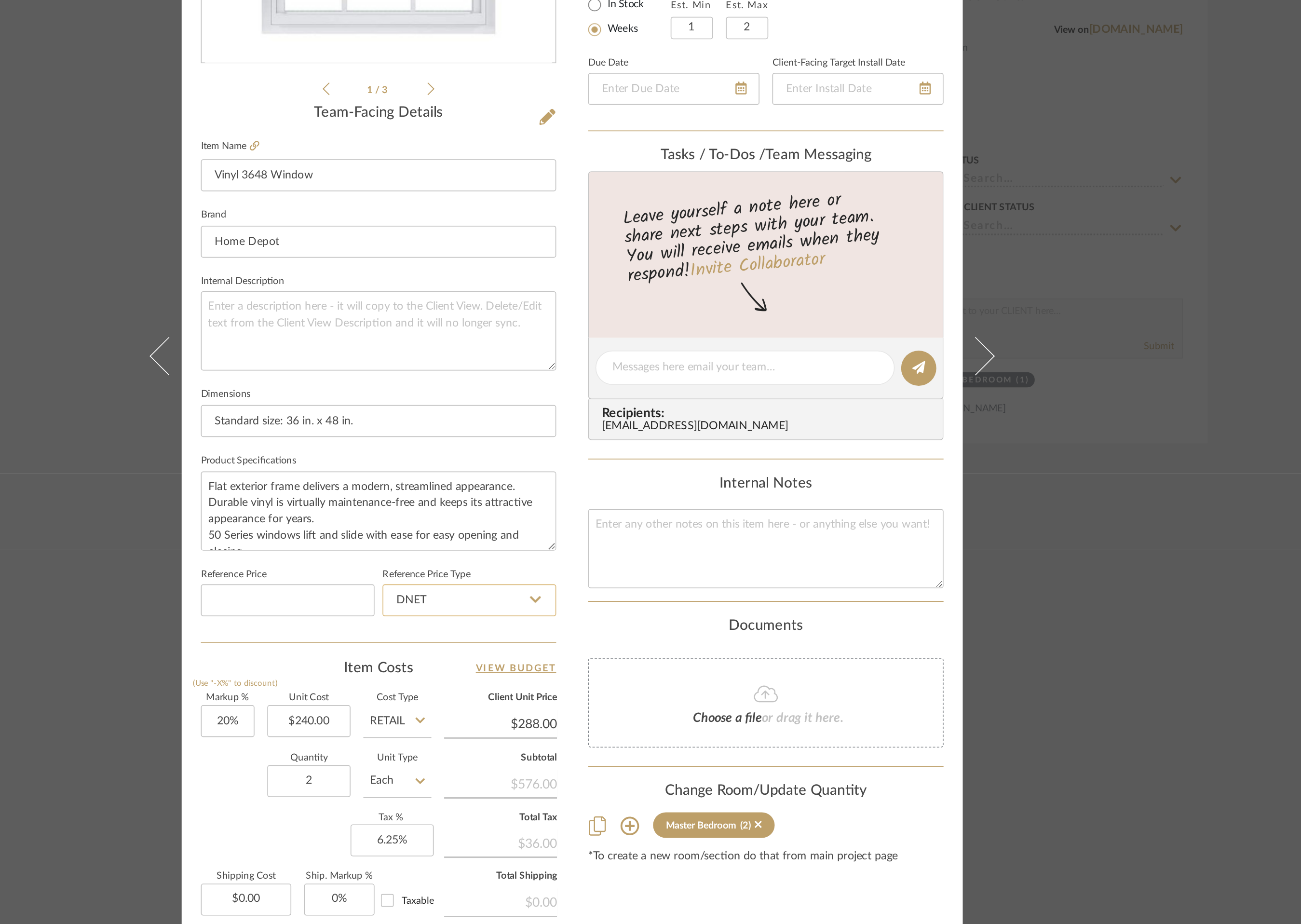
click at [613, 608] on input "DNET" at bounding box center [588, 613] width 104 height 19
click at [604, 660] on div "Retail" at bounding box center [592, 660] width 119 height 24
type input "Retail"
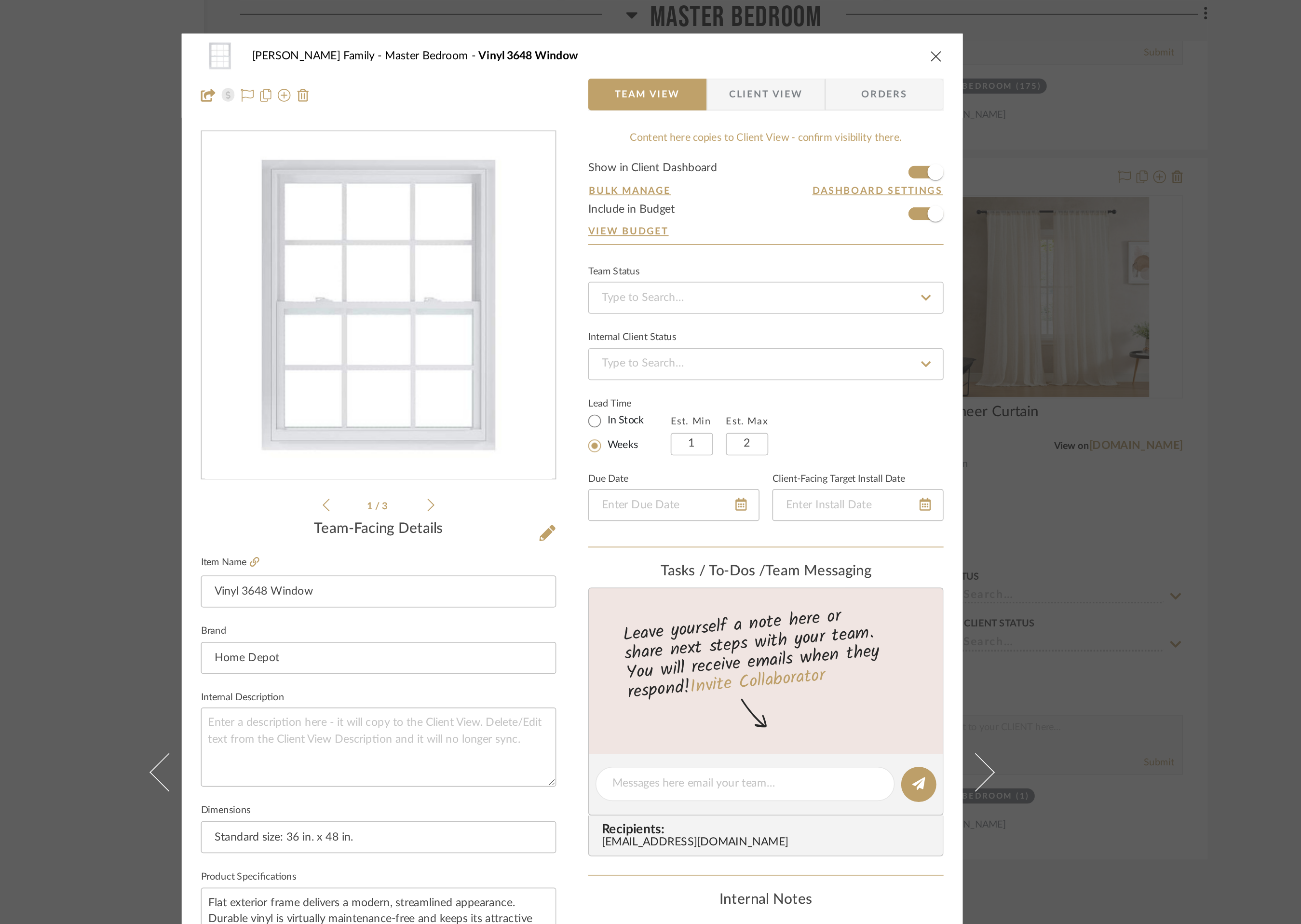
click at [866, 33] on icon "close" at bounding box center [869, 33] width 8 height 8
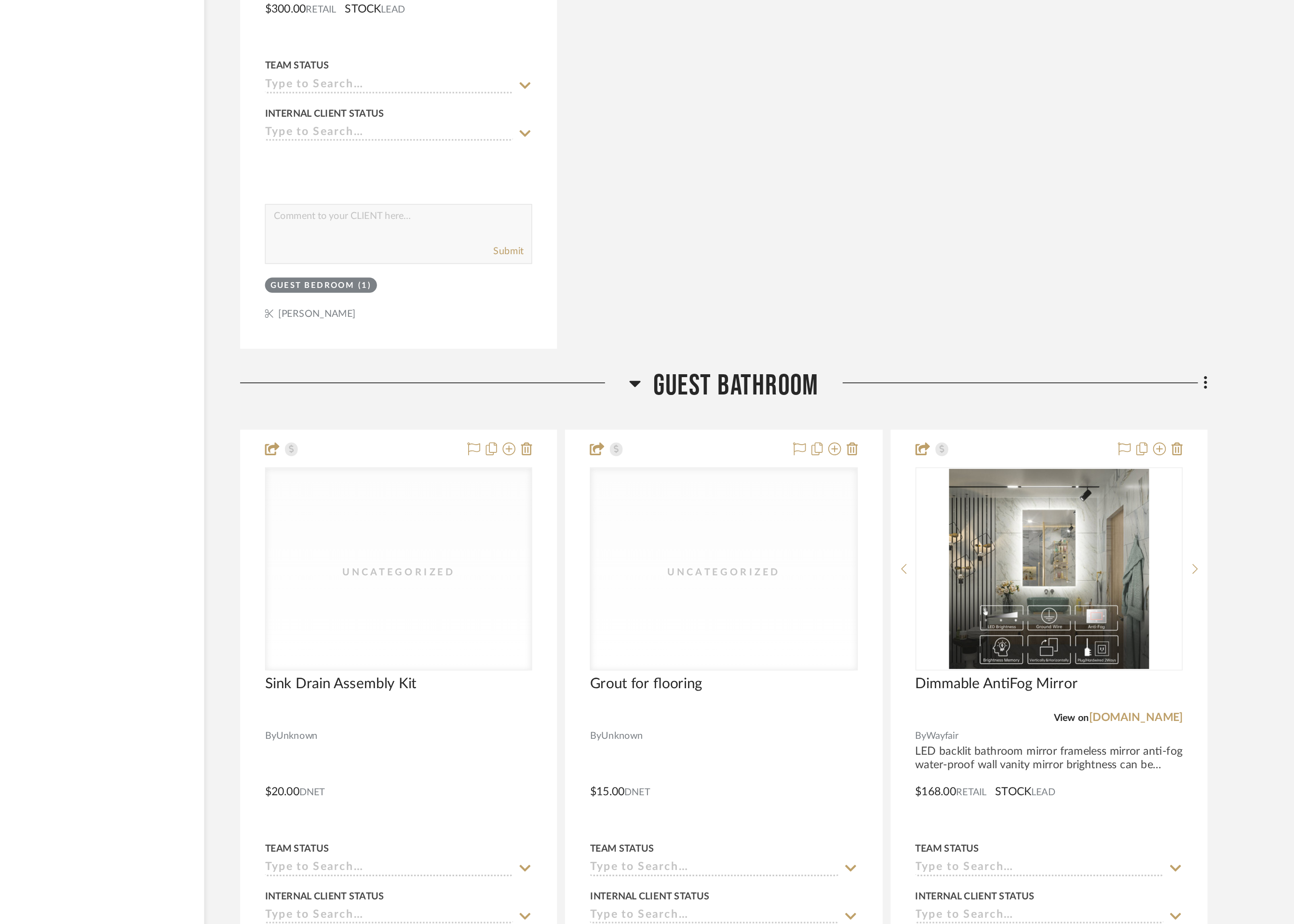
scroll to position [9263, 0]
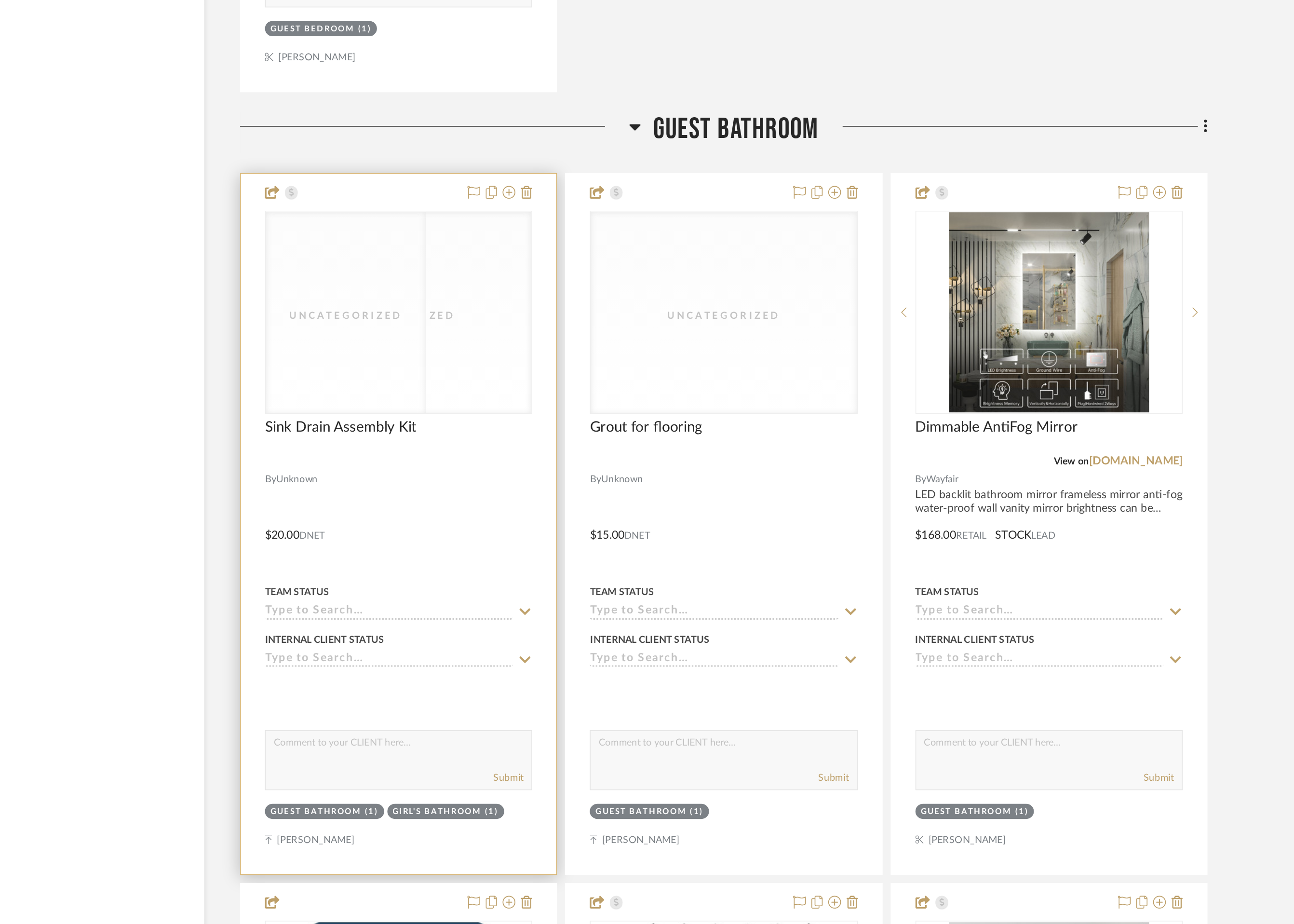
click at [568, 554] on div "Uncategorized Uncategorized" at bounding box center [546, 555] width 161 height 122
click at [568, 554] on div "Uncategorized" at bounding box center [546, 557] width 97 height 10
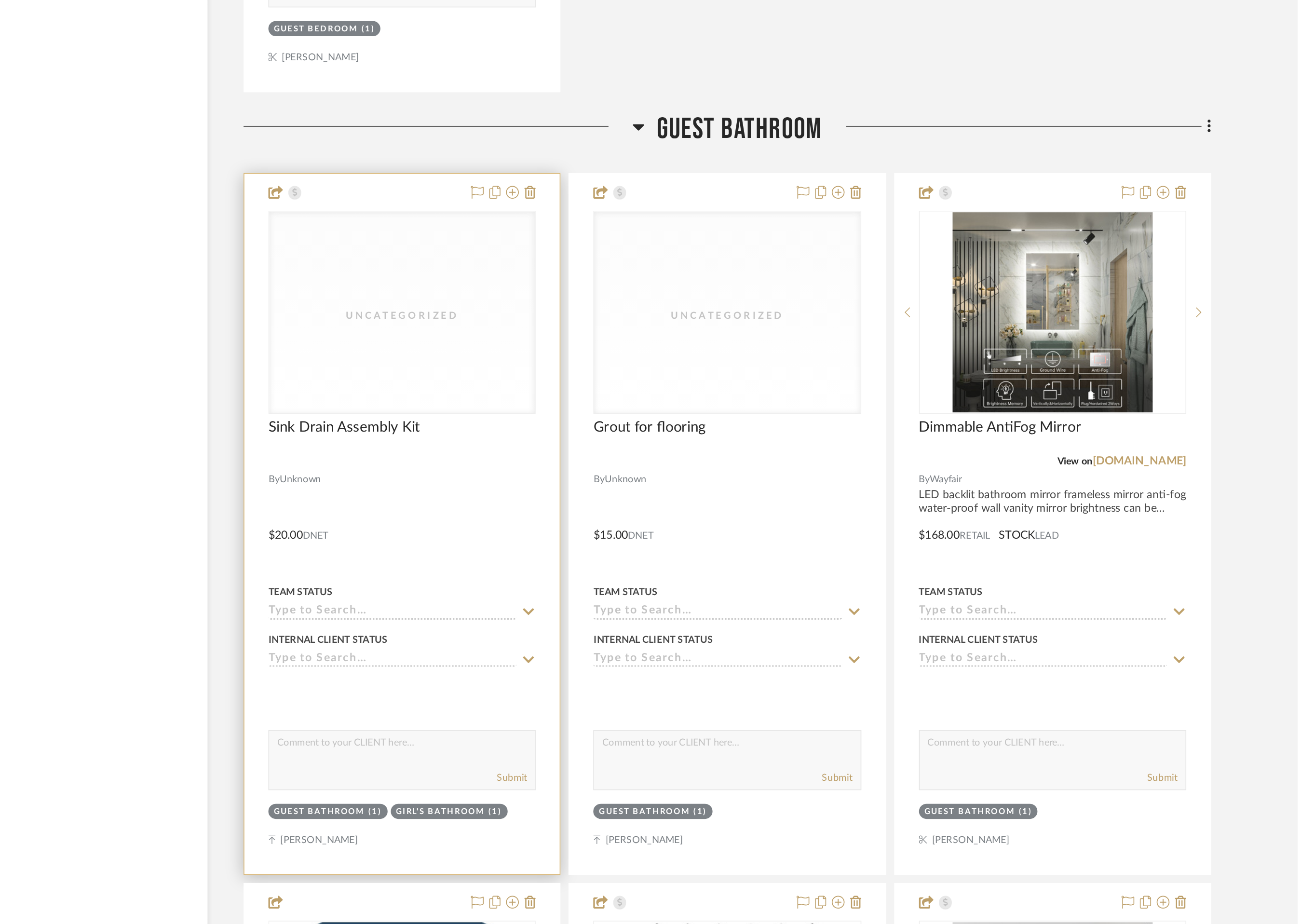
scroll to position [0, 0]
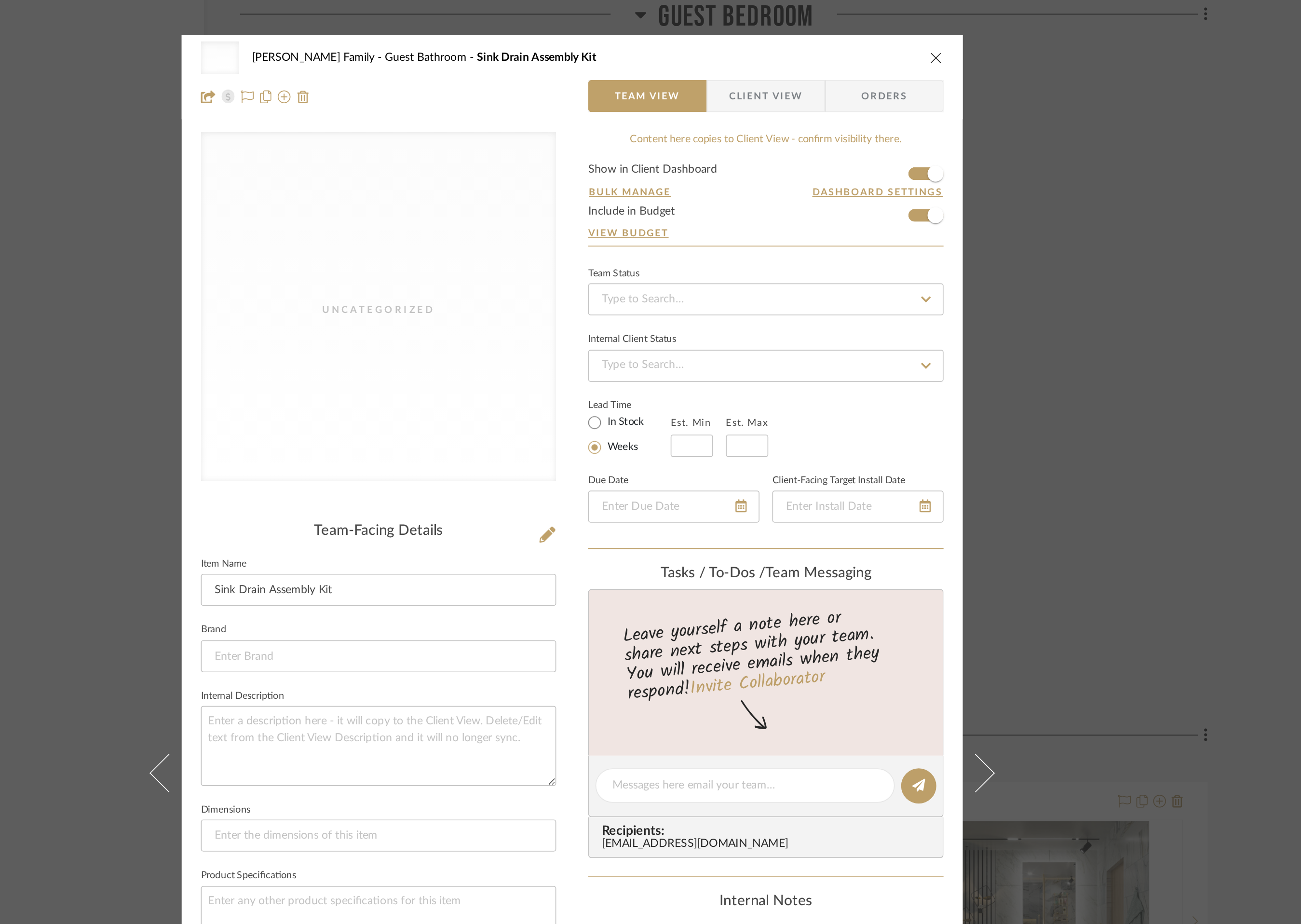
click at [866, 35] on icon "close" at bounding box center [869, 34] width 8 height 8
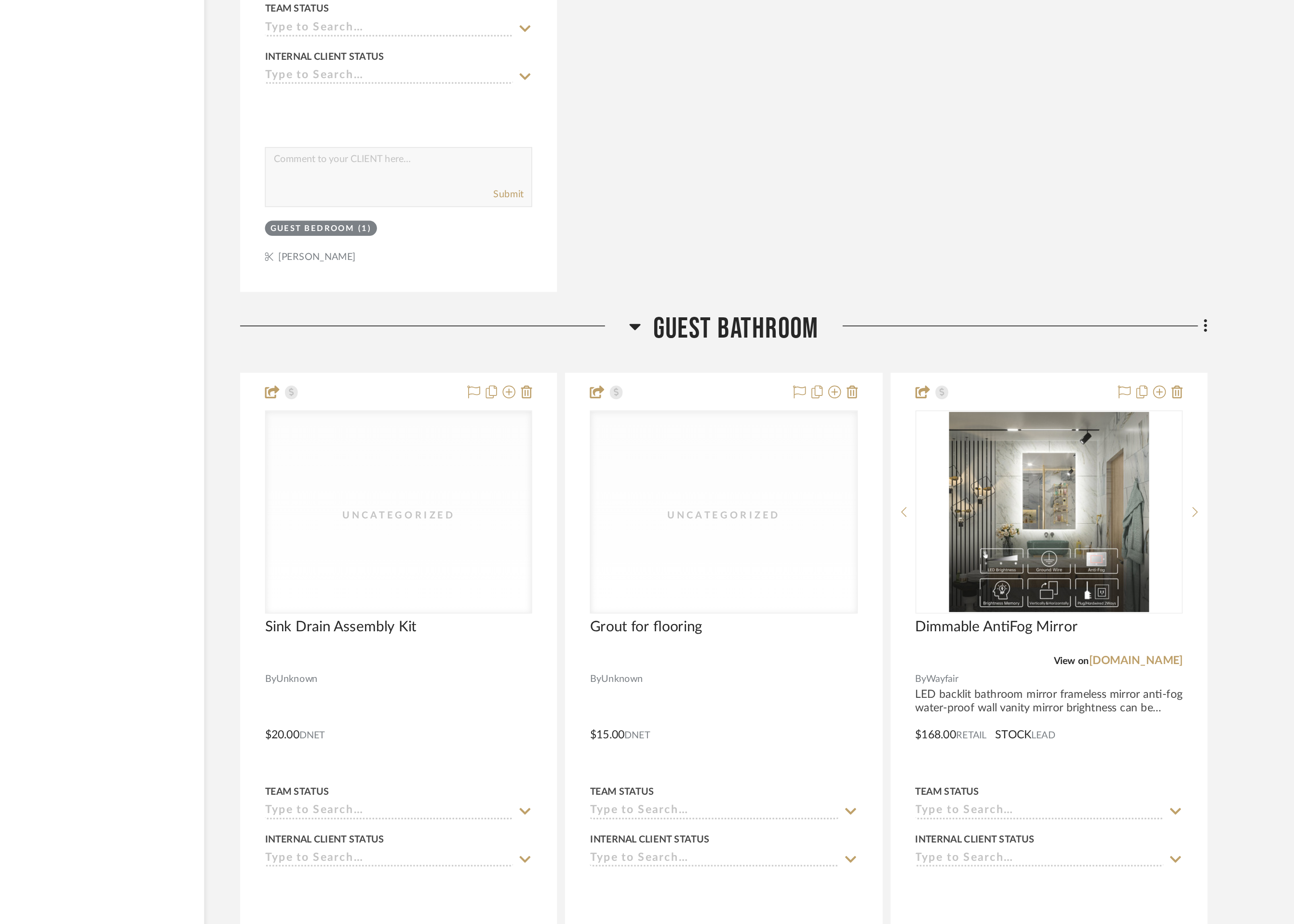
scroll to position [9364, 0]
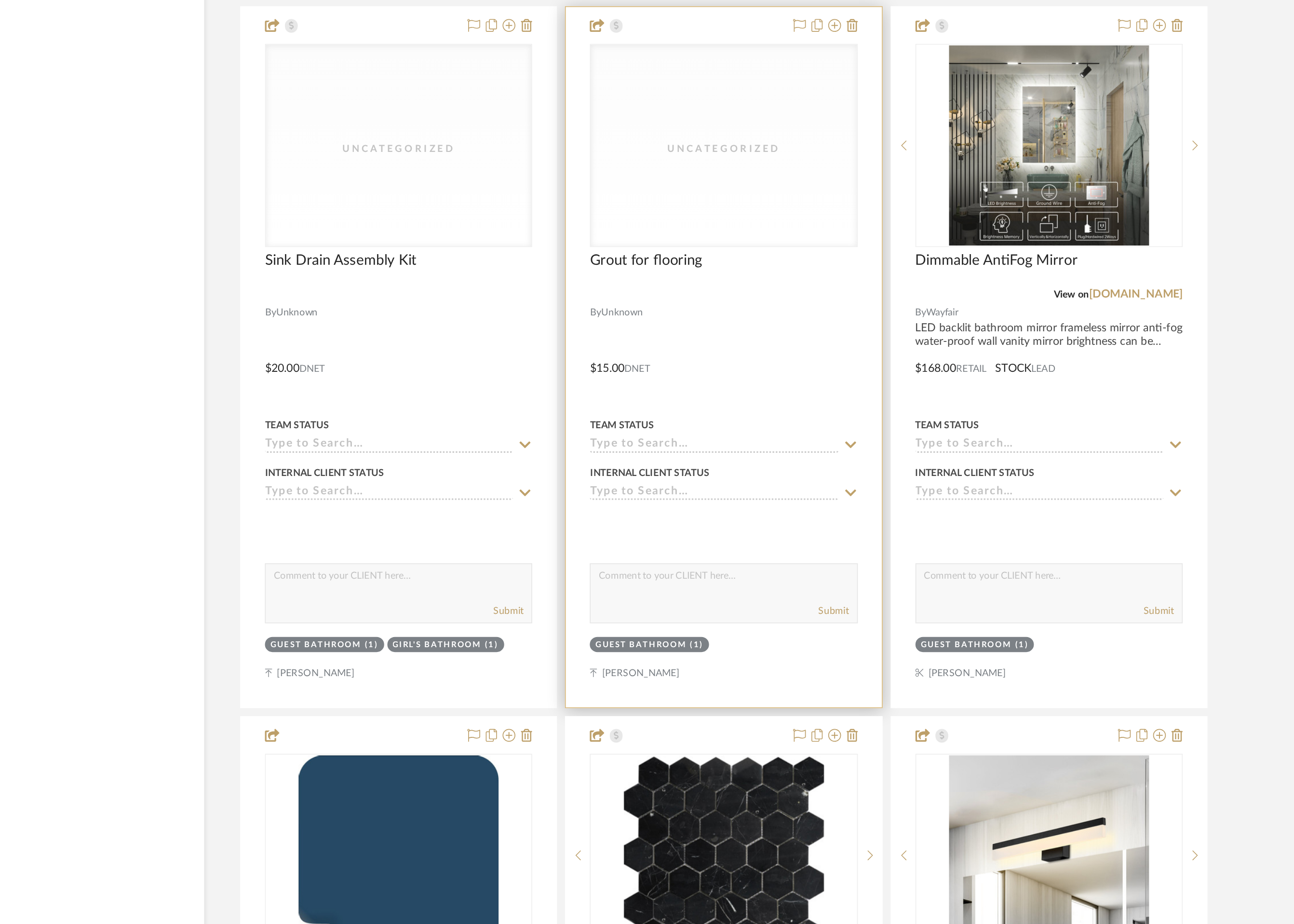
click at [0, 0] on div "Uncategorized" at bounding box center [0, 0] width 0 height 0
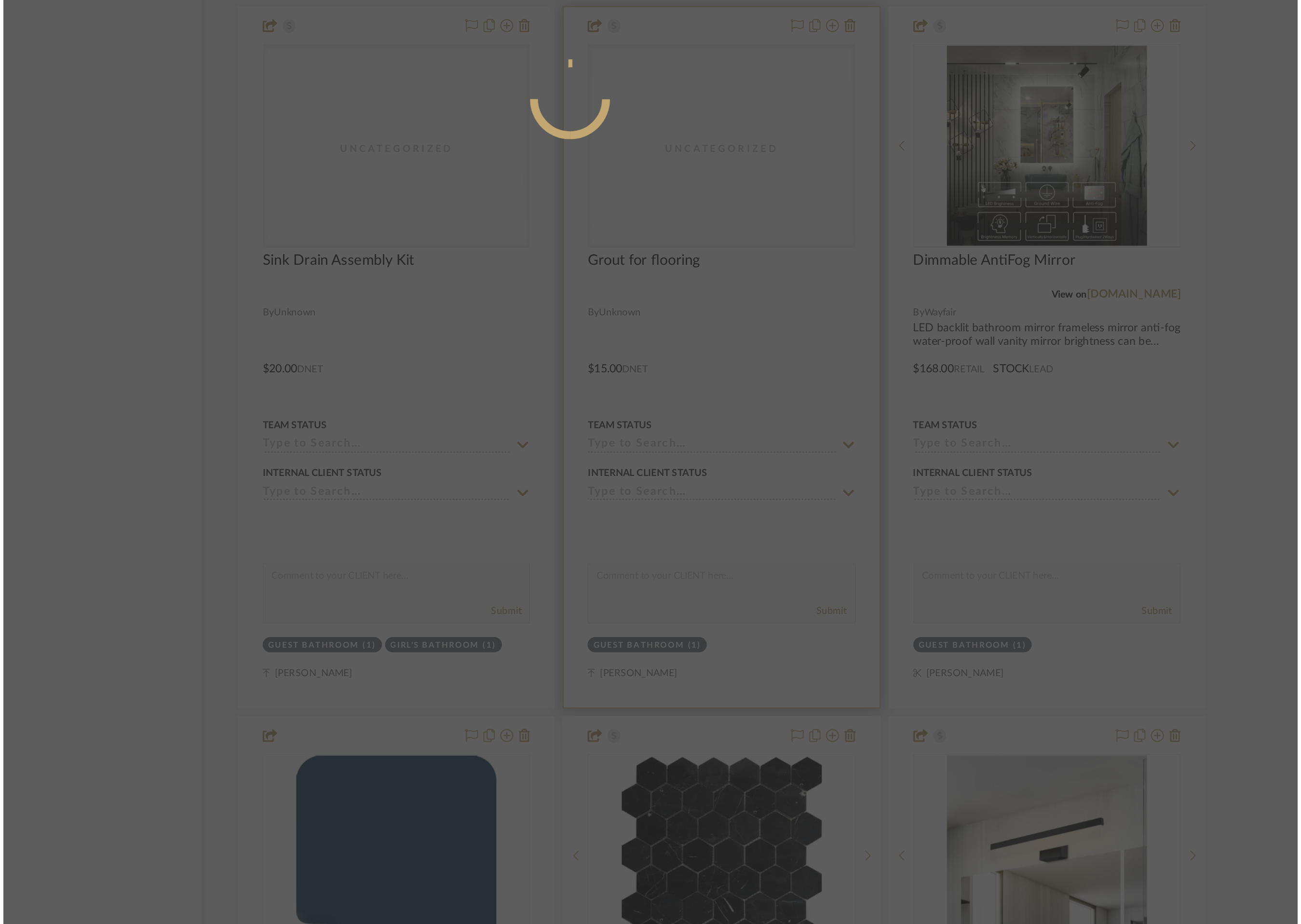
scroll to position [0, 0]
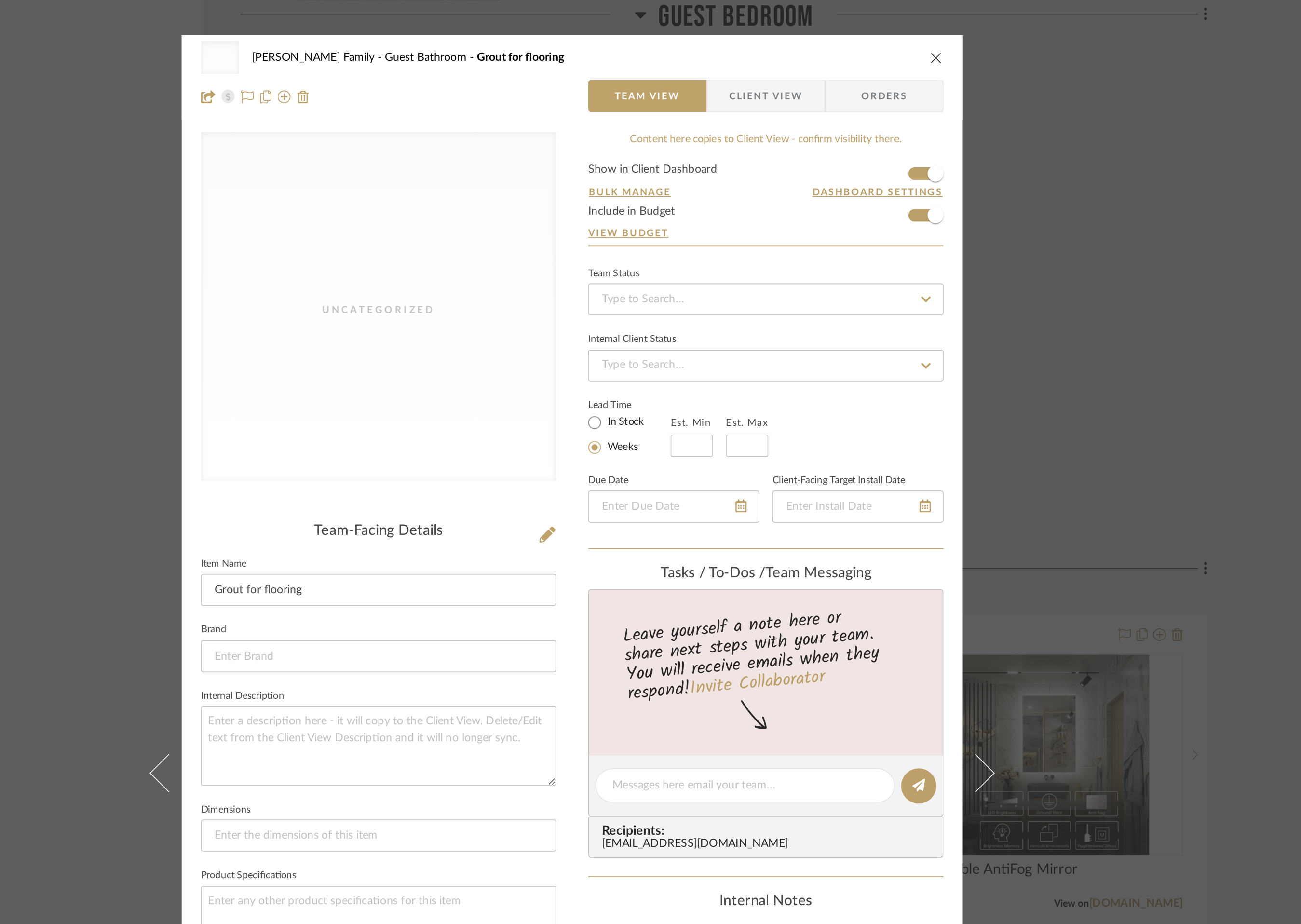
click at [866, 31] on icon "close" at bounding box center [869, 34] width 8 height 8
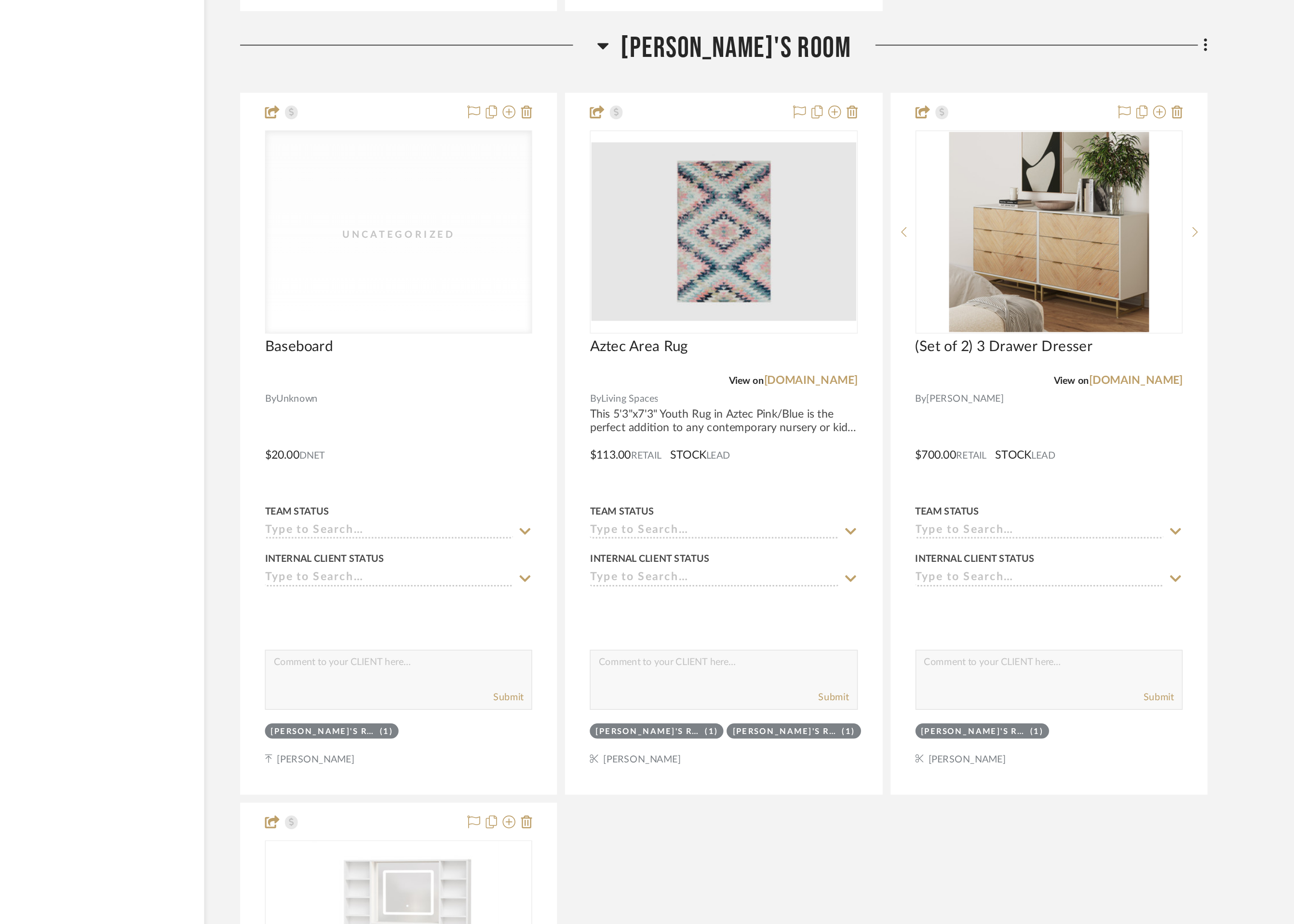
scroll to position [11158, 0]
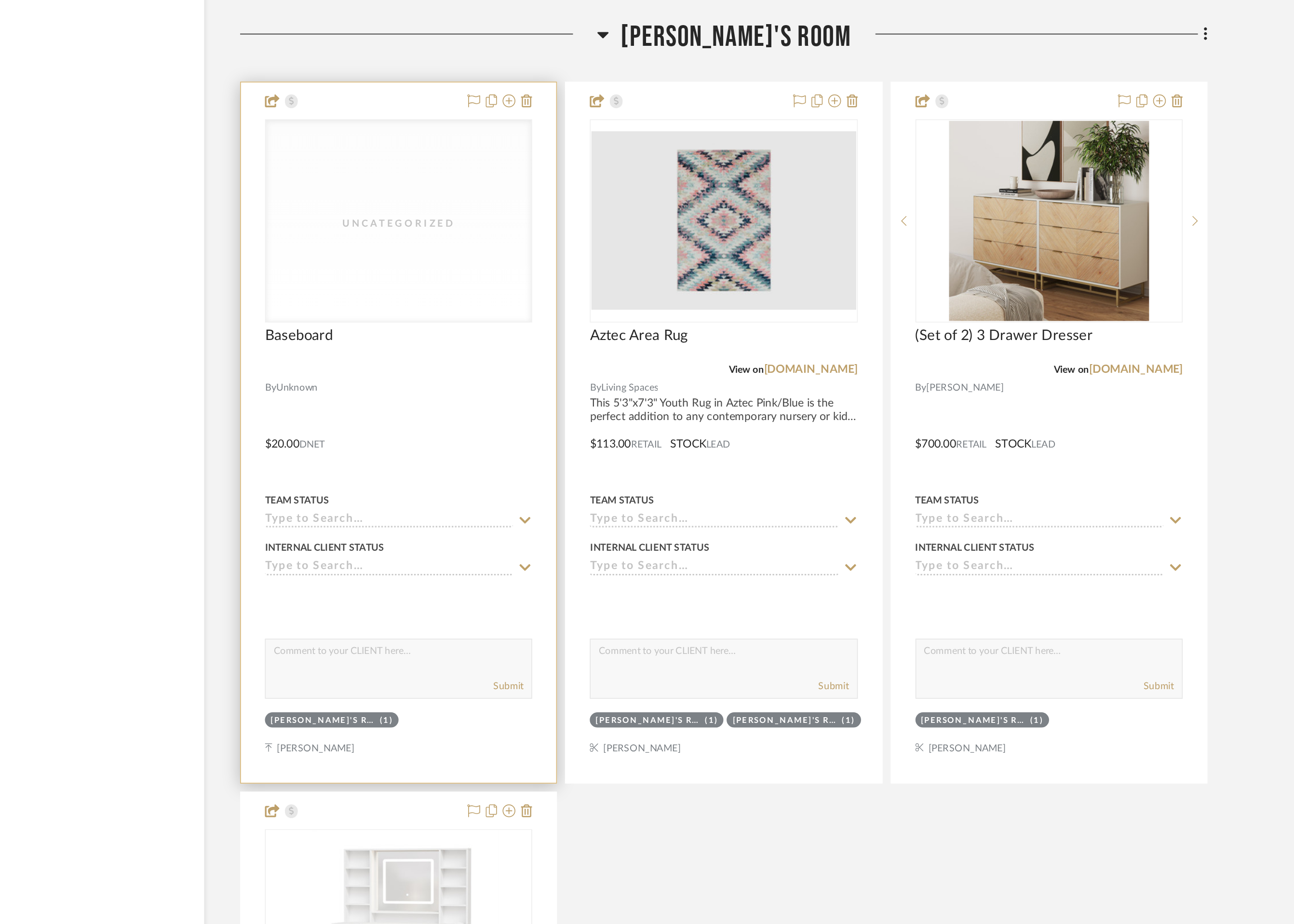
click at [0, 0] on div "Uncategorized" at bounding box center [0, 0] width 0 height 0
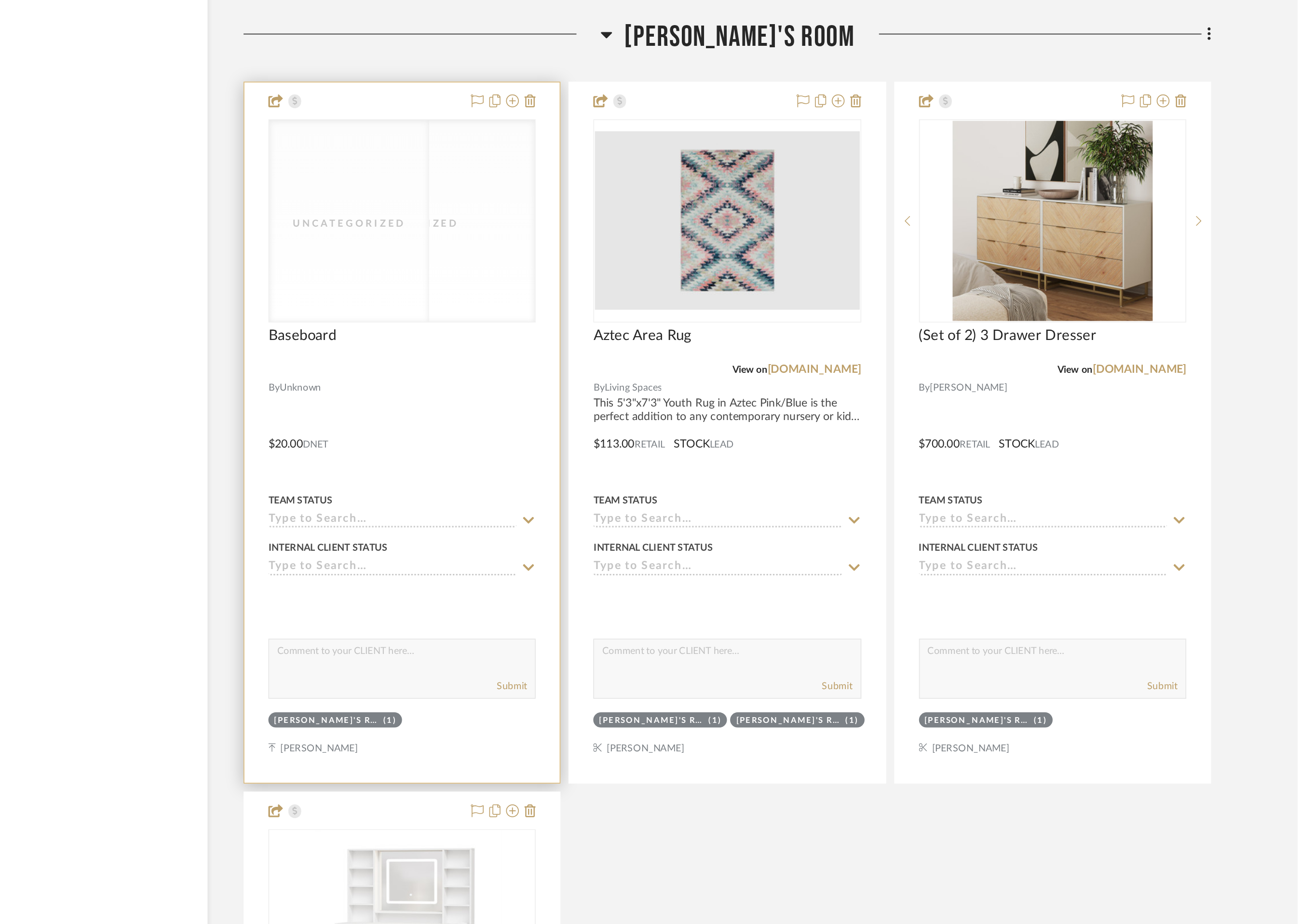
scroll to position [0, 0]
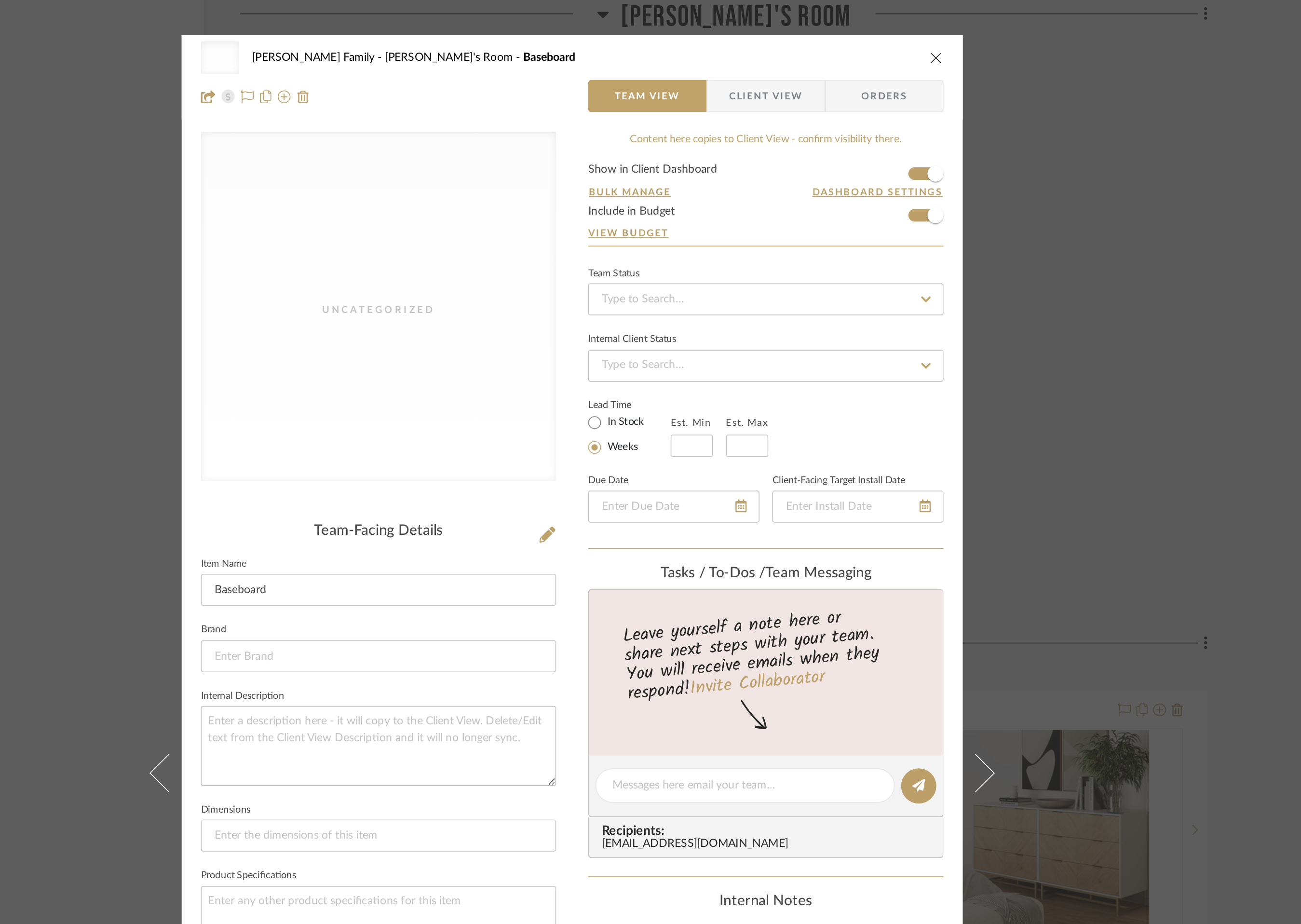
click at [867, 33] on icon "close" at bounding box center [869, 34] width 8 height 8
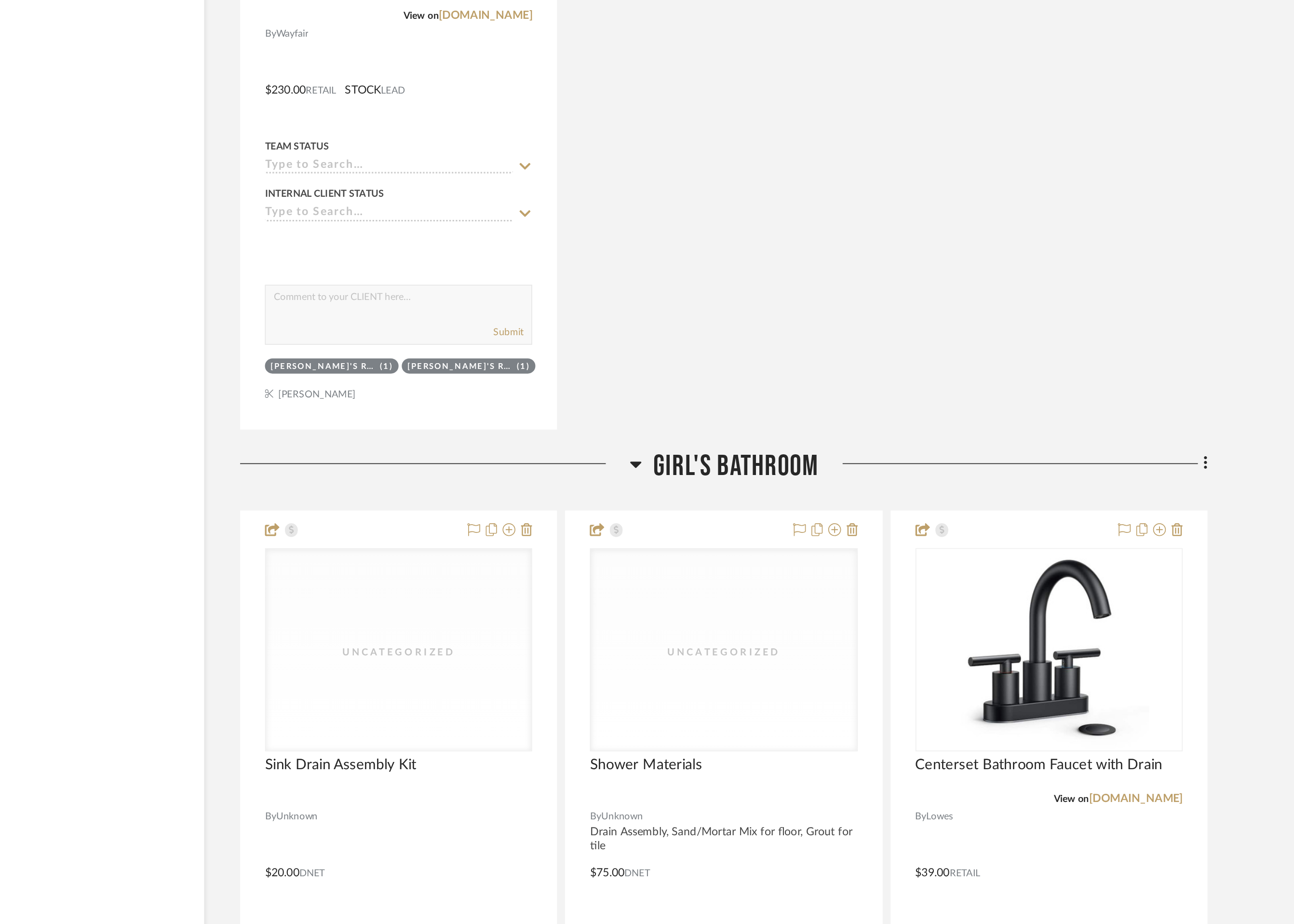
scroll to position [11822, 0]
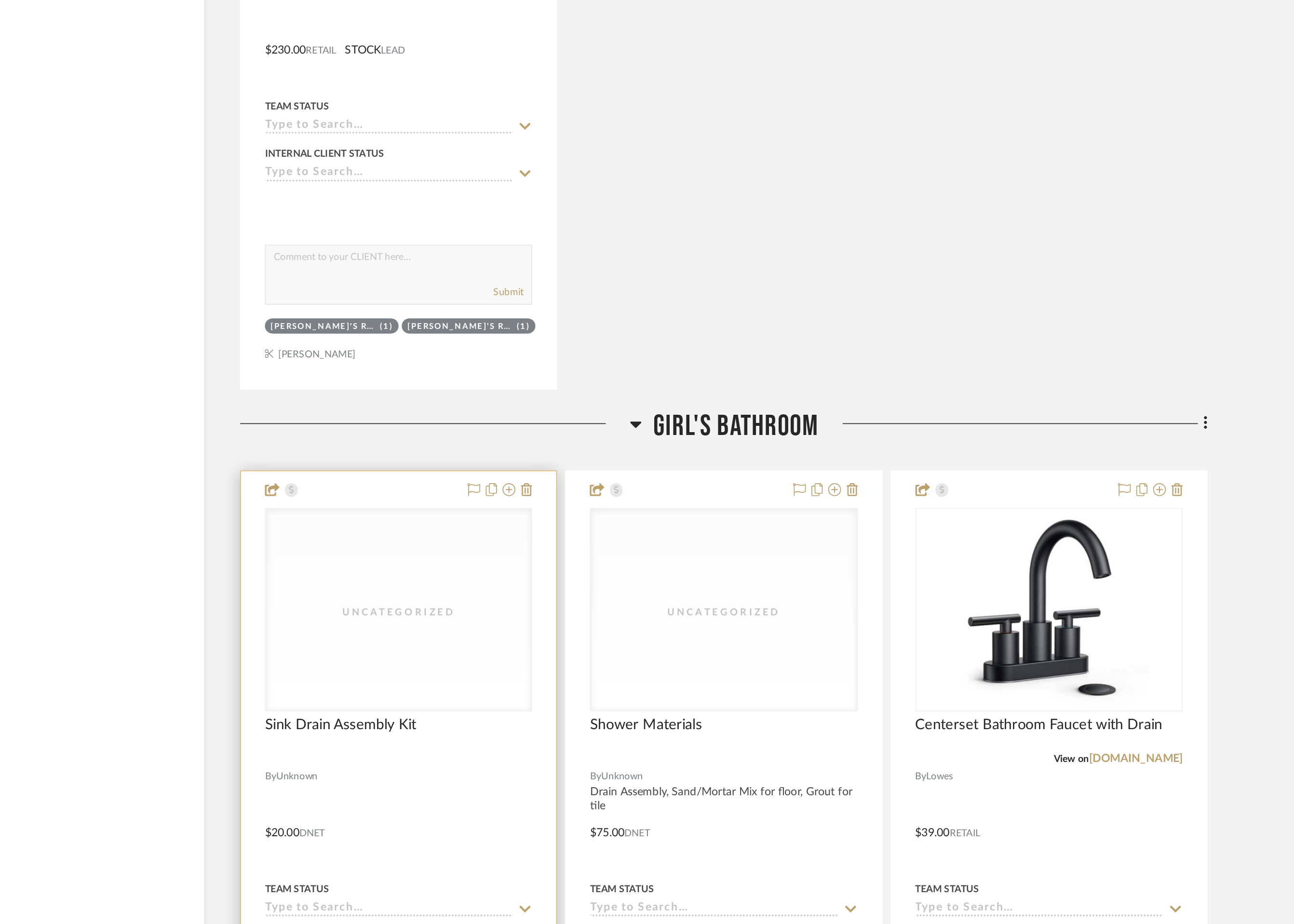
click at [0, 0] on div "Uncategorized" at bounding box center [0, 0] width 0 height 0
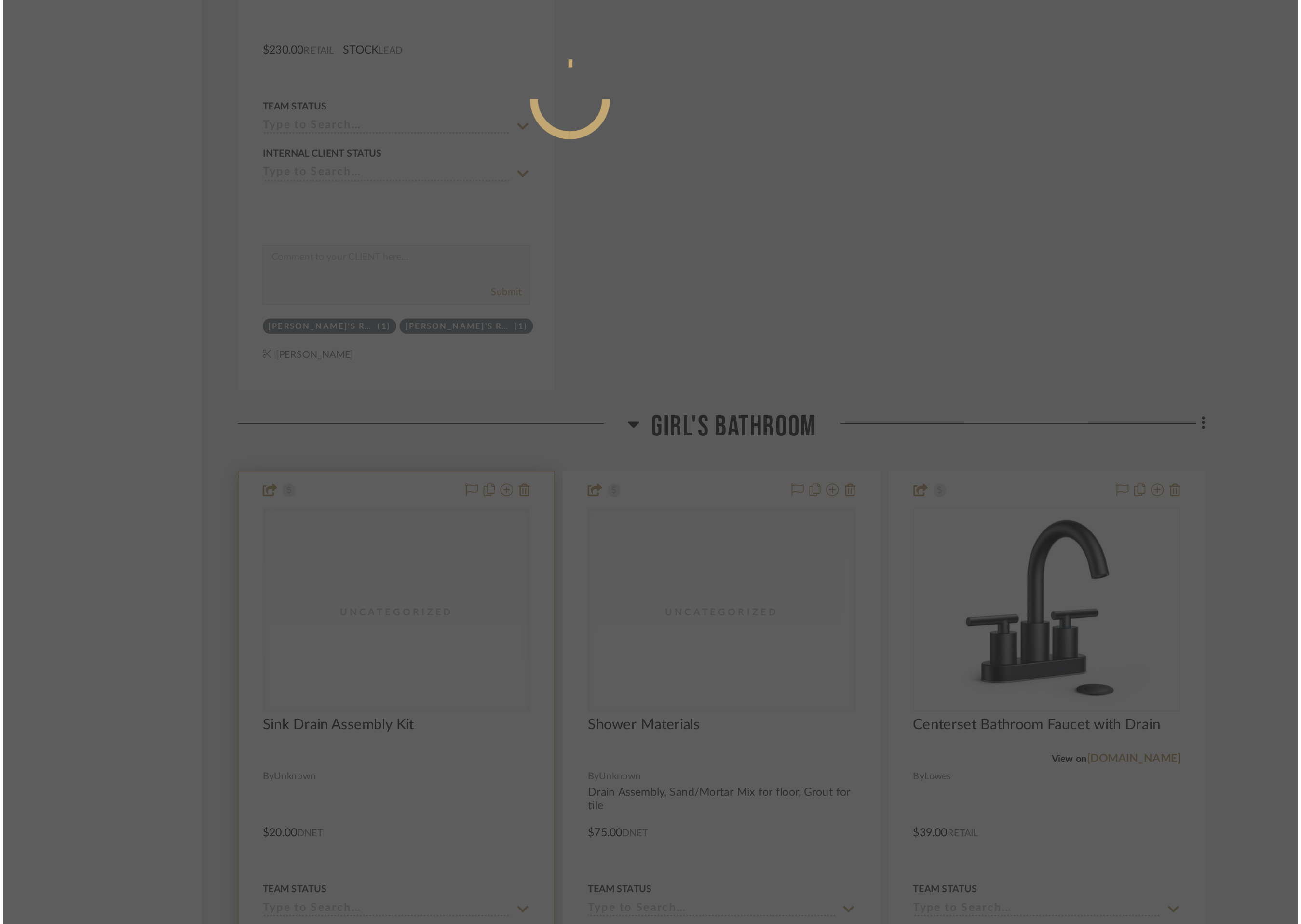
scroll to position [0, 0]
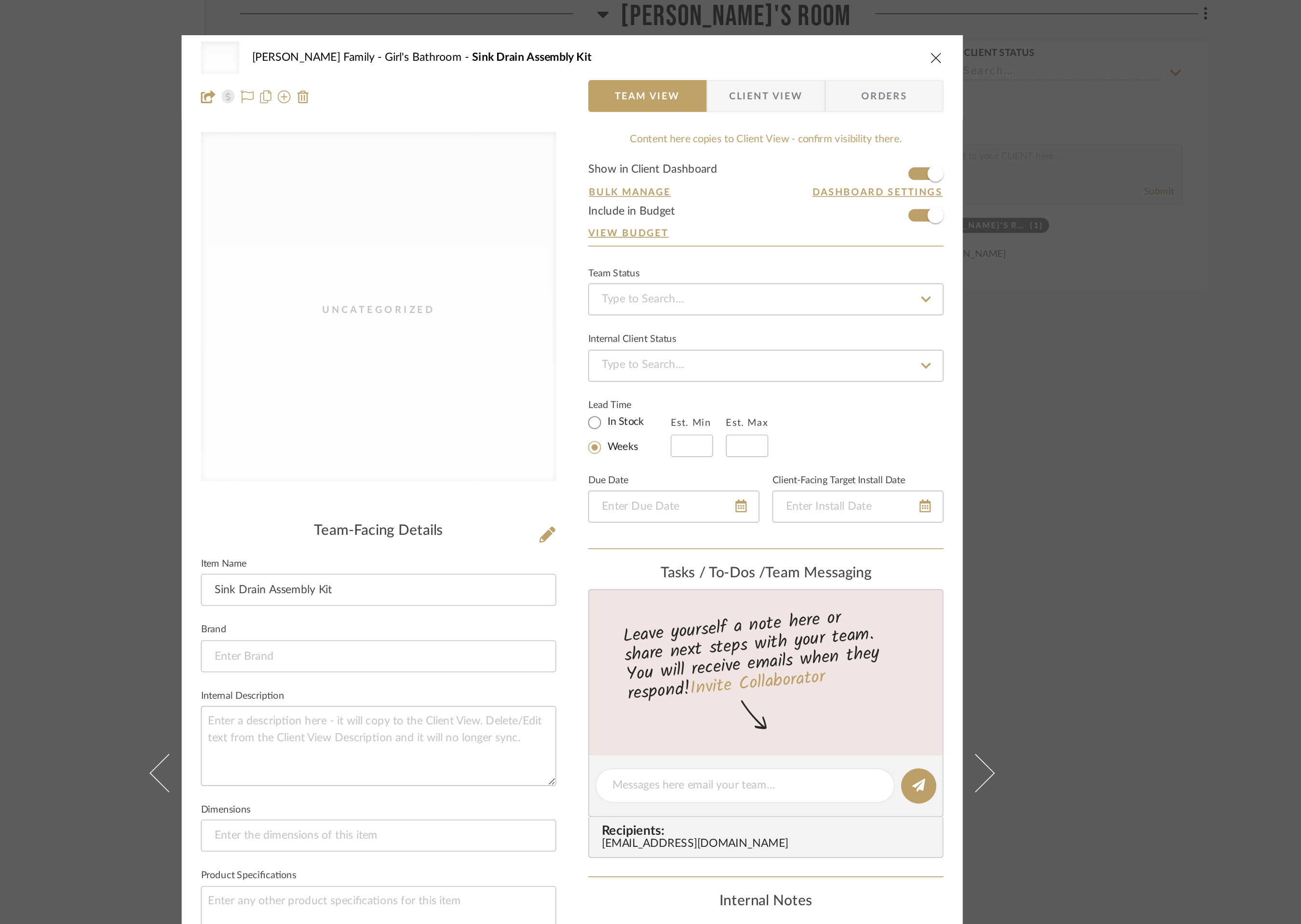
click at [866, 31] on icon "close" at bounding box center [869, 34] width 8 height 8
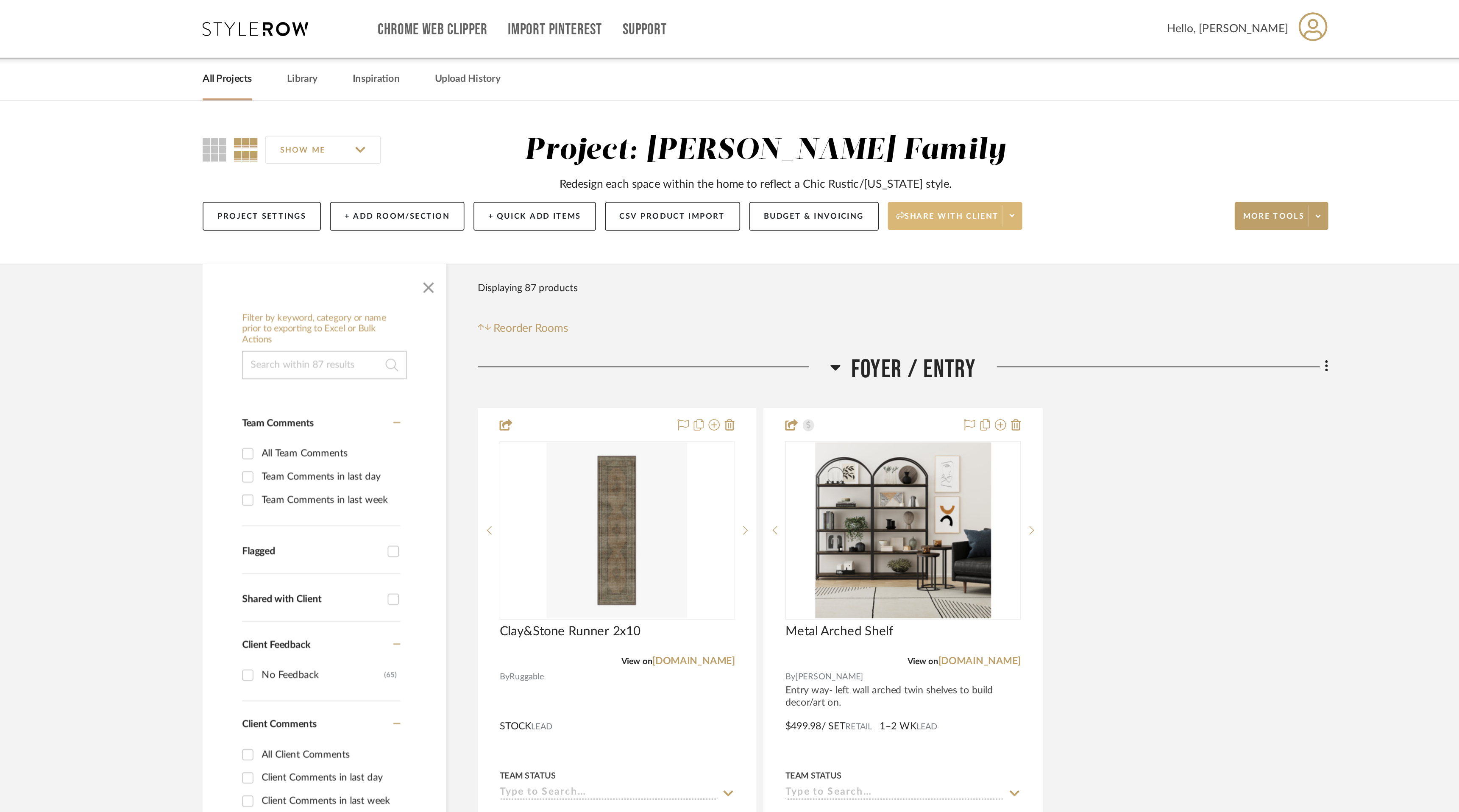
click at [880, 123] on span at bounding box center [878, 130] width 12 height 13
click at [1064, 131] on div at bounding box center [729, 406] width 1459 height 812
click at [1064, 131] on icon at bounding box center [1062, 130] width 3 height 5
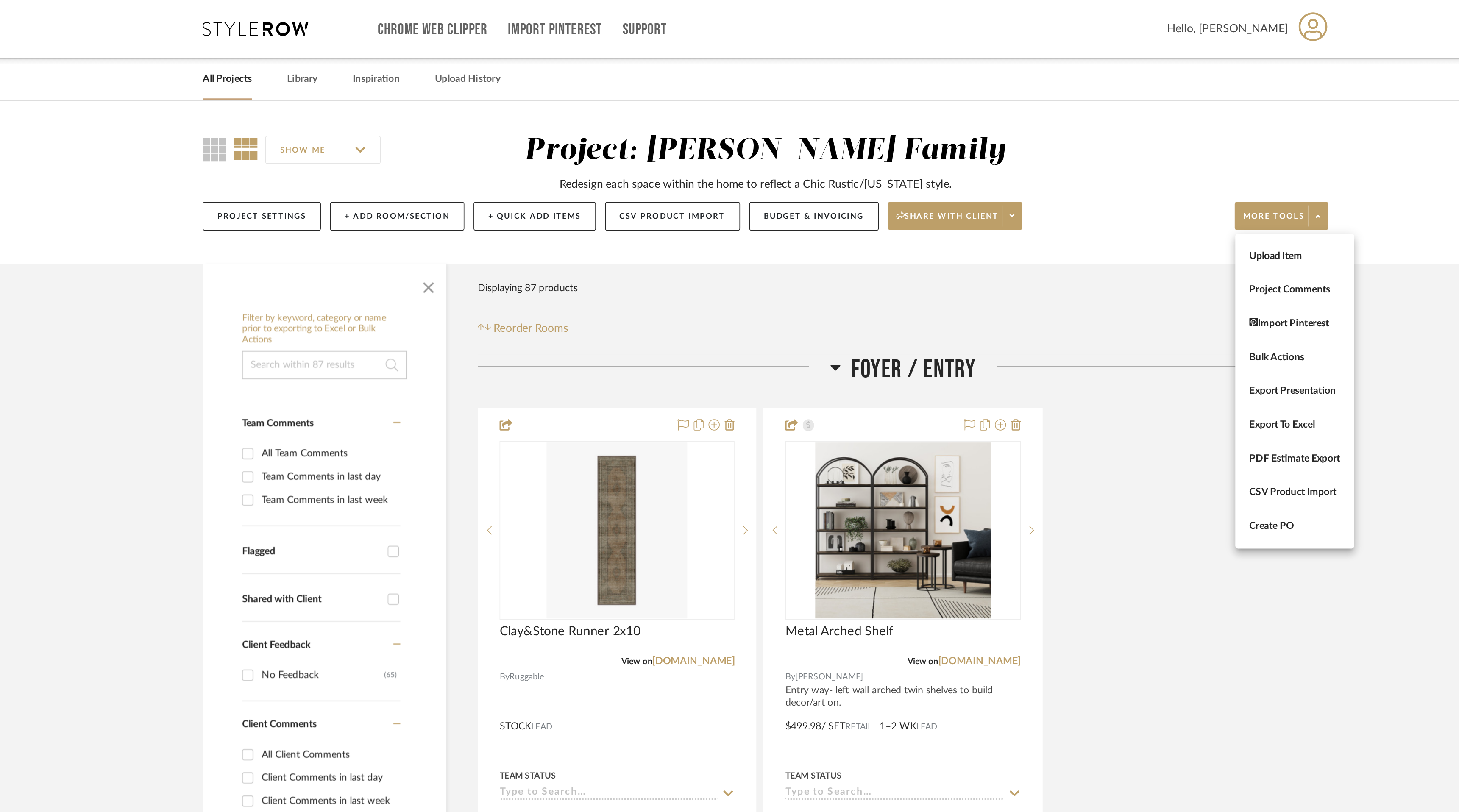
click at [738, 133] on div at bounding box center [729, 406] width 1459 height 812
click at [738, 133] on button "Budget & Invoicing" at bounding box center [759, 130] width 78 height 17
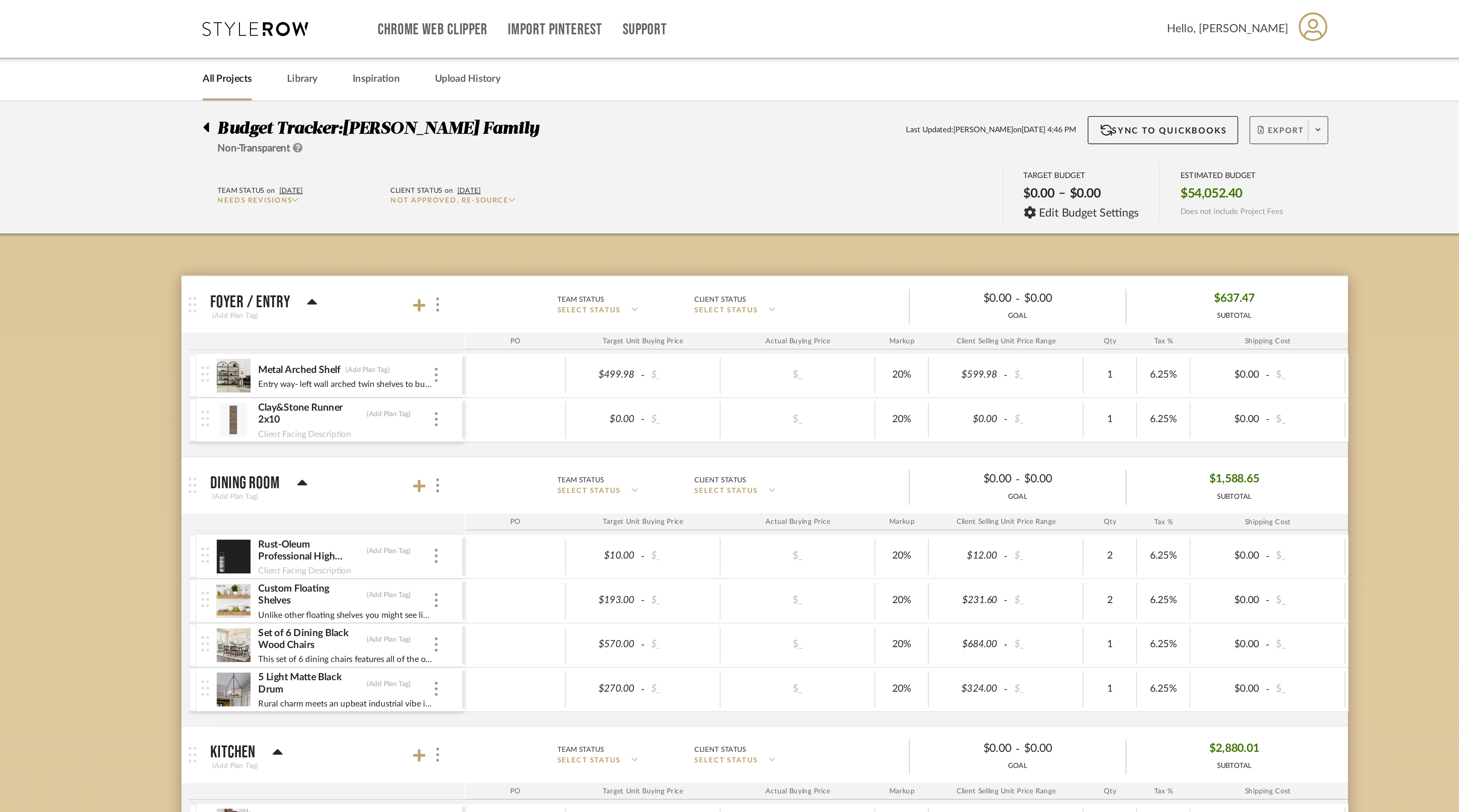
click at [1062, 74] on span at bounding box center [1062, 78] width 12 height 13
click at [1058, 104] on span "Export PDF" at bounding box center [1060, 103] width 64 height 7
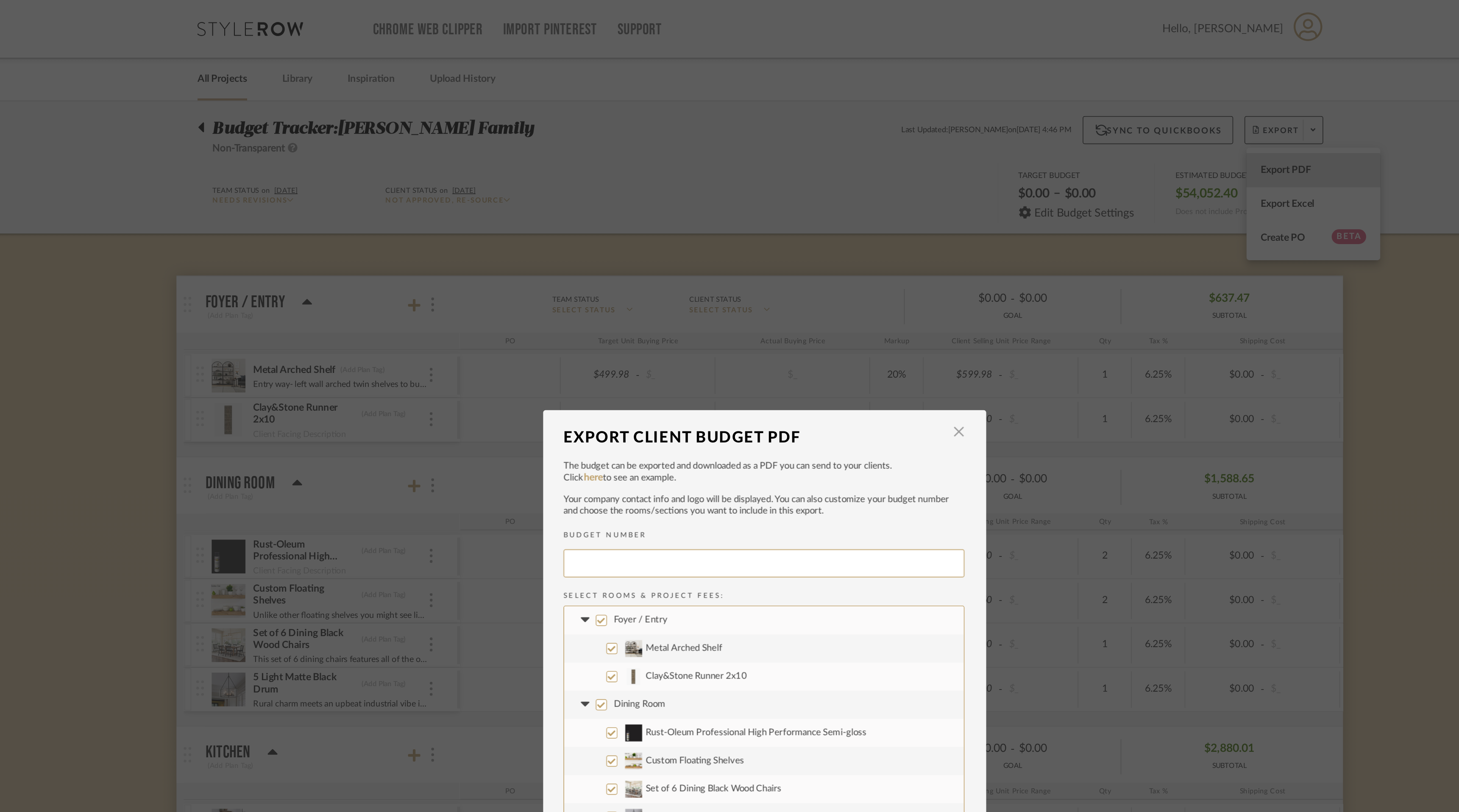
type input "GARZAF-001"
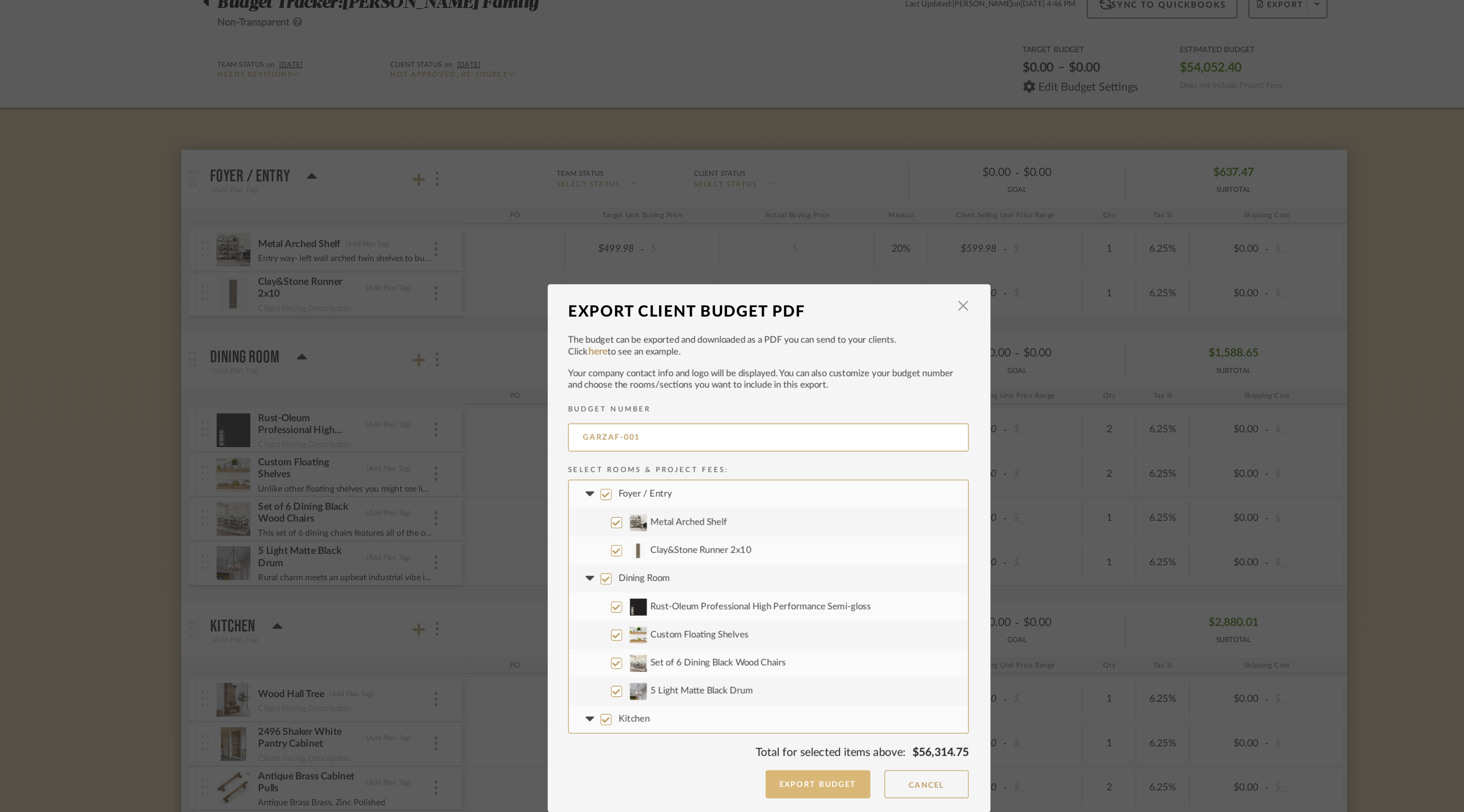
click at [775, 548] on button "Export Budget" at bounding box center [762, 548] width 64 height 17
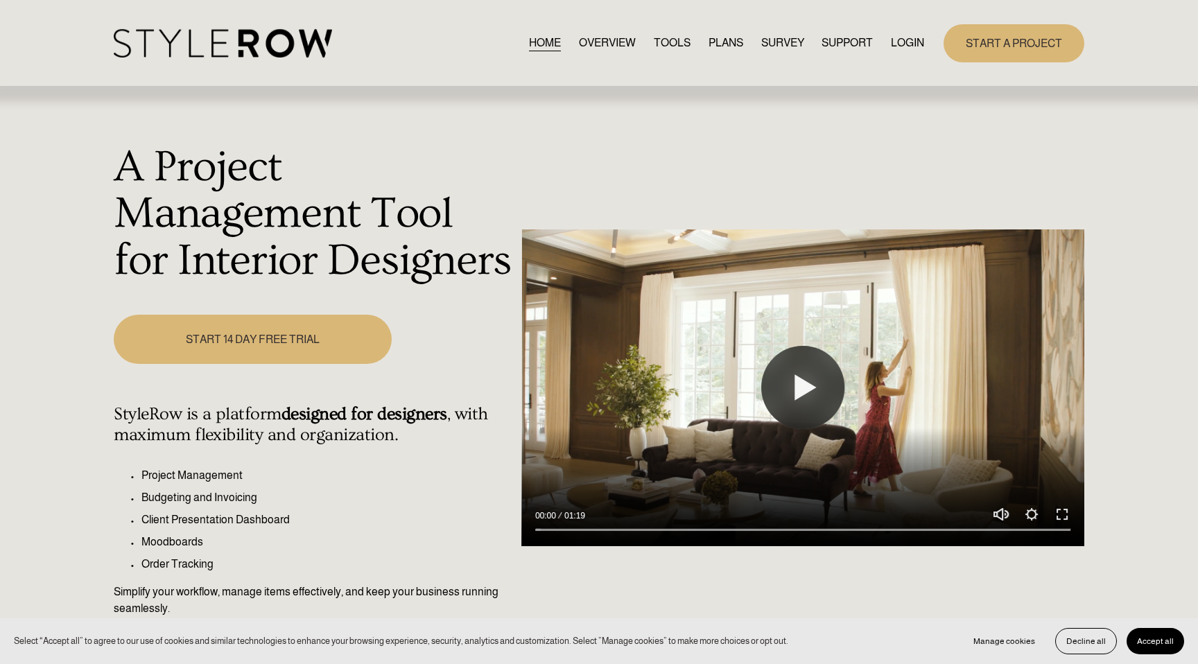
click at [901, 40] on link "LOGIN" at bounding box center [907, 43] width 33 height 19
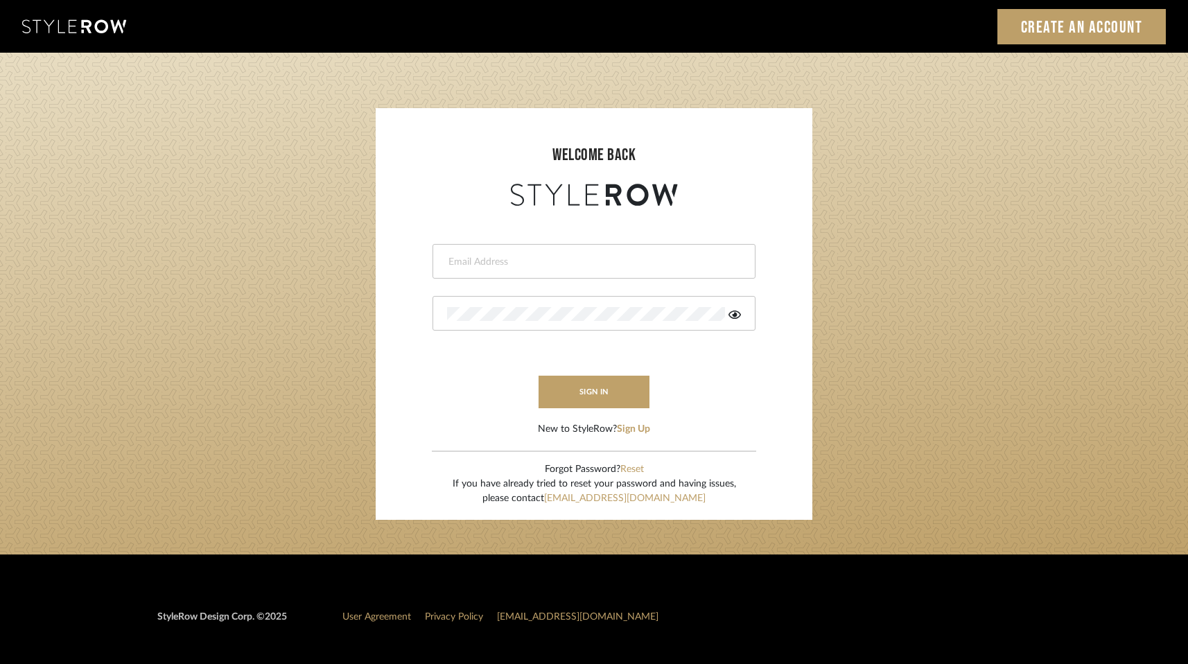
click at [564, 250] on div at bounding box center [594, 261] width 323 height 35
type input "melissa@pixielivingsolutions.com"
click at [573, 391] on button "sign in" at bounding box center [594, 392] width 111 height 33
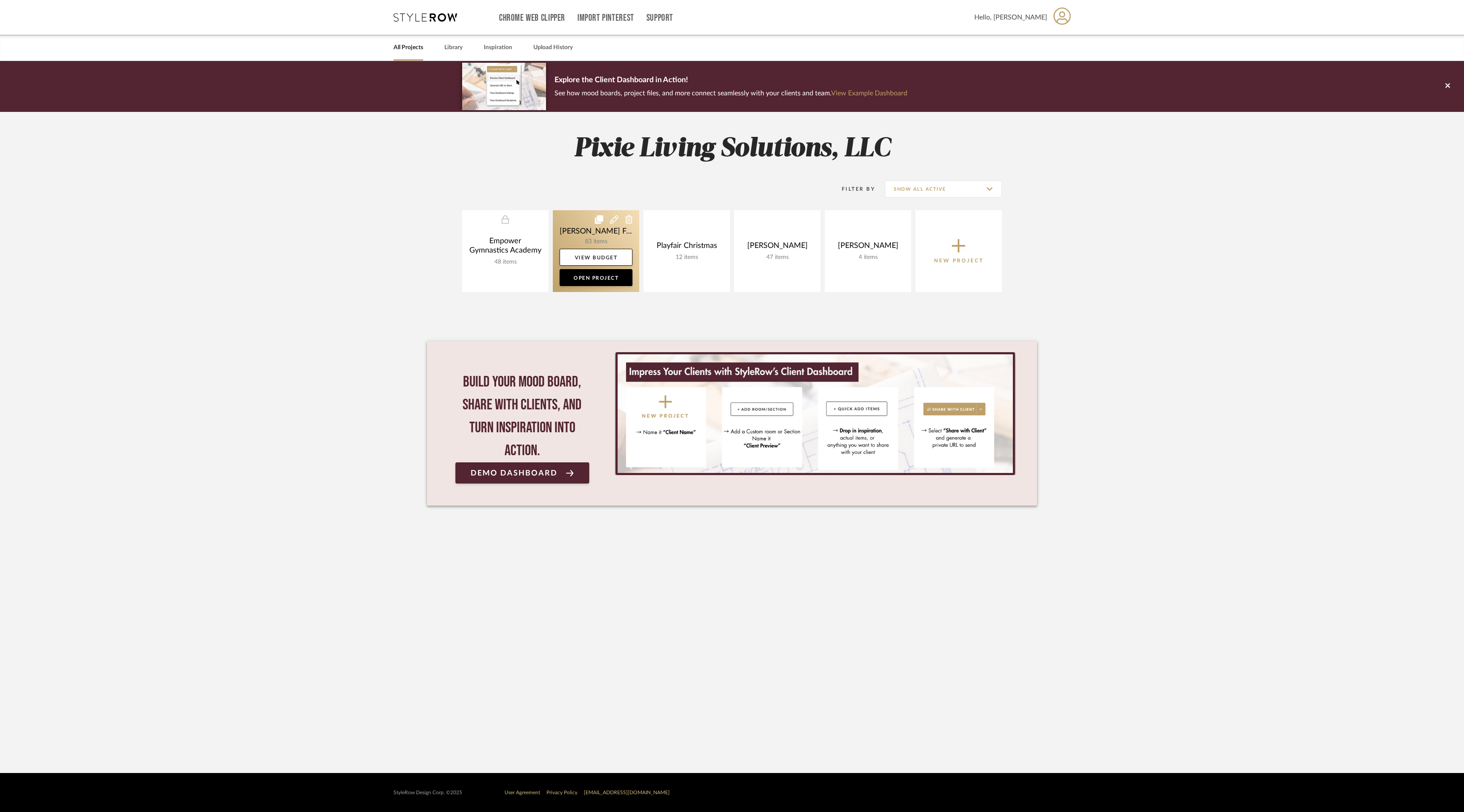
click at [607, 233] on link at bounding box center [596, 251] width 86 height 82
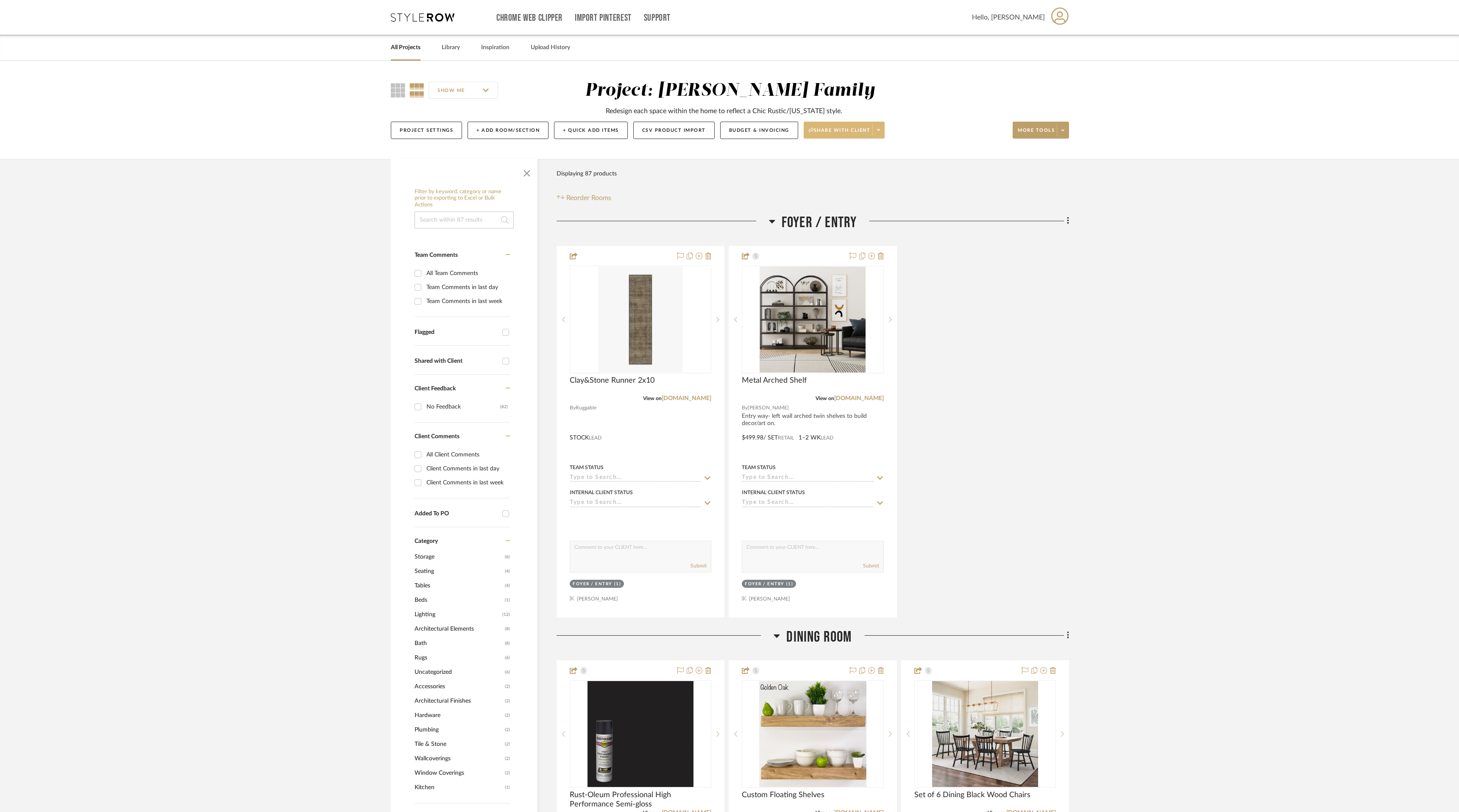
click at [880, 128] on fa-icon at bounding box center [878, 130] width 3 height 5
click at [862, 176] on span "Generate URL to Share" at bounding box center [847, 175] width 73 height 7
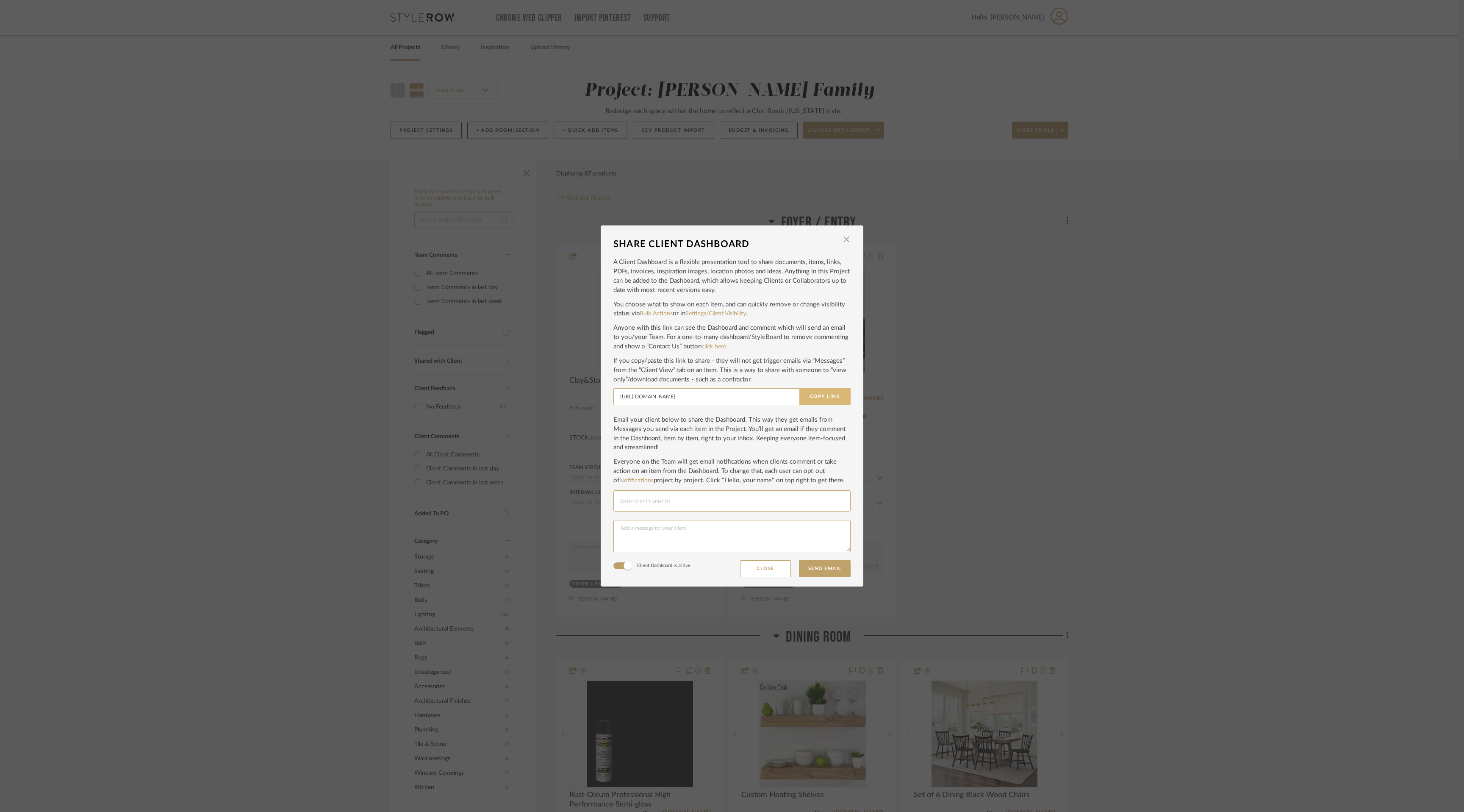
click at [834, 392] on button "Copy Link" at bounding box center [825, 397] width 51 height 17
